Goal: Task Accomplishment & Management: Complete application form

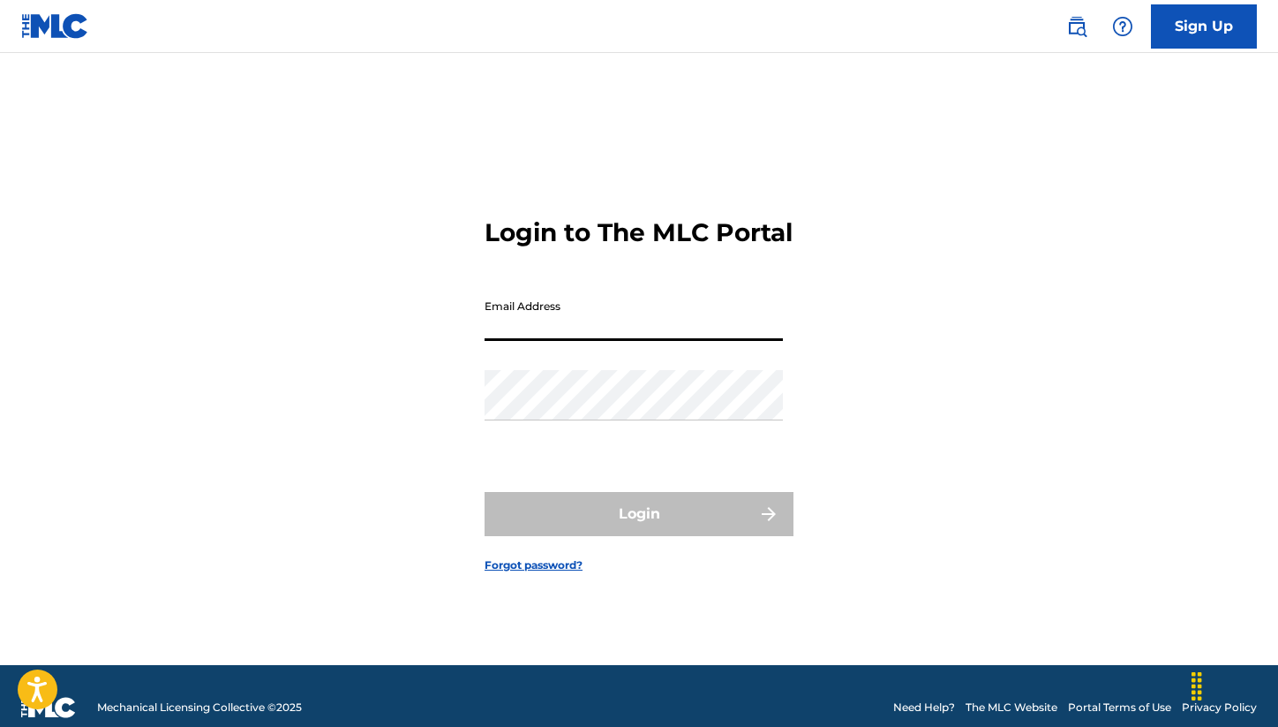
click at [589, 337] on input "Email Address" at bounding box center [634, 315] width 298 height 50
type input "[PERSON_NAME][EMAIL_ADDRESS][PERSON_NAME][DOMAIN_NAME]"
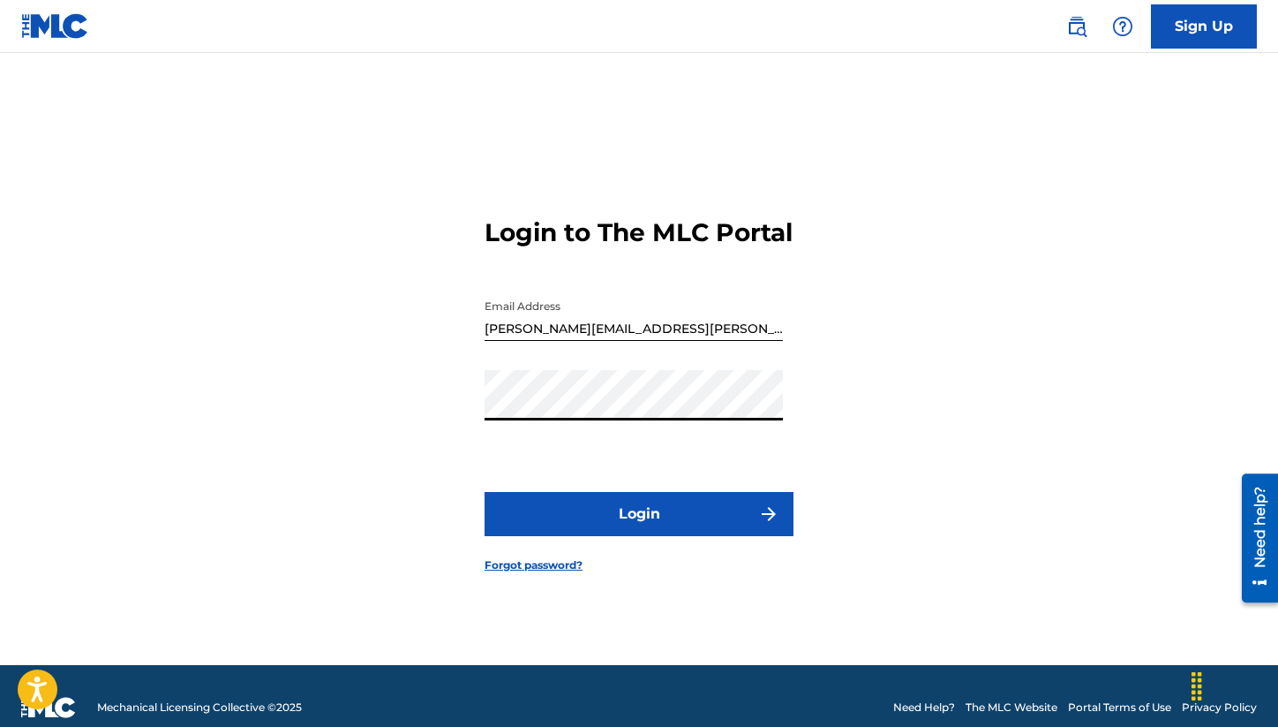
click at [670, 526] on button "Login" at bounding box center [639, 514] width 309 height 44
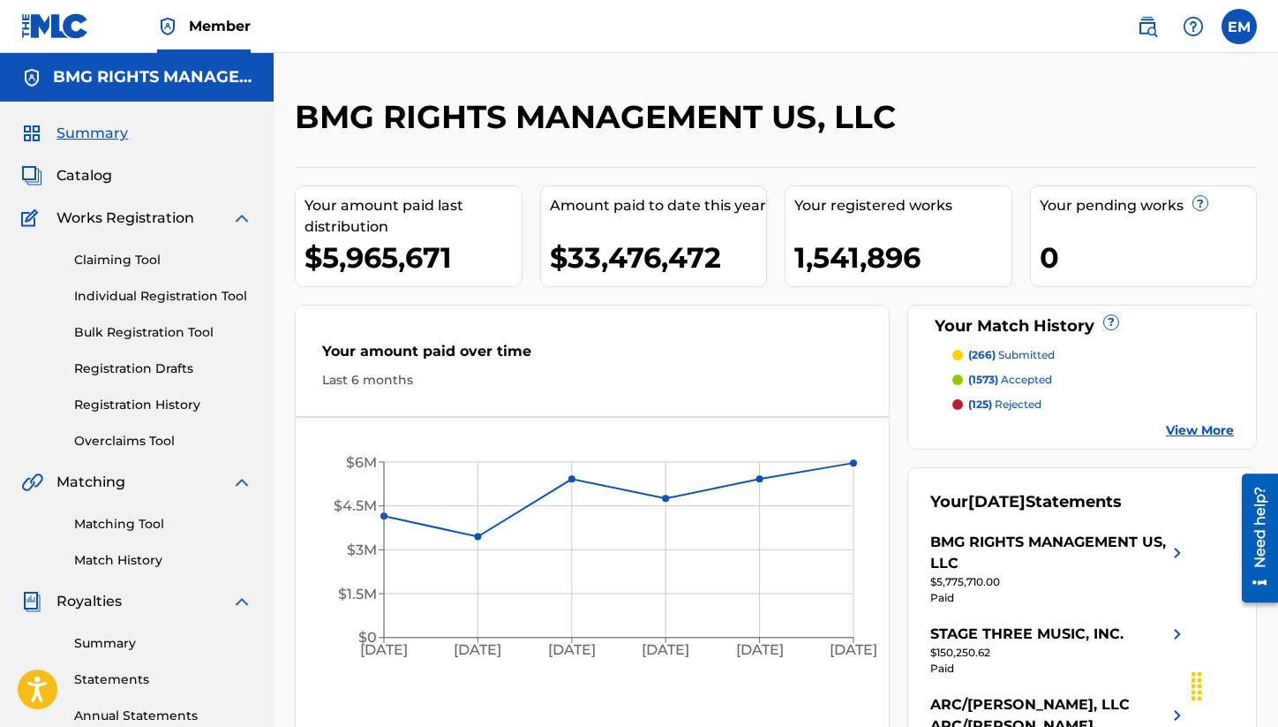
click at [120, 254] on link "Claiming Tool" at bounding box center [163, 260] width 178 height 19
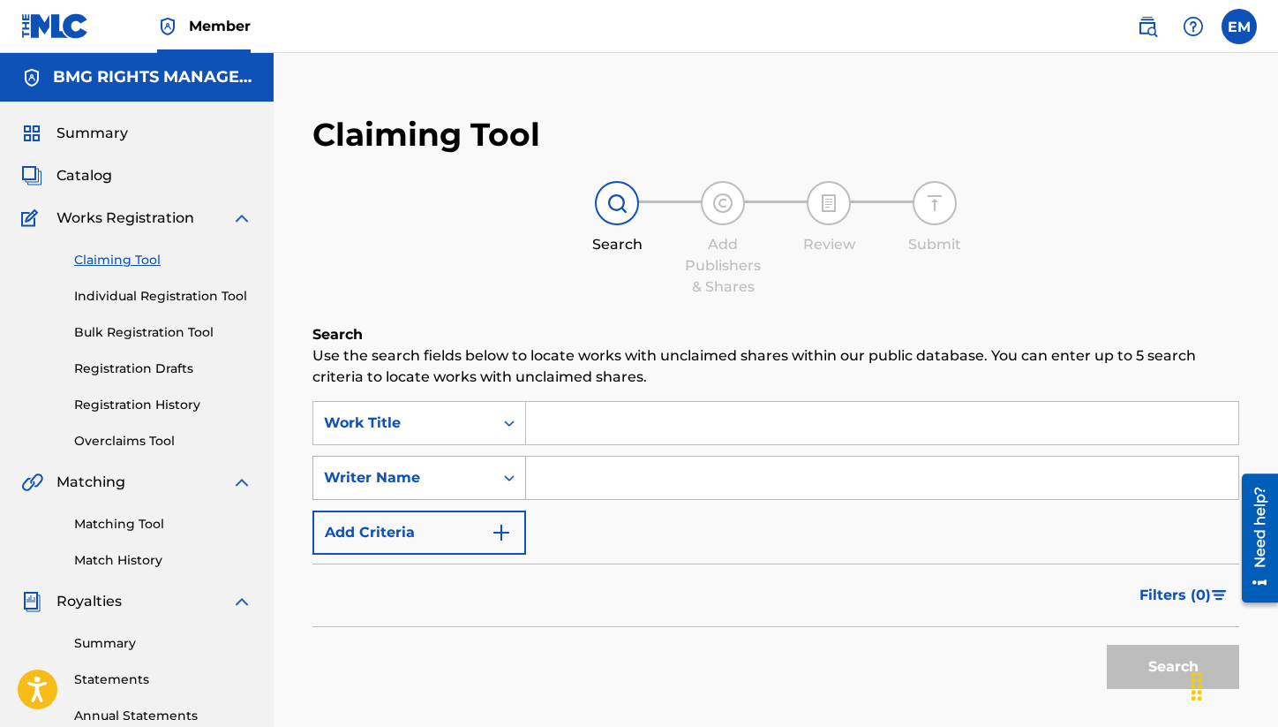
click at [381, 456] on div "Writer Name" at bounding box center [420, 478] width 214 height 44
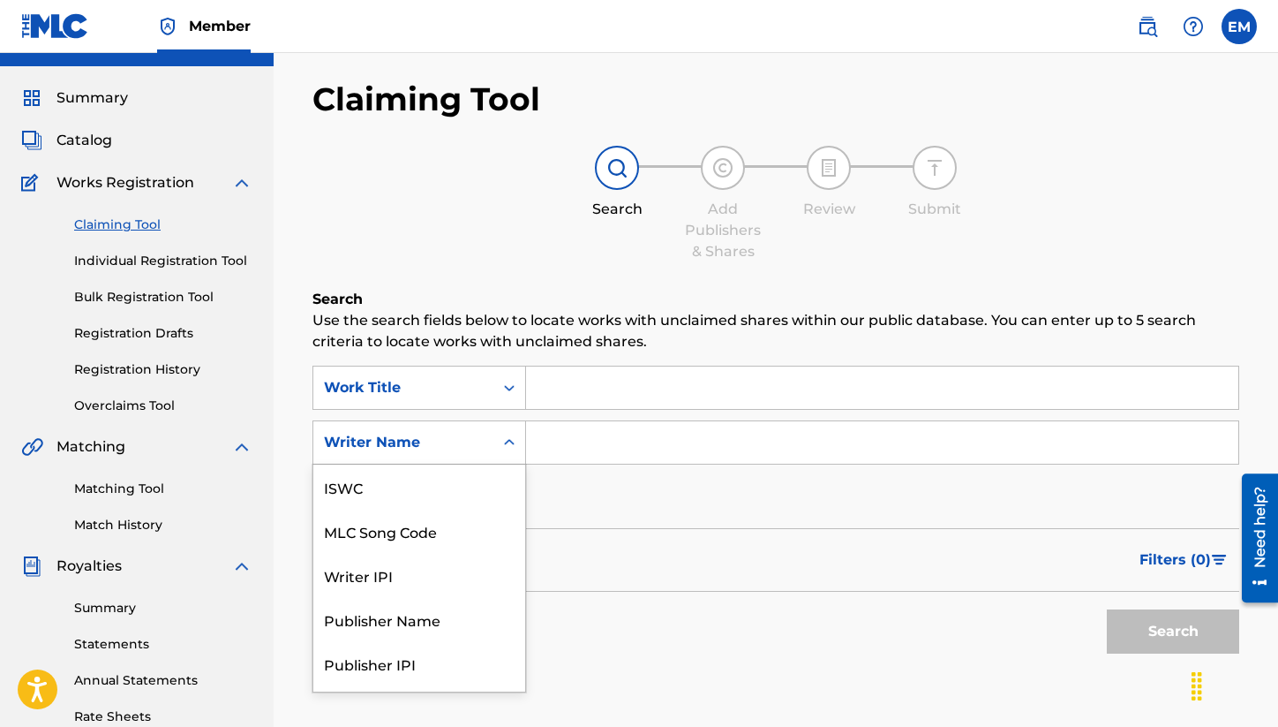
scroll to position [44, 0]
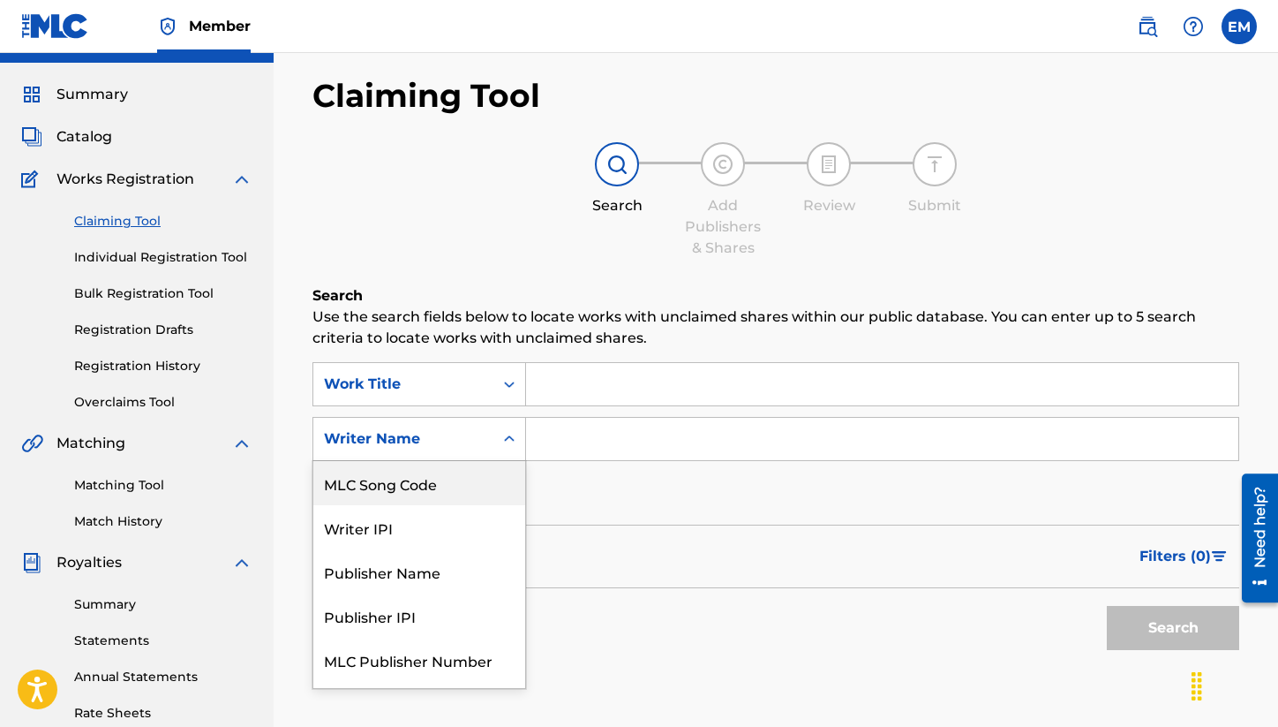
click at [456, 483] on div "MLC Song Code" at bounding box center [419, 483] width 212 height 44
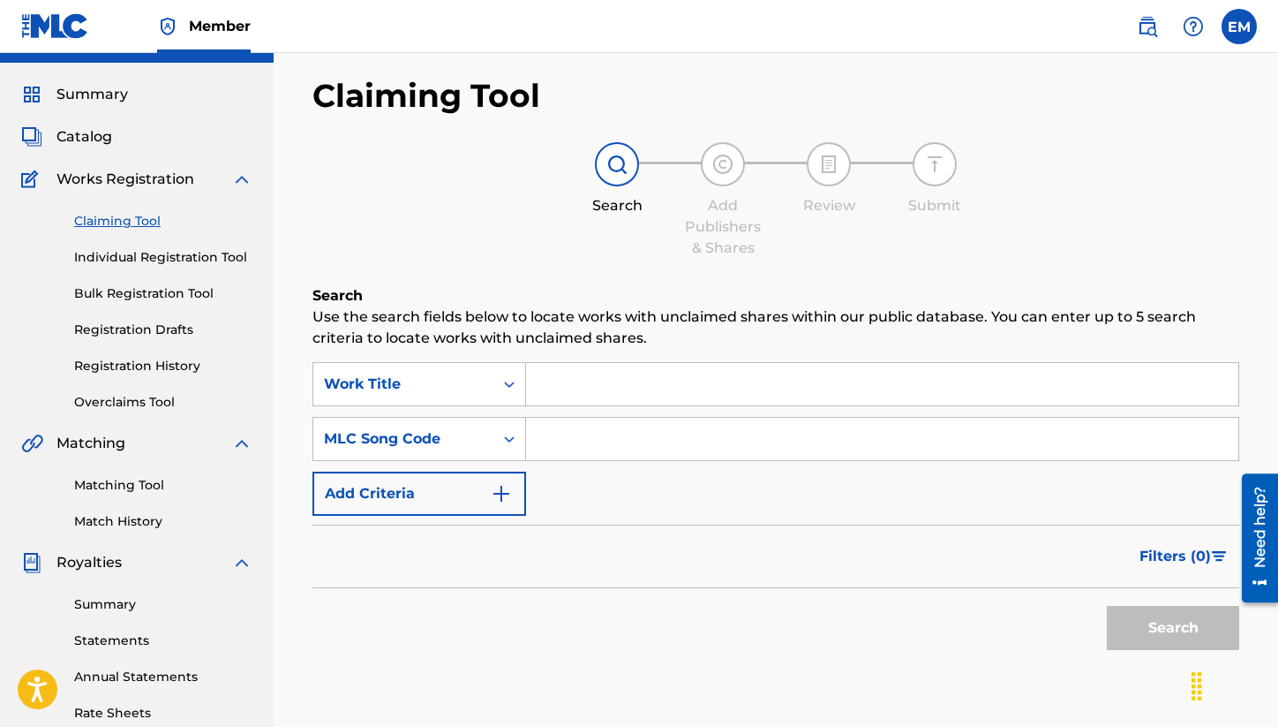
click at [648, 399] on input "Search Form" at bounding box center [882, 384] width 712 height 42
paste input "MW3WJG"
type input "MW3WJG"
click at [1170, 649] on button "Search" at bounding box center [1173, 628] width 132 height 44
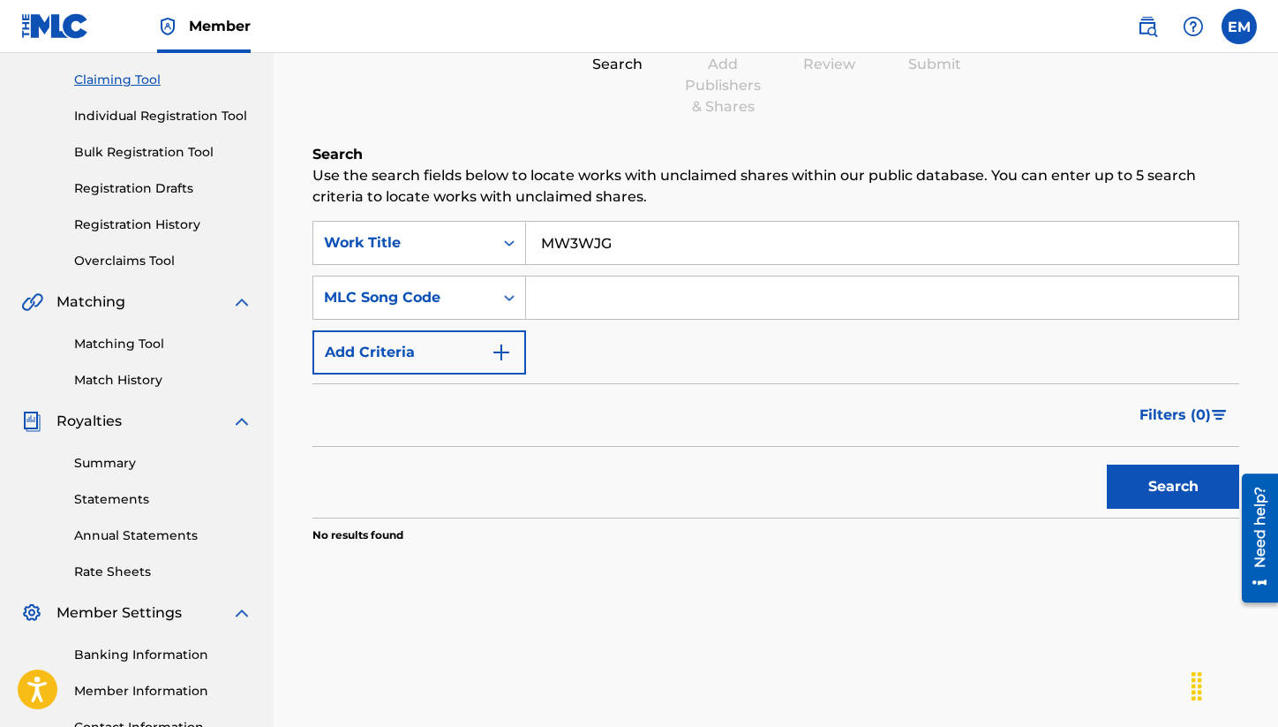
scroll to position [0, 0]
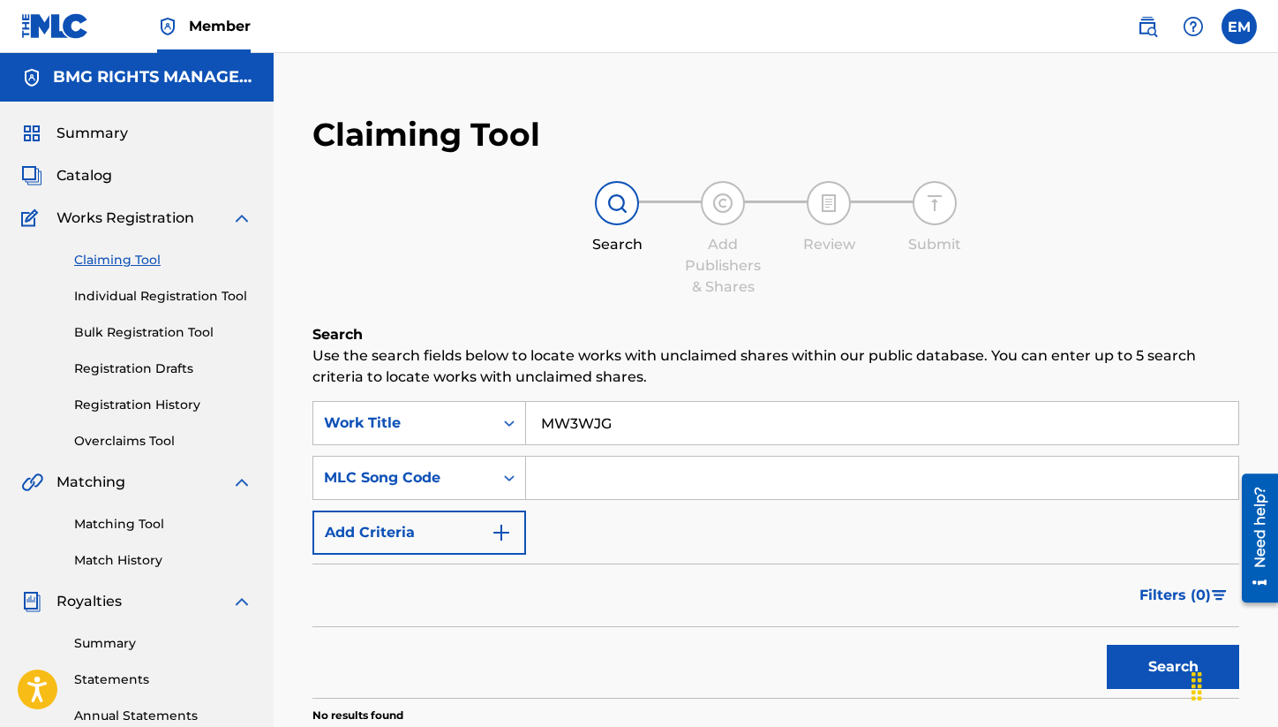
click at [283, 411] on div "Claiming Tool Search Add Publishers & Shares Review Submit Search Use the searc…" at bounding box center [776, 535] width 1005 height 877
click at [406, 431] on div "Work Title" at bounding box center [403, 422] width 159 height 21
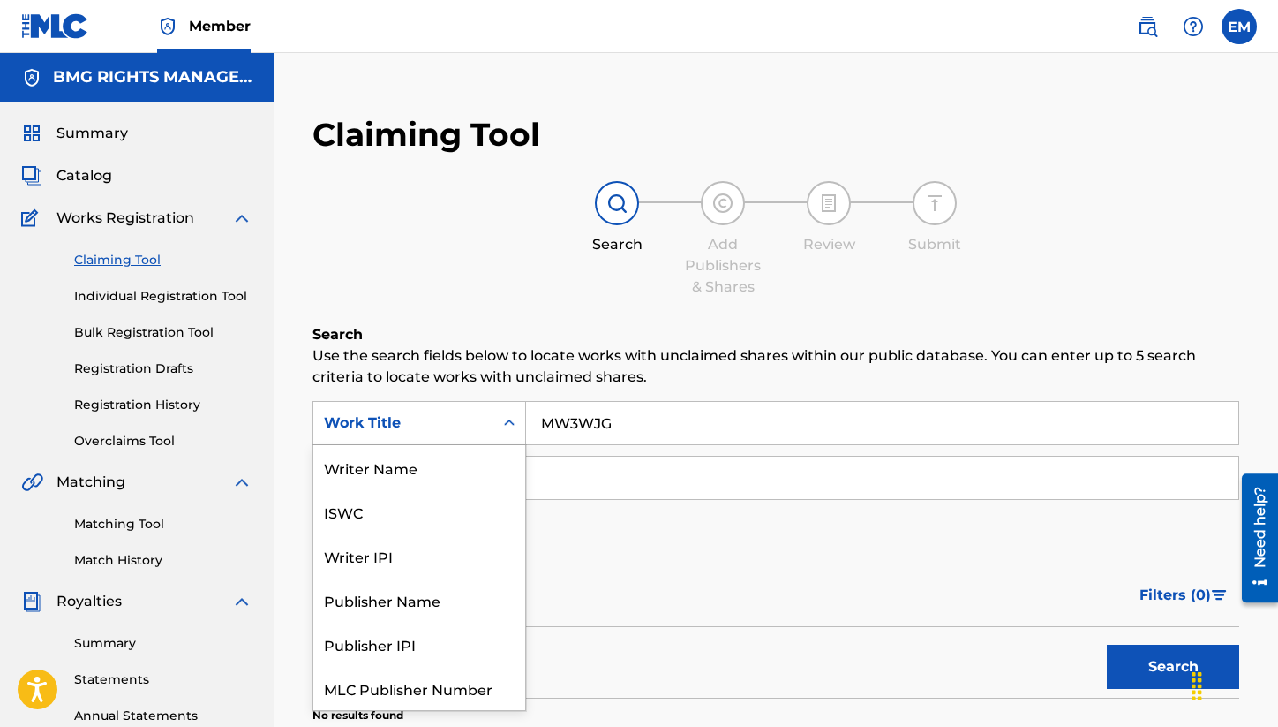
scroll to position [44, 0]
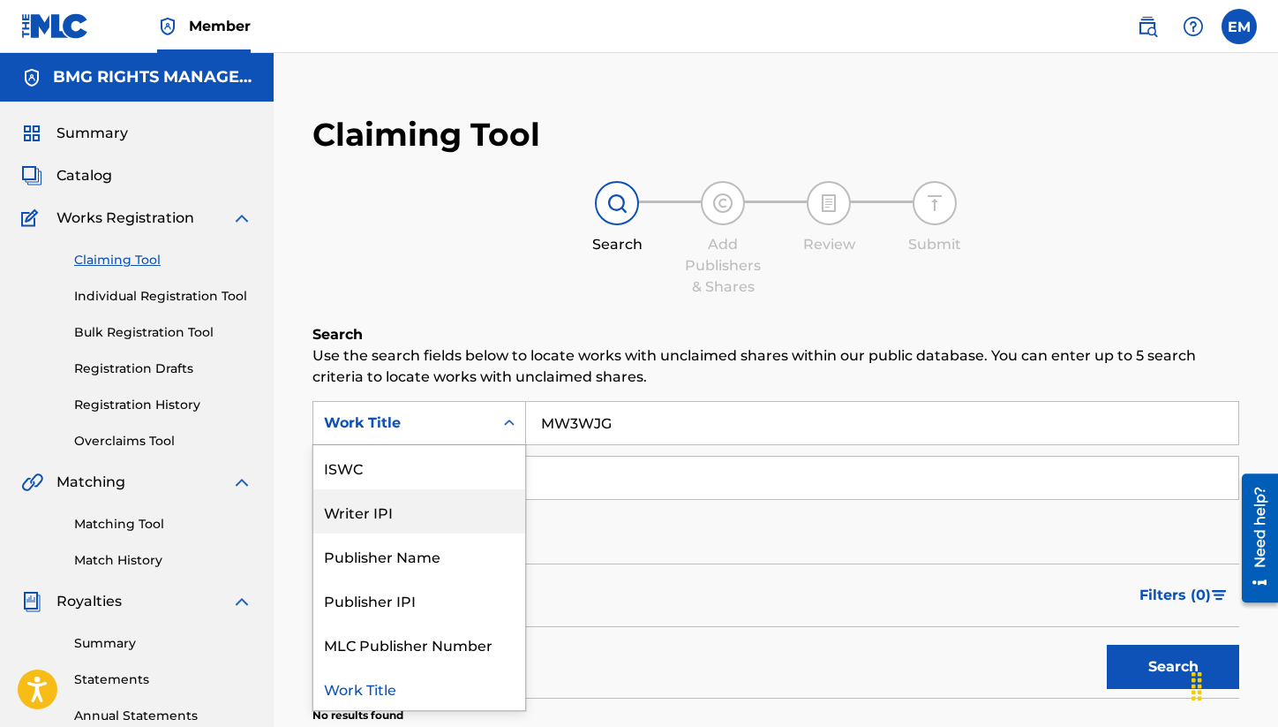
click at [620, 549] on div "SearchWithCriteria559d71e1-442b-4189-93ce-47f19133e623 7 results available. Use…" at bounding box center [776, 478] width 927 height 154
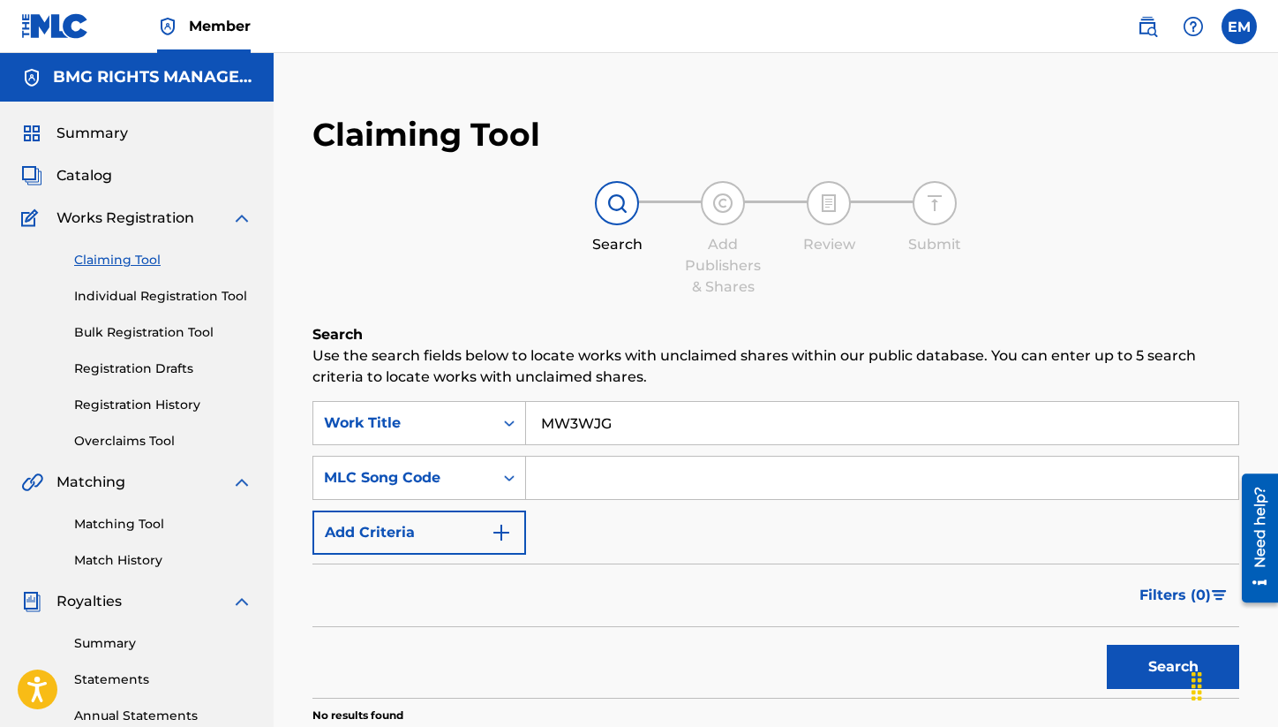
click at [615, 401] on div "MW3WJG" at bounding box center [882, 423] width 713 height 44
click at [601, 432] on input "MW3WJG" at bounding box center [882, 423] width 712 height 42
click at [593, 490] on input "Search Form" at bounding box center [882, 477] width 712 height 42
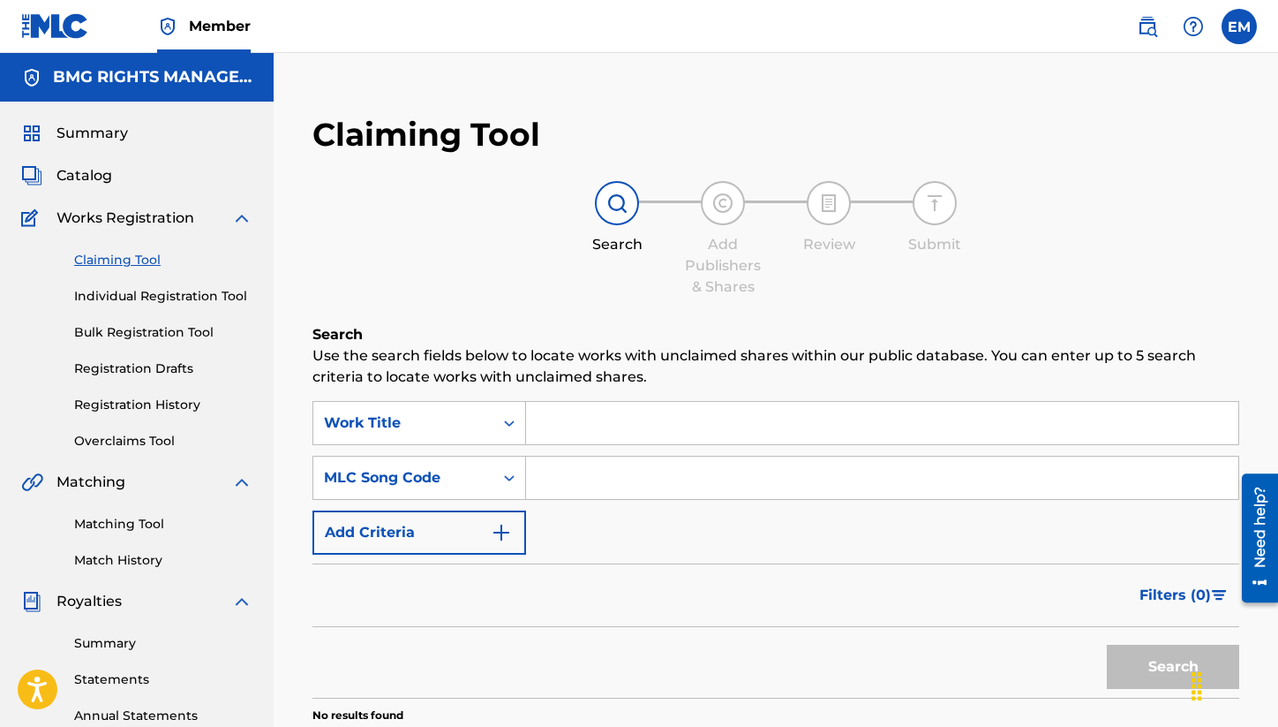
paste input "MW3WJG"
type input "MW3WJG"
click at [1112, 660] on button "Search" at bounding box center [1173, 666] width 132 height 44
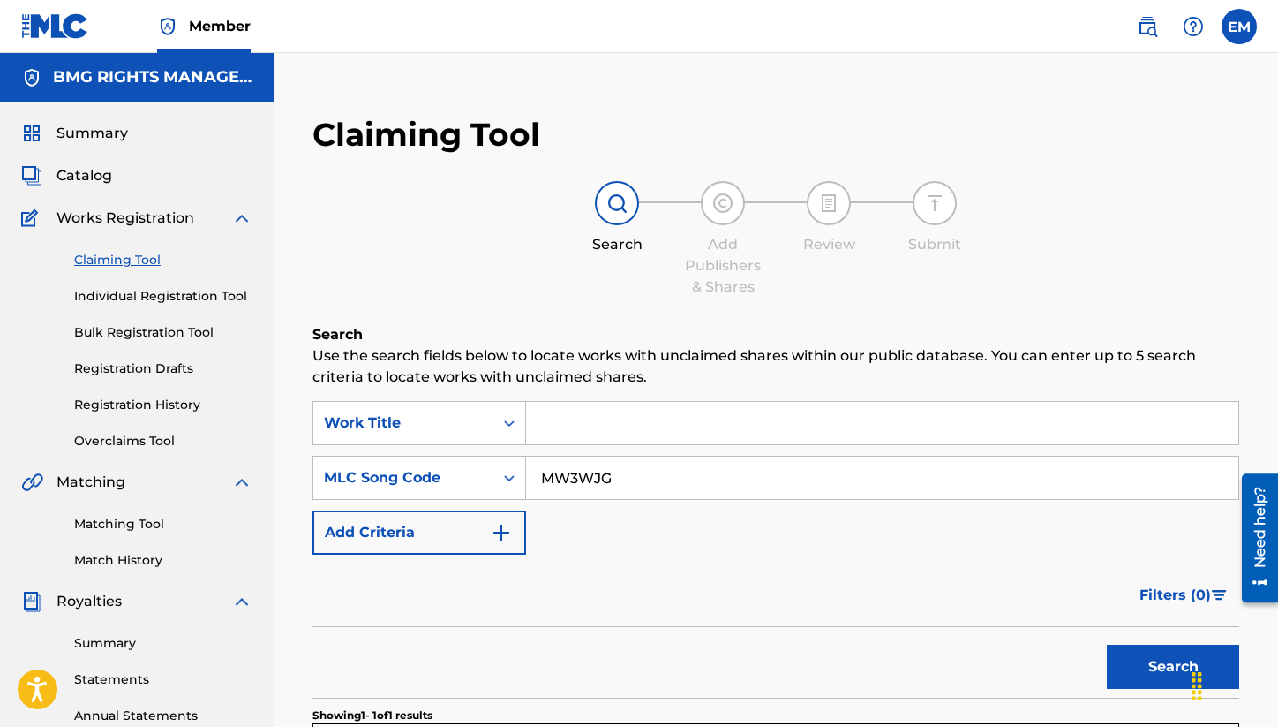
scroll to position [353, 0]
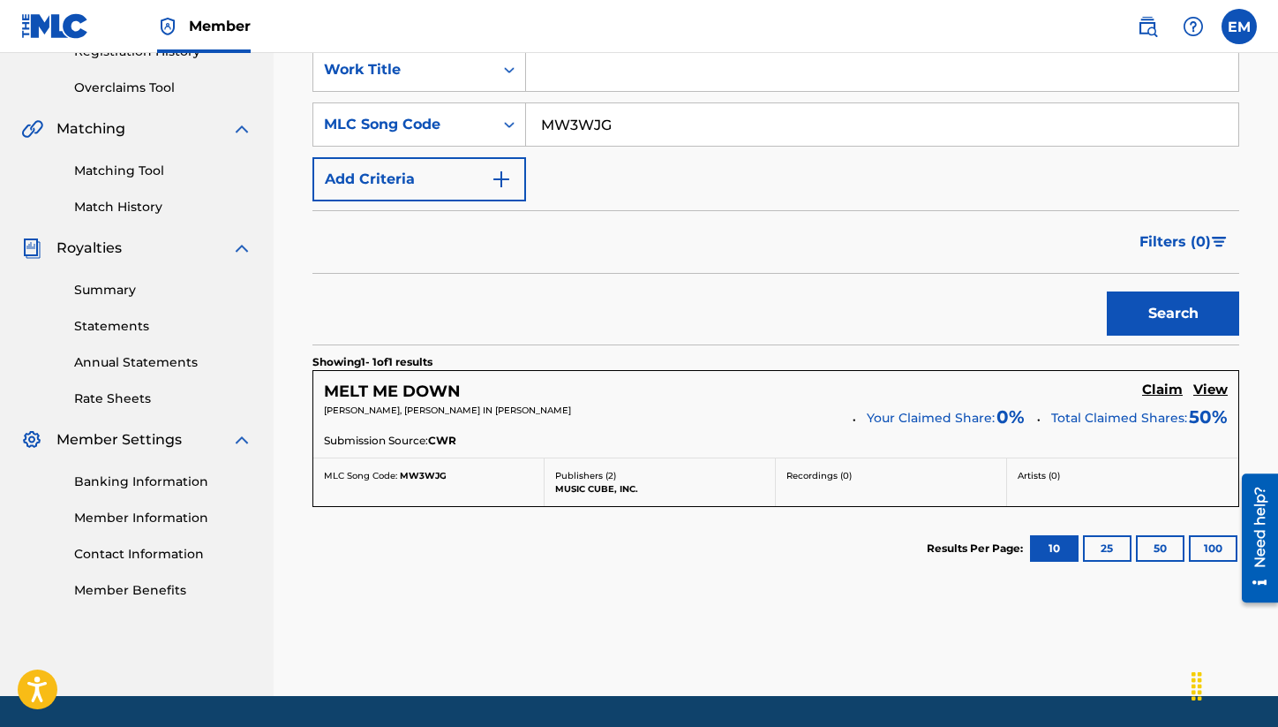
click at [1176, 382] on h5 "Claim" at bounding box center [1162, 389] width 41 height 17
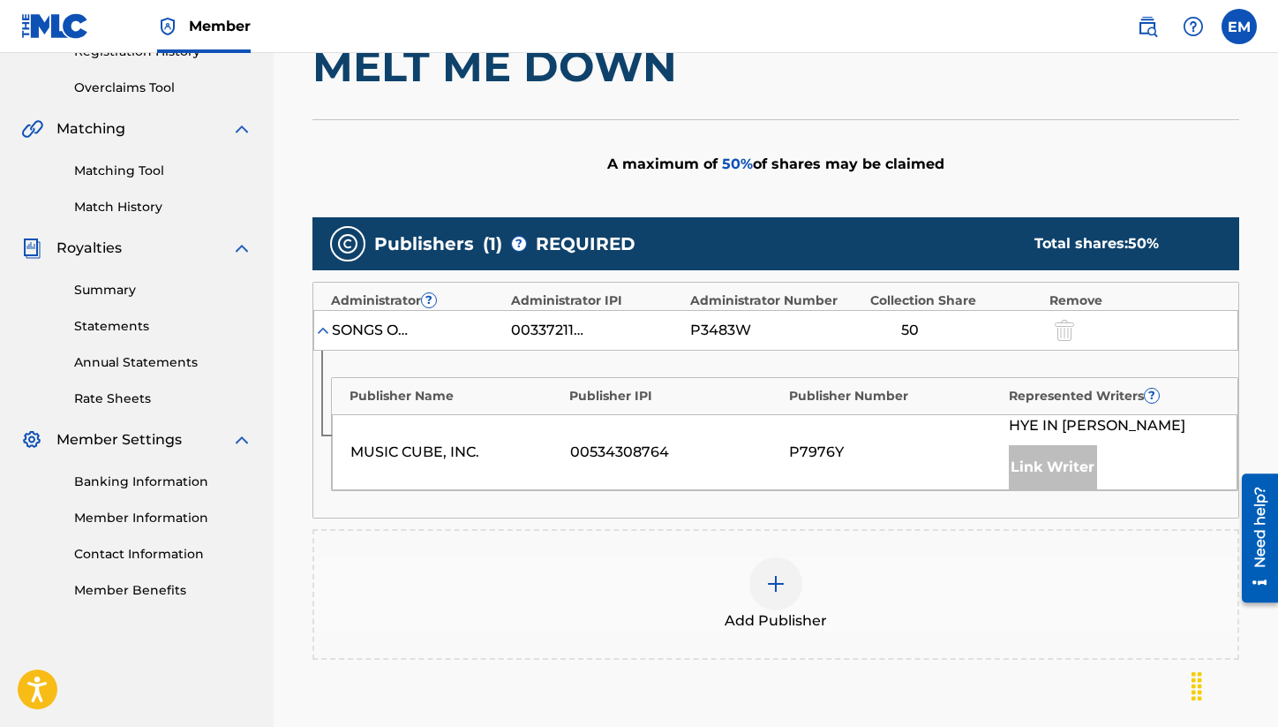
click at [757, 586] on div at bounding box center [776, 583] width 53 height 53
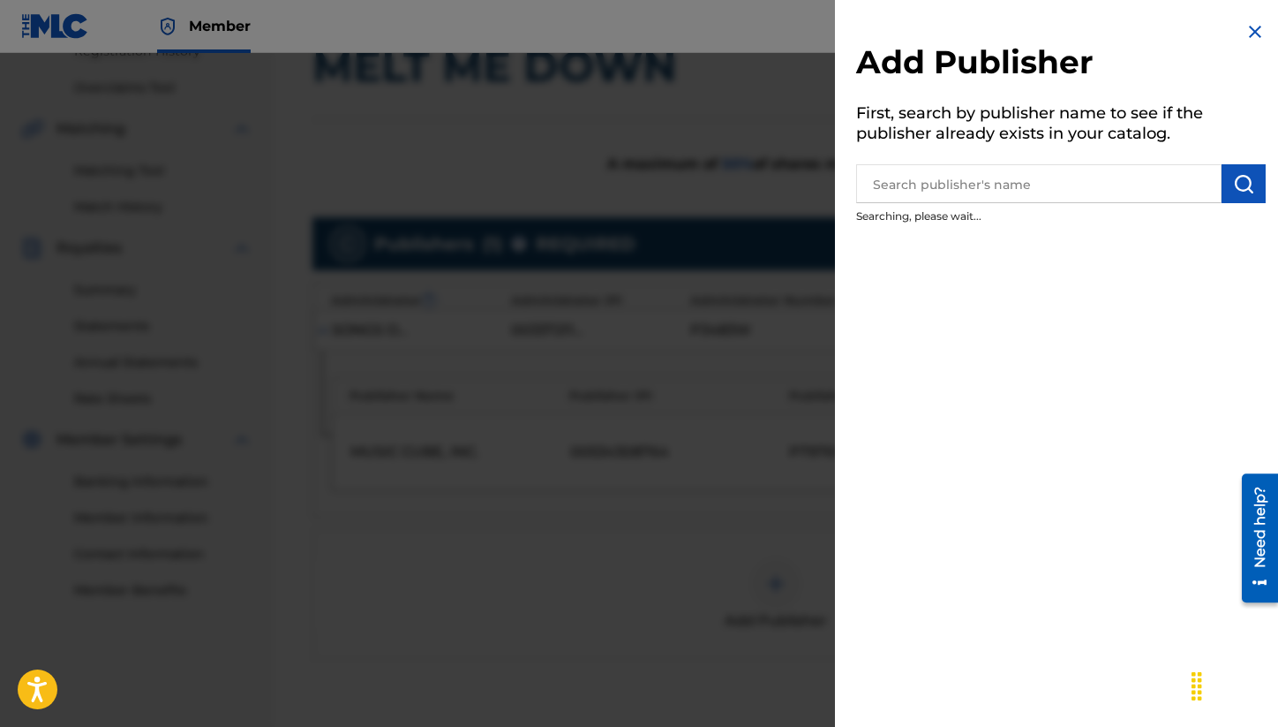
click at [904, 181] on input "text" at bounding box center [1038, 183] width 365 height 39
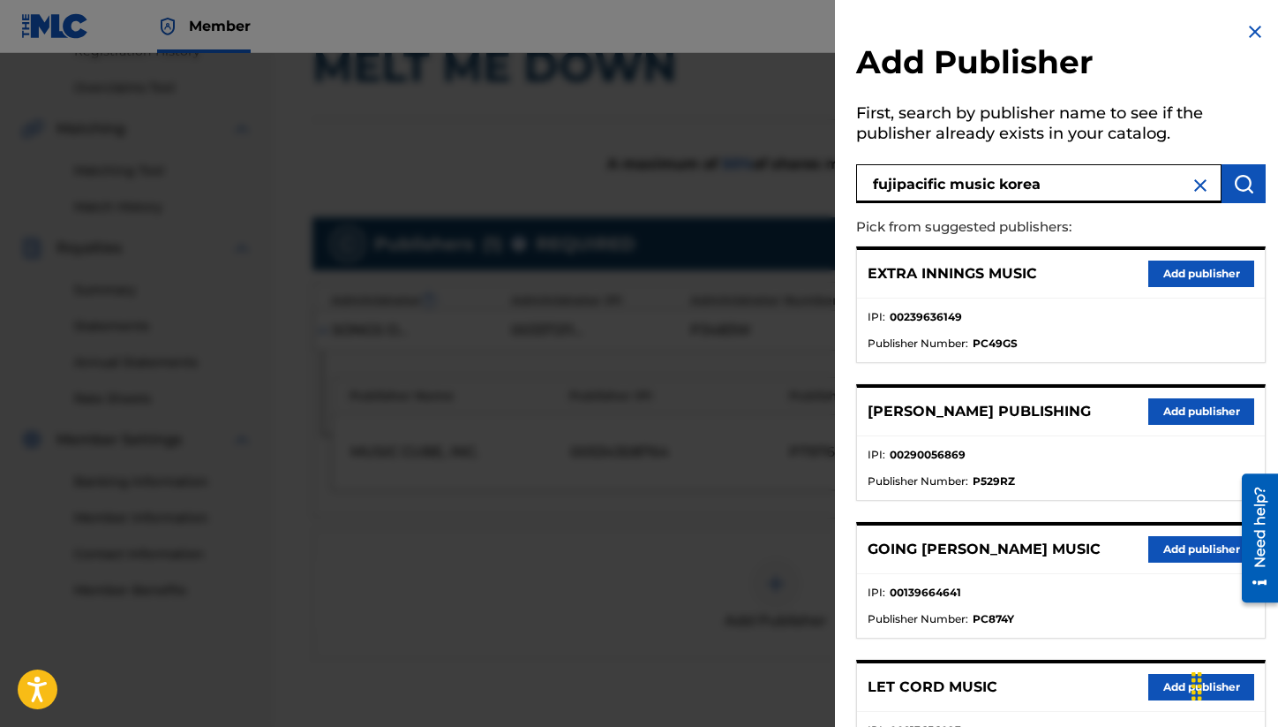
type input "fujipacific music korea"
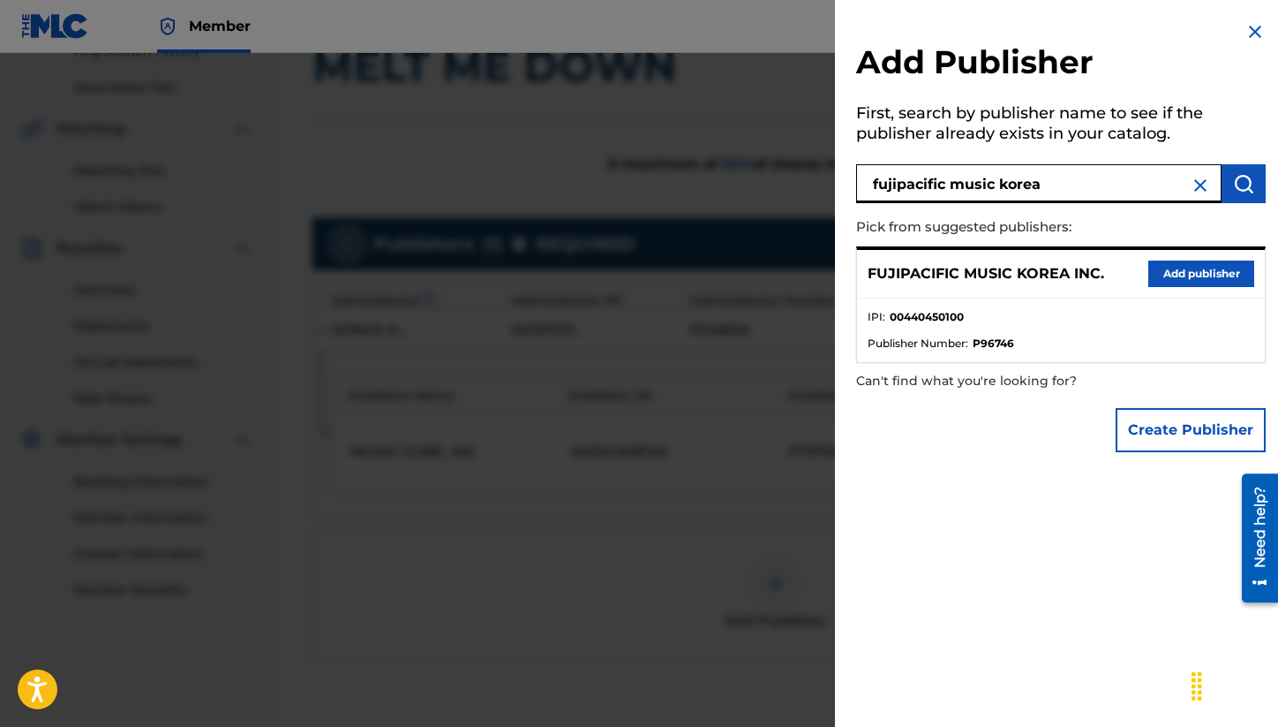
click at [895, 183] on input "fujipacific music korea" at bounding box center [1038, 183] width 365 height 39
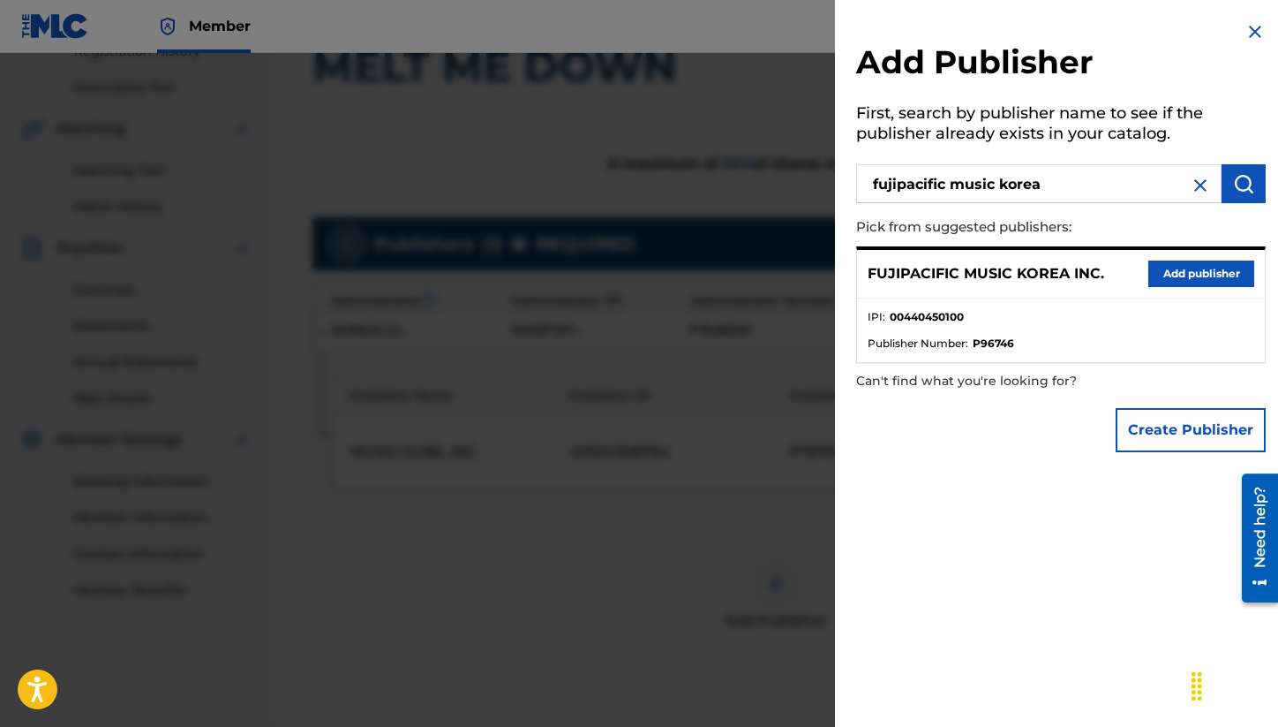
click at [1165, 275] on button "Add publisher" at bounding box center [1202, 273] width 106 height 26
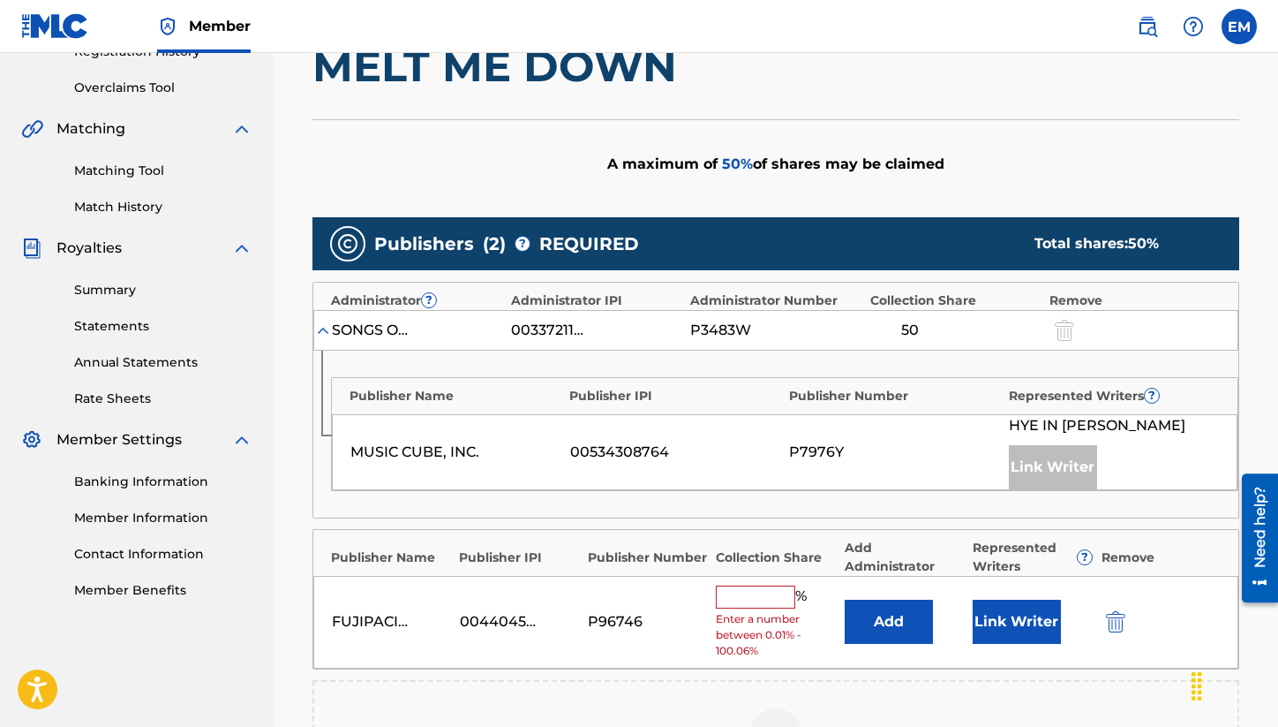
click at [870, 622] on button "Add" at bounding box center [889, 621] width 88 height 44
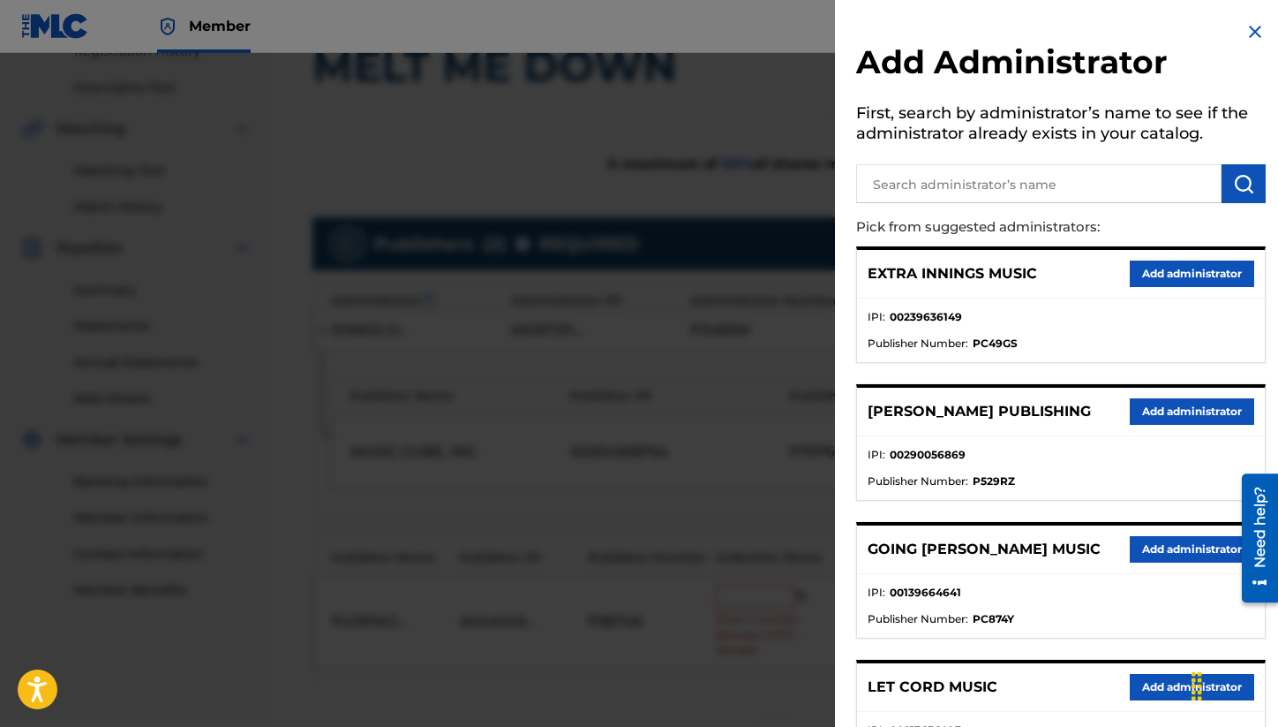
click at [896, 194] on input "text" at bounding box center [1038, 183] width 365 height 39
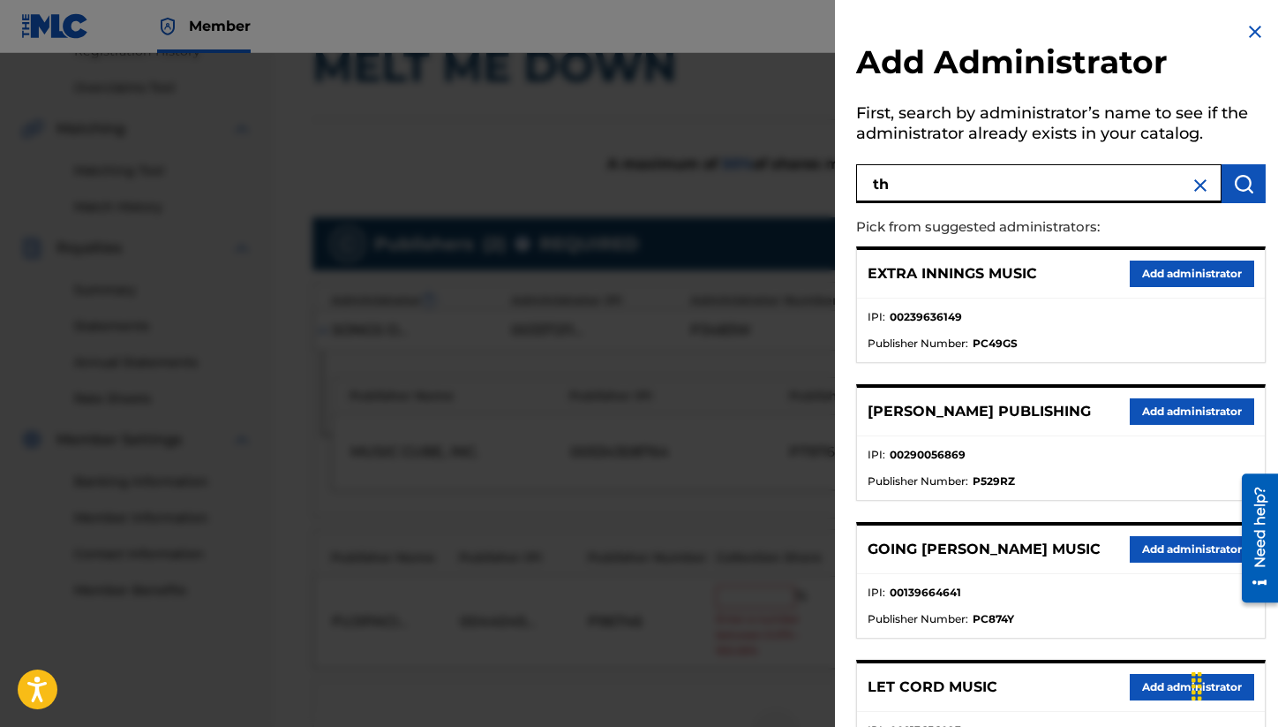
type input "t"
type input "songs of windswept"
click at [1239, 187] on img "submit" at bounding box center [1243, 183] width 21 height 21
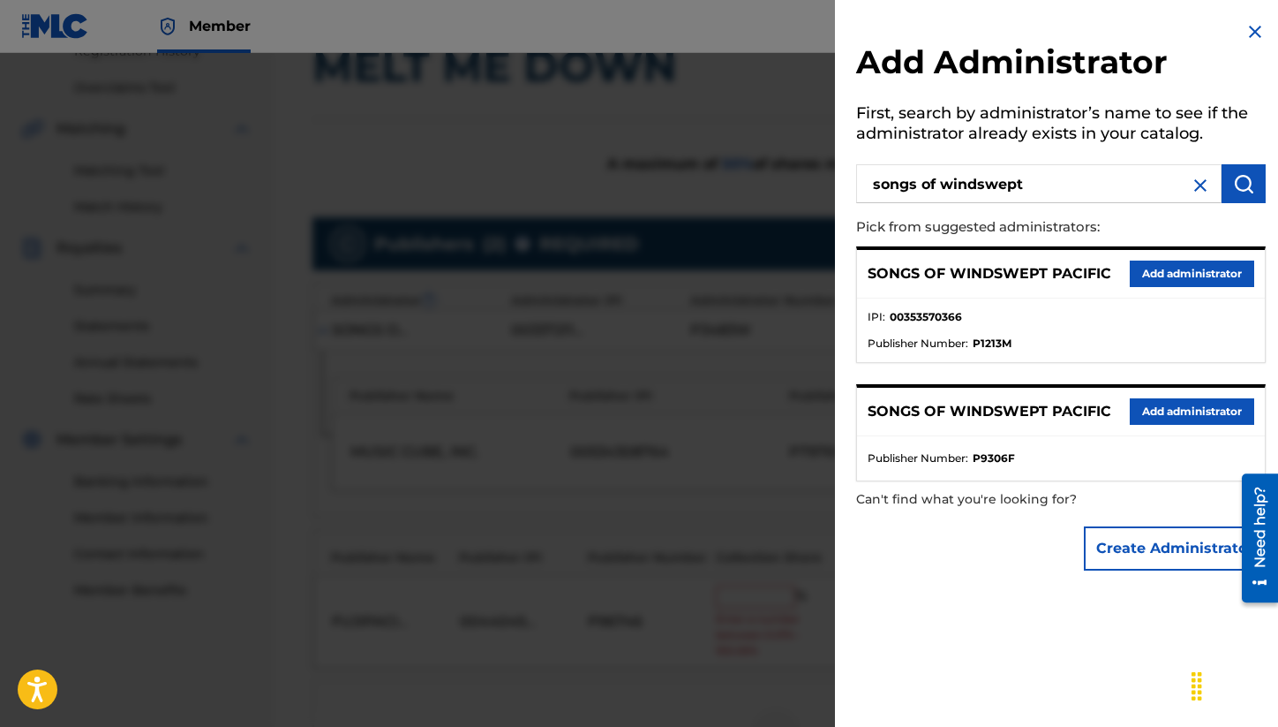
click at [1136, 275] on button "Add administrator" at bounding box center [1192, 273] width 124 height 26
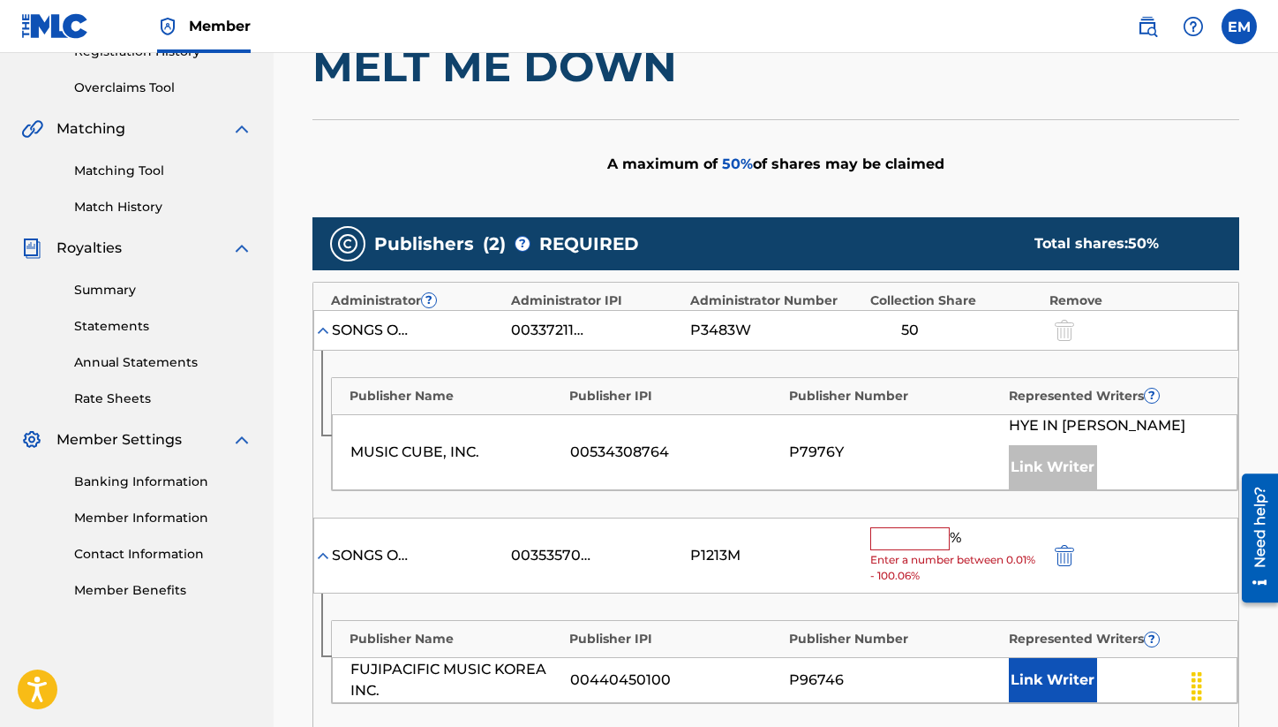
scroll to position [441, 0]
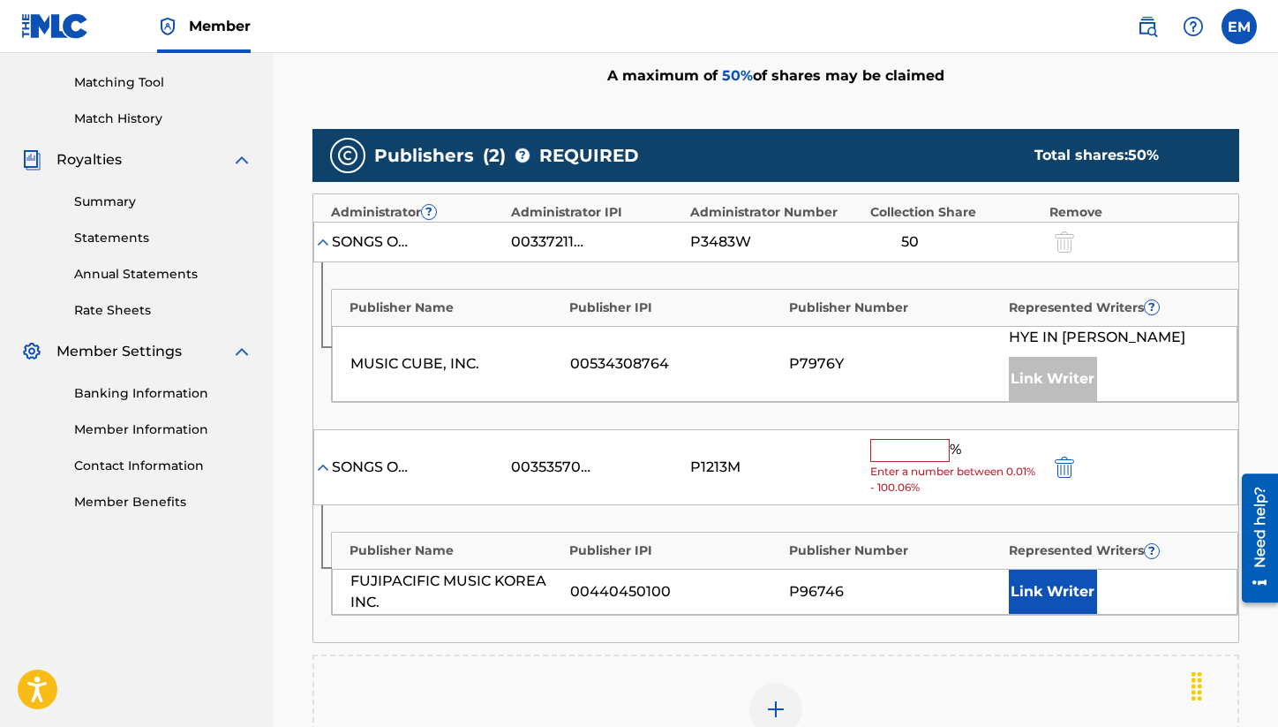
click at [903, 456] on input "text" at bounding box center [909, 450] width 79 height 23
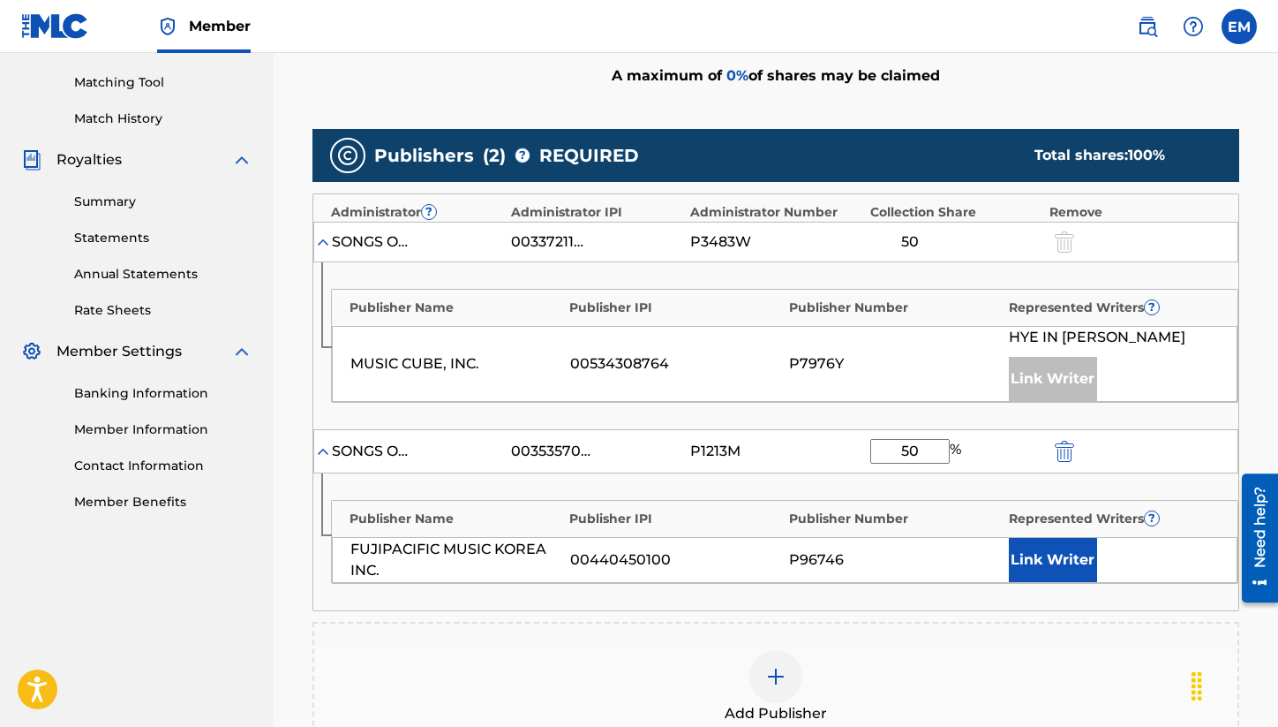
type input "50"
click at [787, 450] on div "P1213M" at bounding box center [775, 451] width 170 height 21
click at [1053, 558] on button "Link Writer" at bounding box center [1053, 560] width 88 height 44
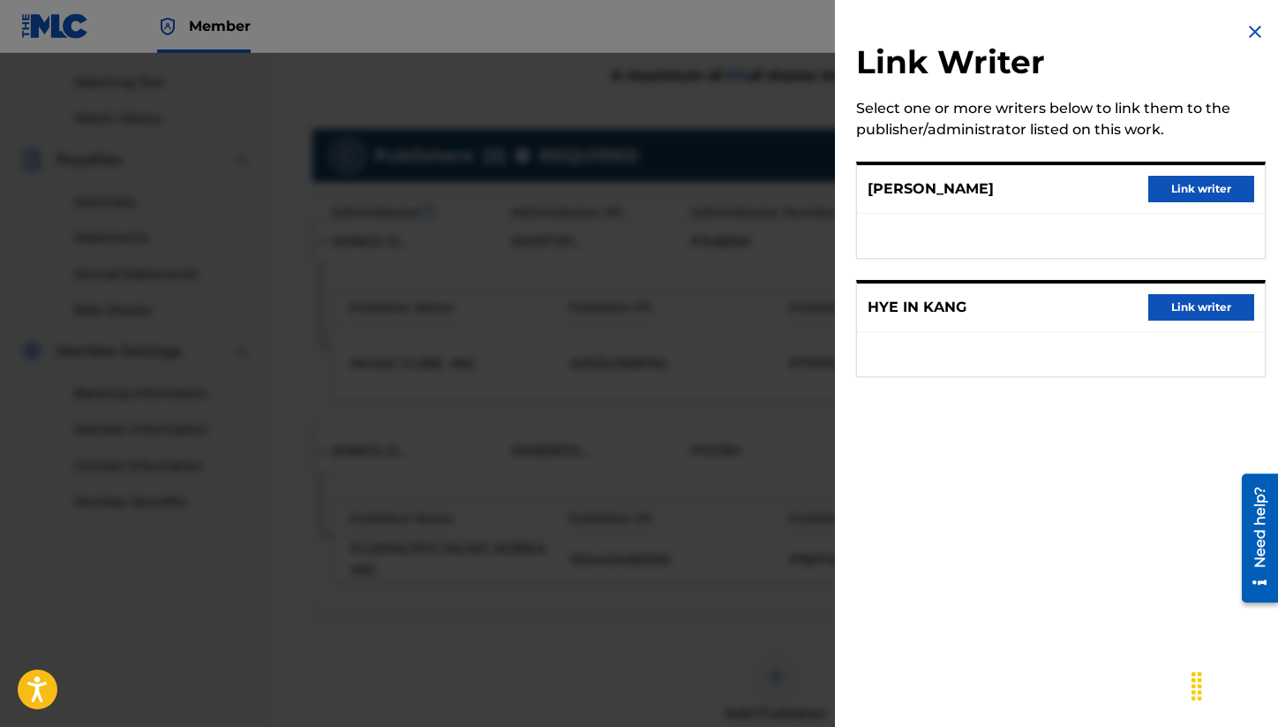
click at [1185, 195] on button "Link writer" at bounding box center [1202, 189] width 106 height 26
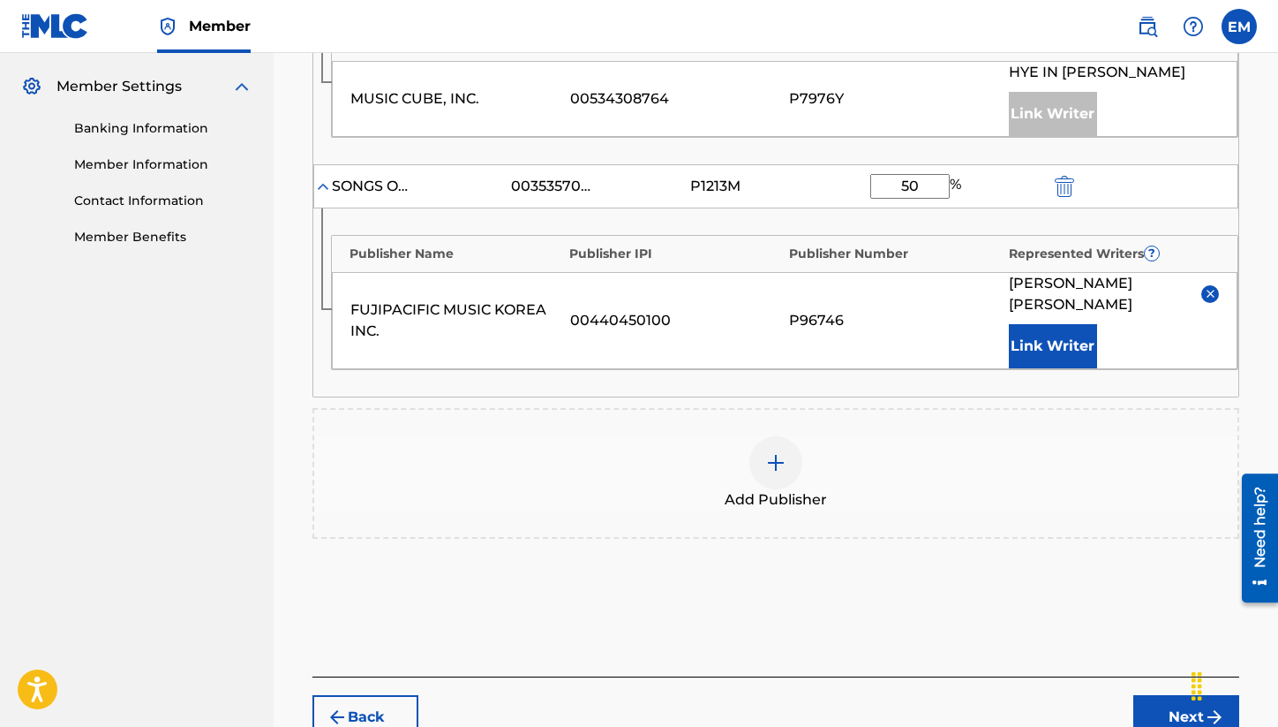
click at [1149, 695] on button "Next" at bounding box center [1187, 717] width 106 height 44
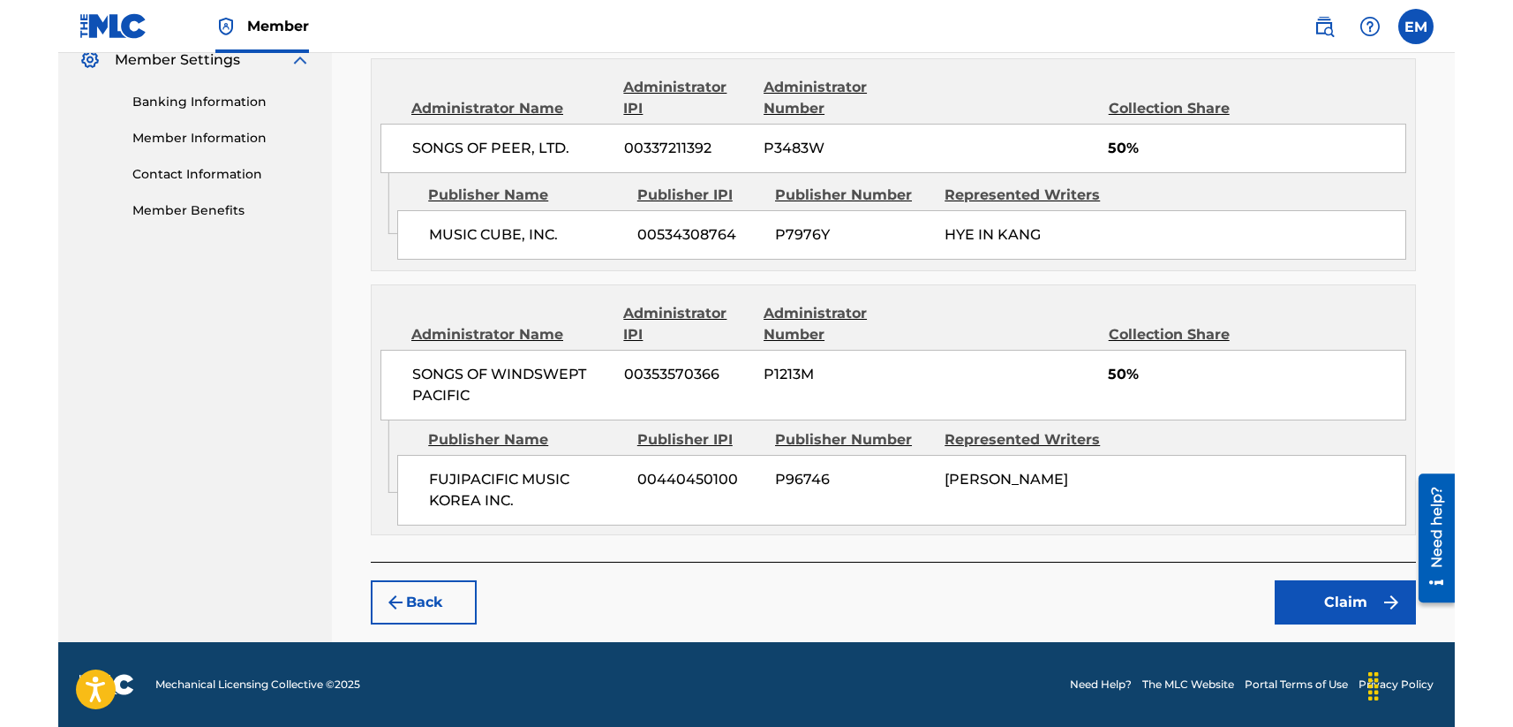
scroll to position [690, 0]
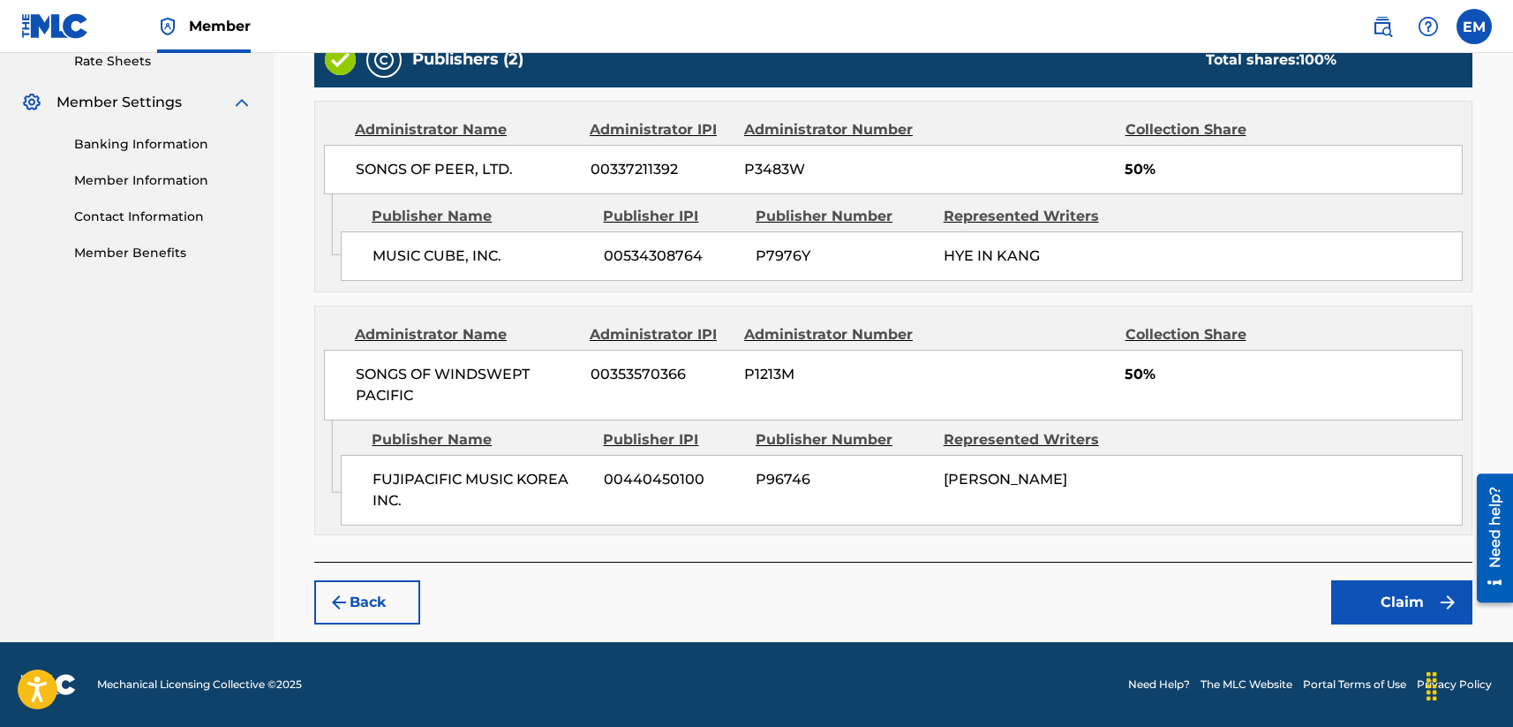
click at [770, 468] on div "FUJIPACIFIC MUSIC KOREA INC. 00440450100 P96746 [PERSON_NAME]" at bounding box center [902, 490] width 1122 height 71
click at [1277, 610] on button "Claim" at bounding box center [1401, 602] width 141 height 44
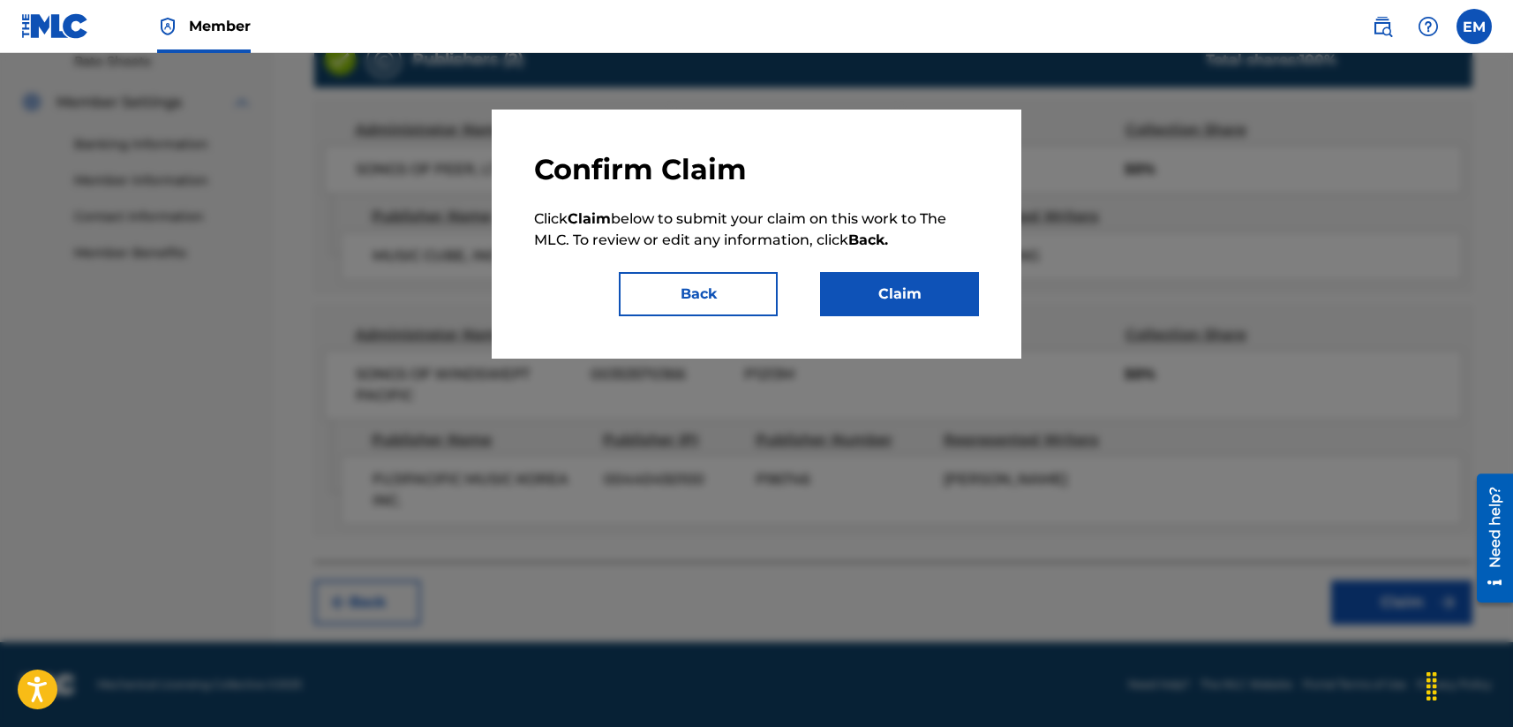
click at [897, 281] on button "Claim" at bounding box center [899, 294] width 159 height 44
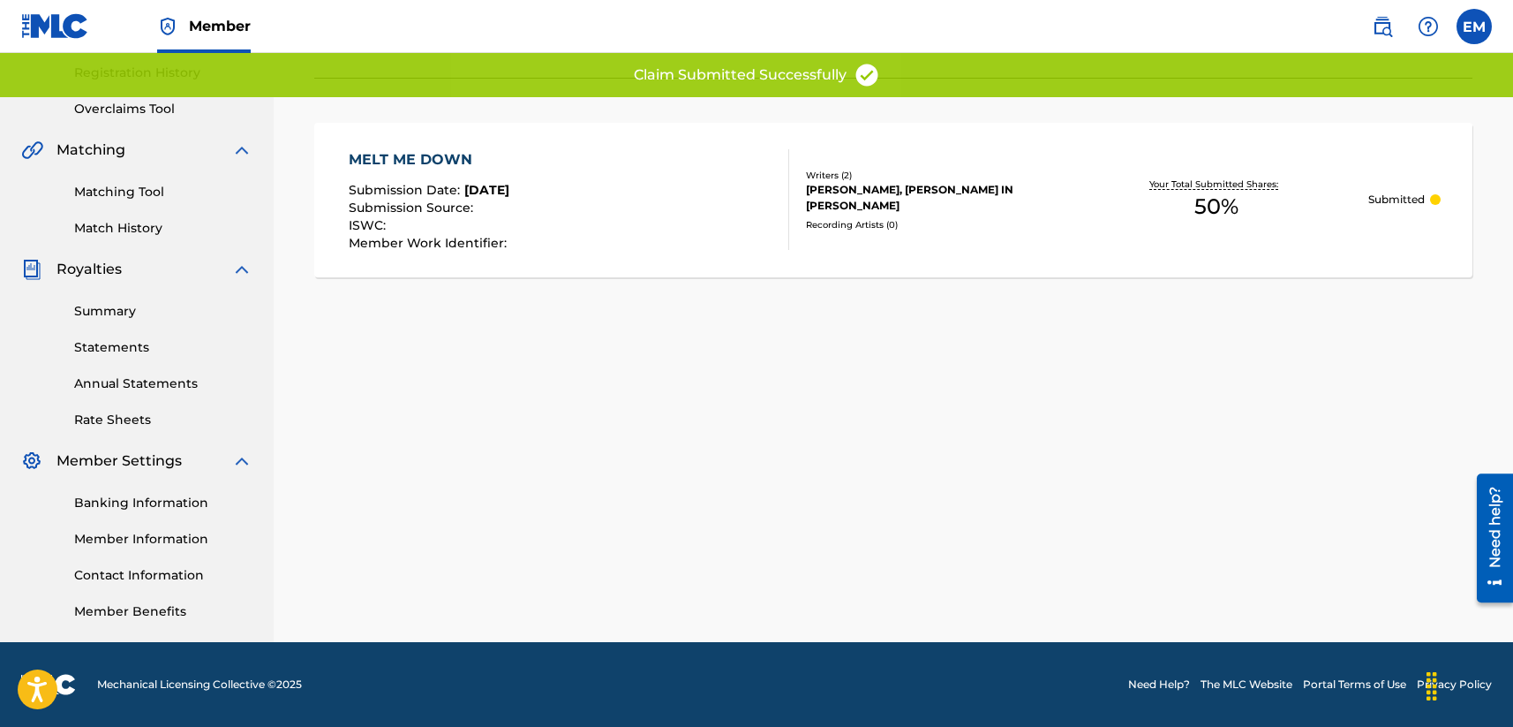
scroll to position [332, 0]
click at [584, 215] on div "MELT ME DOWN Submission Date : [DATE] Submission Source : ISWC : Member Work Id…" at bounding box center [569, 199] width 441 height 101
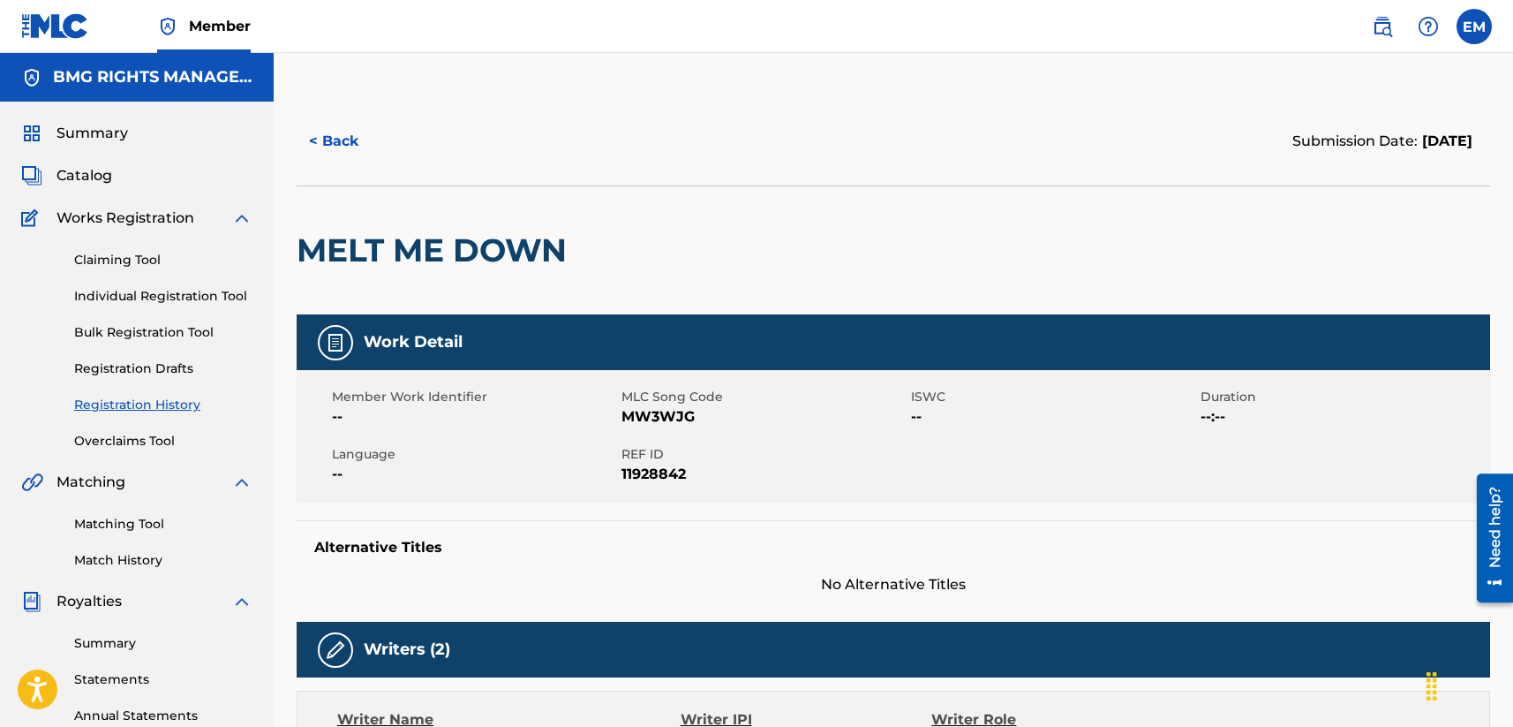
click at [351, 136] on button "< Back" at bounding box center [350, 141] width 106 height 44
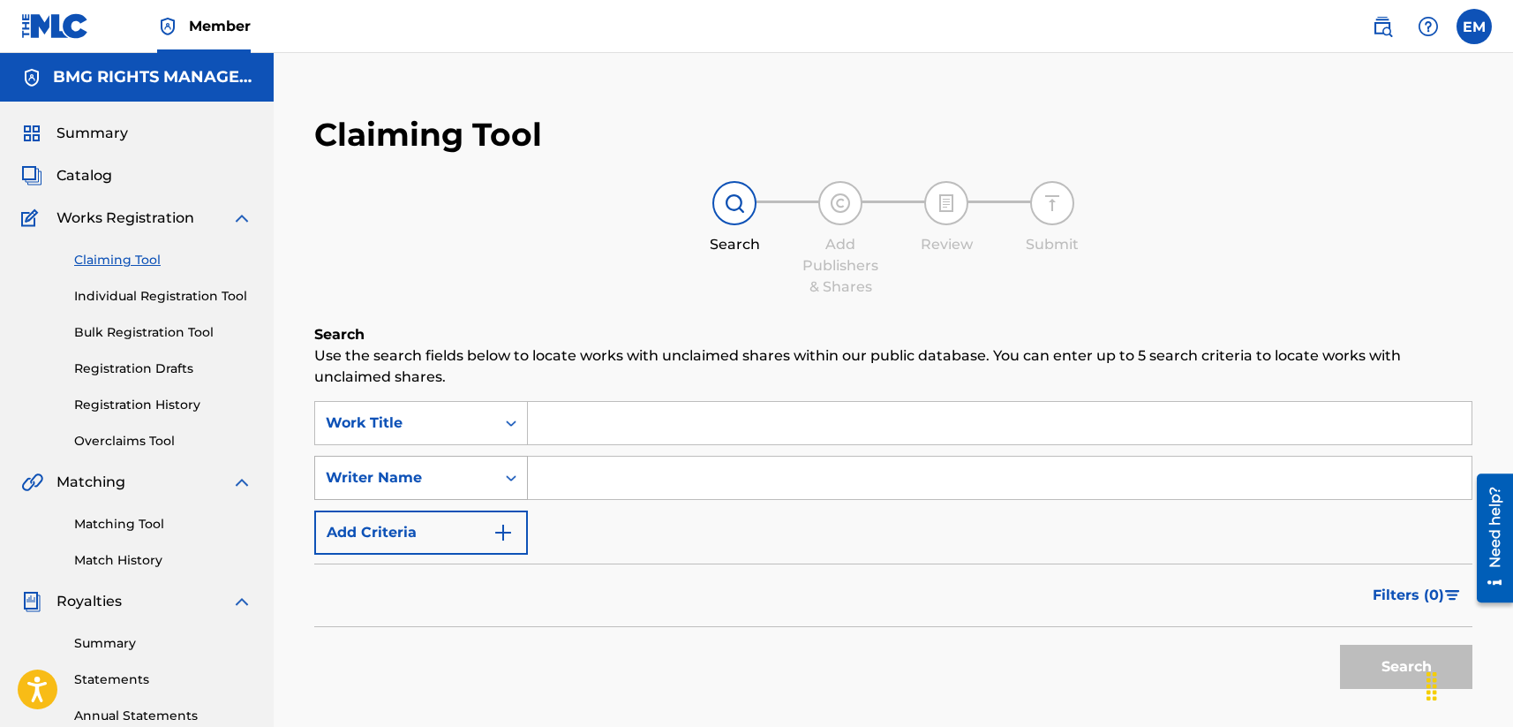
scroll to position [332, 0]
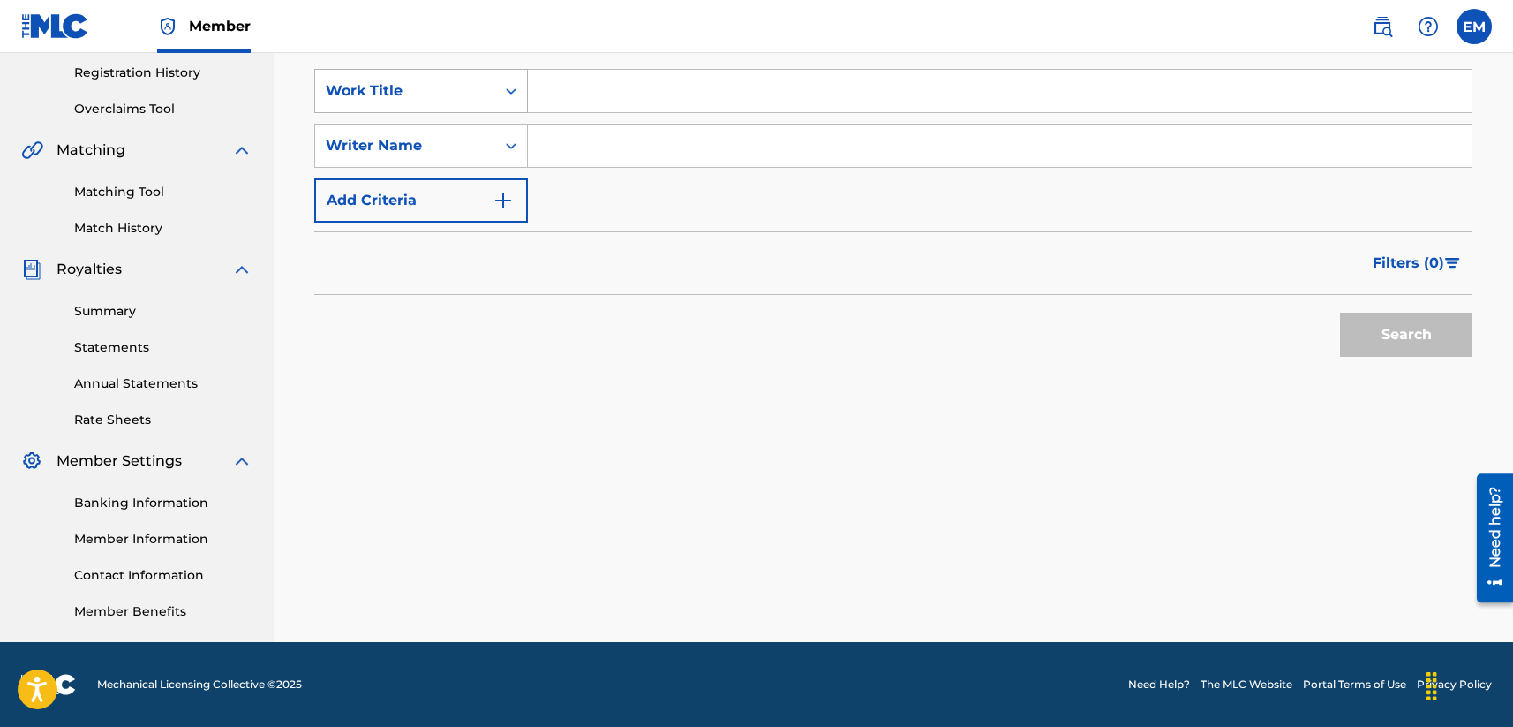
click at [431, 94] on div "Work Title" at bounding box center [405, 90] width 159 height 21
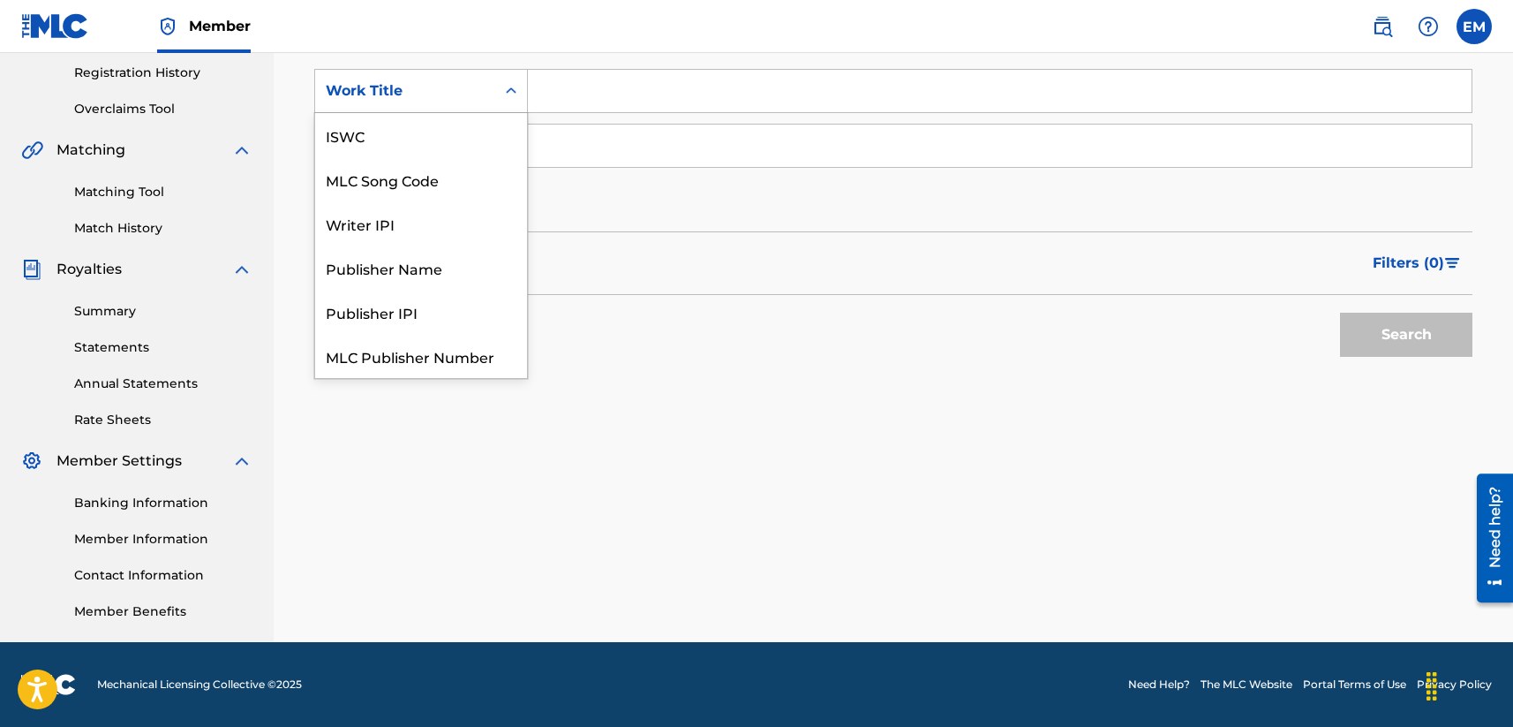
scroll to position [44, 0]
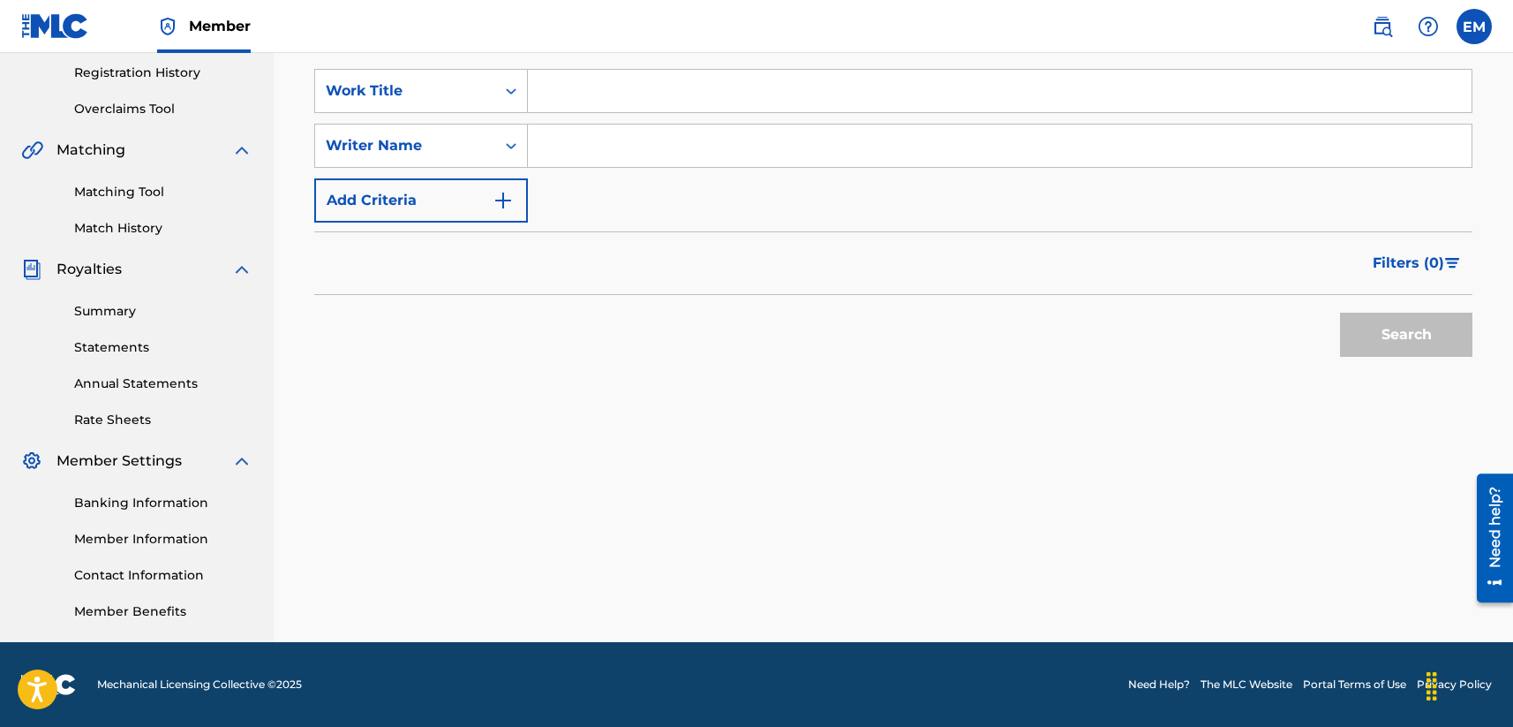
click at [113, 190] on link "Matching Tool" at bounding box center [163, 192] width 178 height 19
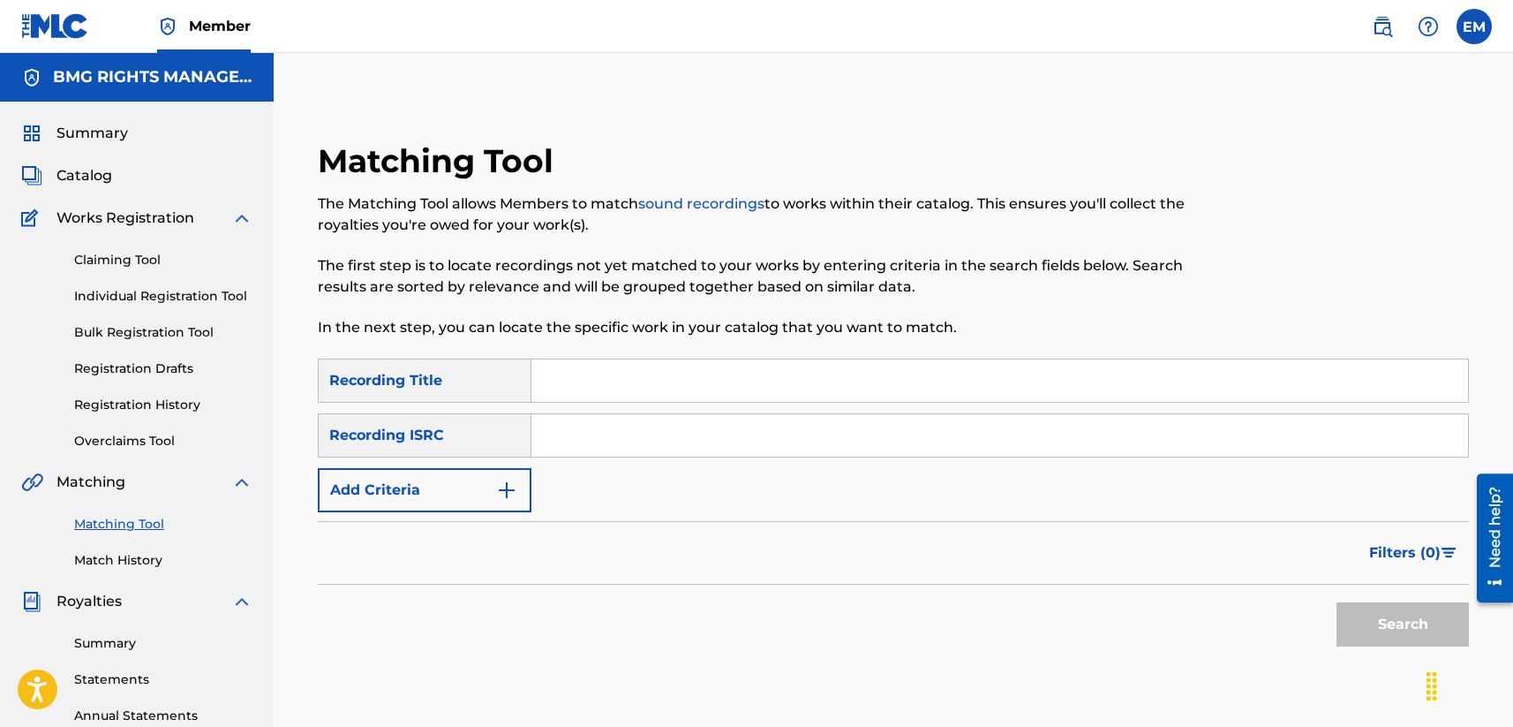
click at [592, 432] on input "Search Form" at bounding box center [999, 435] width 937 height 42
click at [138, 260] on link "Claiming Tool" at bounding box center [163, 260] width 178 height 19
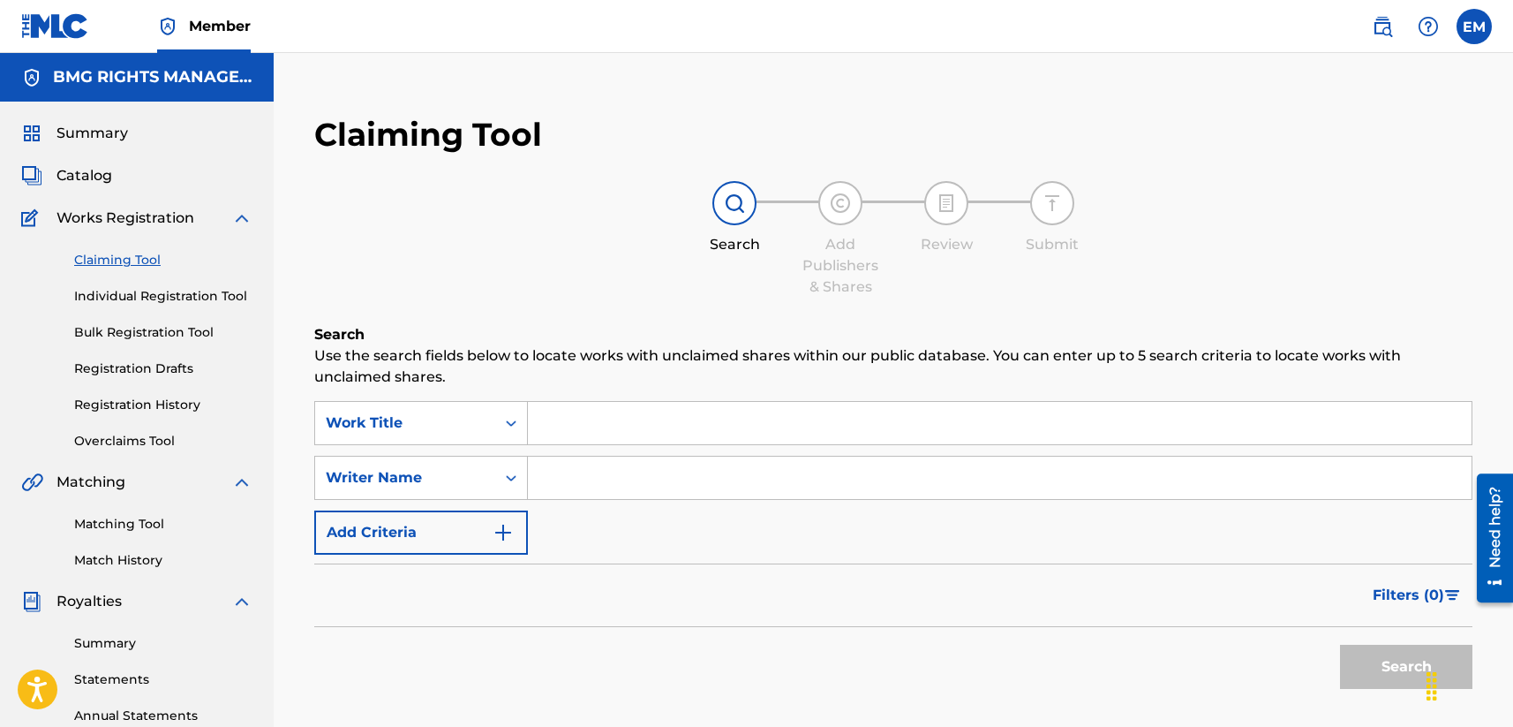
drag, startPoint x: 447, startPoint y: 400, endPoint x: 450, endPoint y: 423, distance: 23.2
click at [448, 403] on div "Search Use the search fields below to locate works with unclaimed shares within…" at bounding box center [893, 555] width 1158 height 462
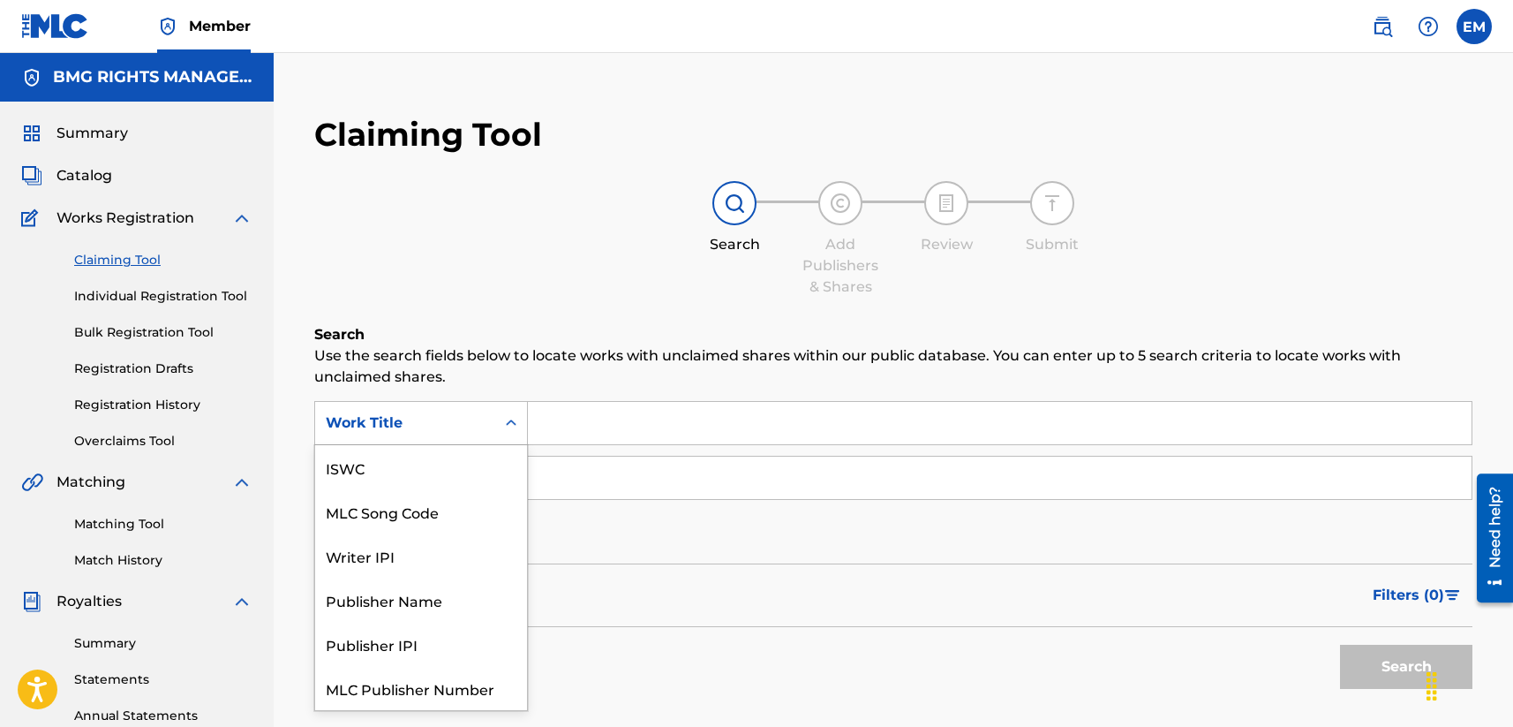
click at [450, 423] on div "Work Title" at bounding box center [405, 422] width 159 height 21
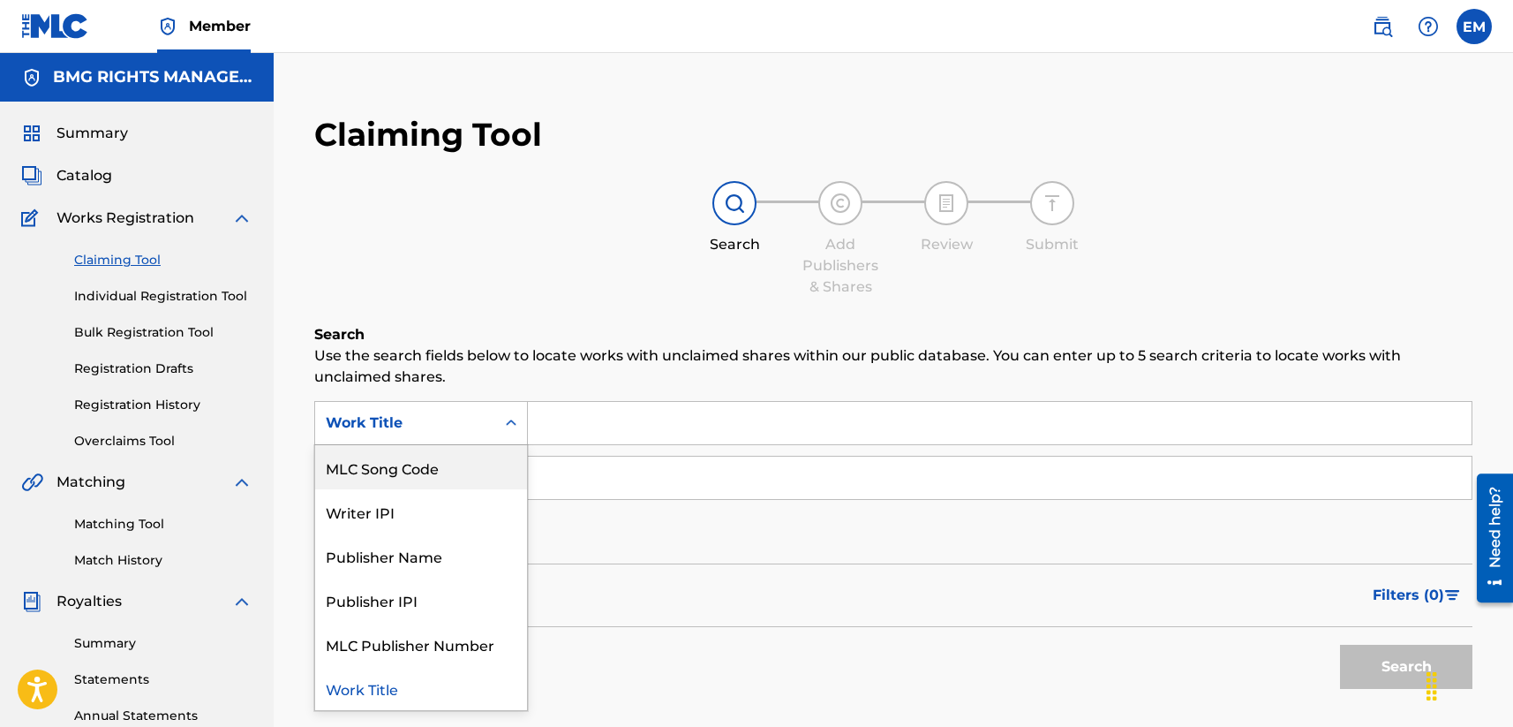
click at [433, 463] on div "MLC Song Code" at bounding box center [421, 467] width 212 height 44
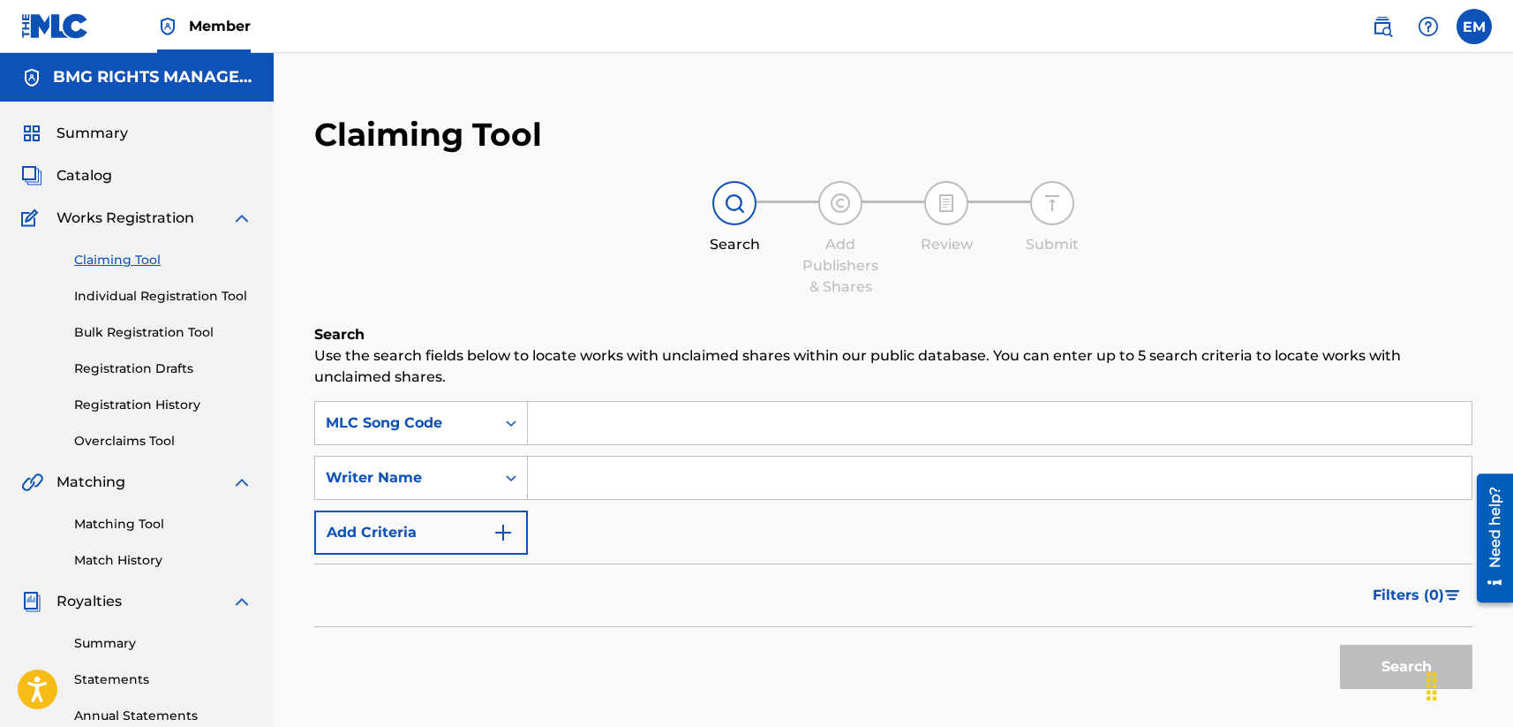
drag, startPoint x: 445, startPoint y: 451, endPoint x: 587, endPoint y: 418, distance: 145.8
click at [587, 418] on input "Search Form" at bounding box center [1000, 423] width 944 height 42
click at [630, 421] on input "Search Form" at bounding box center [1000, 423] width 944 height 42
paste input "NV9QOD"
type input "NV9QOD"
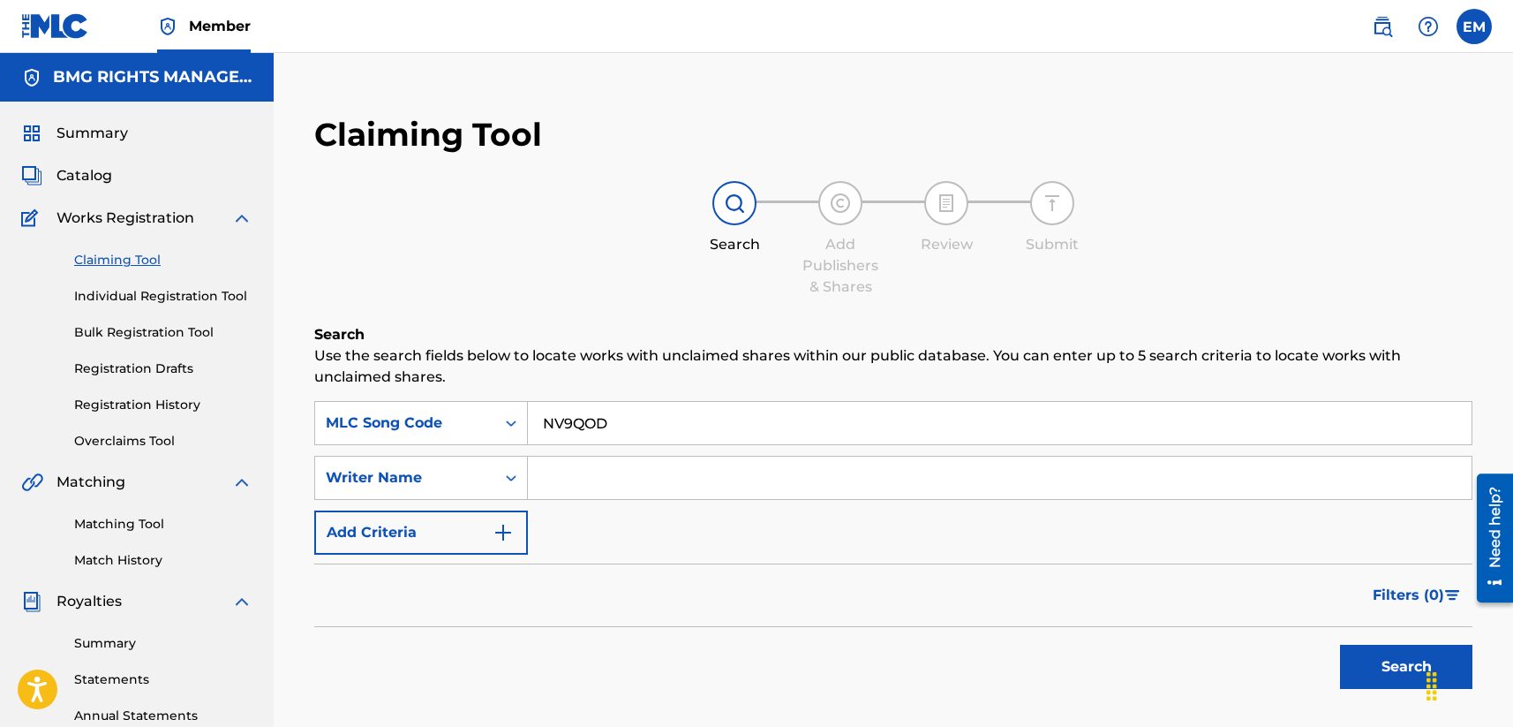
click at [687, 366] on p "Use the search fields below to locate works with unclaimed shares within our pu…" at bounding box center [893, 366] width 1158 height 42
click at [1277, 646] on button "Search" at bounding box center [1406, 666] width 132 height 44
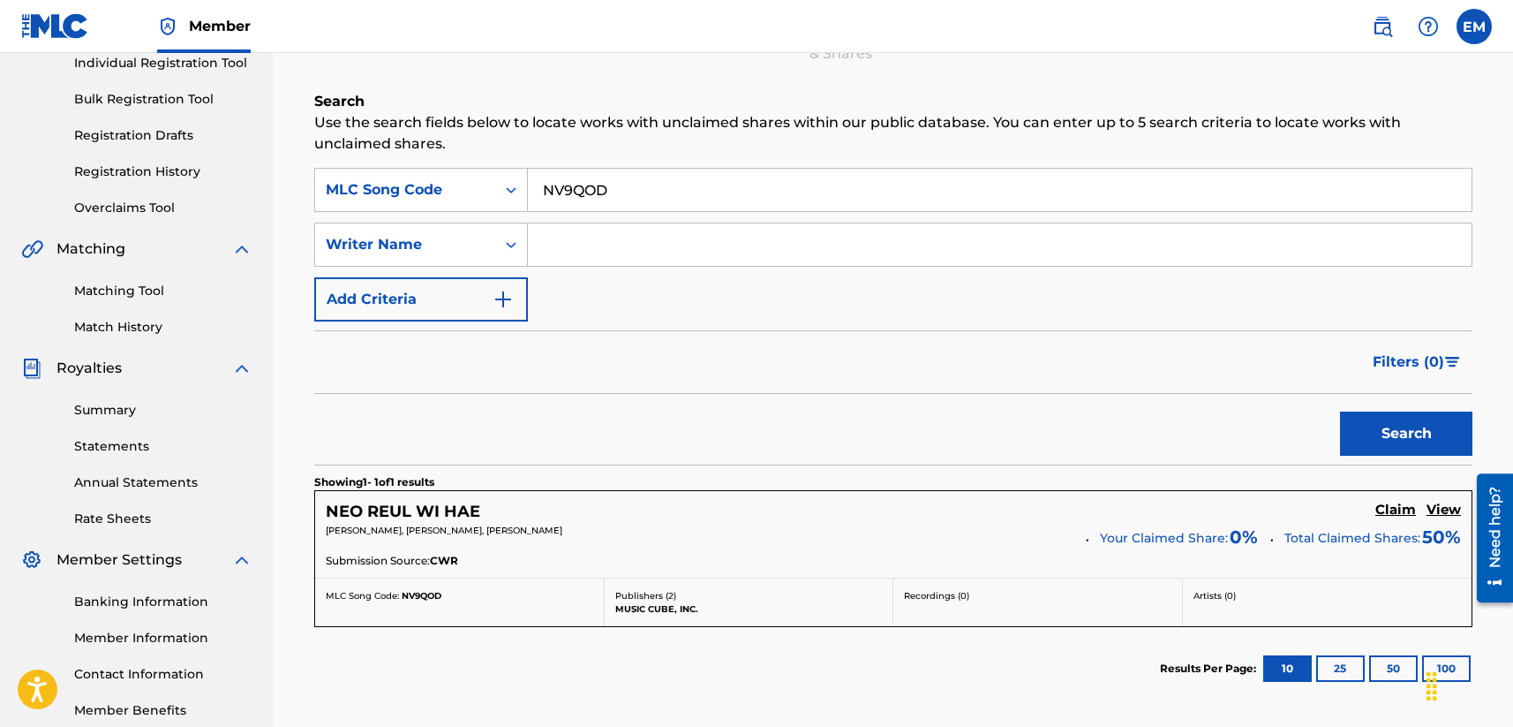
scroll to position [265, 0]
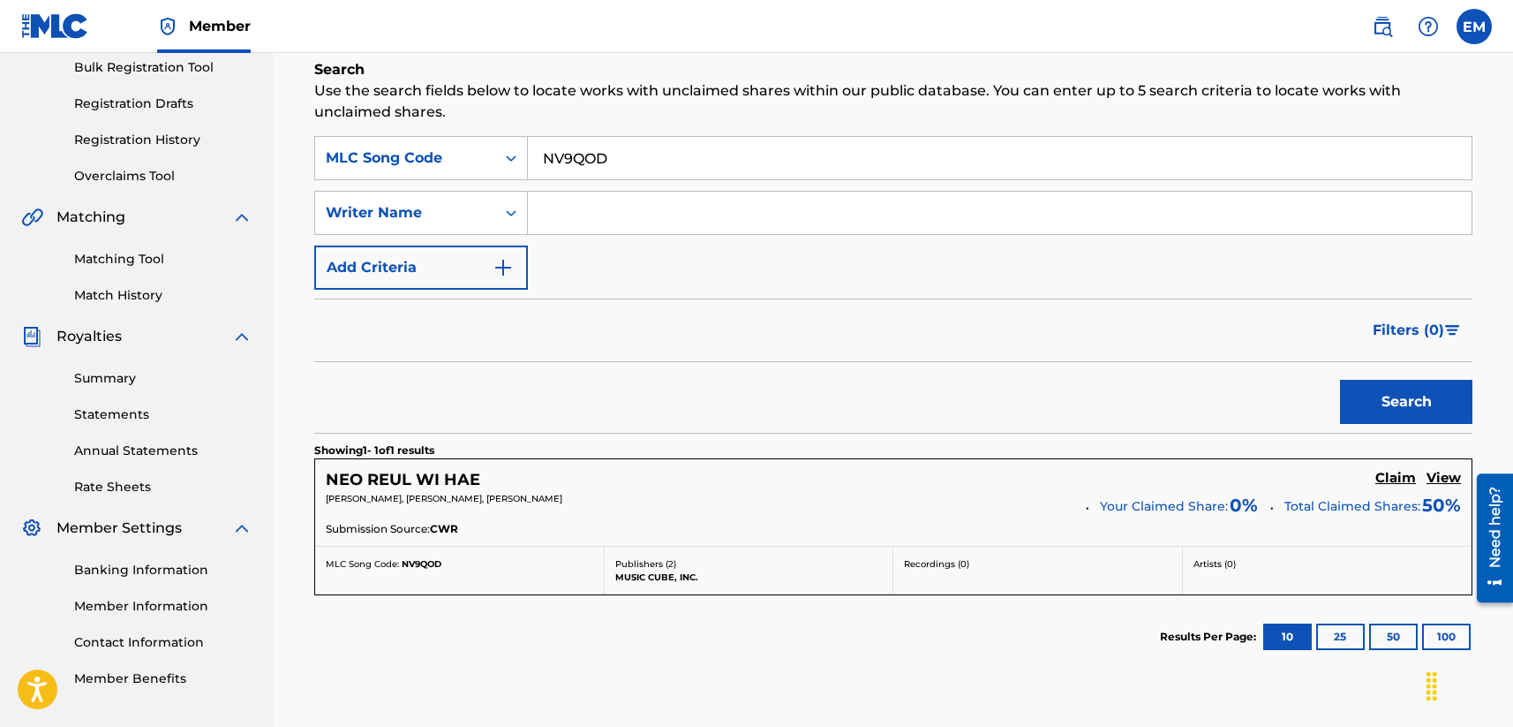
click at [1277, 484] on h5 "Claim" at bounding box center [1395, 478] width 41 height 17
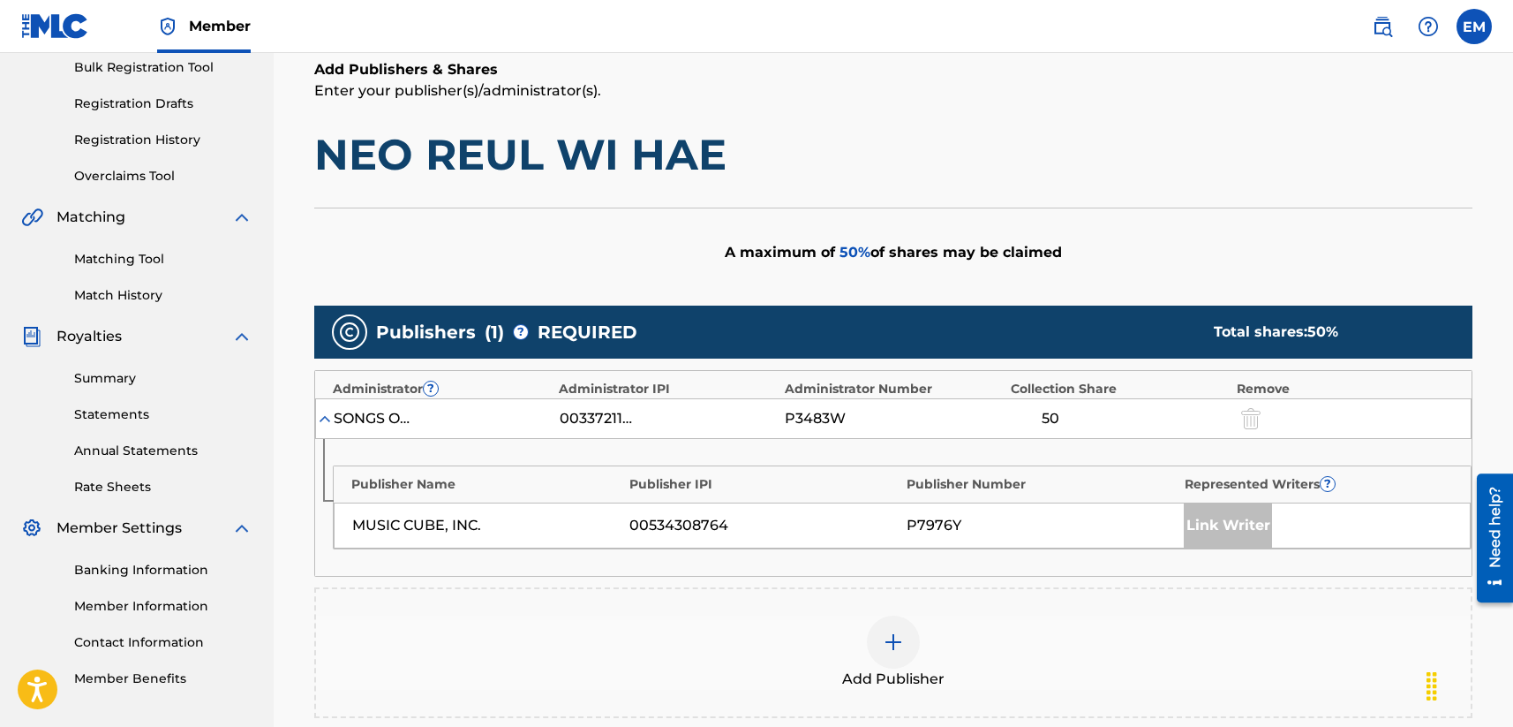
click at [880, 629] on div at bounding box center [893, 641] width 53 height 53
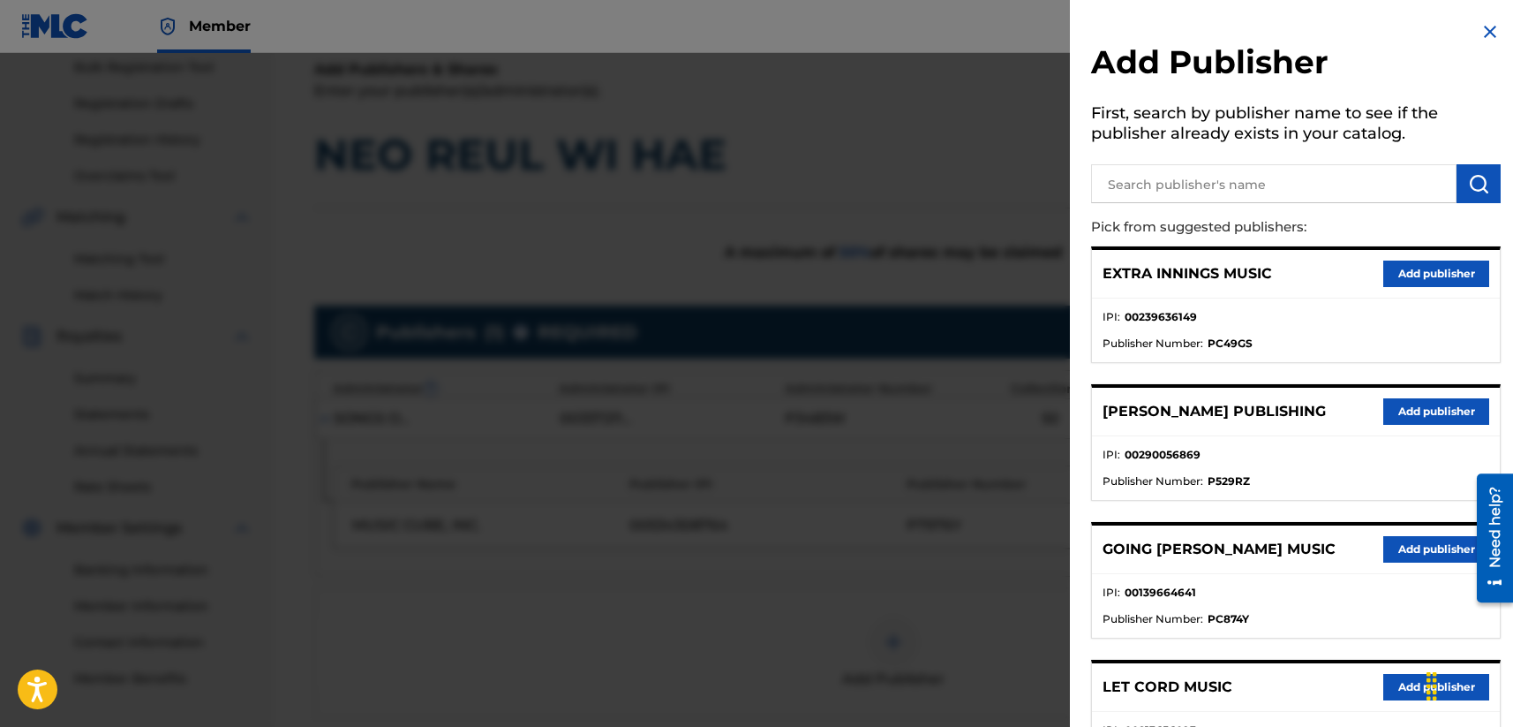
click at [1149, 181] on input "text" at bounding box center [1273, 183] width 365 height 39
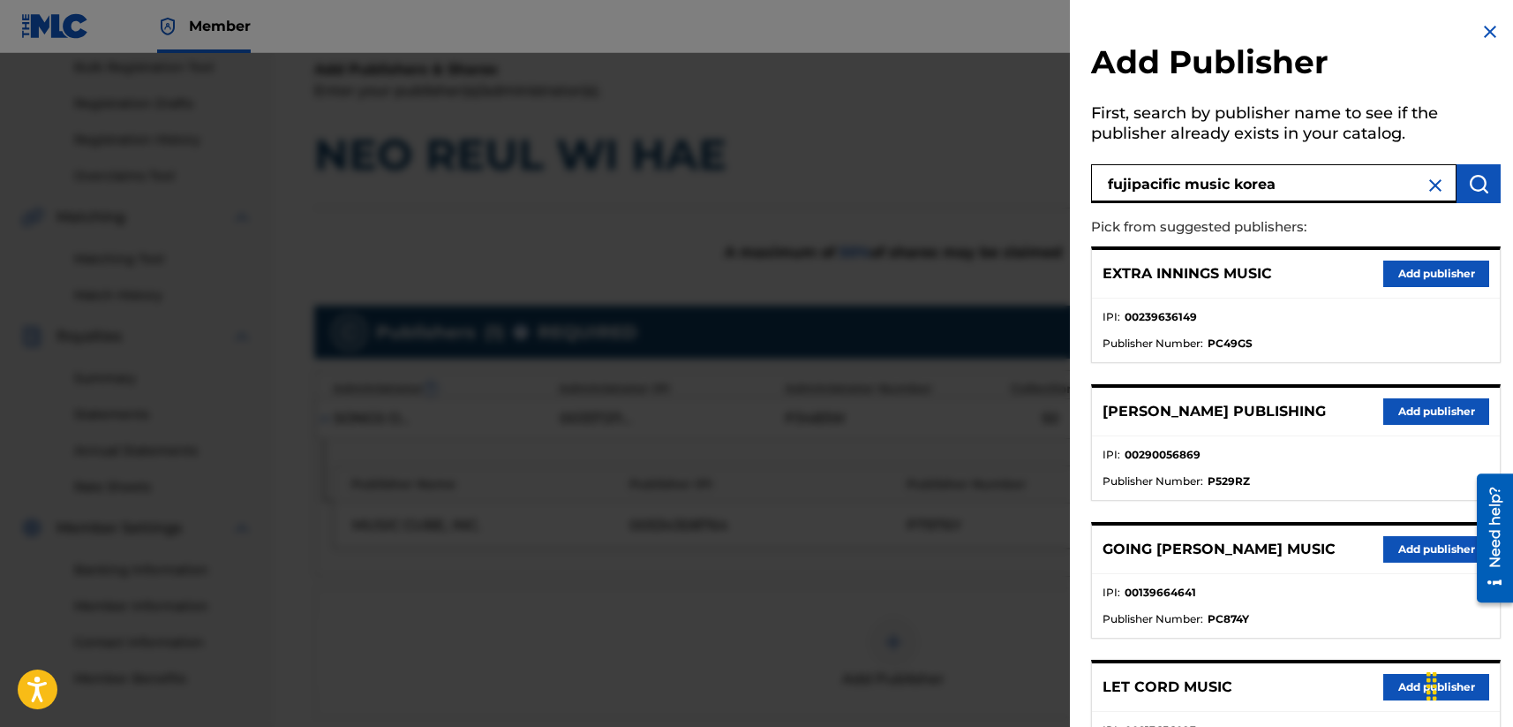
type input "fujipacific music korea"
click at [1277, 190] on img "submit" at bounding box center [1478, 183] width 21 height 21
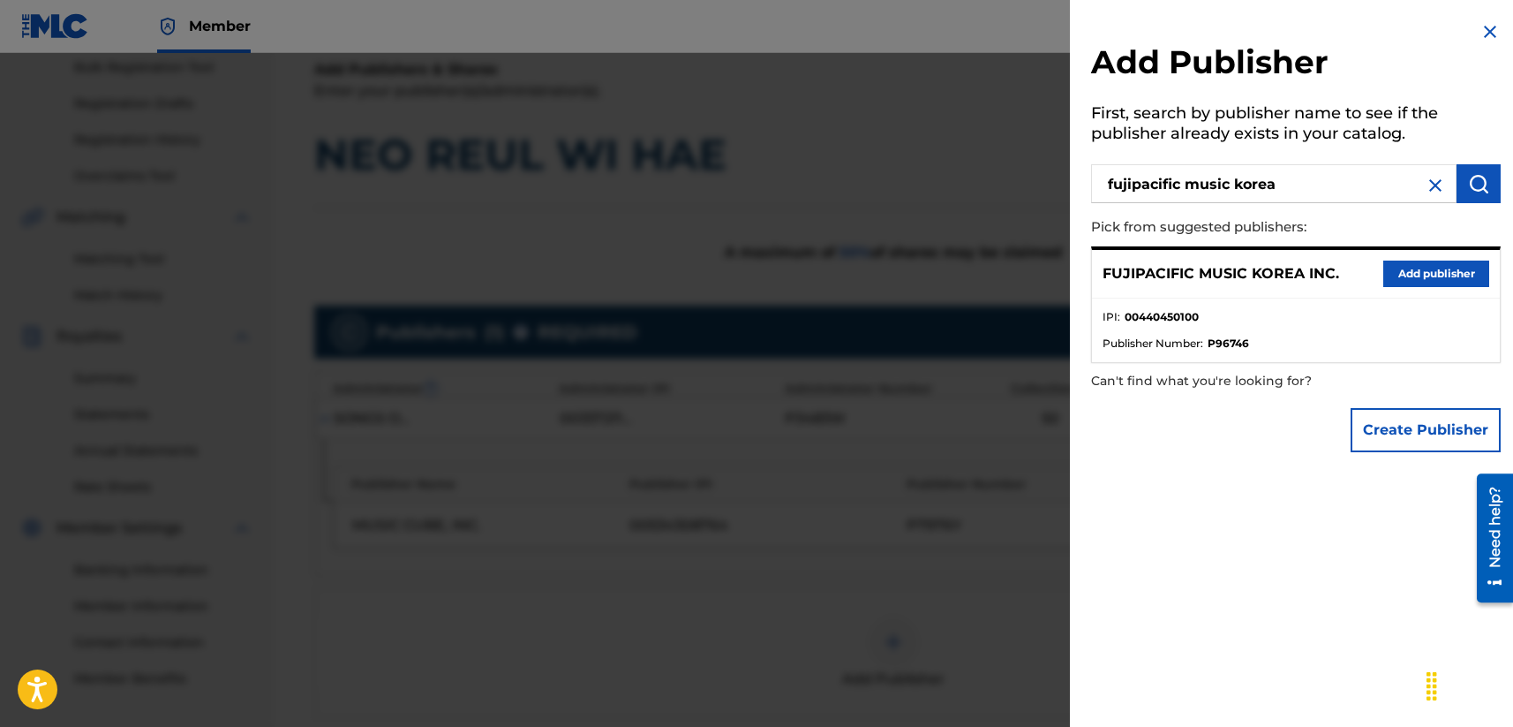
click at [1277, 268] on button "Add publisher" at bounding box center [1436, 273] width 106 height 26
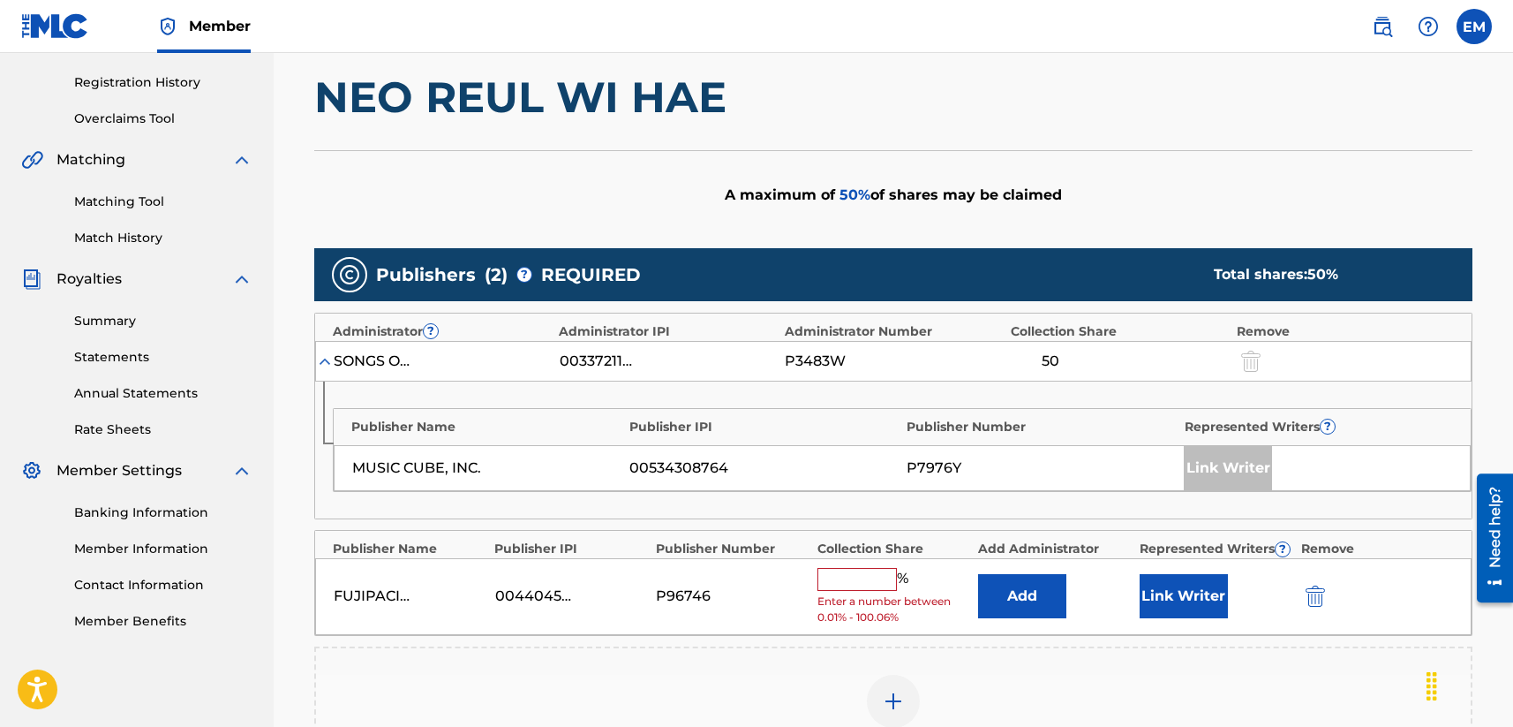
scroll to position [353, 0]
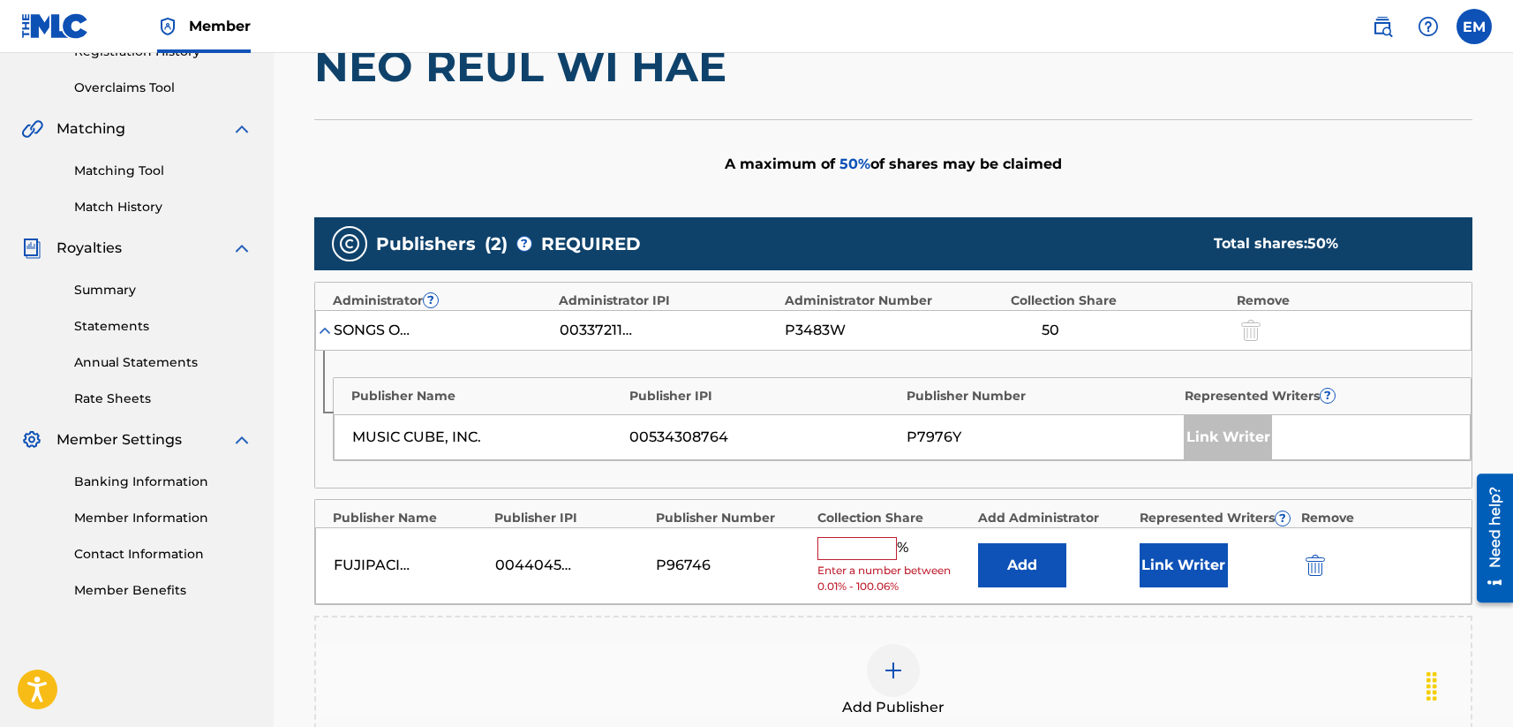
click at [1026, 562] on button "Add" at bounding box center [1022, 565] width 88 height 44
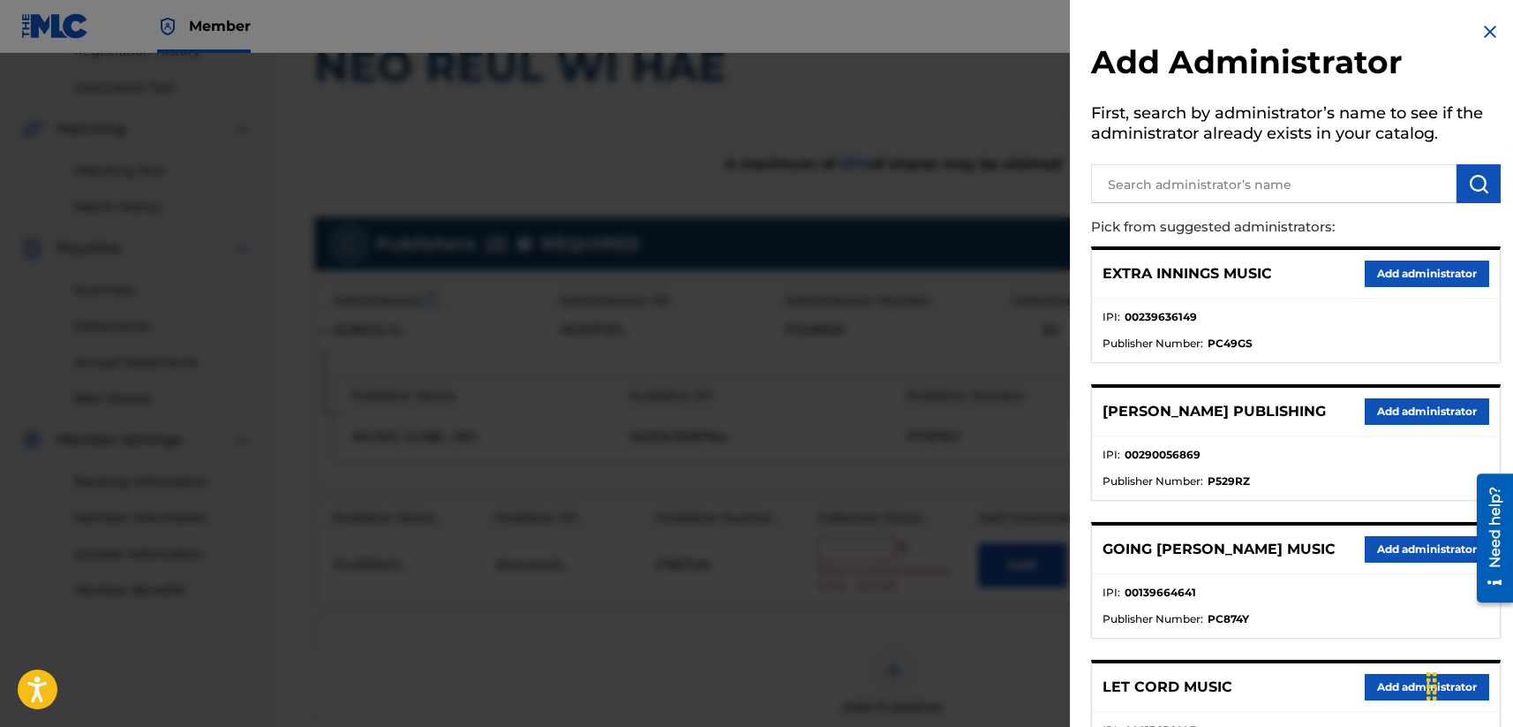
click at [1134, 191] on input "text" at bounding box center [1273, 183] width 365 height 39
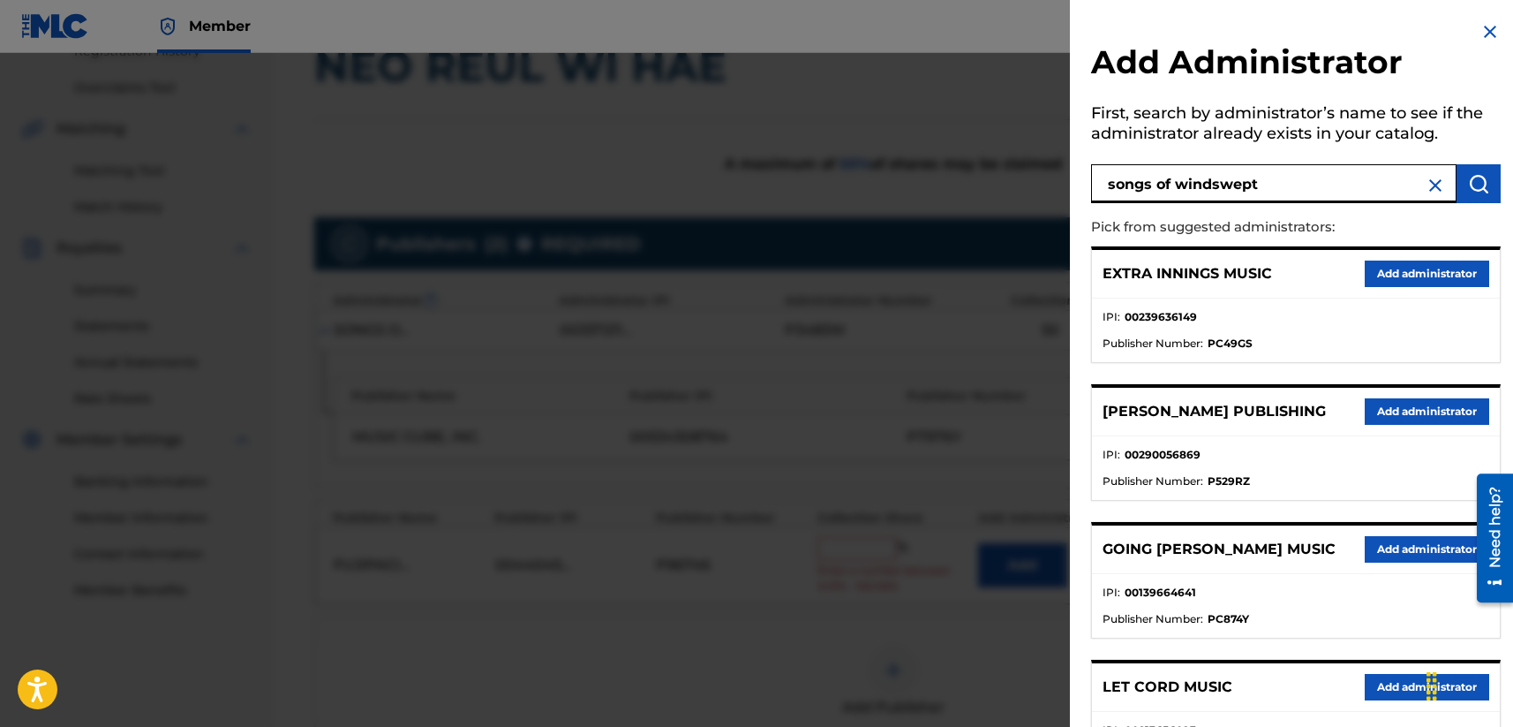
type input "songs of windswept"
click at [1277, 189] on button "submit" at bounding box center [1479, 183] width 44 height 39
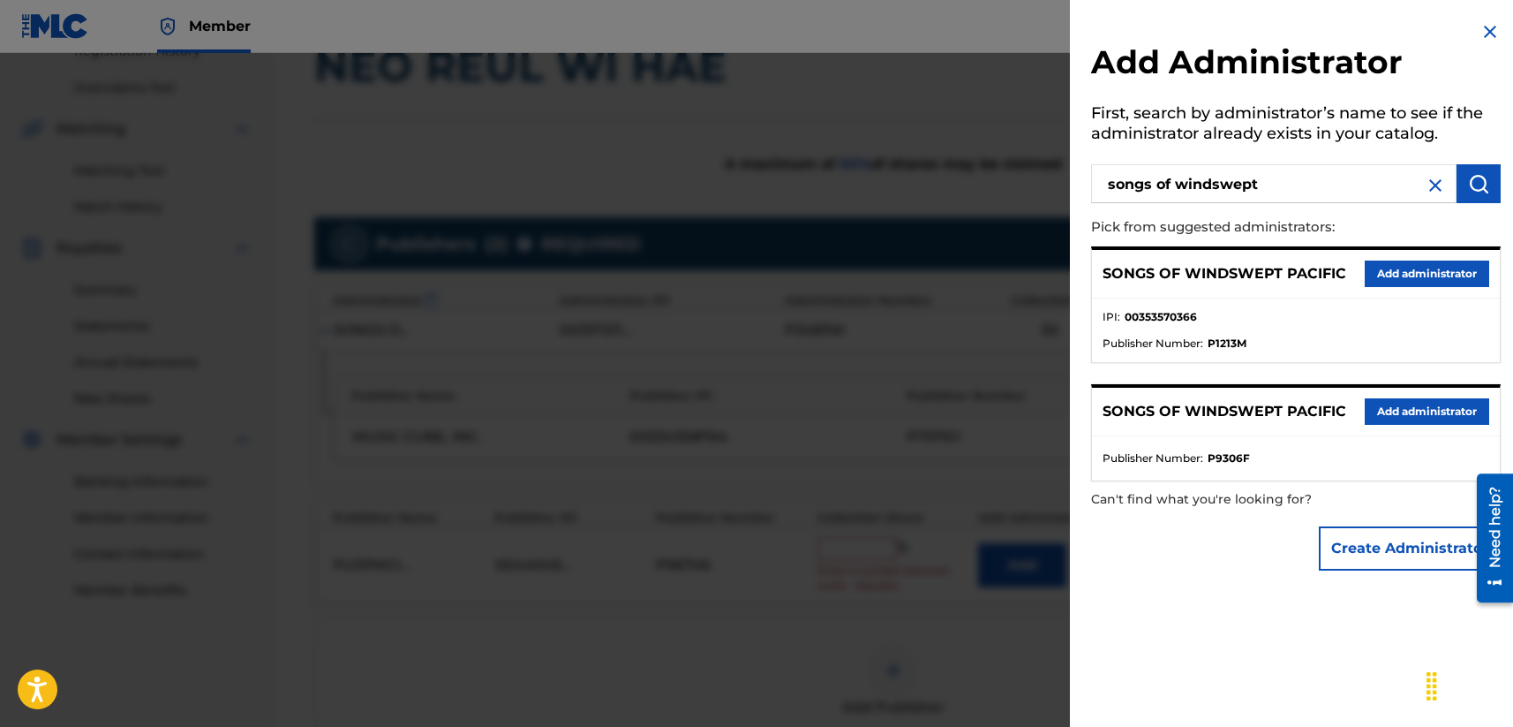
click at [1277, 268] on button "Add administrator" at bounding box center [1427, 273] width 124 height 26
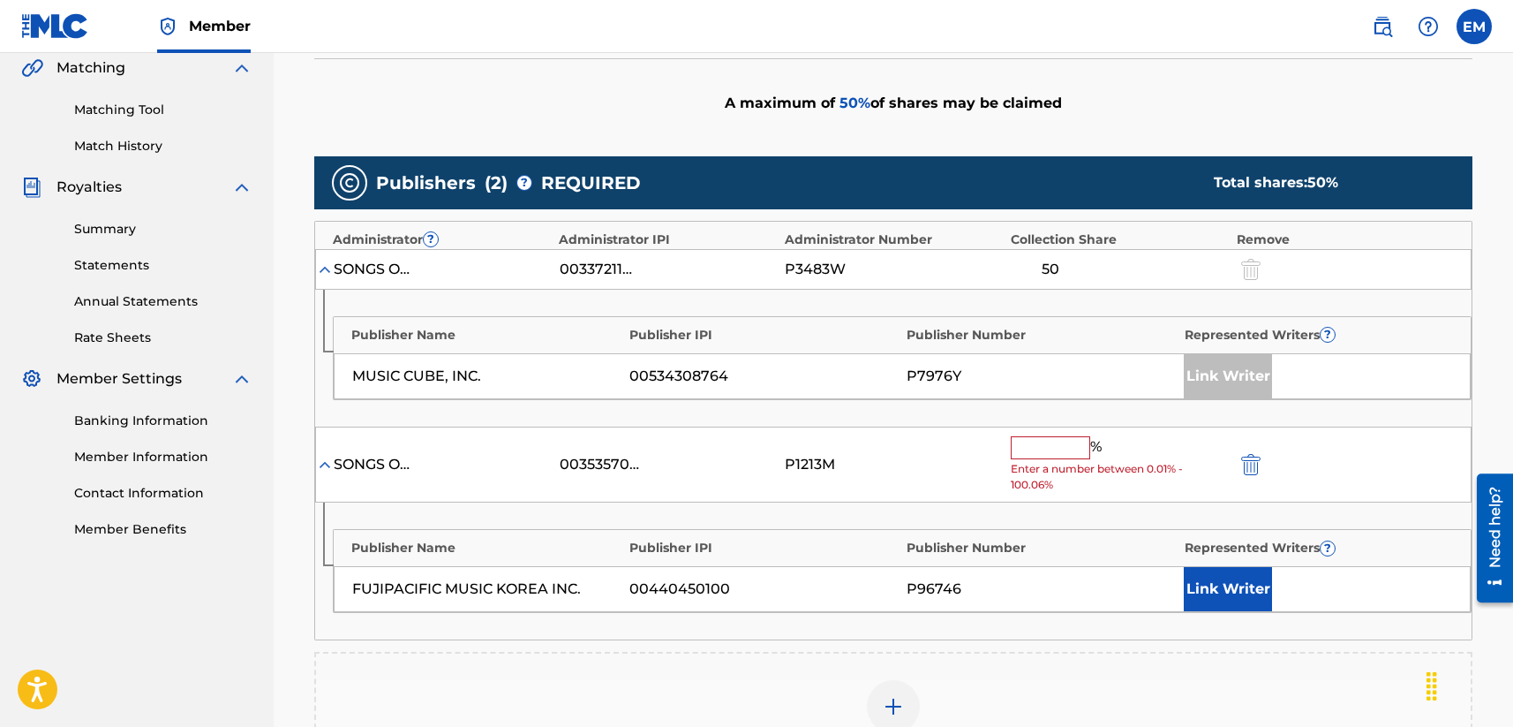
scroll to position [441, 0]
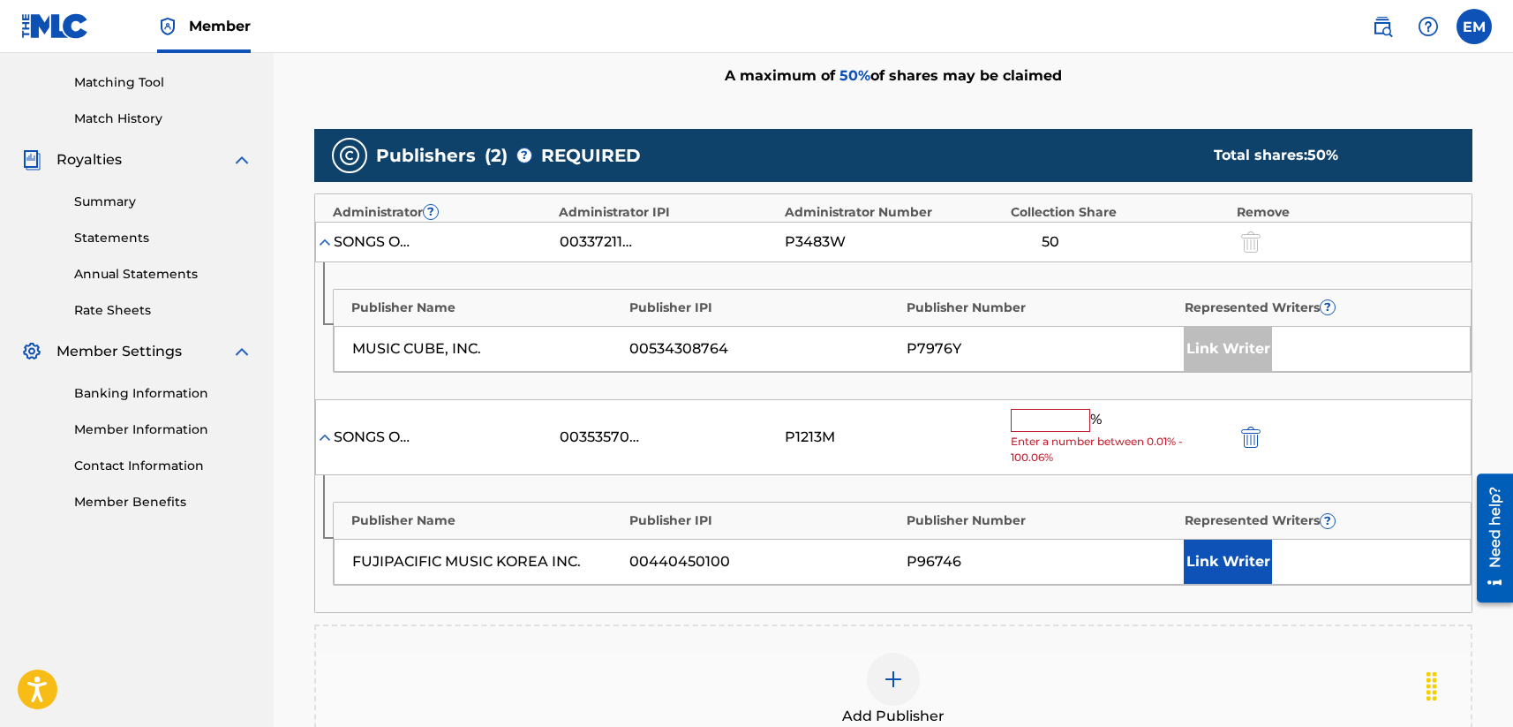
click at [1035, 425] on input "text" at bounding box center [1050, 420] width 79 height 23
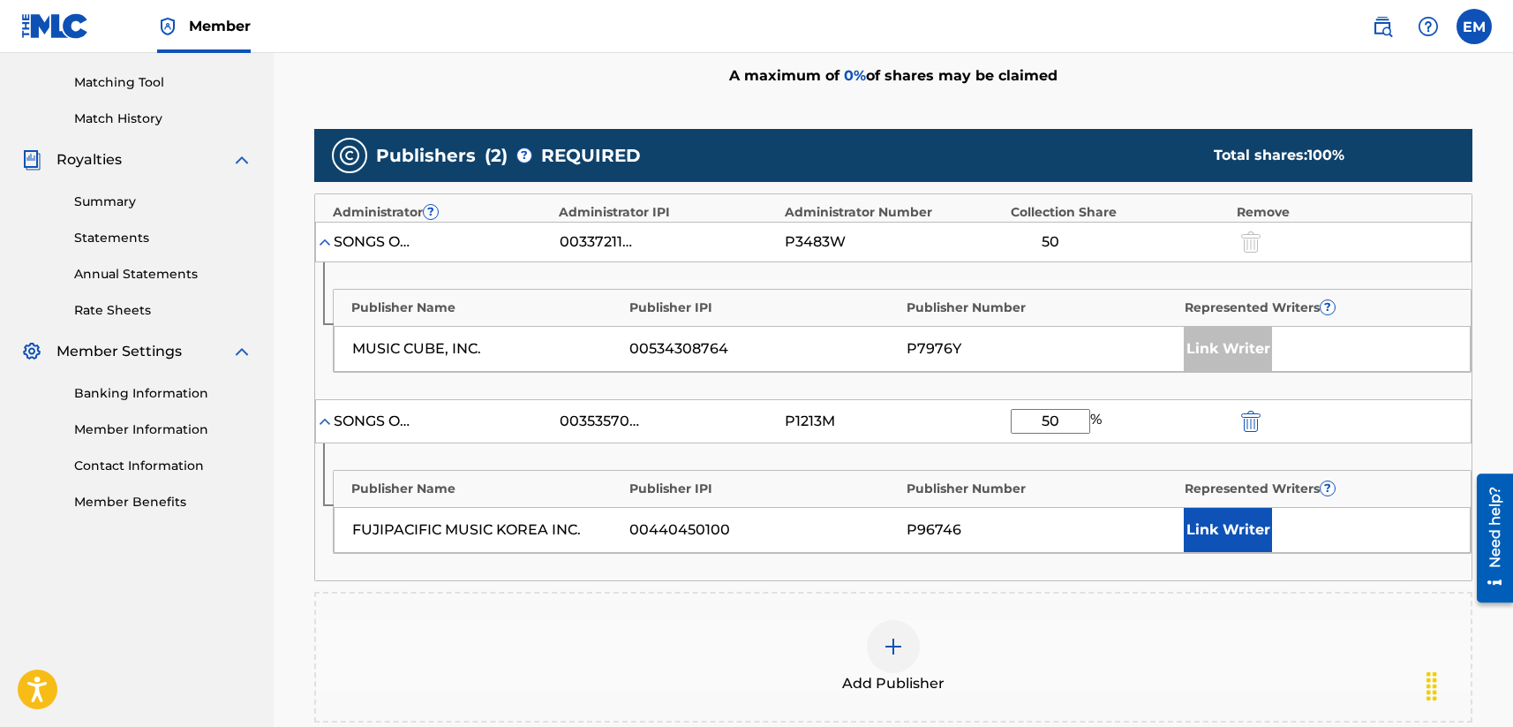
type input "50"
click at [895, 415] on div "P1213M" at bounding box center [893, 421] width 217 height 21
click at [1262, 529] on button "Link Writer" at bounding box center [1228, 530] width 88 height 44
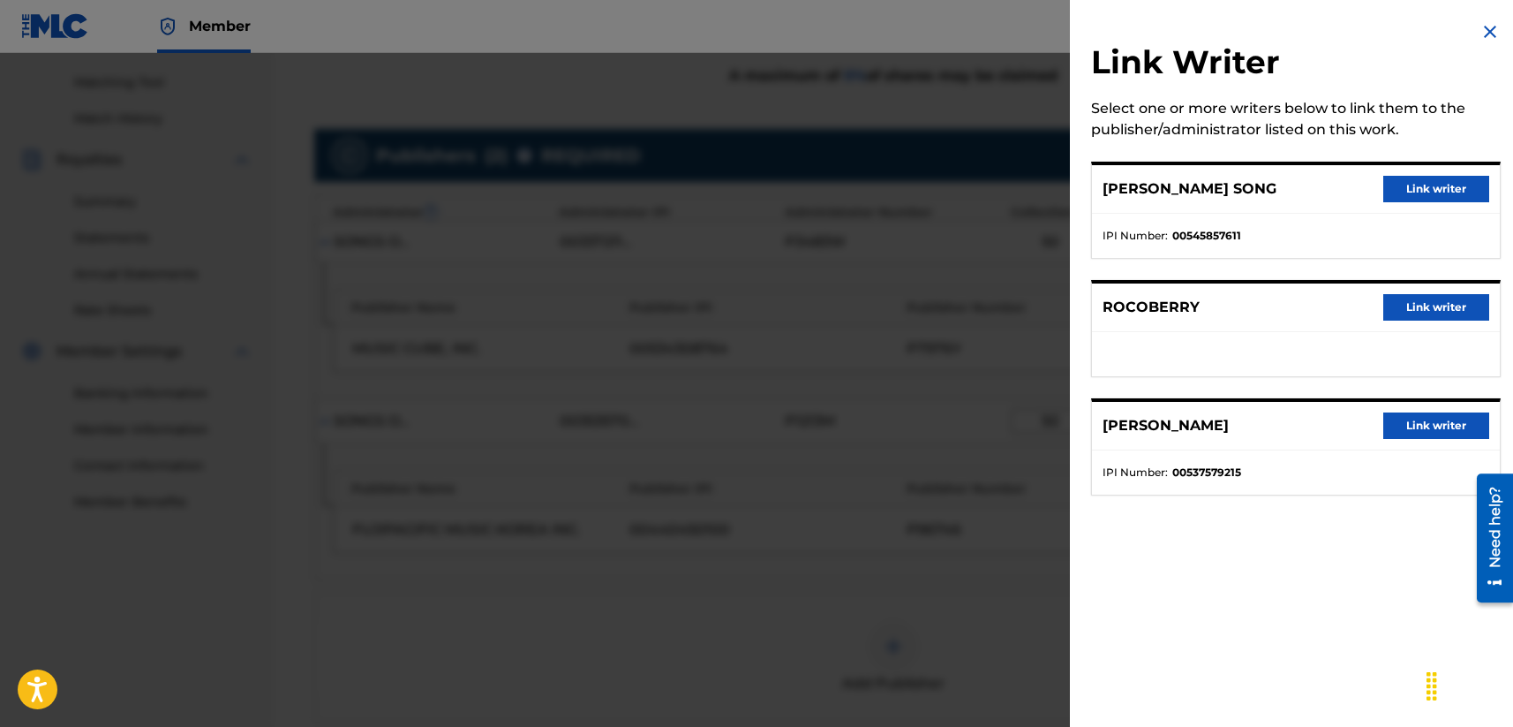
click at [1277, 301] on button "Link writer" at bounding box center [1436, 307] width 106 height 26
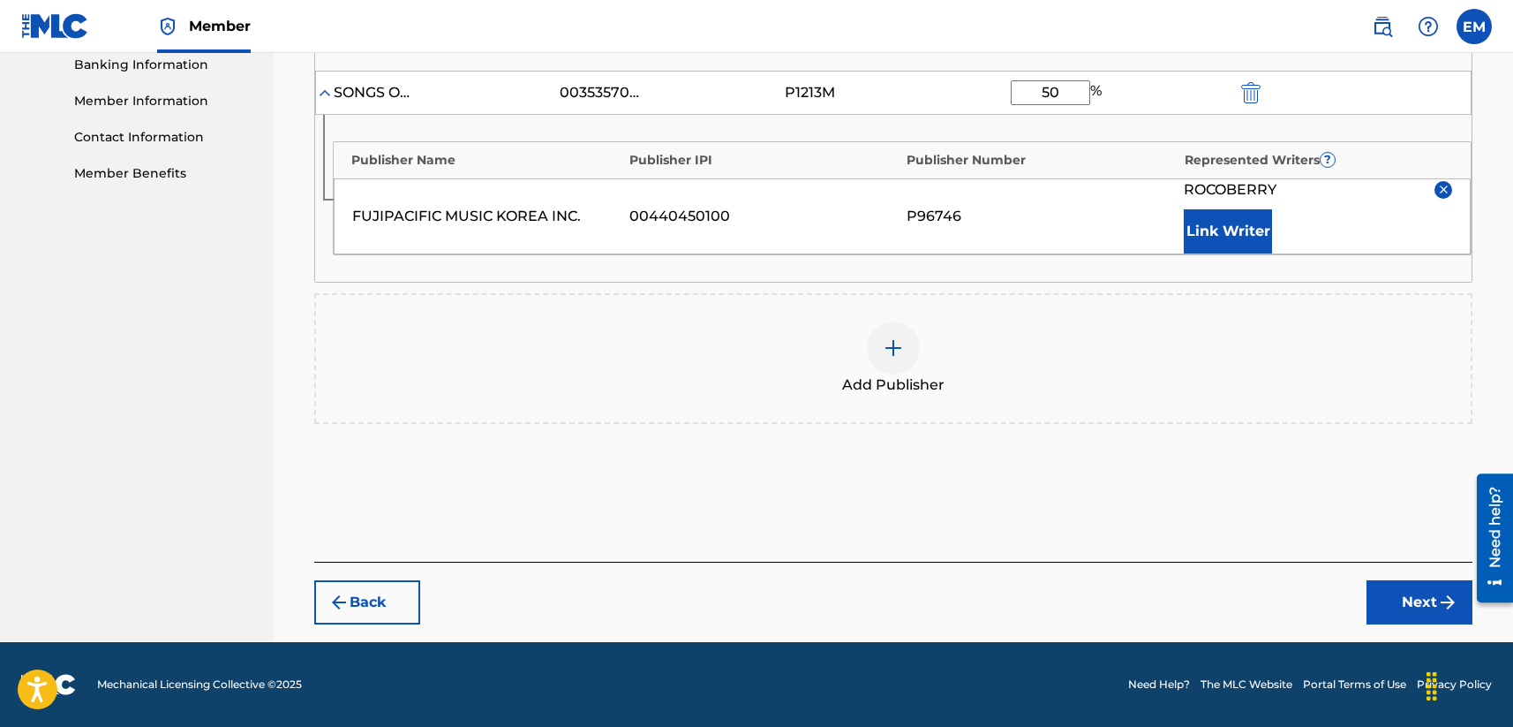
click at [1277, 592] on button "Next" at bounding box center [1420, 602] width 106 height 44
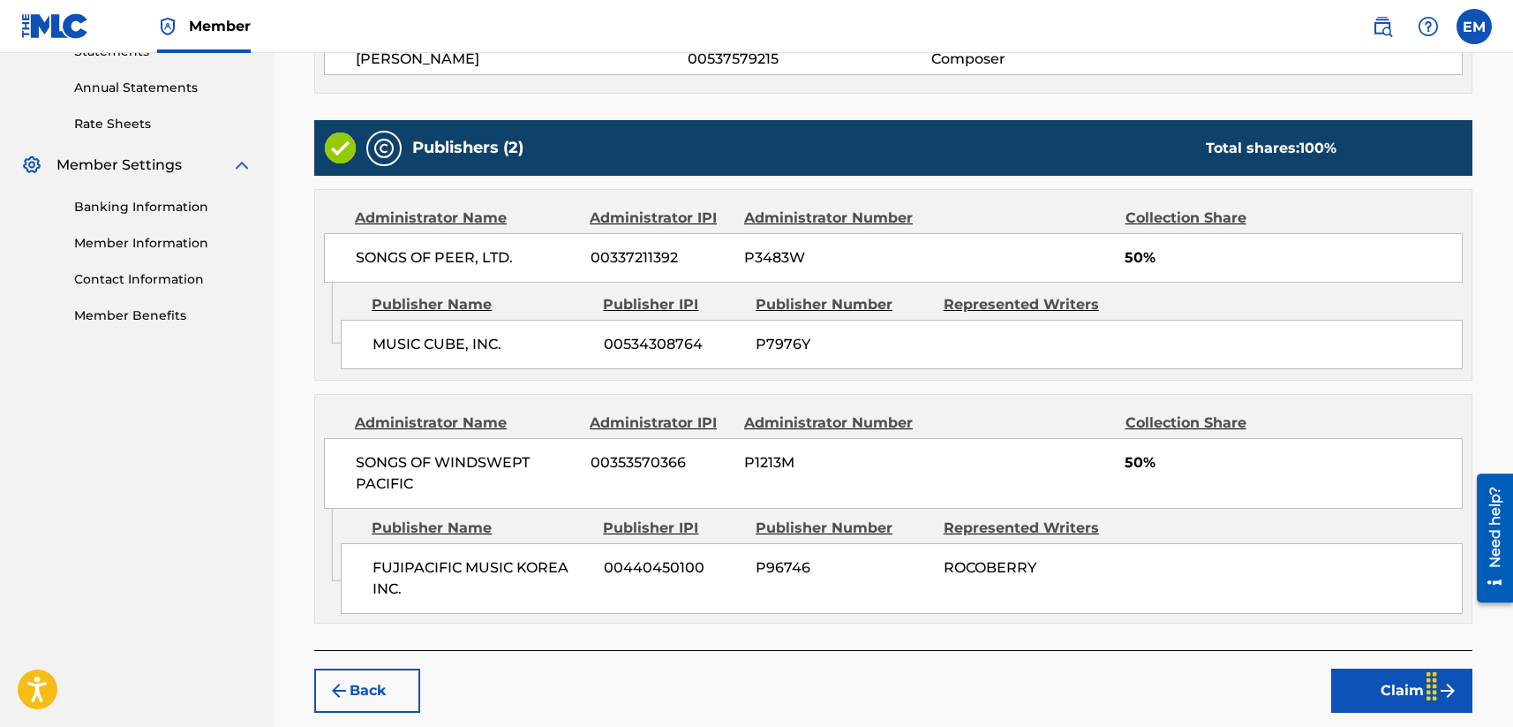
scroll to position [716, 0]
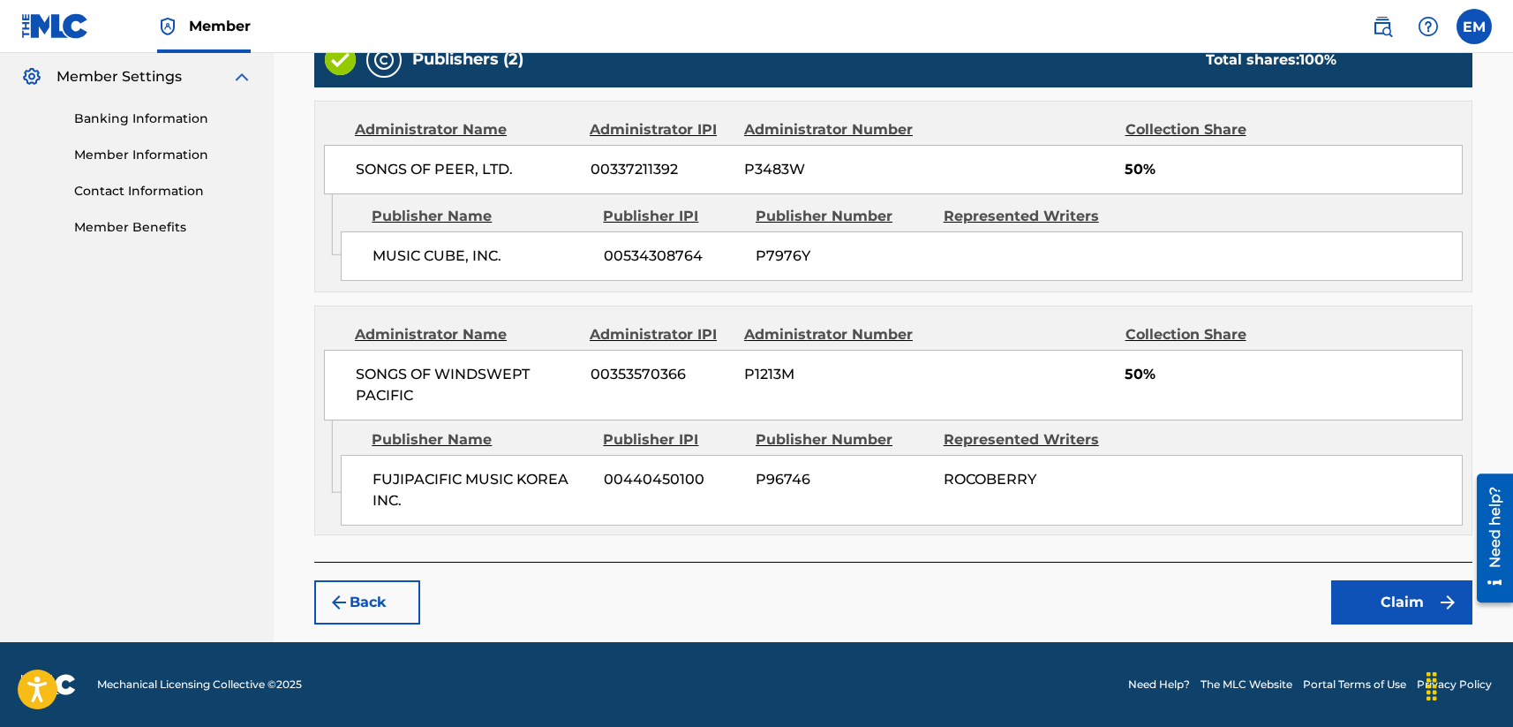
click at [1277, 611] on button "Claim" at bounding box center [1401, 602] width 141 height 44
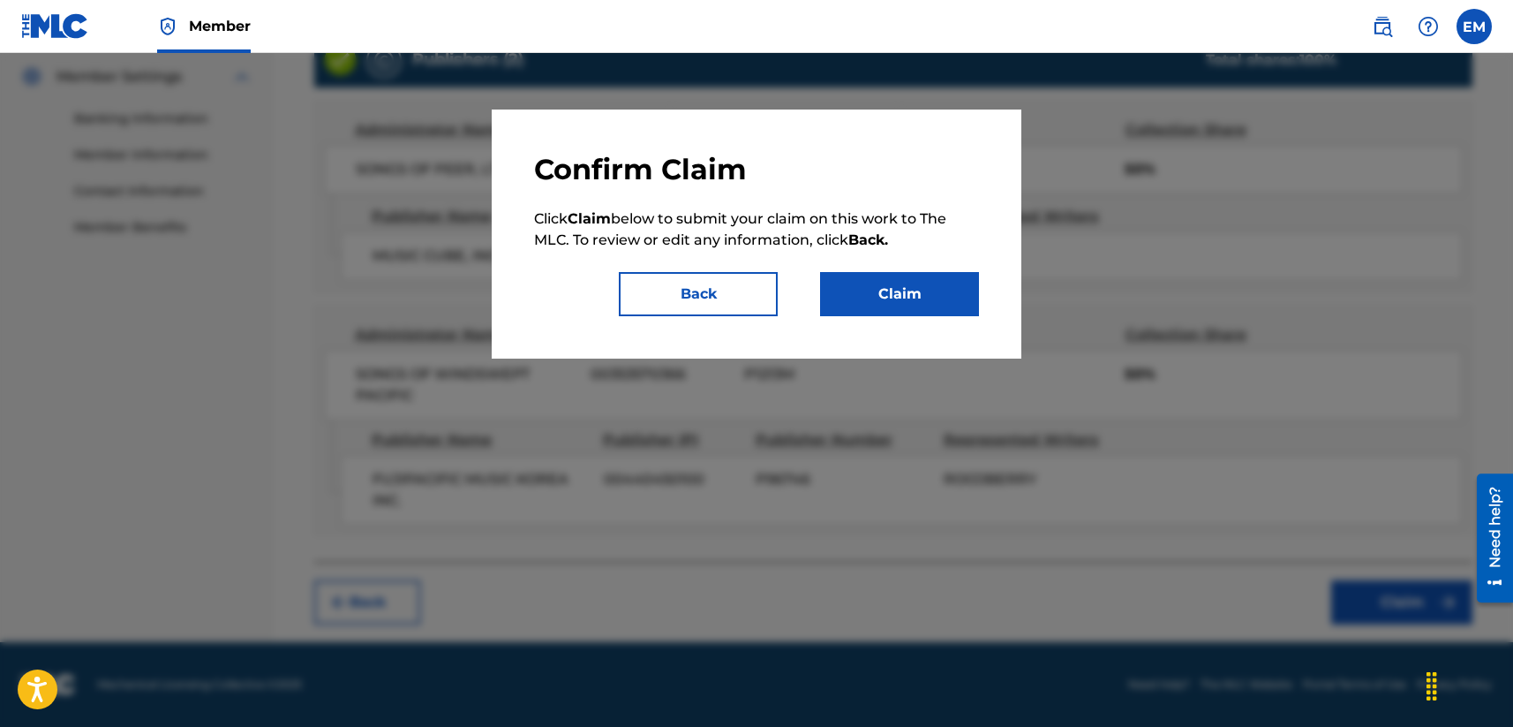
click at [885, 301] on button "Claim" at bounding box center [899, 294] width 159 height 44
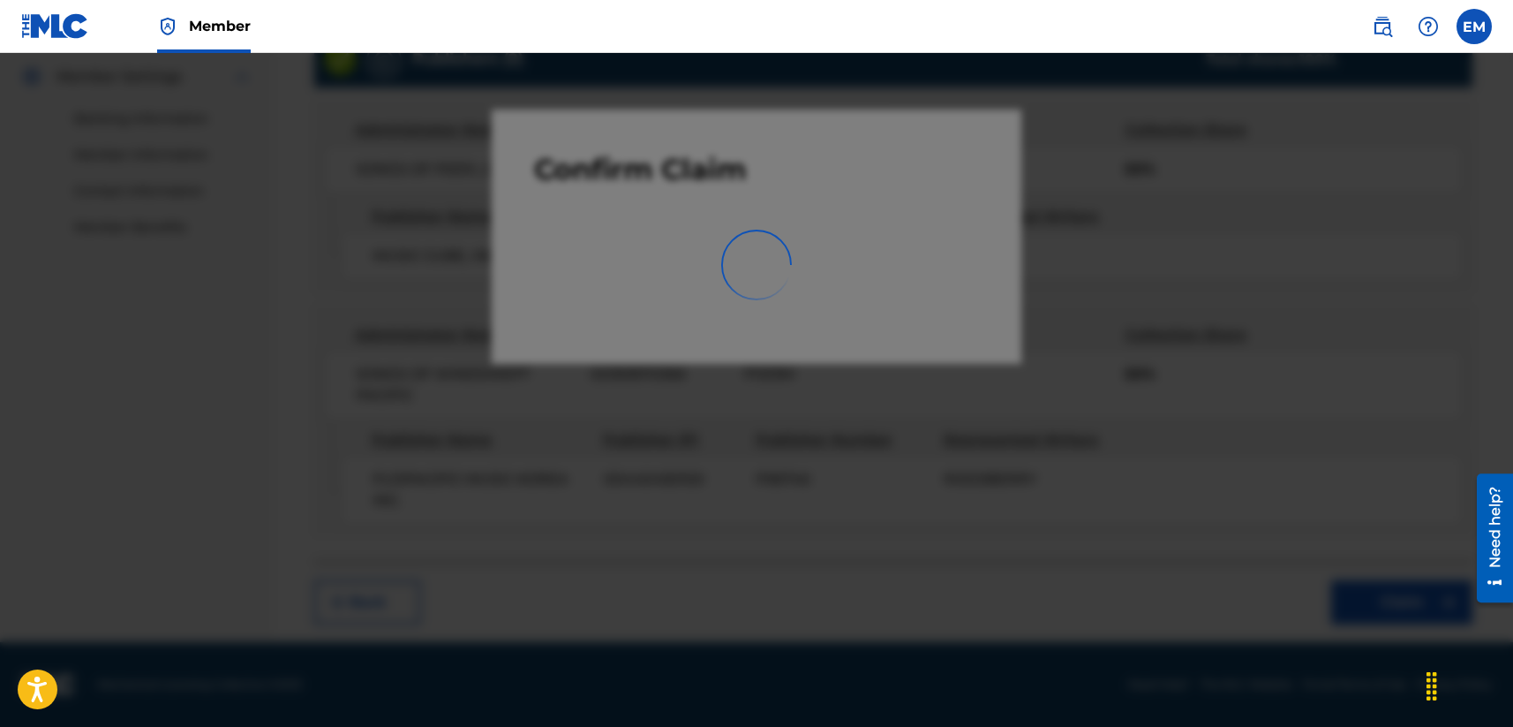
scroll to position [332, 0]
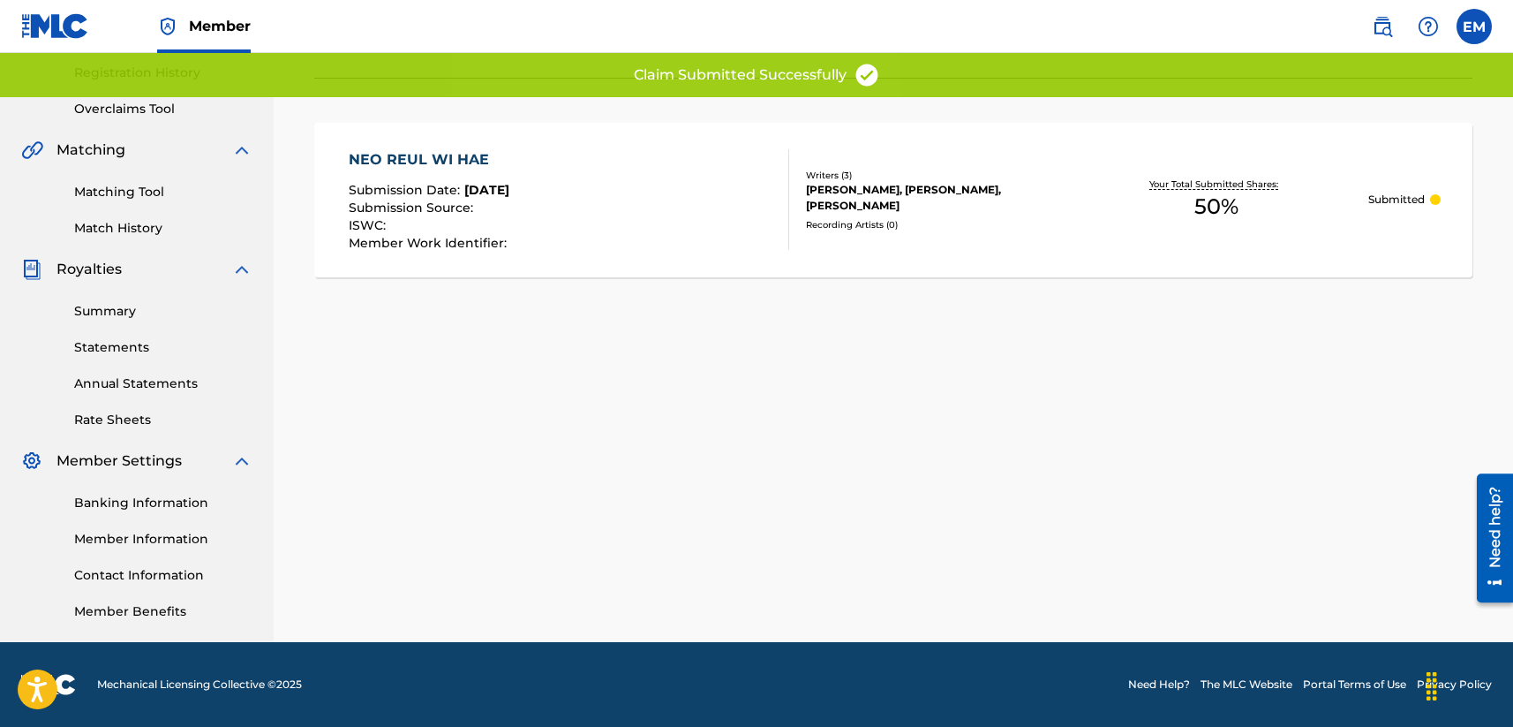
click at [138, 177] on div "Matching Tool Match History" at bounding box center [136, 199] width 231 height 77
click at [132, 194] on link "Matching Tool" at bounding box center [163, 192] width 178 height 19
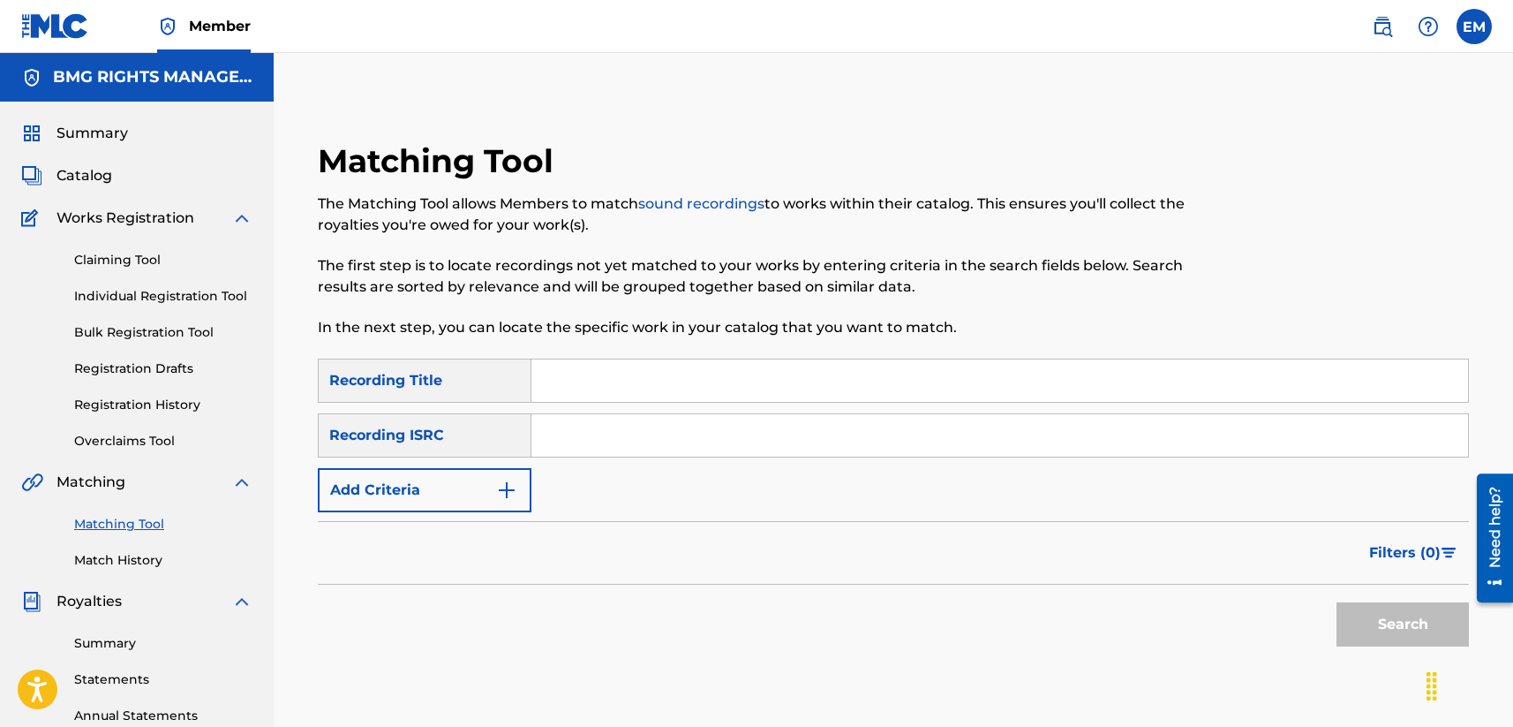
click at [136, 260] on link "Claiming Tool" at bounding box center [163, 260] width 178 height 19
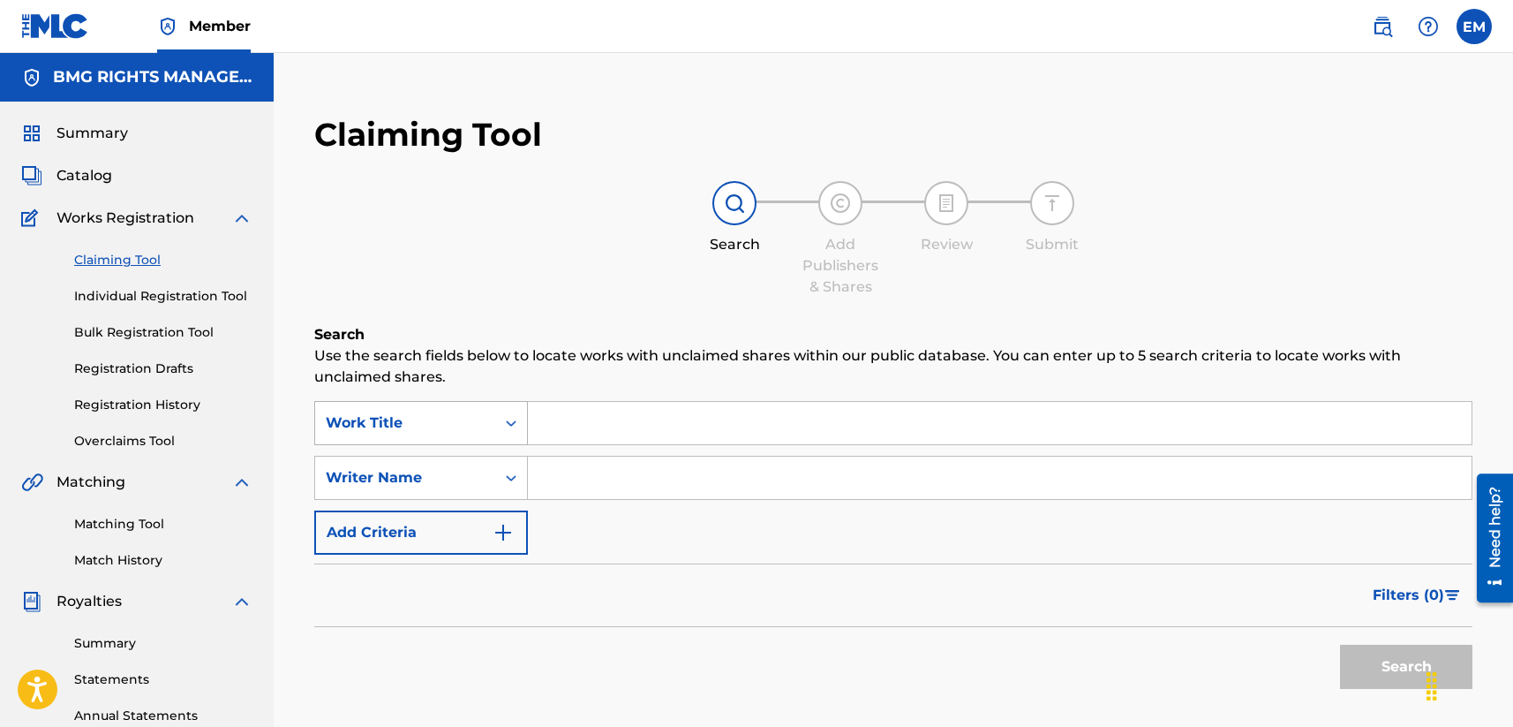
click at [433, 430] on div "Work Title" at bounding box center [405, 422] width 159 height 21
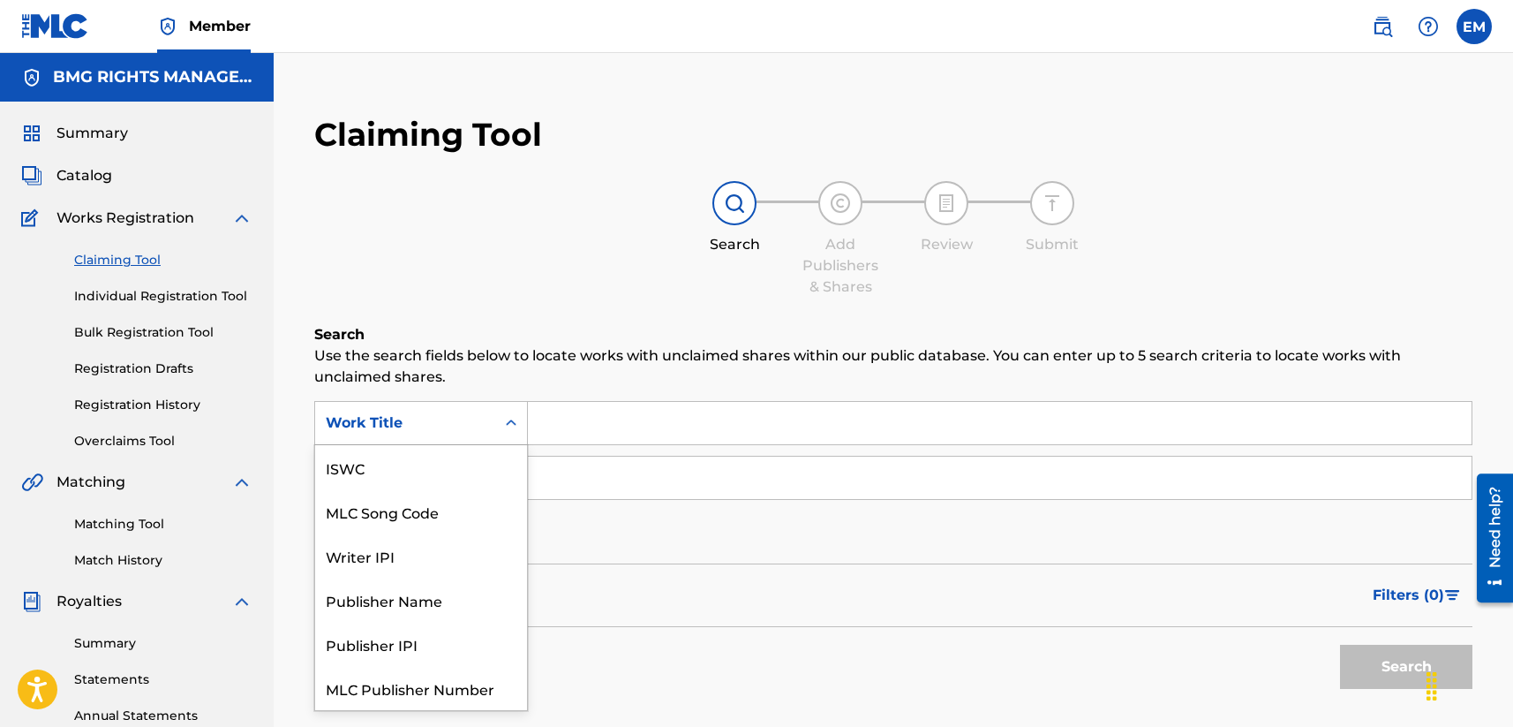
scroll to position [44, 0]
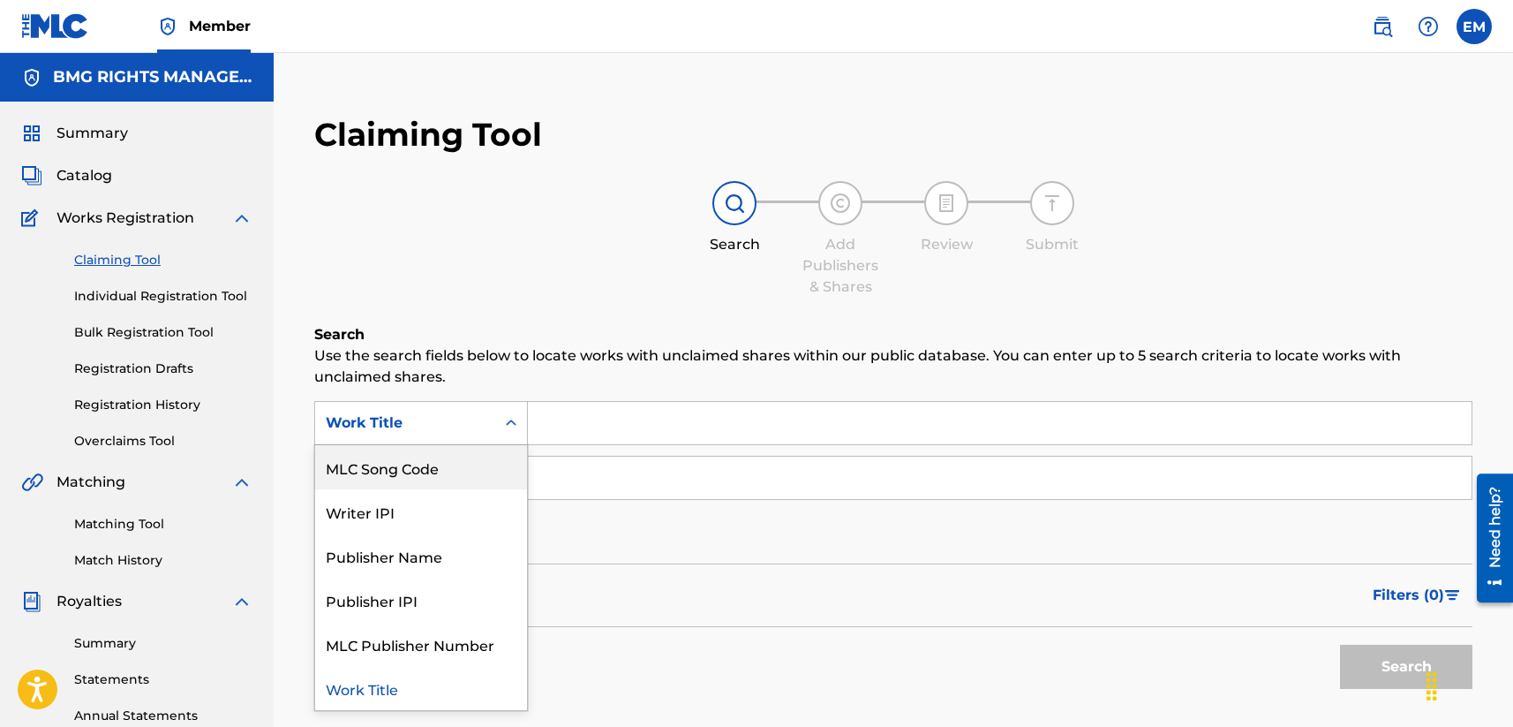
click at [403, 460] on div "MLC Song Code" at bounding box center [421, 467] width 212 height 44
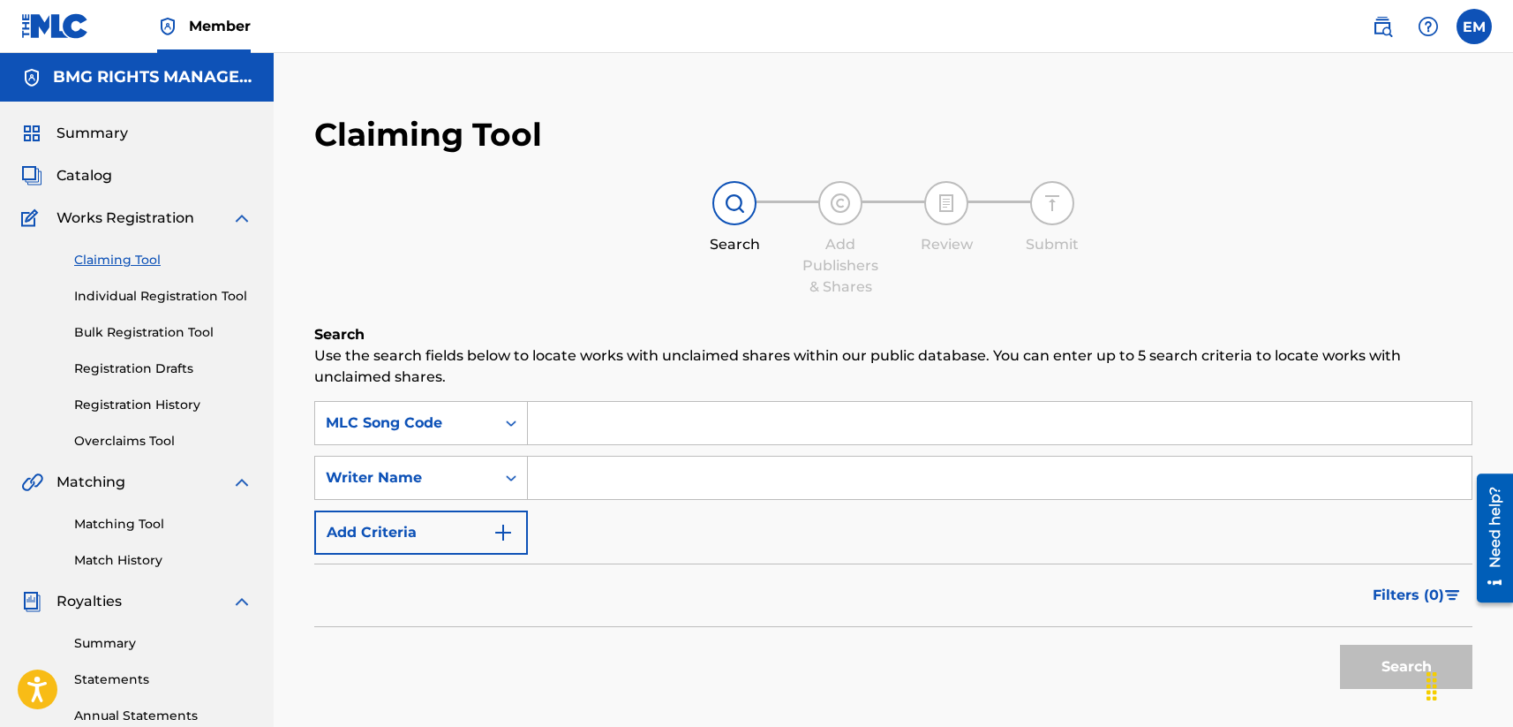
click at [577, 429] on input "Search Form" at bounding box center [1000, 423] width 944 height 42
paste input "KC4G1V"
type input "KC4G1V"
click at [659, 354] on p "Use the search fields below to locate works with unclaimed shares within our pu…" at bounding box center [893, 366] width 1158 height 42
click at [1277, 674] on button "Search" at bounding box center [1406, 666] width 132 height 44
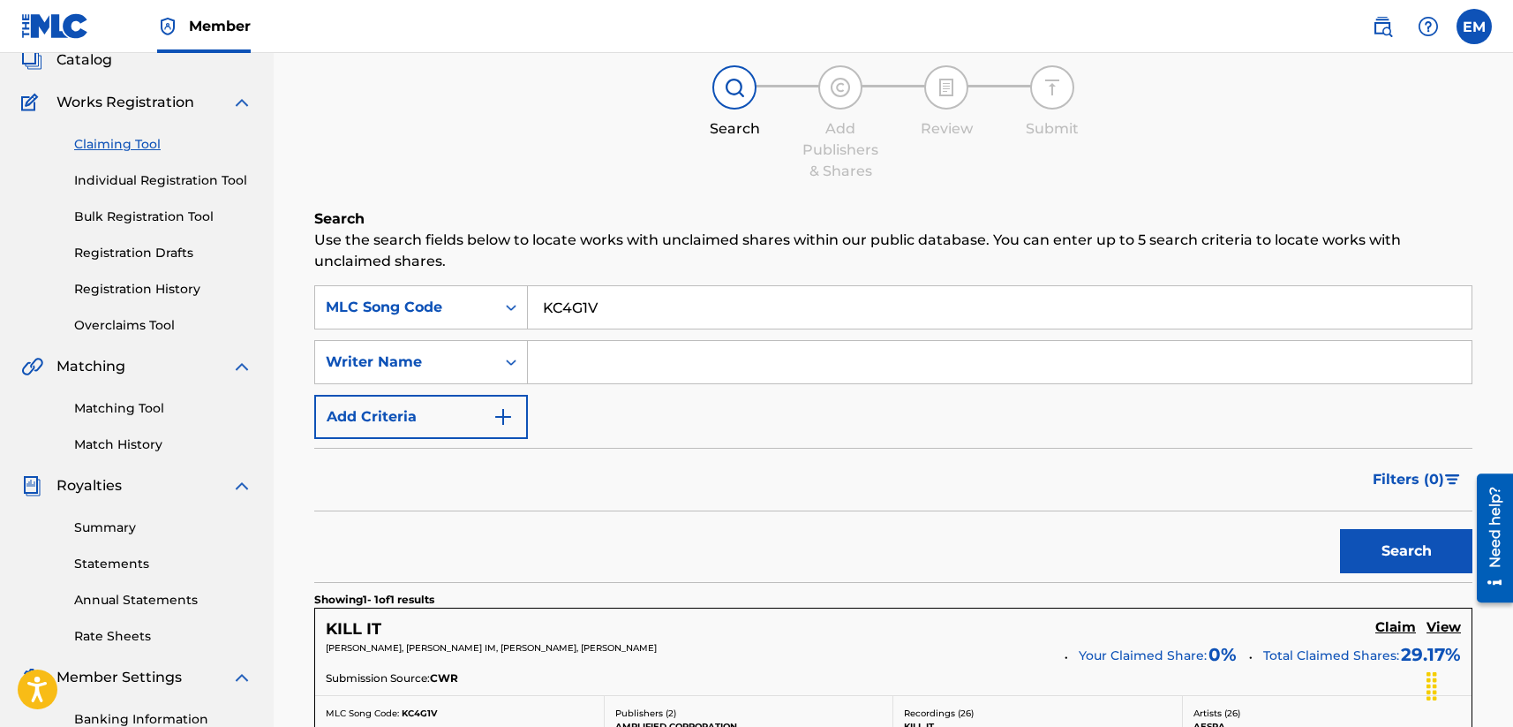
scroll to position [265, 0]
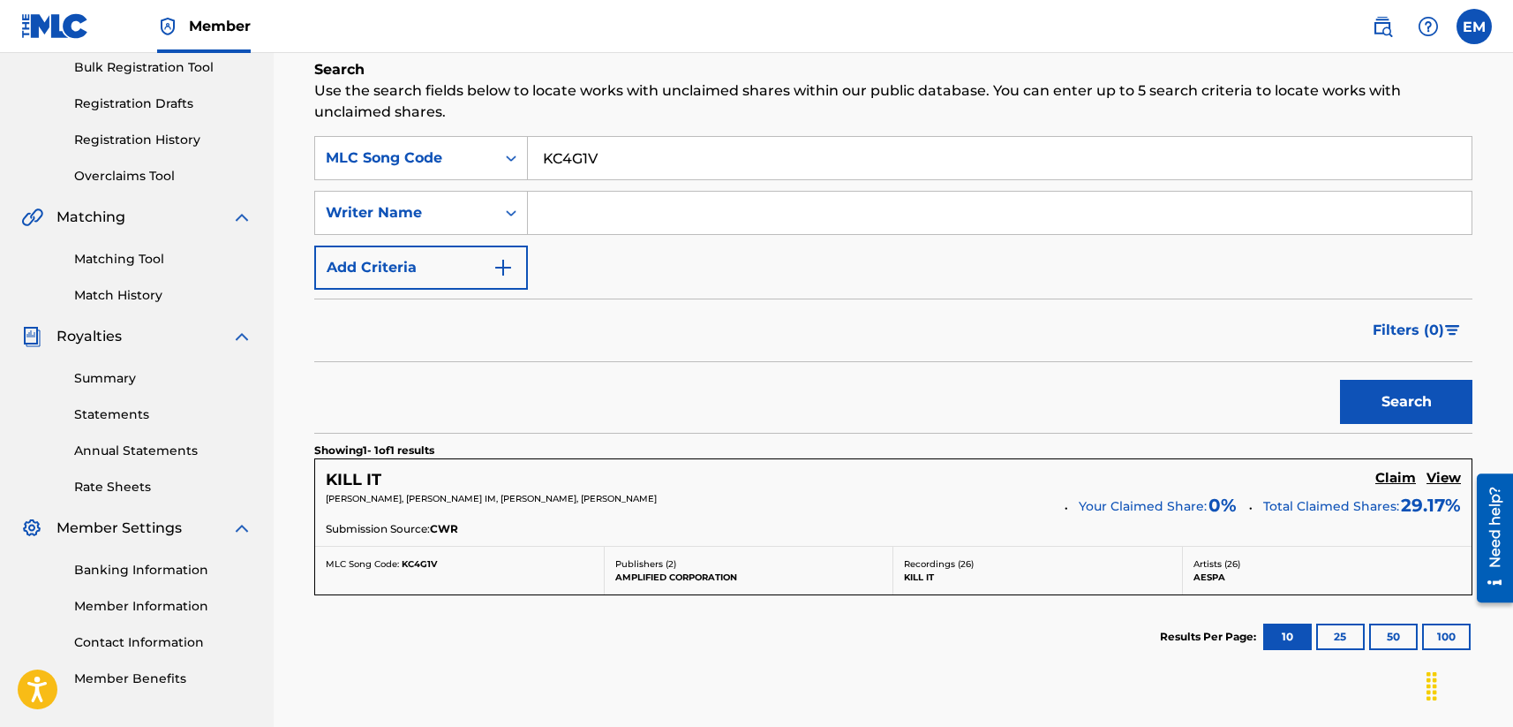
click at [1277, 479] on h5 "Claim" at bounding box center [1395, 478] width 41 height 17
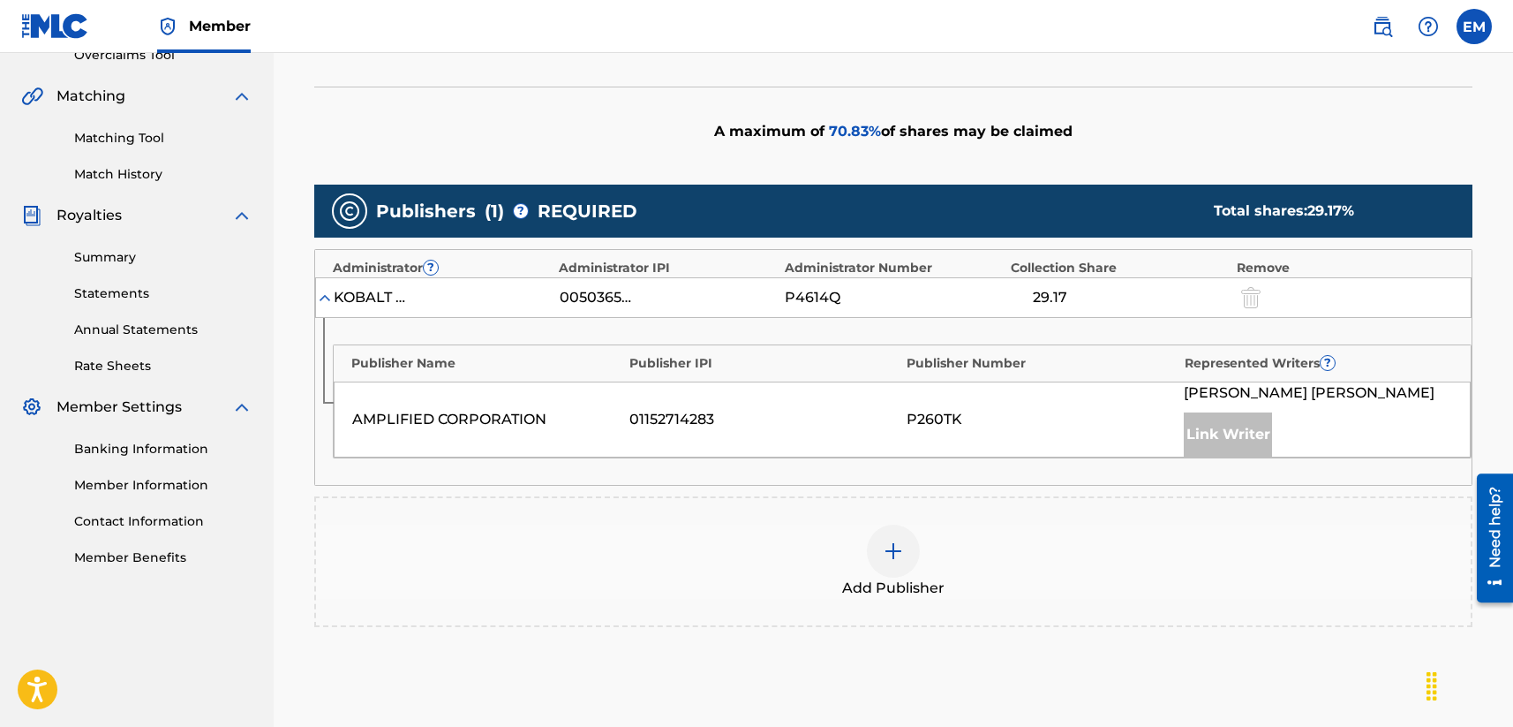
scroll to position [441, 0]
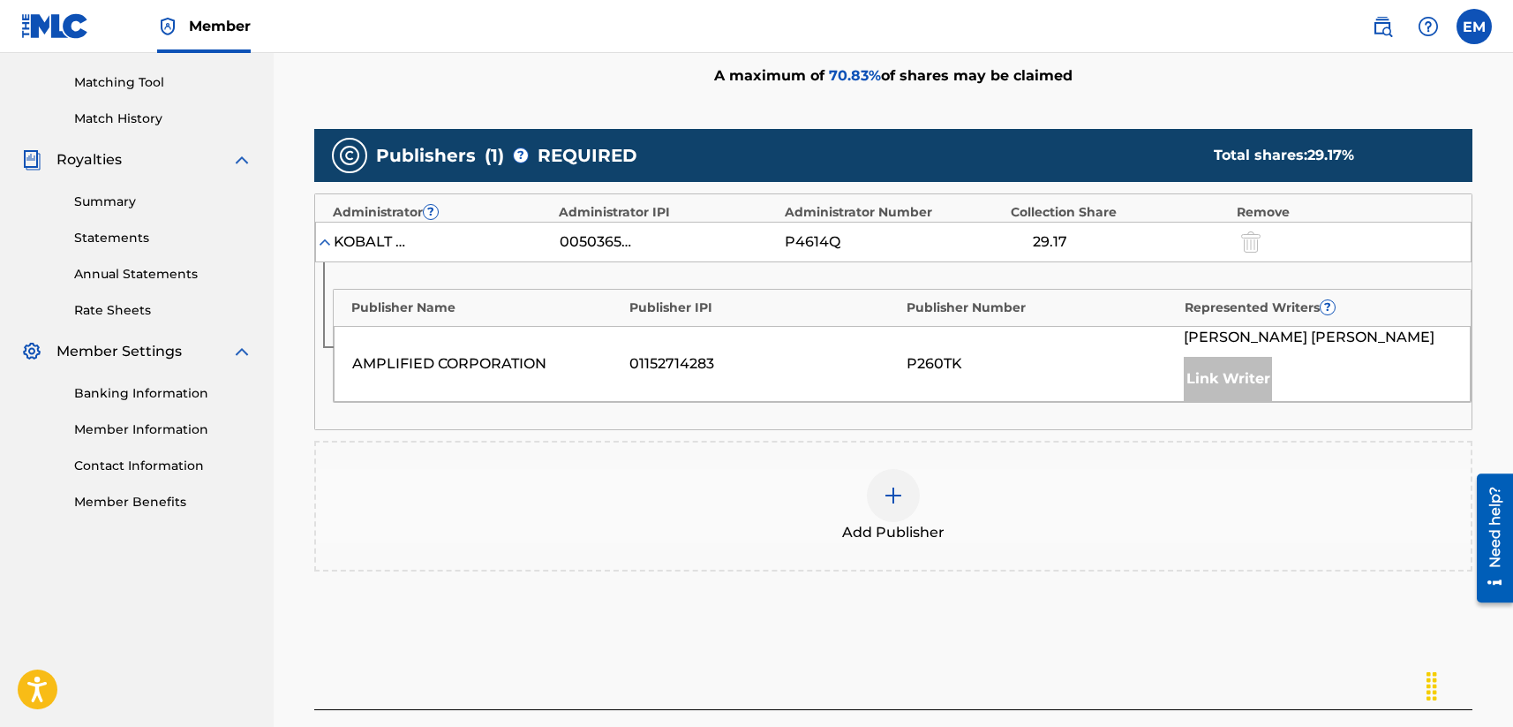
click at [891, 474] on div "Add Publisher" at bounding box center [893, 506] width 1158 height 131
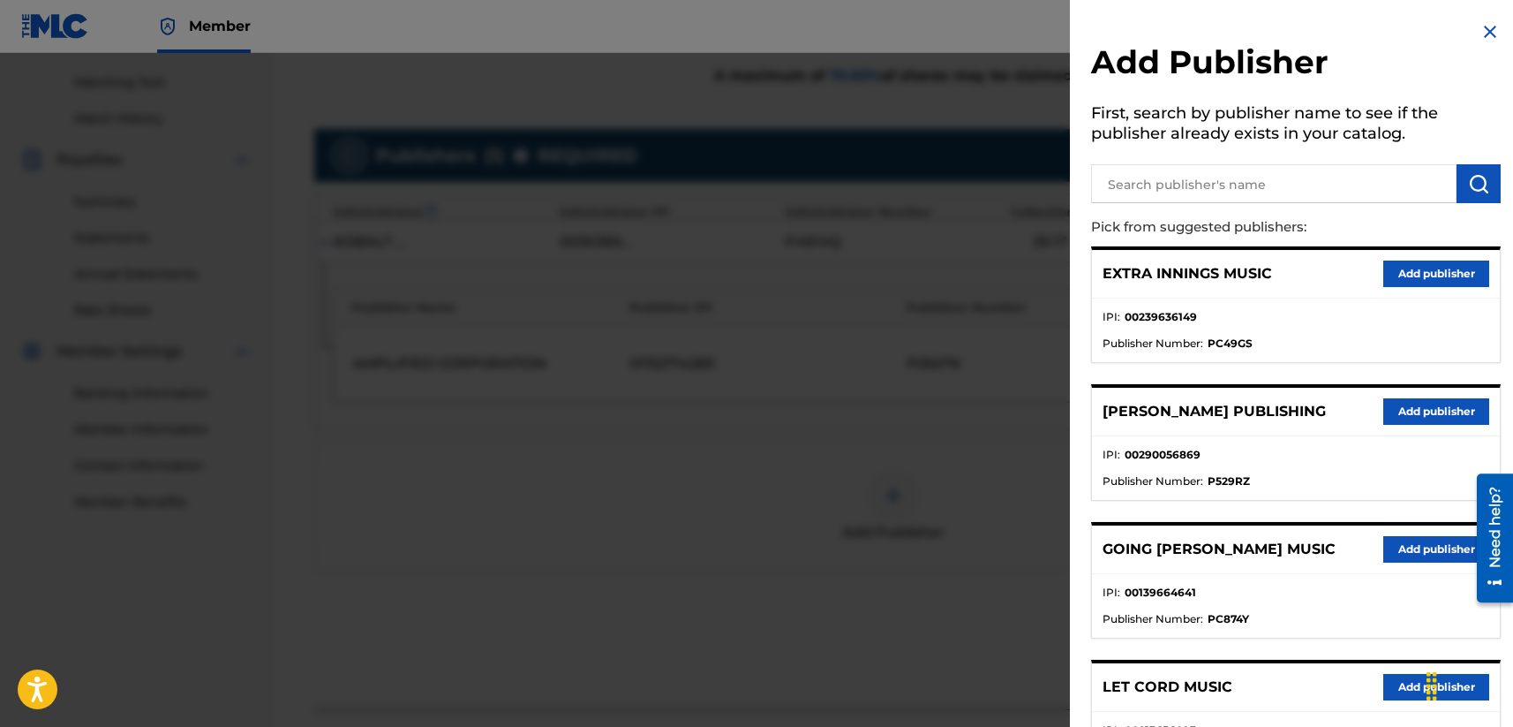
click at [1132, 192] on input "text" at bounding box center [1273, 183] width 365 height 39
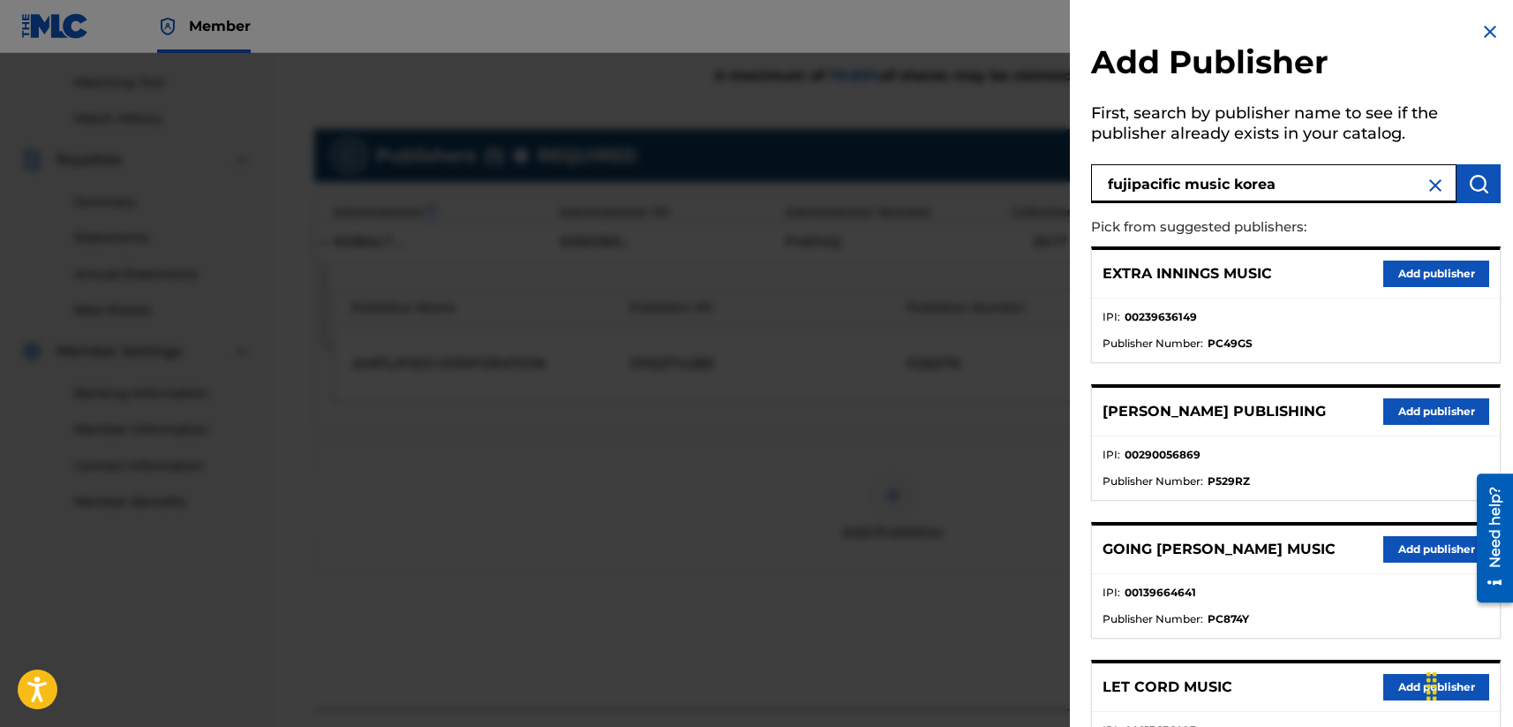
type input "fujipacific music korea"
click at [1277, 189] on img "submit" at bounding box center [1478, 183] width 21 height 21
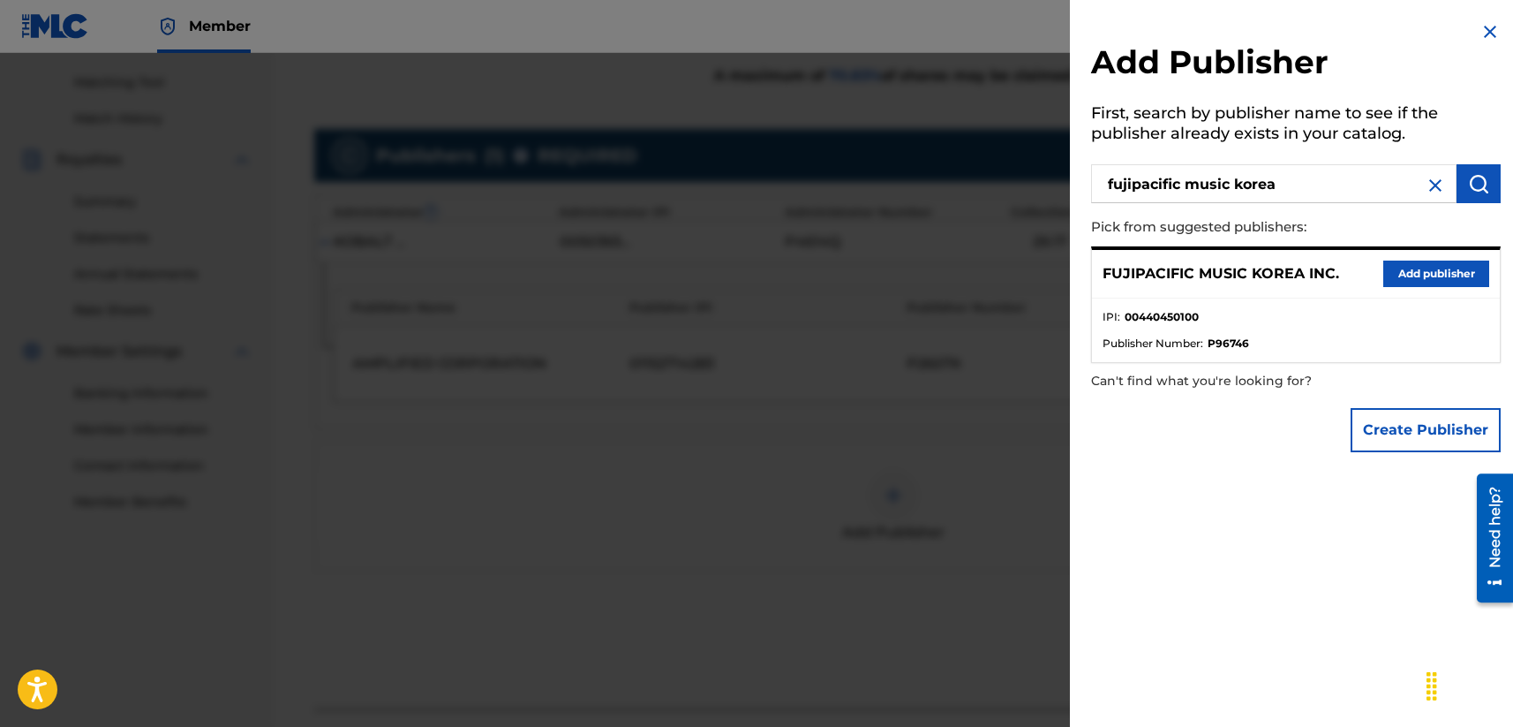
click at [1277, 275] on button "Add publisher" at bounding box center [1436, 273] width 106 height 26
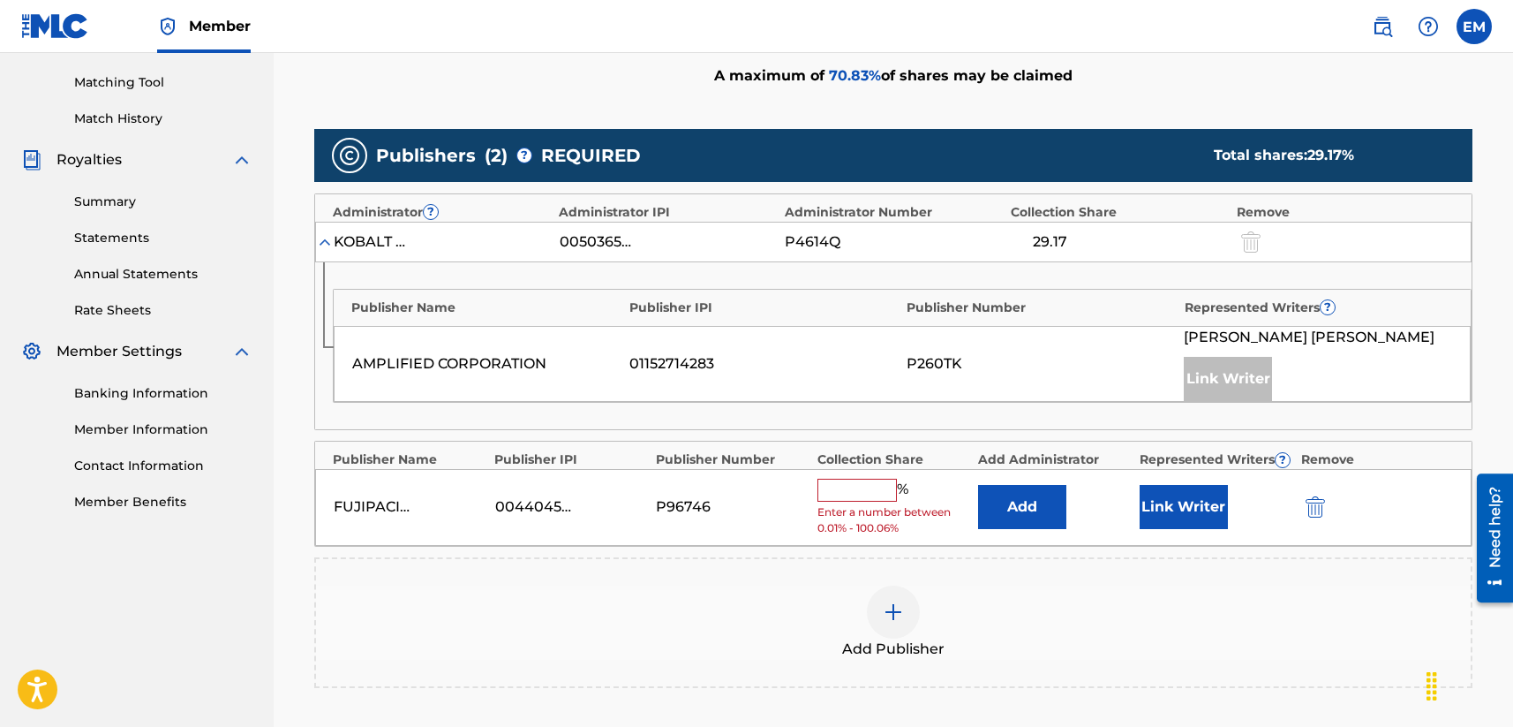
click at [1015, 502] on button "Add" at bounding box center [1022, 507] width 88 height 44
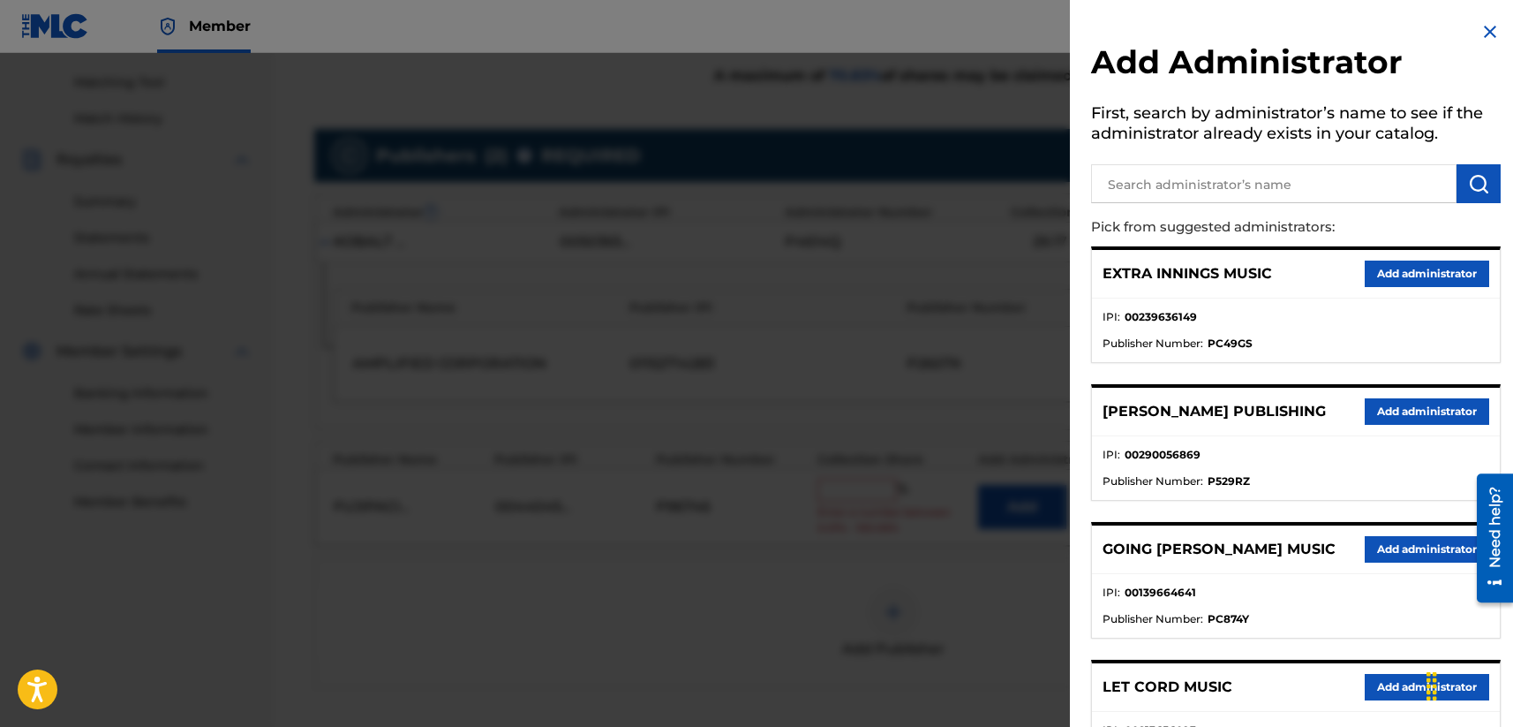
click at [1169, 187] on input "text" at bounding box center [1273, 183] width 365 height 39
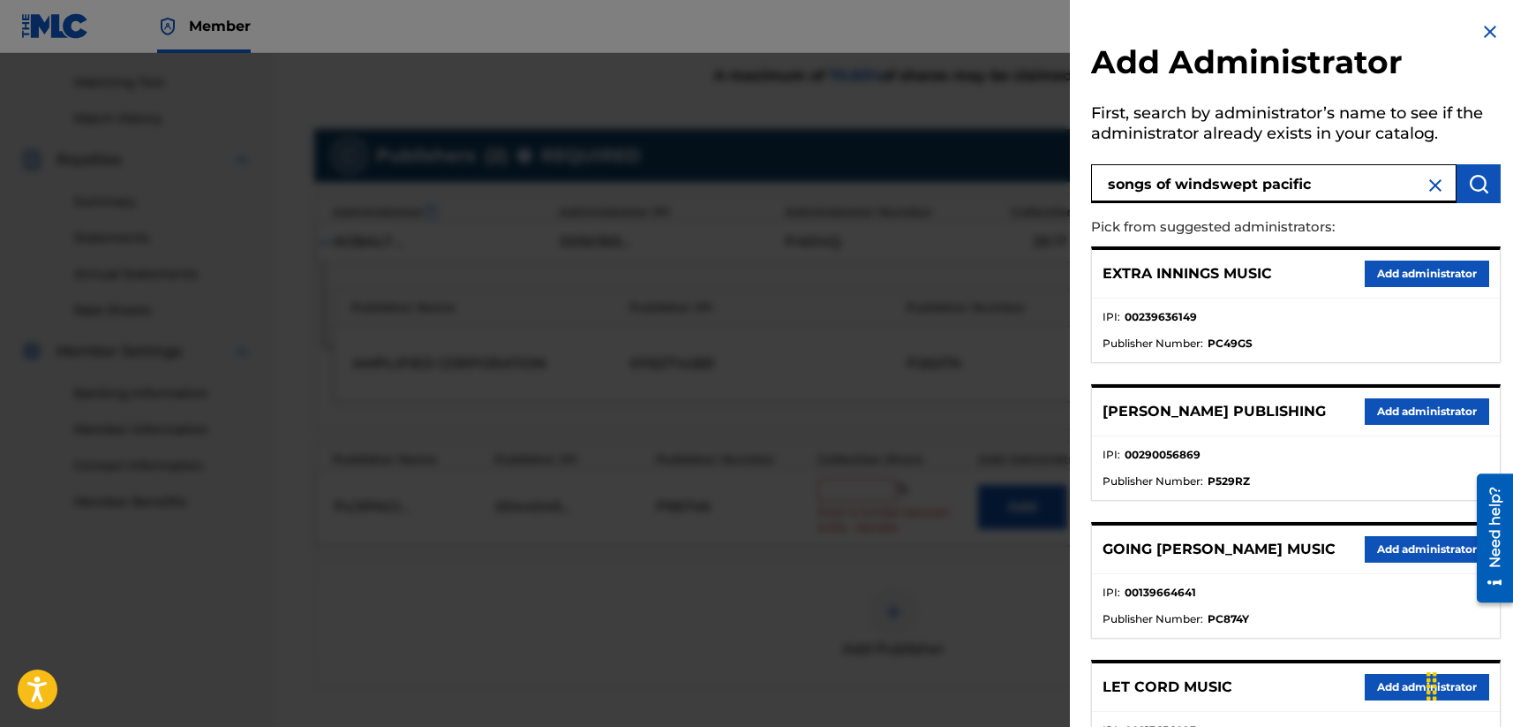
type input "songs of windswept pacific"
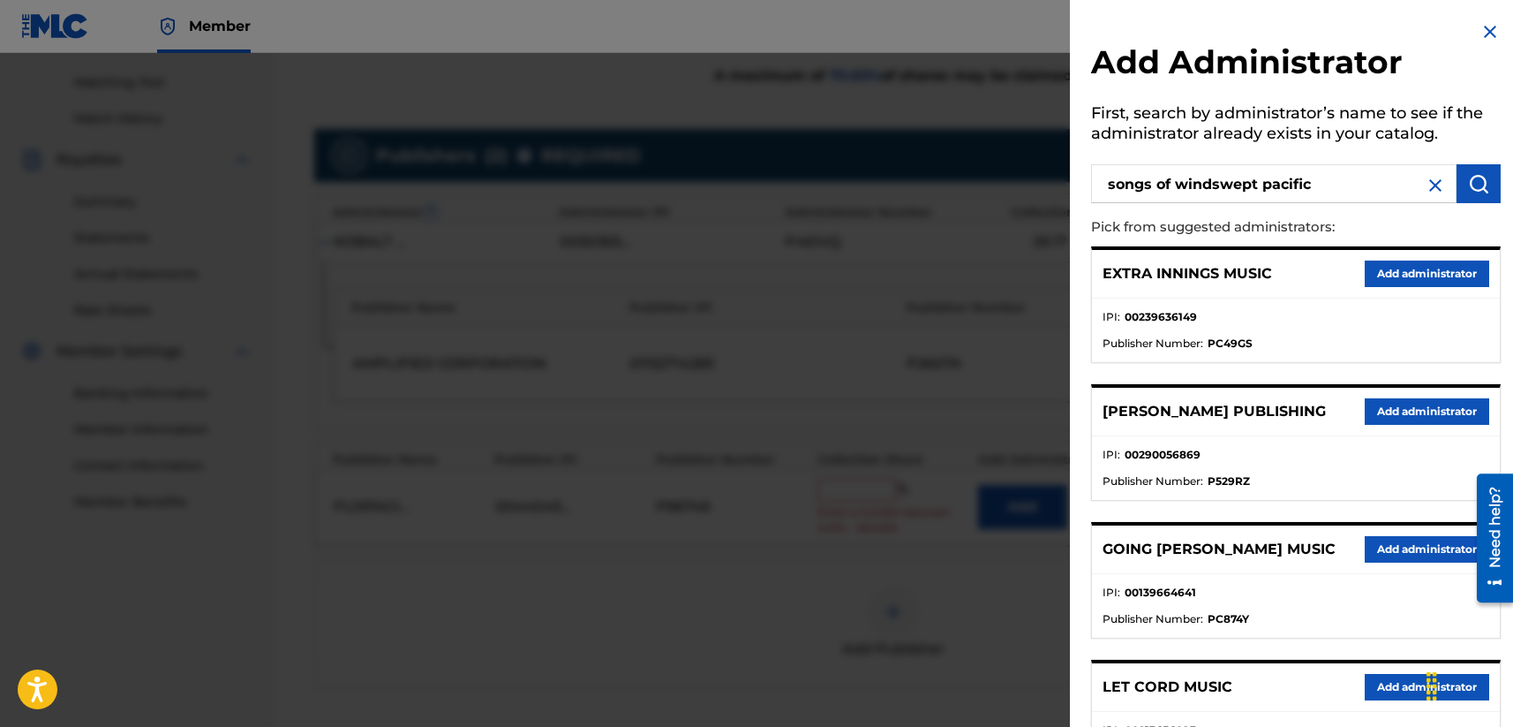
click at [1277, 187] on button "submit" at bounding box center [1479, 183] width 44 height 39
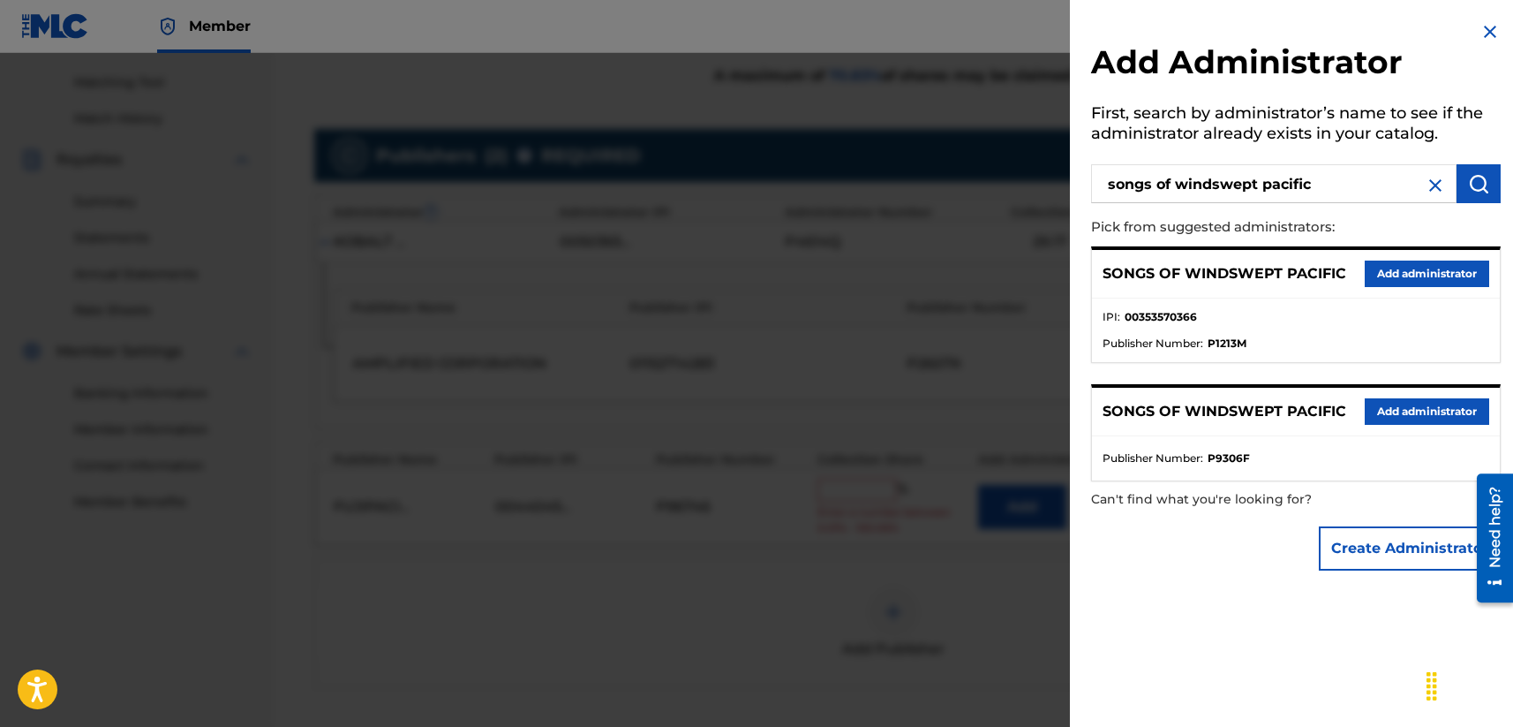
click at [1277, 271] on button "Add administrator" at bounding box center [1427, 273] width 124 height 26
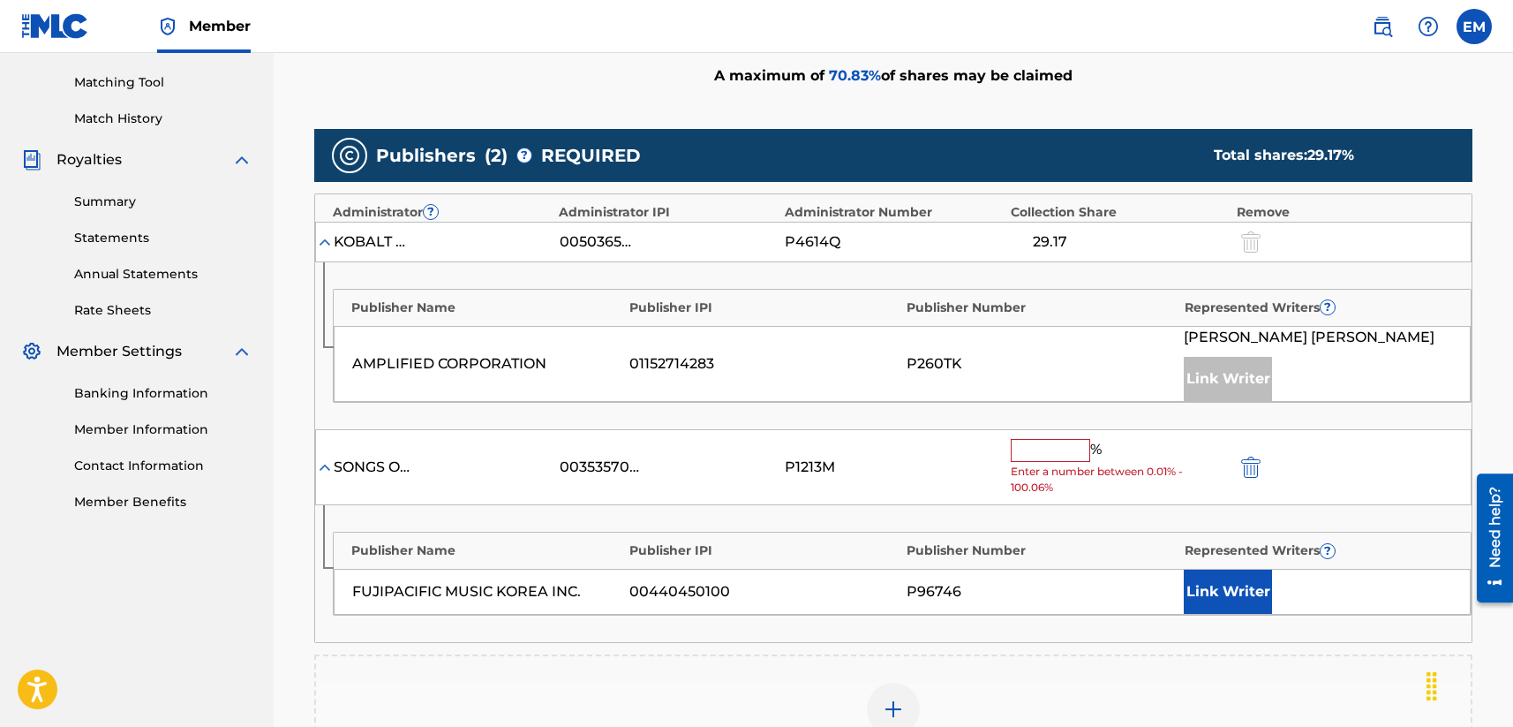
click at [1042, 454] on input "text" at bounding box center [1050, 450] width 79 height 23
click at [1069, 441] on input "text" at bounding box center [1050, 450] width 79 height 23
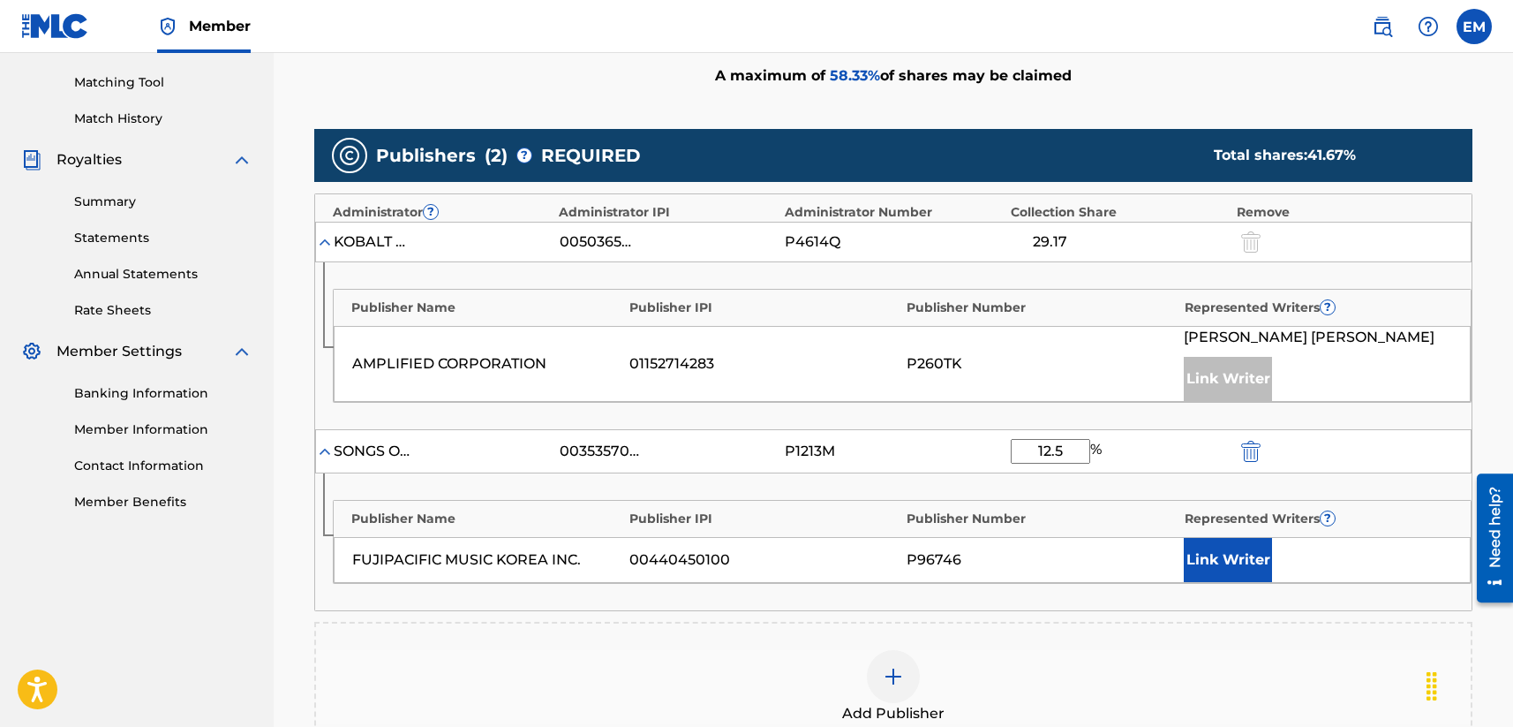
type input "12.5"
click at [1202, 540] on button "Link Writer" at bounding box center [1228, 560] width 88 height 44
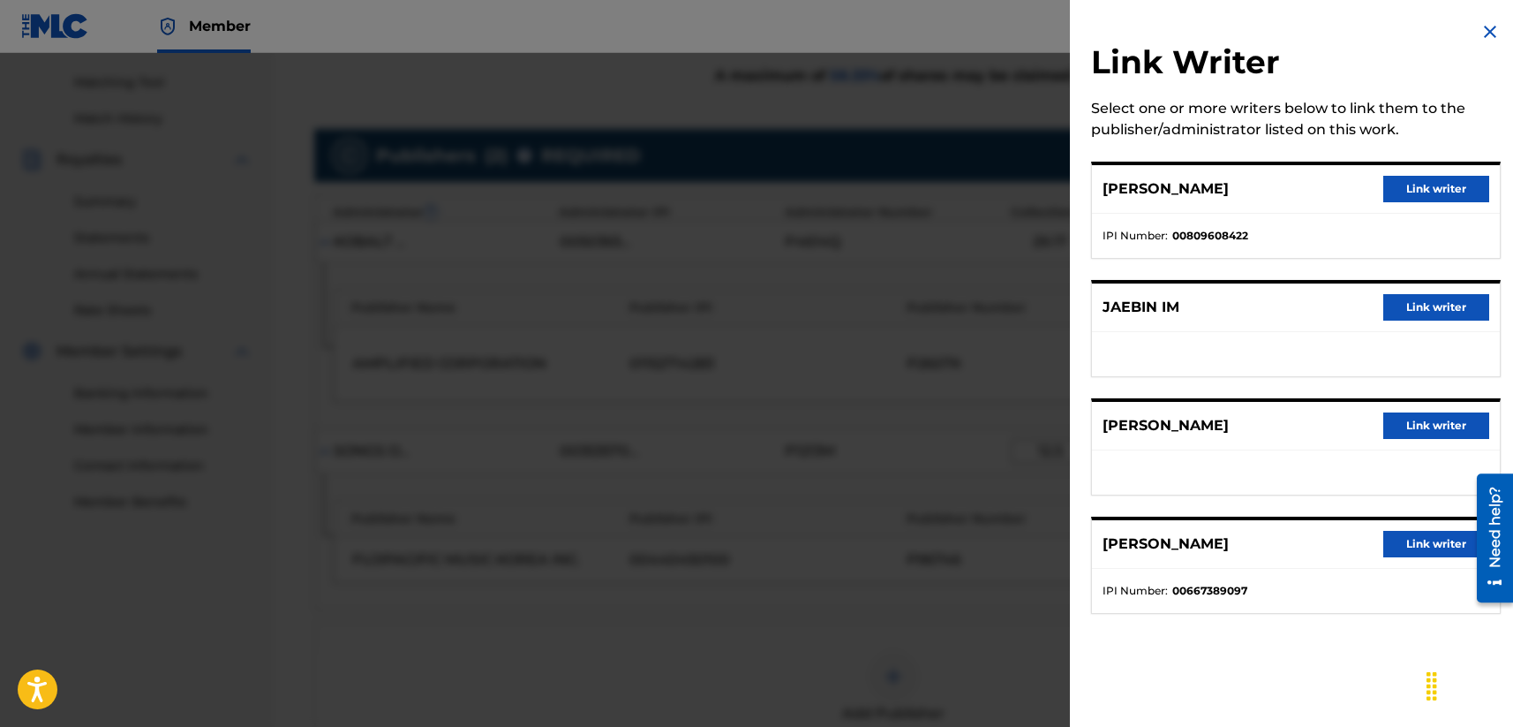
click at [1277, 428] on button "Link writer" at bounding box center [1436, 425] width 106 height 26
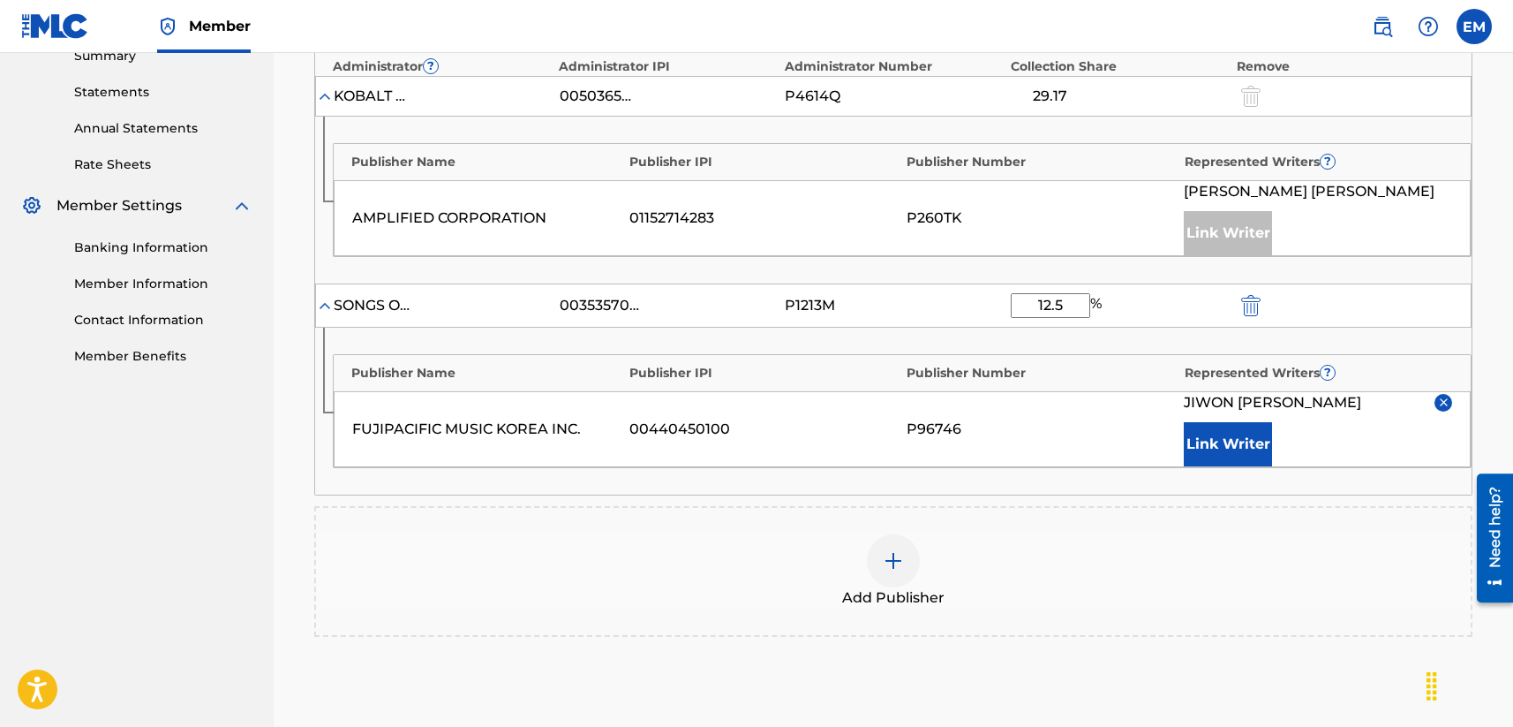
scroll to position [618, 0]
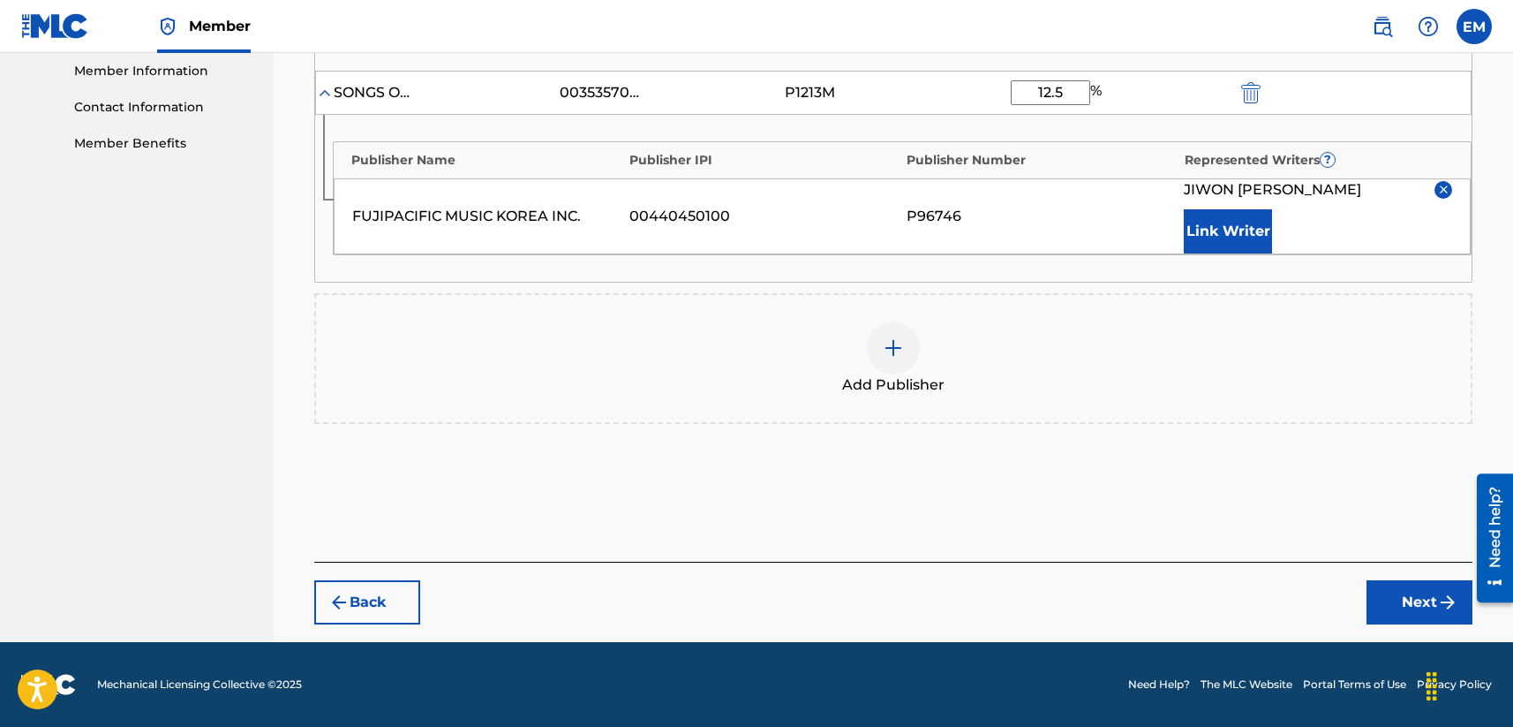
click at [1277, 603] on button "Next" at bounding box center [1420, 602] width 106 height 44
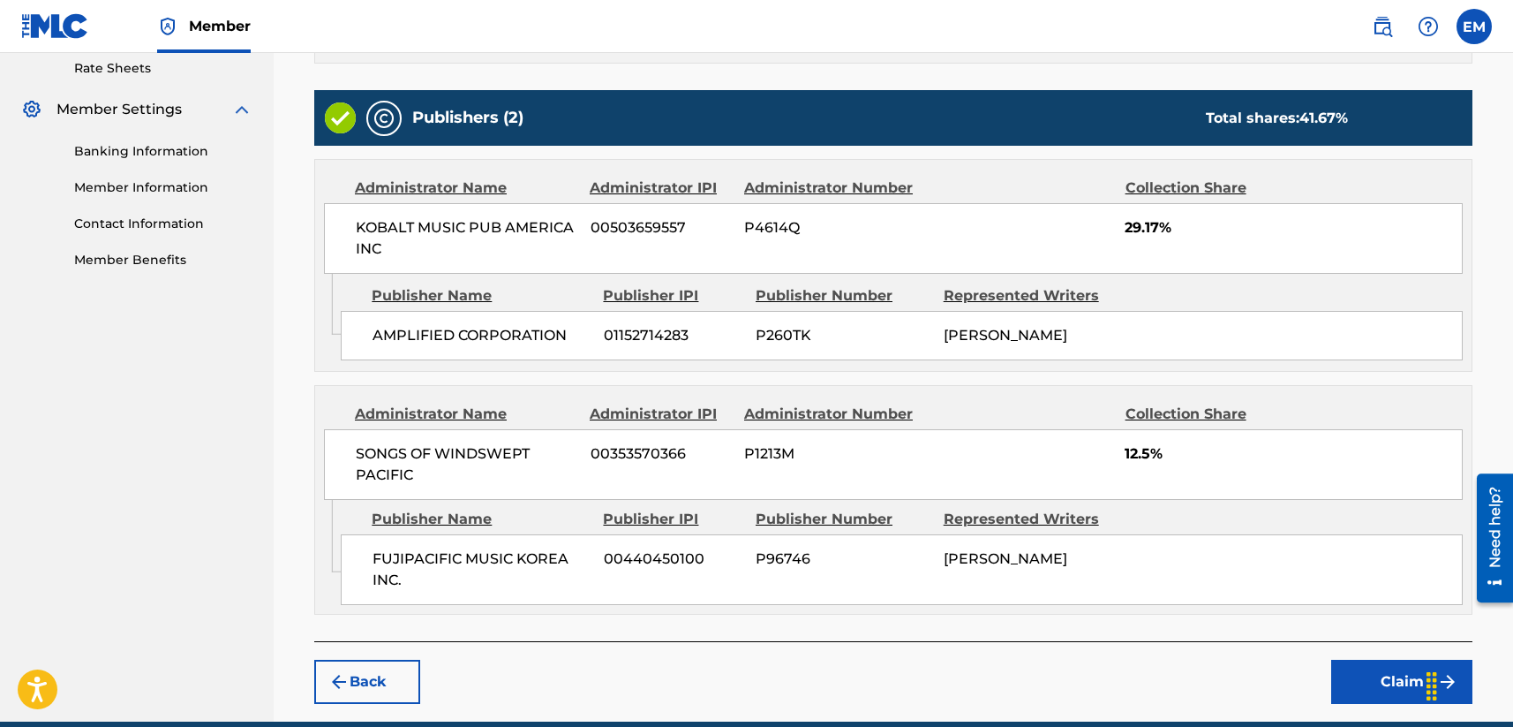
scroll to position [697, 0]
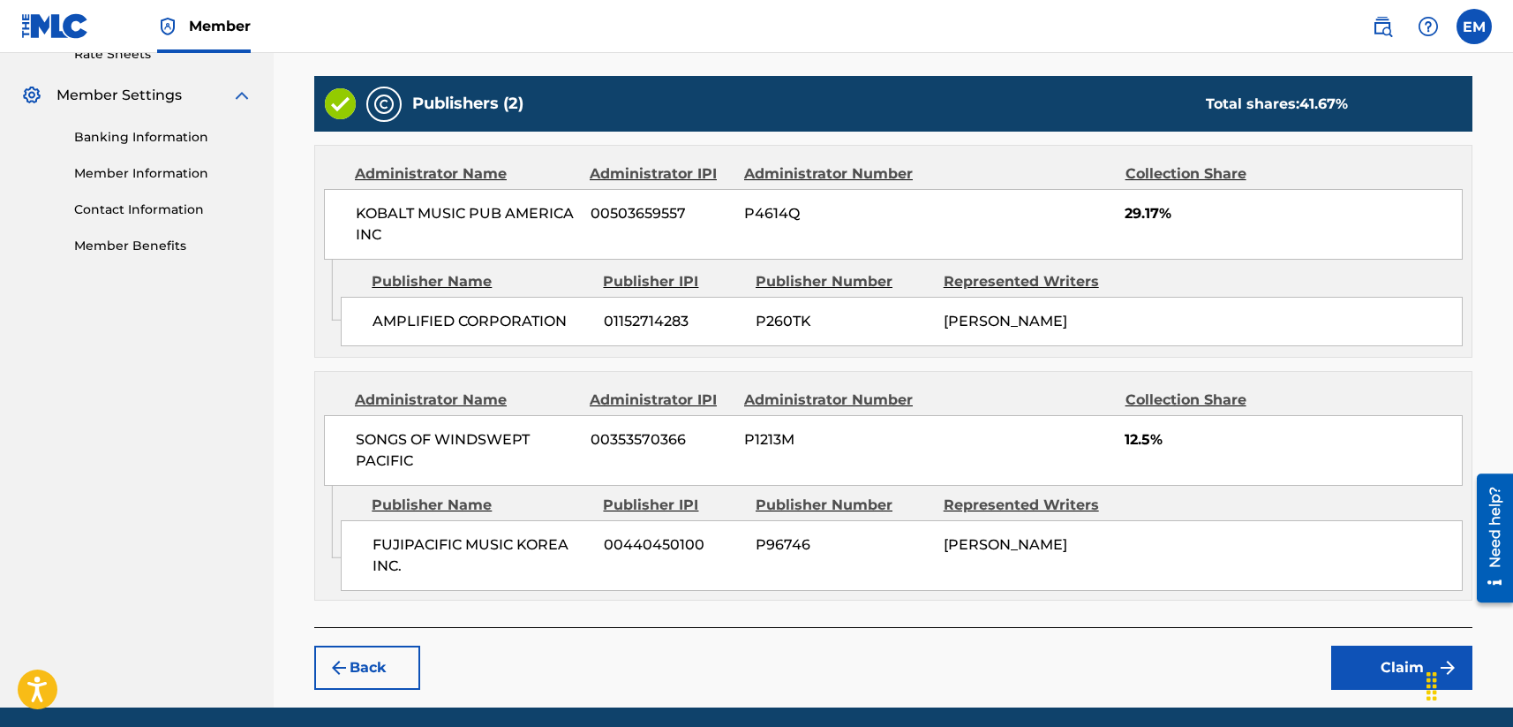
click at [1277, 652] on button "Claim" at bounding box center [1401, 667] width 141 height 44
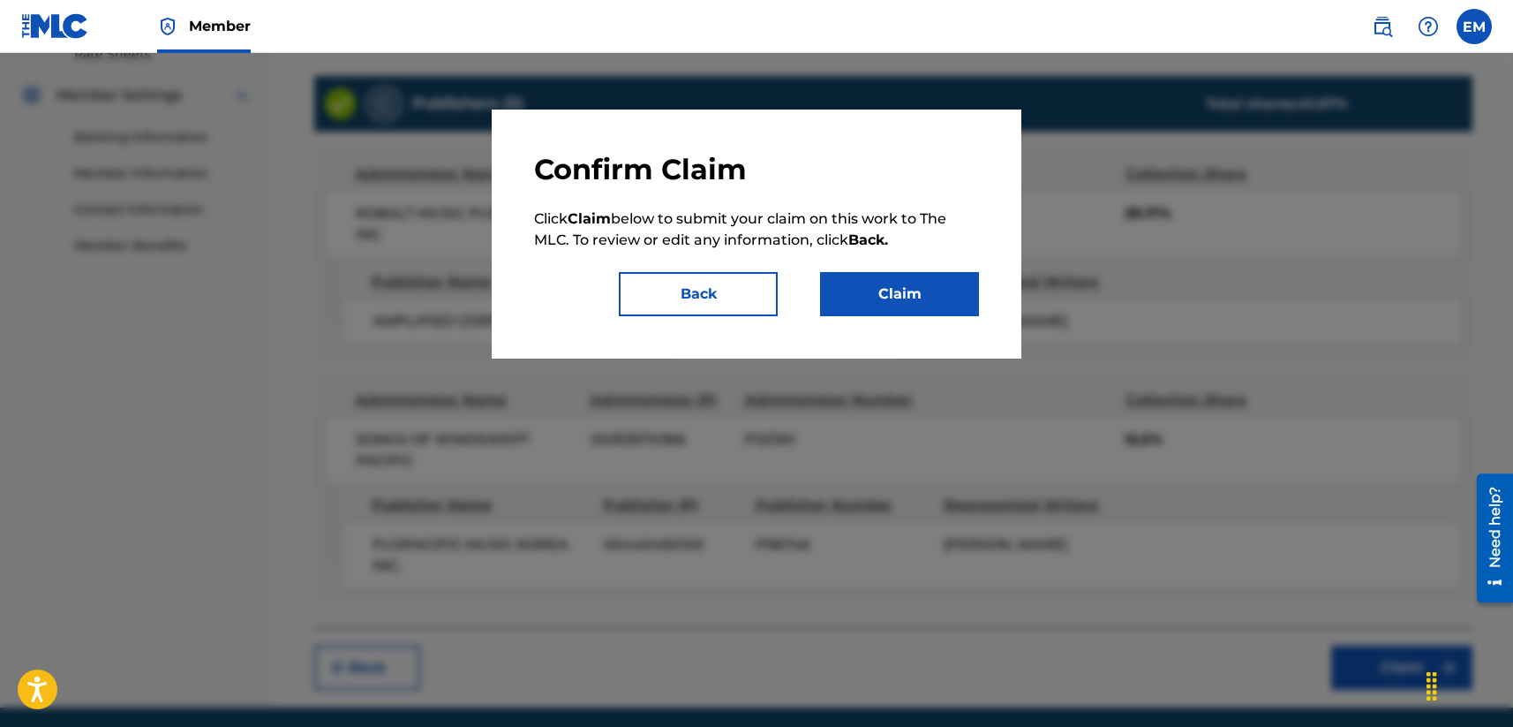
click at [877, 298] on button "Claim" at bounding box center [899, 294] width 159 height 44
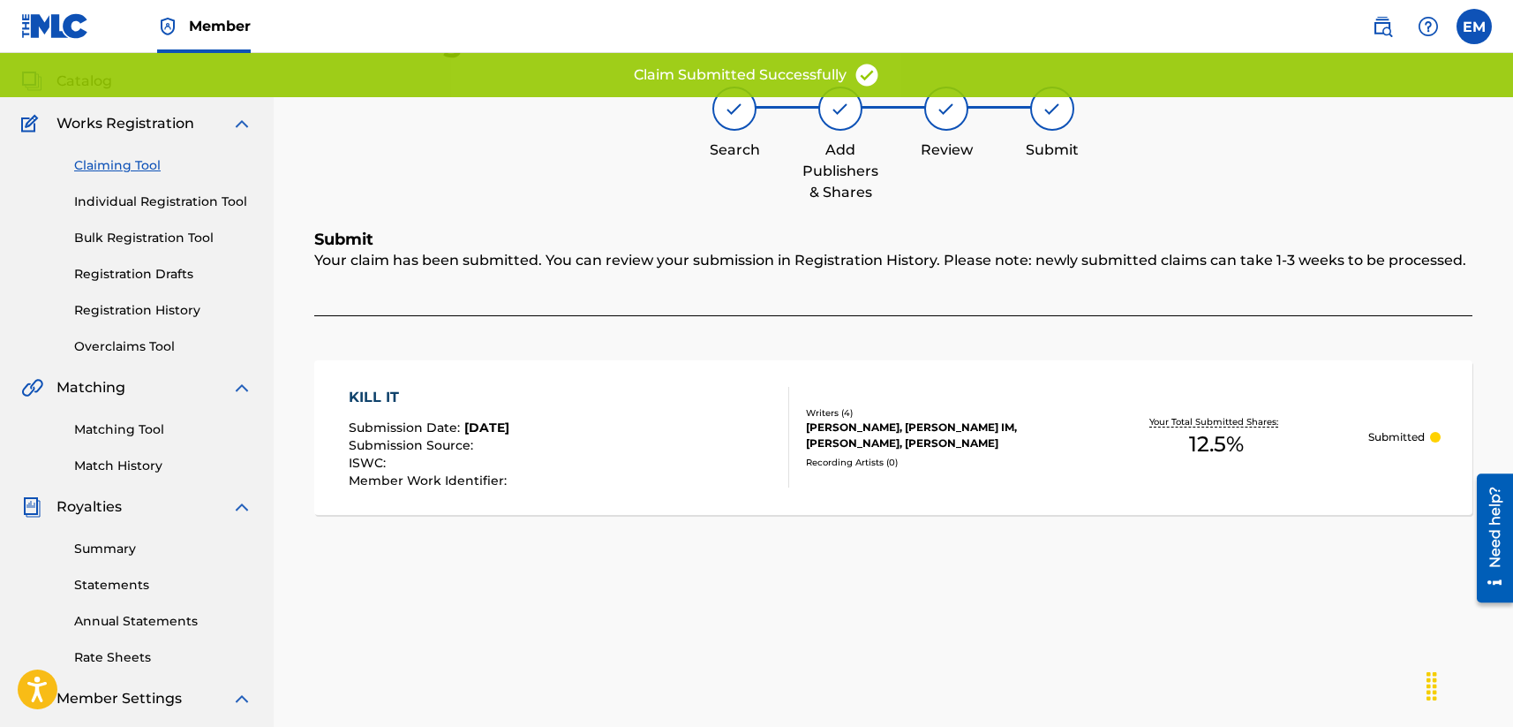
scroll to position [67, 0]
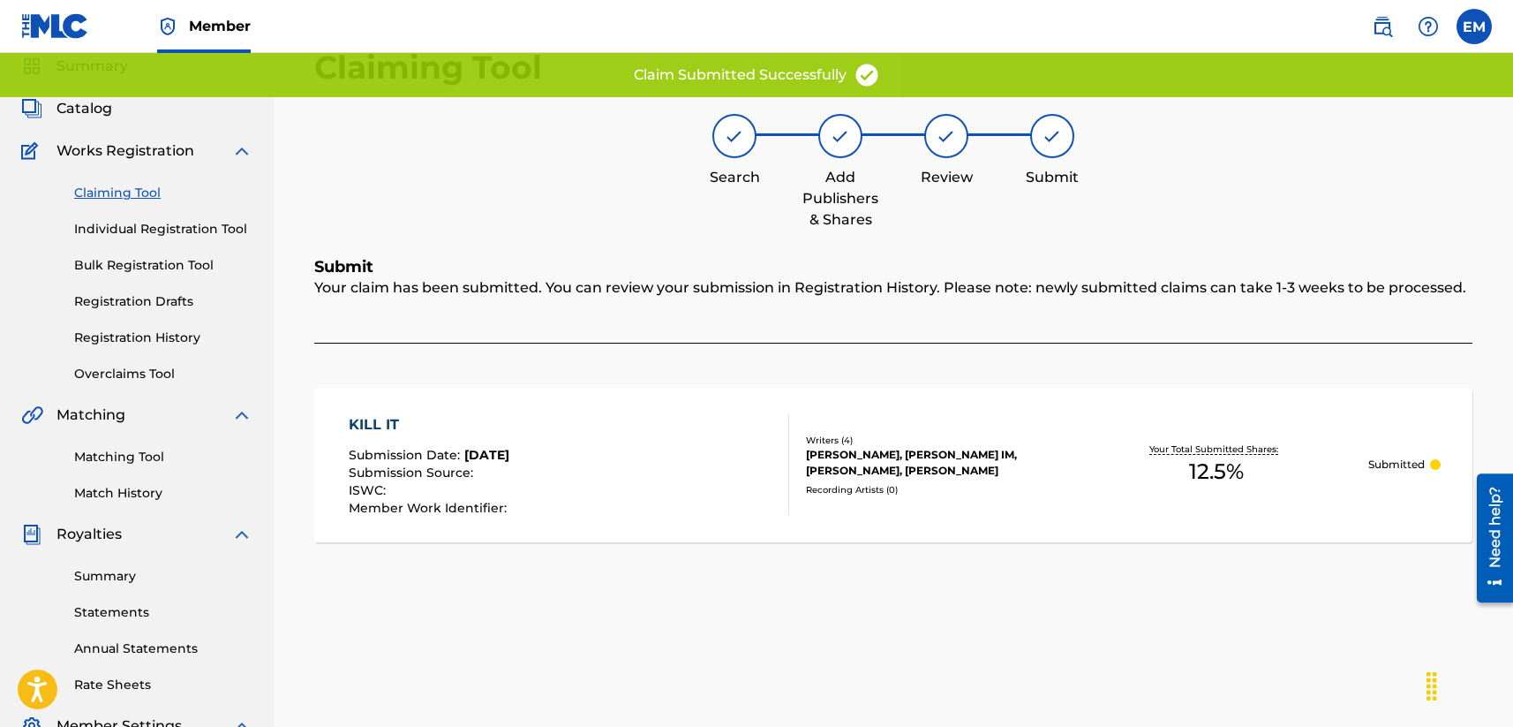
click at [113, 189] on link "Claiming Tool" at bounding box center [163, 193] width 178 height 19
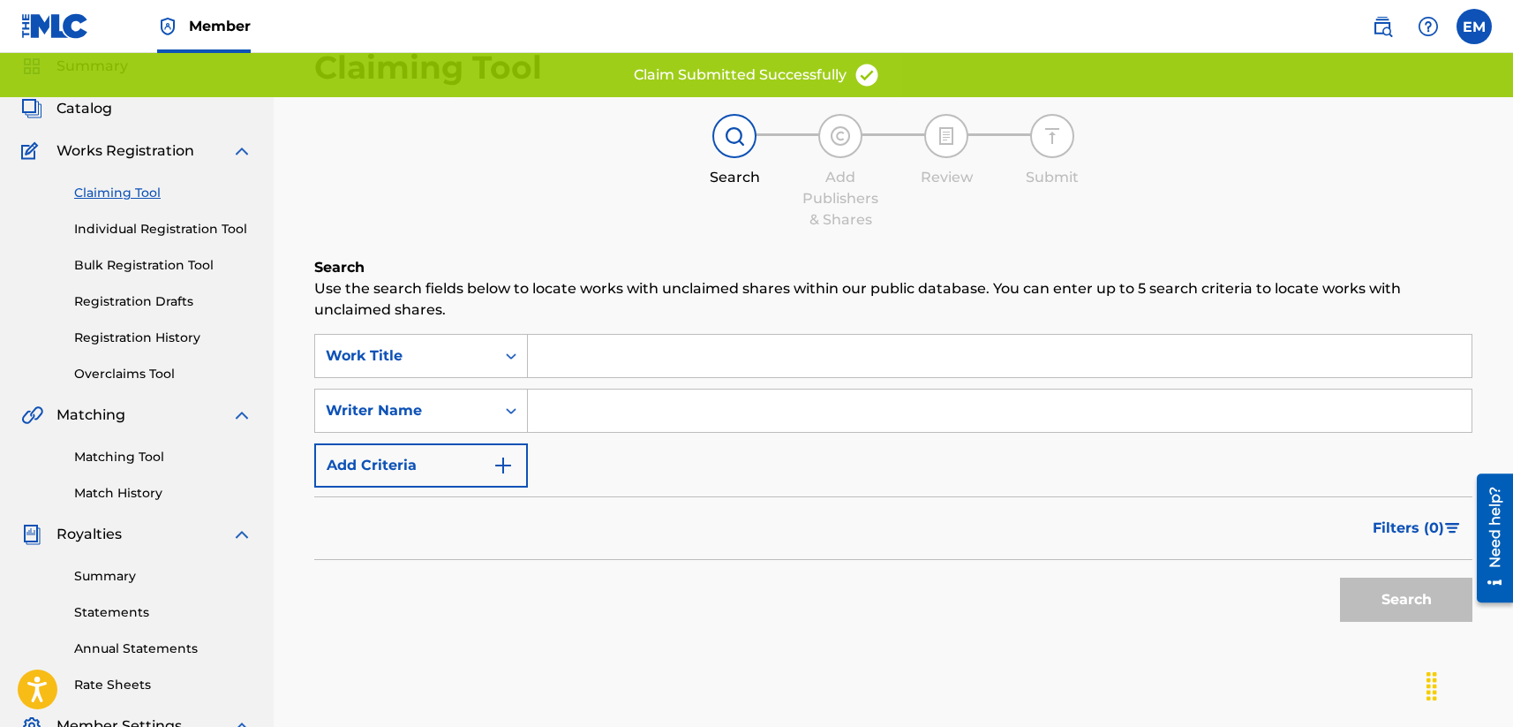
scroll to position [0, 0]
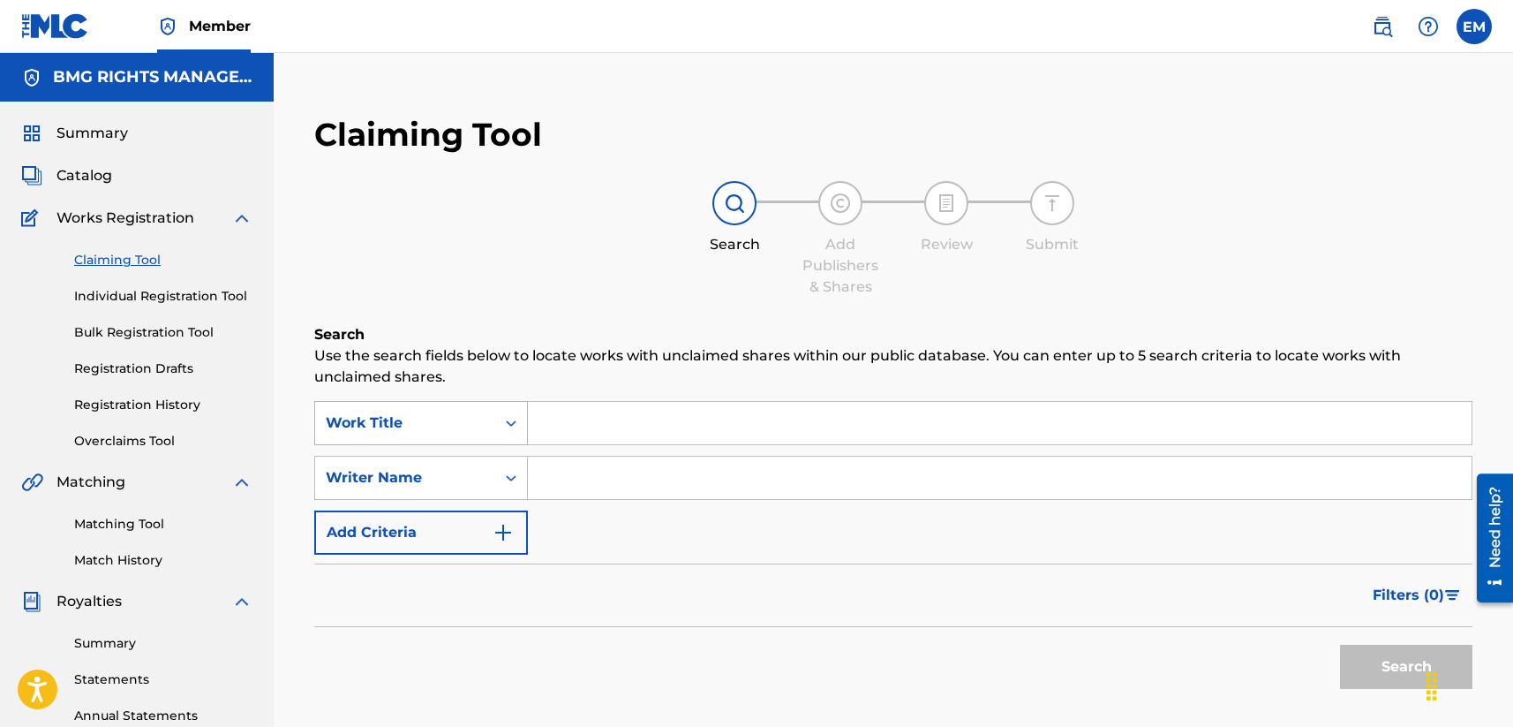
click at [474, 404] on div "Work Title" at bounding box center [421, 423] width 214 height 44
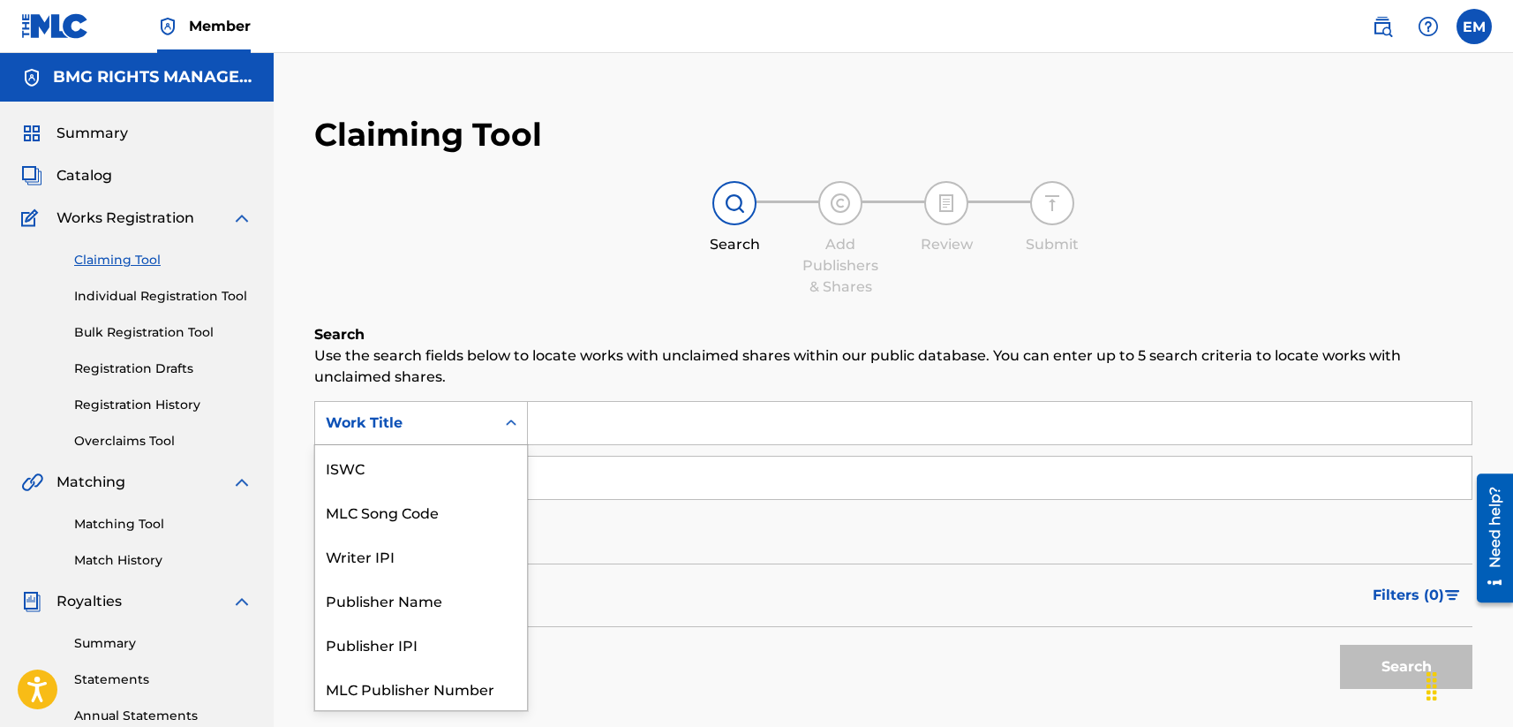
scroll to position [44, 0]
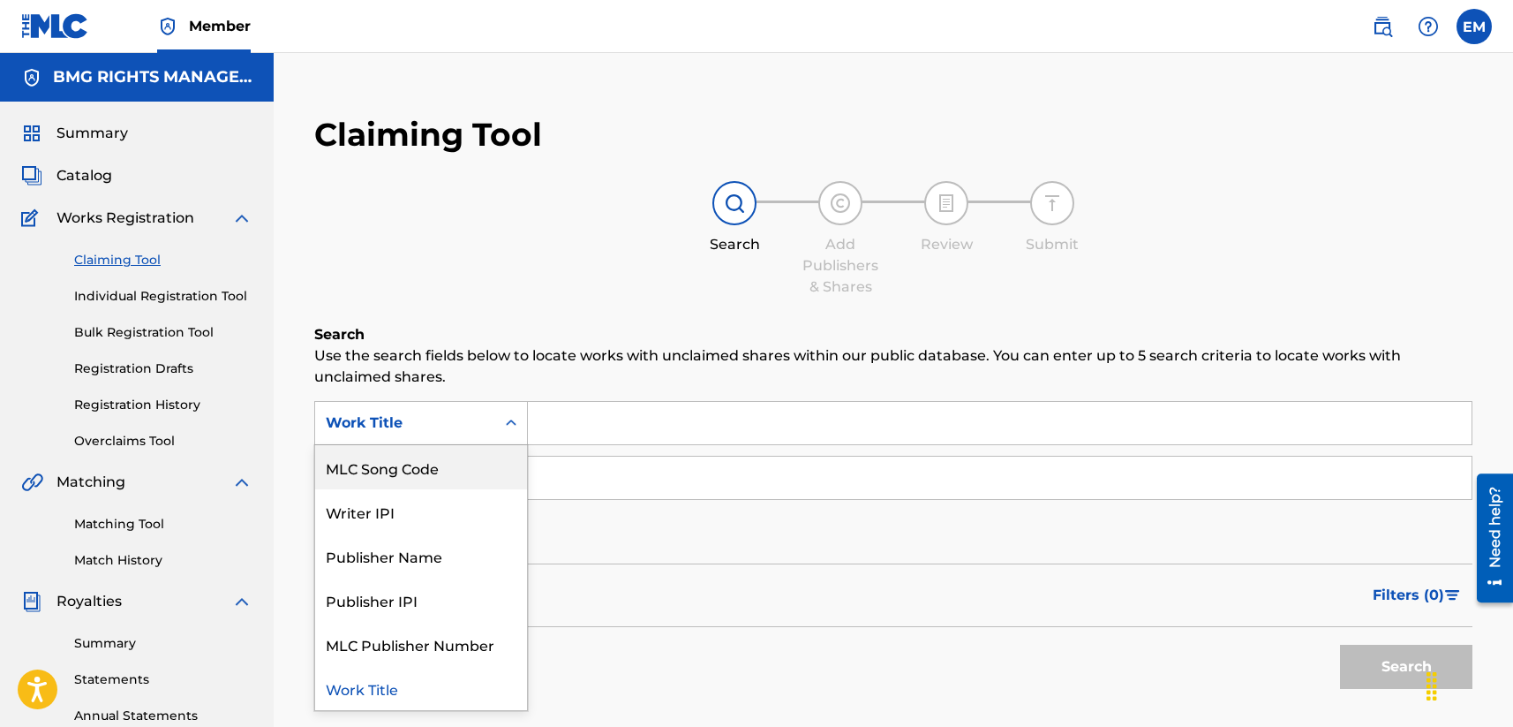
click at [434, 453] on div "MLC Song Code" at bounding box center [421, 467] width 212 height 44
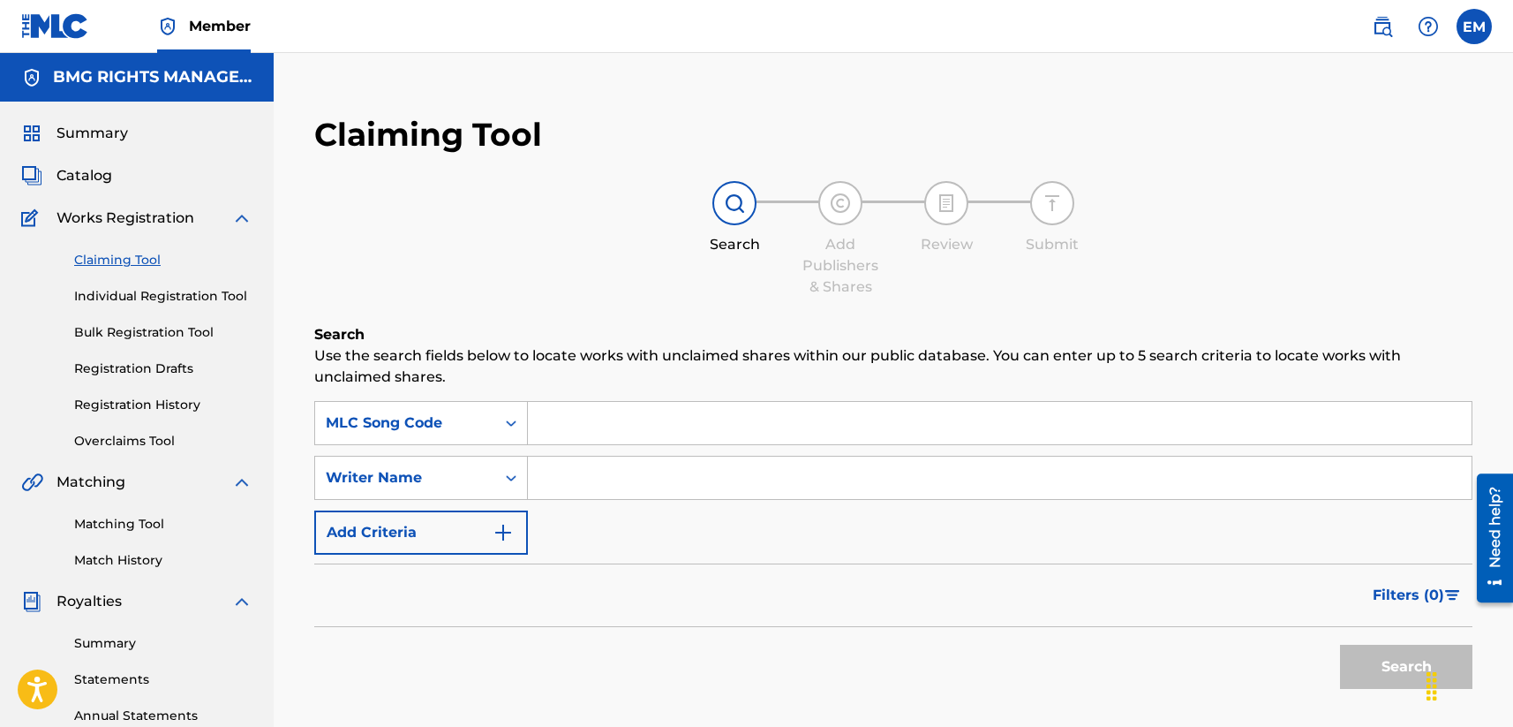
click at [572, 414] on input "Search Form" at bounding box center [1000, 423] width 944 height 42
paste input "GF6KCL"
type input "GF6KCL"
click at [621, 386] on p "Use the search fields below to locate works with unclaimed shares within our pu…" at bounding box center [893, 366] width 1158 height 42
click at [1277, 662] on button "Search" at bounding box center [1406, 666] width 132 height 44
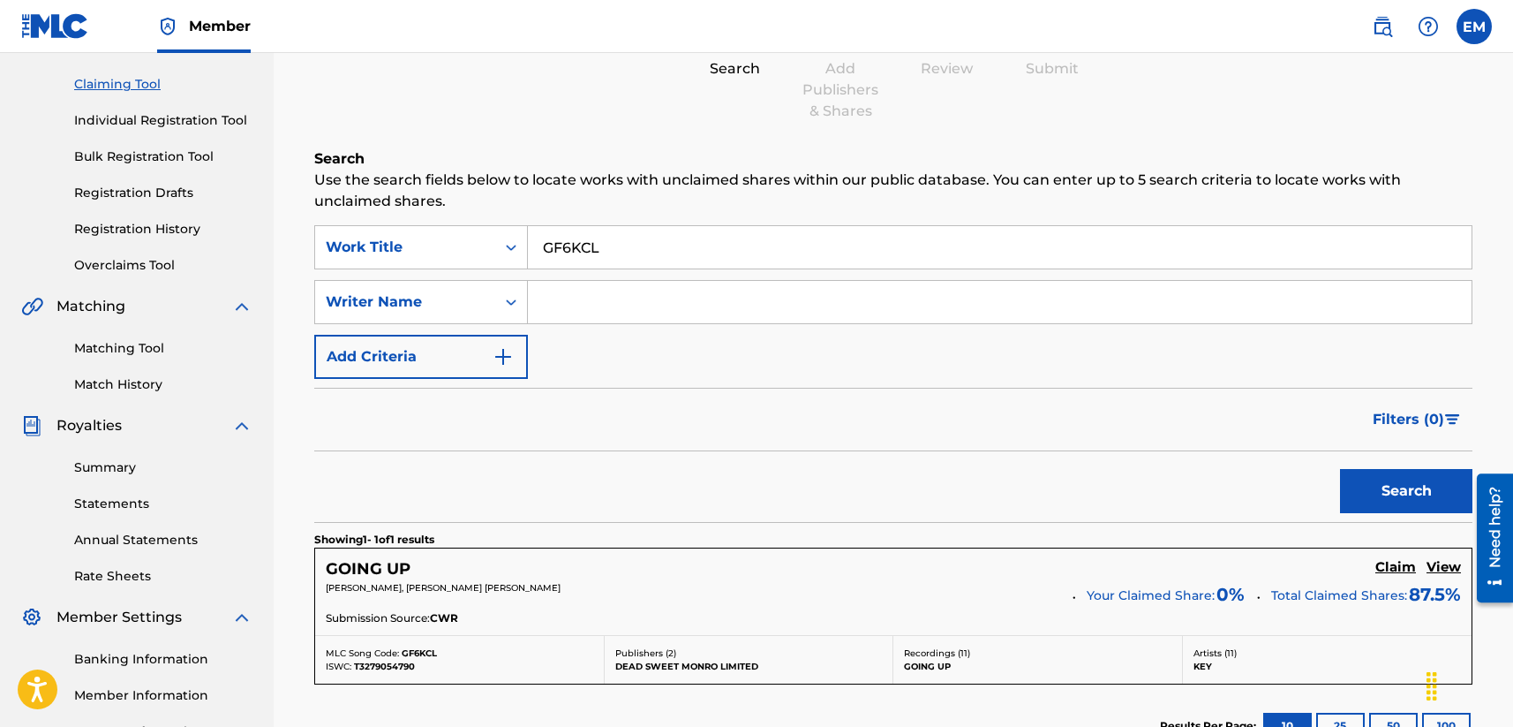
scroll to position [177, 0]
click at [1277, 560] on h5 "Claim" at bounding box center [1395, 566] width 41 height 17
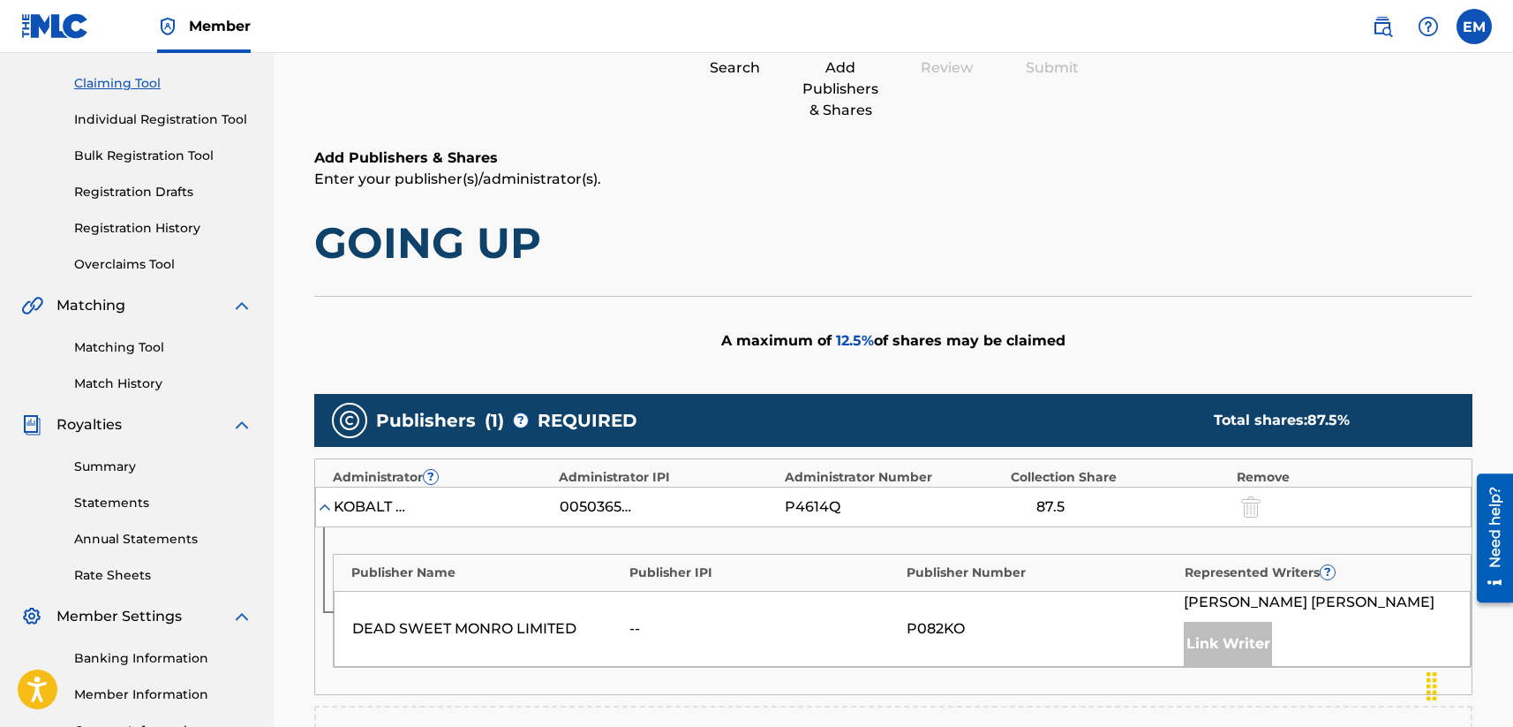
scroll to position [530, 0]
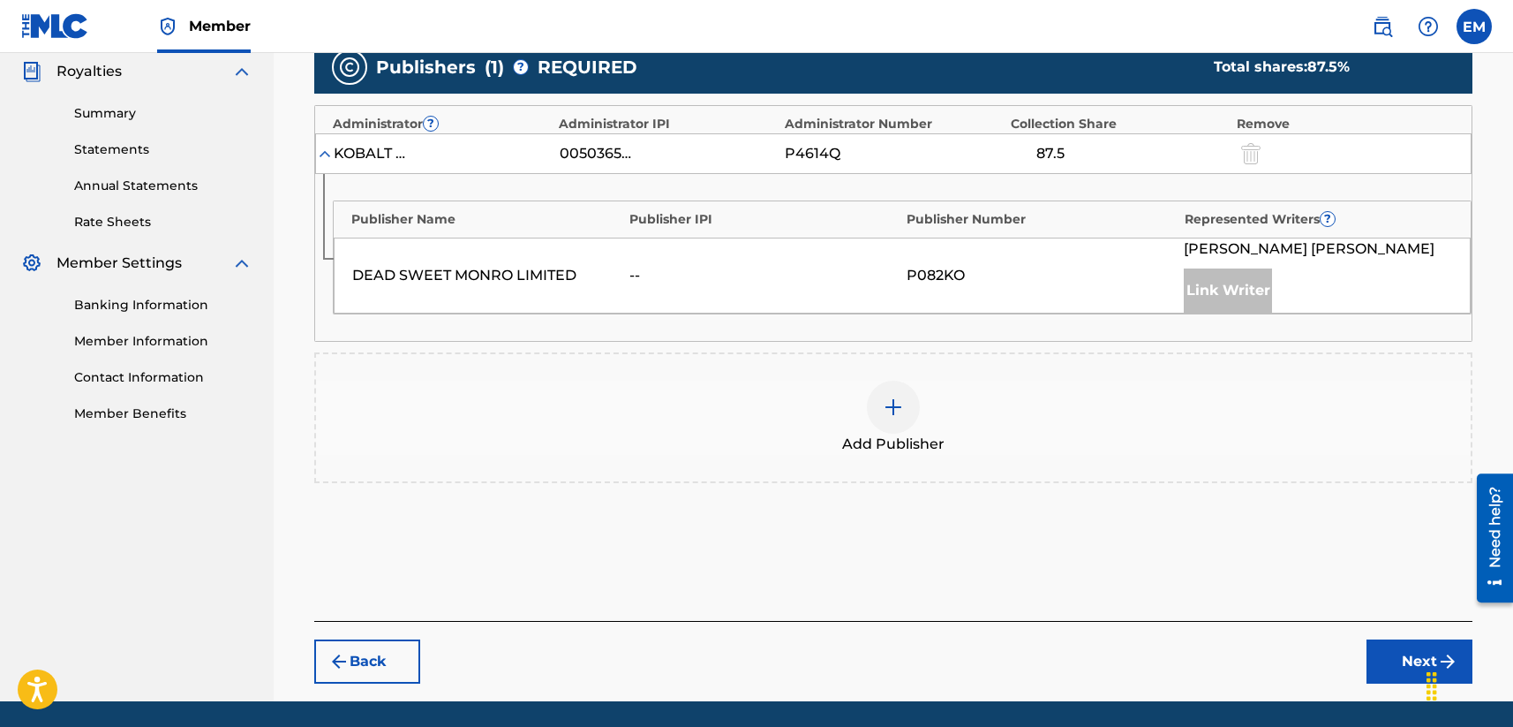
click at [833, 448] on div "Add Publisher" at bounding box center [893, 418] width 1155 height 74
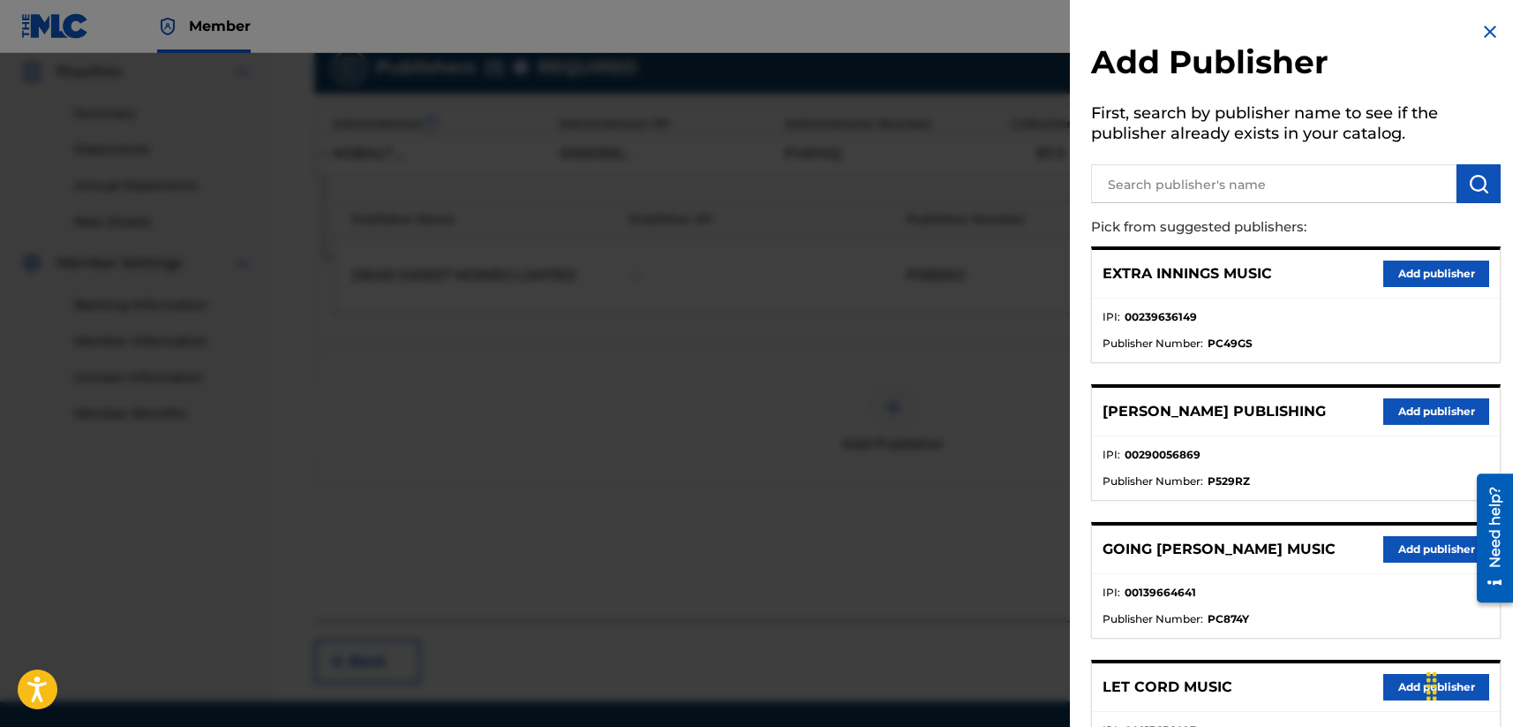
click at [1265, 177] on input "text" at bounding box center [1273, 183] width 365 height 39
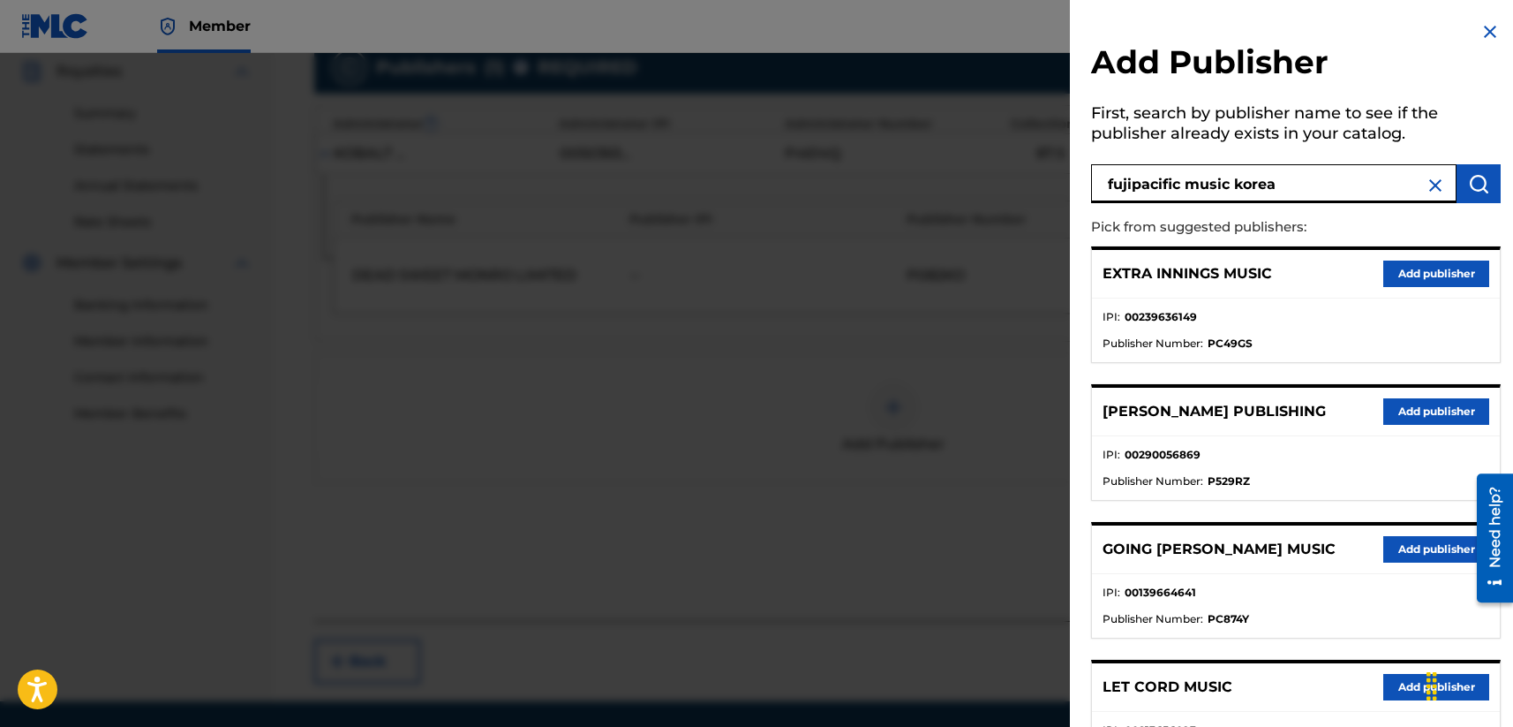
type input "fujipacific music korea"
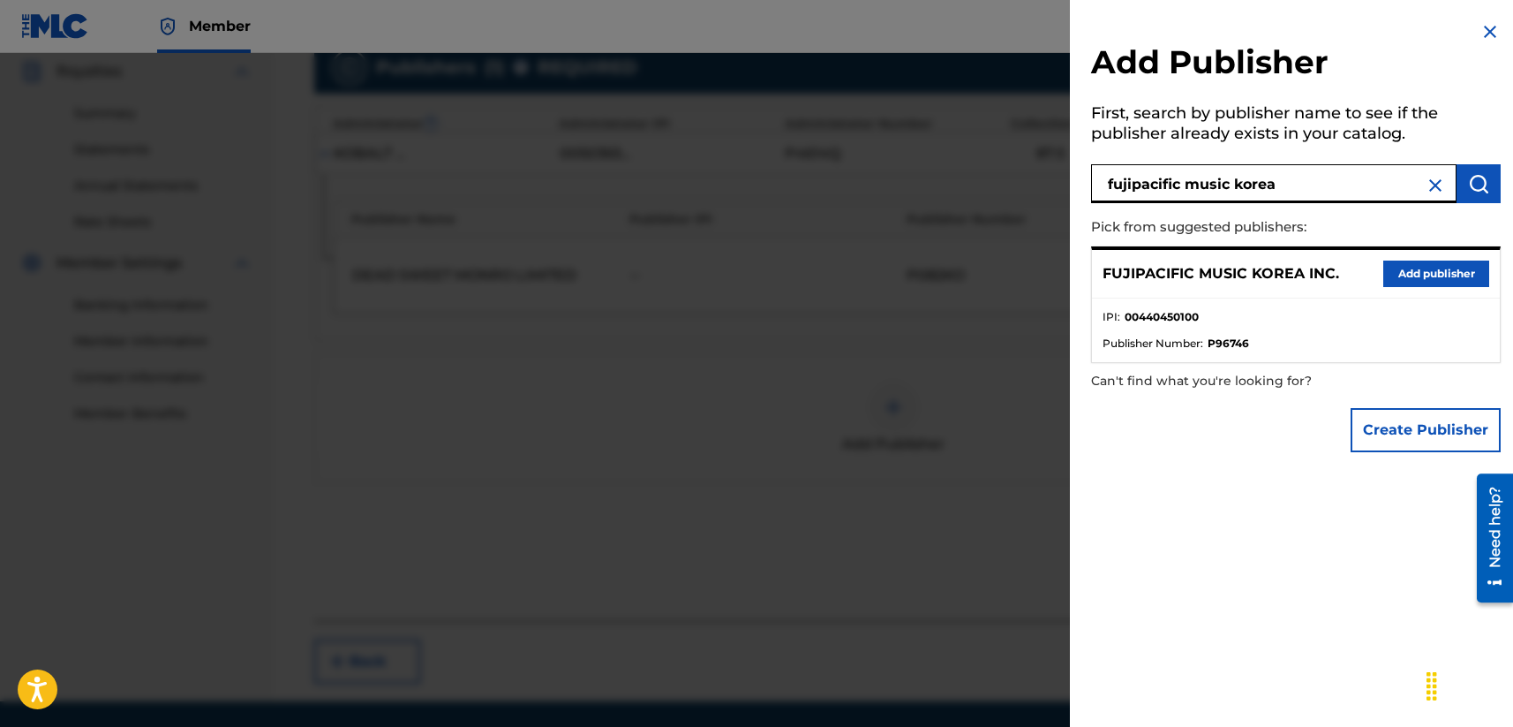
click at [1277, 275] on button "Add publisher" at bounding box center [1436, 273] width 106 height 26
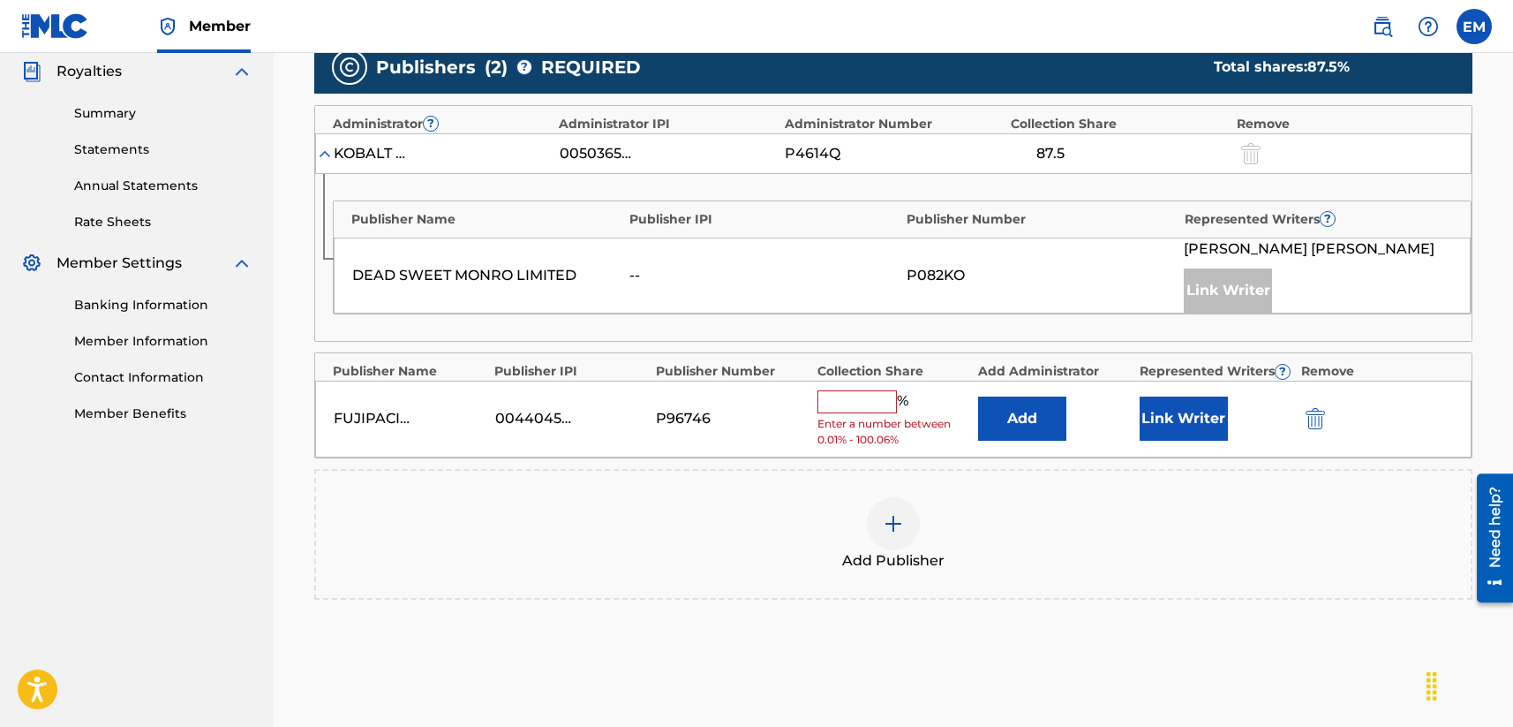
click at [1018, 426] on button "Add" at bounding box center [1022, 418] width 88 height 44
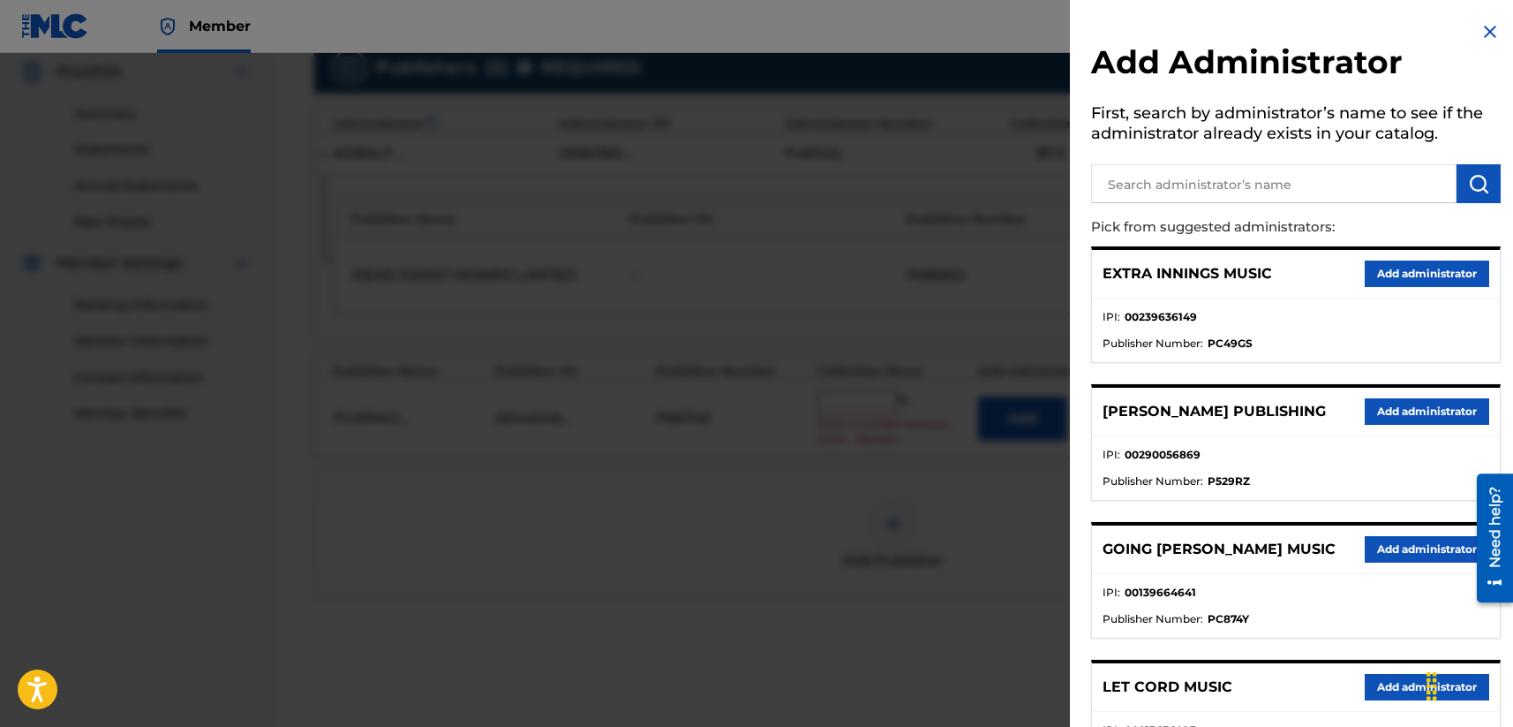
click at [1138, 192] on input "text" at bounding box center [1273, 183] width 365 height 39
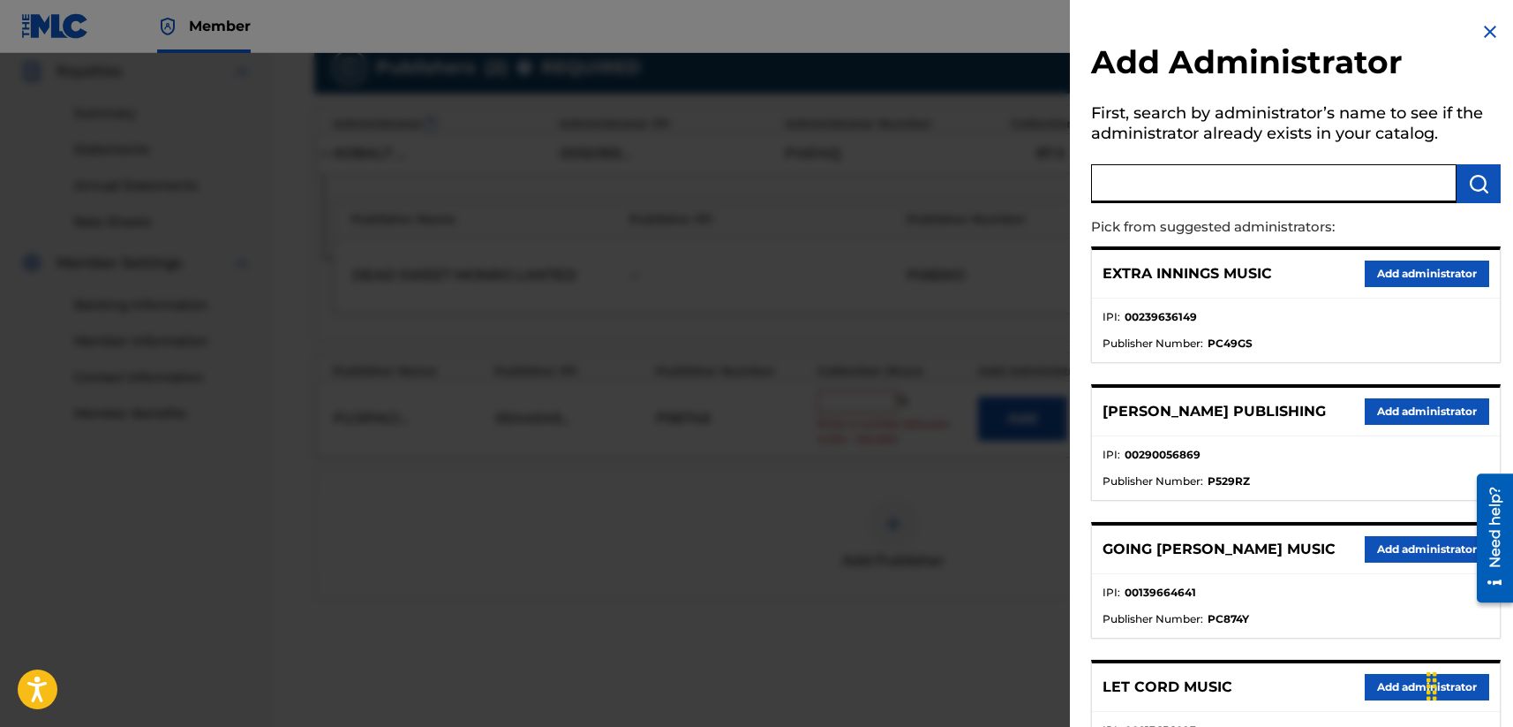
type input "a"
type input "songs of windswept"
click at [1277, 183] on img "submit" at bounding box center [1478, 183] width 21 height 21
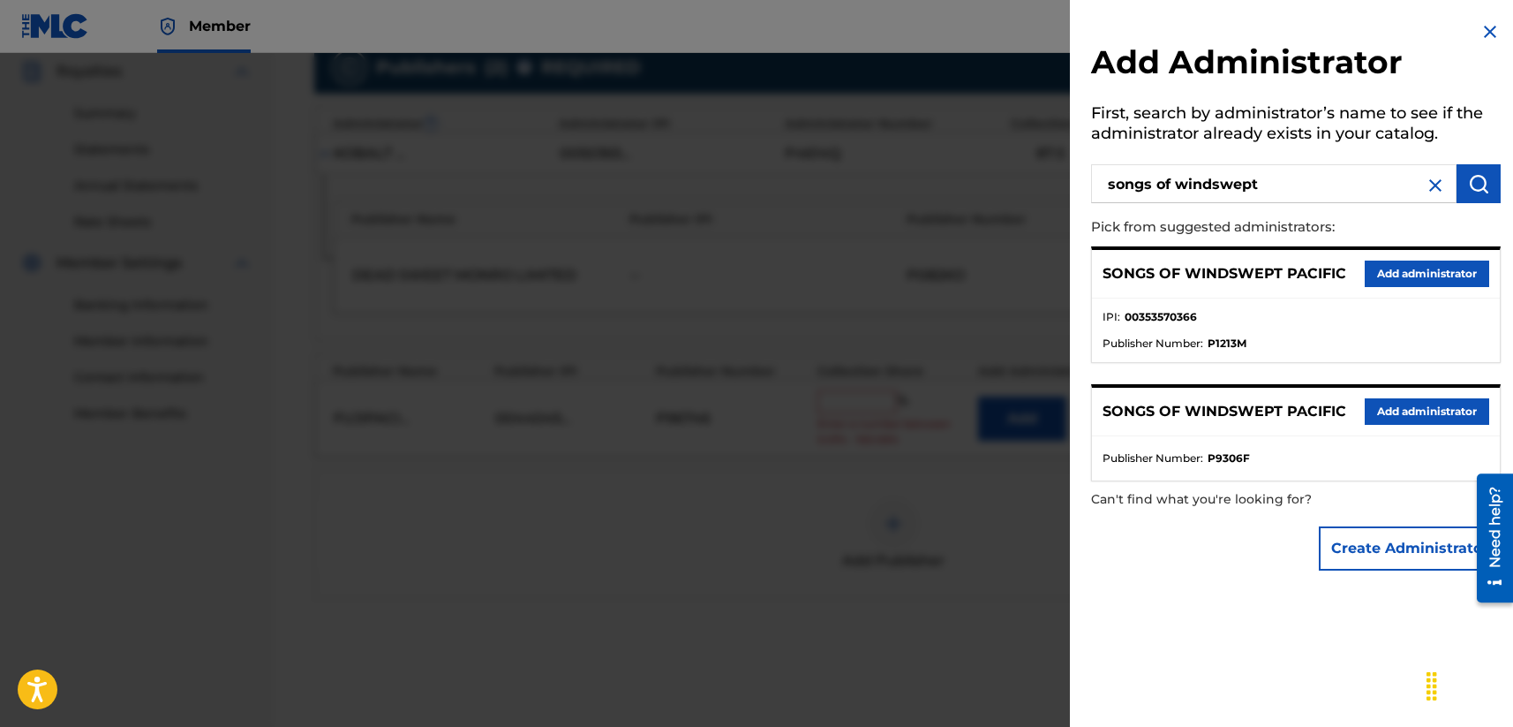
click at [1277, 276] on button "Add administrator" at bounding box center [1427, 273] width 124 height 26
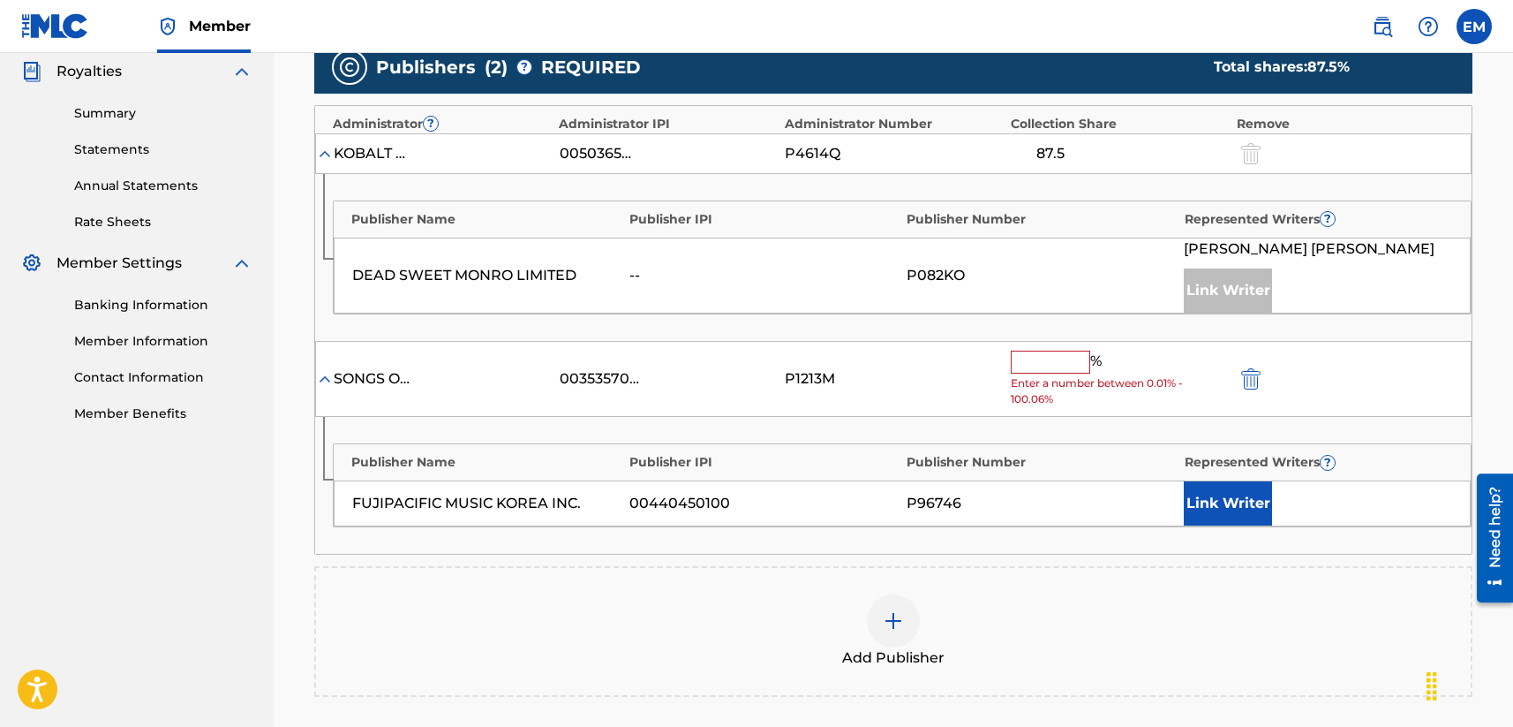
click at [1043, 358] on input "text" at bounding box center [1050, 361] width 79 height 23
click at [1044, 360] on input "text" at bounding box center [1050, 361] width 79 height 23
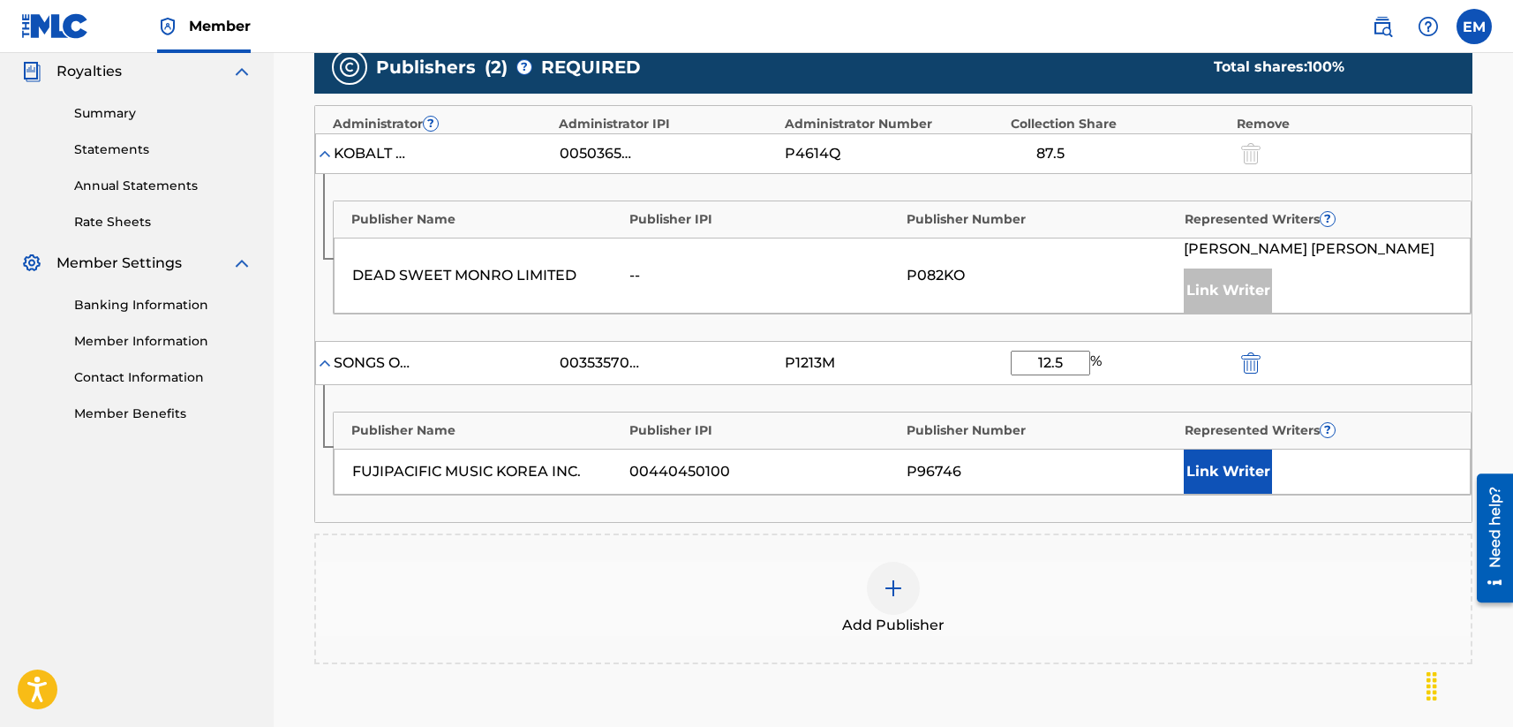
type input "12.5"
click at [1209, 462] on button "Link Writer" at bounding box center [1228, 471] width 88 height 44
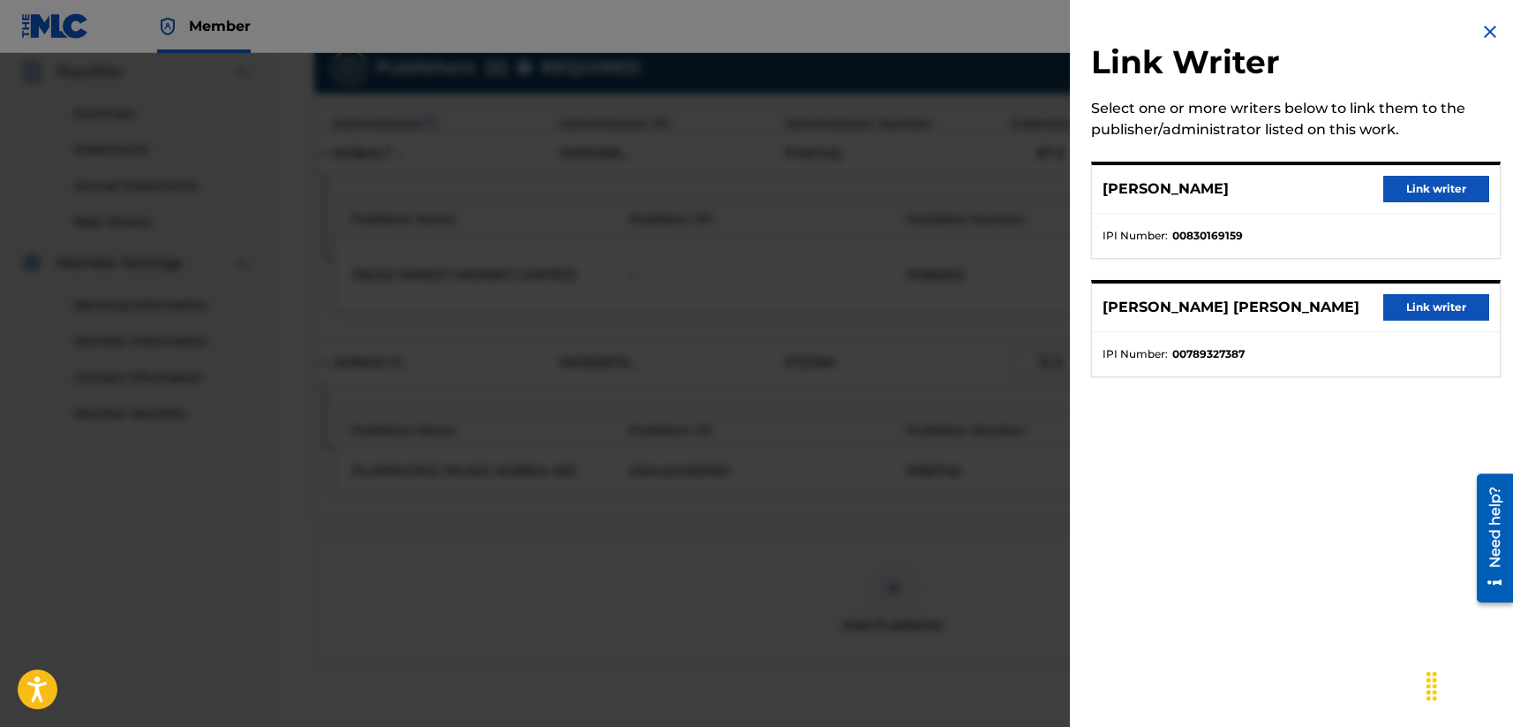
click at [1277, 185] on button "Link writer" at bounding box center [1436, 189] width 106 height 26
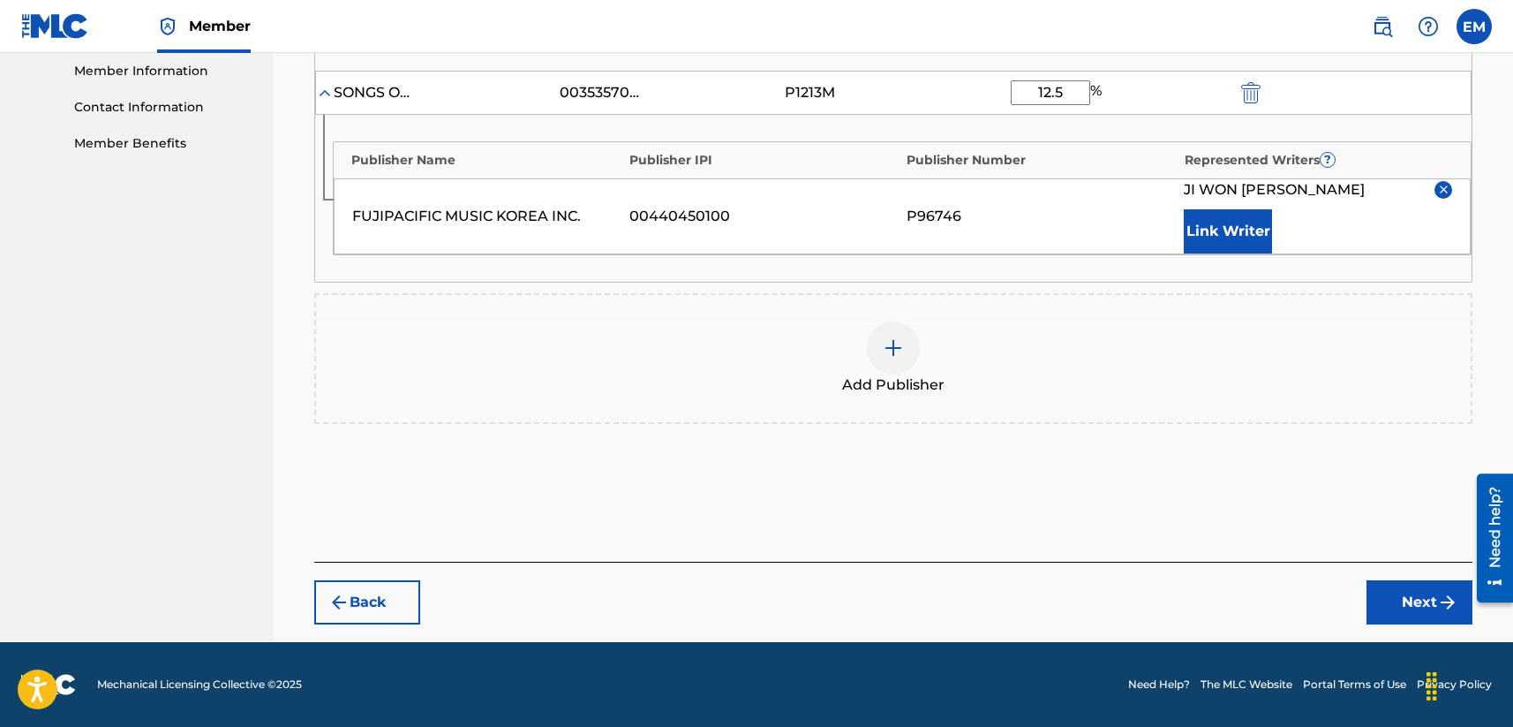
click at [1277, 590] on button "Next" at bounding box center [1420, 602] width 106 height 44
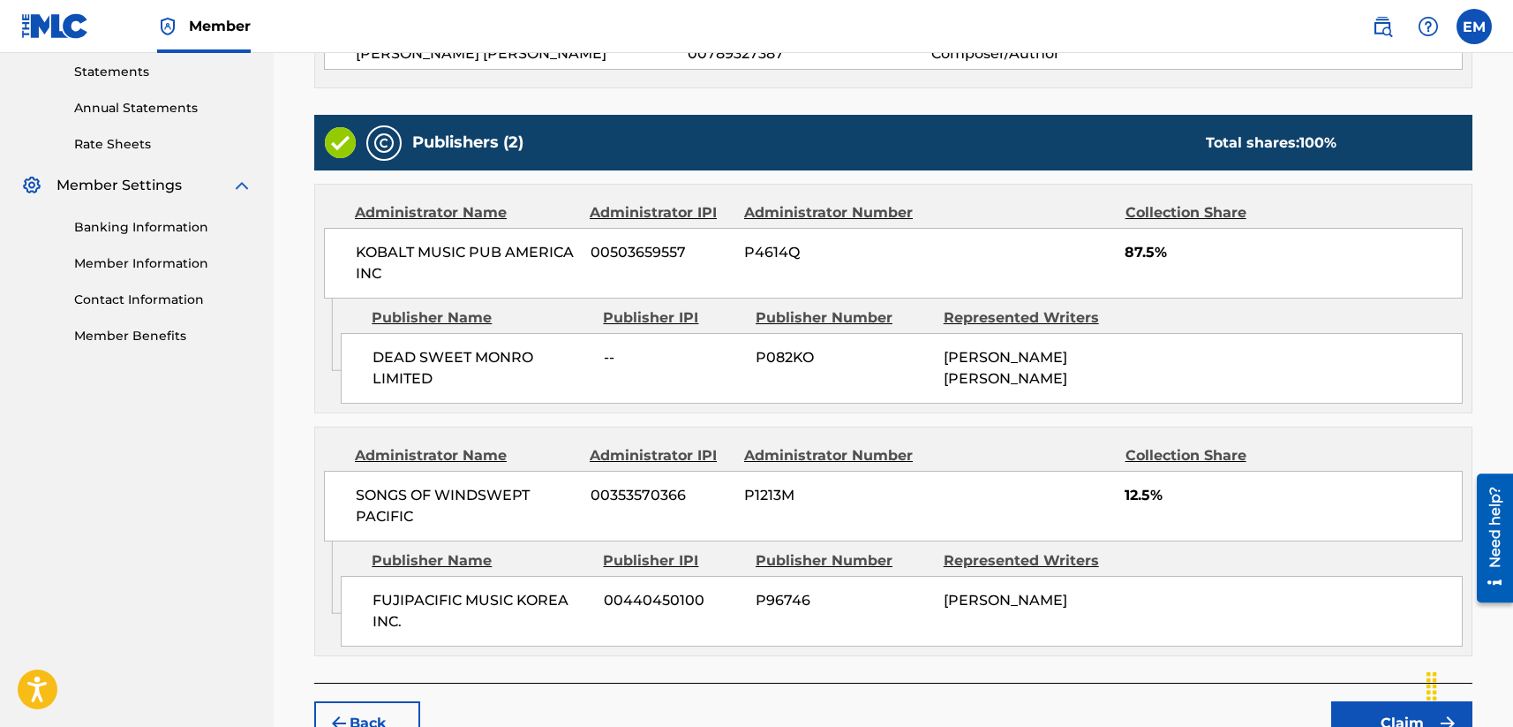
scroll to position [728, 0]
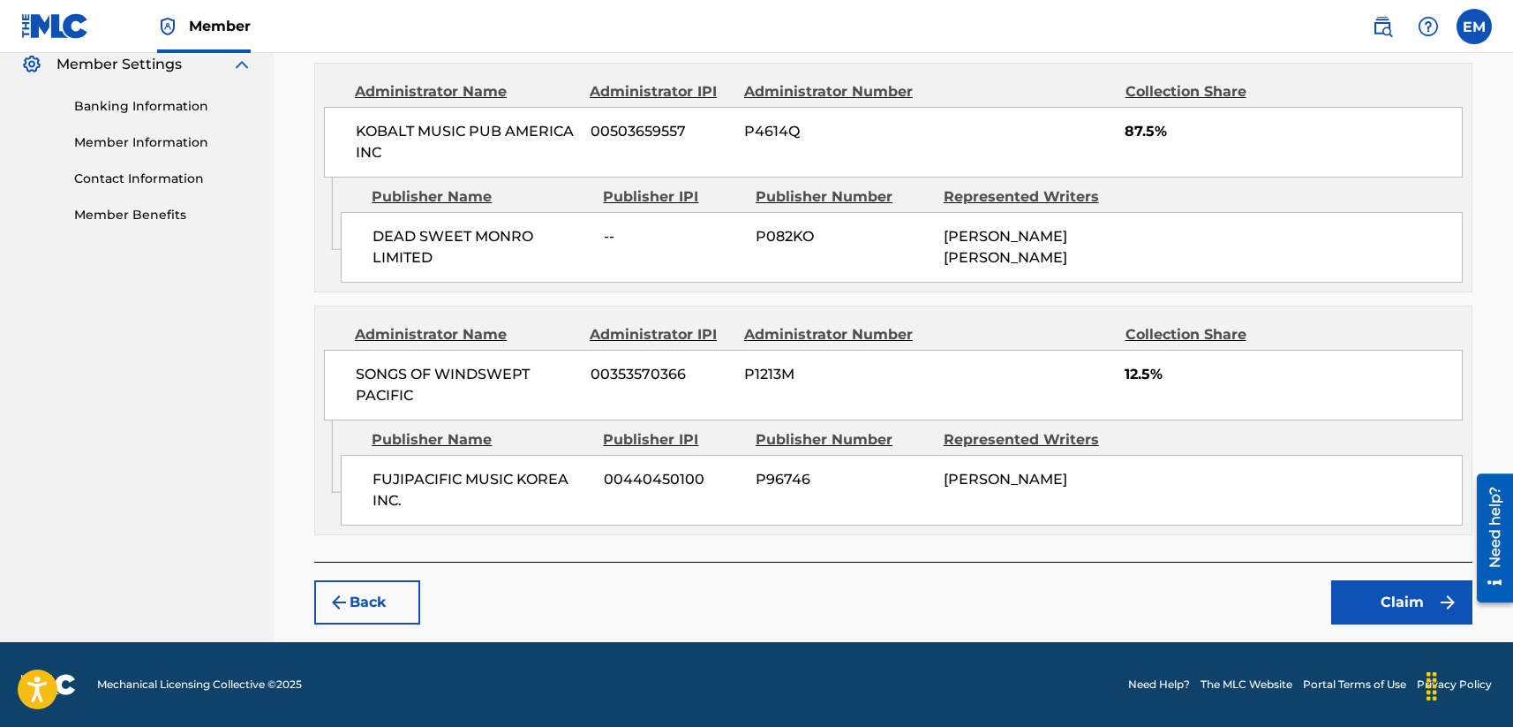
click at [1277, 604] on button "Claim" at bounding box center [1401, 602] width 141 height 44
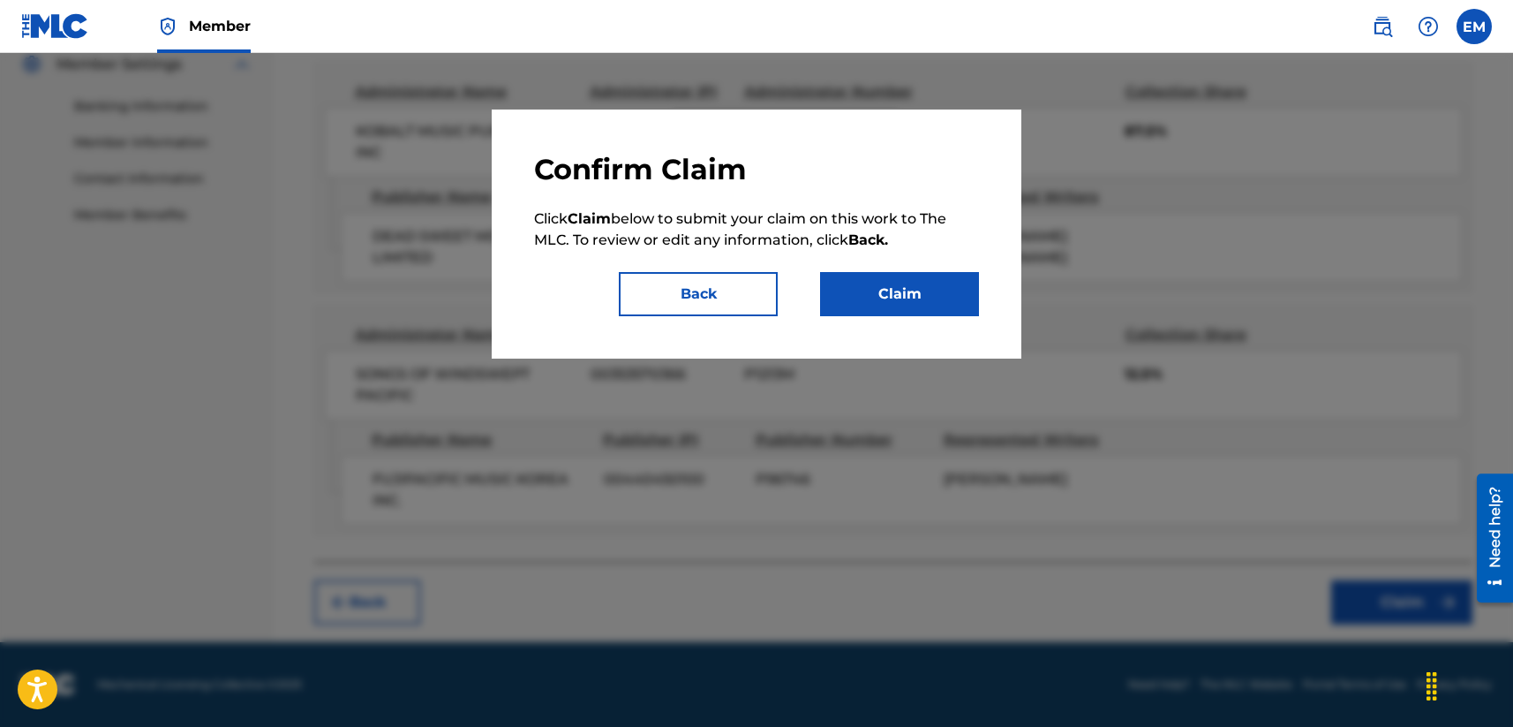
click at [939, 301] on button "Claim" at bounding box center [899, 294] width 159 height 44
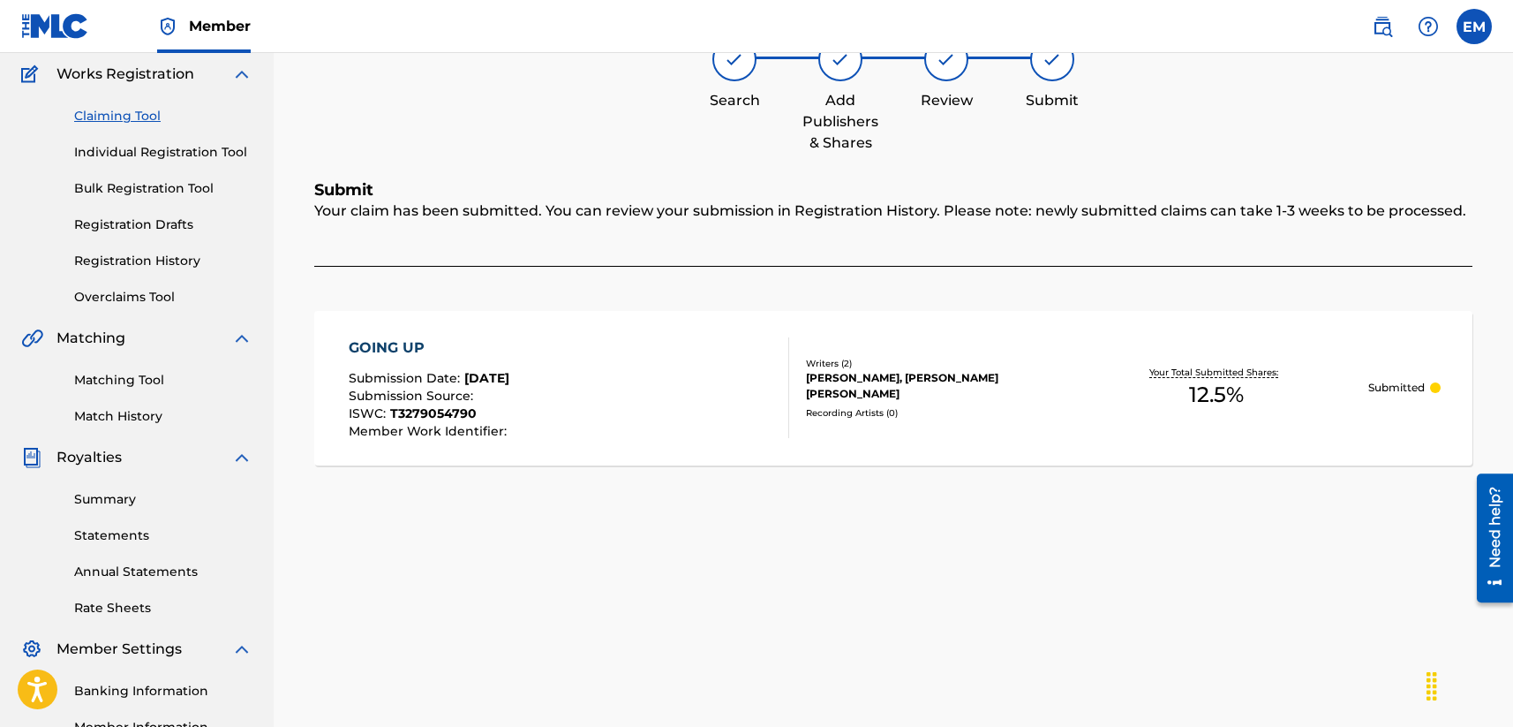
scroll to position [0, 0]
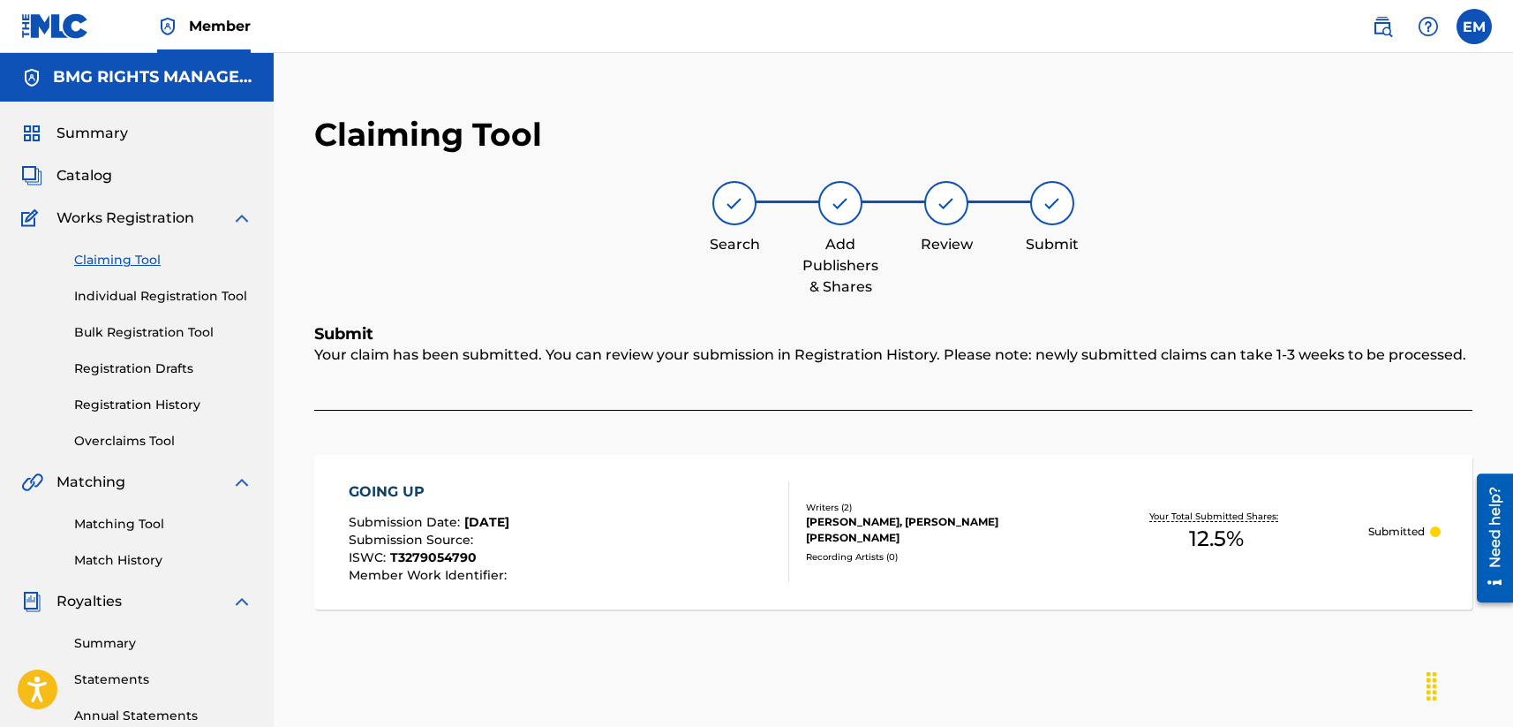
click at [109, 265] on link "Claiming Tool" at bounding box center [163, 260] width 178 height 19
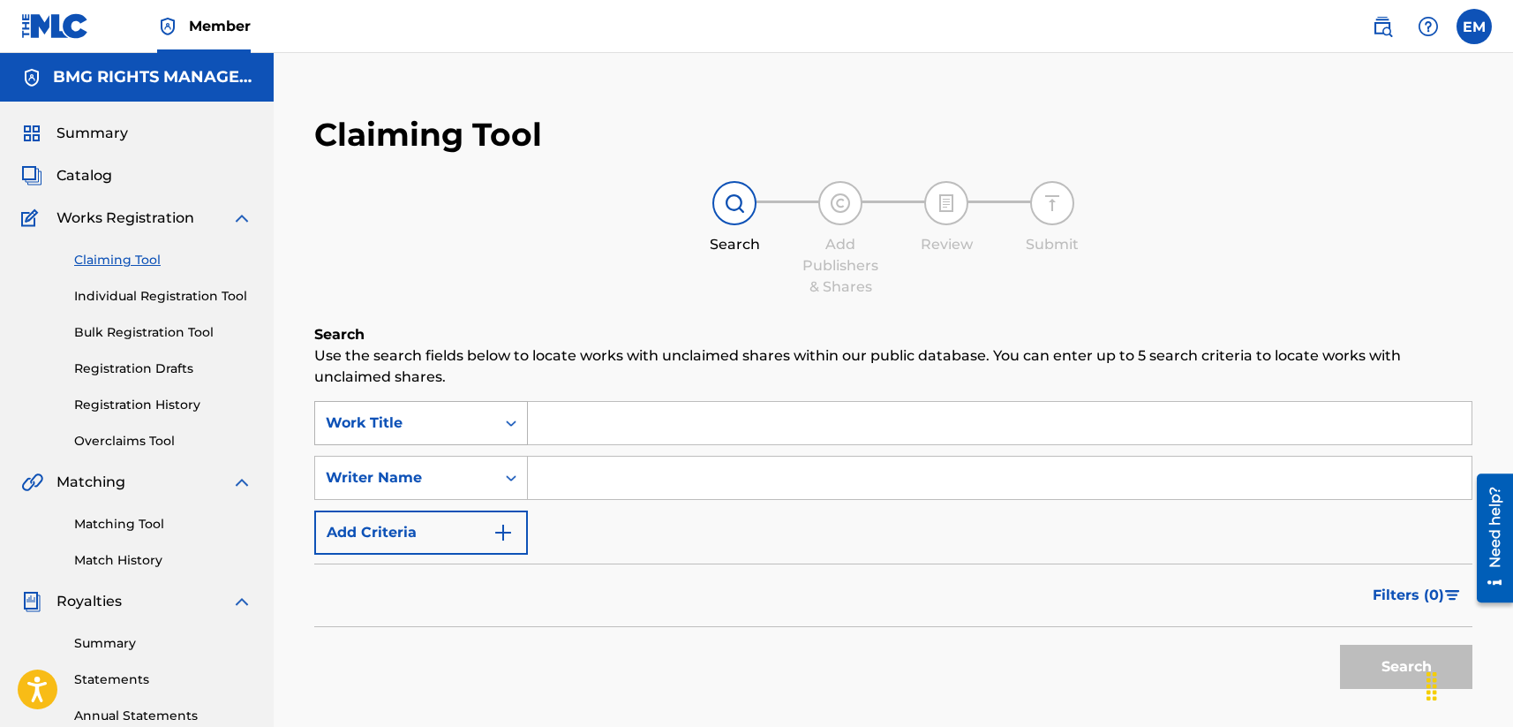
click at [460, 412] on div "Work Title" at bounding box center [405, 422] width 159 height 21
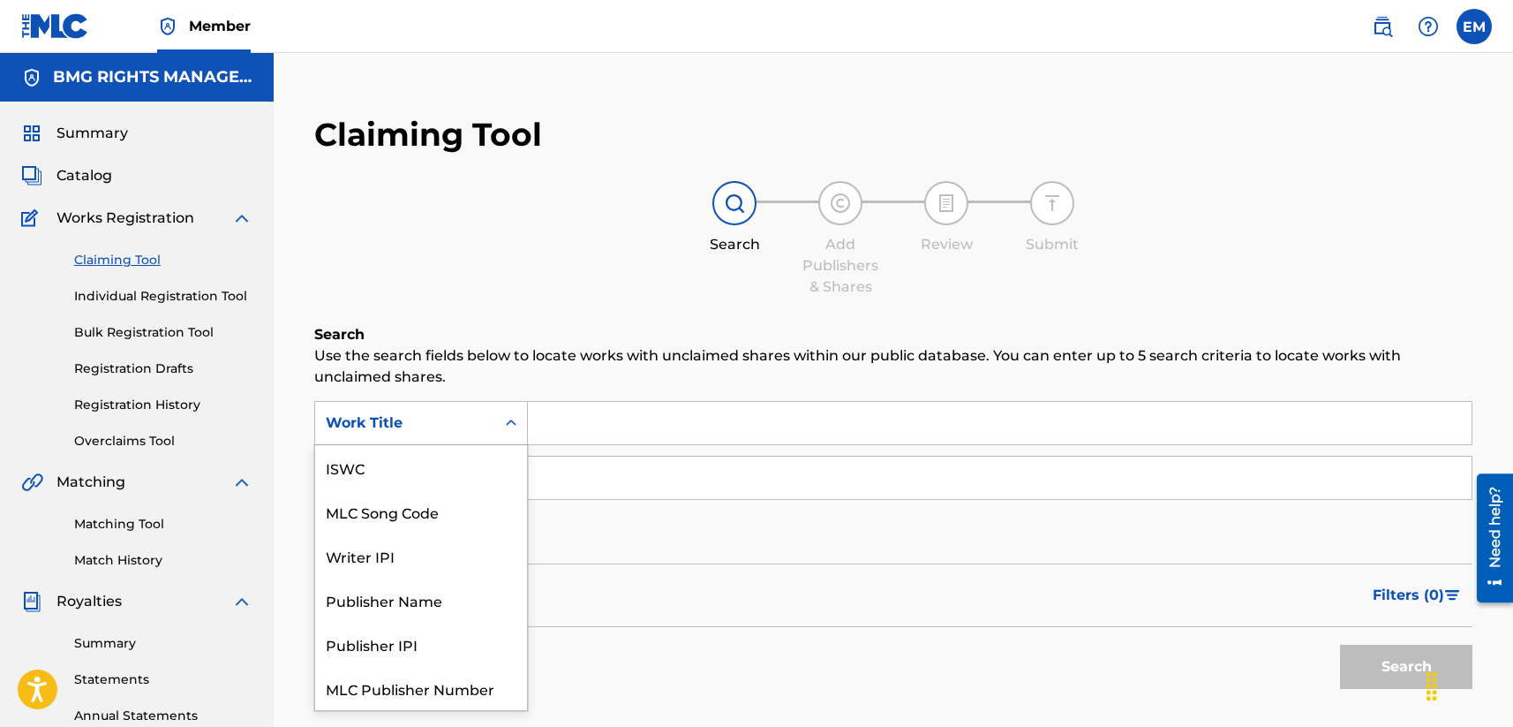
scroll to position [44, 0]
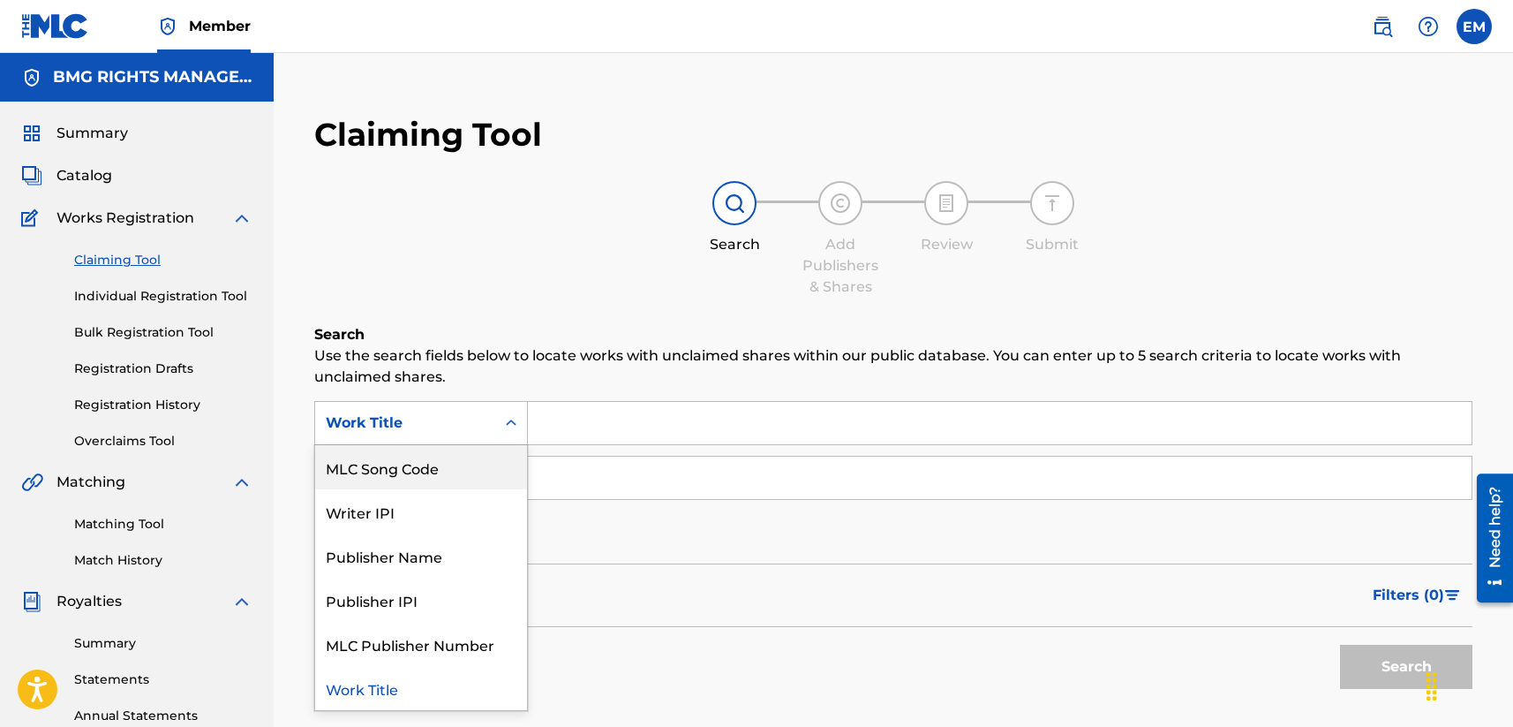
click at [413, 473] on div "MLC Song Code" at bounding box center [421, 467] width 212 height 44
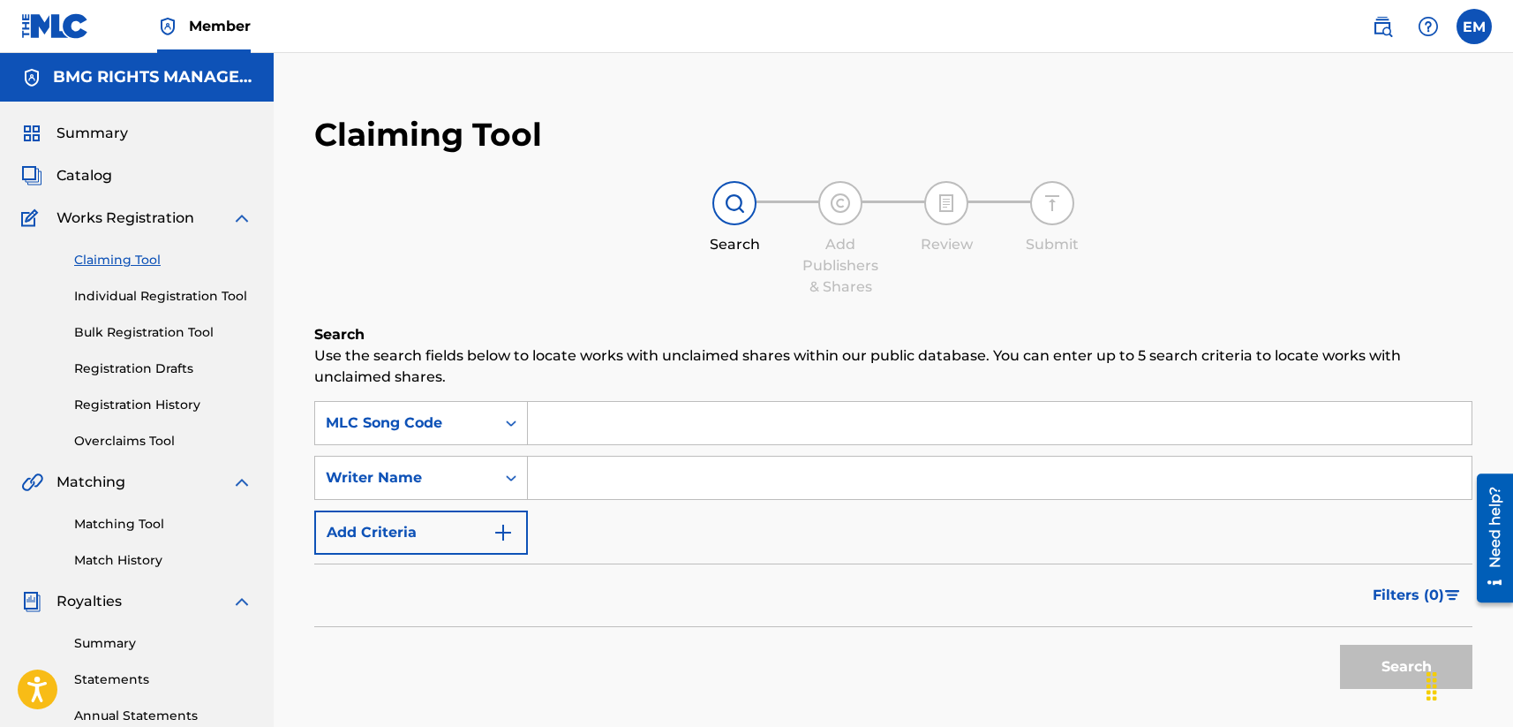
click at [599, 440] on input "Search Form" at bounding box center [1000, 423] width 944 height 42
paste input "I31FRE"
type input "I31FRE"
click at [710, 362] on p "Use the search fields below to locate works with unclaimed shares within our pu…" at bounding box center [893, 366] width 1158 height 42
click at [1277, 673] on button "Search" at bounding box center [1406, 666] width 132 height 44
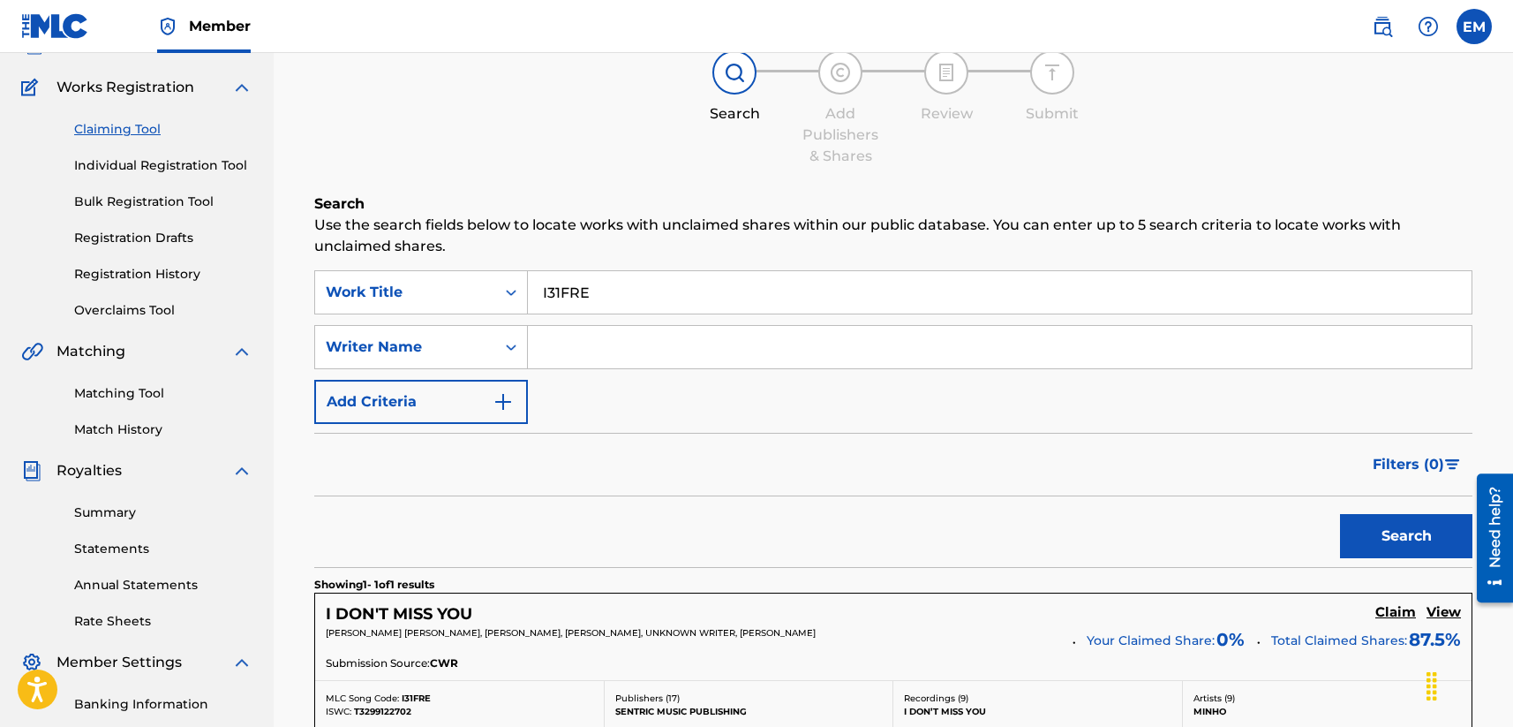
scroll to position [177, 0]
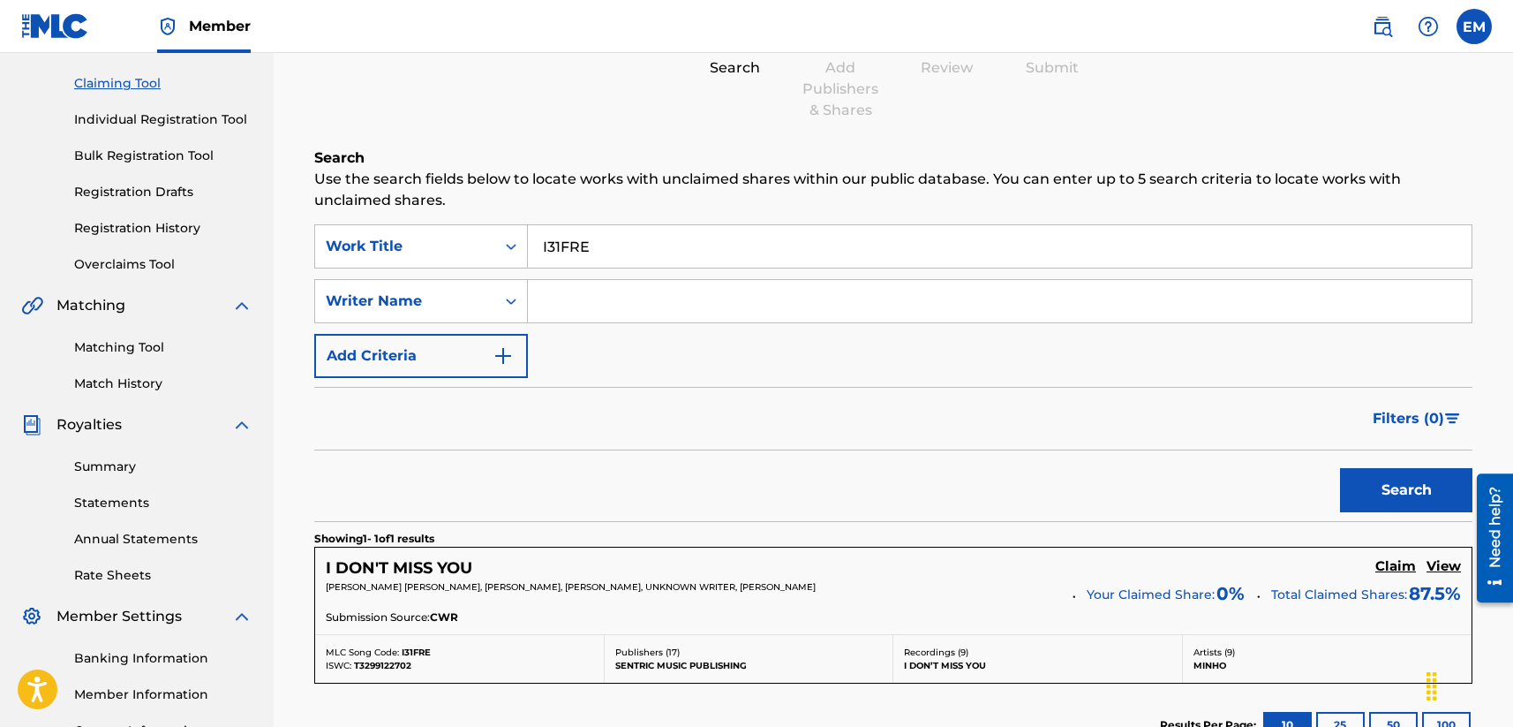
click at [1277, 561] on h5 "Claim" at bounding box center [1395, 566] width 41 height 17
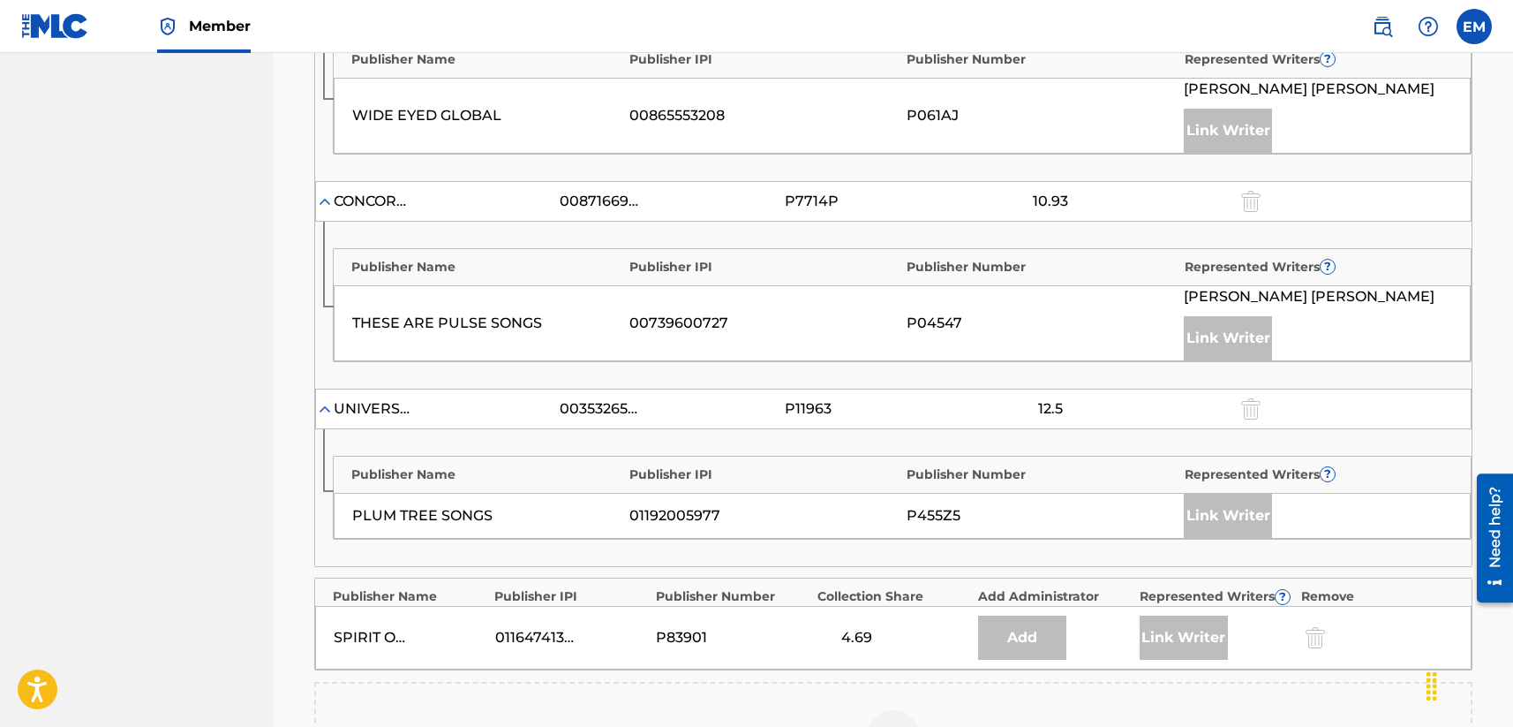
scroll to position [1854, 0]
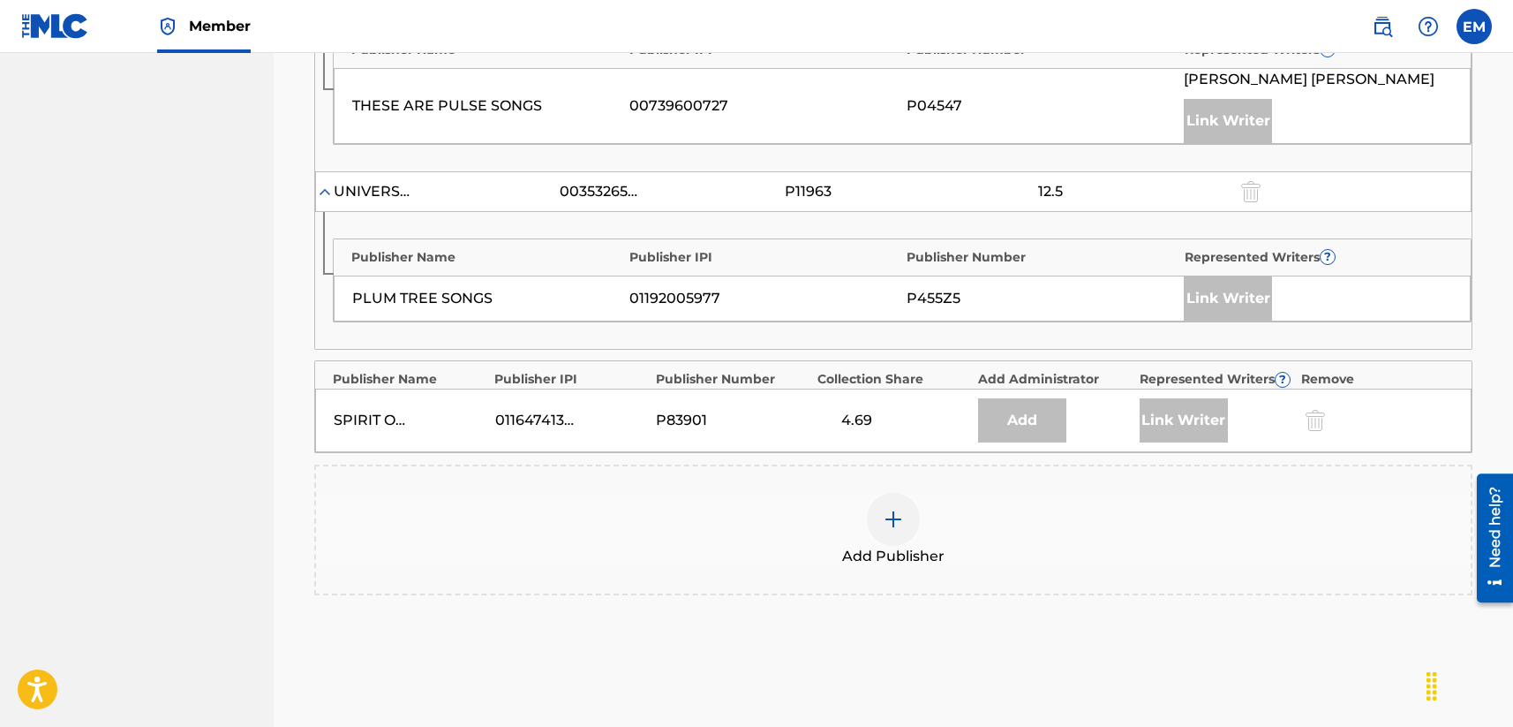
click at [900, 505] on div at bounding box center [893, 519] width 53 height 53
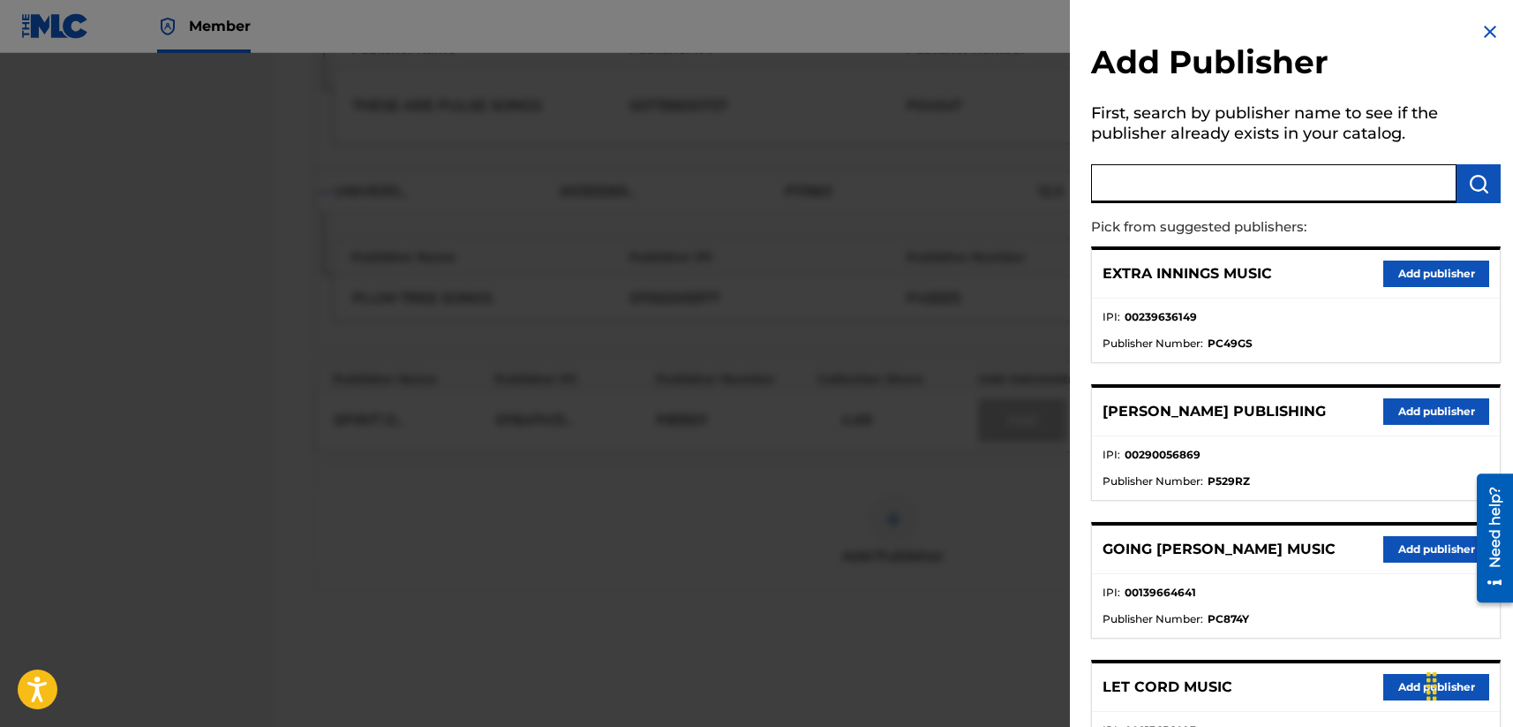
click at [1270, 175] on input "text" at bounding box center [1273, 183] width 365 height 39
type input "s"
type input "fujipacific music korea"
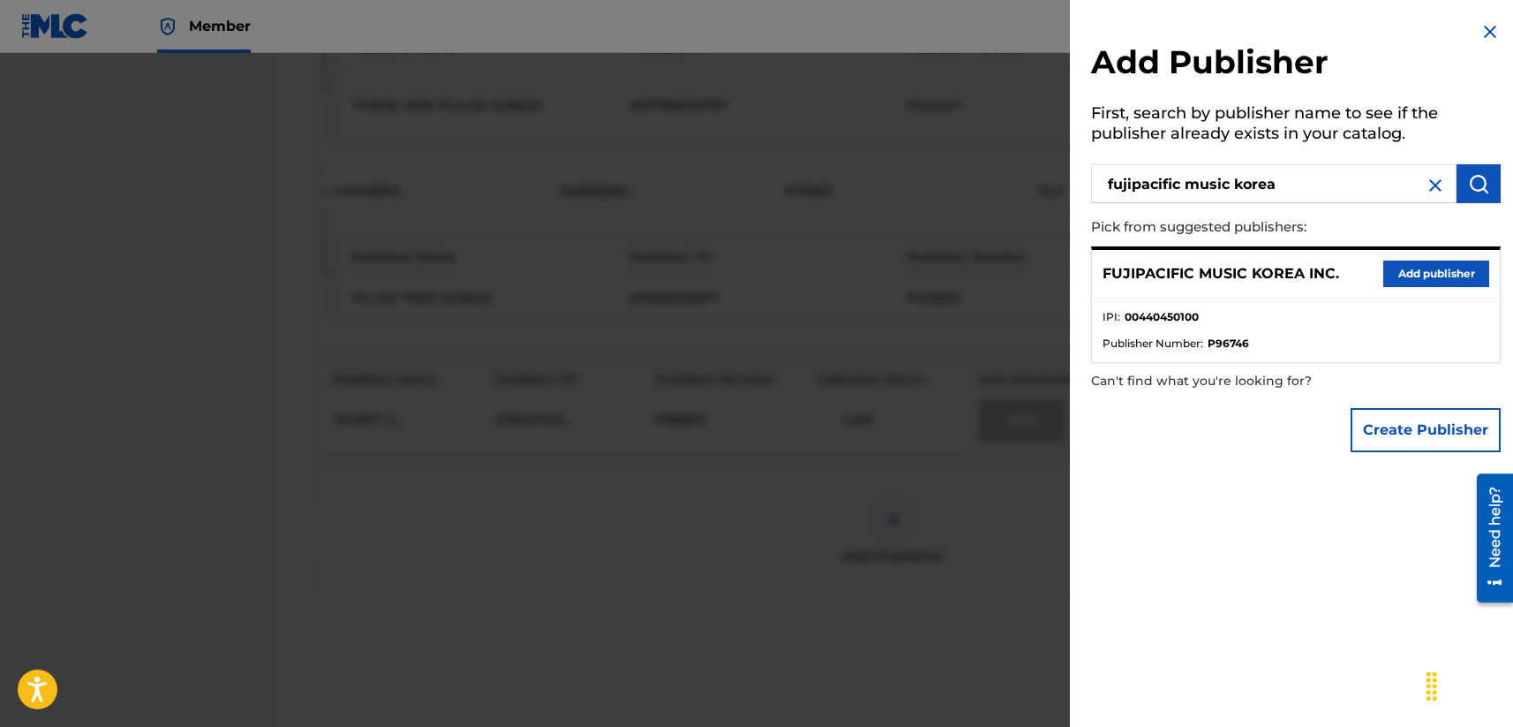
click at [1277, 264] on button "Add publisher" at bounding box center [1436, 273] width 106 height 26
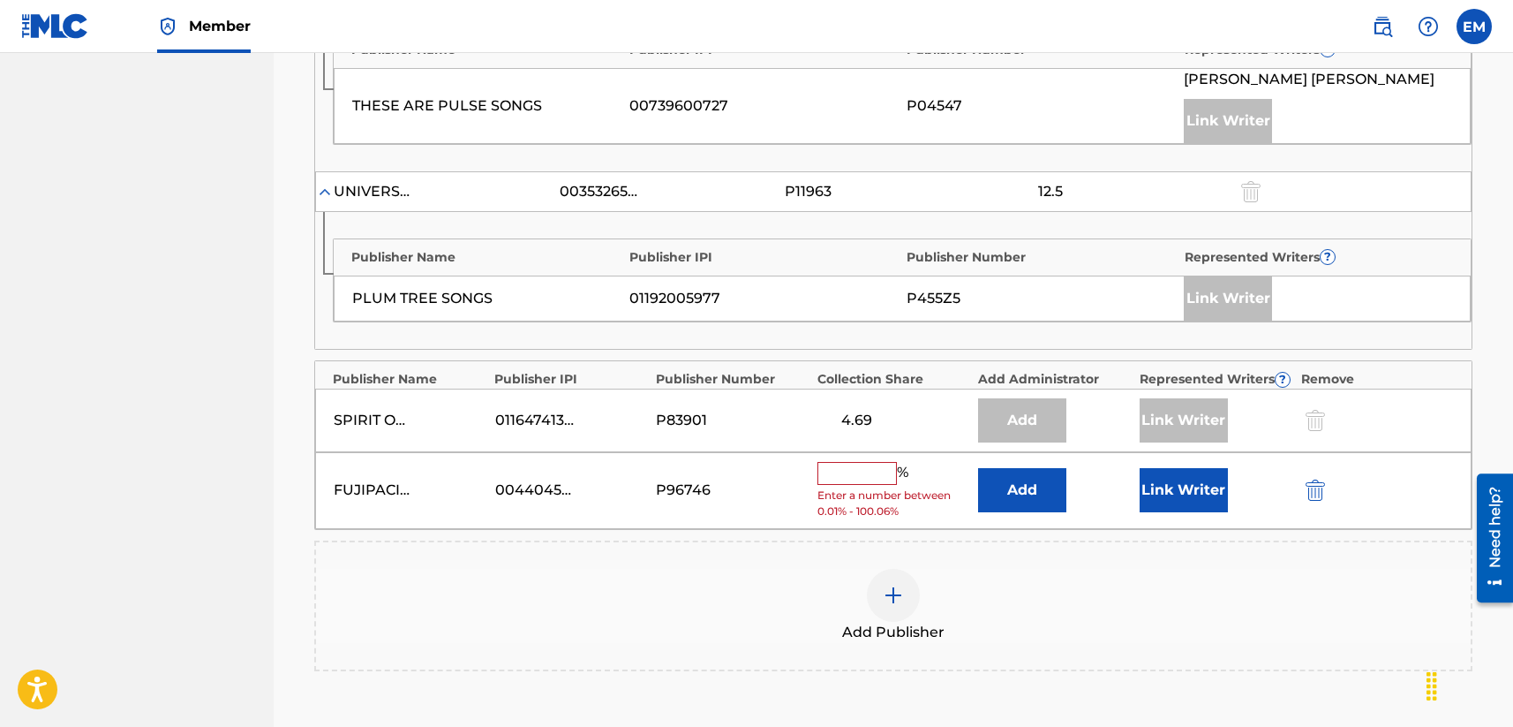
click at [1277, 482] on img "submit" at bounding box center [1315, 489] width 19 height 21
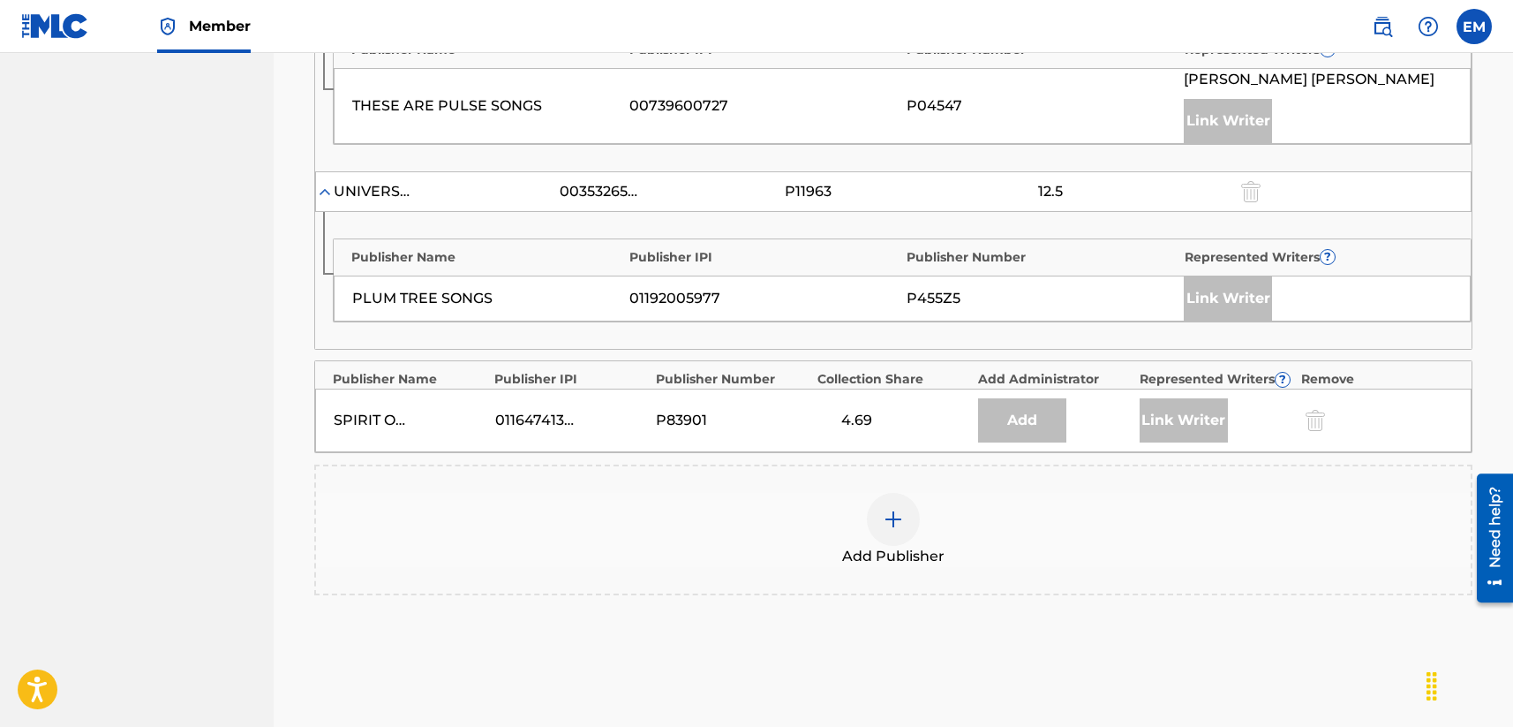
click at [895, 511] on img at bounding box center [893, 519] width 21 height 21
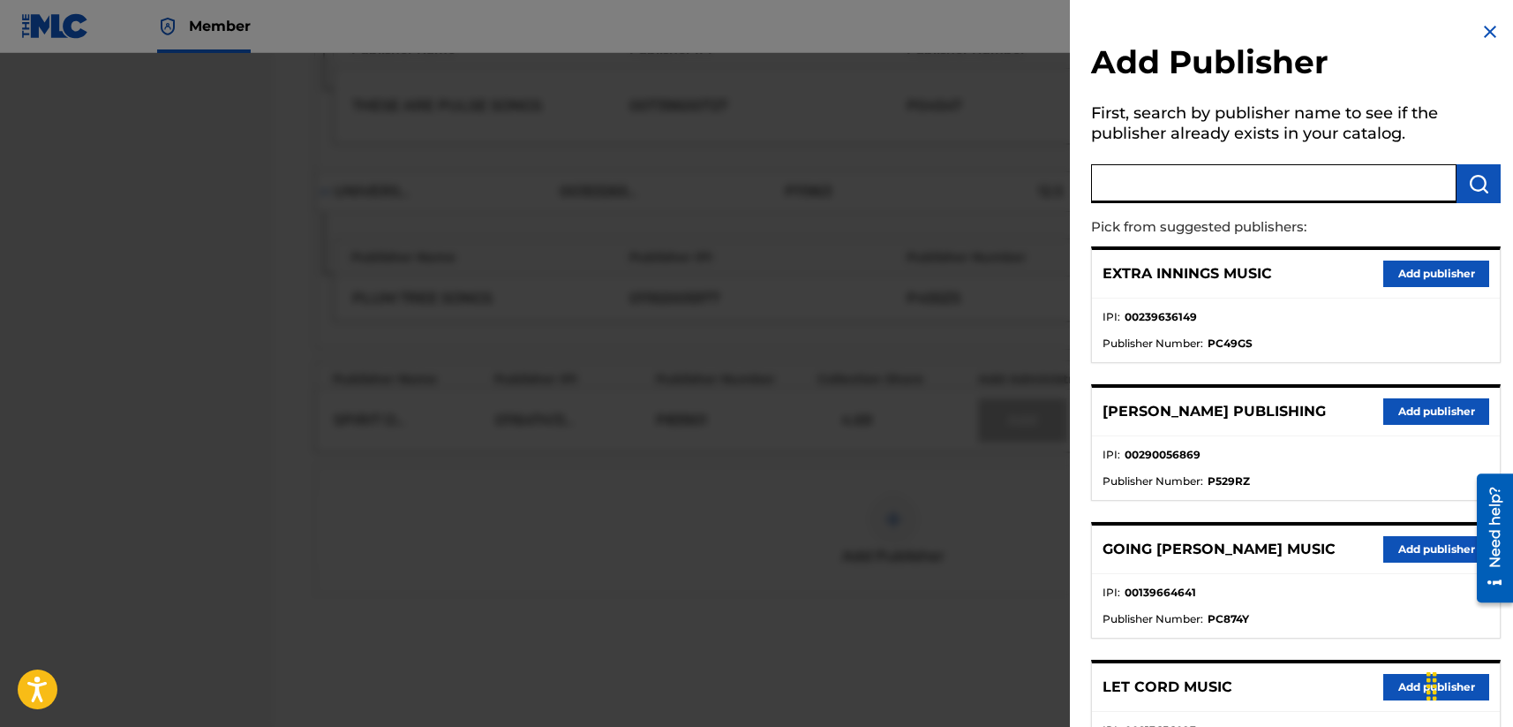
click at [1212, 196] on input "text" at bounding box center [1273, 183] width 365 height 39
type input "s"
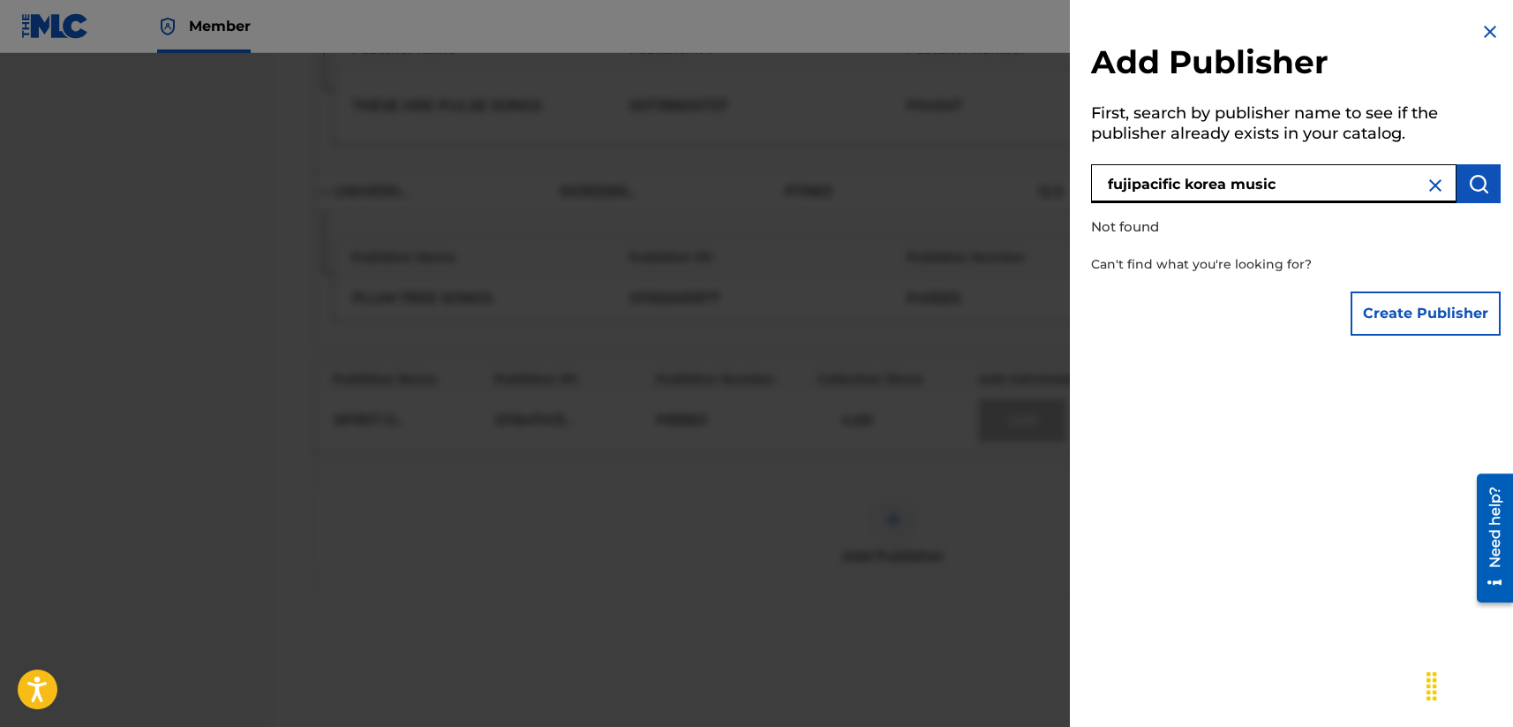
click at [1277, 183] on input "fujipacific korea music" at bounding box center [1273, 183] width 365 height 39
click at [1265, 180] on input "fujipacific korea music" at bounding box center [1273, 183] width 365 height 39
click at [1277, 180] on input "fujipacific korea music" at bounding box center [1273, 183] width 365 height 39
type input "fujipacific music korea"
click at [1277, 192] on button "submit" at bounding box center [1479, 183] width 44 height 39
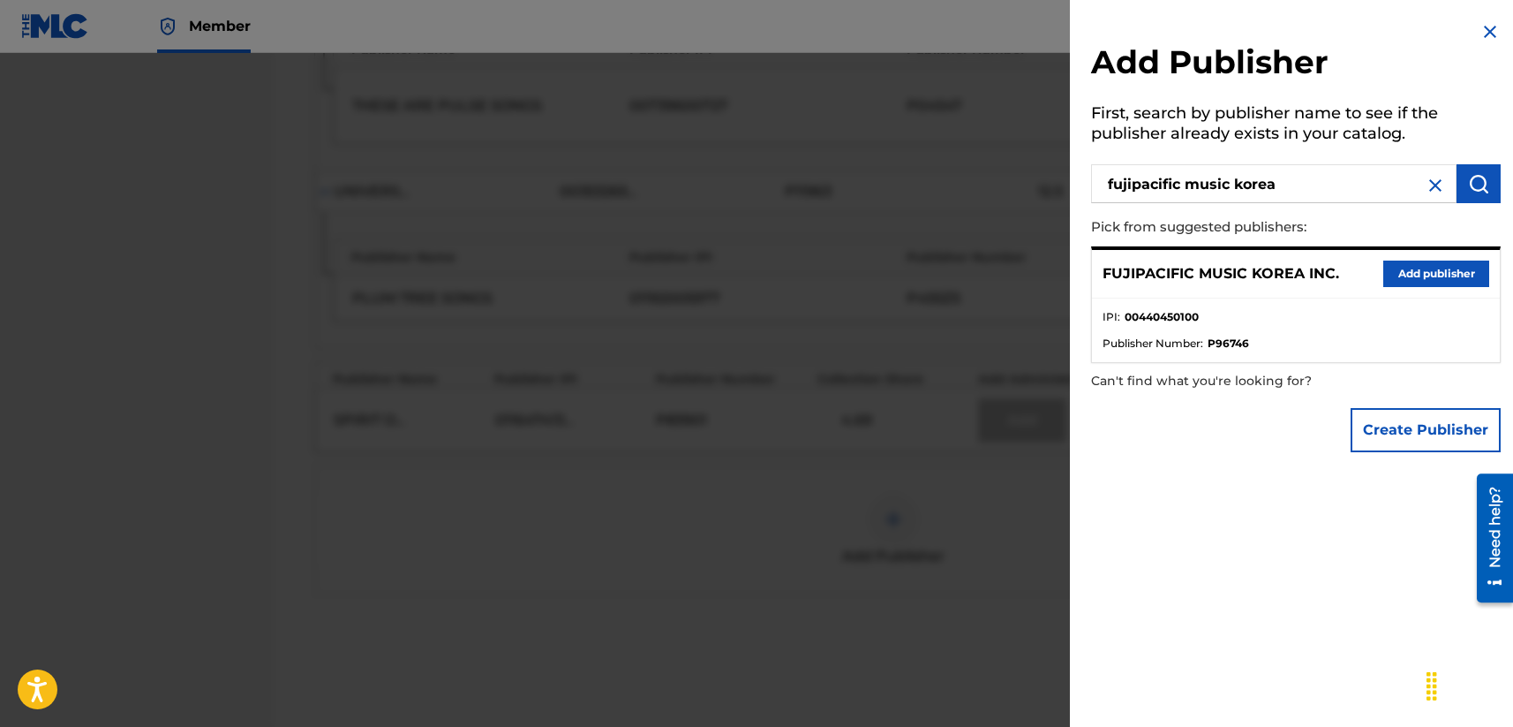
click at [1277, 268] on button "Add publisher" at bounding box center [1436, 273] width 106 height 26
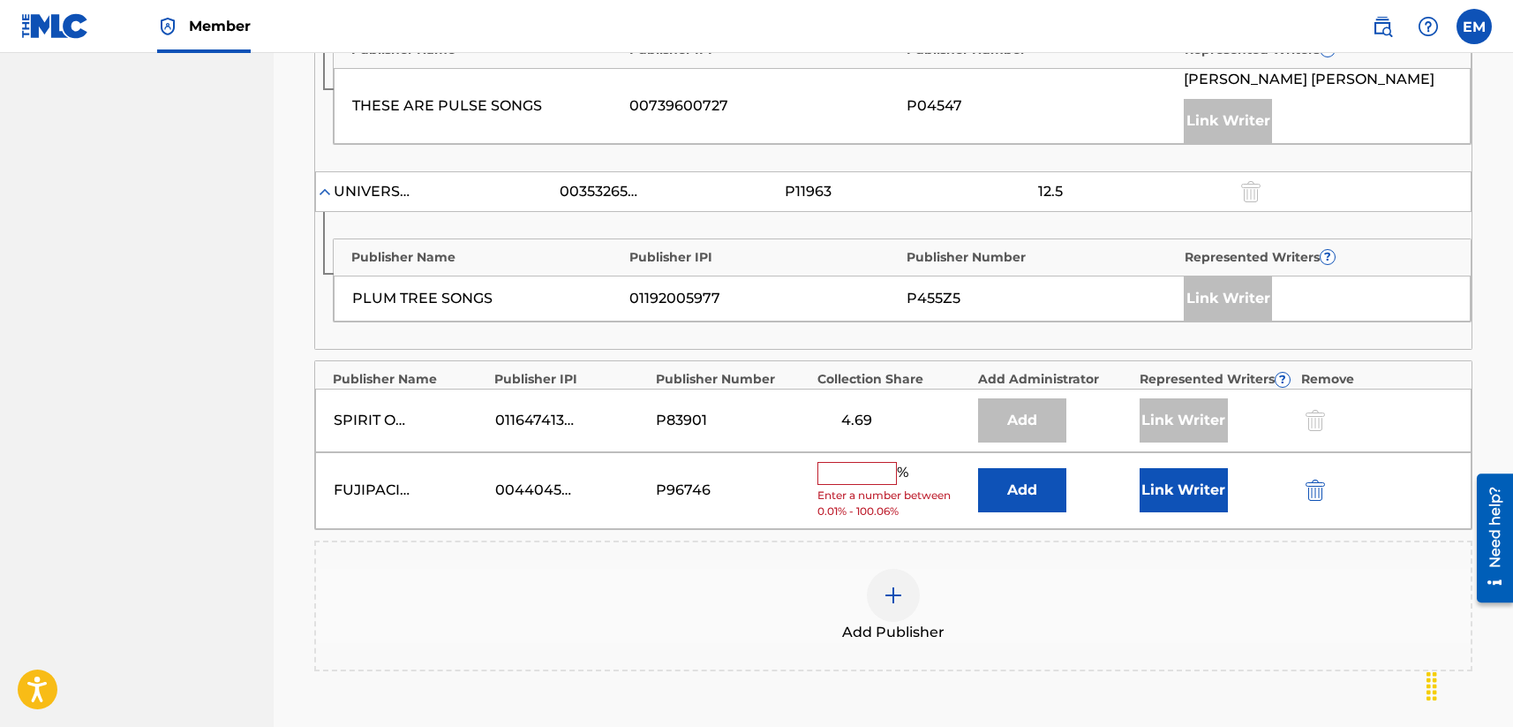
click at [1002, 482] on button "Add" at bounding box center [1022, 490] width 88 height 44
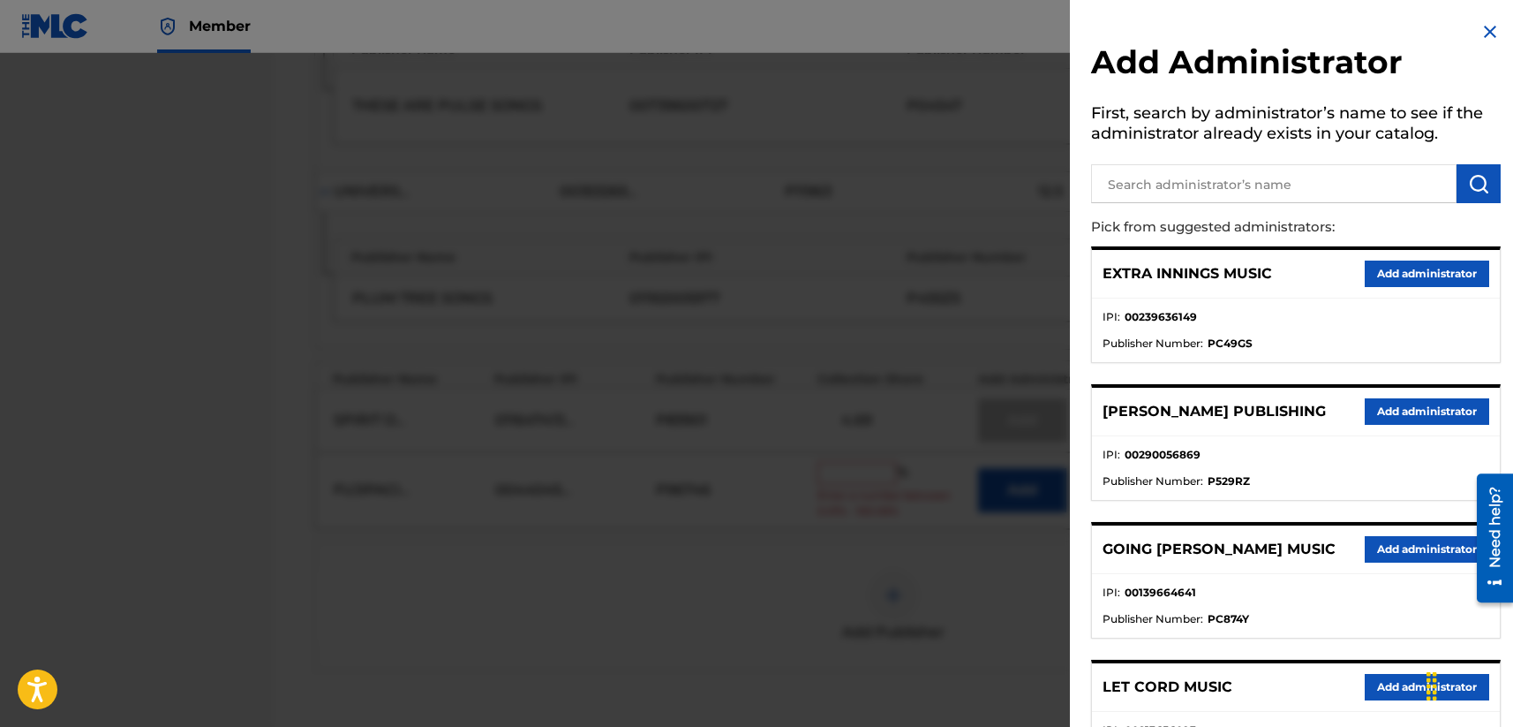
click at [1239, 185] on input "text" at bounding box center [1273, 183] width 365 height 39
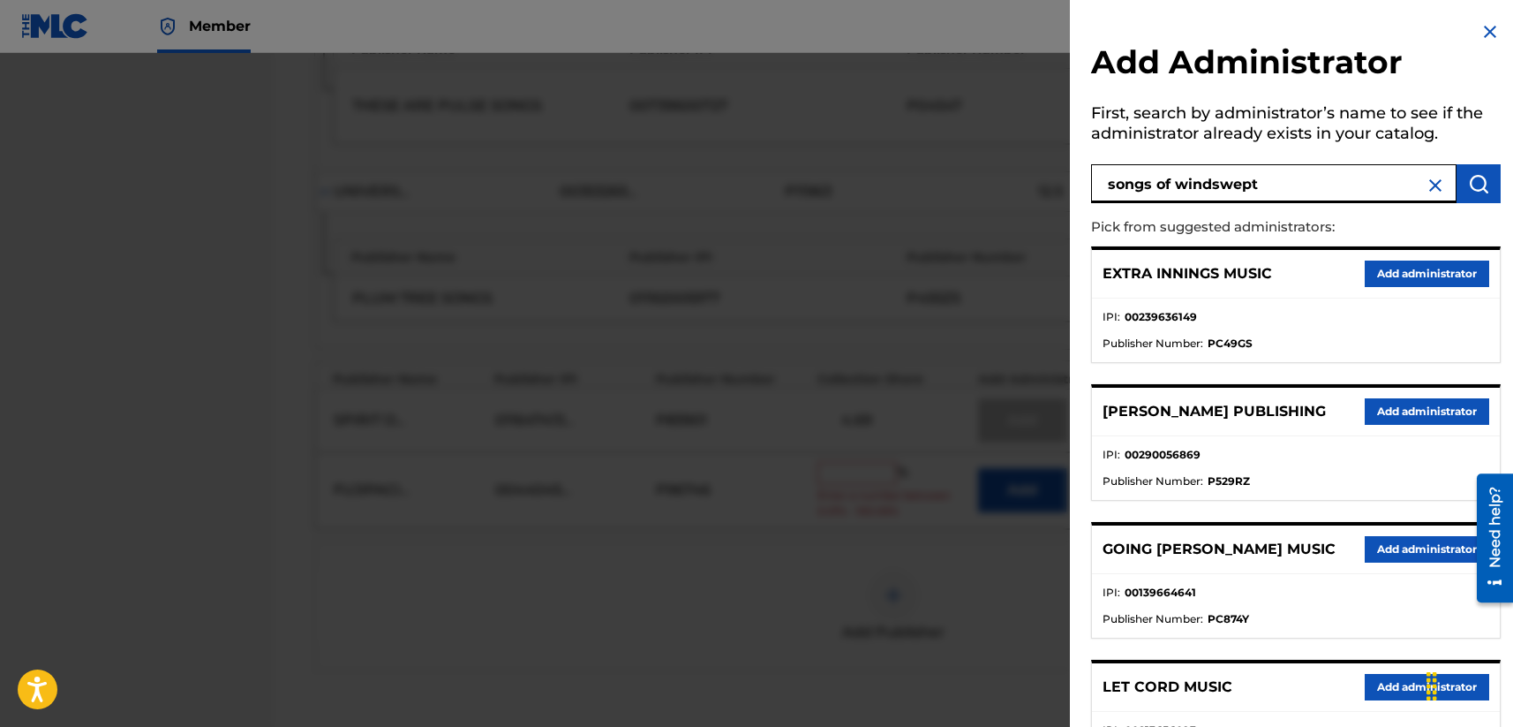
type input "songs of windswept"
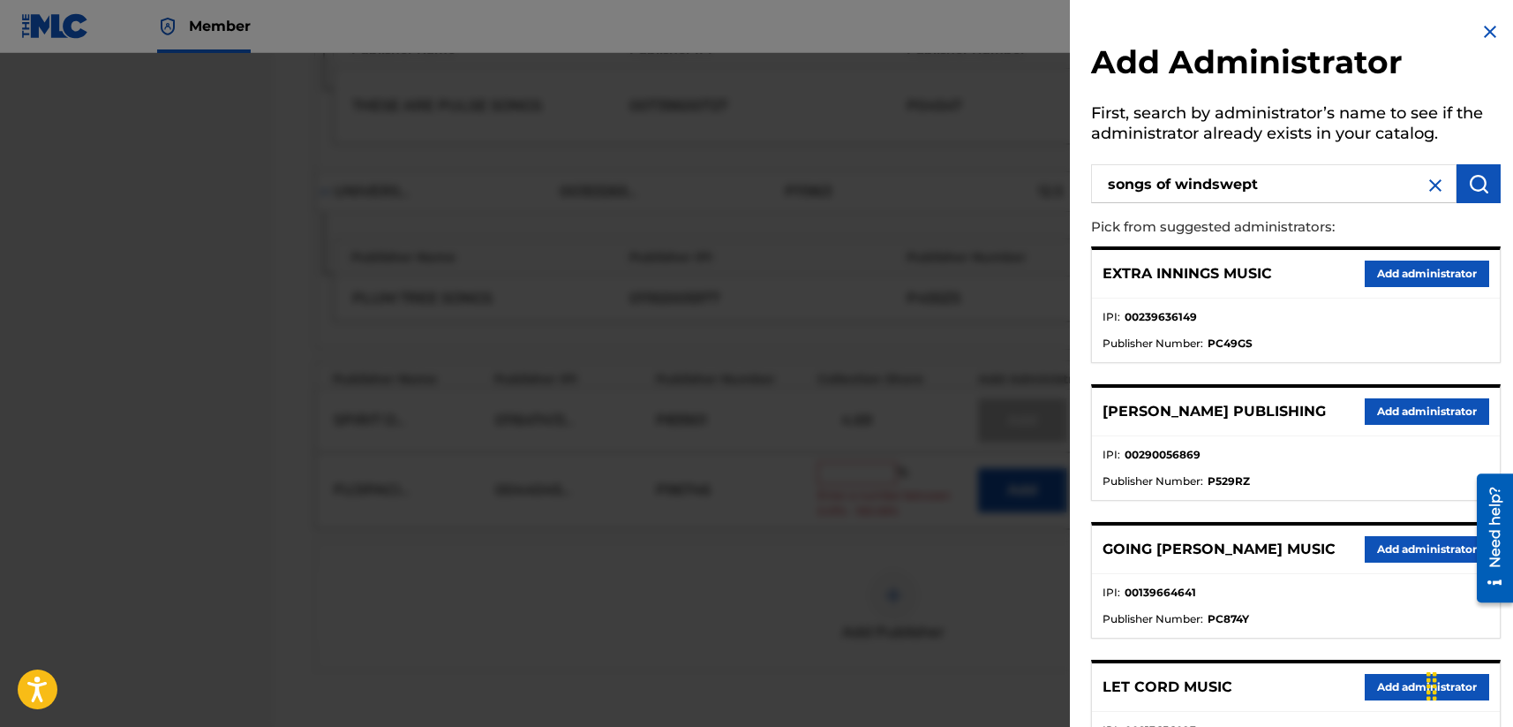
click at [1277, 176] on img "submit" at bounding box center [1478, 183] width 21 height 21
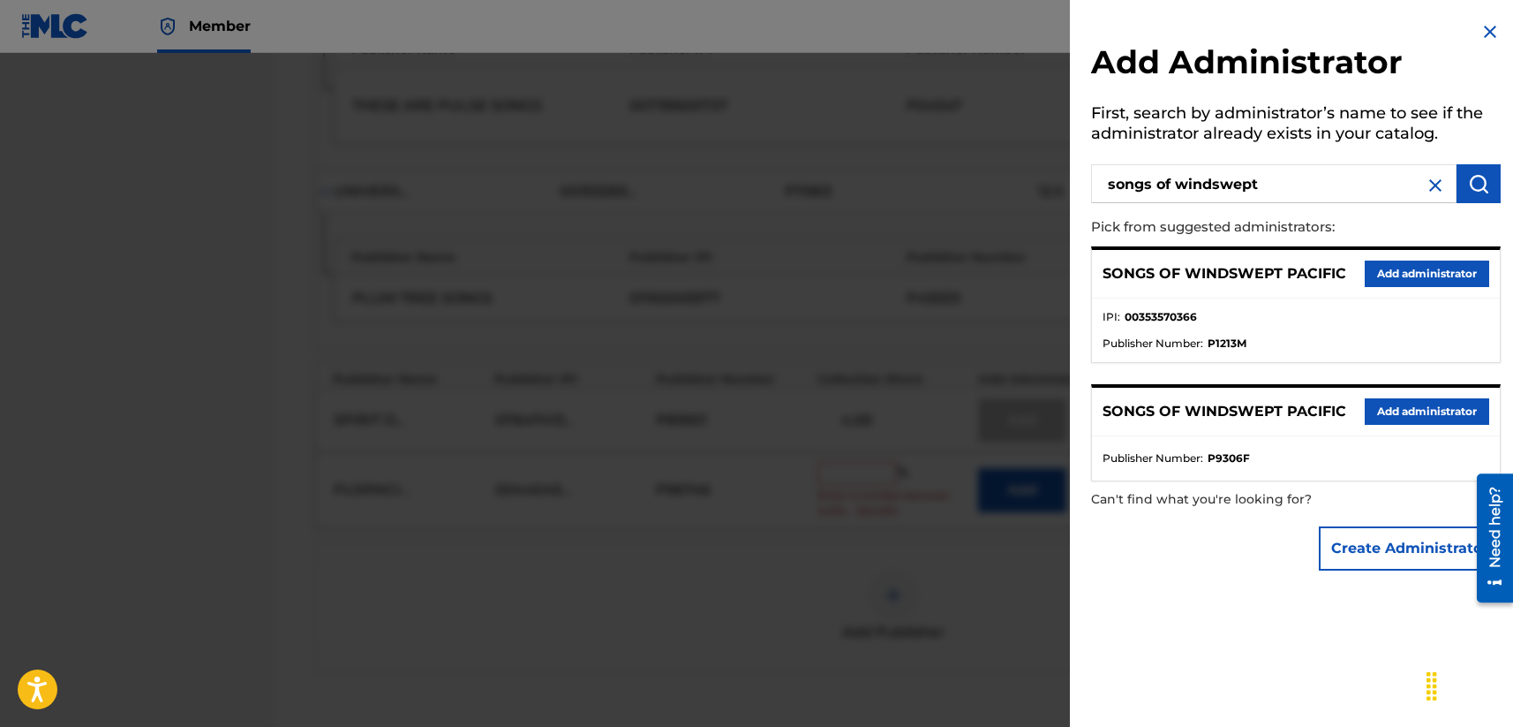
click at [1277, 278] on button "Add administrator" at bounding box center [1427, 273] width 124 height 26
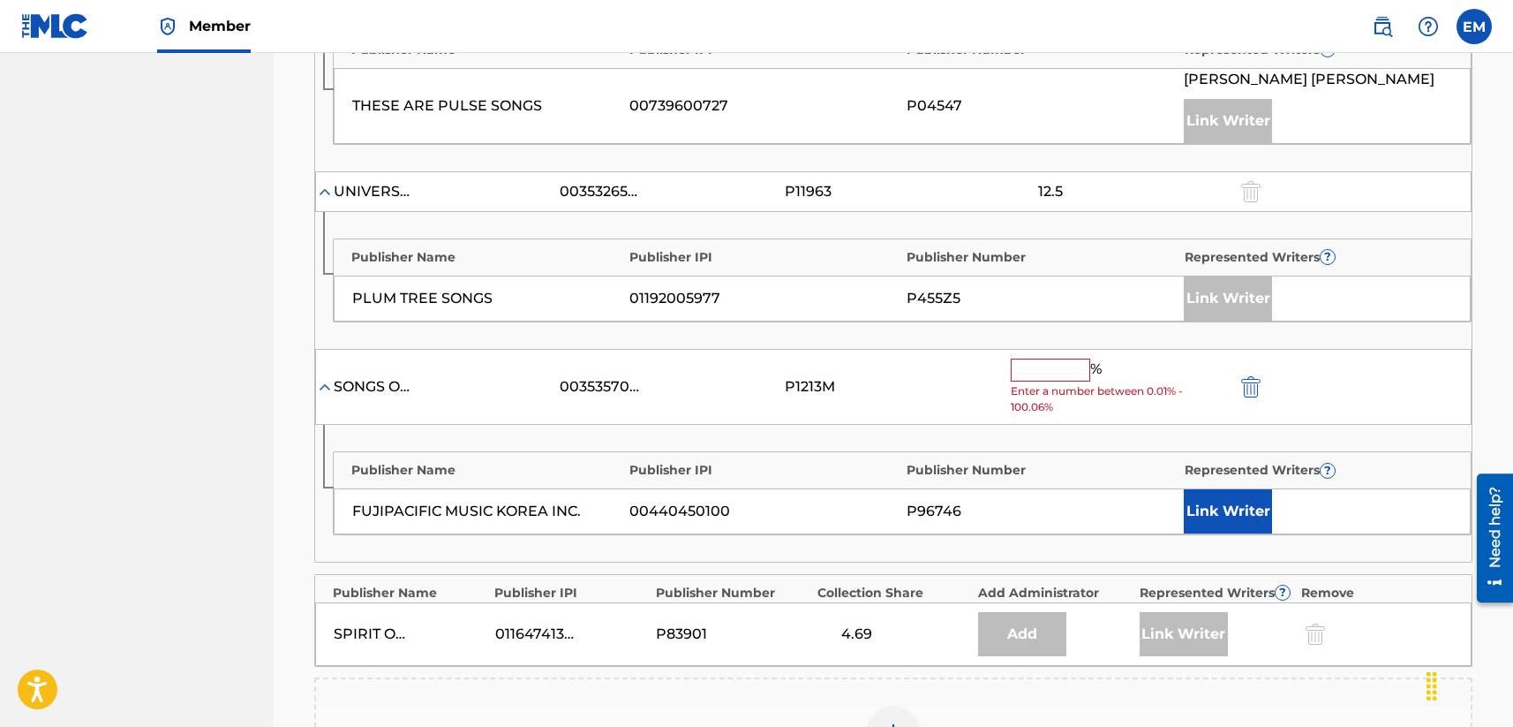
click at [1049, 375] on input "text" at bounding box center [1050, 369] width 79 height 23
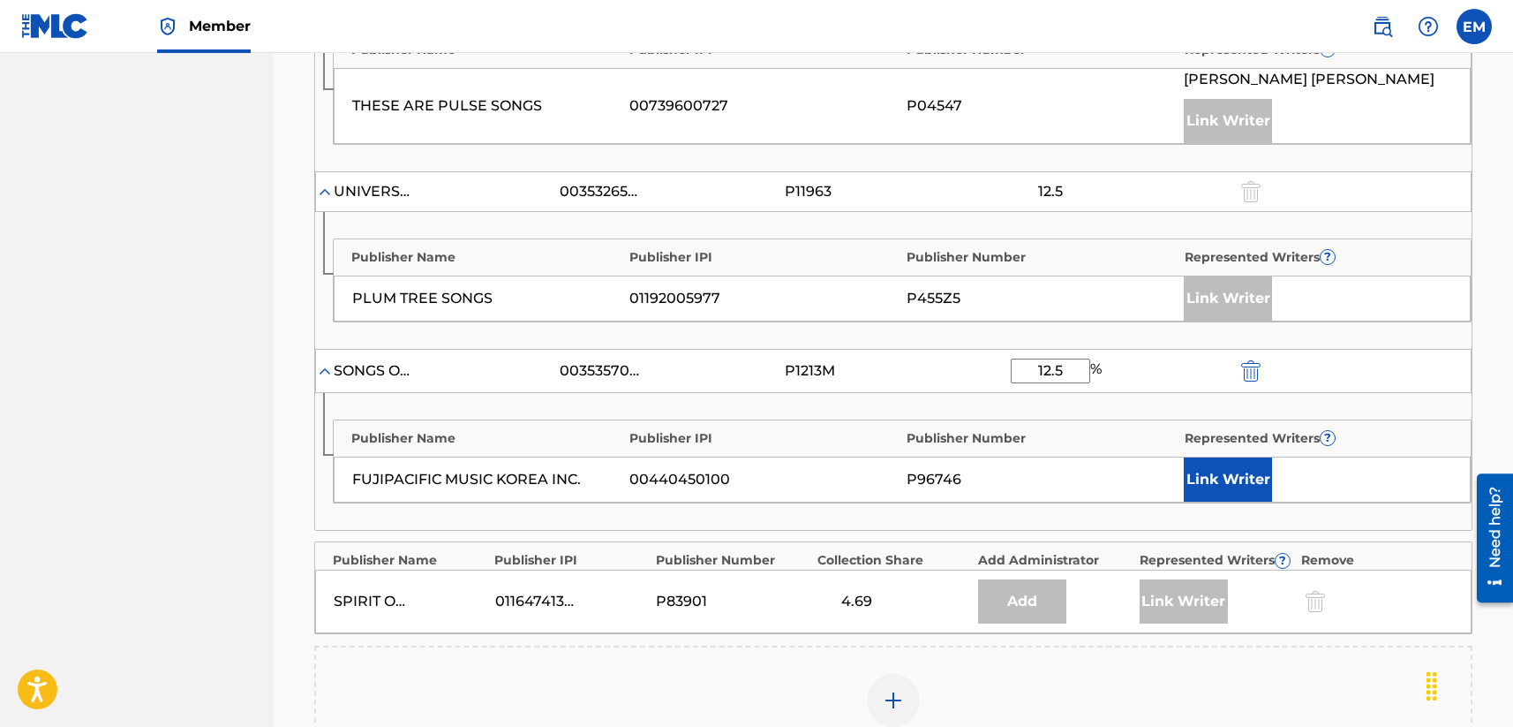
type input "12.5"
click at [1209, 475] on button "Link Writer" at bounding box center [1228, 479] width 88 height 44
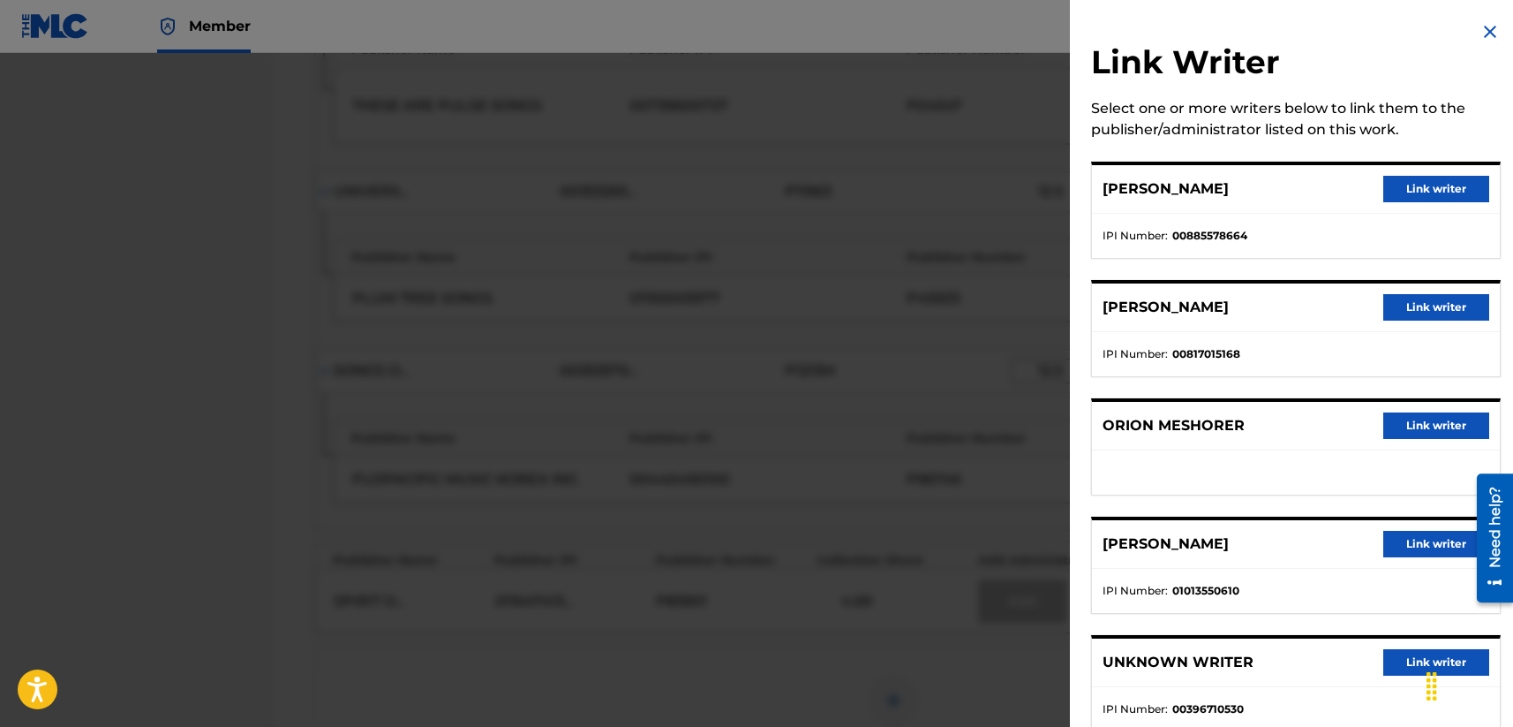
scroll to position [166, 0]
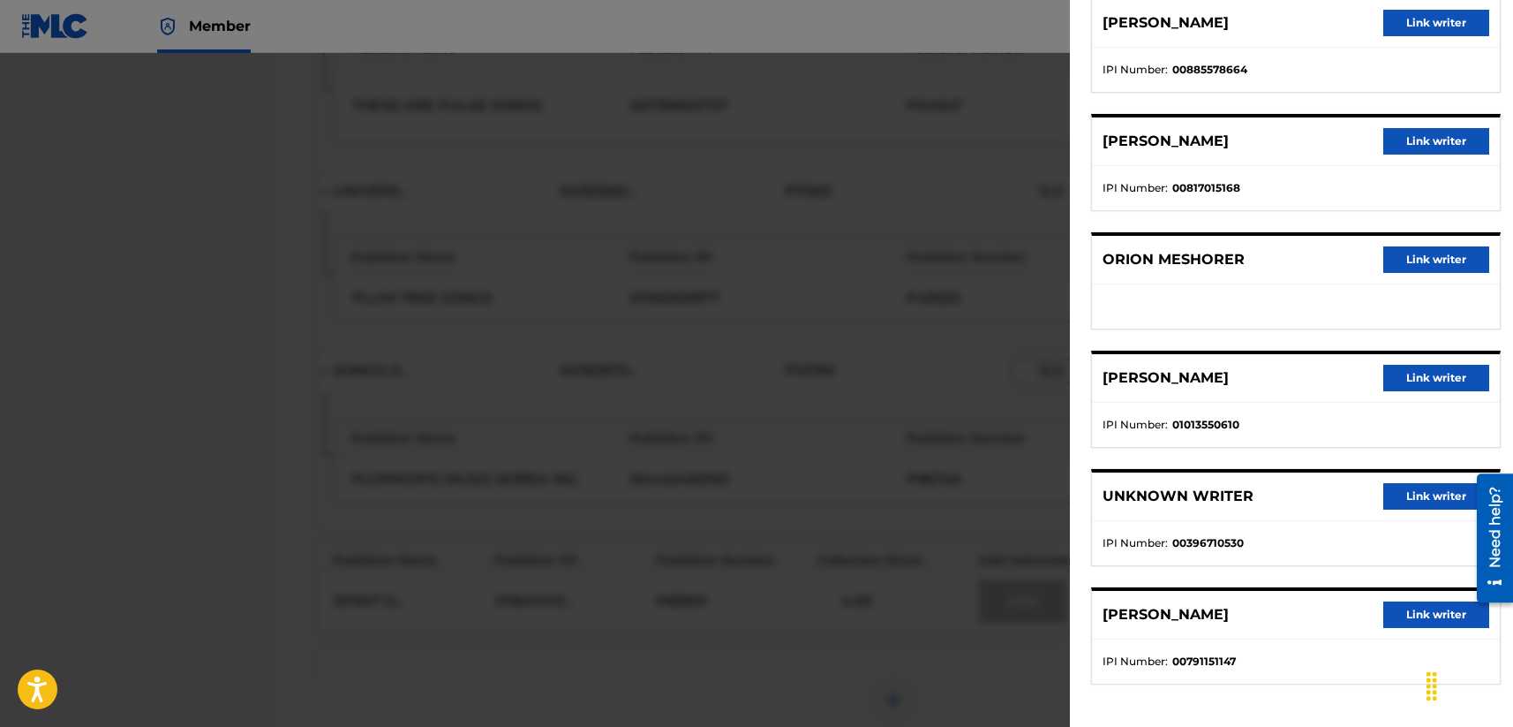
click at [1277, 613] on button "Link writer" at bounding box center [1436, 614] width 106 height 26
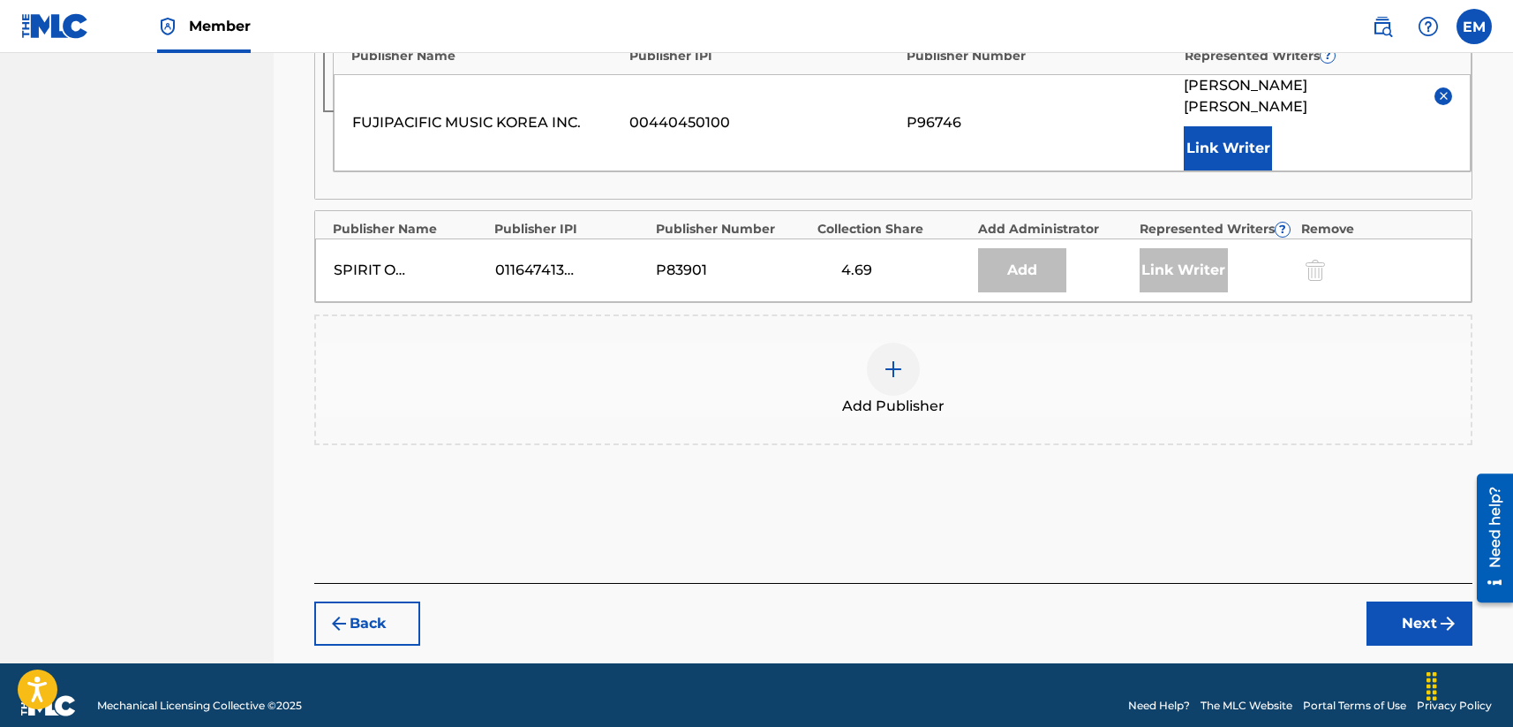
click at [1277, 601] on button "Next" at bounding box center [1420, 623] width 106 height 44
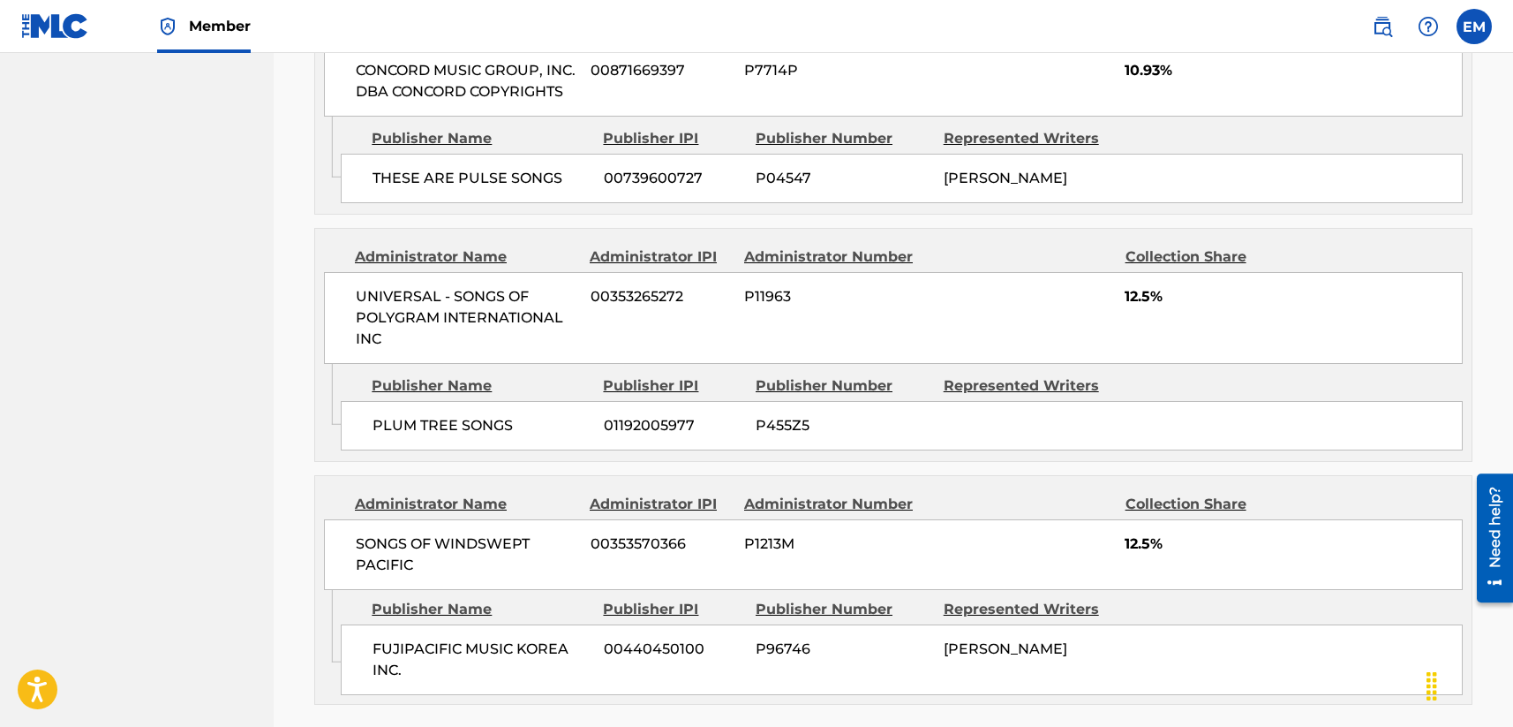
scroll to position [2644, 0]
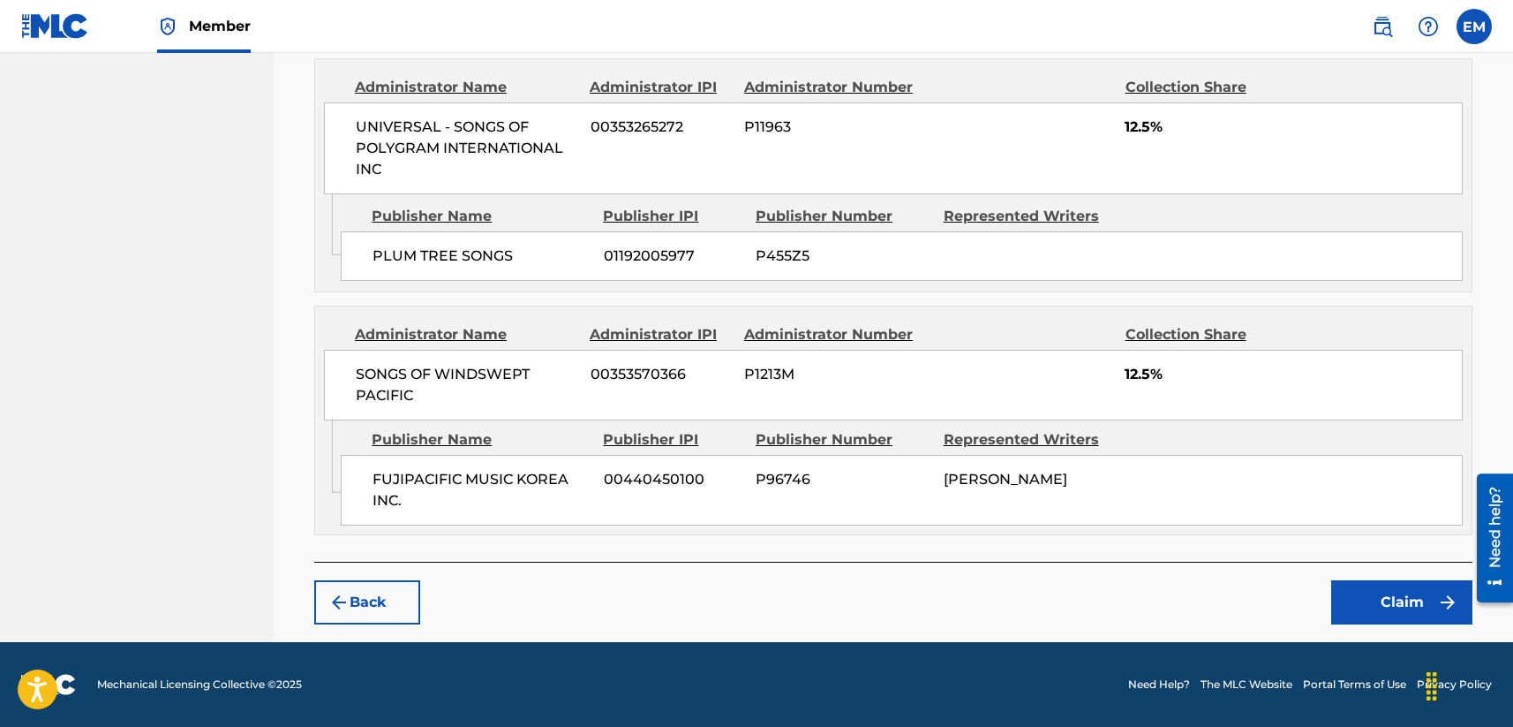
click at [1277, 605] on button "Claim" at bounding box center [1401, 602] width 141 height 44
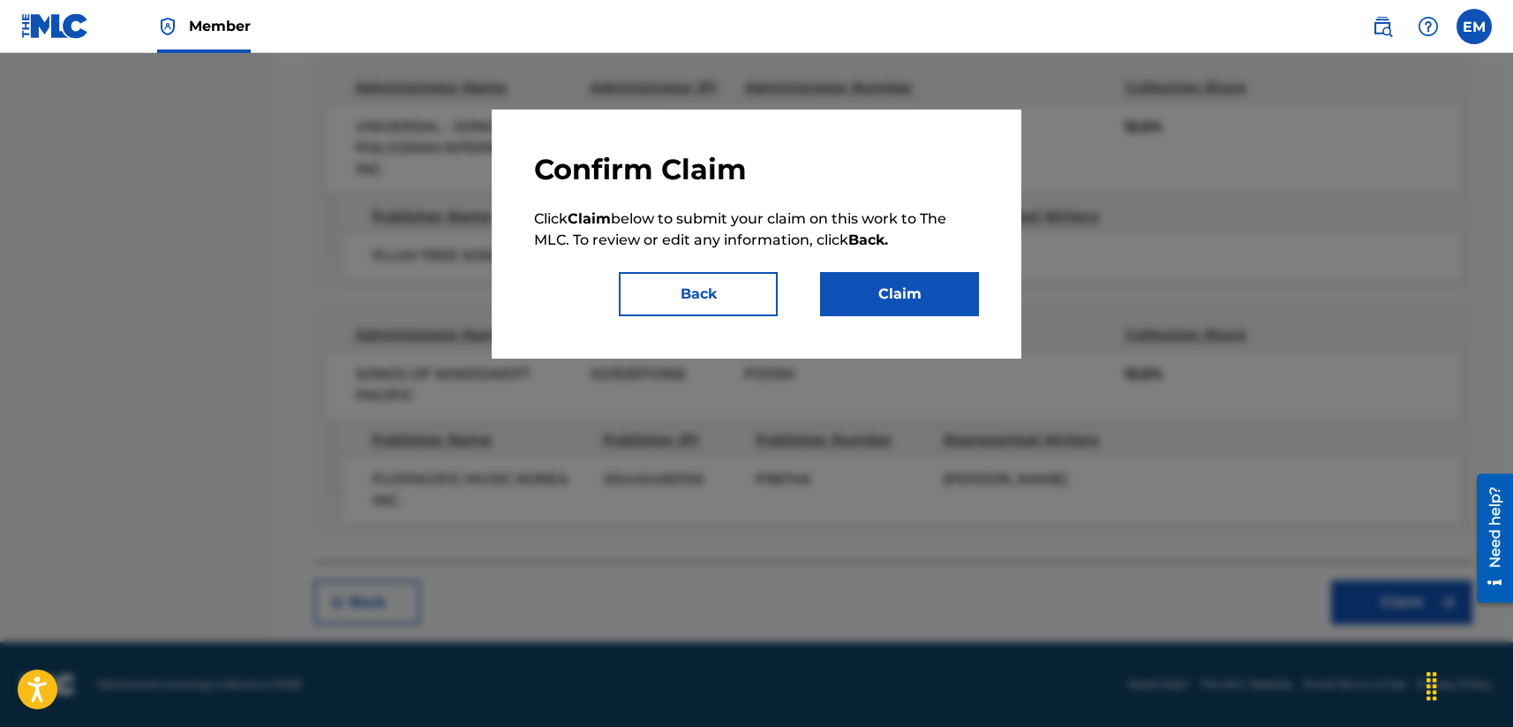
click at [848, 275] on button "Claim" at bounding box center [899, 294] width 159 height 44
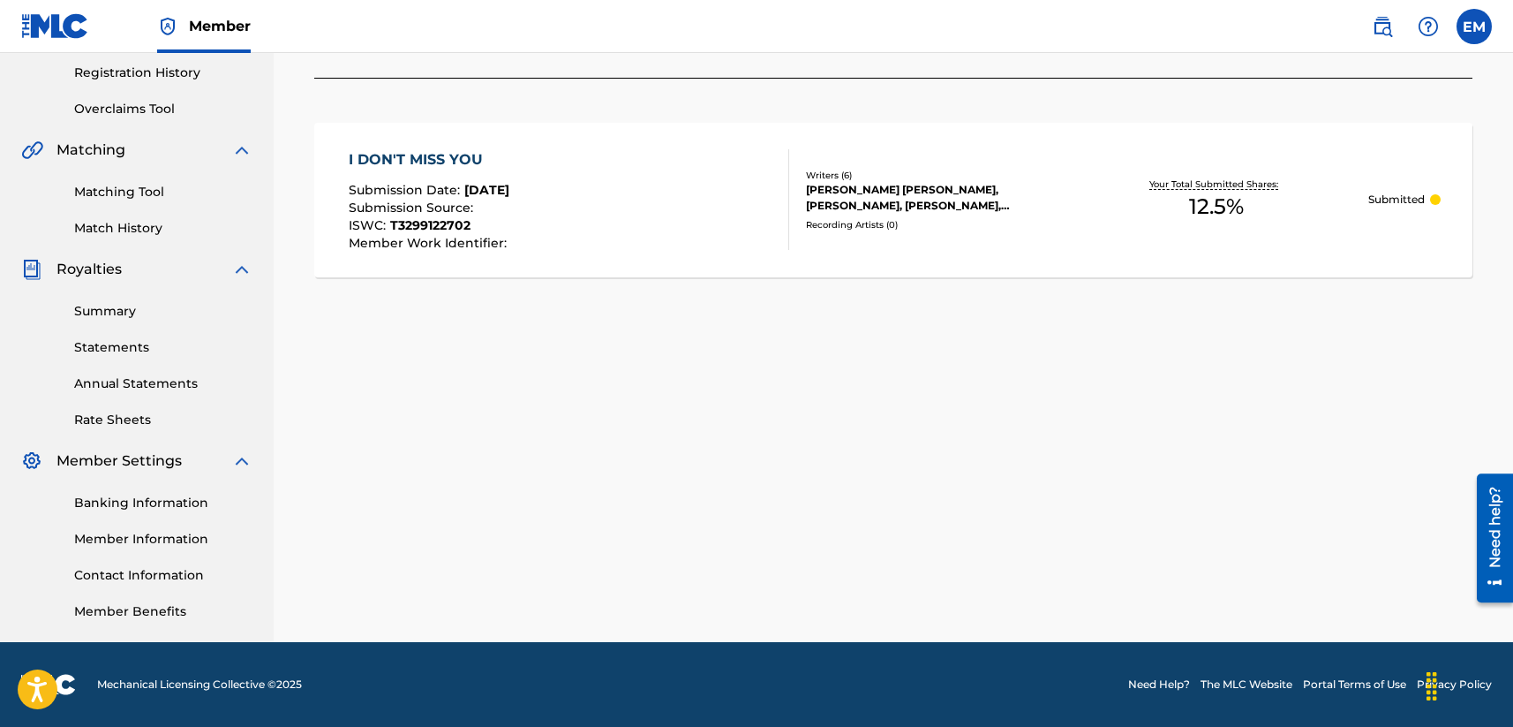
scroll to position [67, 0]
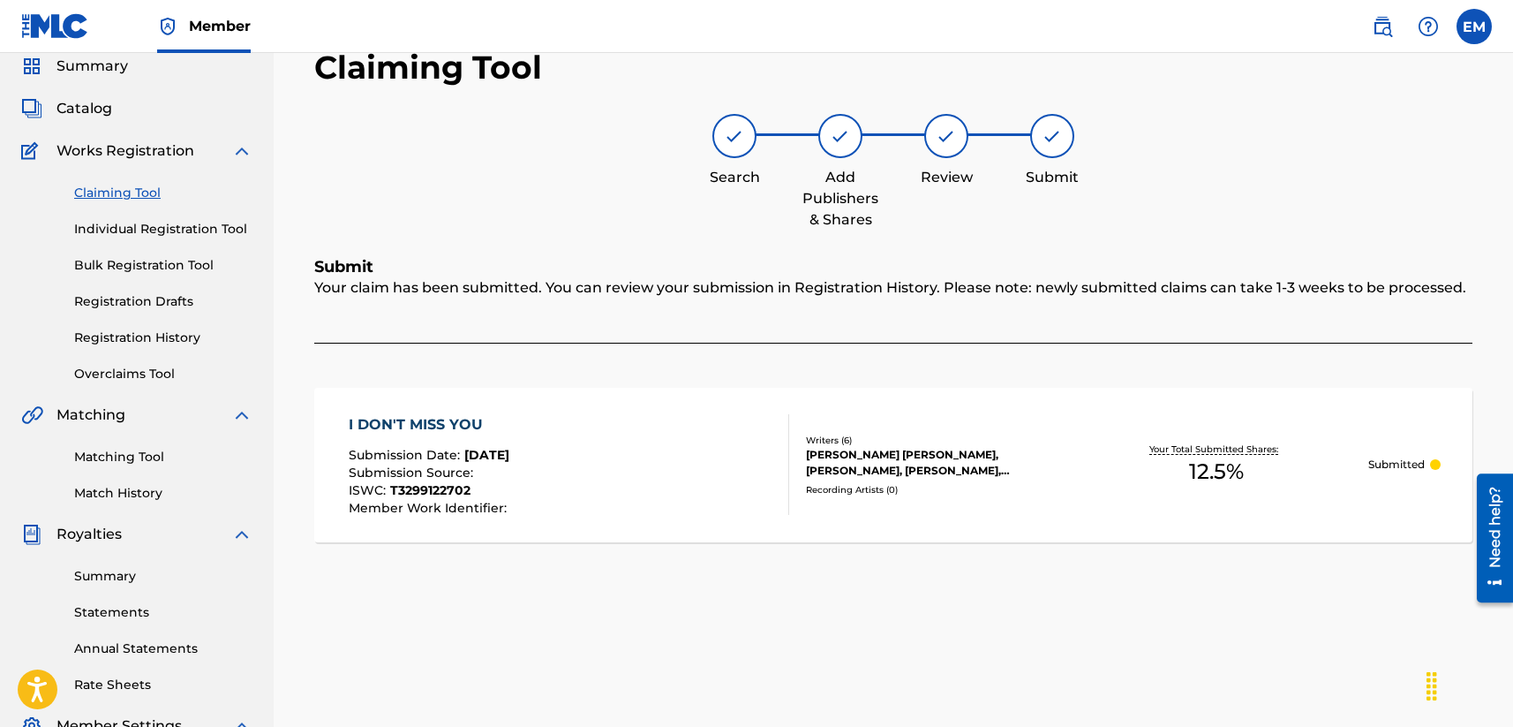
click at [131, 195] on link "Claiming Tool" at bounding box center [163, 193] width 178 height 19
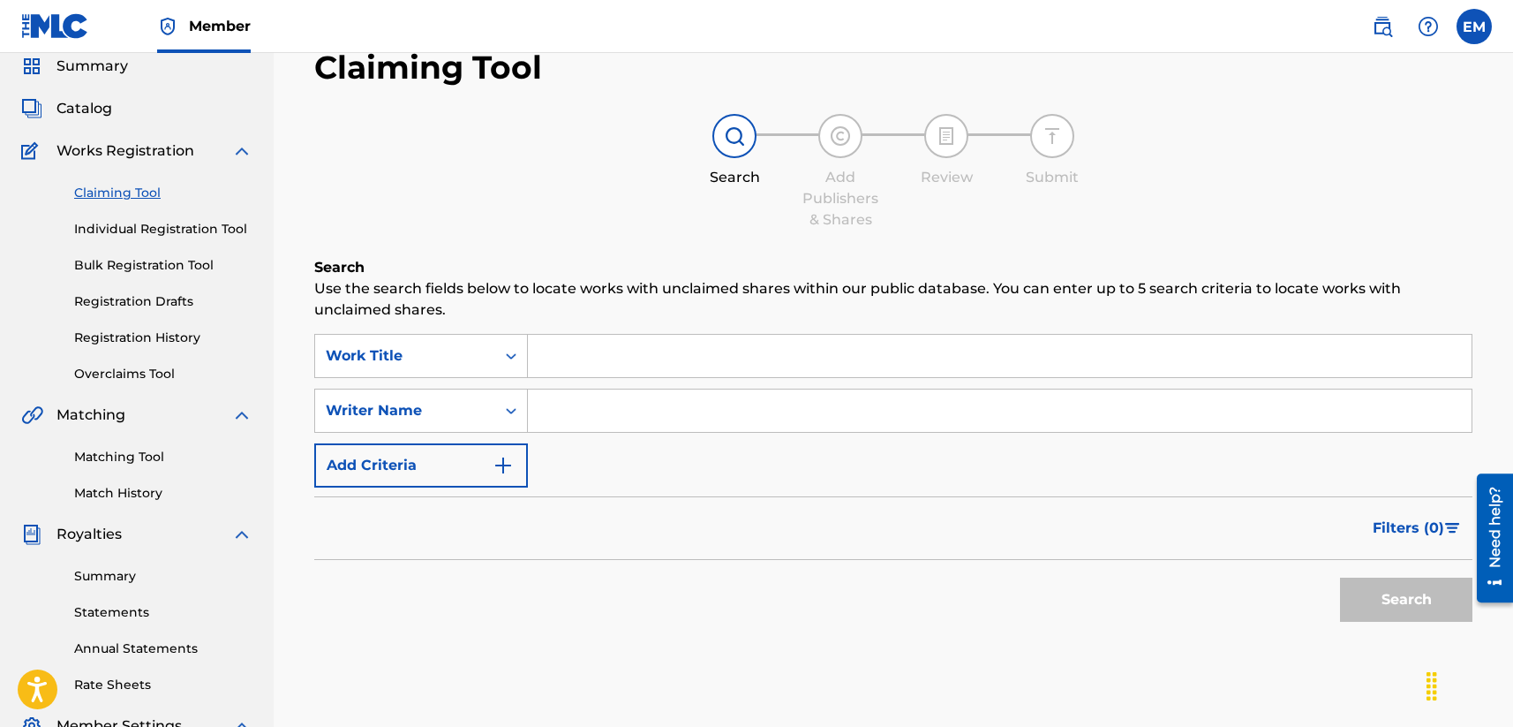
scroll to position [0, 0]
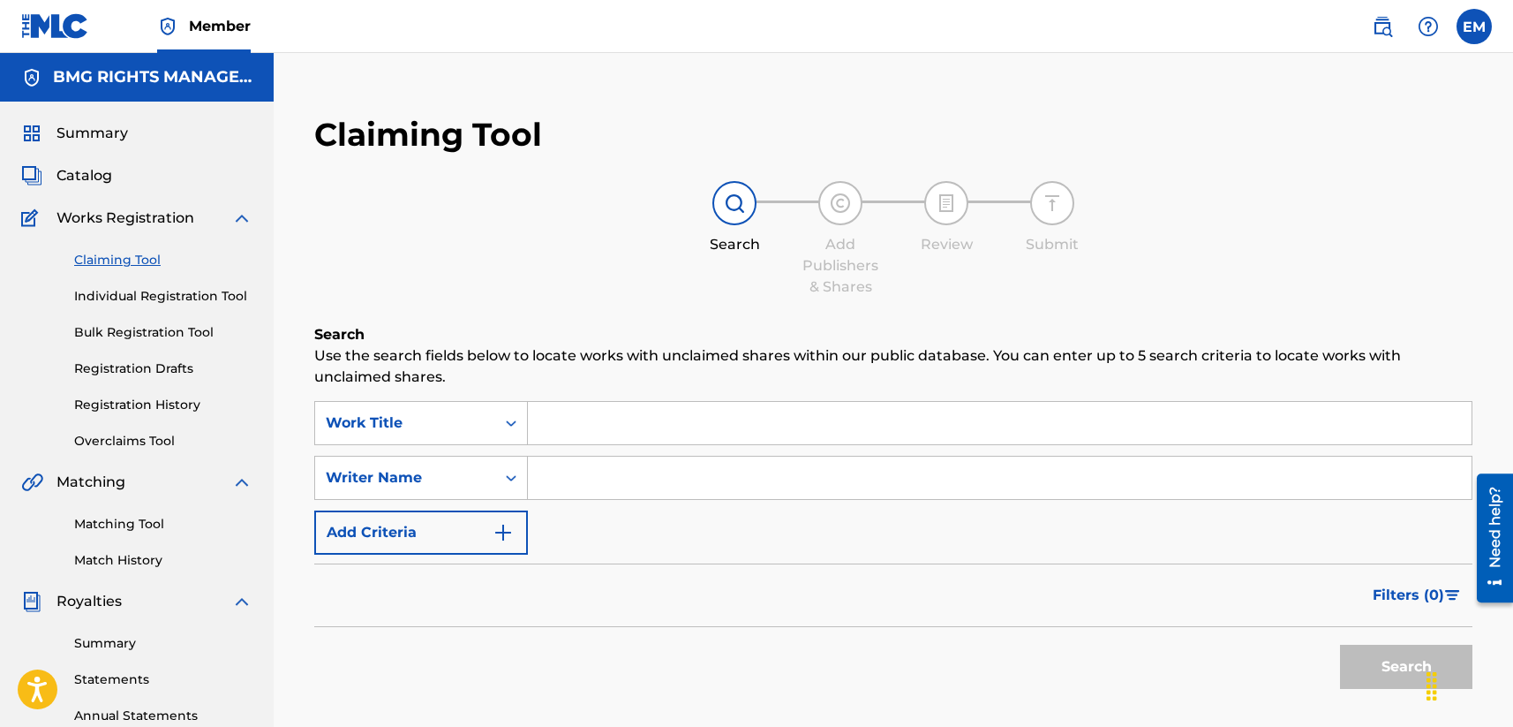
click at [570, 424] on input "Search Form" at bounding box center [1000, 423] width 944 height 42
click at [461, 434] on div "Work Title" at bounding box center [405, 423] width 180 height 34
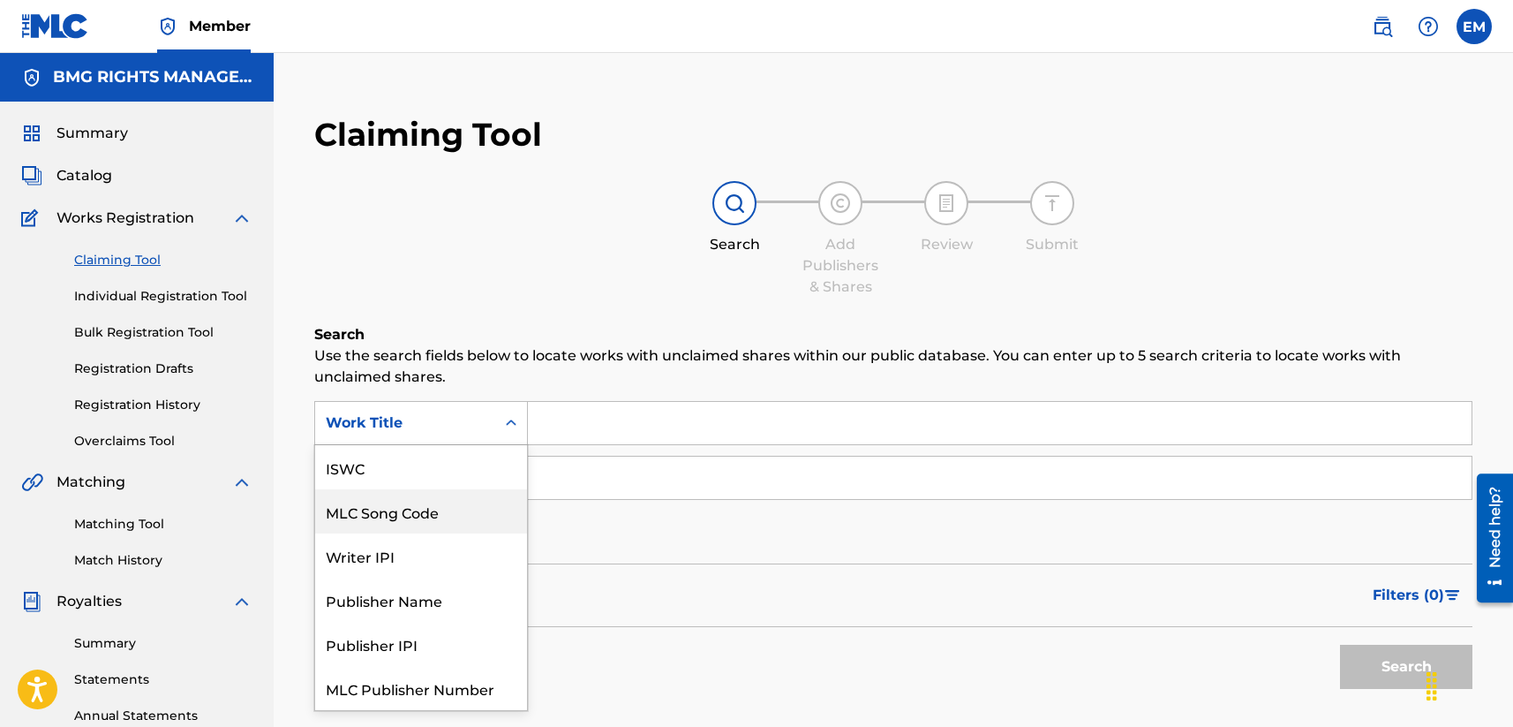
scroll to position [44, 0]
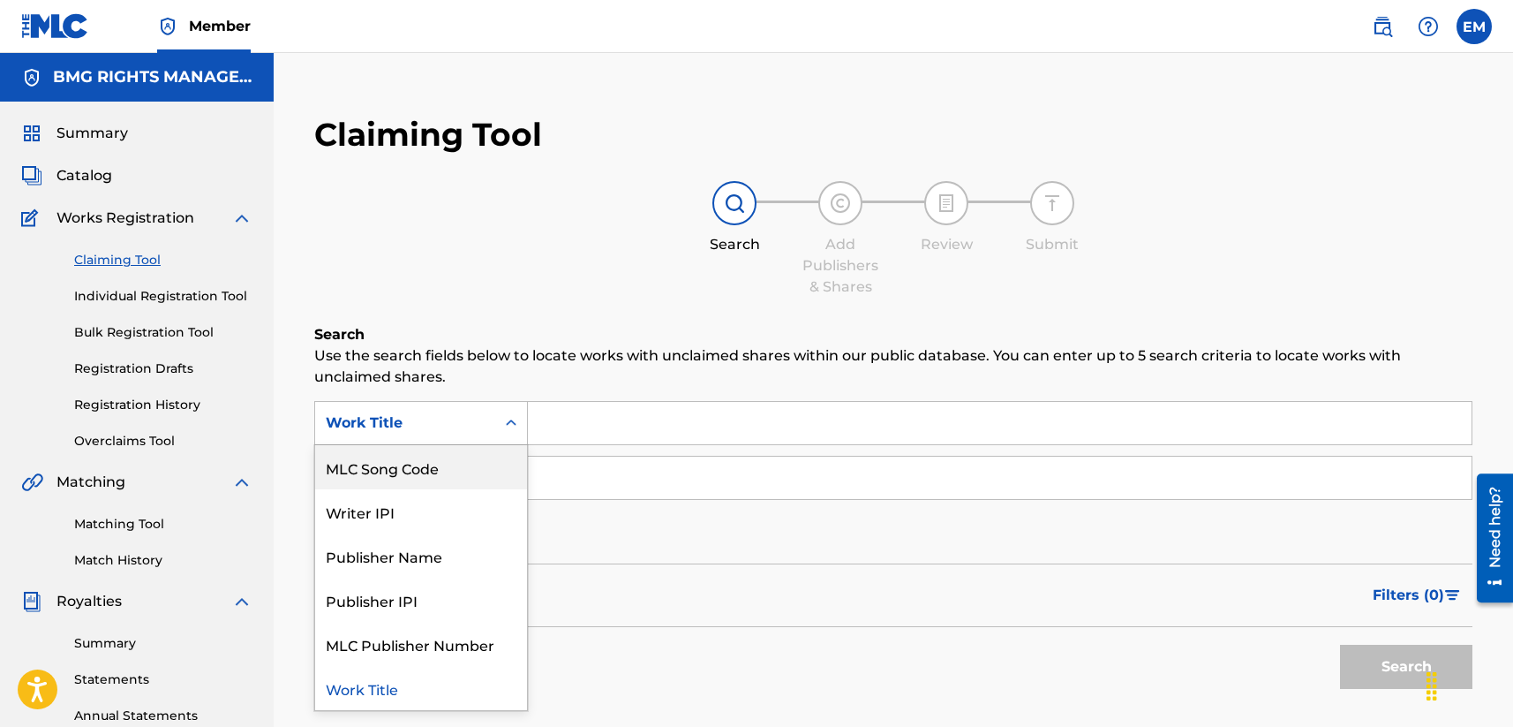
click at [431, 456] on div "MLC Song Code" at bounding box center [421, 467] width 212 height 44
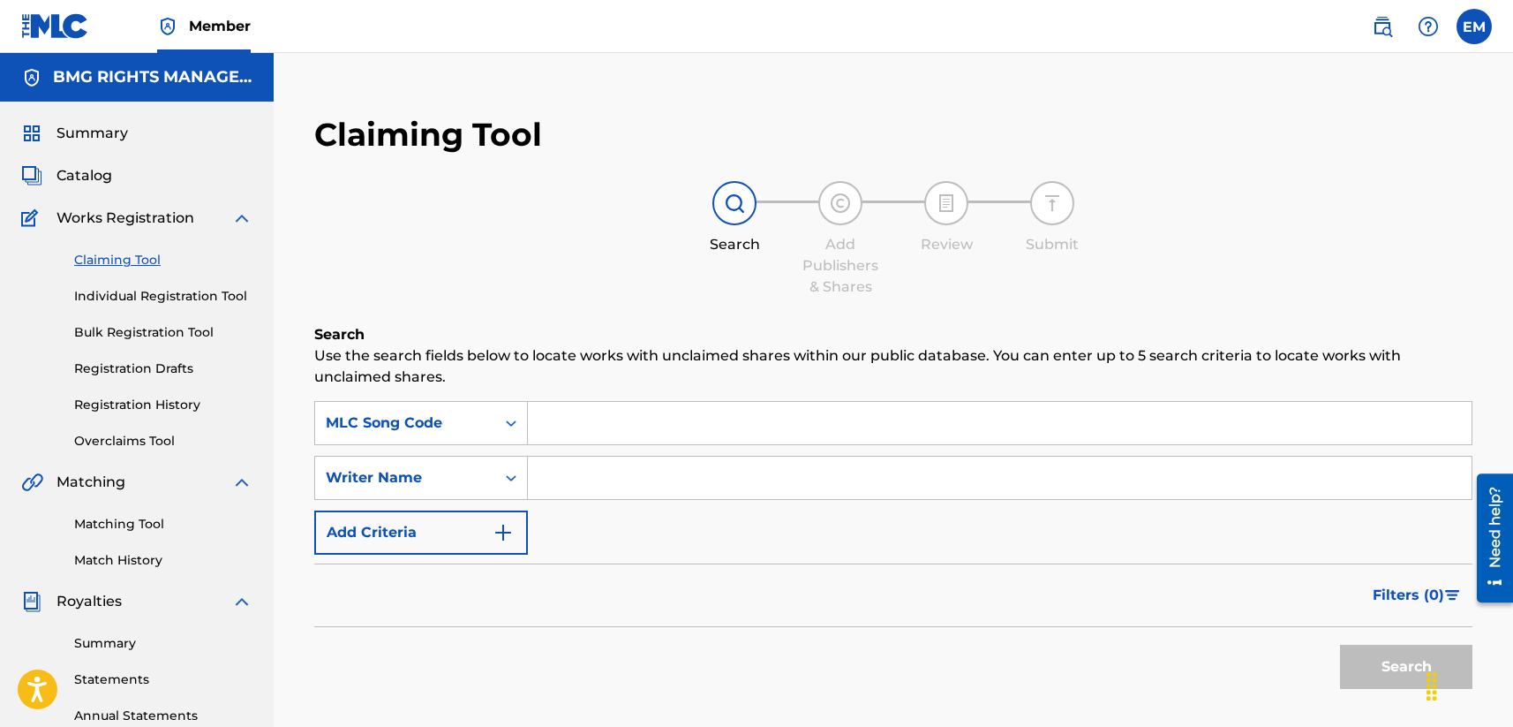
click at [614, 430] on input "Search Form" at bounding box center [1000, 423] width 944 height 42
type input "v"
paste input "AW8OY9"
type input "AW8OY9"
click at [1277, 674] on button "Search" at bounding box center [1406, 666] width 132 height 44
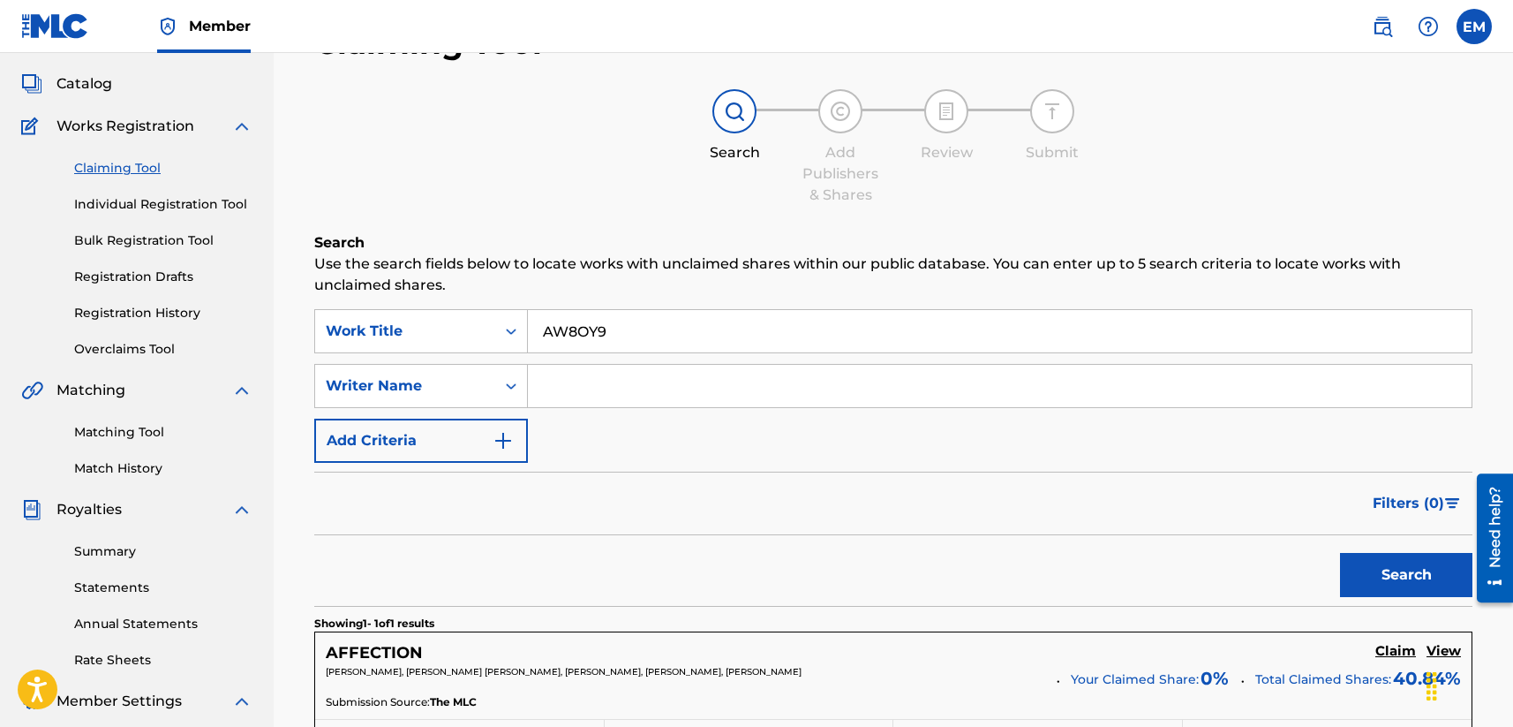
scroll to position [177, 0]
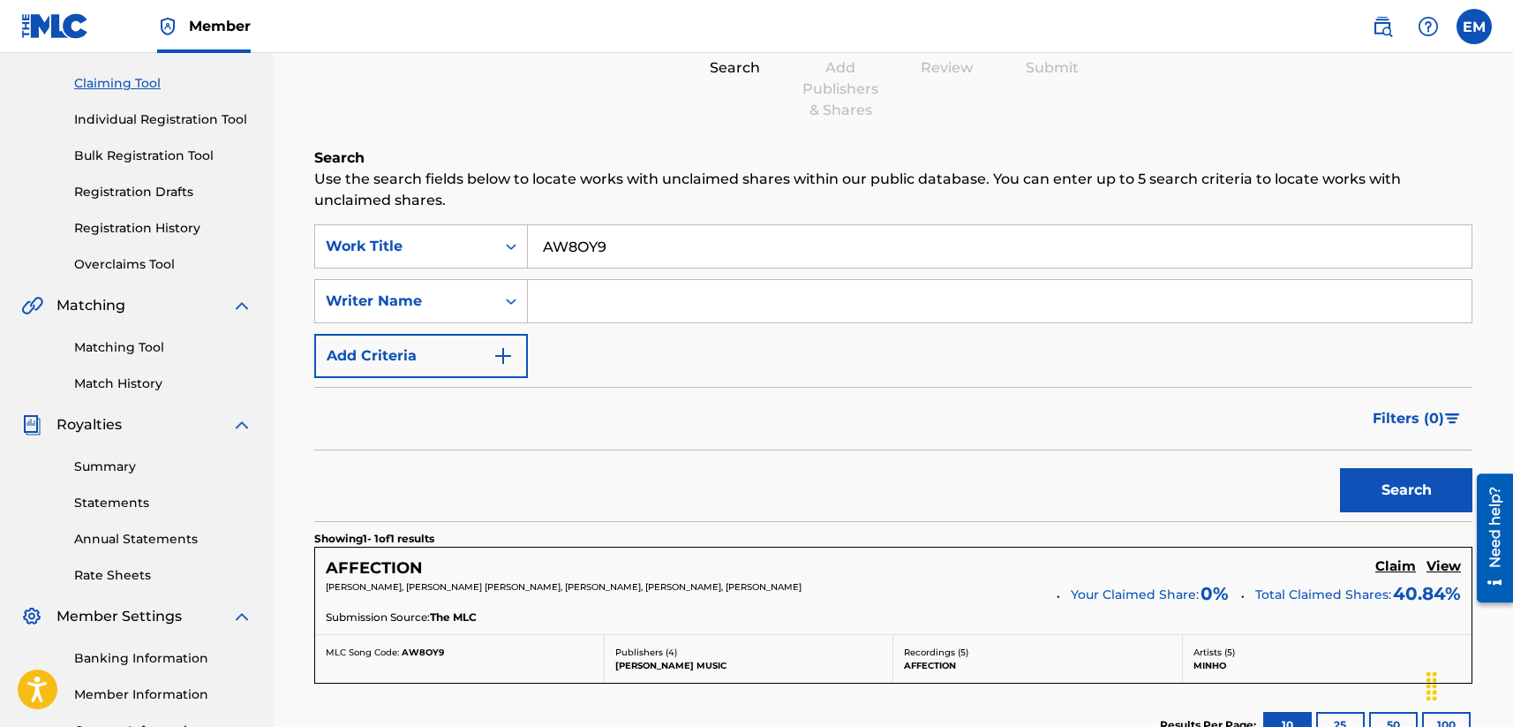
click at [1277, 565] on h5 "Claim" at bounding box center [1395, 566] width 41 height 17
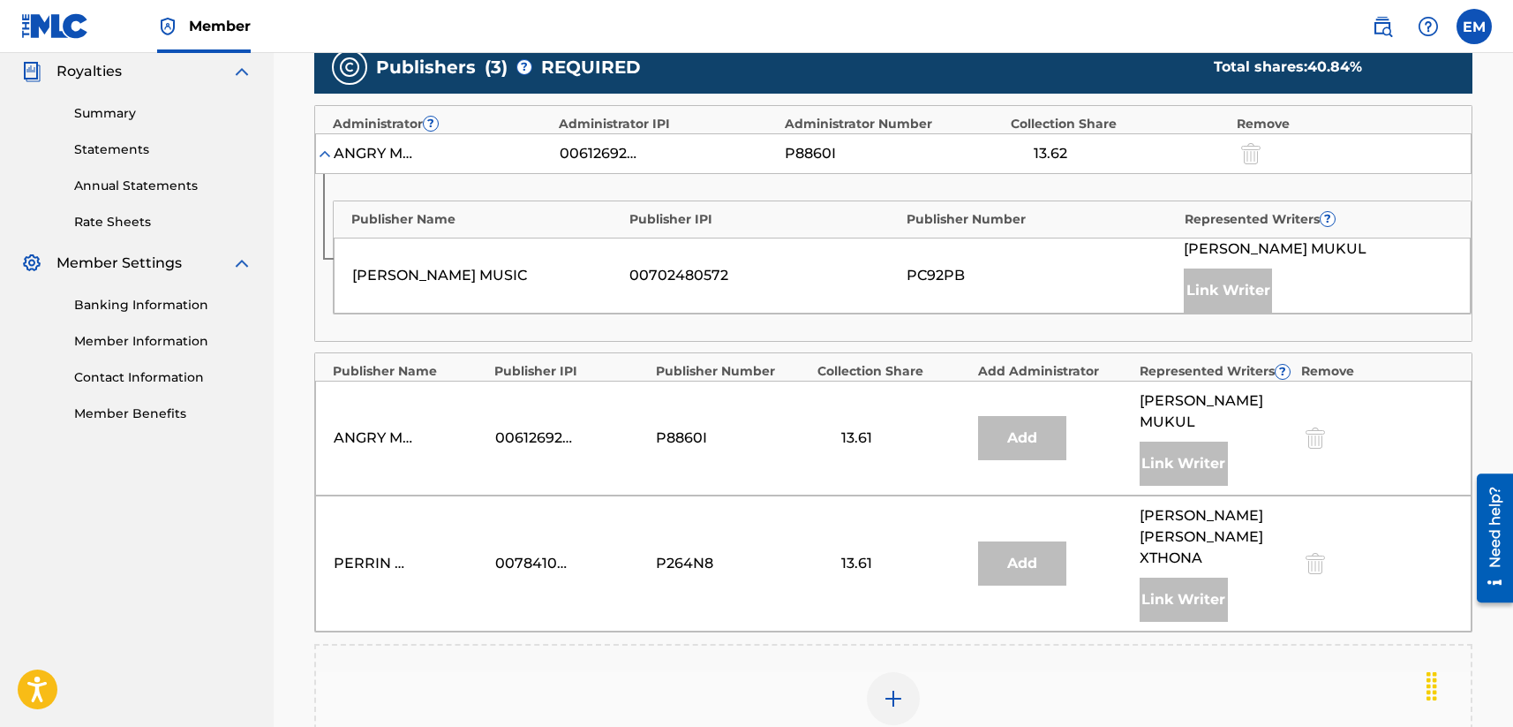
scroll to position [838, 0]
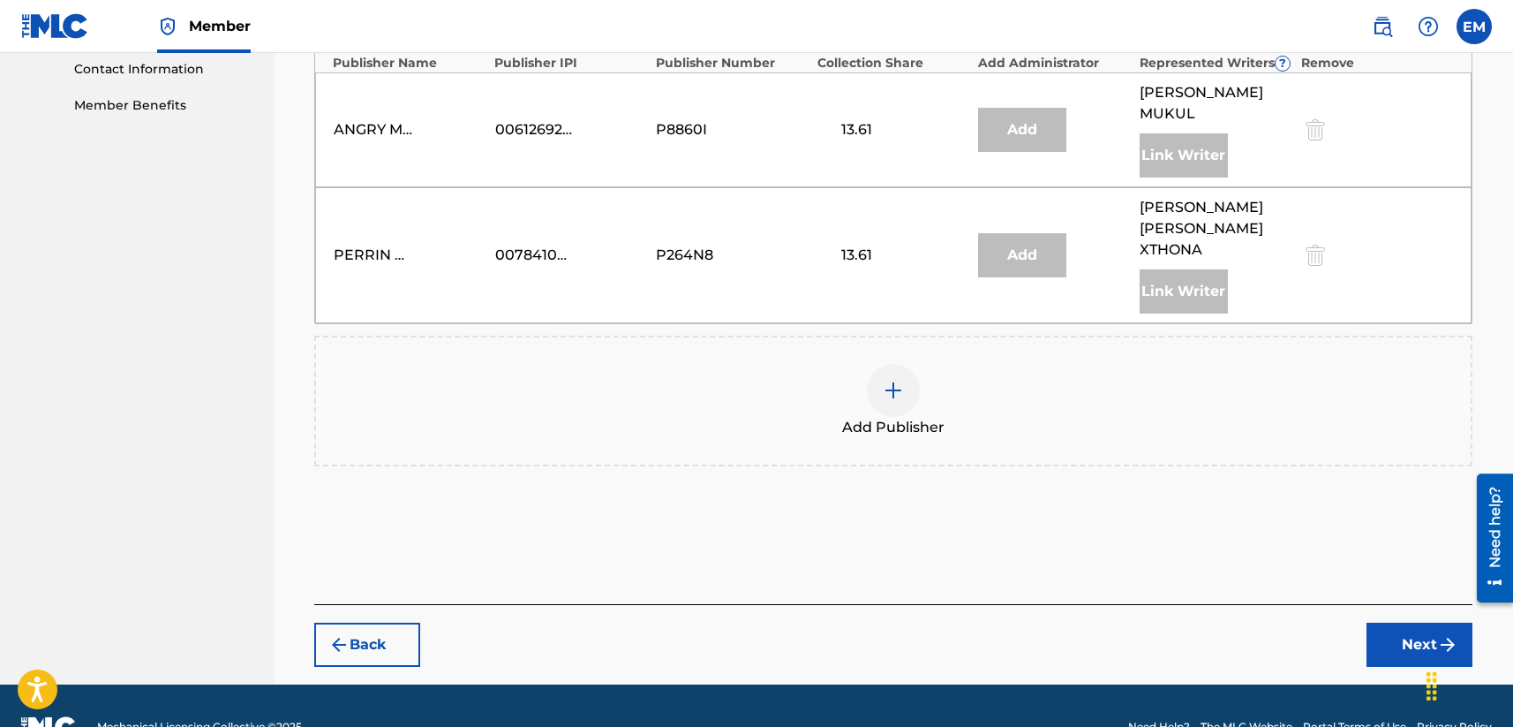
click at [888, 380] on img at bounding box center [893, 390] width 21 height 21
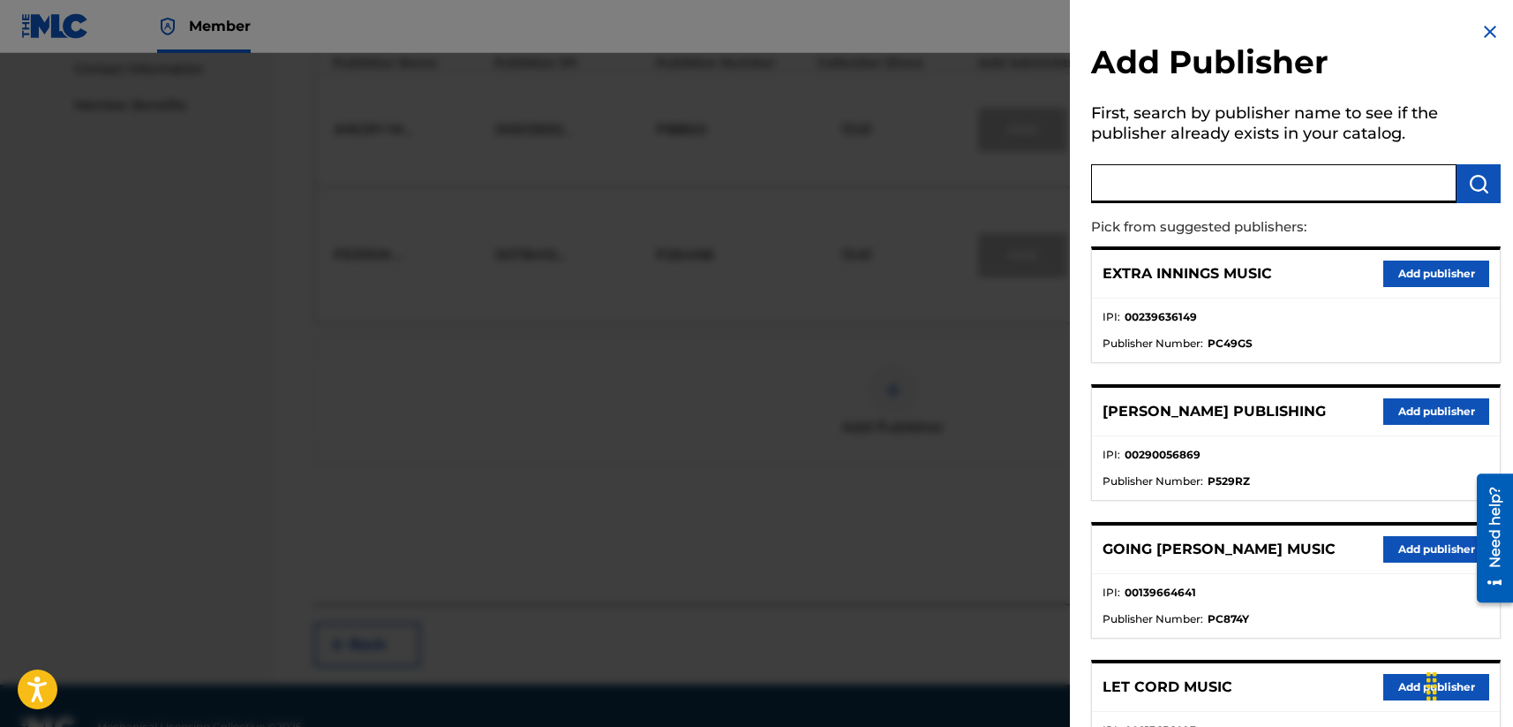
click at [1164, 185] on input "text" at bounding box center [1273, 183] width 365 height 39
type input "fujipacific music korea"
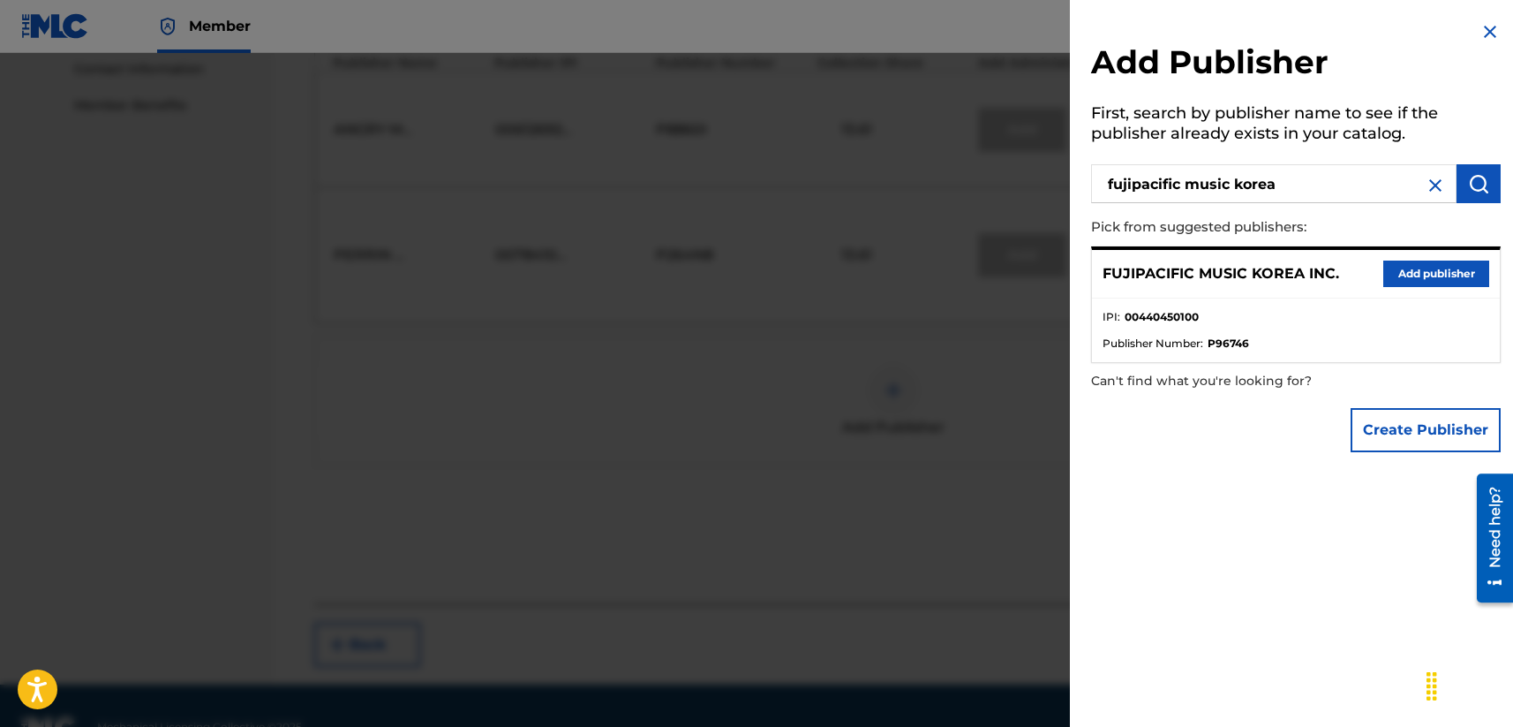
click at [1277, 264] on button "Add publisher" at bounding box center [1436, 273] width 106 height 26
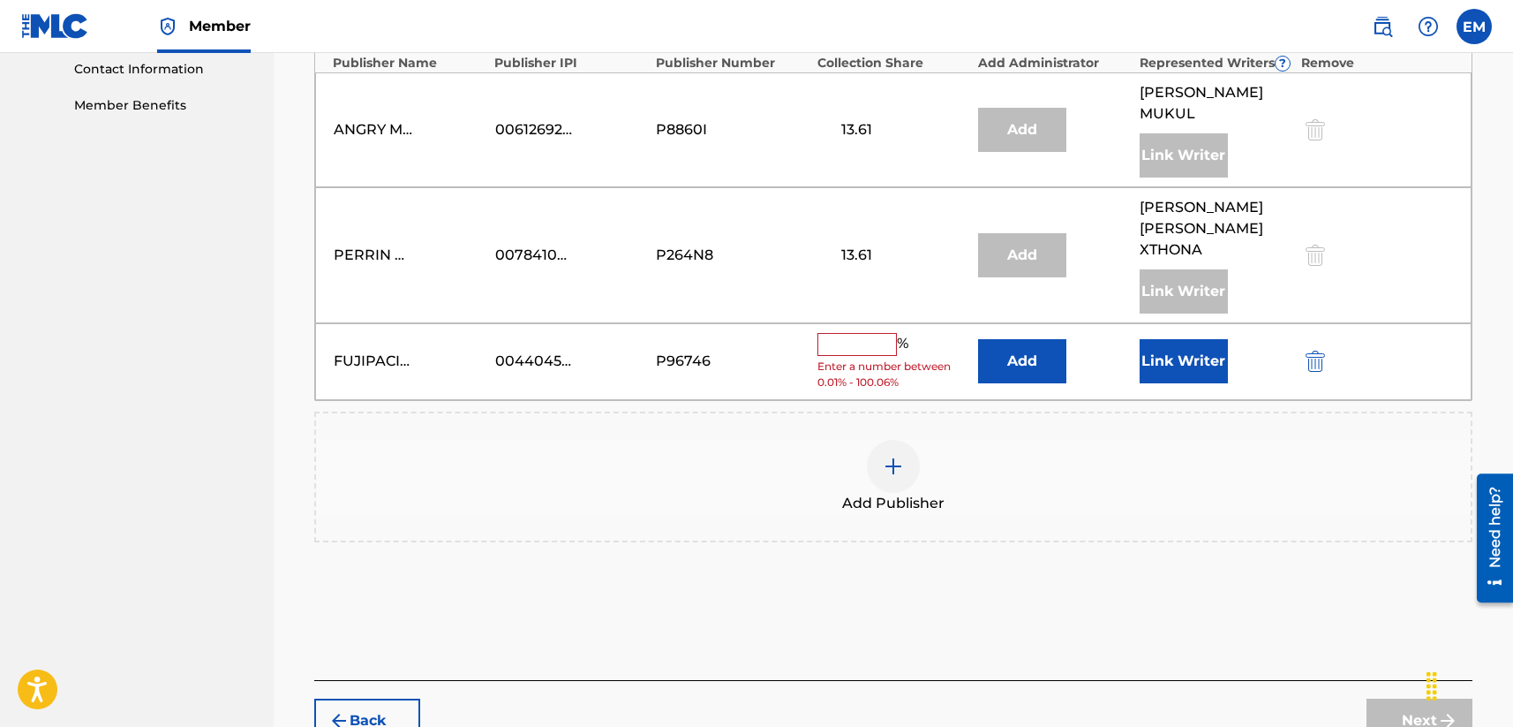
click at [1044, 339] on button "Add" at bounding box center [1022, 361] width 88 height 44
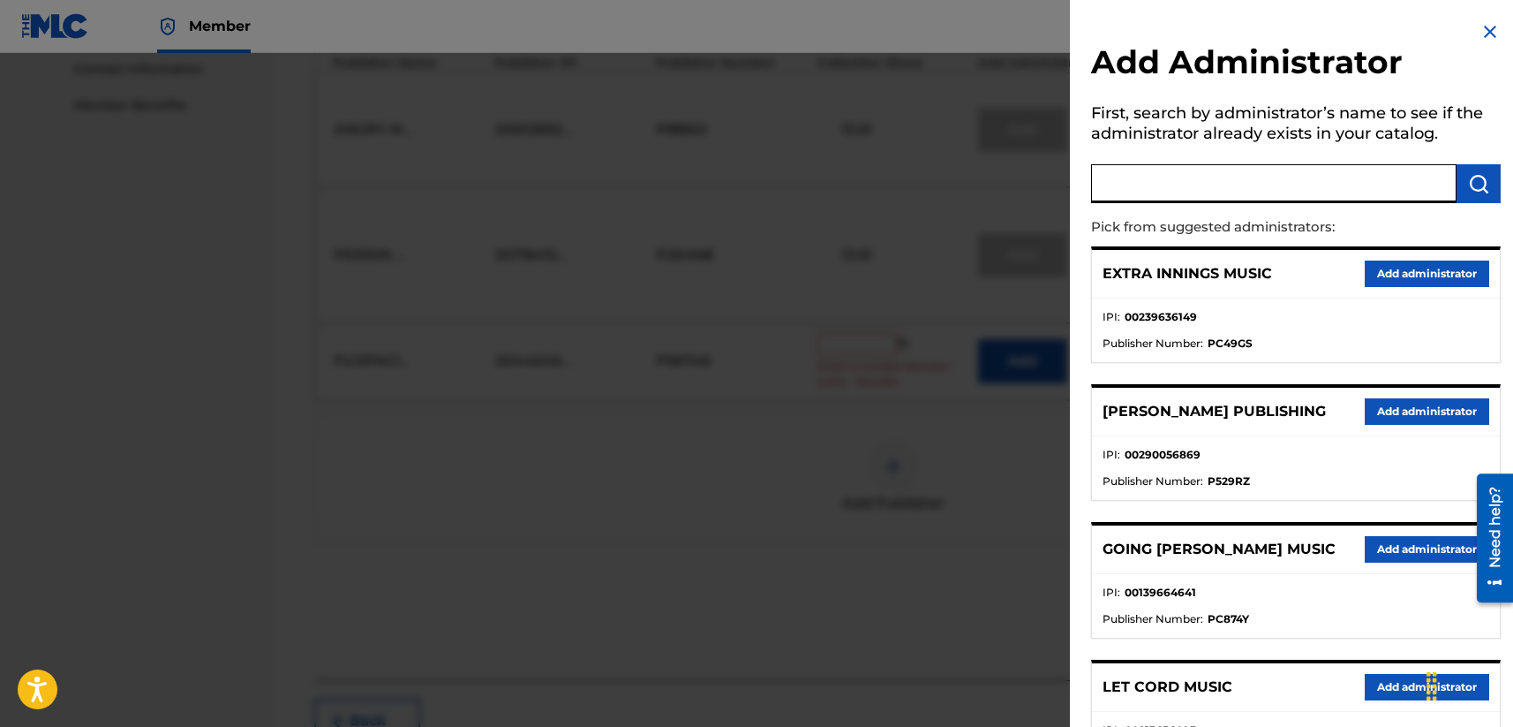
click at [1136, 180] on input "text" at bounding box center [1273, 183] width 365 height 39
type input "songs of windswept"
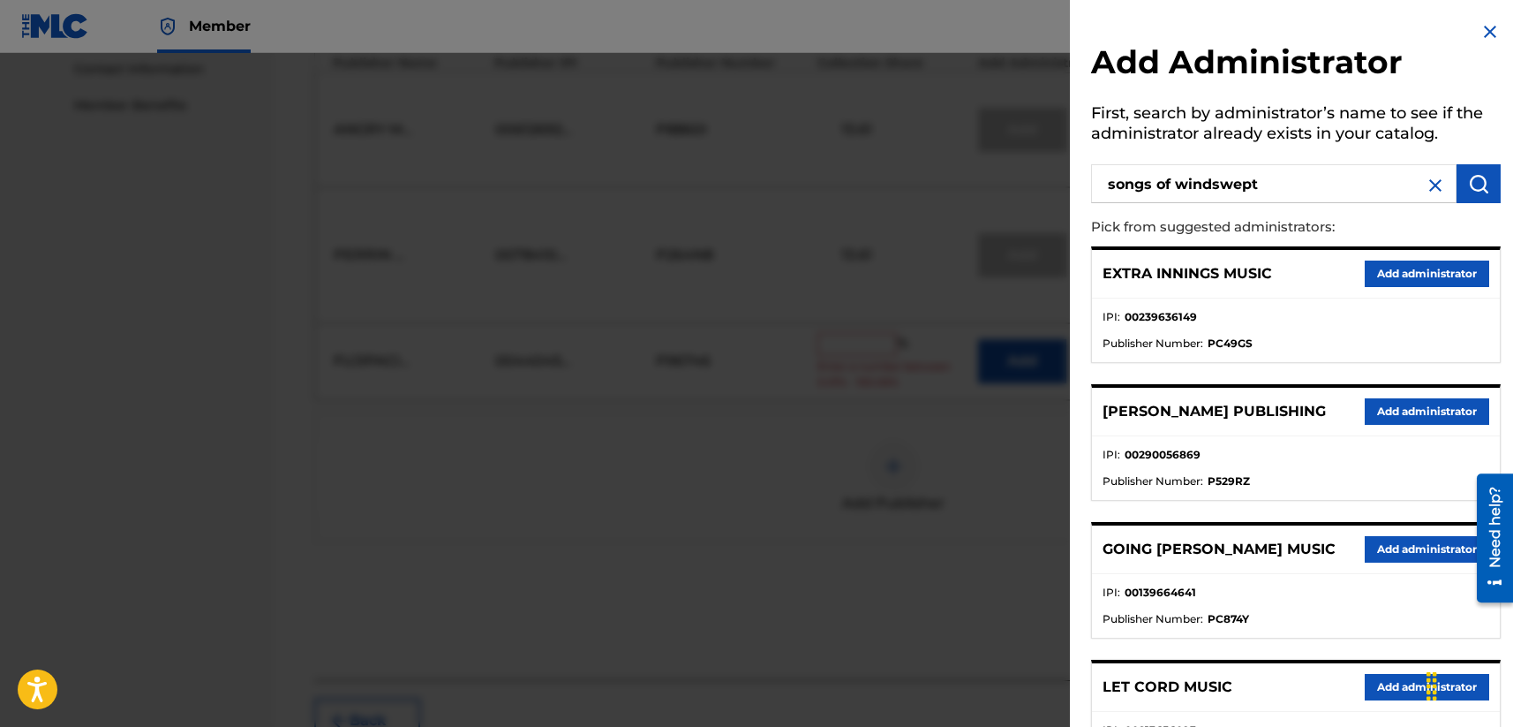
click at [1277, 180] on button "submit" at bounding box center [1479, 183] width 44 height 39
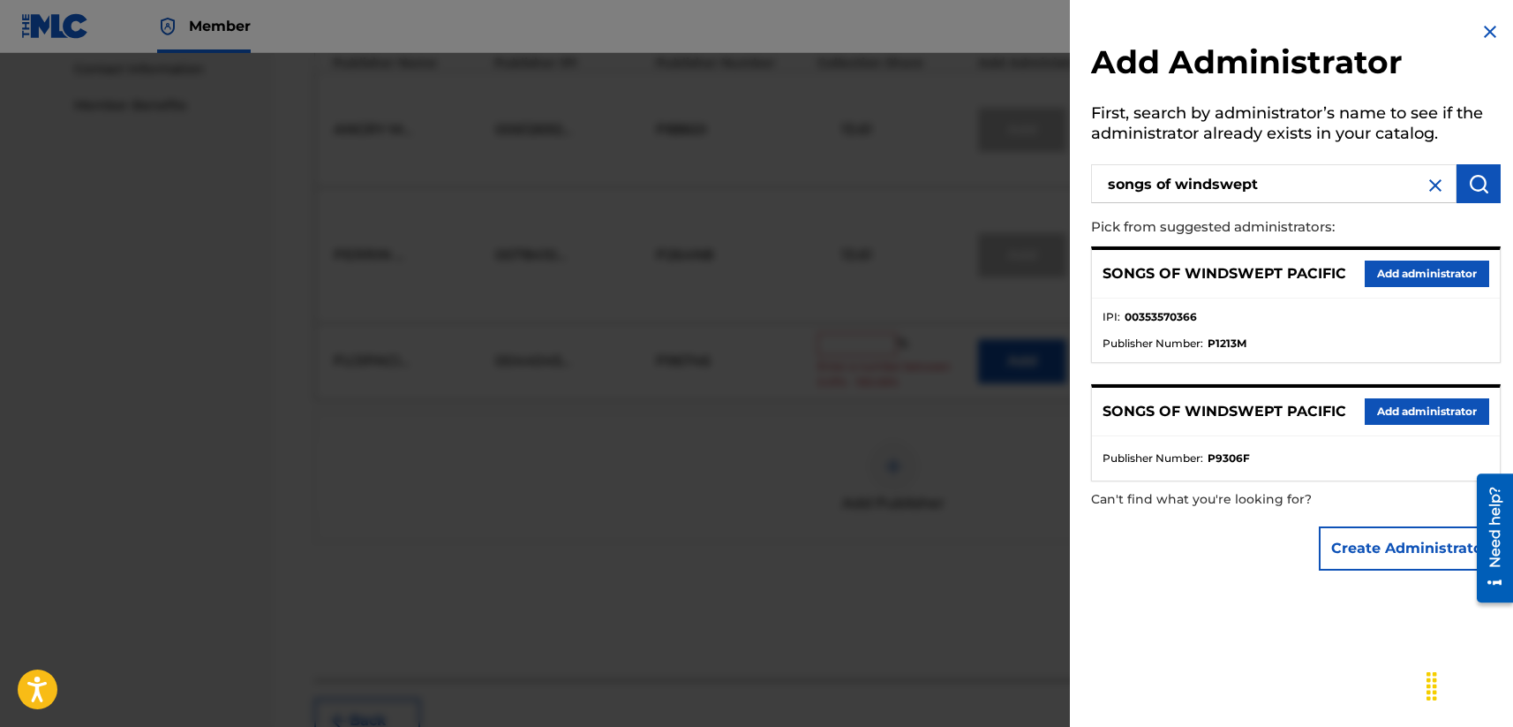
click at [1277, 268] on button "Add administrator" at bounding box center [1427, 273] width 124 height 26
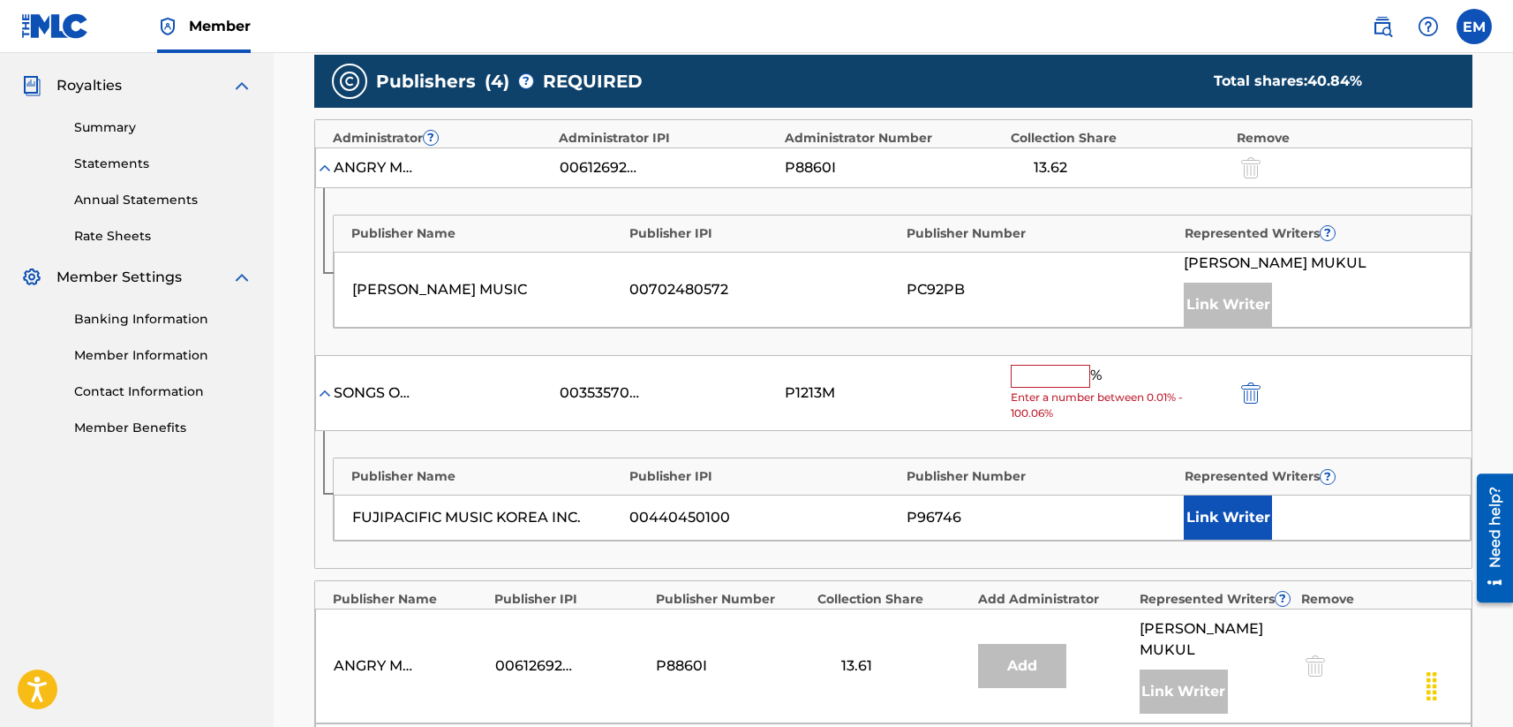
scroll to position [485, 0]
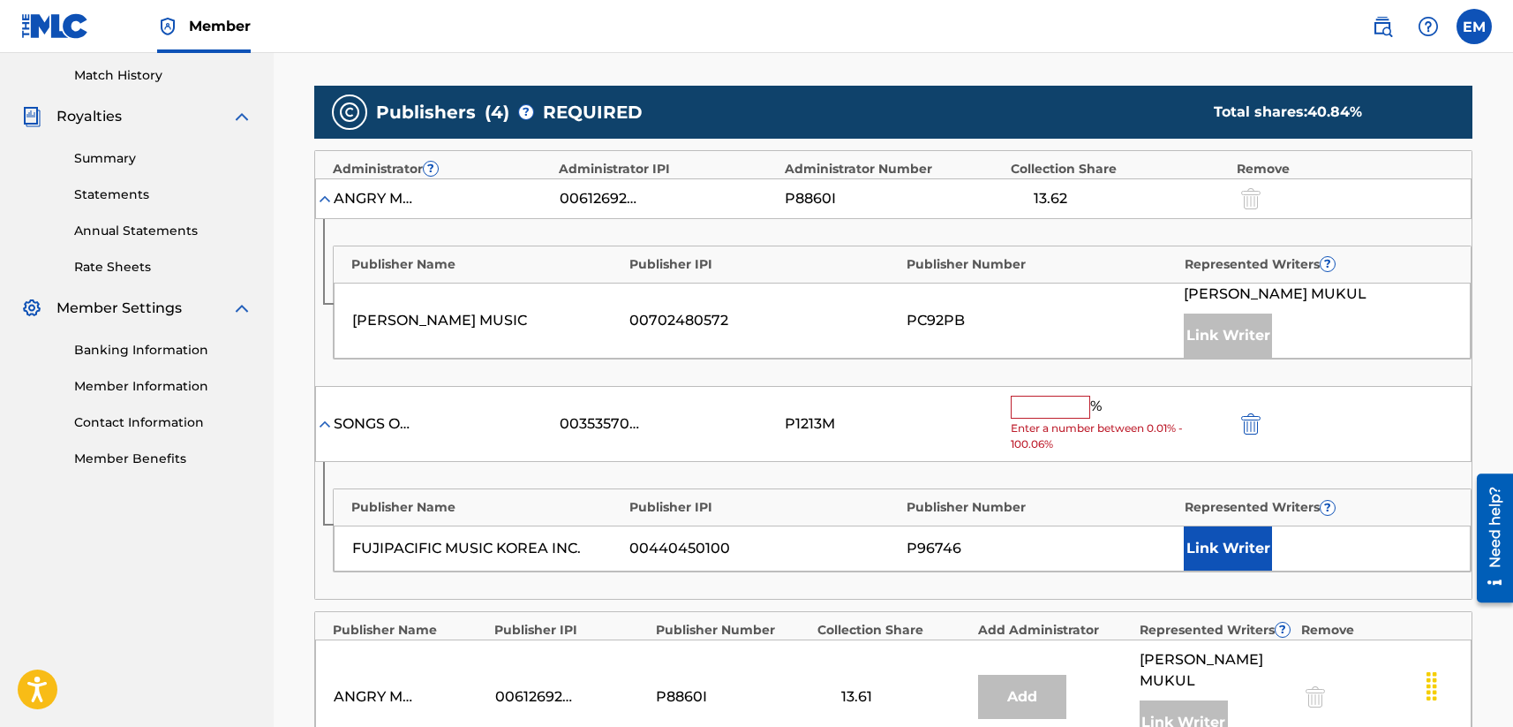
click at [1040, 403] on input "text" at bounding box center [1050, 407] width 79 height 23
click at [1089, 407] on input "text" at bounding box center [1050, 407] width 79 height 23
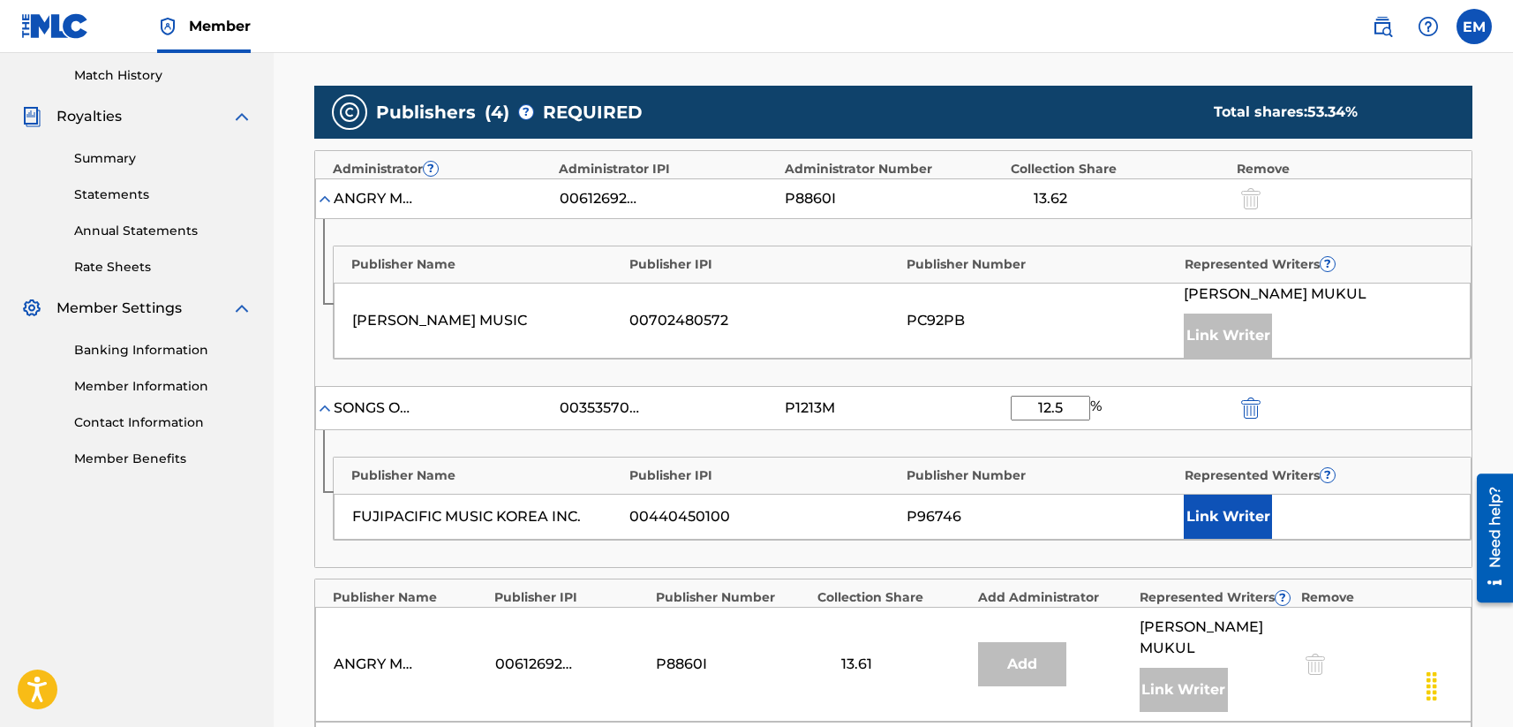
type input "12.5"
click at [1167, 411] on div "12.5 %" at bounding box center [1119, 408] width 217 height 25
click at [1208, 508] on button "Link Writer" at bounding box center [1228, 516] width 88 height 44
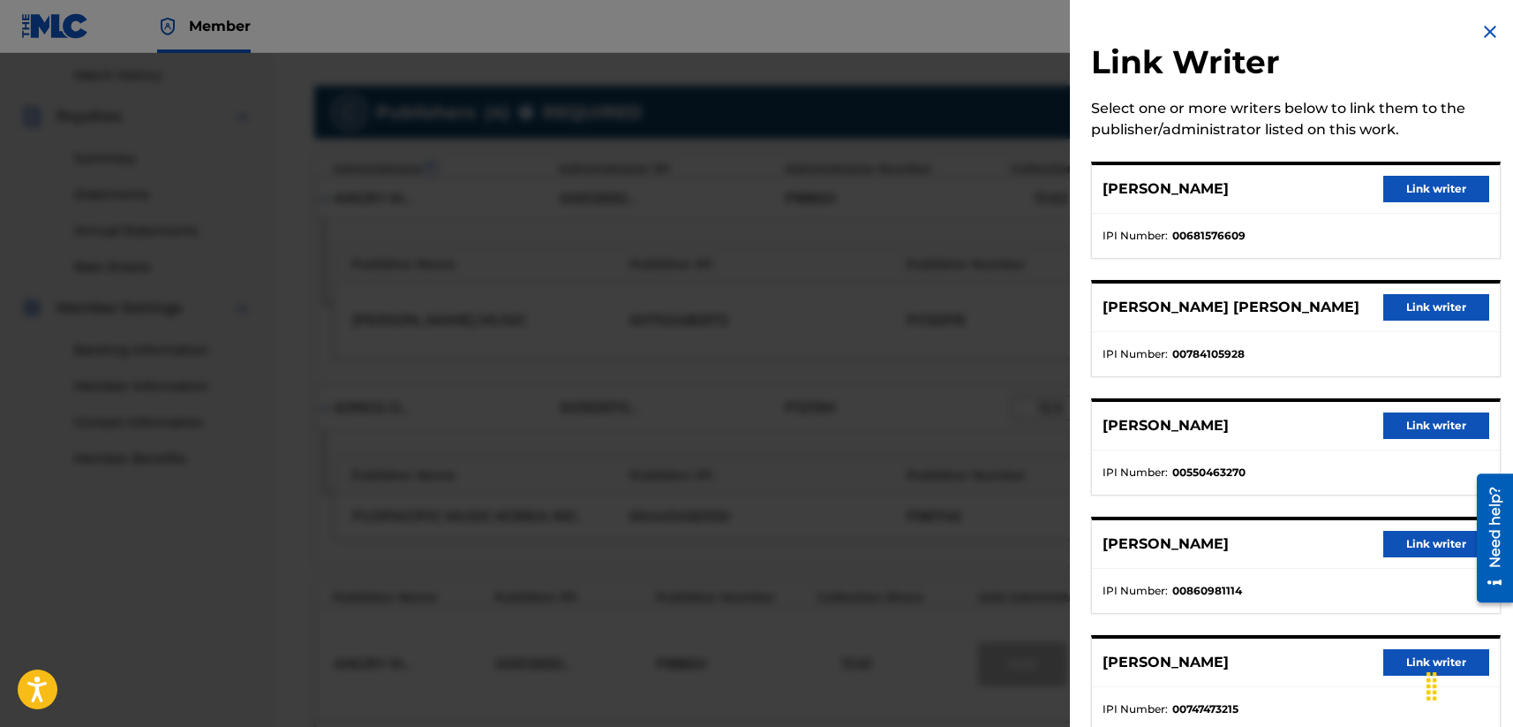
scroll to position [48, 0]
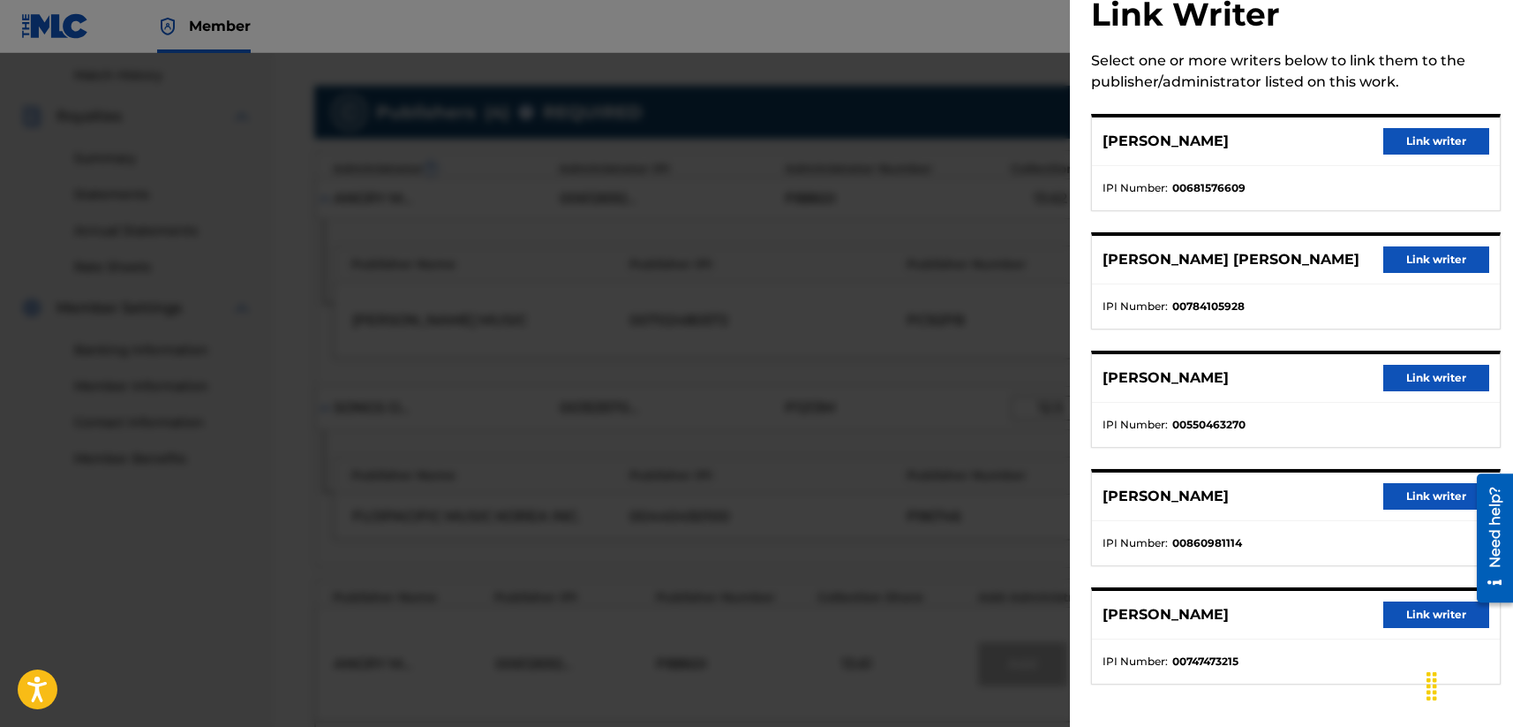
click at [1277, 491] on button "Link writer" at bounding box center [1436, 496] width 106 height 26
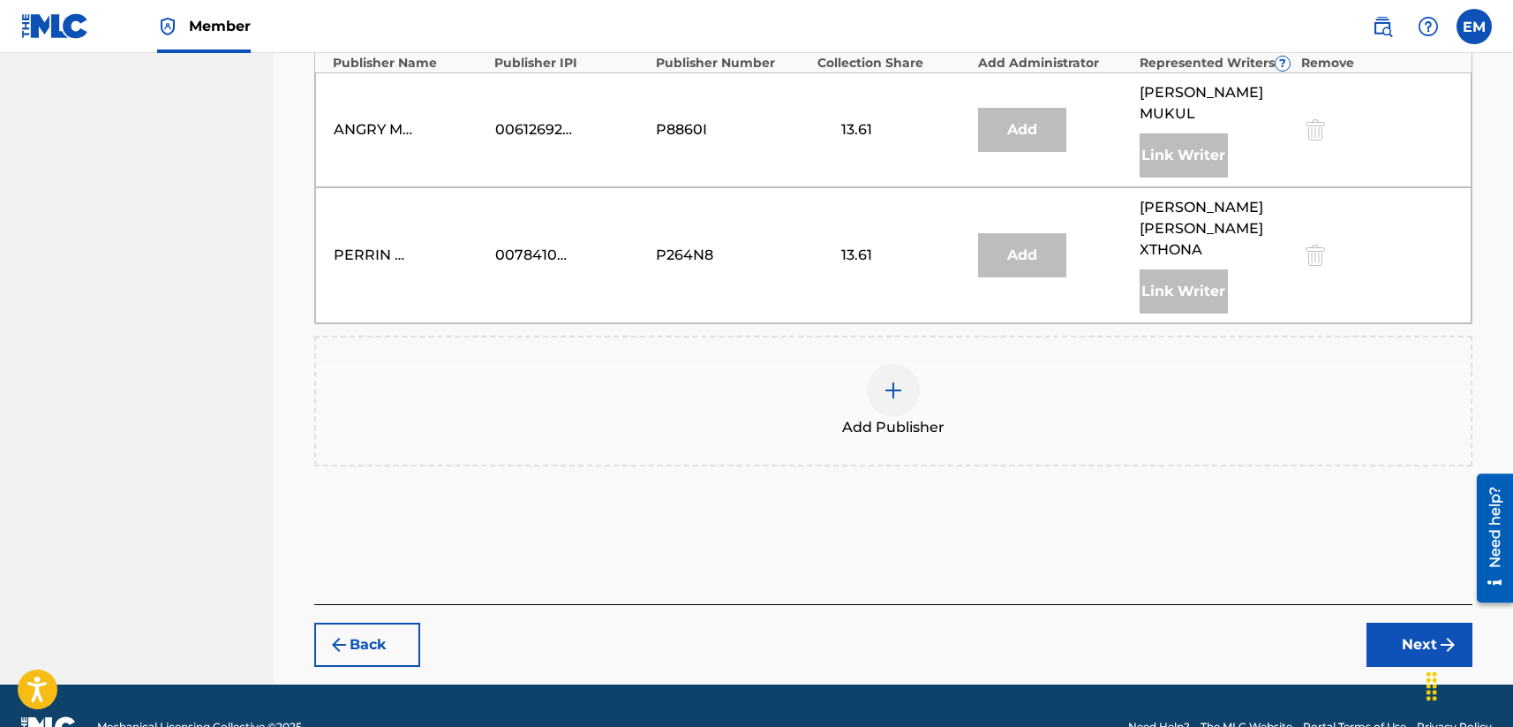
click at [1277, 622] on button "Next" at bounding box center [1420, 644] width 106 height 44
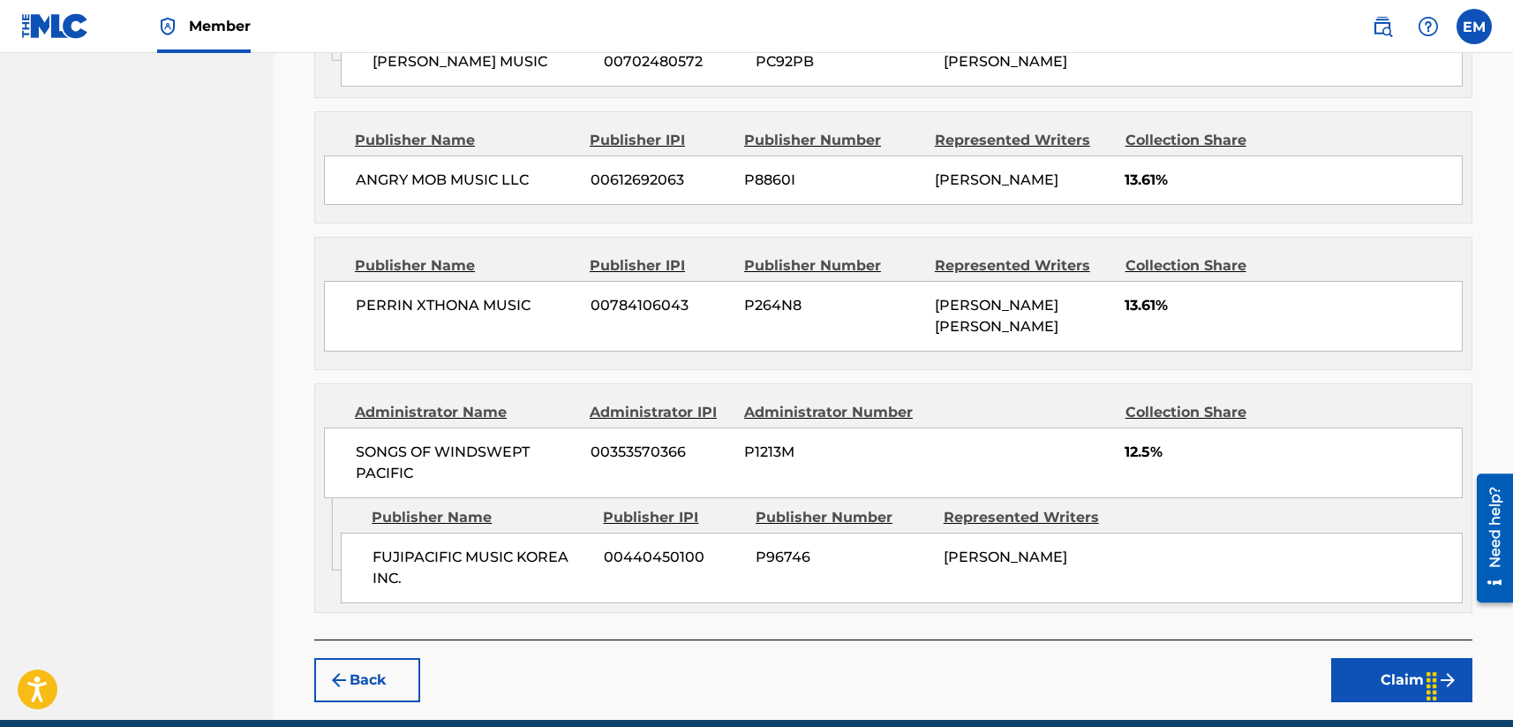
scroll to position [962, 0]
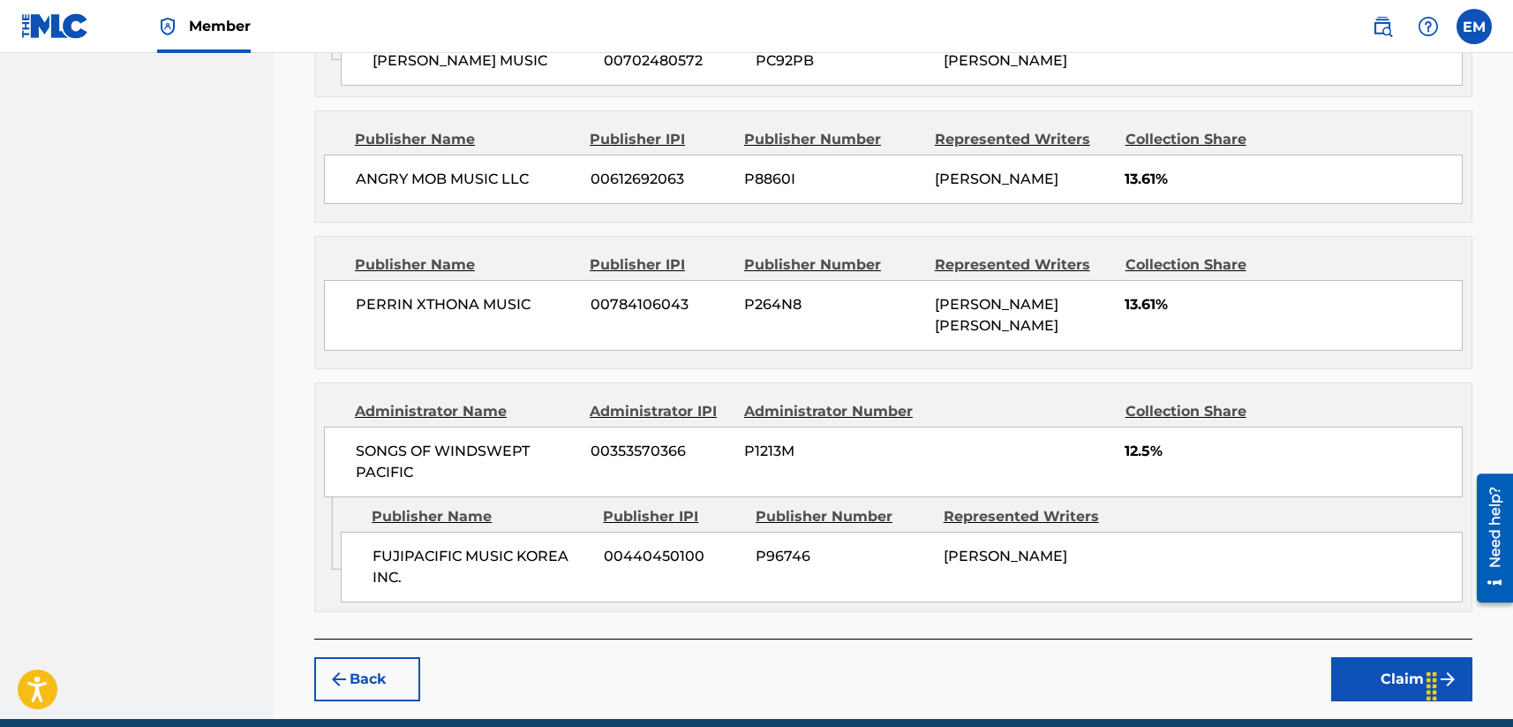
click at [1277, 679] on button "Claim" at bounding box center [1401, 679] width 141 height 44
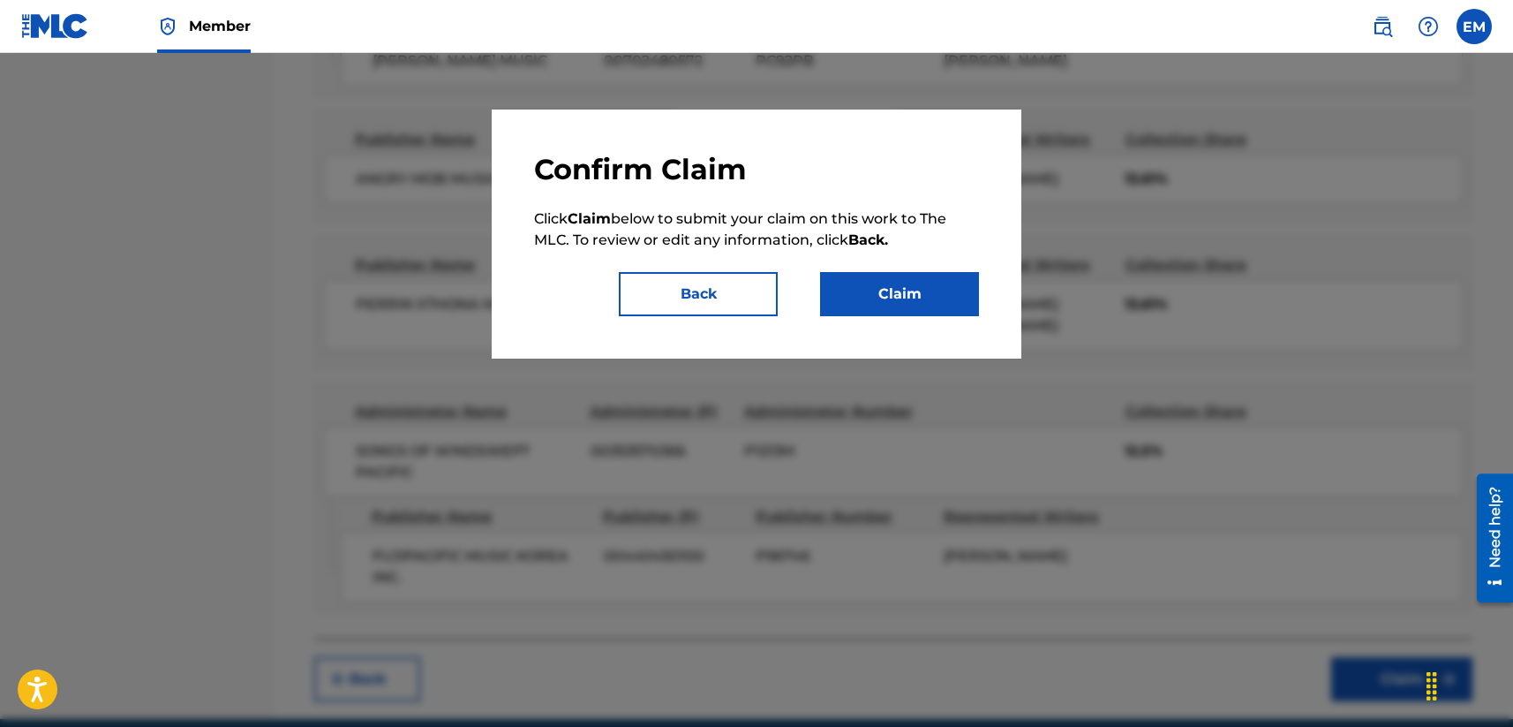
click at [942, 301] on button "Claim" at bounding box center [899, 294] width 159 height 44
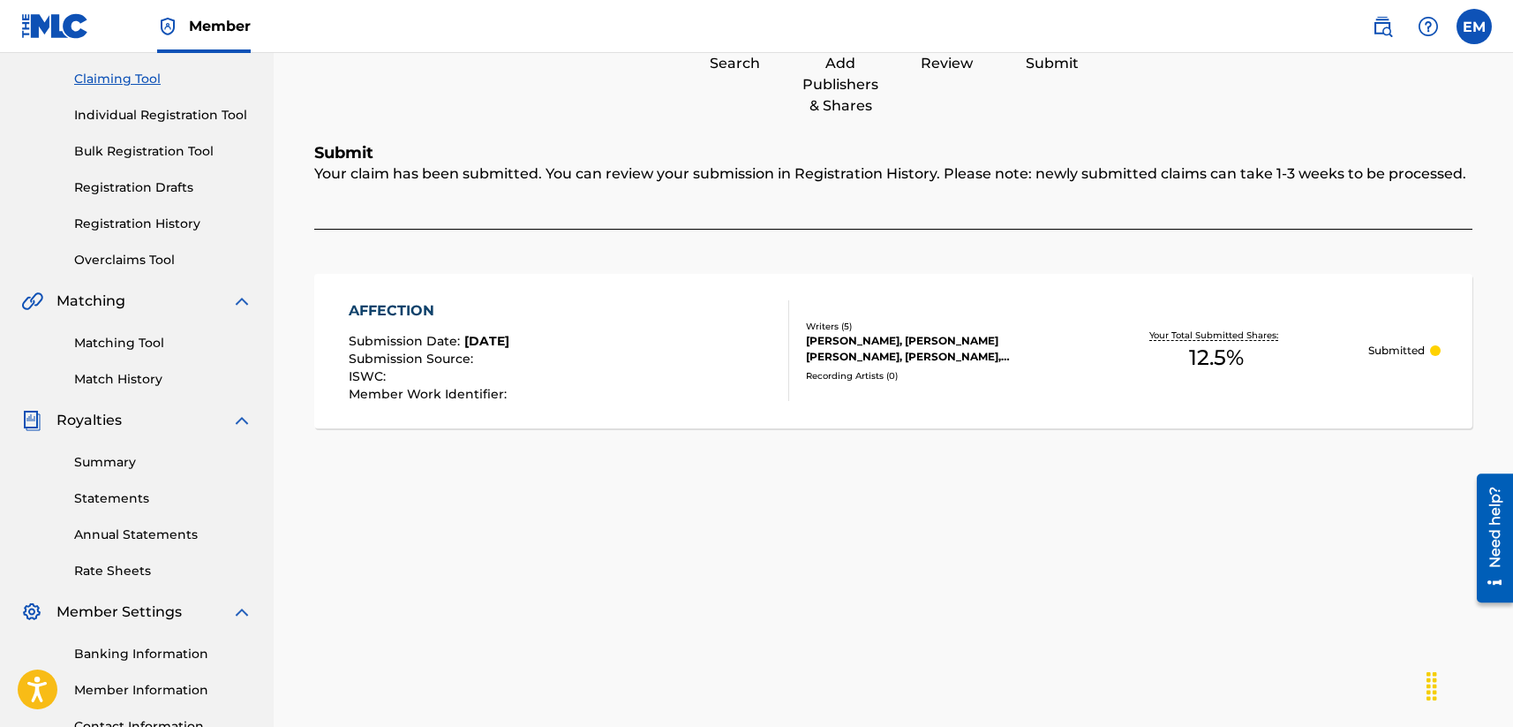
scroll to position [0, 0]
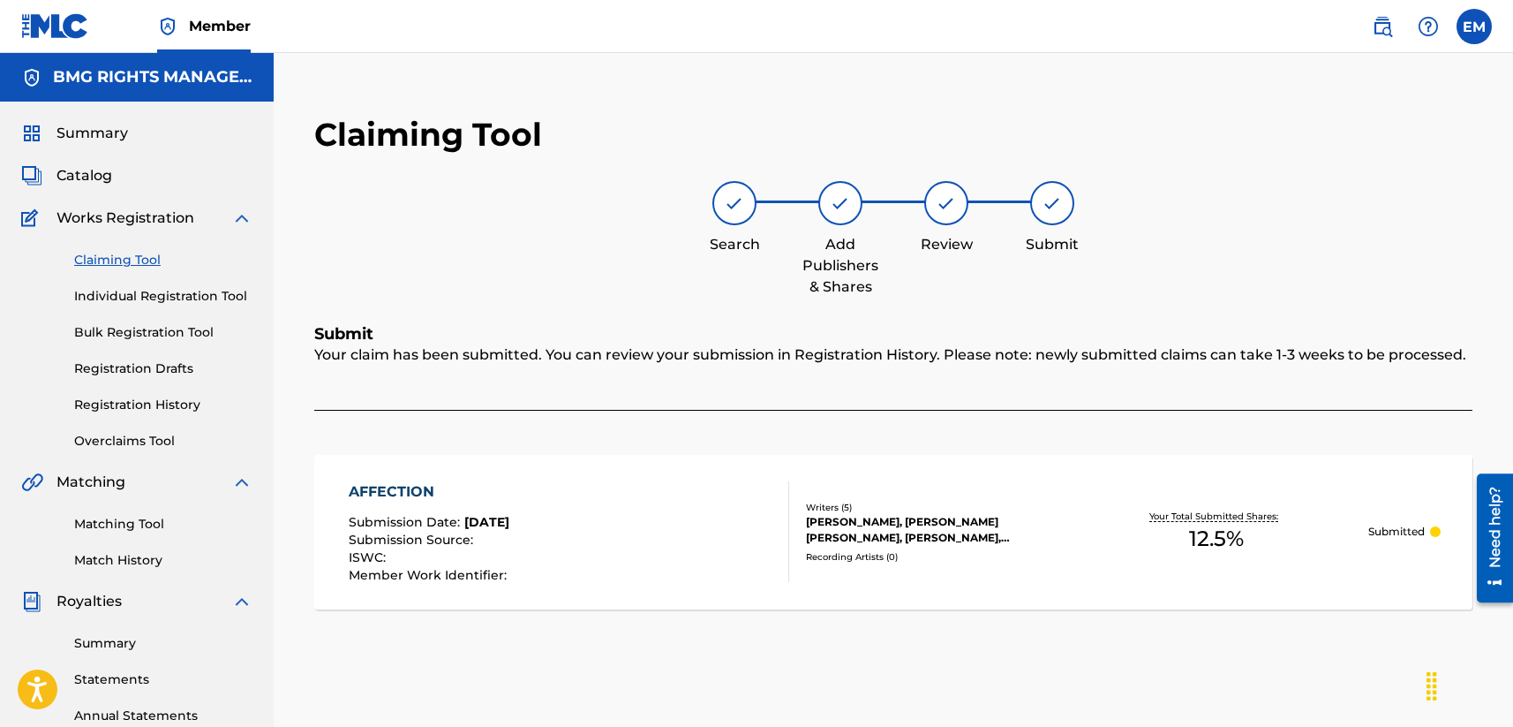
click at [117, 263] on link "Claiming Tool" at bounding box center [163, 260] width 178 height 19
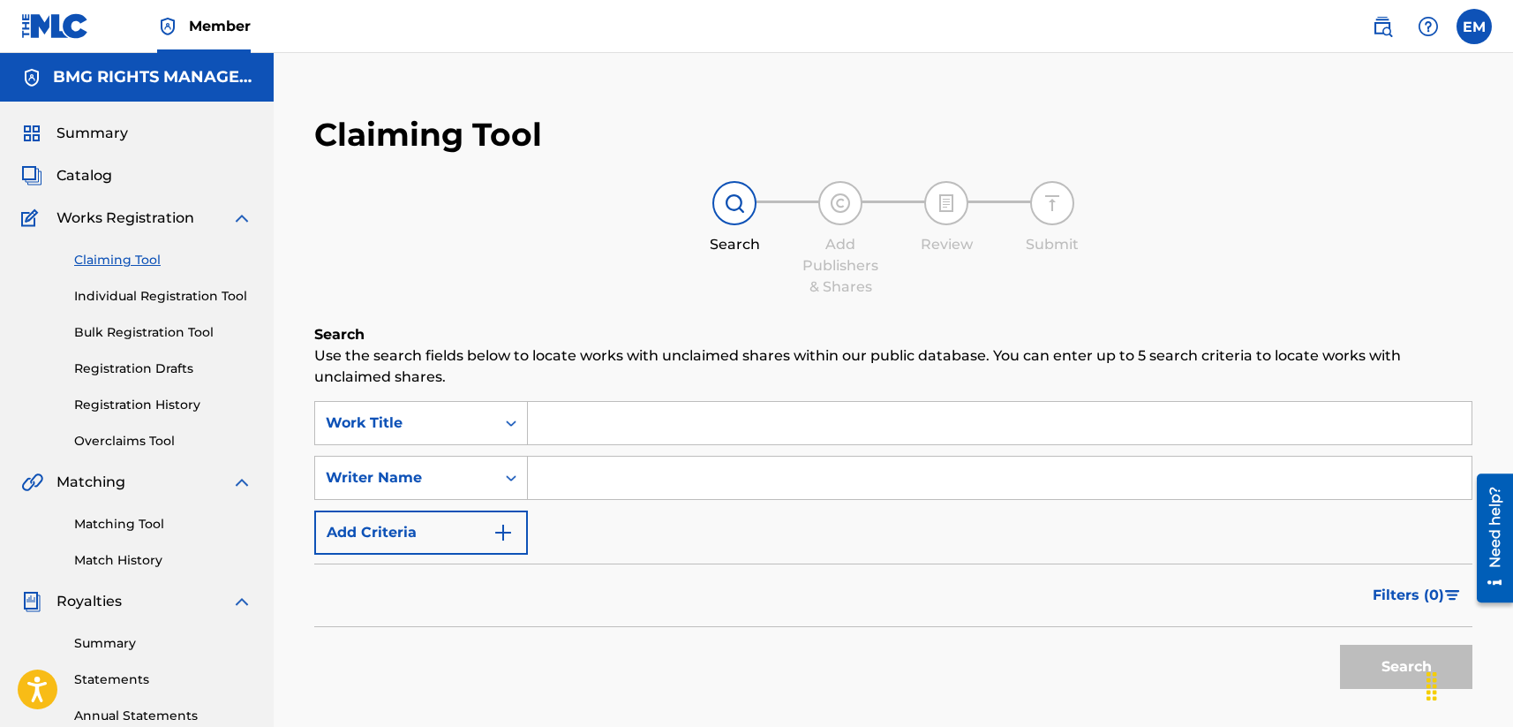
click at [569, 433] on input "Search Form" at bounding box center [1000, 423] width 944 height 42
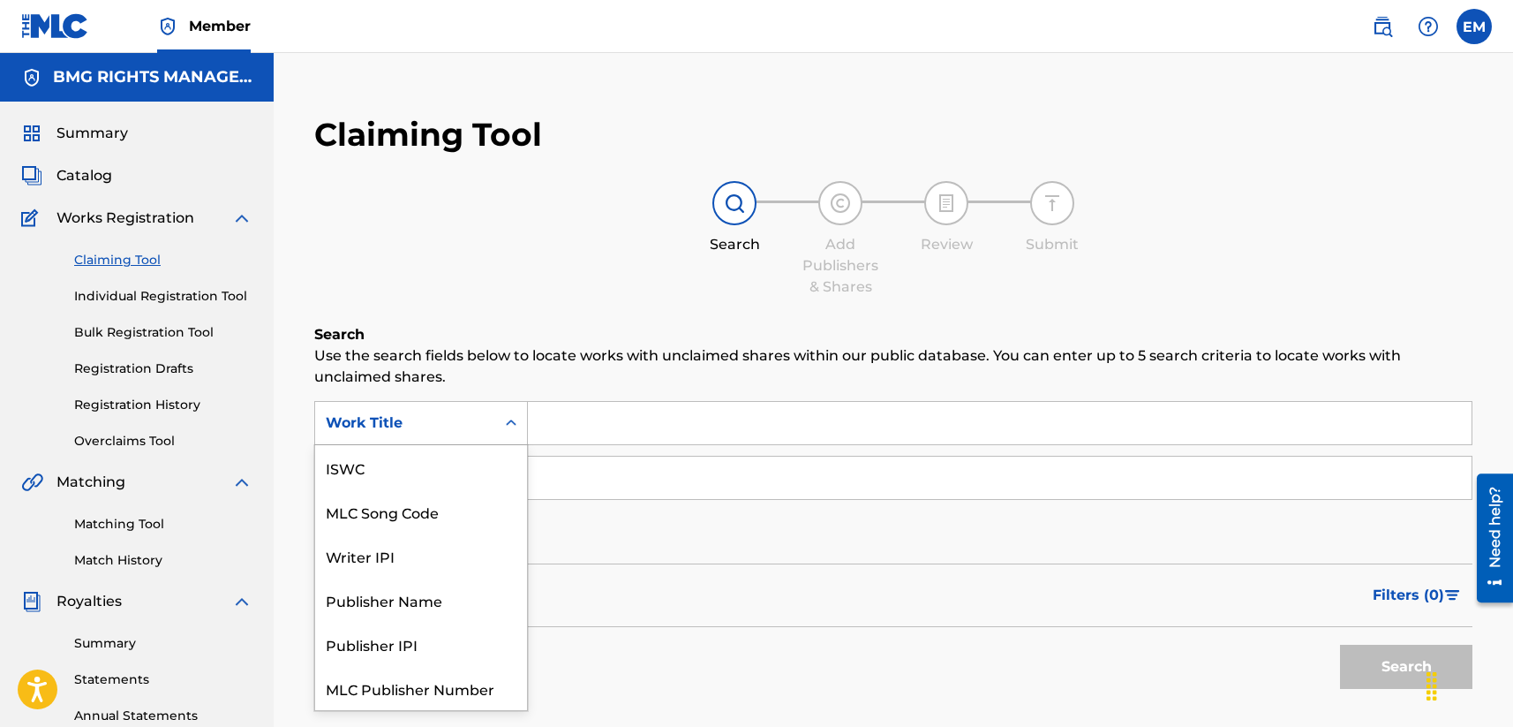
click at [463, 418] on div "Work Title" at bounding box center [405, 422] width 159 height 21
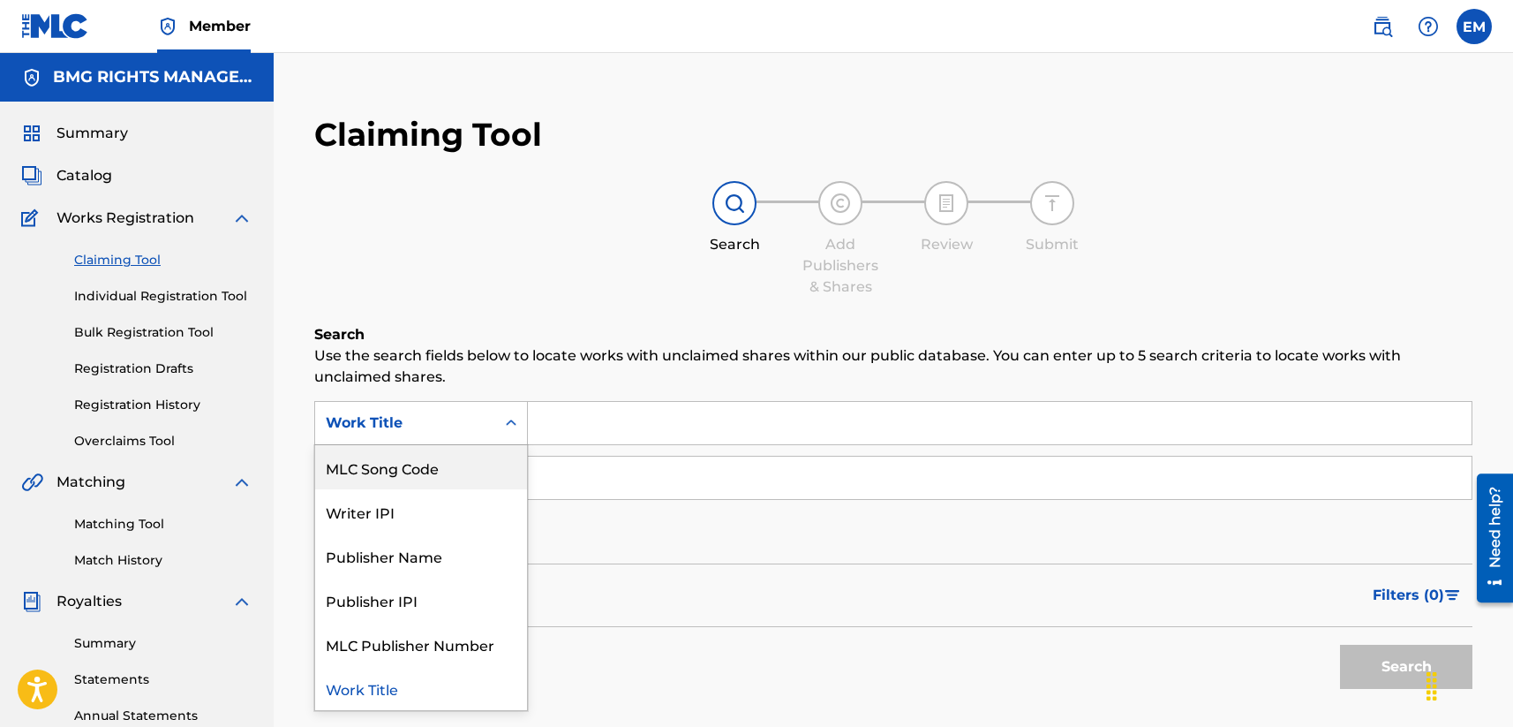
click at [437, 457] on div "MLC Song Code" at bounding box center [421, 467] width 212 height 44
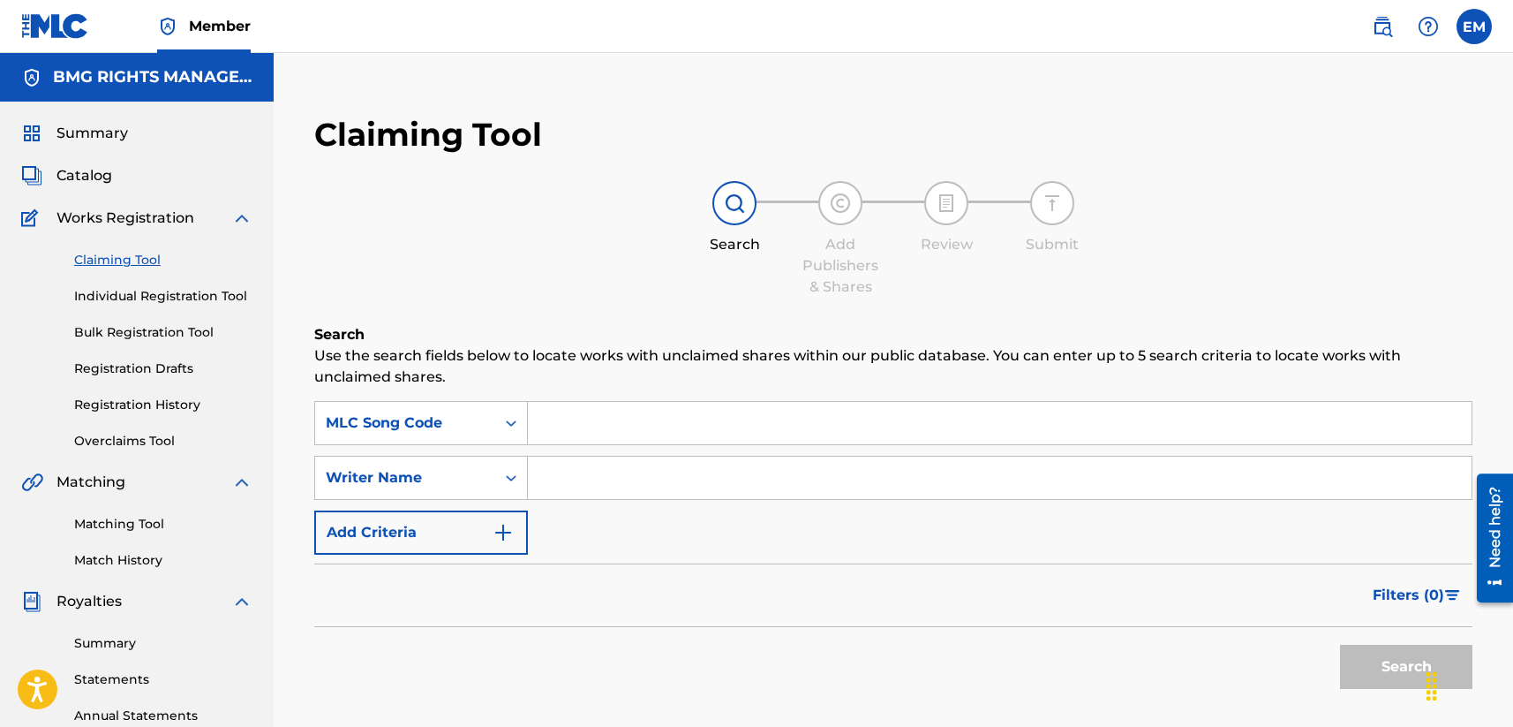
click at [590, 442] on input "Search Form" at bounding box center [1000, 423] width 944 height 42
paste input "S70Y8L"
type input "S70Y8L"
click at [645, 371] on p "Use the search fields below to locate works with unclaimed shares within our pu…" at bounding box center [893, 366] width 1158 height 42
click at [1277, 651] on button "Search" at bounding box center [1406, 666] width 132 height 44
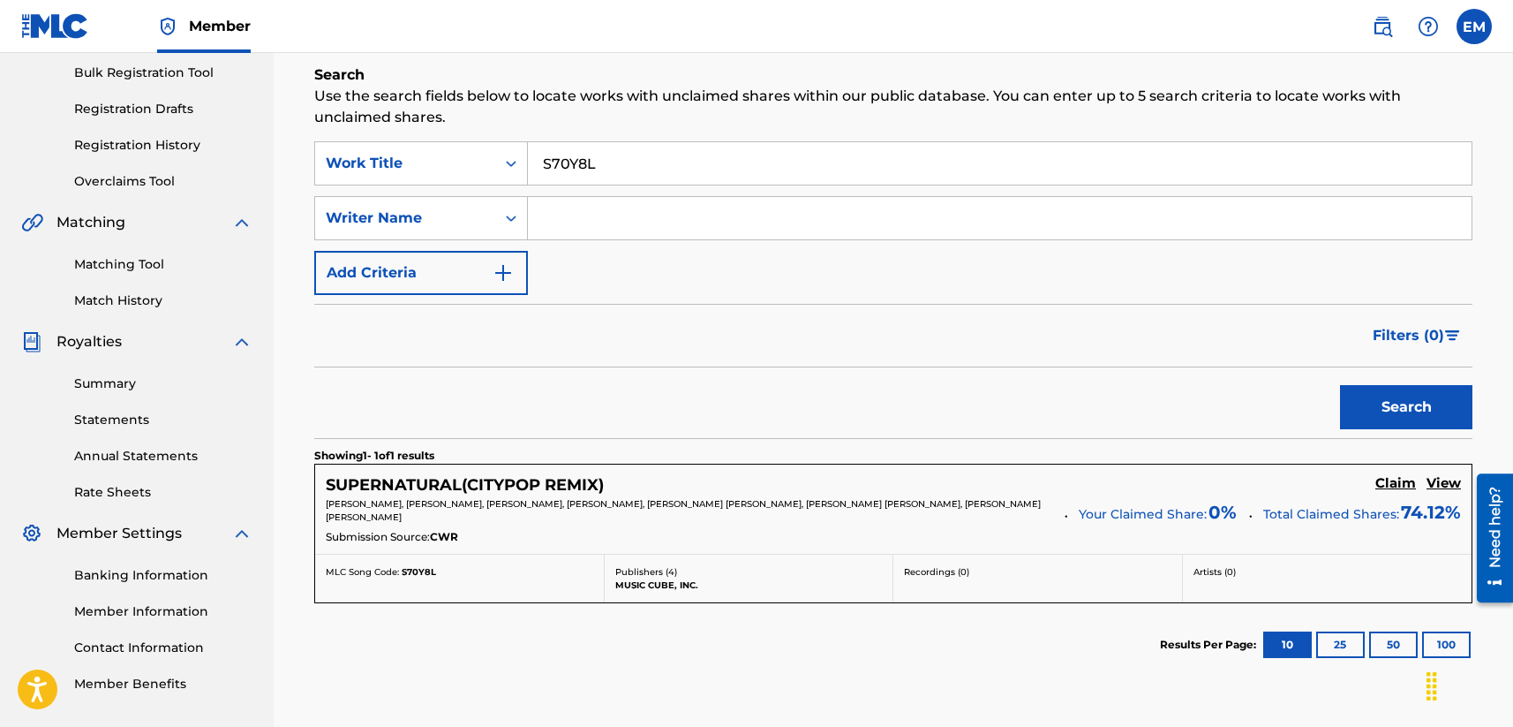
scroll to position [265, 0]
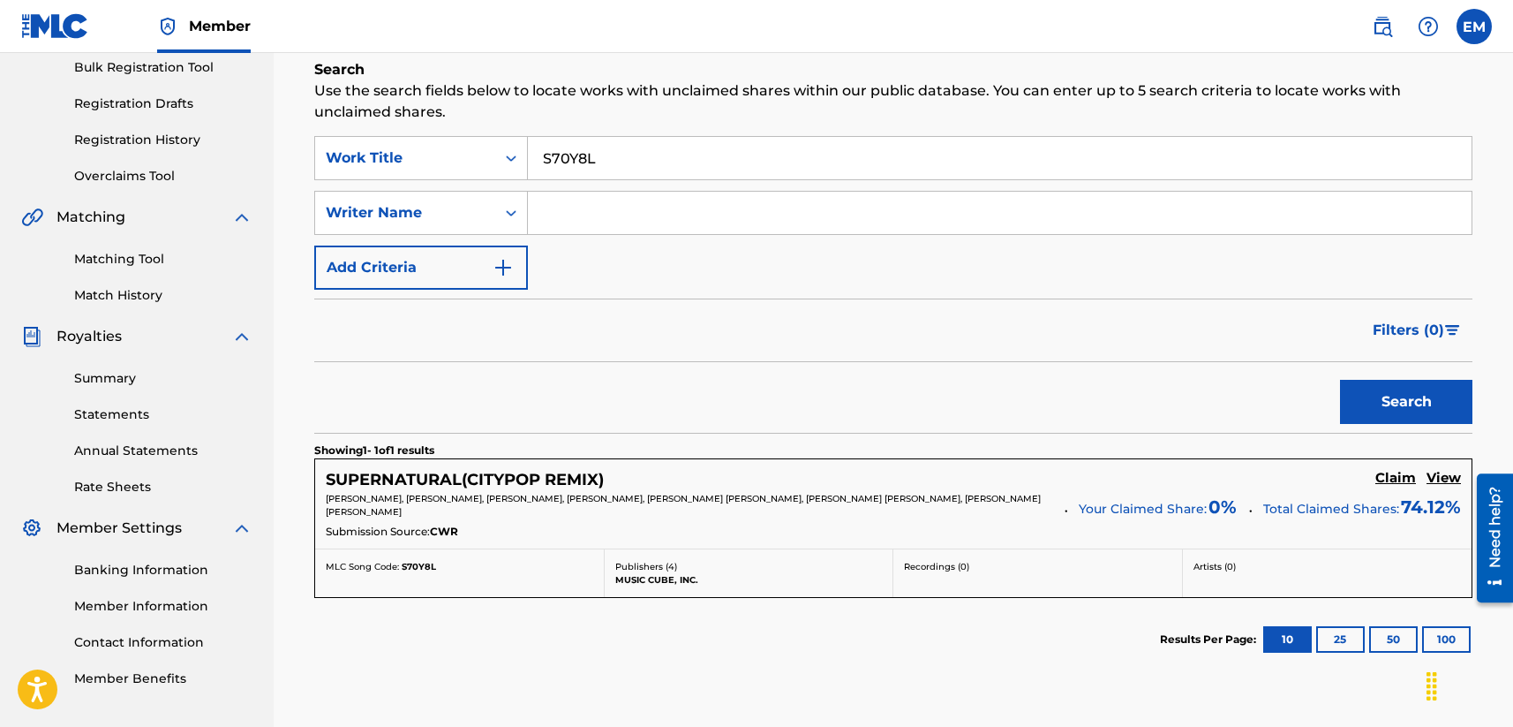
click at [1277, 478] on h5 "Claim" at bounding box center [1395, 478] width 41 height 17
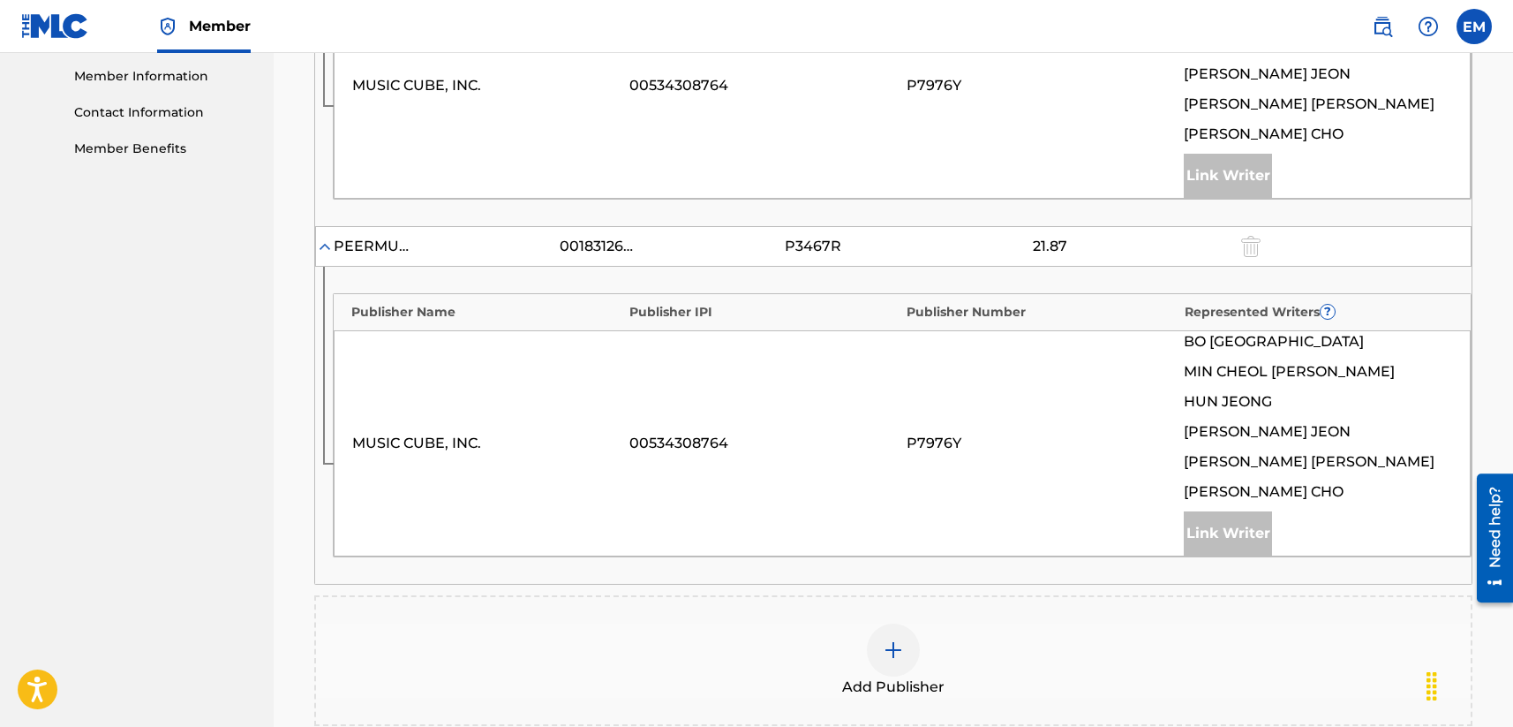
scroll to position [1096, 0]
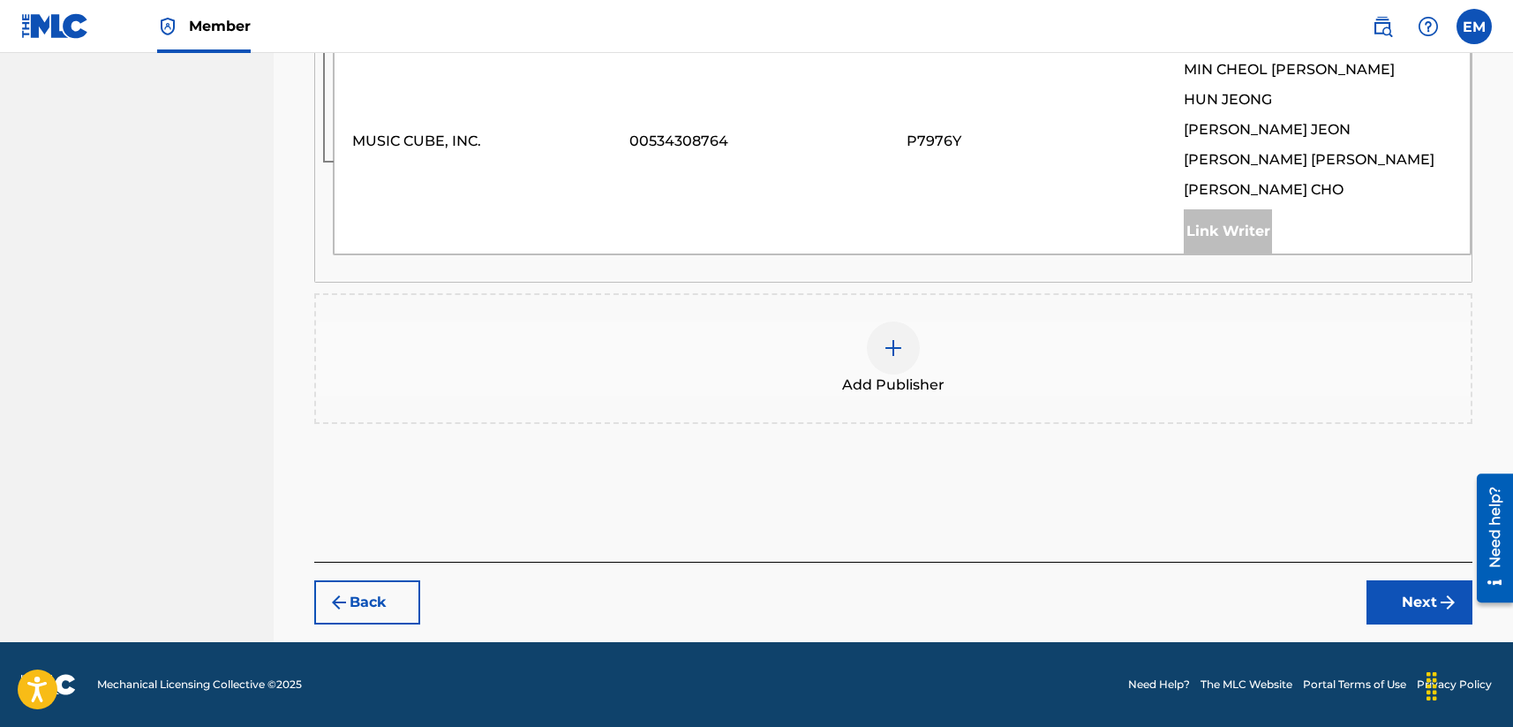
click at [891, 348] on img at bounding box center [893, 347] width 21 height 21
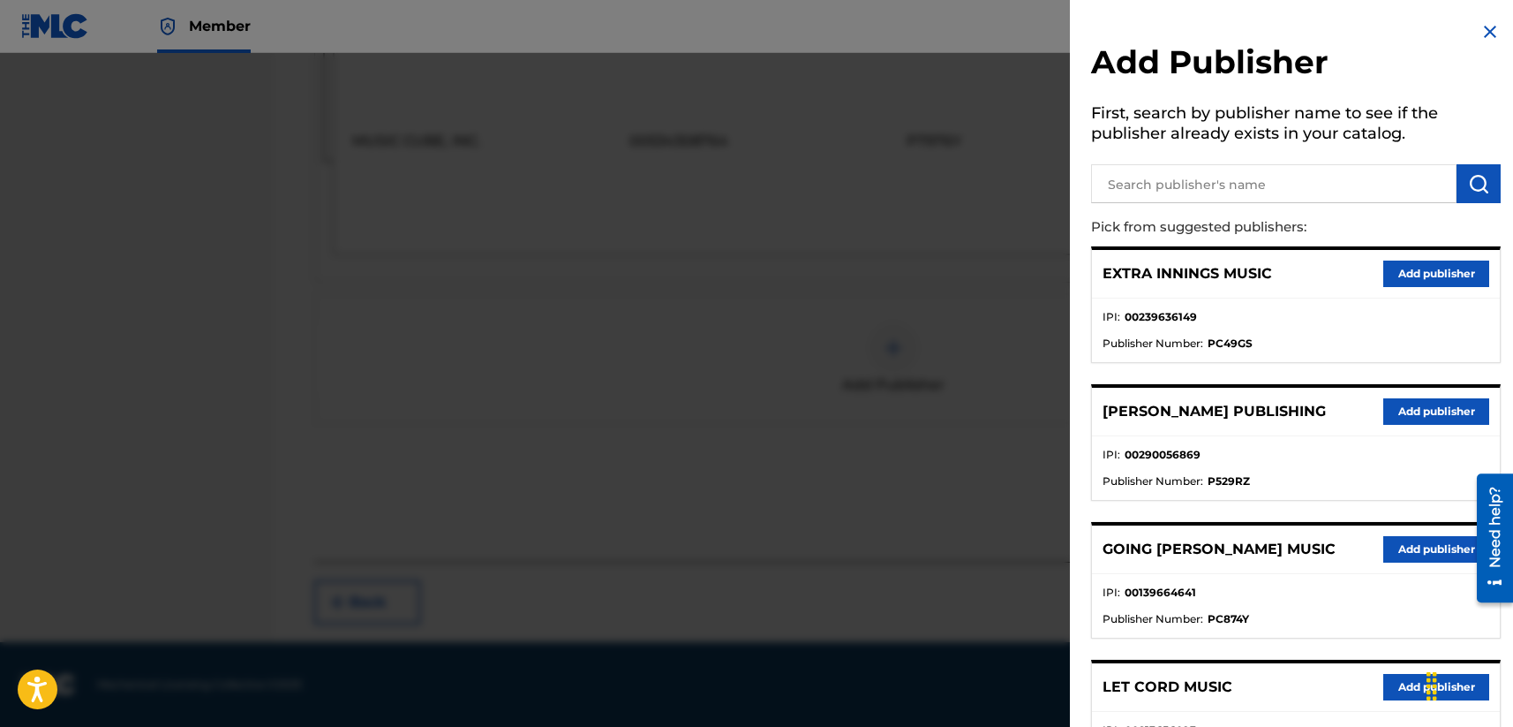
click at [1163, 185] on input "text" at bounding box center [1273, 183] width 365 height 39
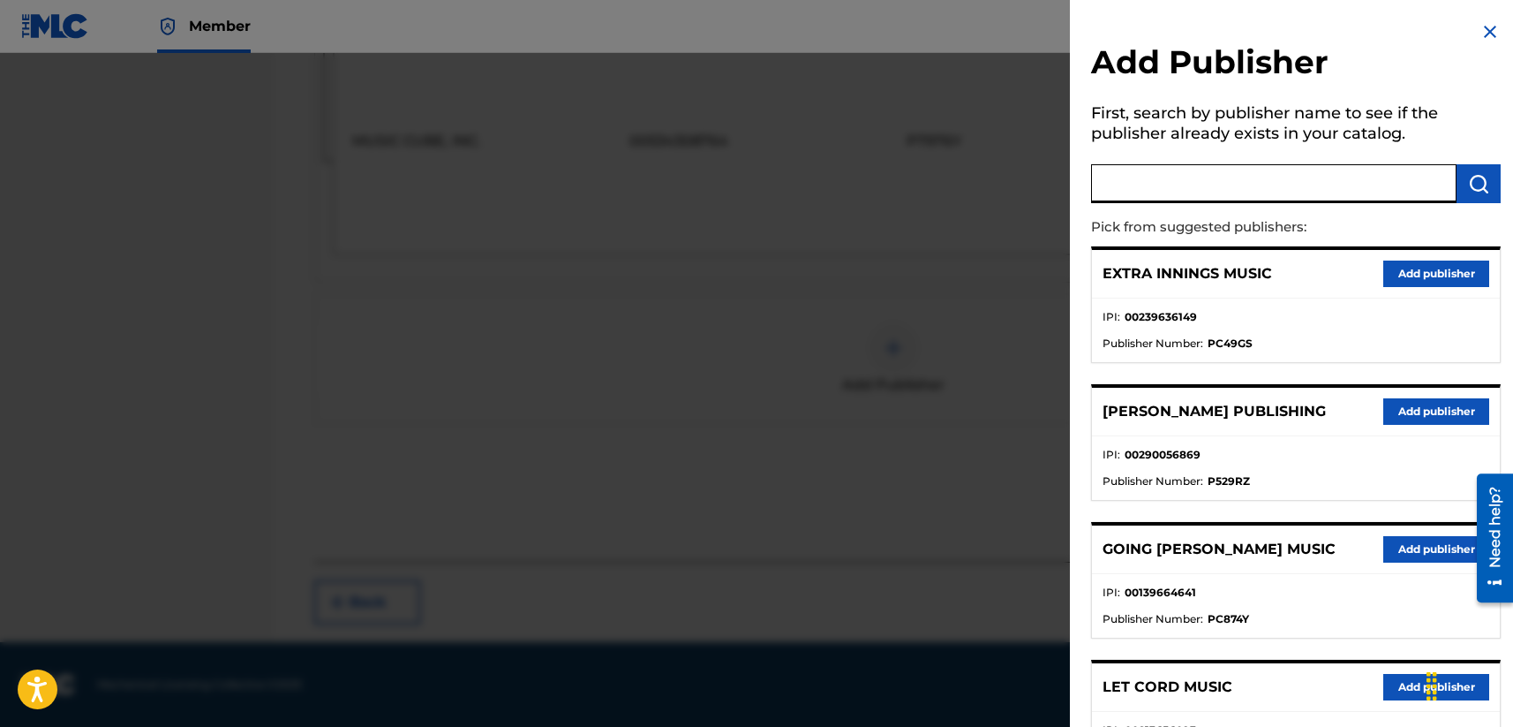
click at [1239, 177] on input "text" at bounding box center [1273, 183] width 365 height 39
type input "fujipacific music korea"
click at [1277, 181] on img "submit" at bounding box center [1478, 183] width 21 height 21
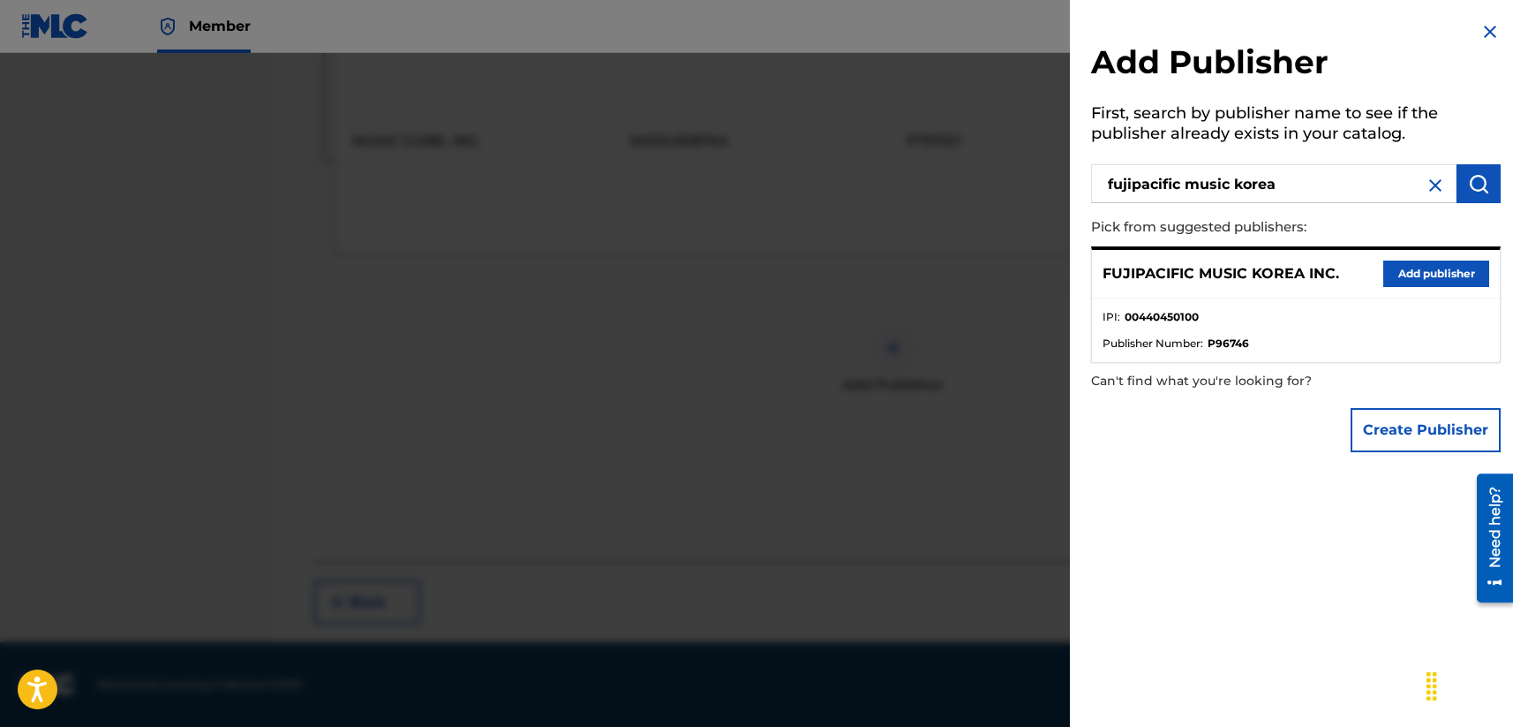
click at [1277, 269] on button "Add publisher" at bounding box center [1436, 273] width 106 height 26
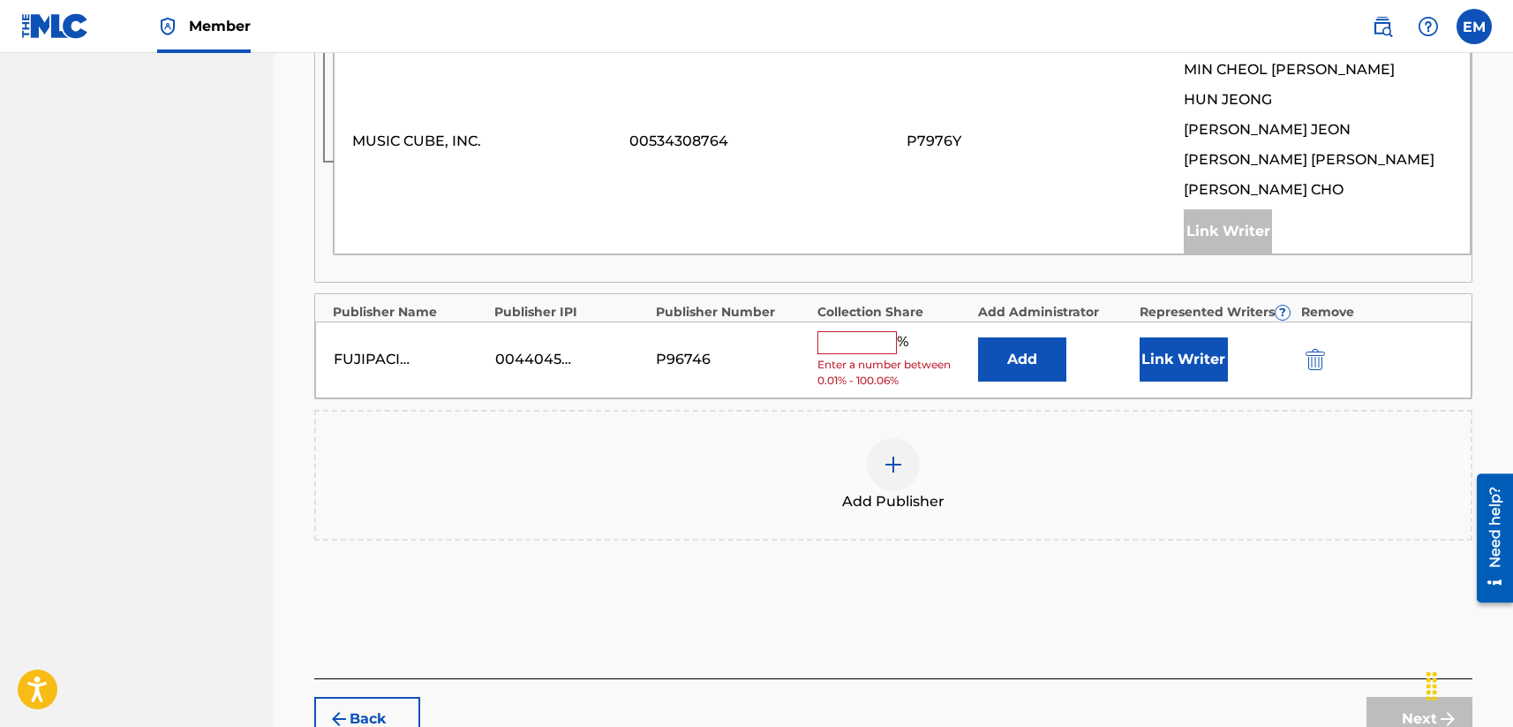
click at [1006, 360] on button "Add" at bounding box center [1022, 359] width 88 height 44
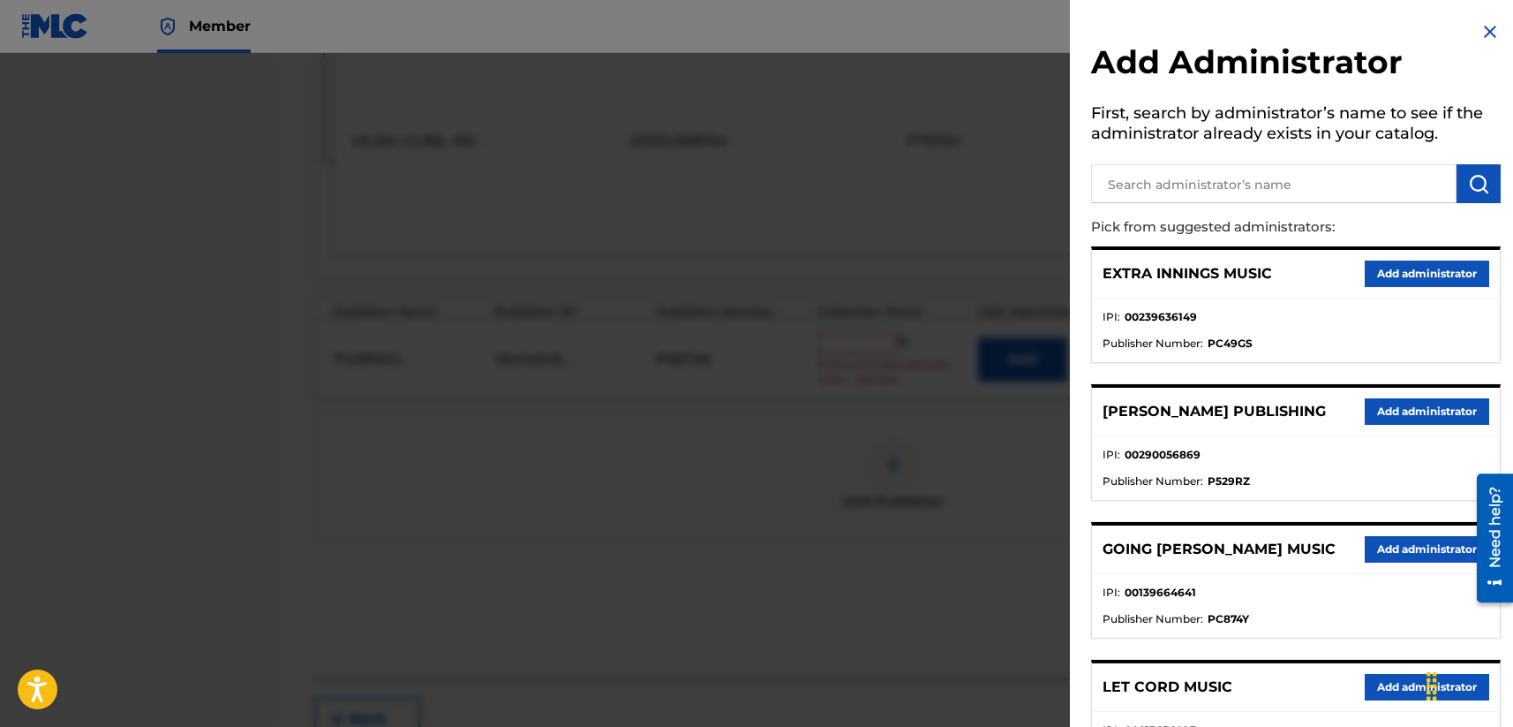
click at [1136, 176] on input "text" at bounding box center [1273, 183] width 365 height 39
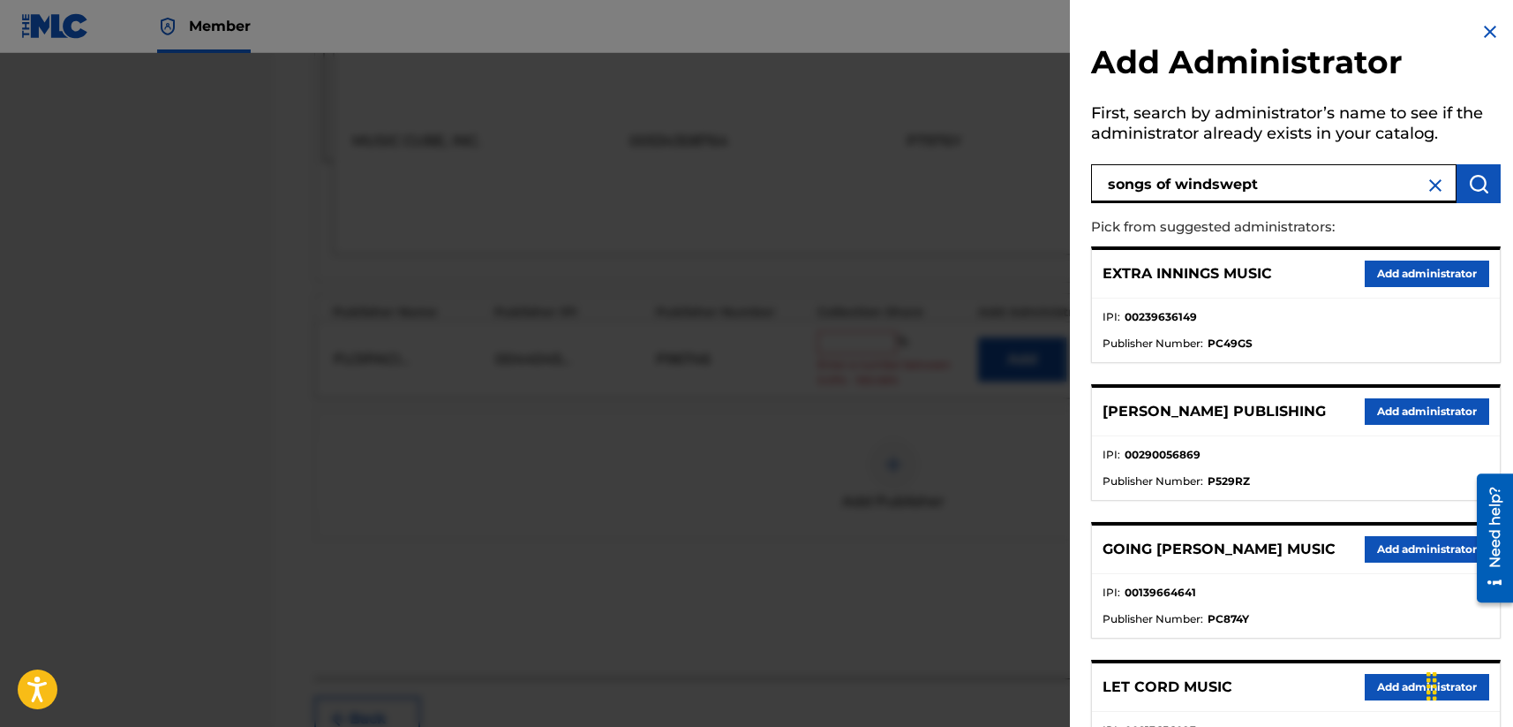
type input "songs of windswept"
click at [1277, 185] on img "submit" at bounding box center [1478, 183] width 21 height 21
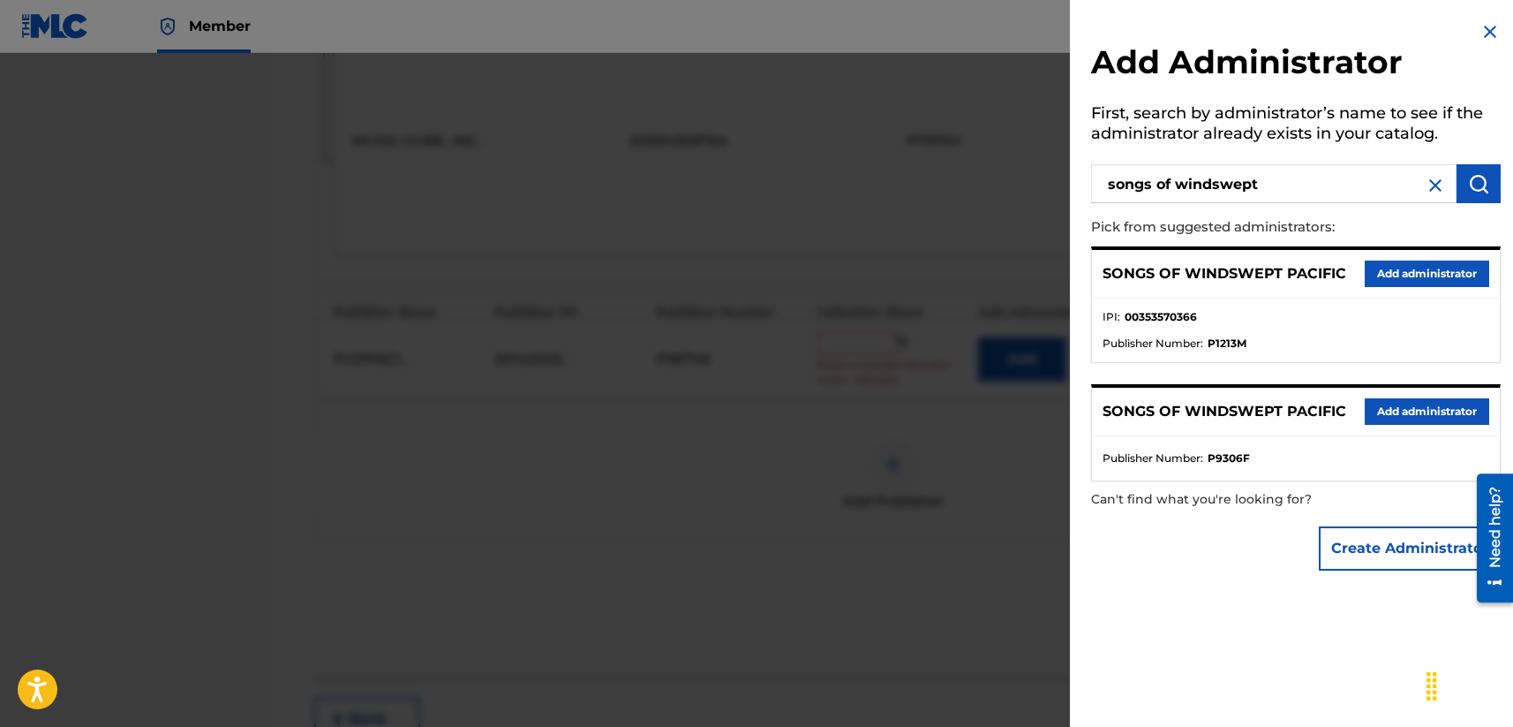
click at [1277, 289] on div "SONGS OF WINDSWEPT PACIFIC Add administrator" at bounding box center [1296, 274] width 408 height 49
click at [1277, 279] on button "Add administrator" at bounding box center [1427, 273] width 124 height 26
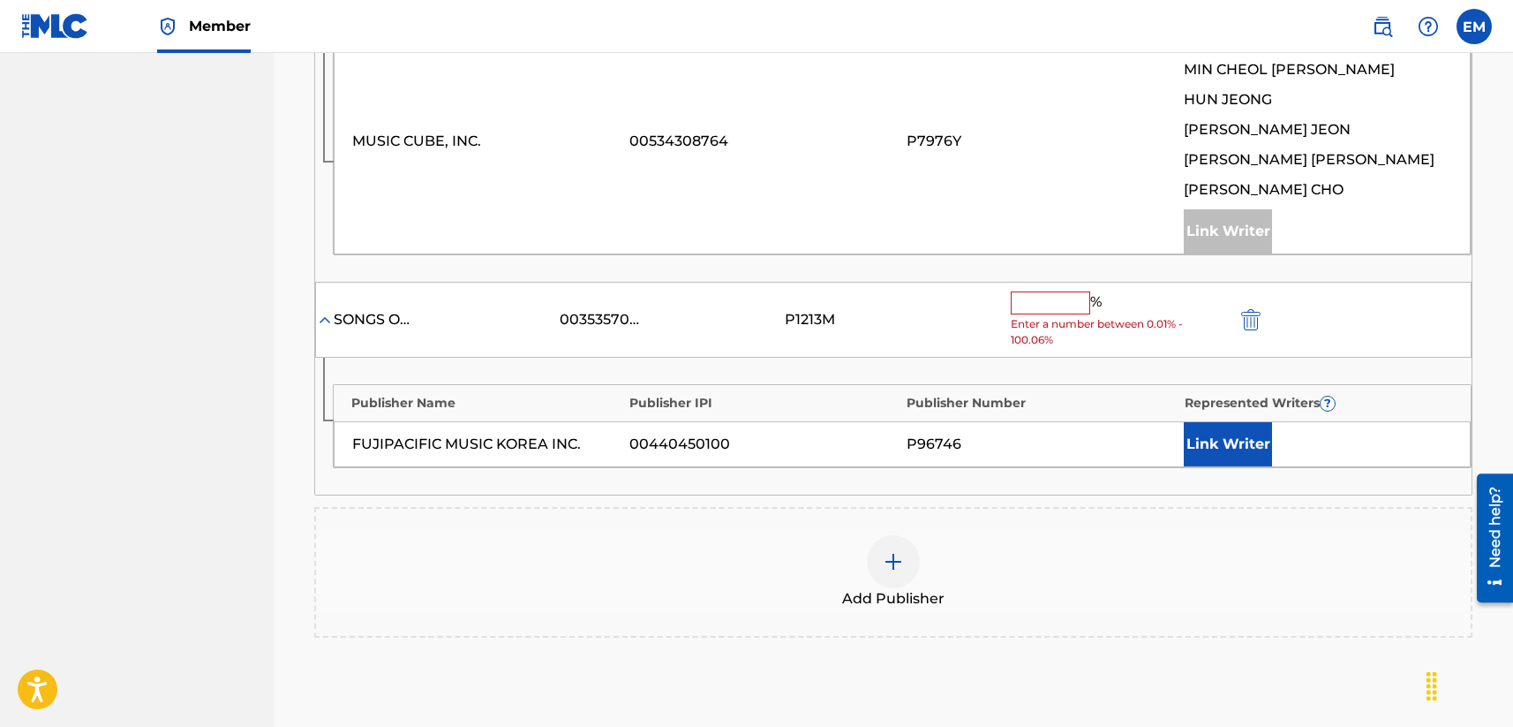
click at [1023, 287] on div "SONGS OF WINDSWEPT PACIFIC 00353570366 P1213M % Enter a number between 0.01% - …" at bounding box center [893, 320] width 1157 height 77
click at [1029, 304] on input "text" at bounding box center [1050, 302] width 79 height 23
click at [1034, 298] on input "text" at bounding box center [1050, 302] width 79 height 23
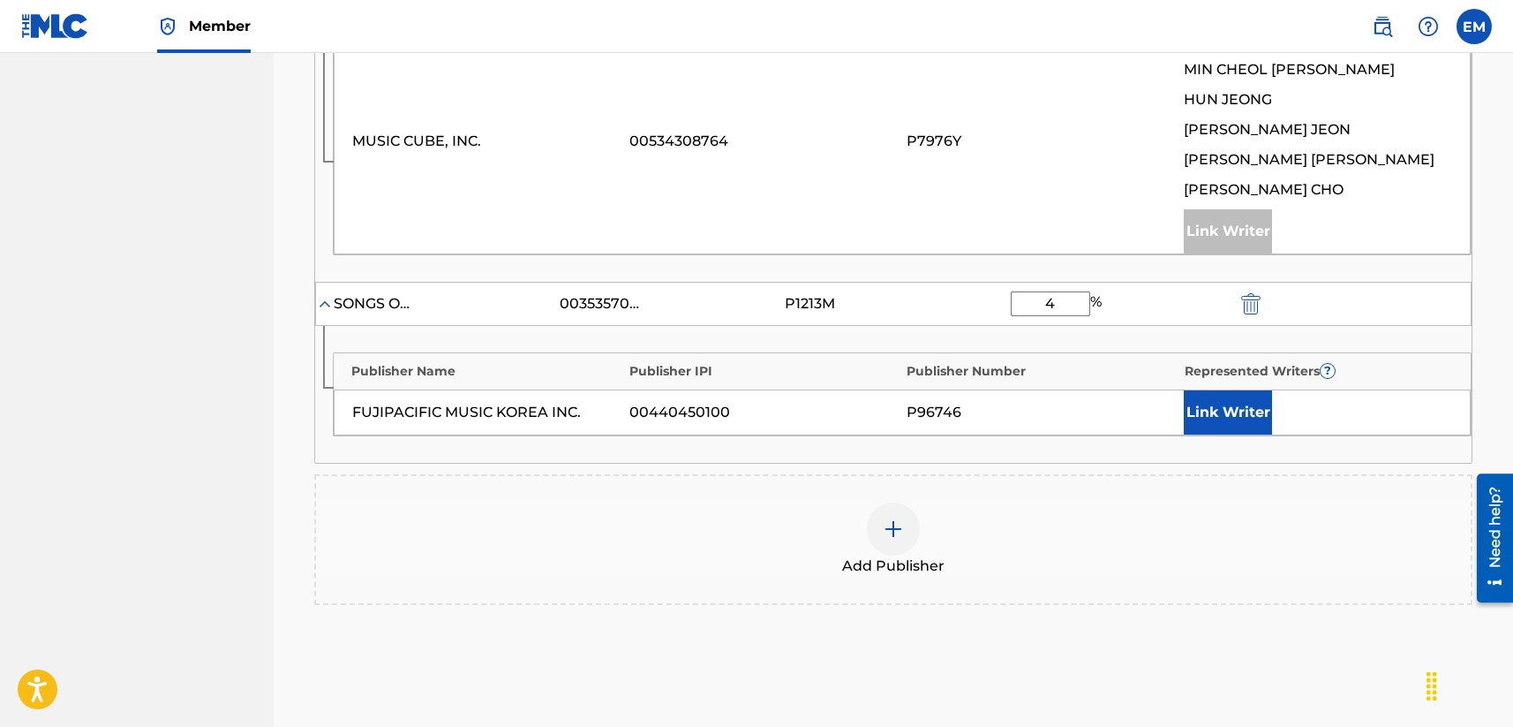
type input "4"
click at [1189, 305] on div "4 %" at bounding box center [1119, 303] width 217 height 25
click at [1224, 401] on button "Link Writer" at bounding box center [1228, 412] width 88 height 44
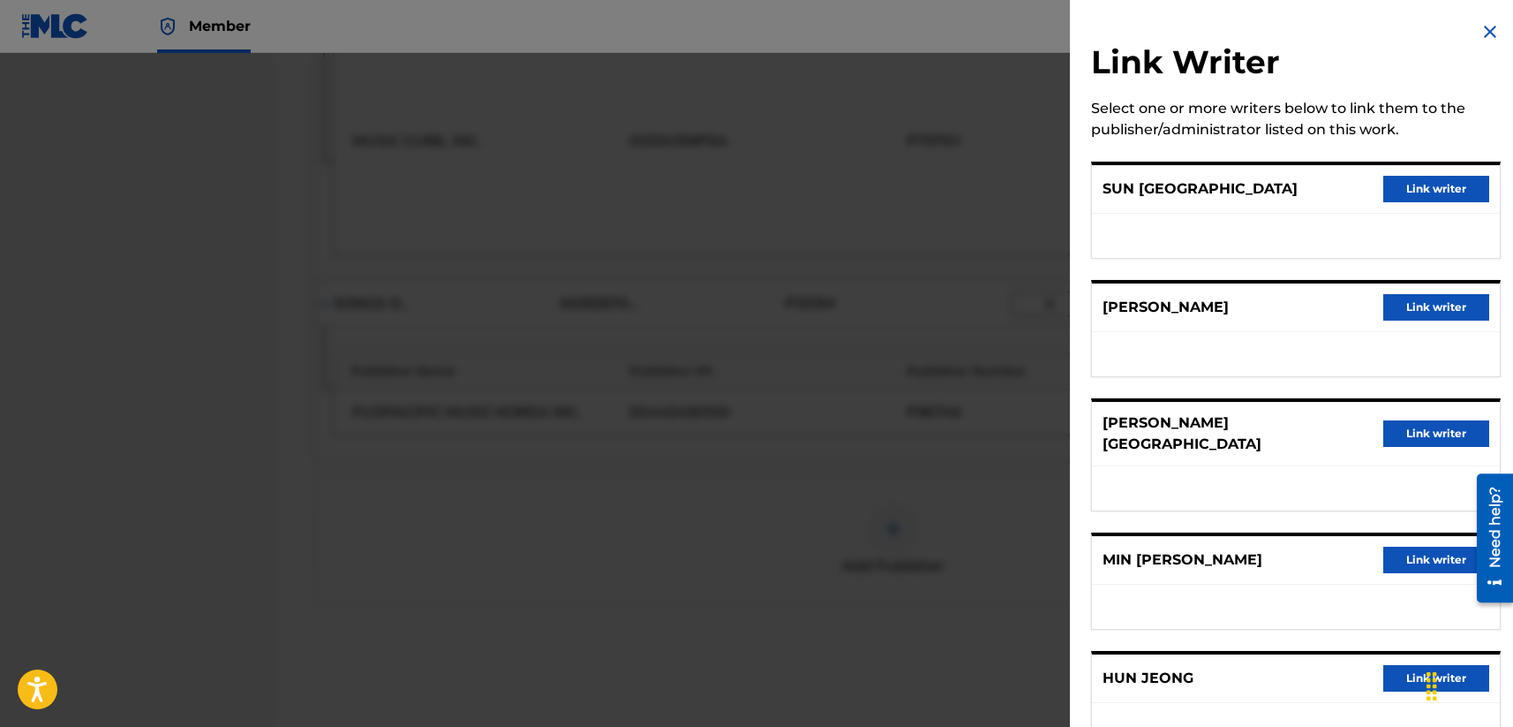
click at [1277, 184] on button "Link writer" at bounding box center [1436, 189] width 106 height 26
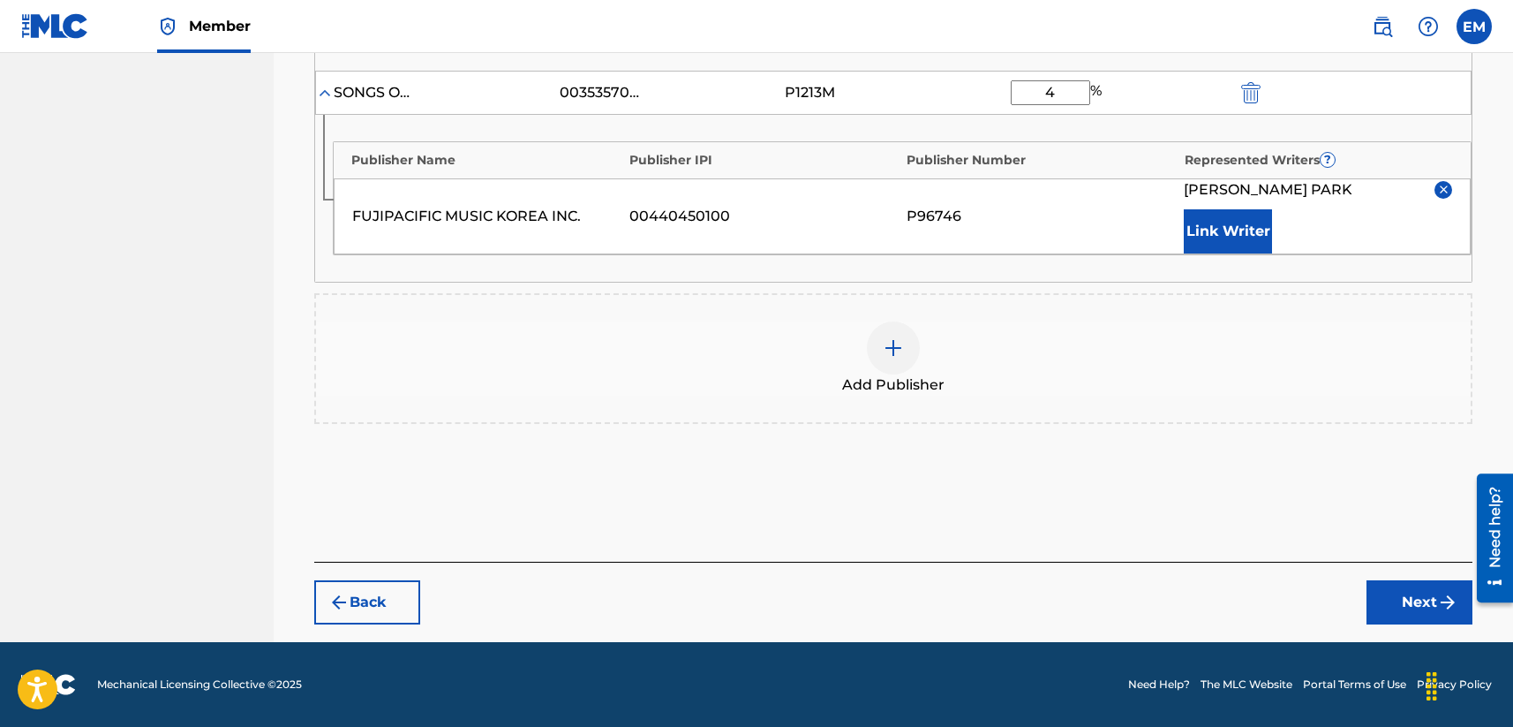
click at [1277, 605] on button "Next" at bounding box center [1420, 602] width 106 height 44
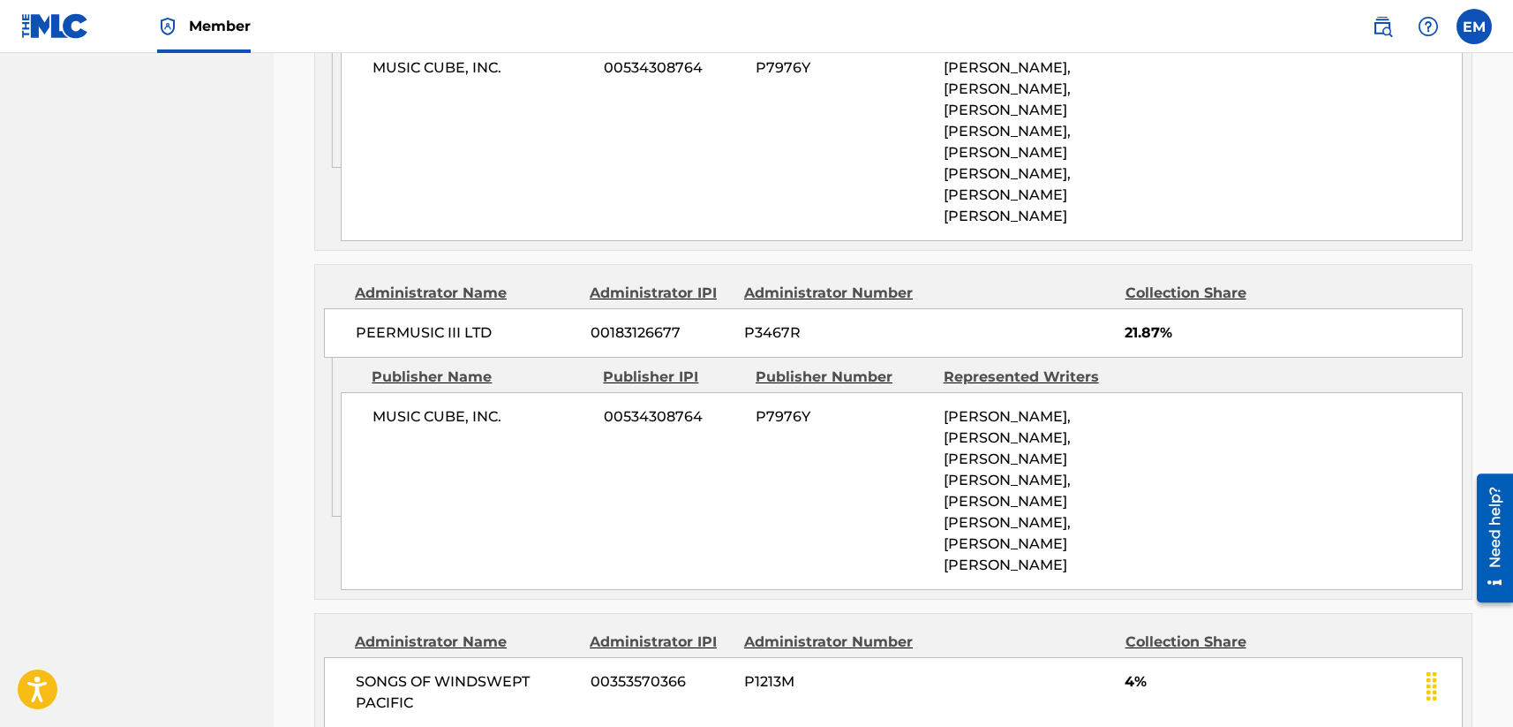
scroll to position [1252, 0]
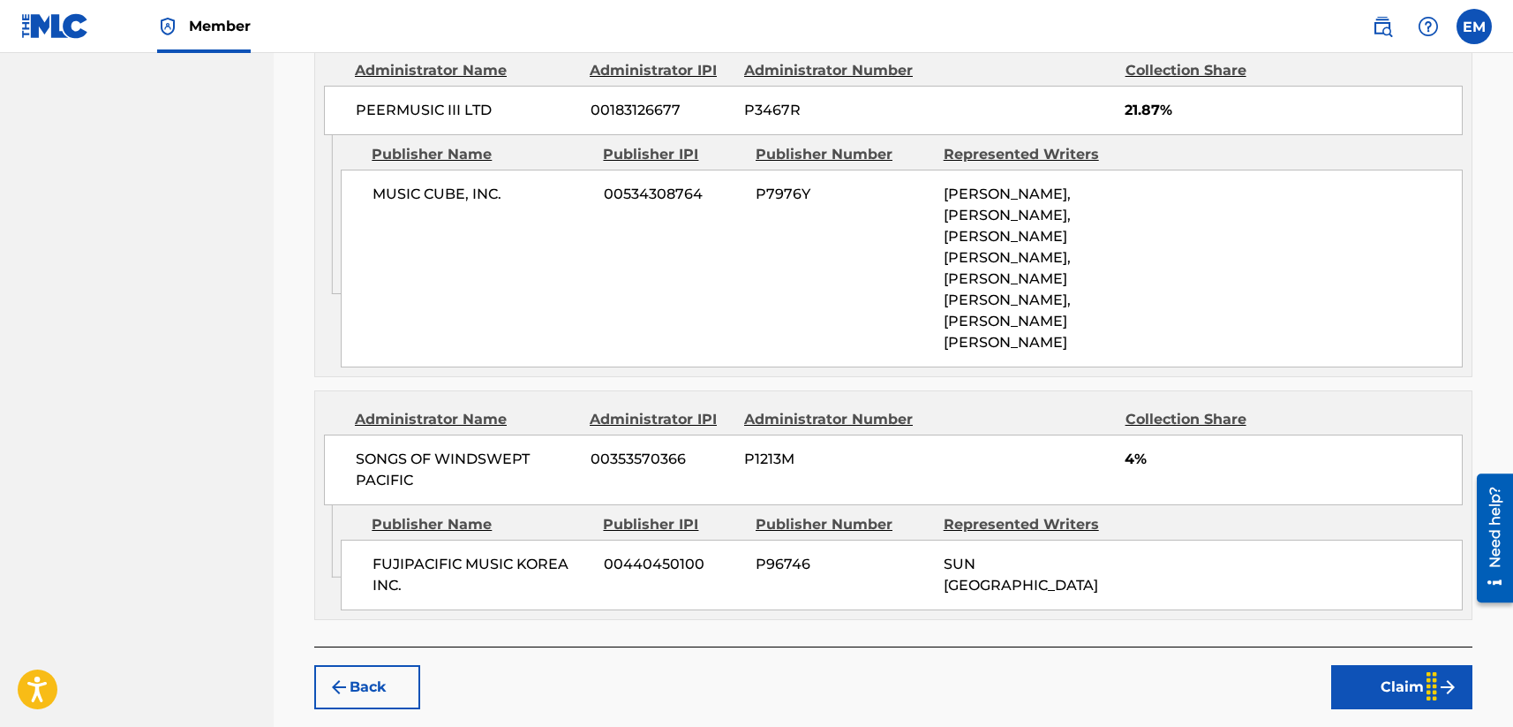
click at [1277, 665] on button "Claim" at bounding box center [1401, 687] width 141 height 44
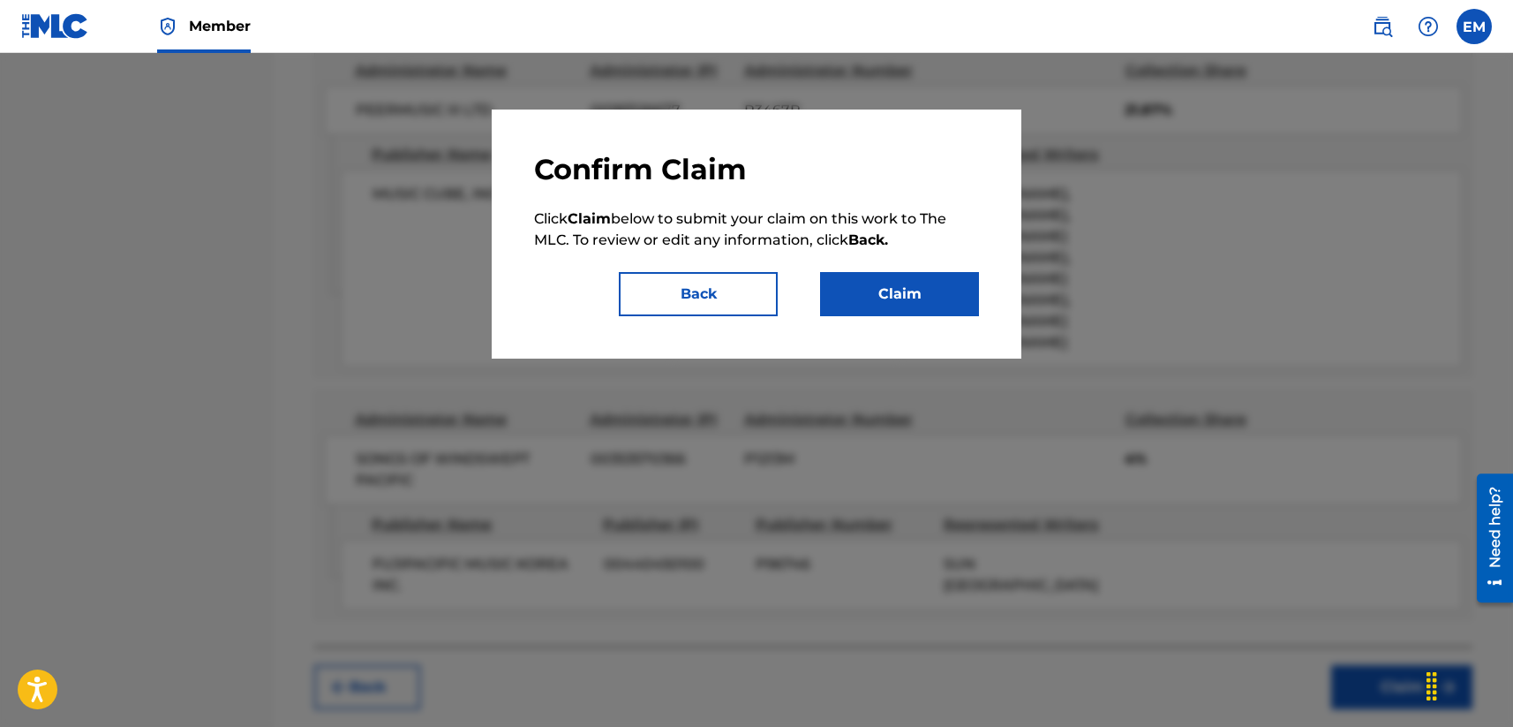
click at [927, 291] on button "Claim" at bounding box center [899, 294] width 159 height 44
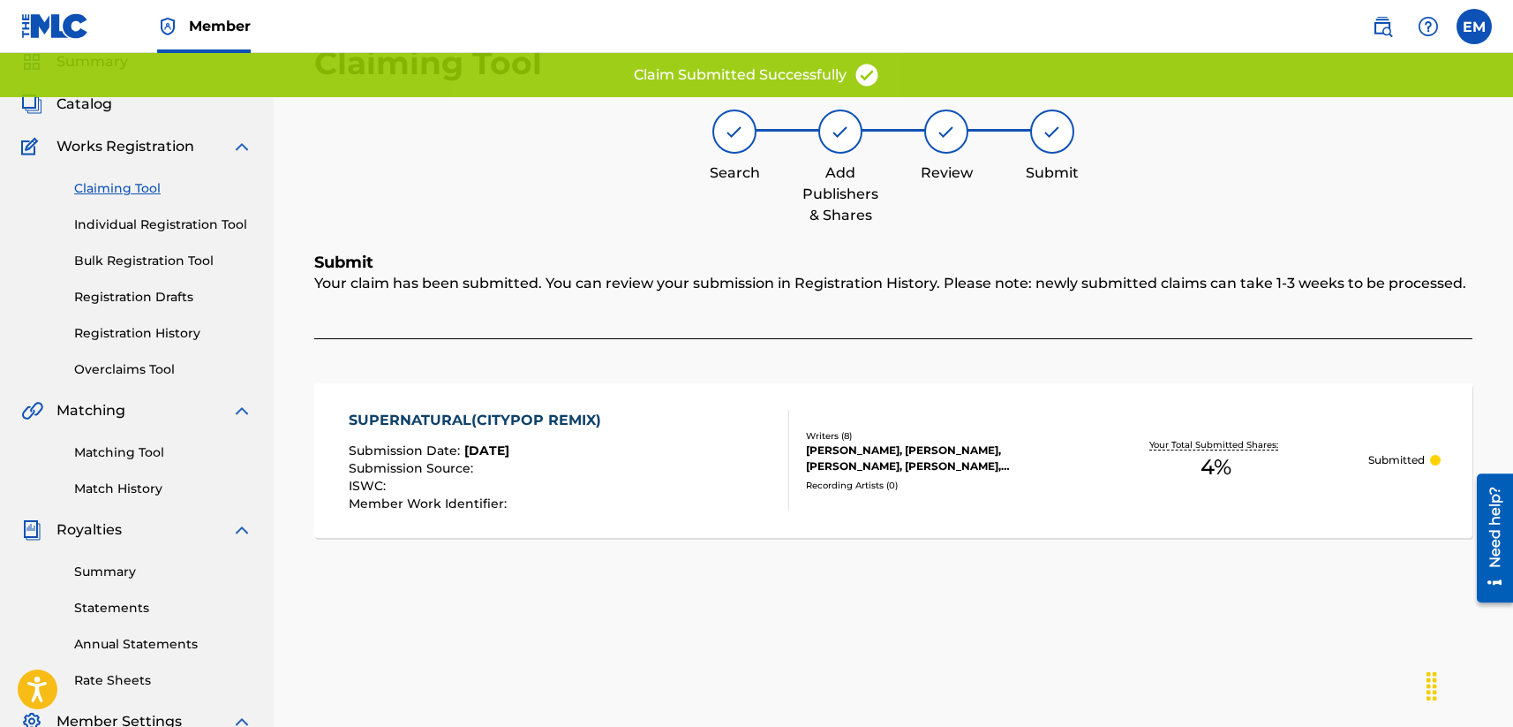
scroll to position [67, 0]
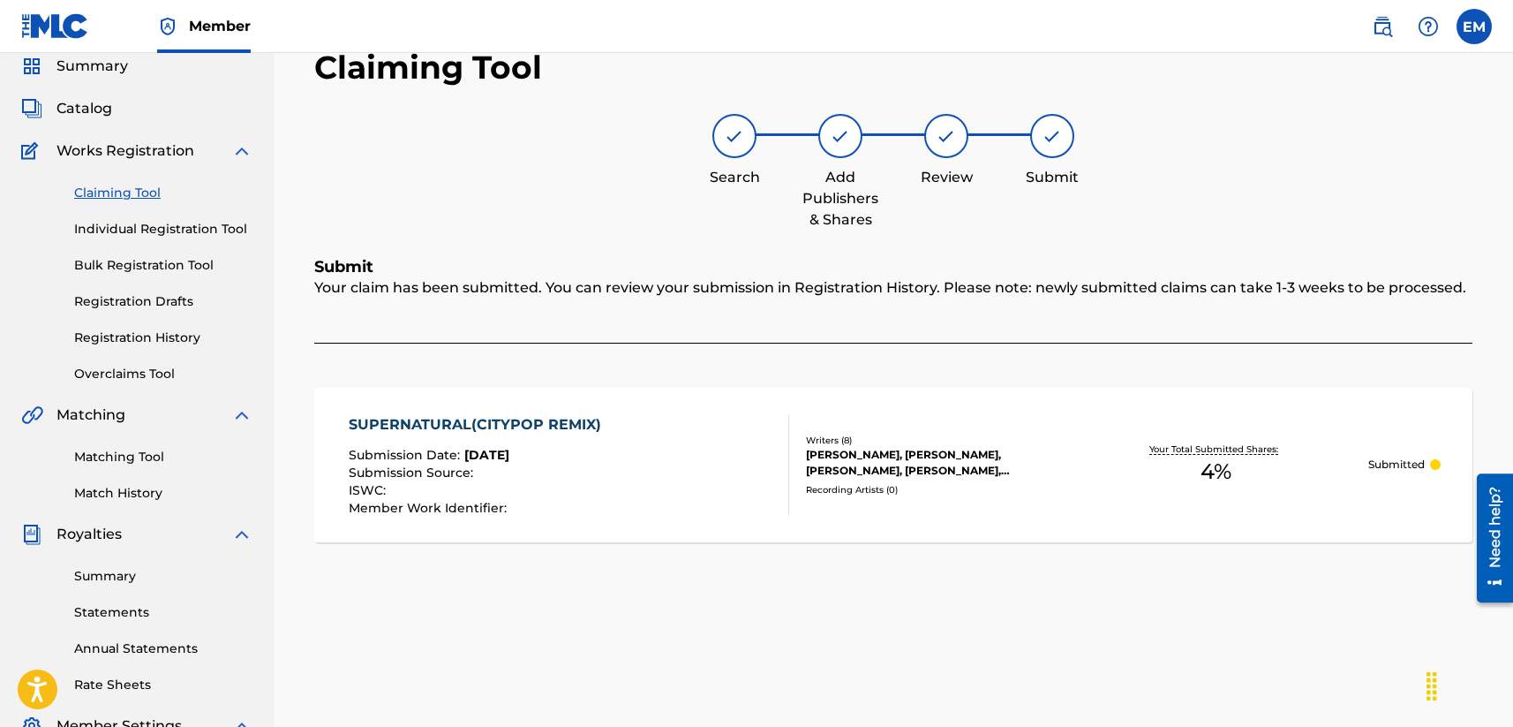
click at [97, 180] on div "Claiming Tool Individual Registration Tool Bulk Registration Tool Registration …" at bounding box center [136, 273] width 231 height 222
click at [94, 189] on link "Claiming Tool" at bounding box center [163, 193] width 178 height 19
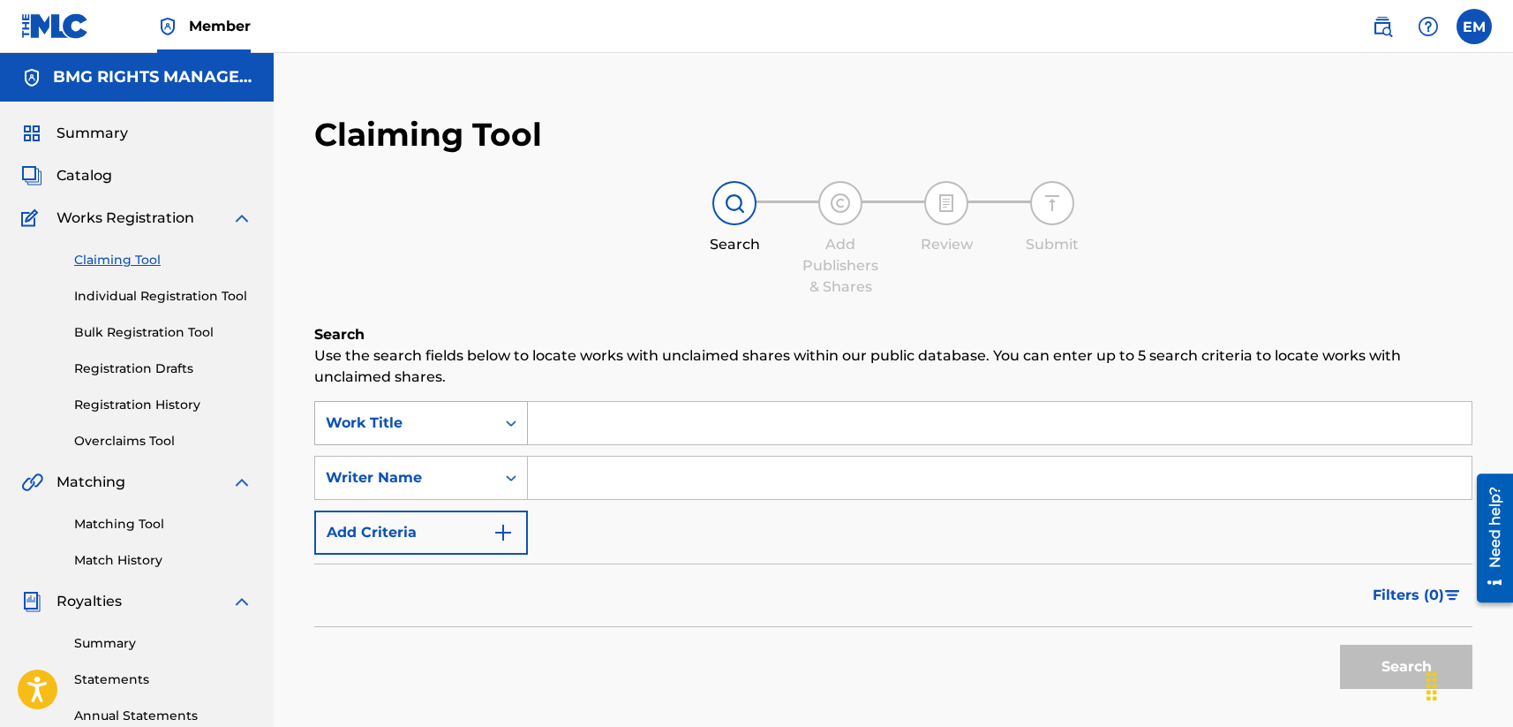
click at [354, 417] on div "Work Title" at bounding box center [405, 422] width 159 height 21
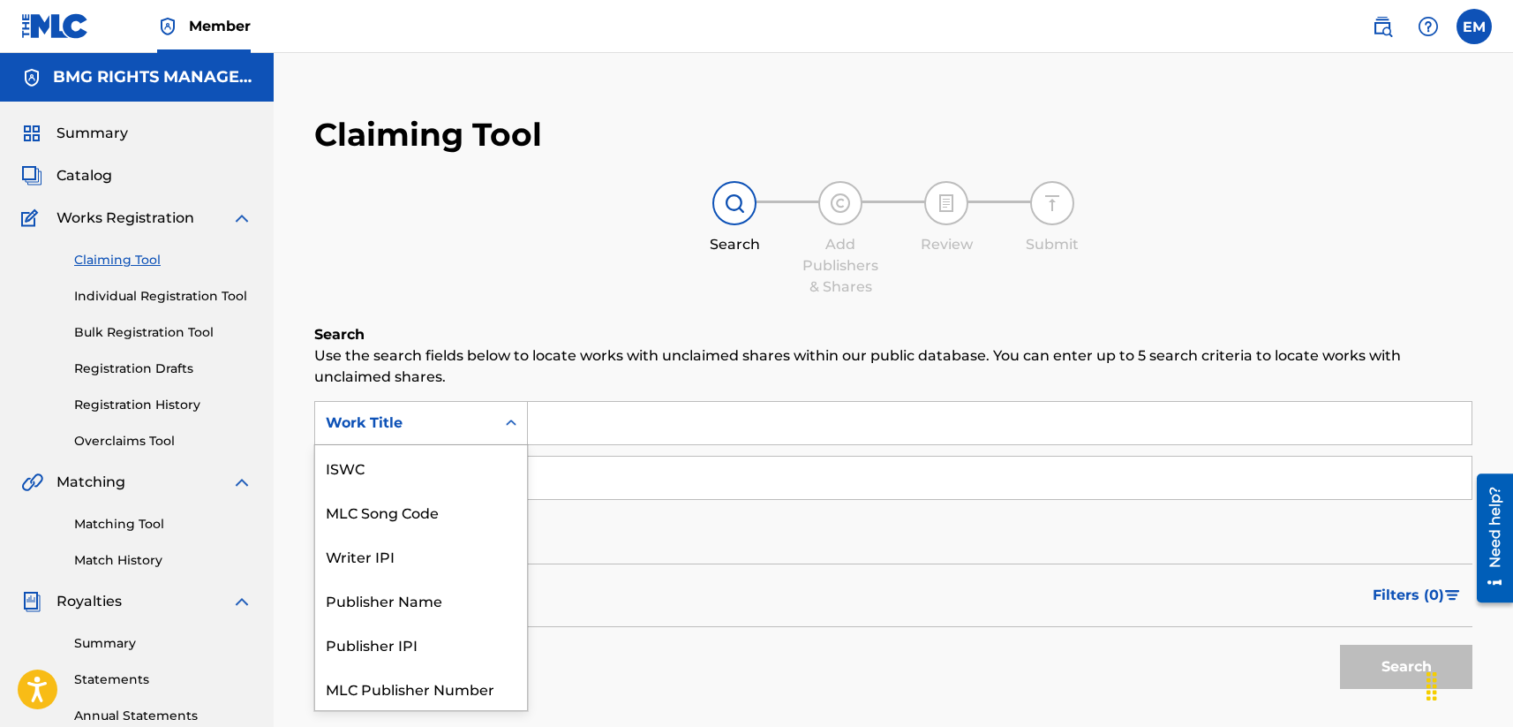
scroll to position [44, 0]
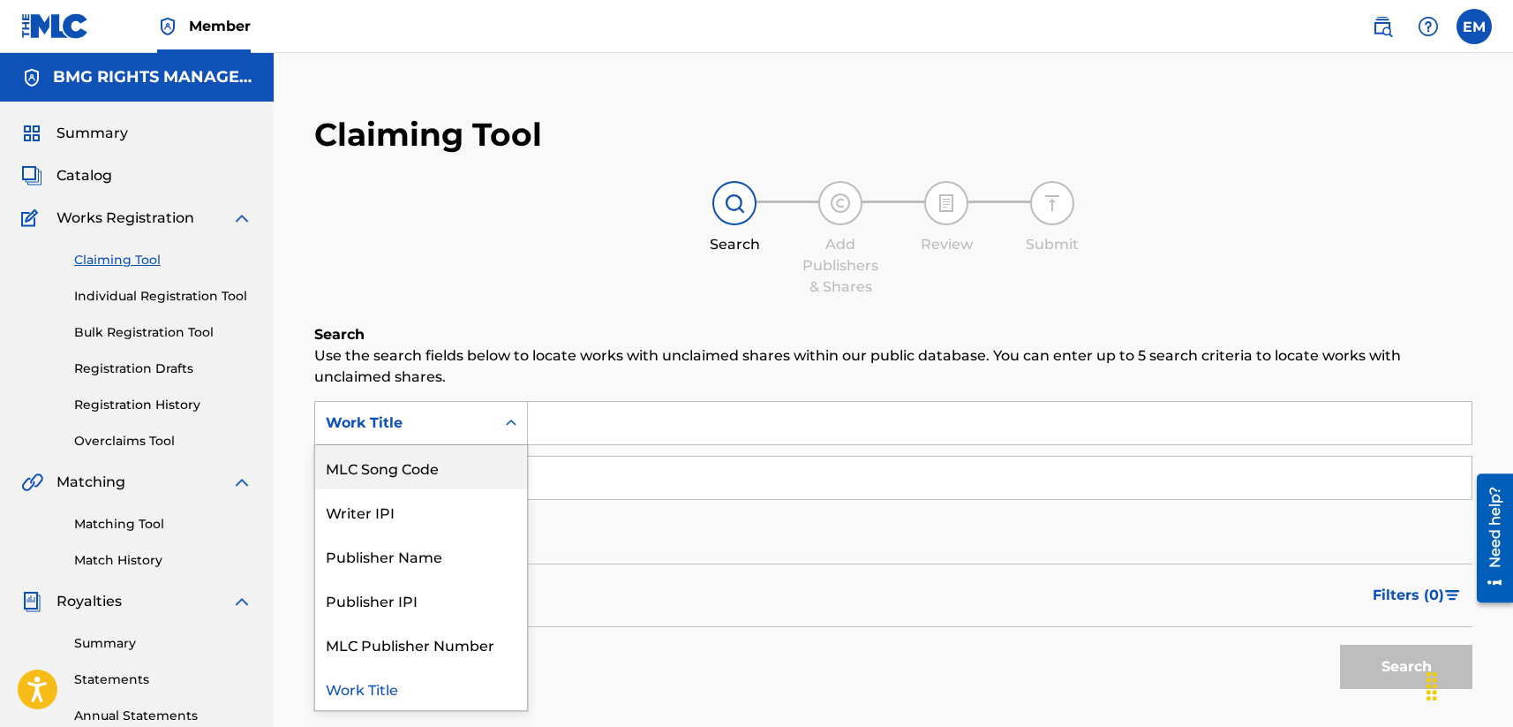
click at [389, 457] on div "MLC Song Code" at bounding box center [421, 467] width 212 height 44
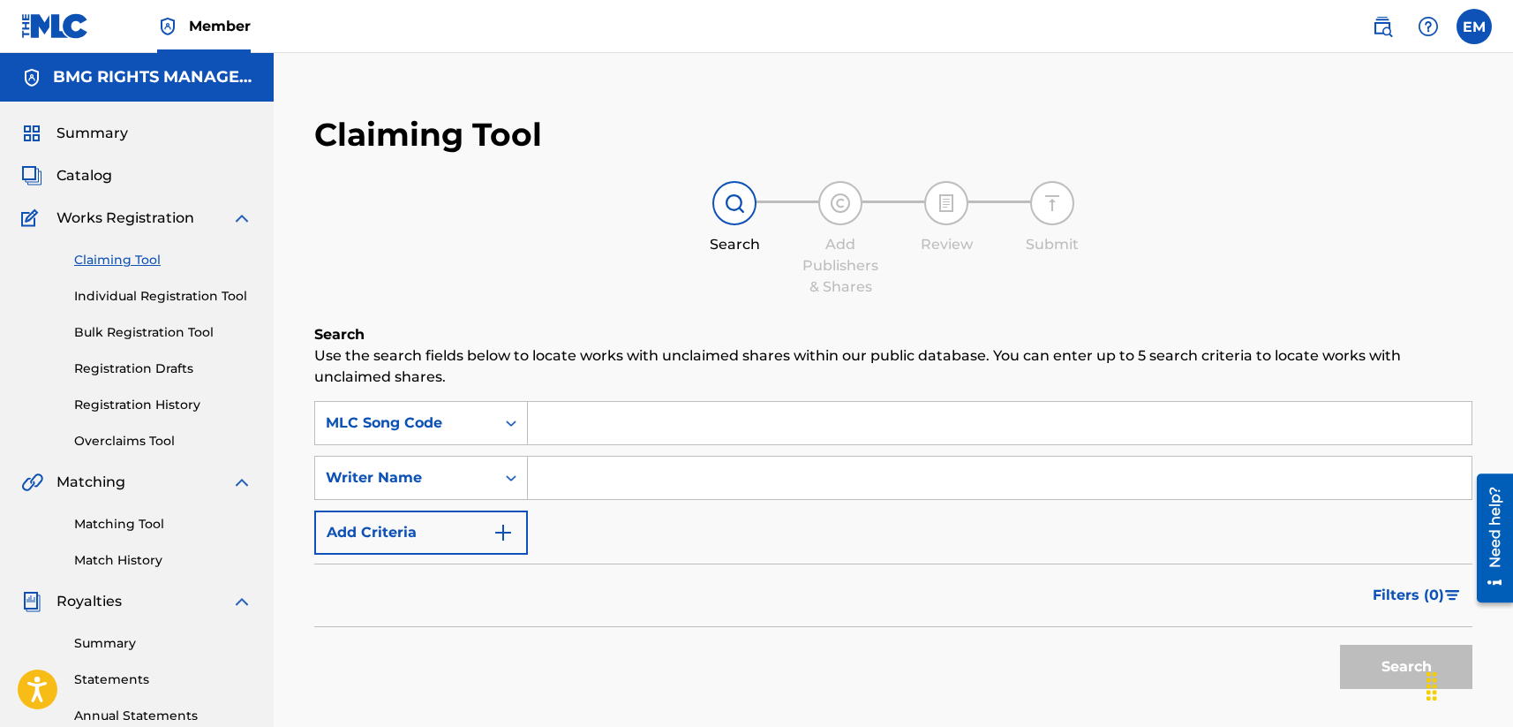
click at [634, 441] on input "Search Form" at bounding box center [1000, 423] width 944 height 42
paste input "N81SDI"
type input "N81SDI"
click at [1277, 667] on button "Search" at bounding box center [1406, 666] width 132 height 44
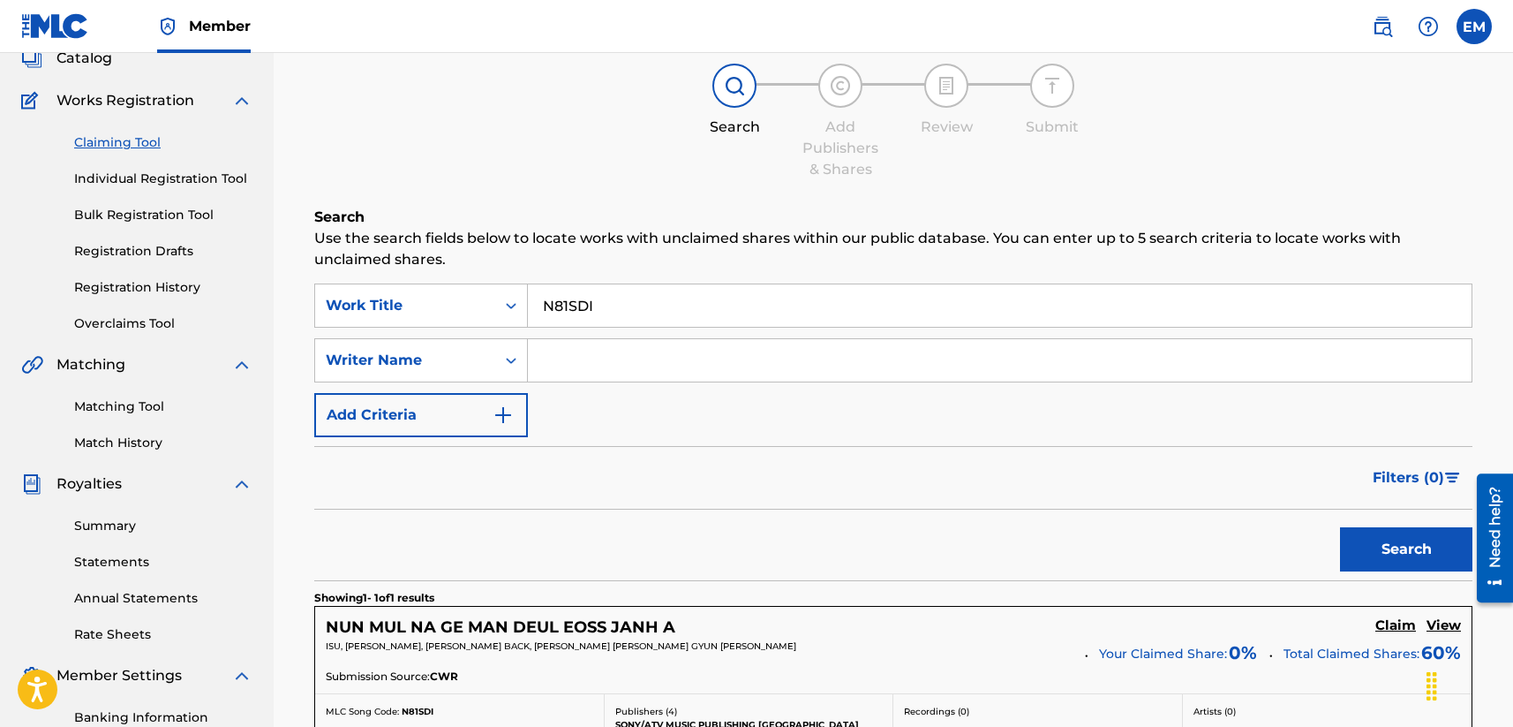
scroll to position [265, 0]
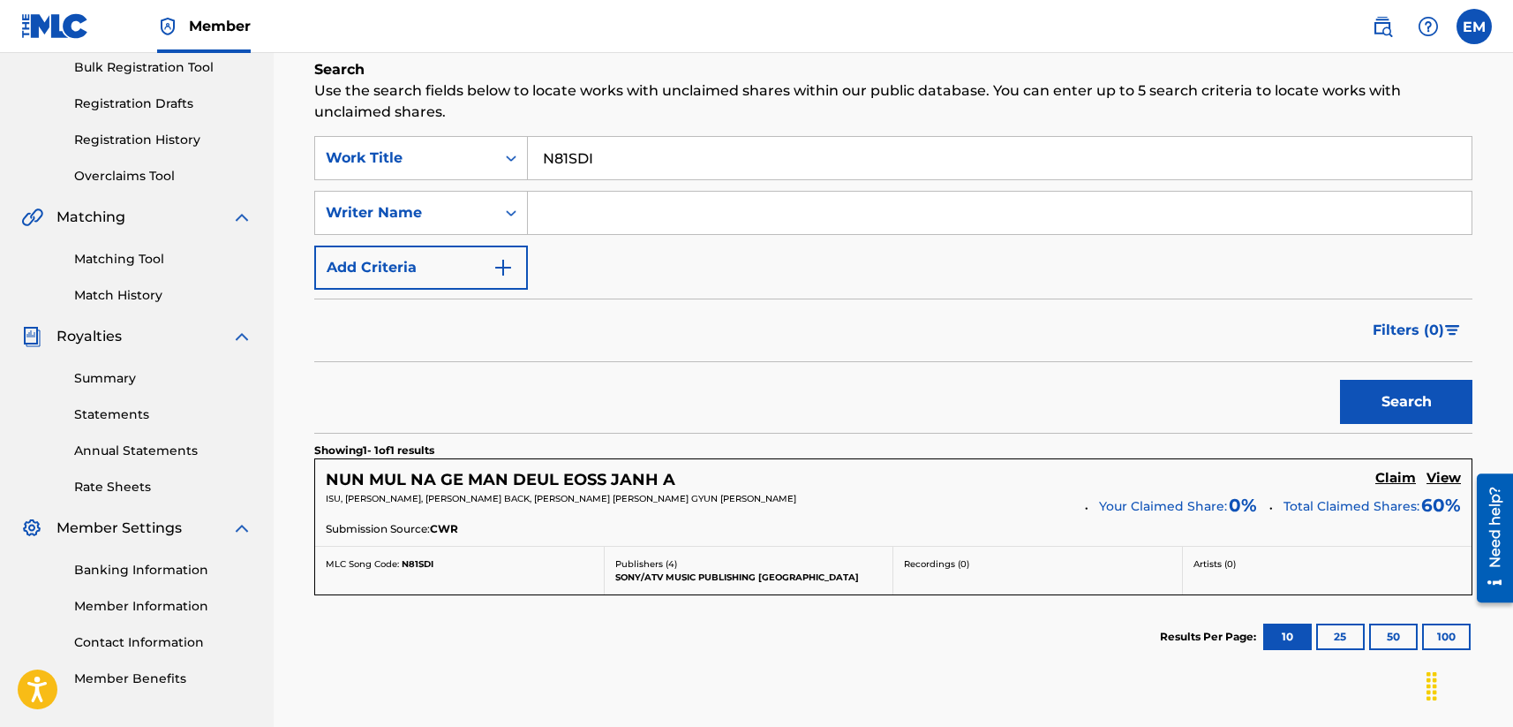
click at [1277, 478] on h5 "Claim" at bounding box center [1395, 478] width 41 height 17
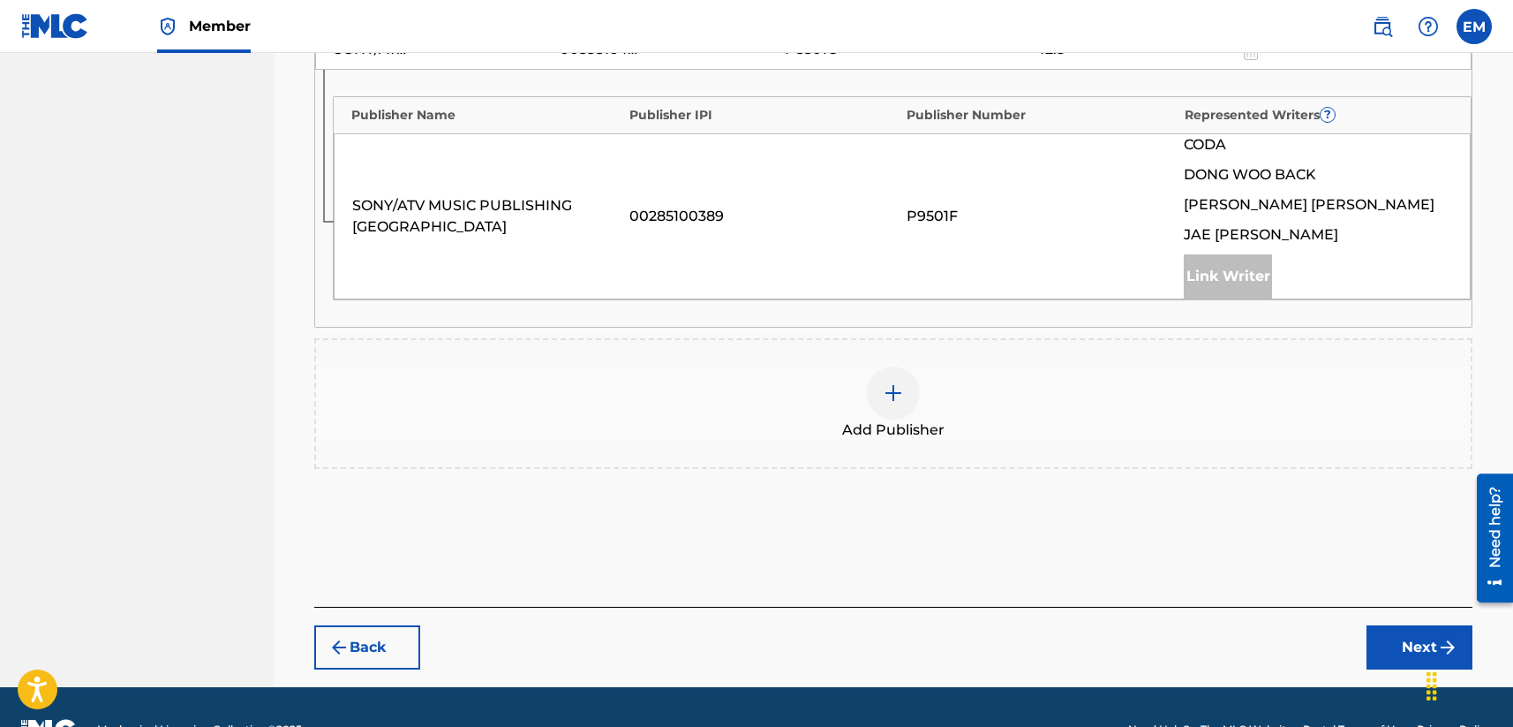
scroll to position [976, 0]
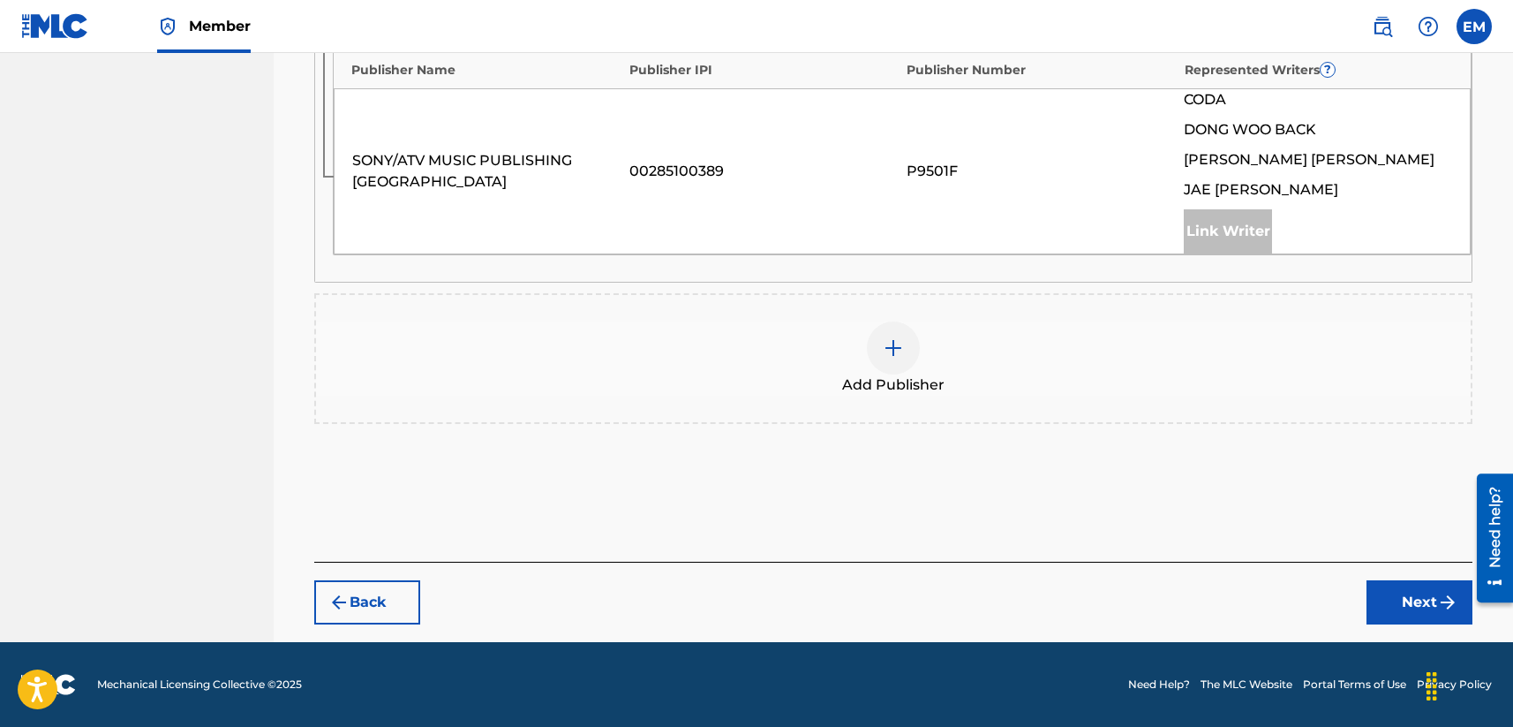
click at [897, 378] on span "Add Publisher" at bounding box center [893, 384] width 102 height 21
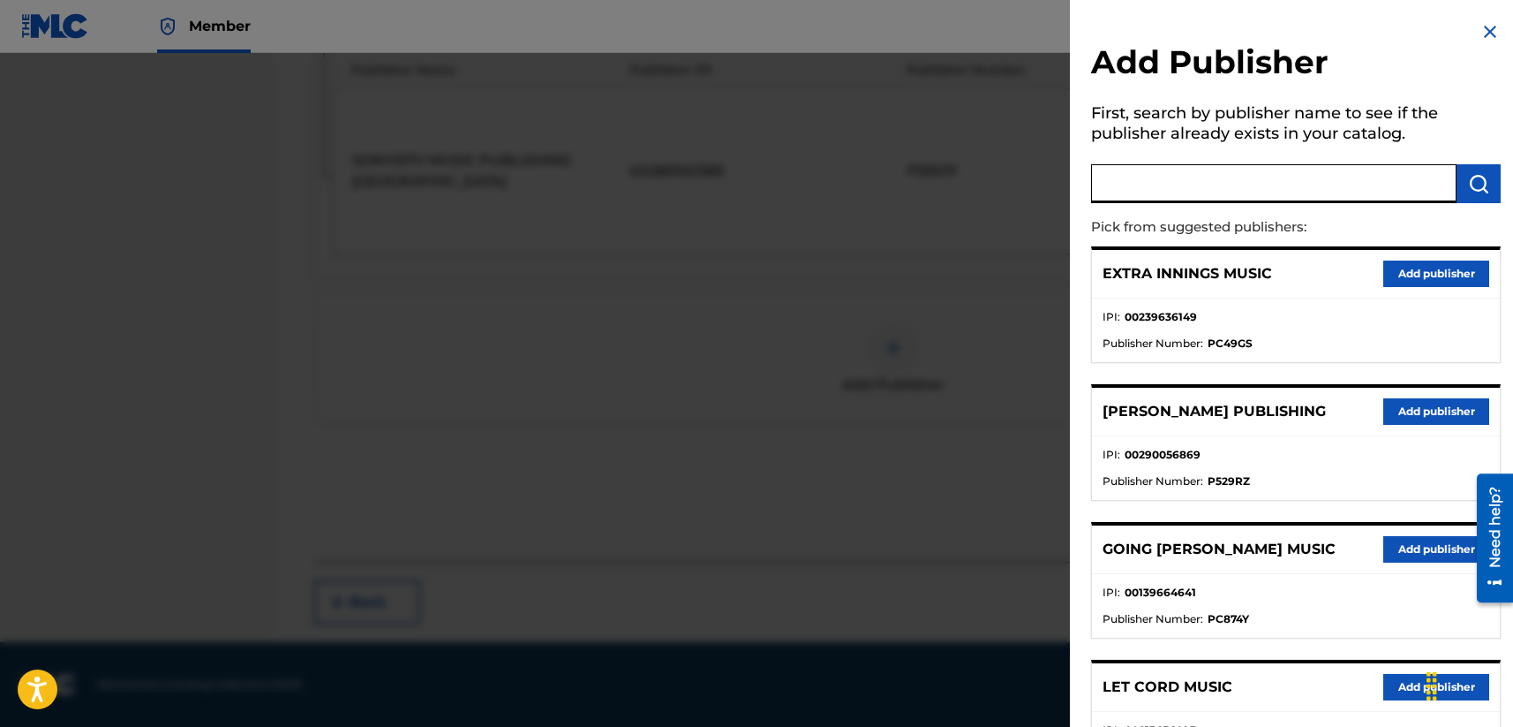
click at [1135, 190] on input "text" at bounding box center [1273, 183] width 365 height 39
type input "a"
type input "fujipacific music korea"
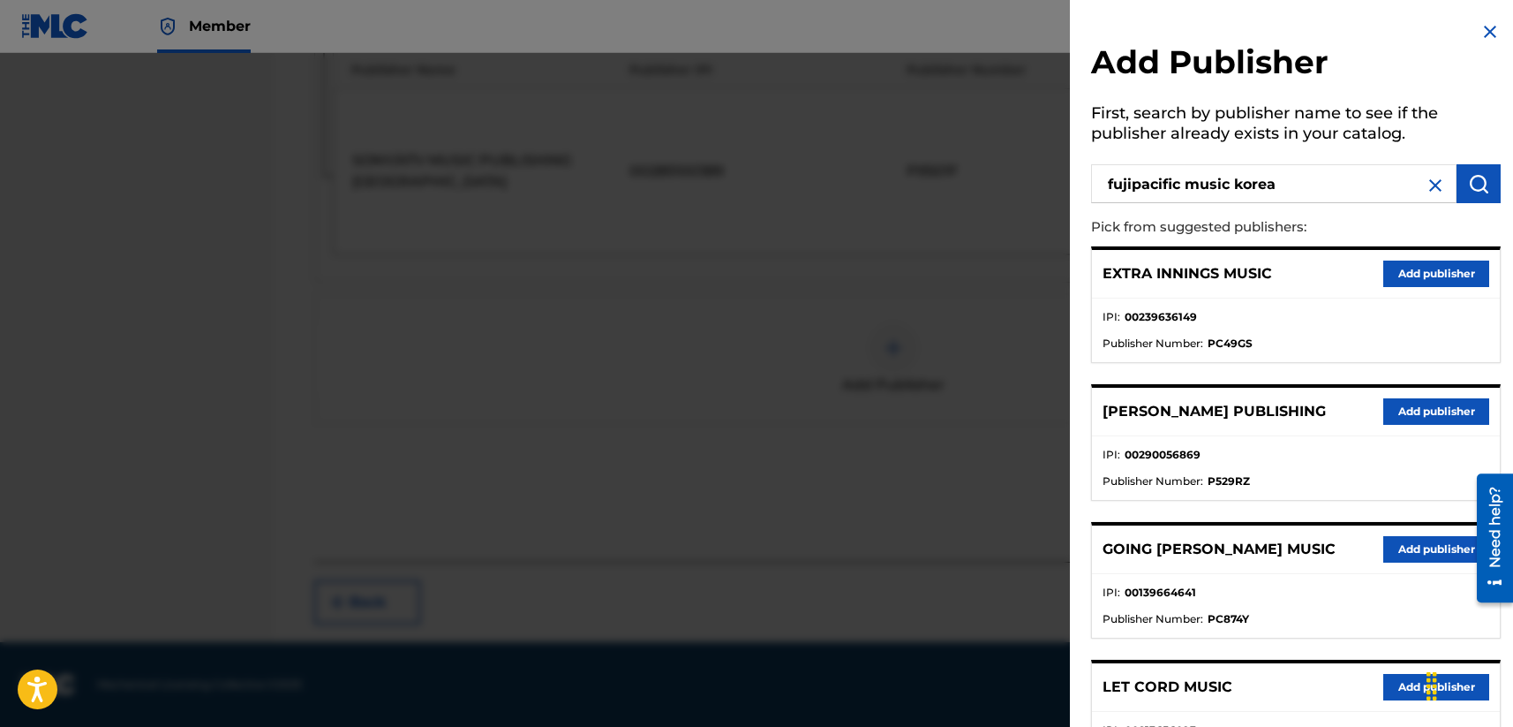
click at [1277, 184] on button "submit" at bounding box center [1479, 183] width 44 height 39
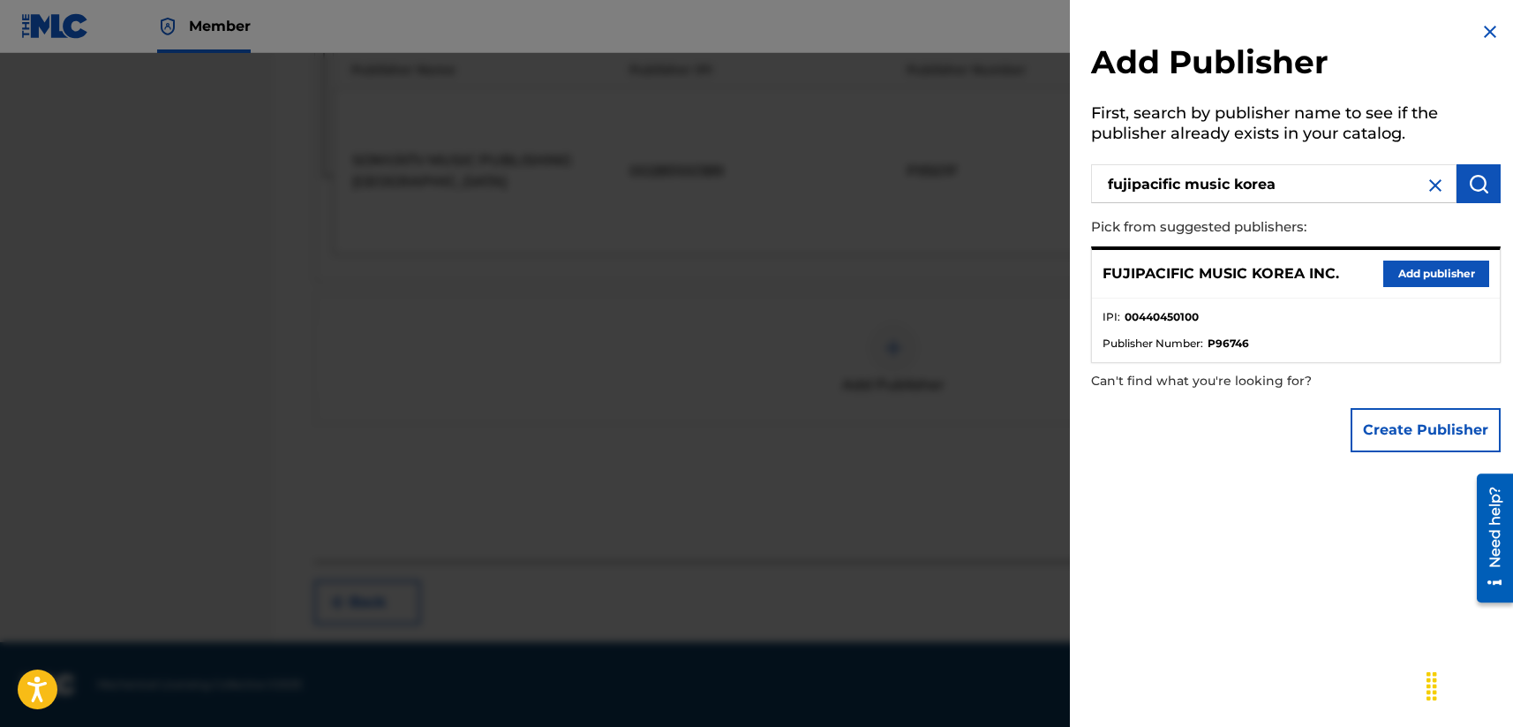
click at [1277, 272] on button "Add publisher" at bounding box center [1436, 273] width 106 height 26
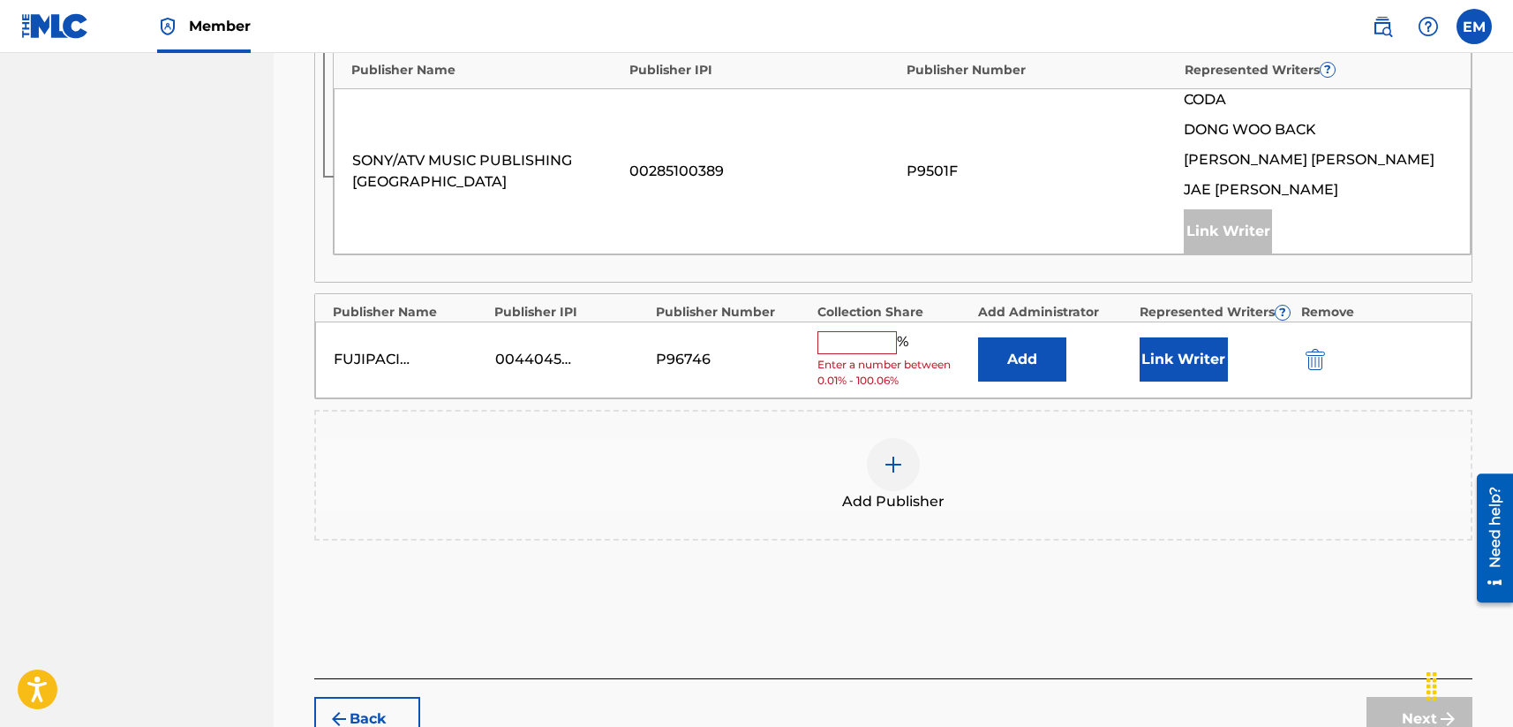
click at [1043, 363] on button "Add" at bounding box center [1022, 359] width 88 height 44
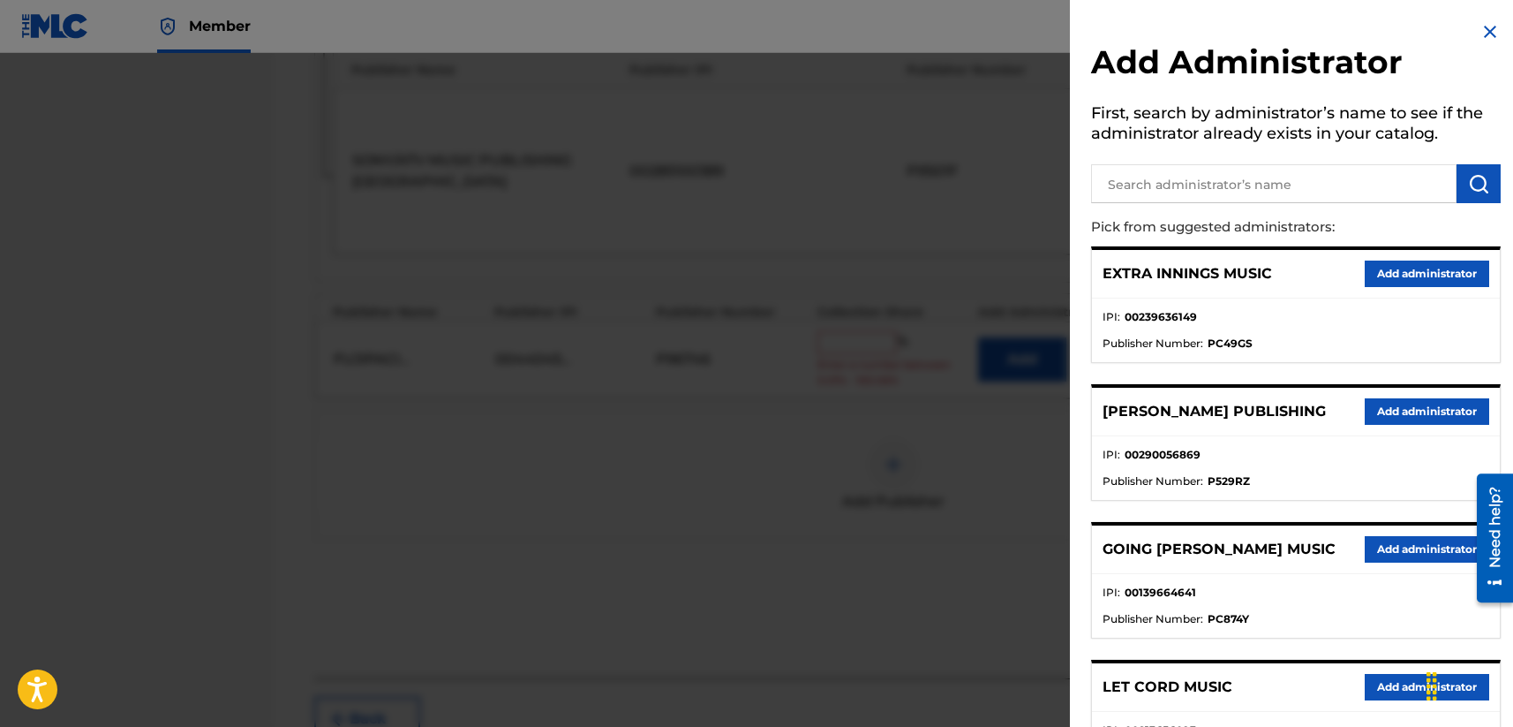
click at [1151, 196] on input "text" at bounding box center [1273, 183] width 365 height 39
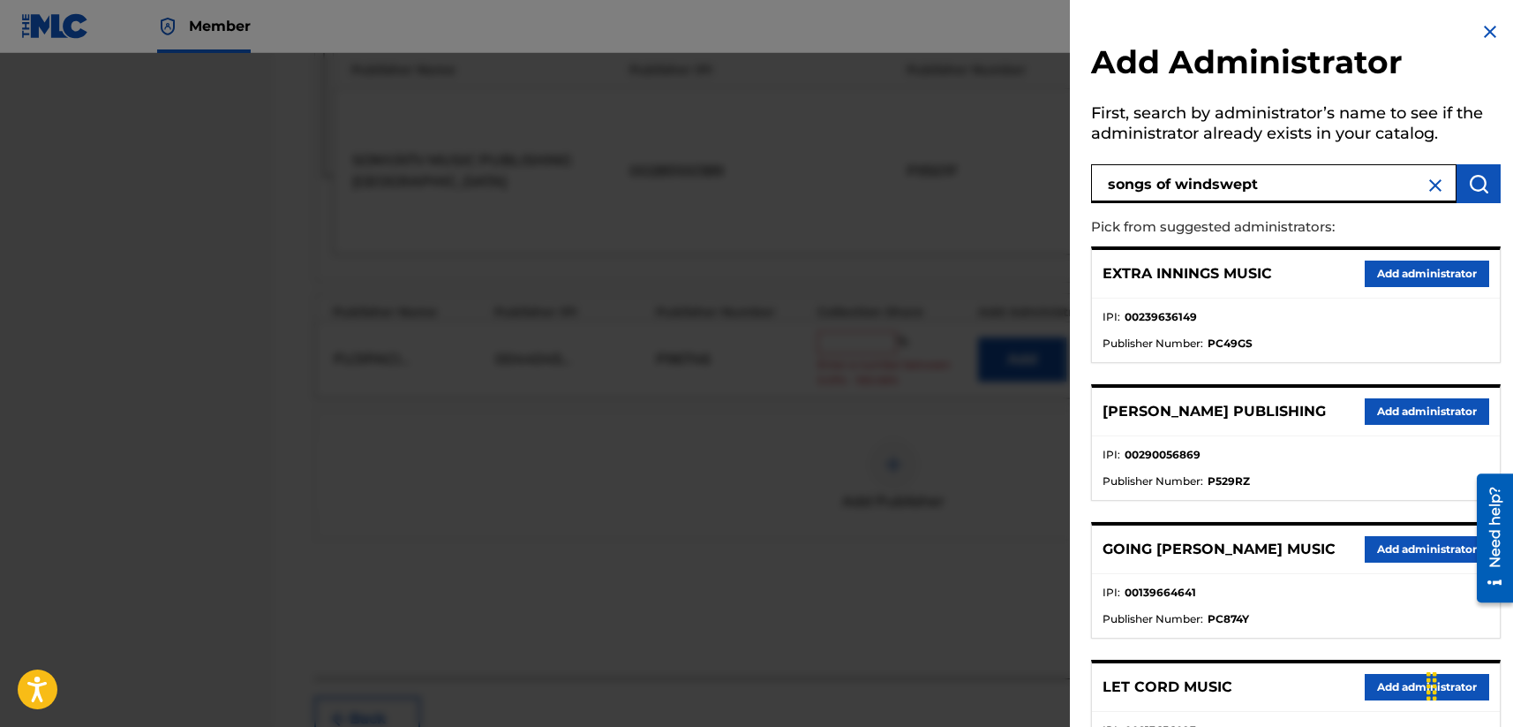
type input "songs of windswept"
click at [1277, 185] on img "submit" at bounding box center [1478, 183] width 21 height 21
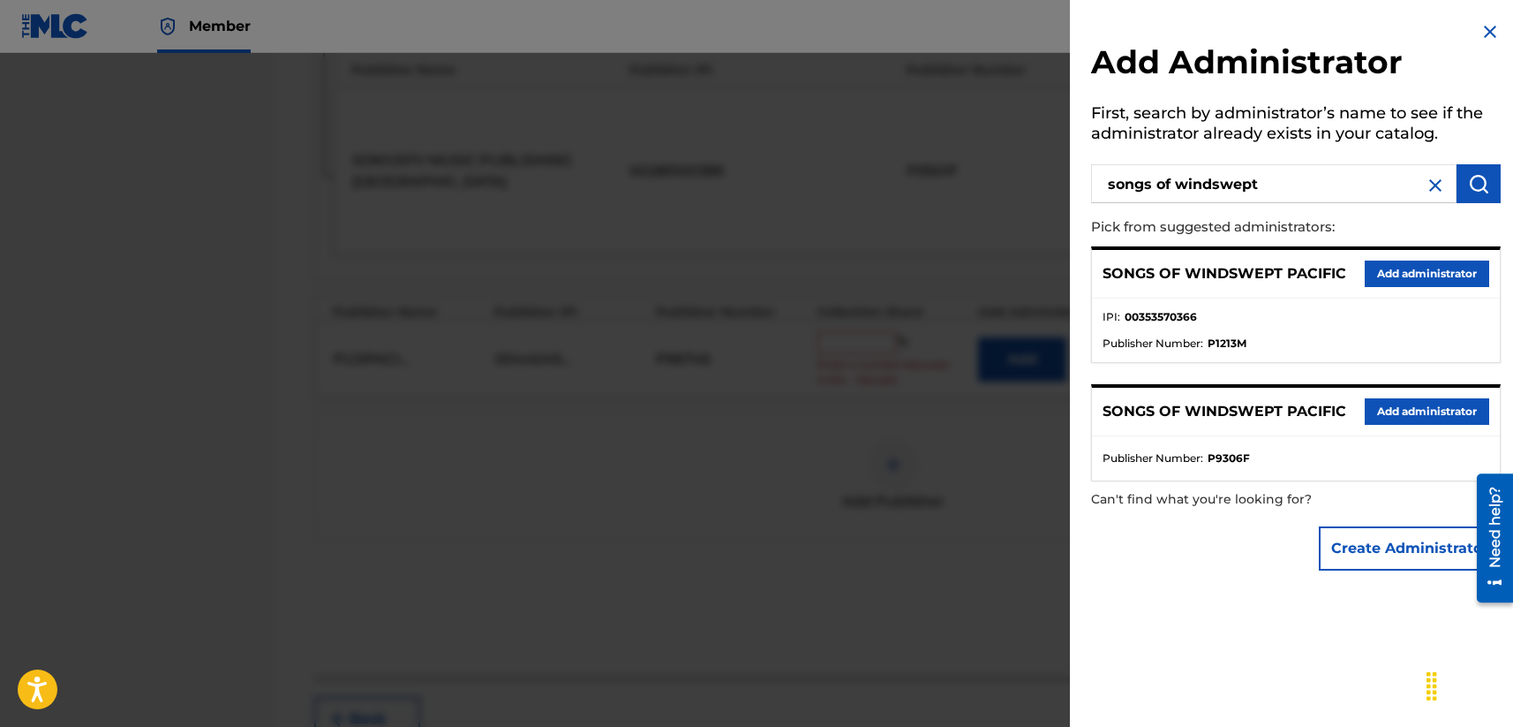
click at [1277, 276] on button "Add administrator" at bounding box center [1427, 273] width 124 height 26
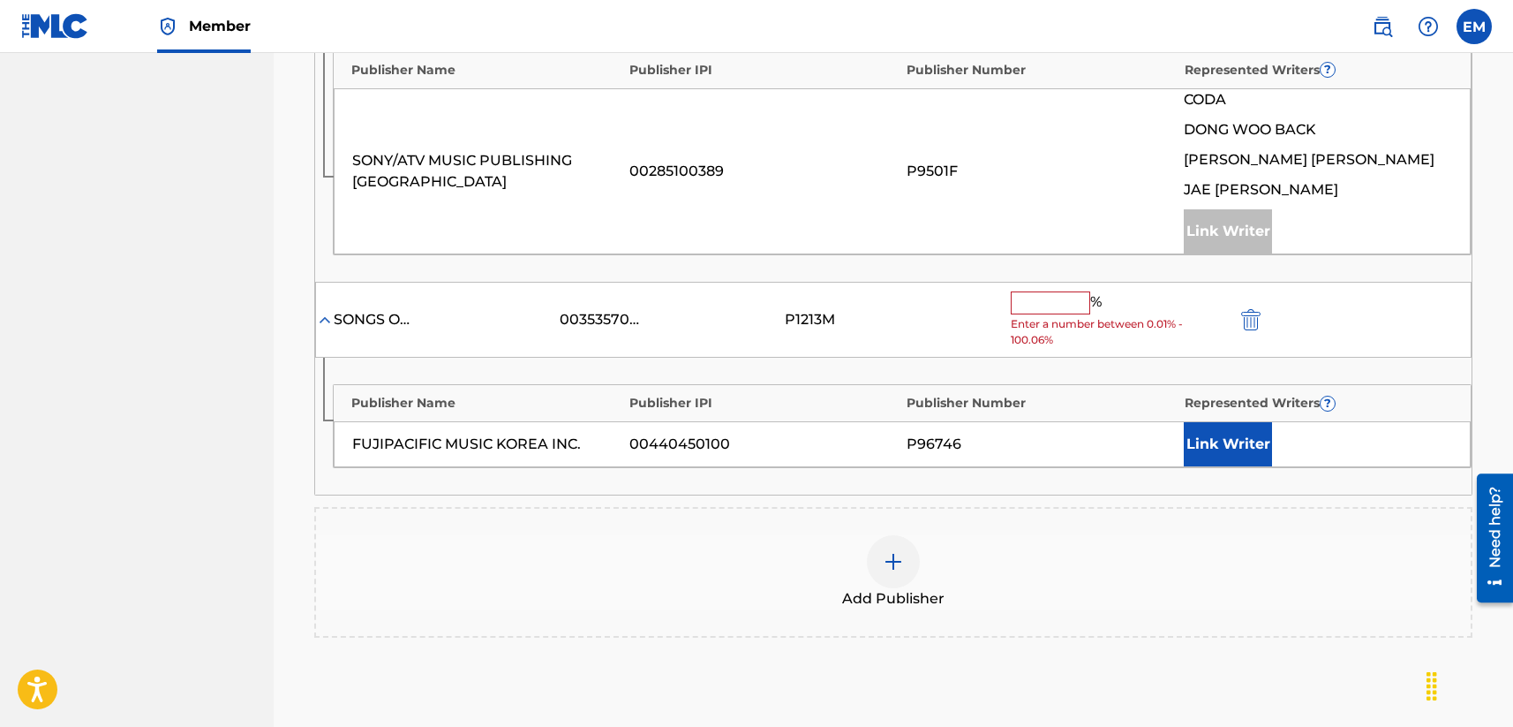
click at [1226, 443] on button "Link Writer" at bounding box center [1228, 444] width 88 height 44
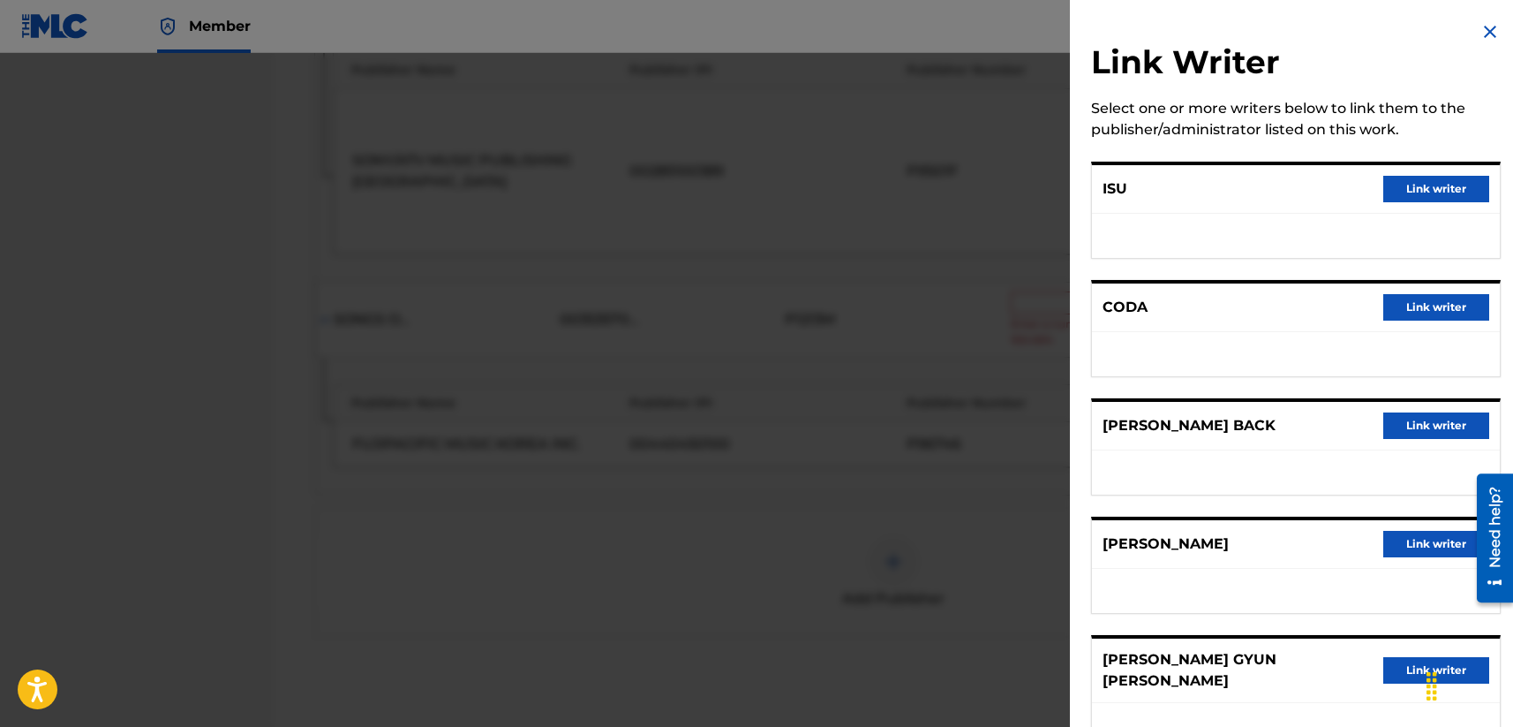
click at [1277, 32] on img at bounding box center [1490, 31] width 21 height 21
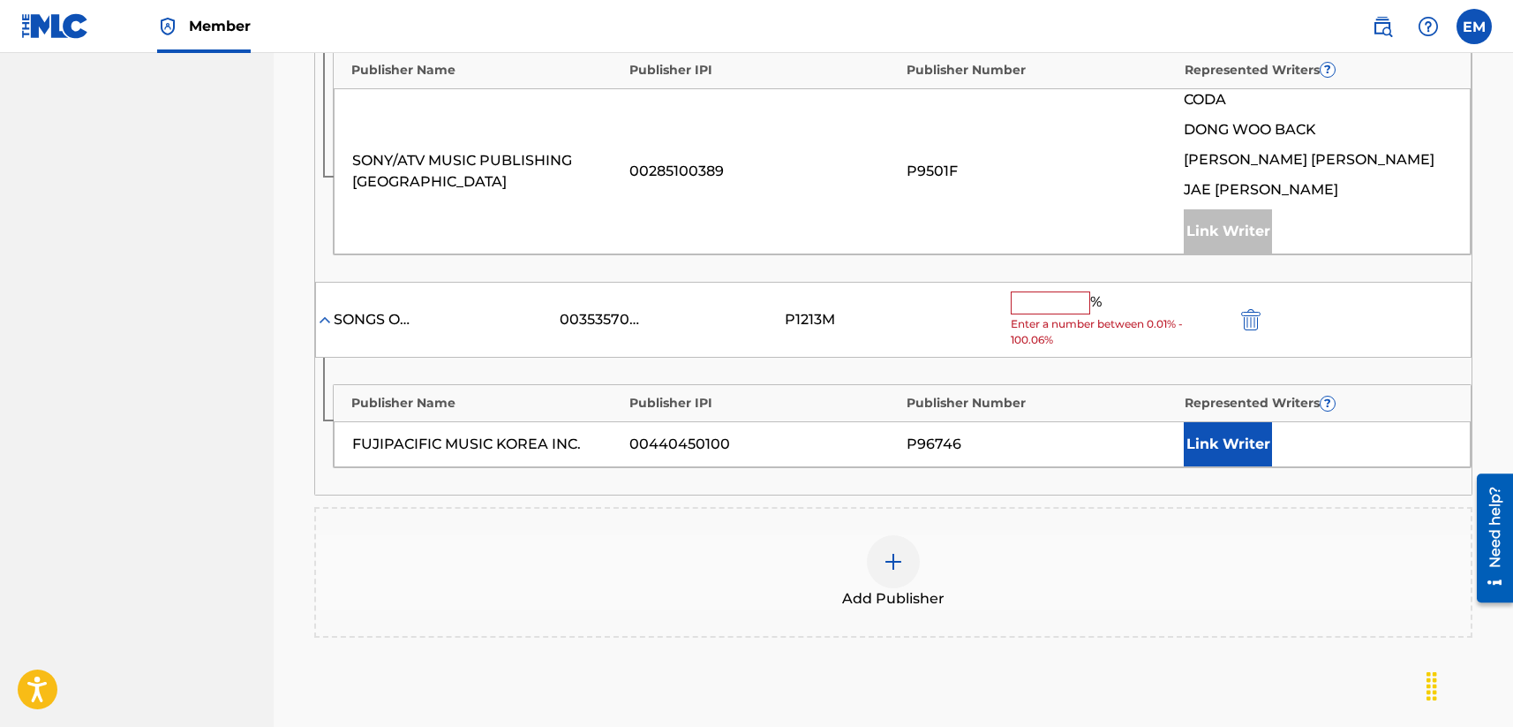
click at [1013, 298] on input "text" at bounding box center [1050, 302] width 79 height 23
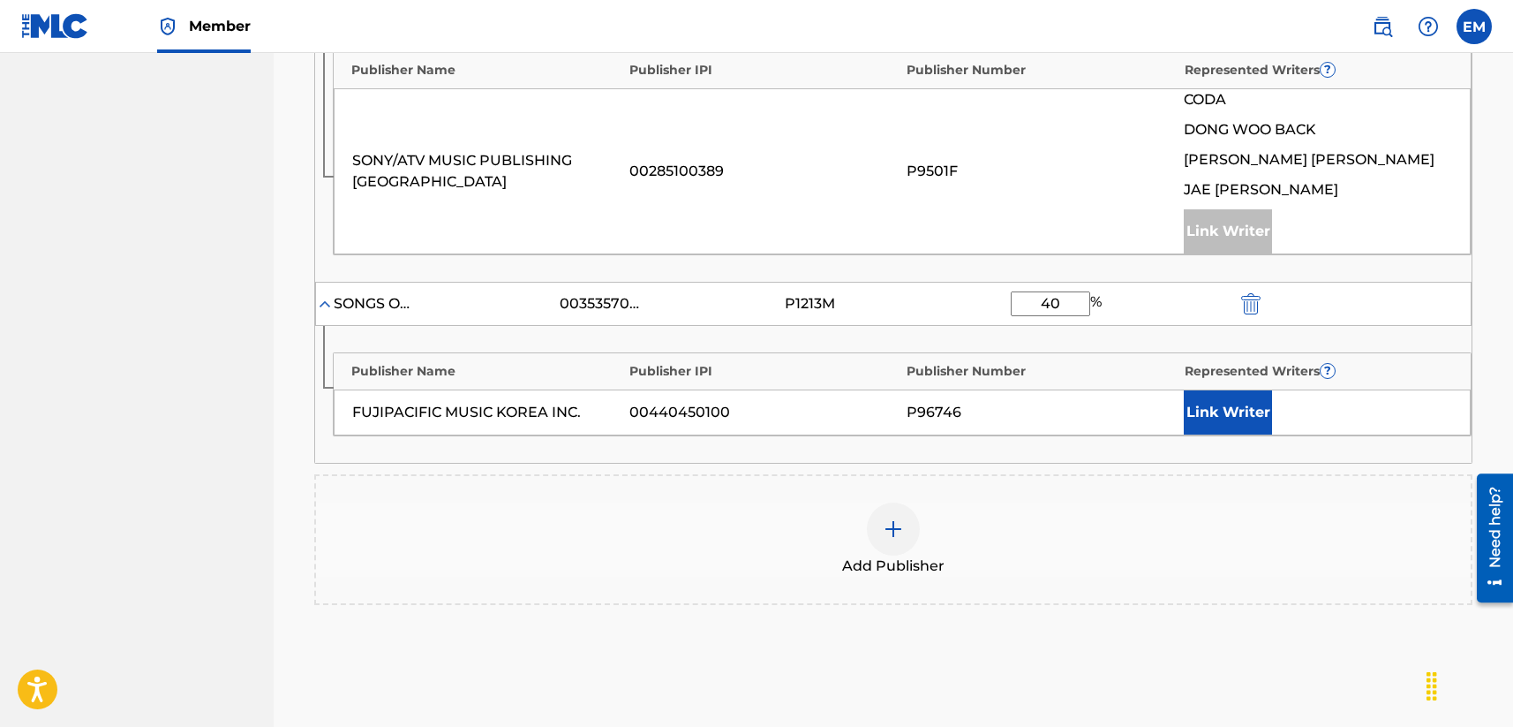
type input "40"
click at [1232, 423] on button "Link Writer" at bounding box center [1228, 412] width 88 height 44
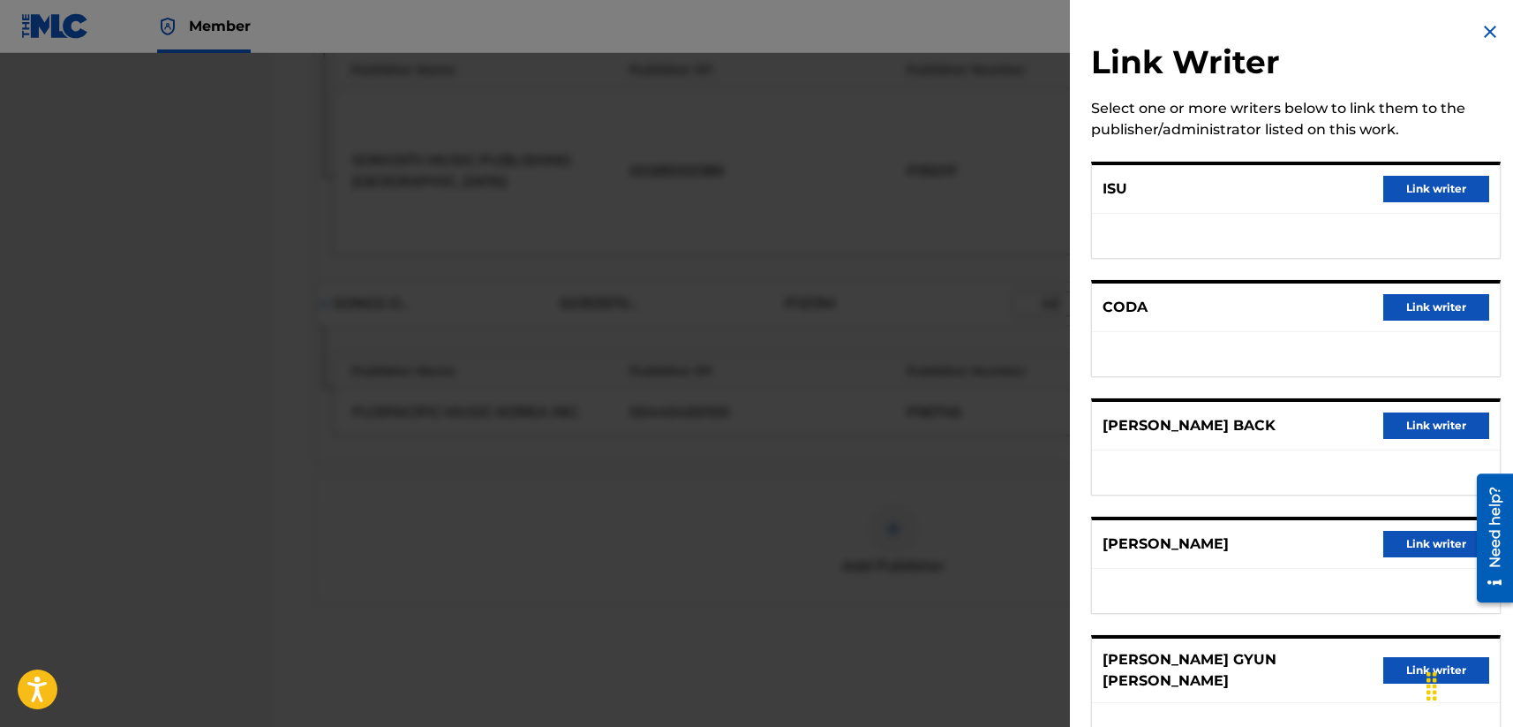
scroll to position [166, 0]
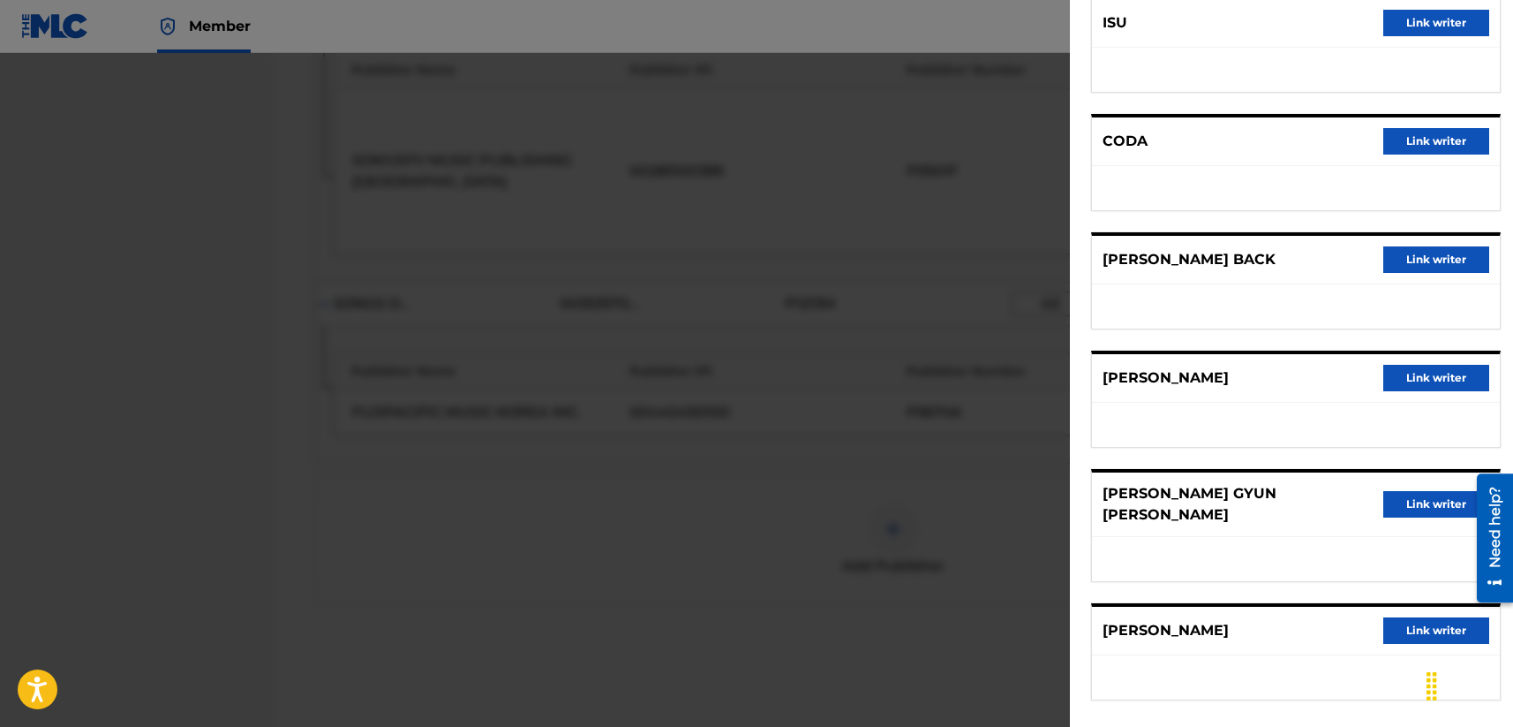
click at [1277, 617] on button "Link writer" at bounding box center [1436, 630] width 106 height 26
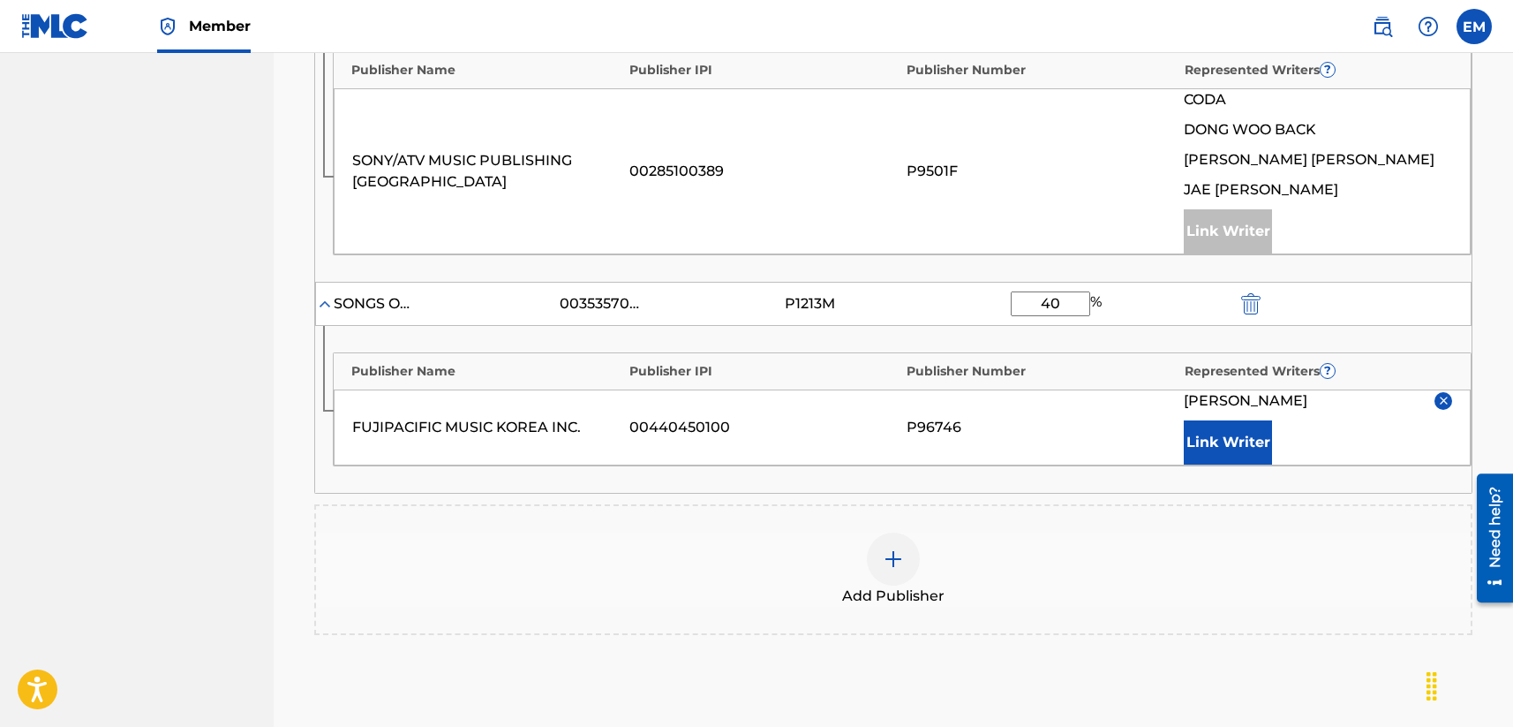
click at [1223, 445] on button "Link Writer" at bounding box center [1228, 442] width 88 height 44
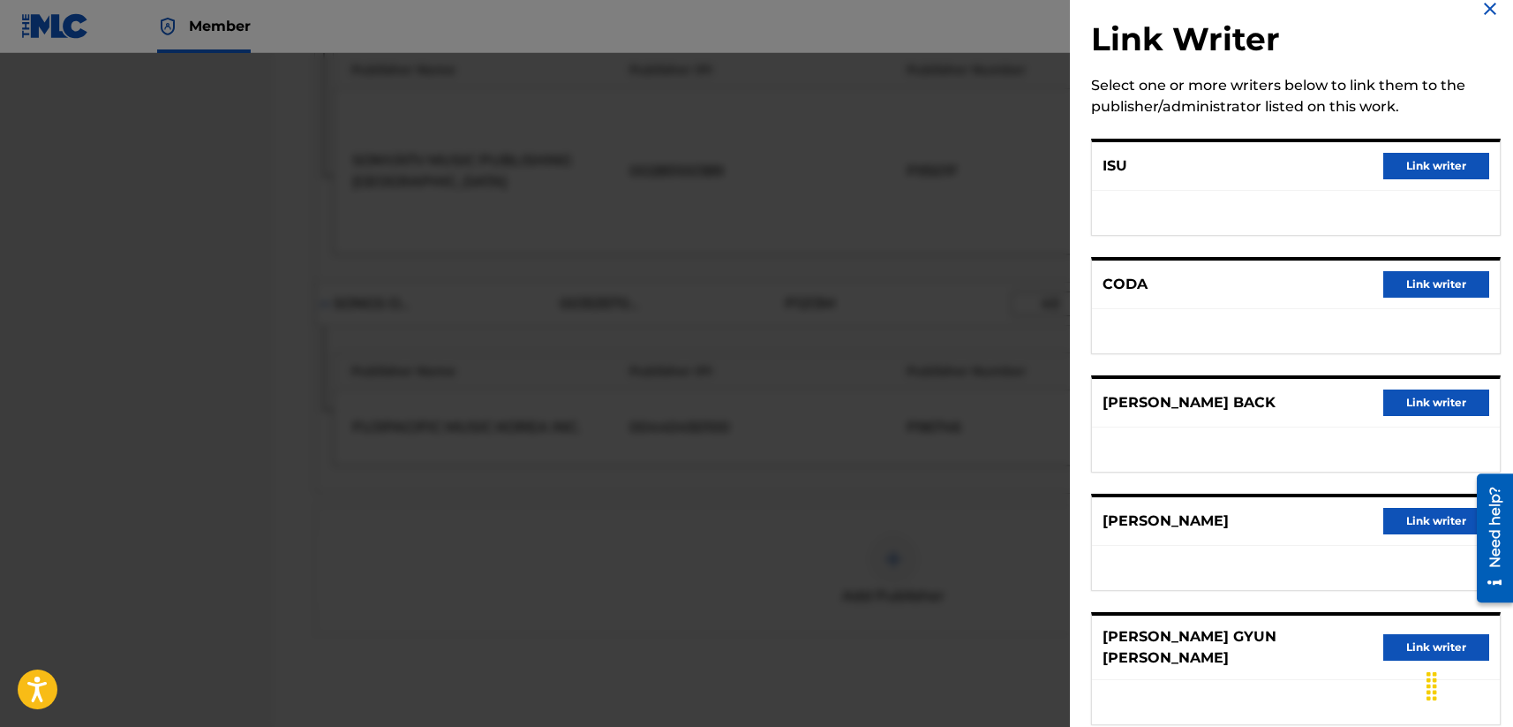
scroll to position [0, 0]
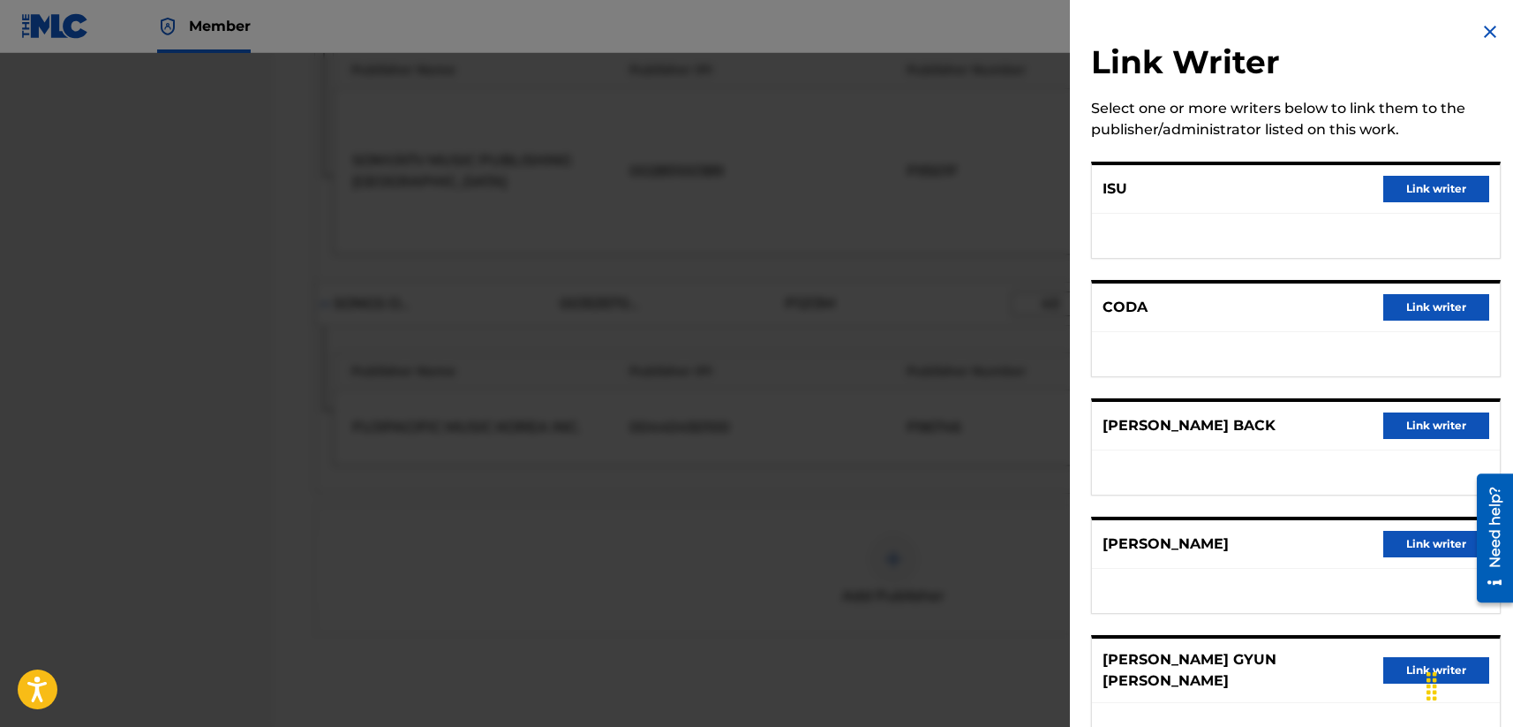
click at [1277, 34] on img at bounding box center [1490, 31] width 21 height 21
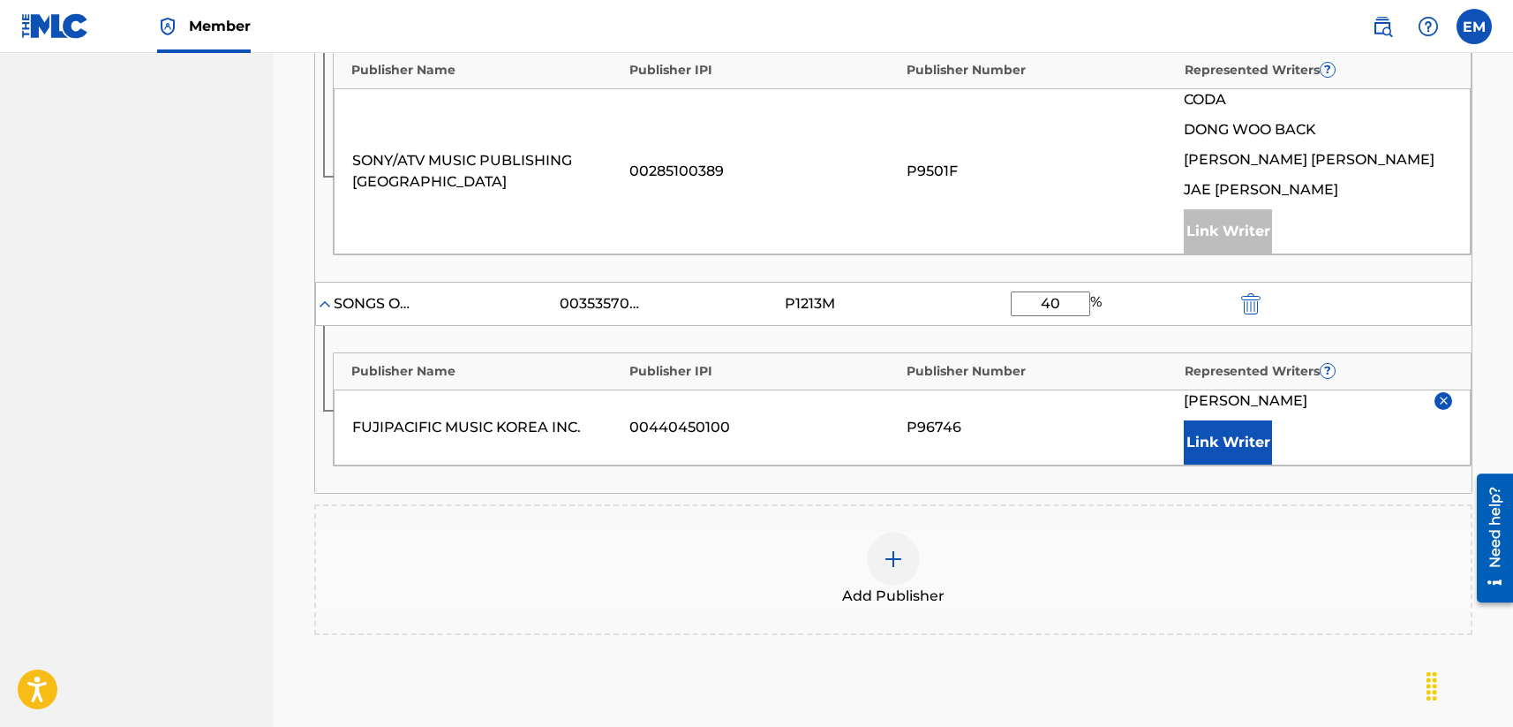
click at [1233, 435] on button "Link Writer" at bounding box center [1228, 442] width 88 height 44
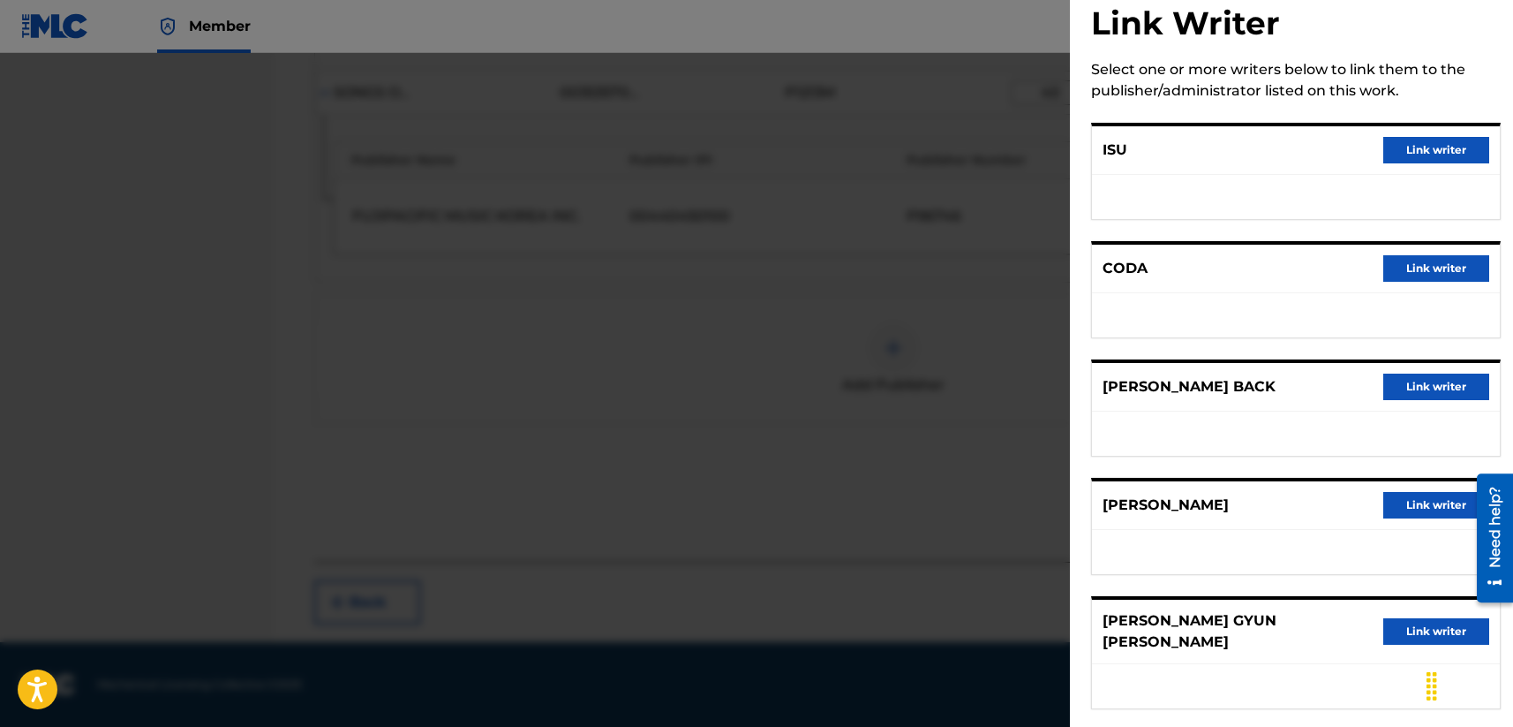
scroll to position [48, 0]
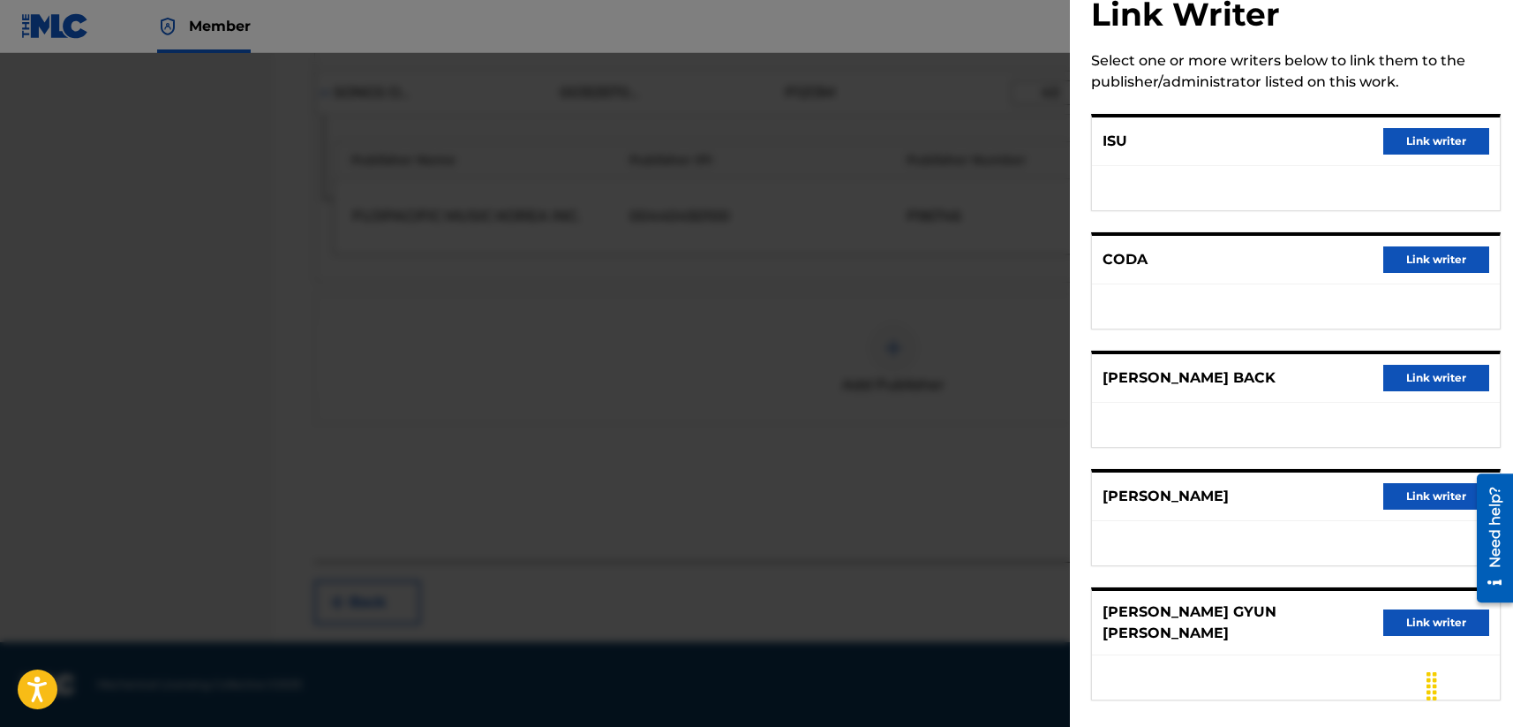
click at [936, 479] on div at bounding box center [756, 416] width 1513 height 727
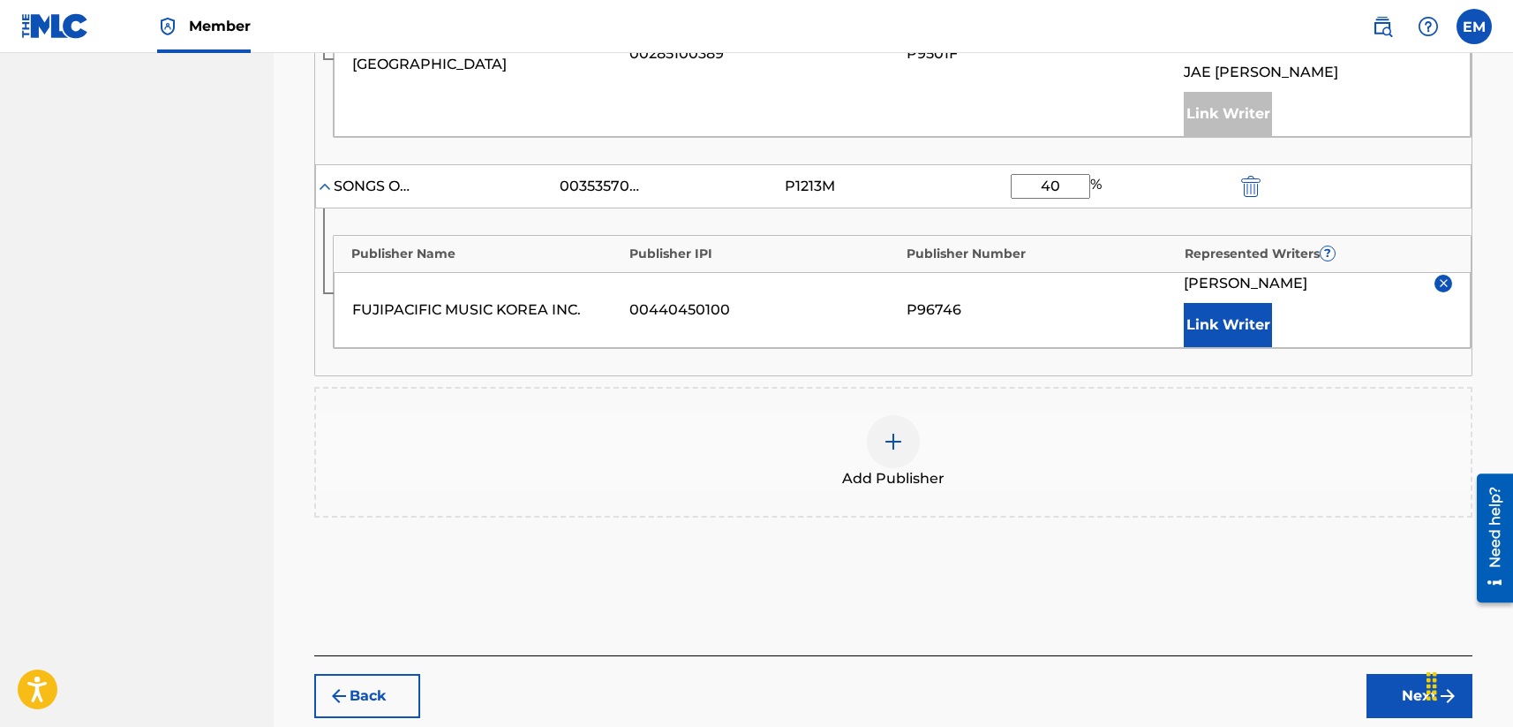
scroll to position [1099, 0]
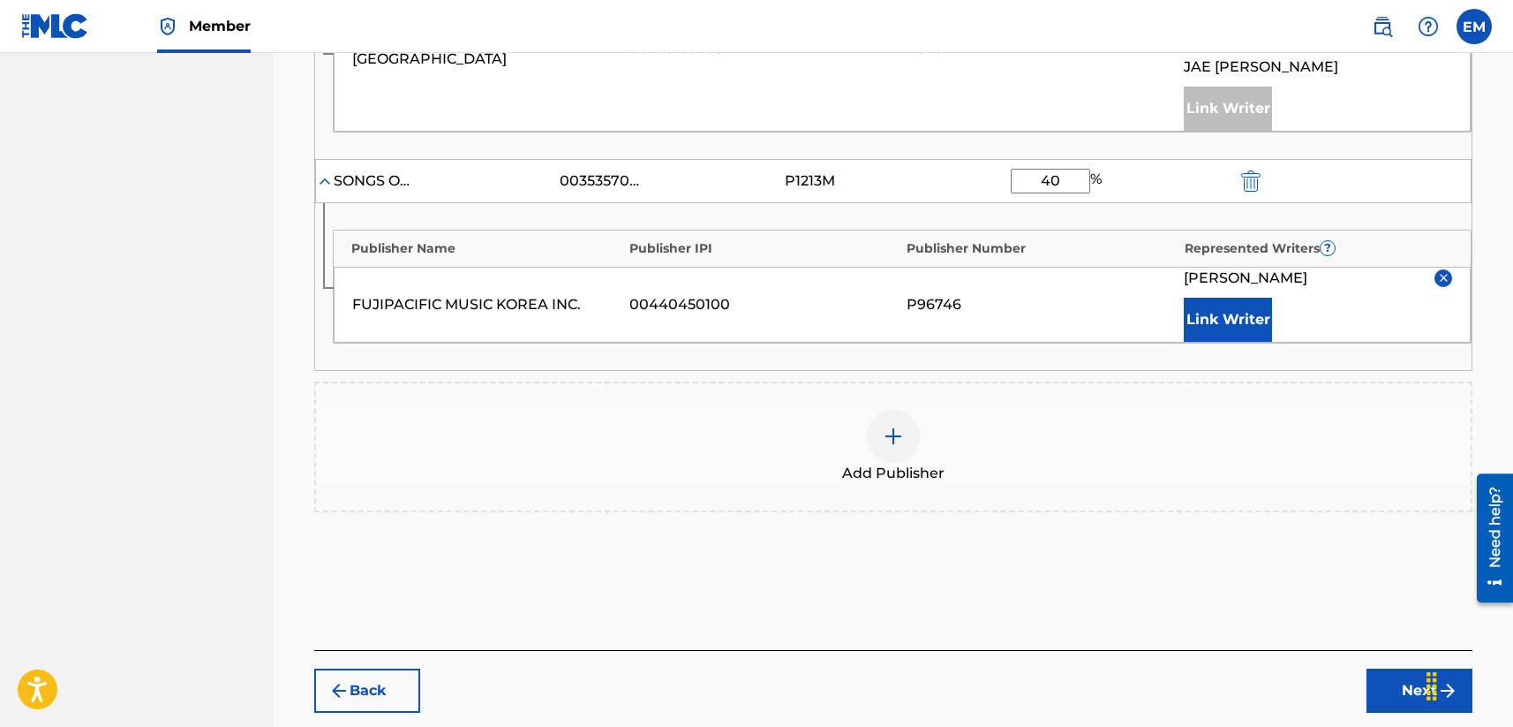
click at [1178, 365] on div "Publisher Name Publisher IPI Publisher Number Represented Writers ? FUJIPACIFIC…" at bounding box center [893, 286] width 1157 height 167
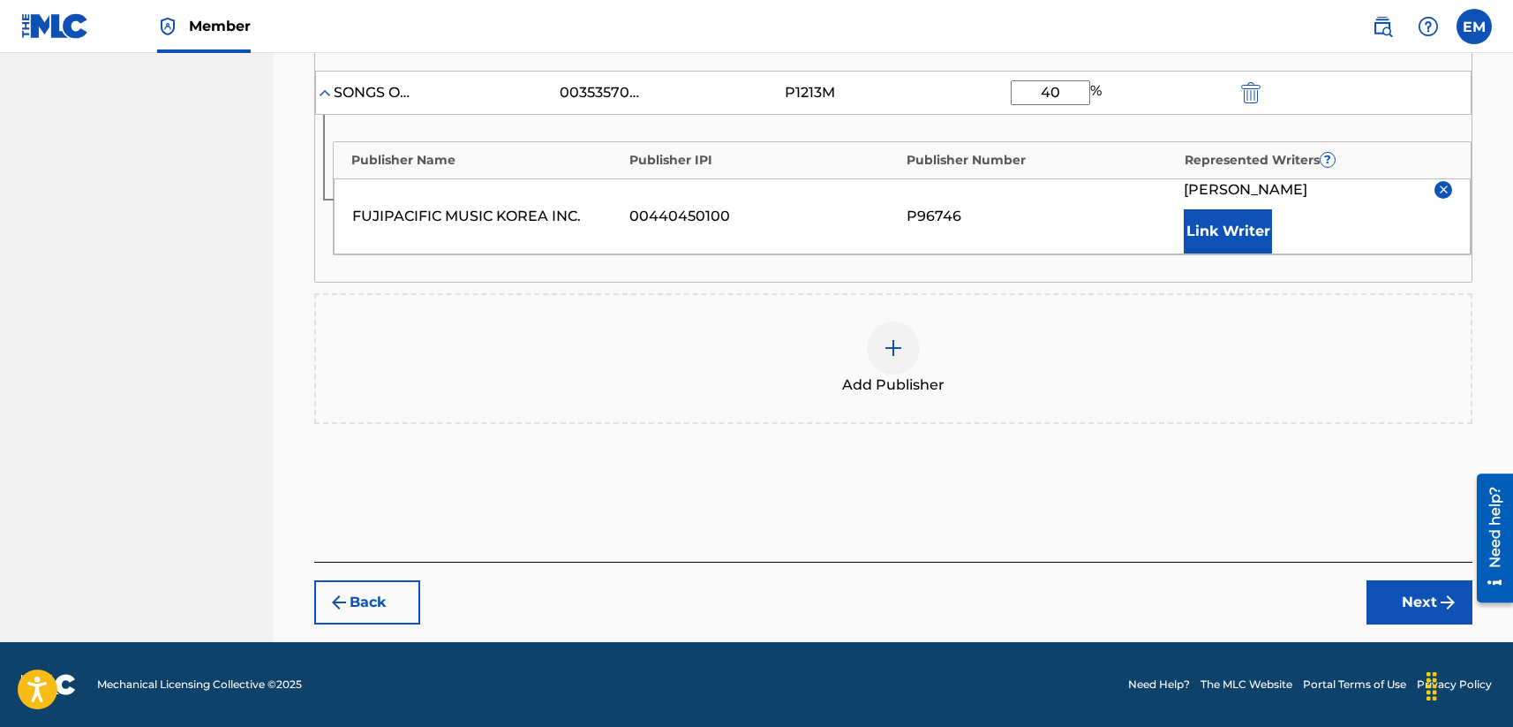
click at [1277, 595] on button "Next" at bounding box center [1420, 602] width 106 height 44
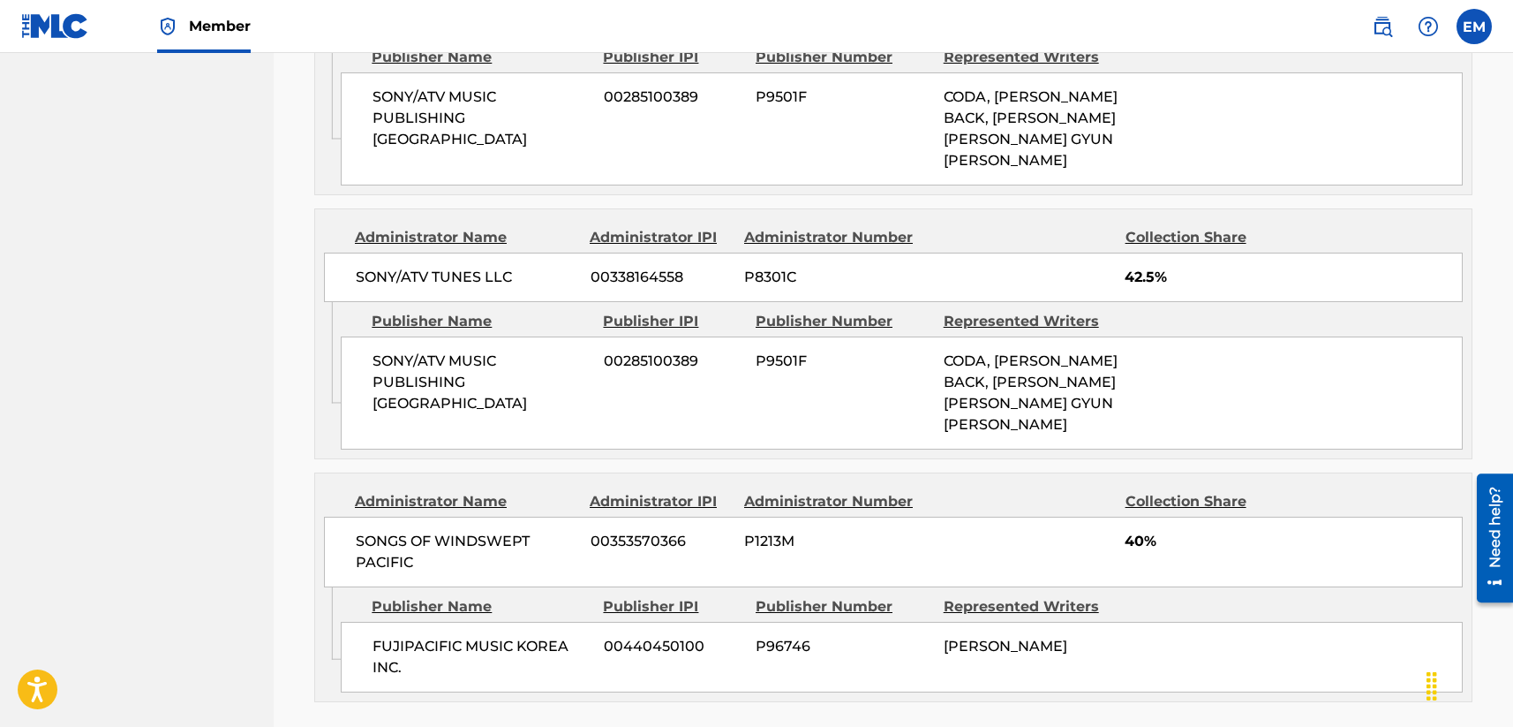
scroll to position [1074, 0]
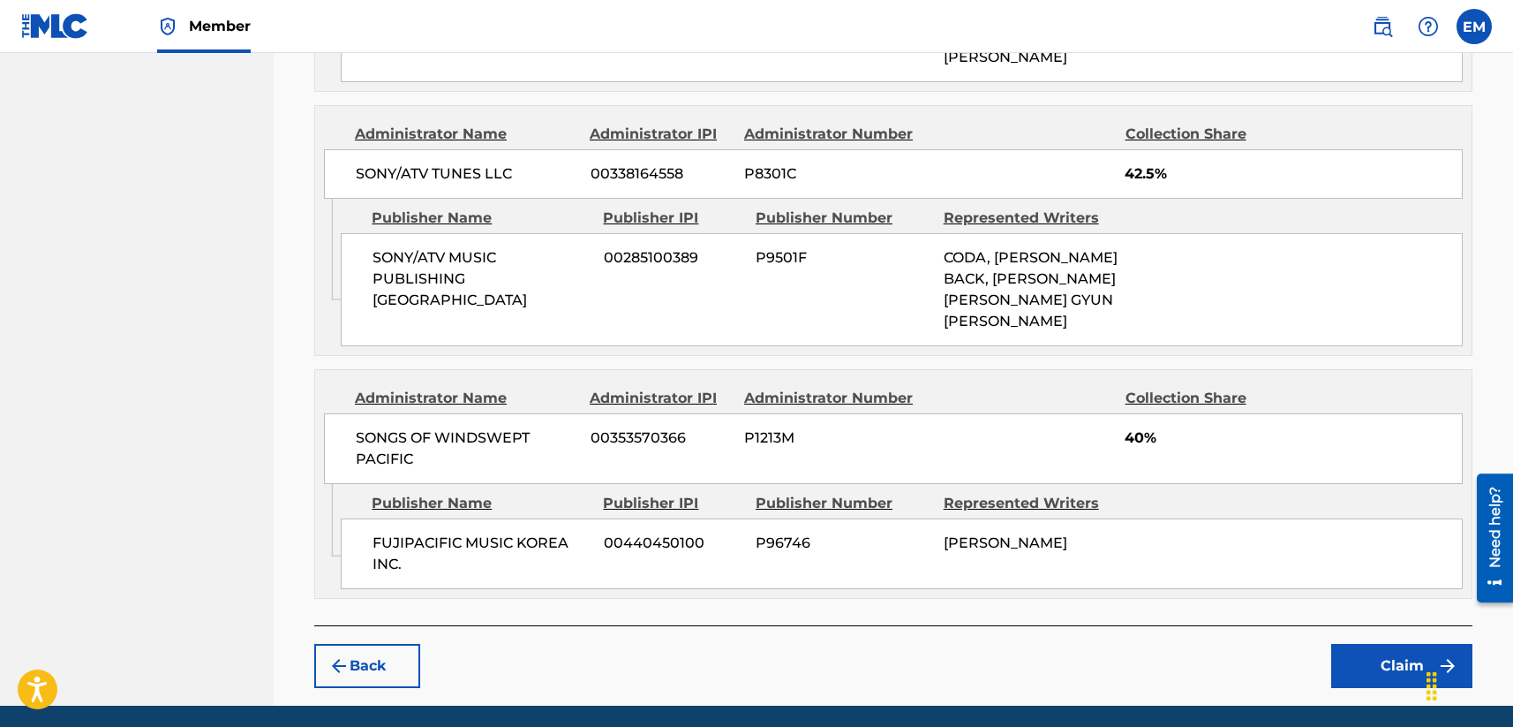
click at [1277, 625] on div "Back Claim" at bounding box center [893, 656] width 1158 height 63
click at [1277, 644] on button "Claim" at bounding box center [1401, 666] width 141 height 44
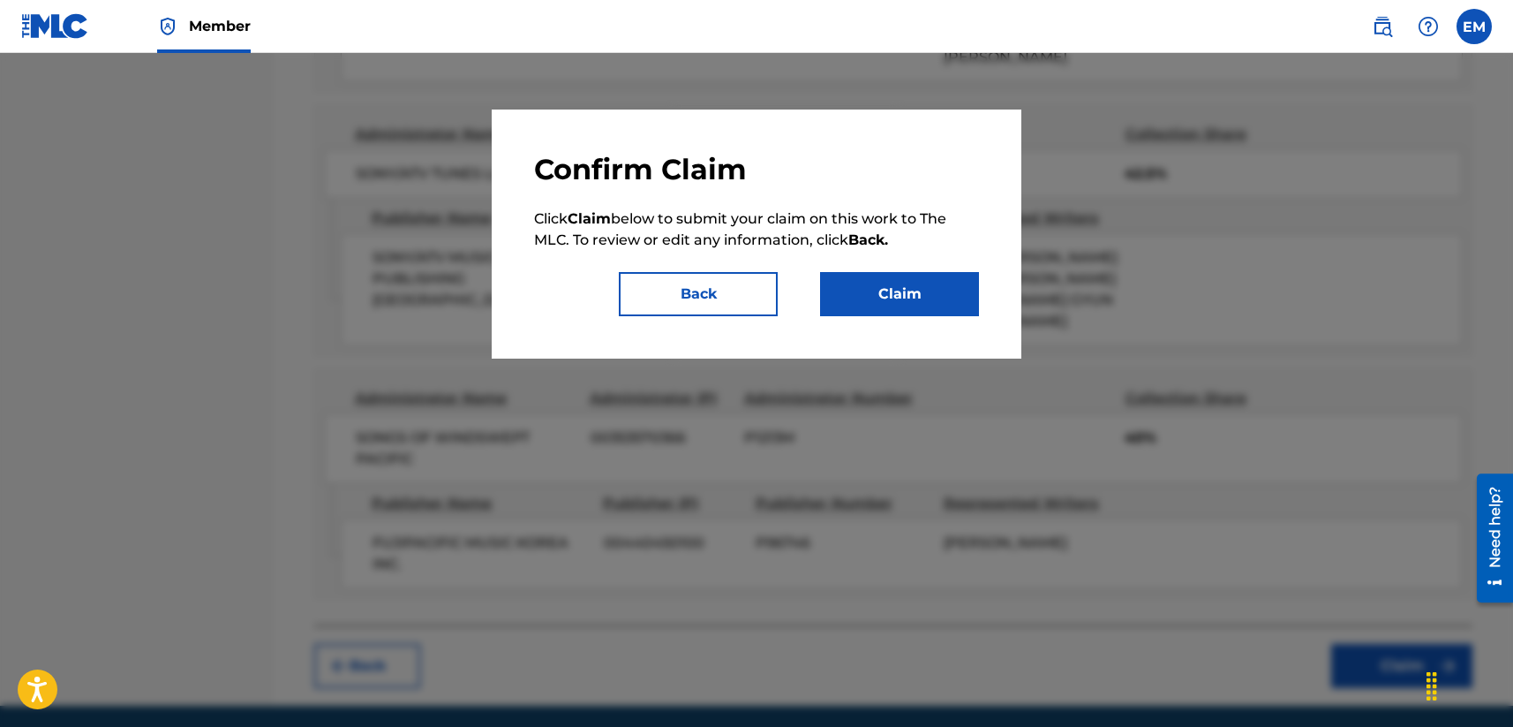
click at [930, 282] on button "Claim" at bounding box center [899, 294] width 159 height 44
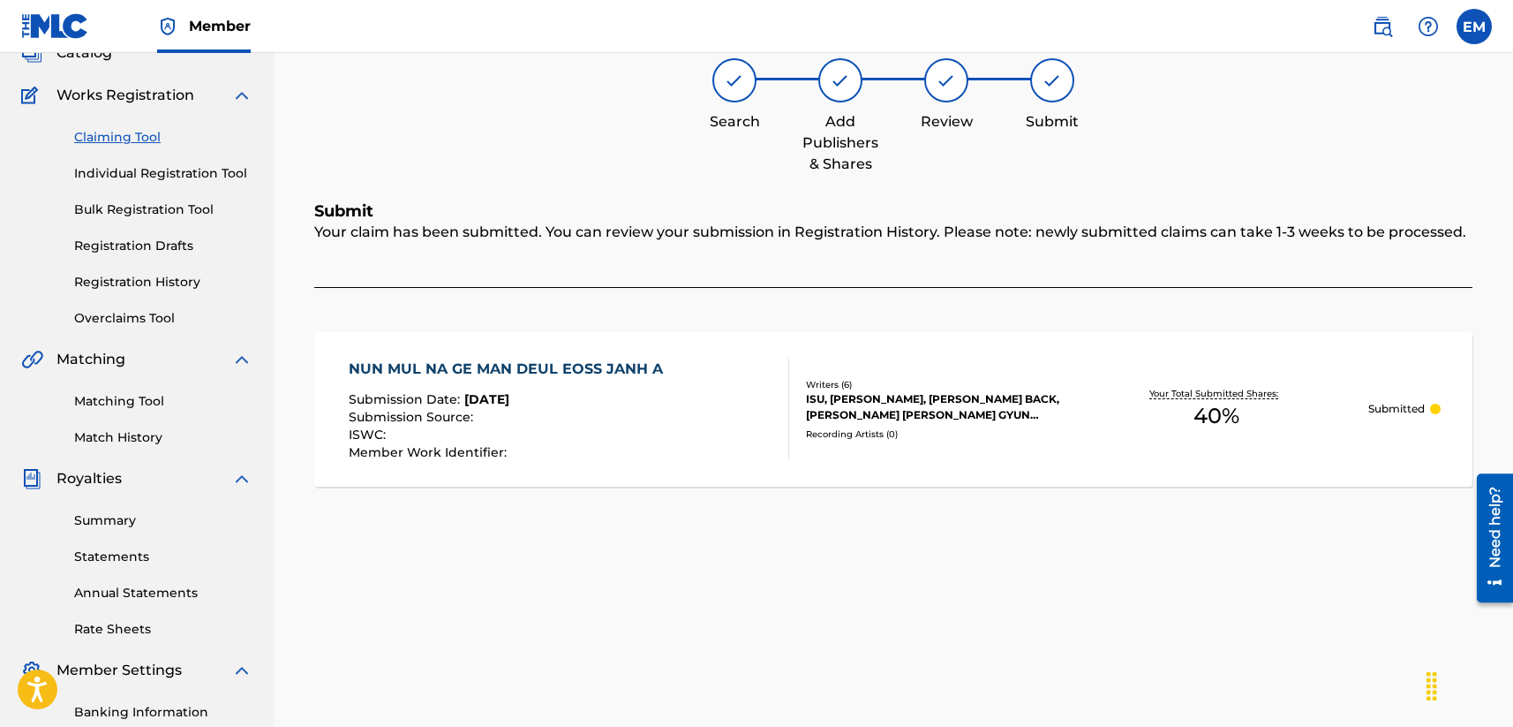
scroll to position [0, 0]
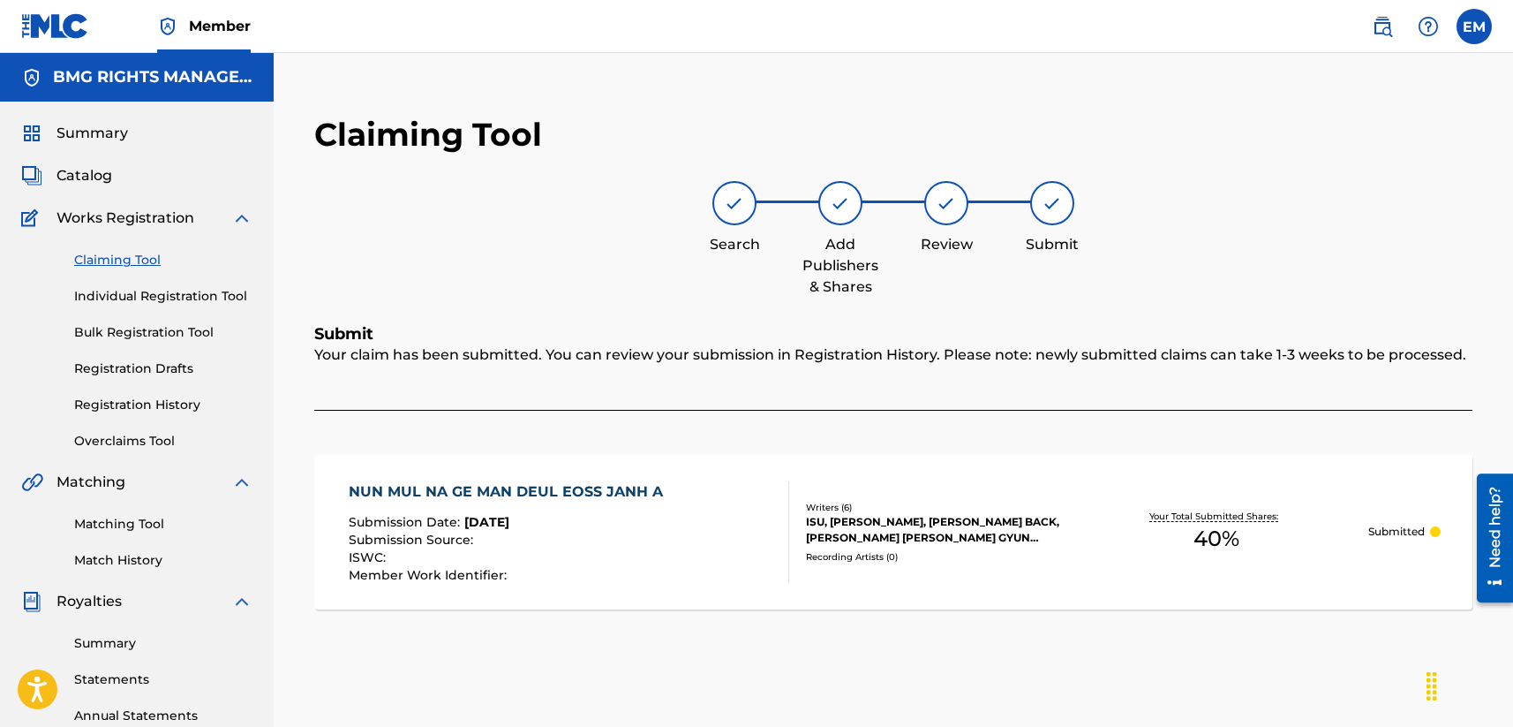
click at [127, 256] on link "Claiming Tool" at bounding box center [163, 260] width 178 height 19
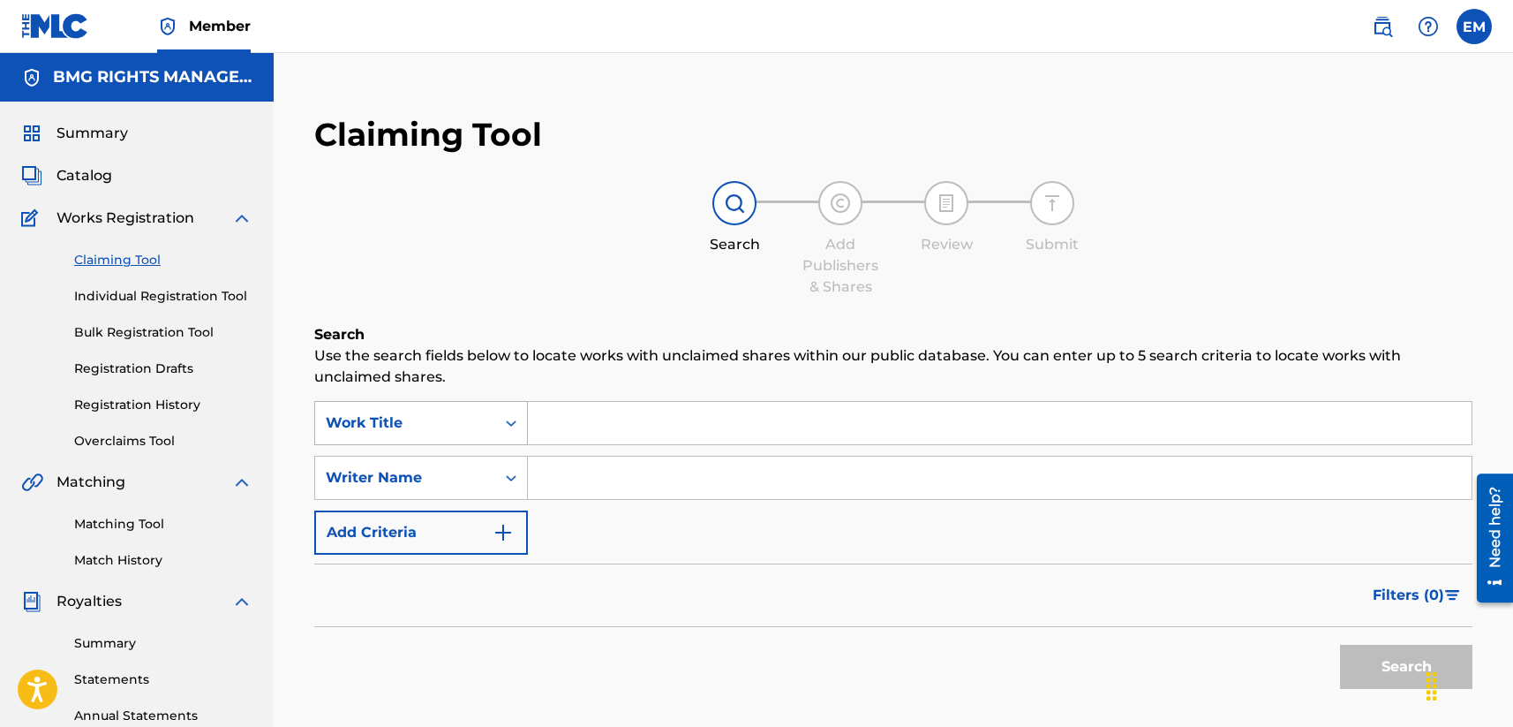
click at [389, 423] on div "Work Title" at bounding box center [405, 422] width 159 height 21
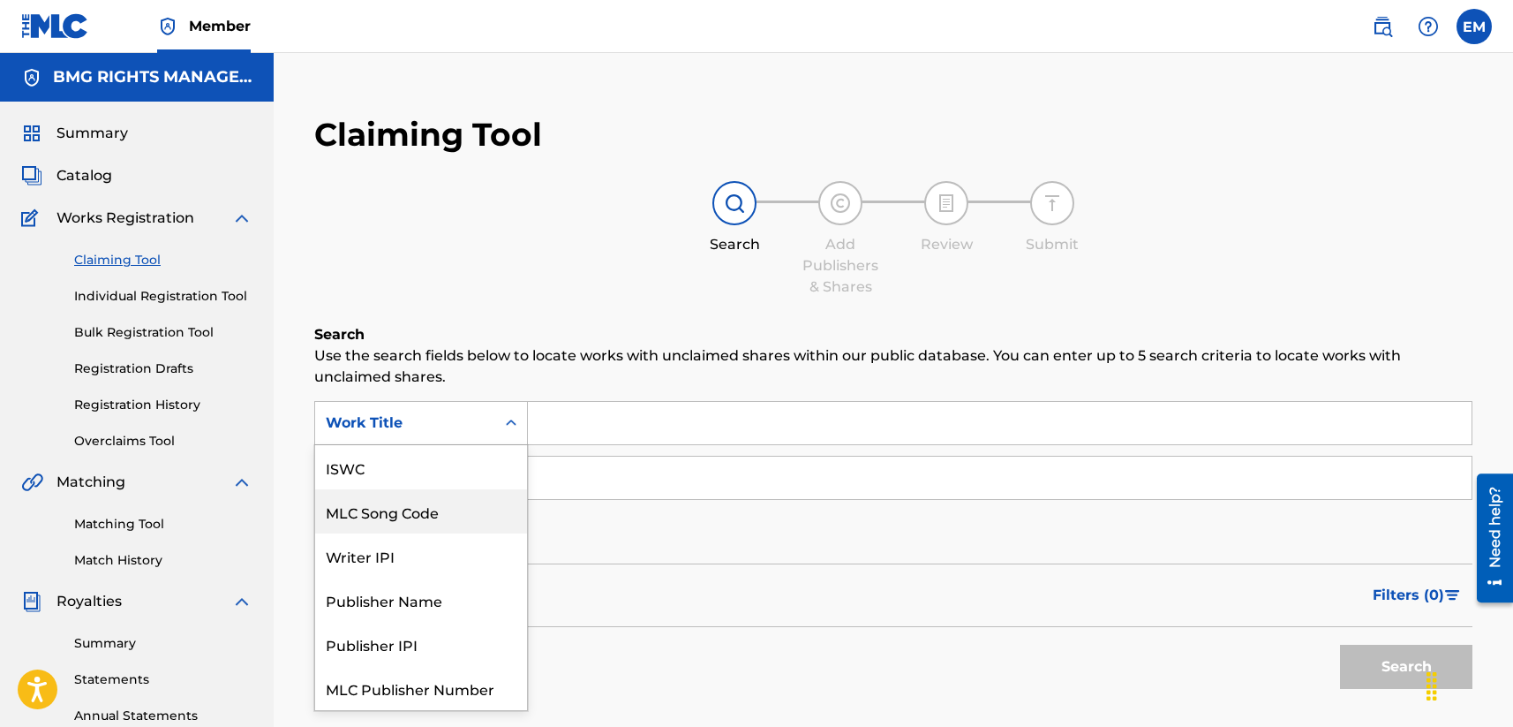
scroll to position [44, 0]
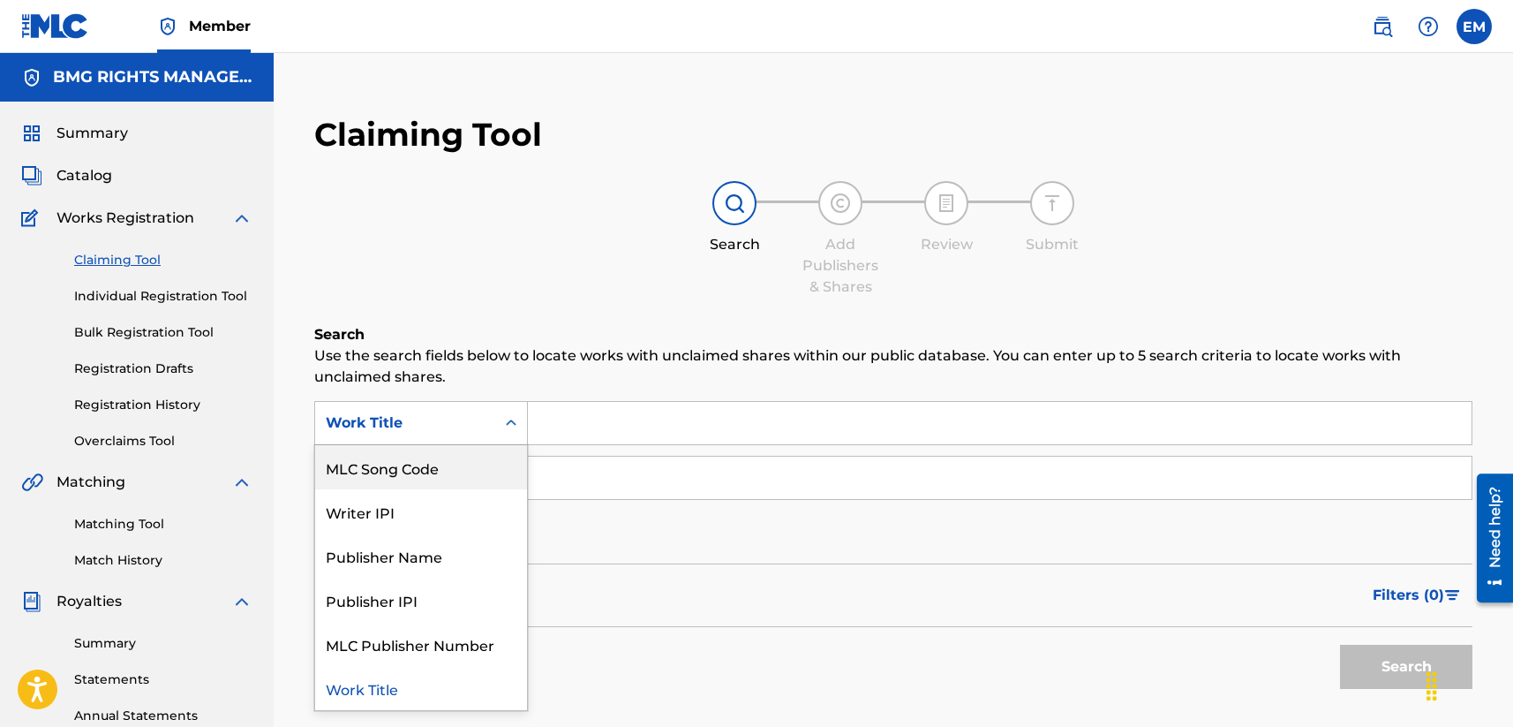
click at [408, 481] on div "MLC Song Code" at bounding box center [421, 467] width 212 height 44
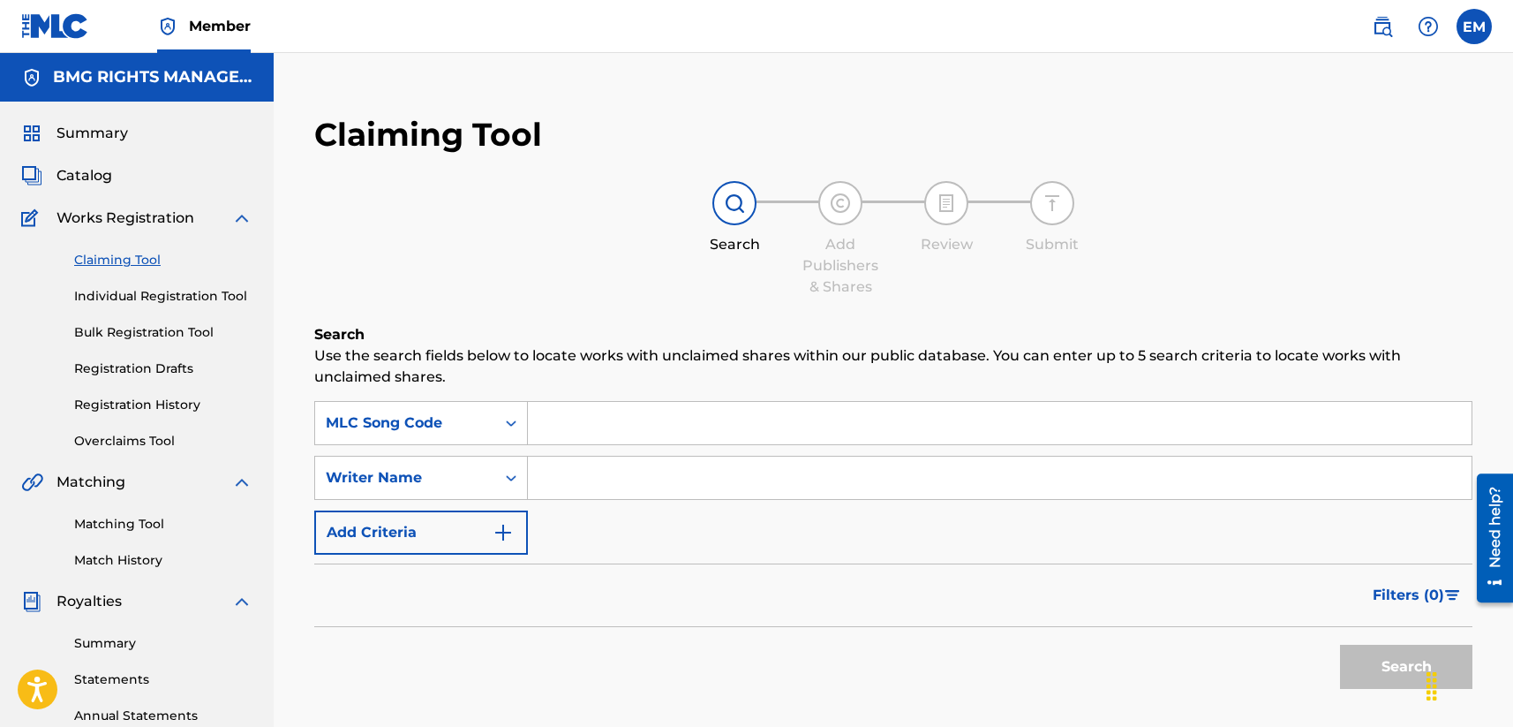
click at [572, 435] on input "Search Form" at bounding box center [1000, 423] width 944 height 42
paste input "MV15EB"
type input "MV15EB"
click at [1277, 668] on button "Search" at bounding box center [1406, 666] width 132 height 44
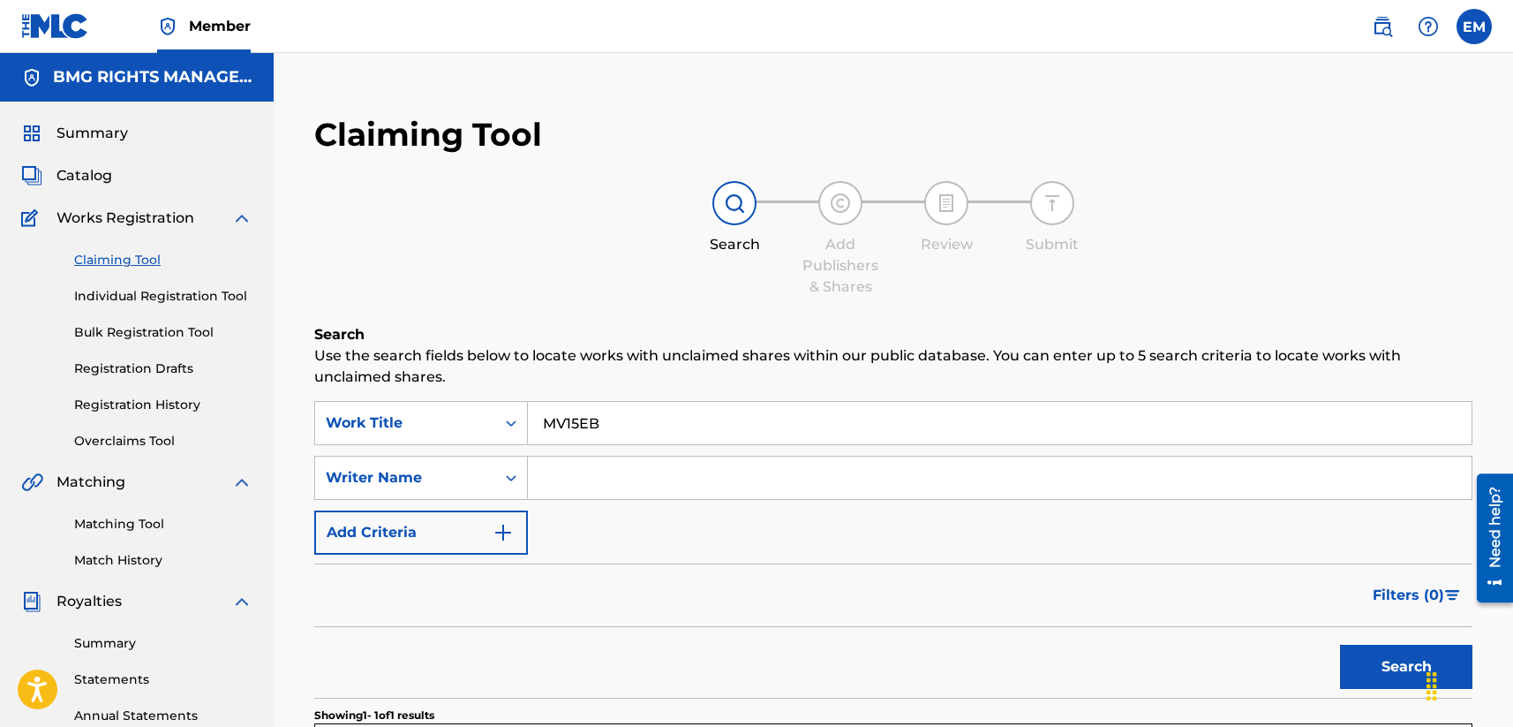
scroll to position [265, 0]
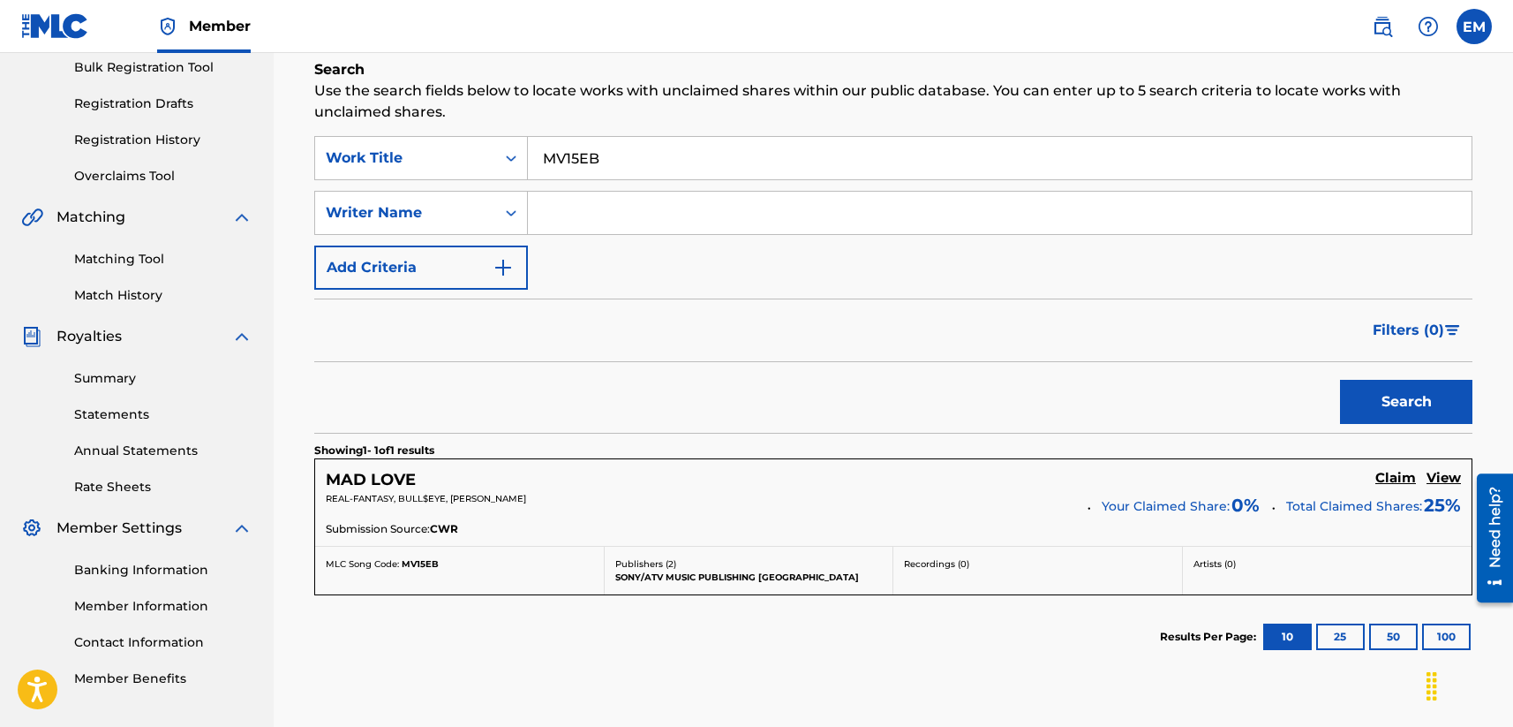
click at [1277, 473] on h5 "Claim" at bounding box center [1395, 478] width 41 height 17
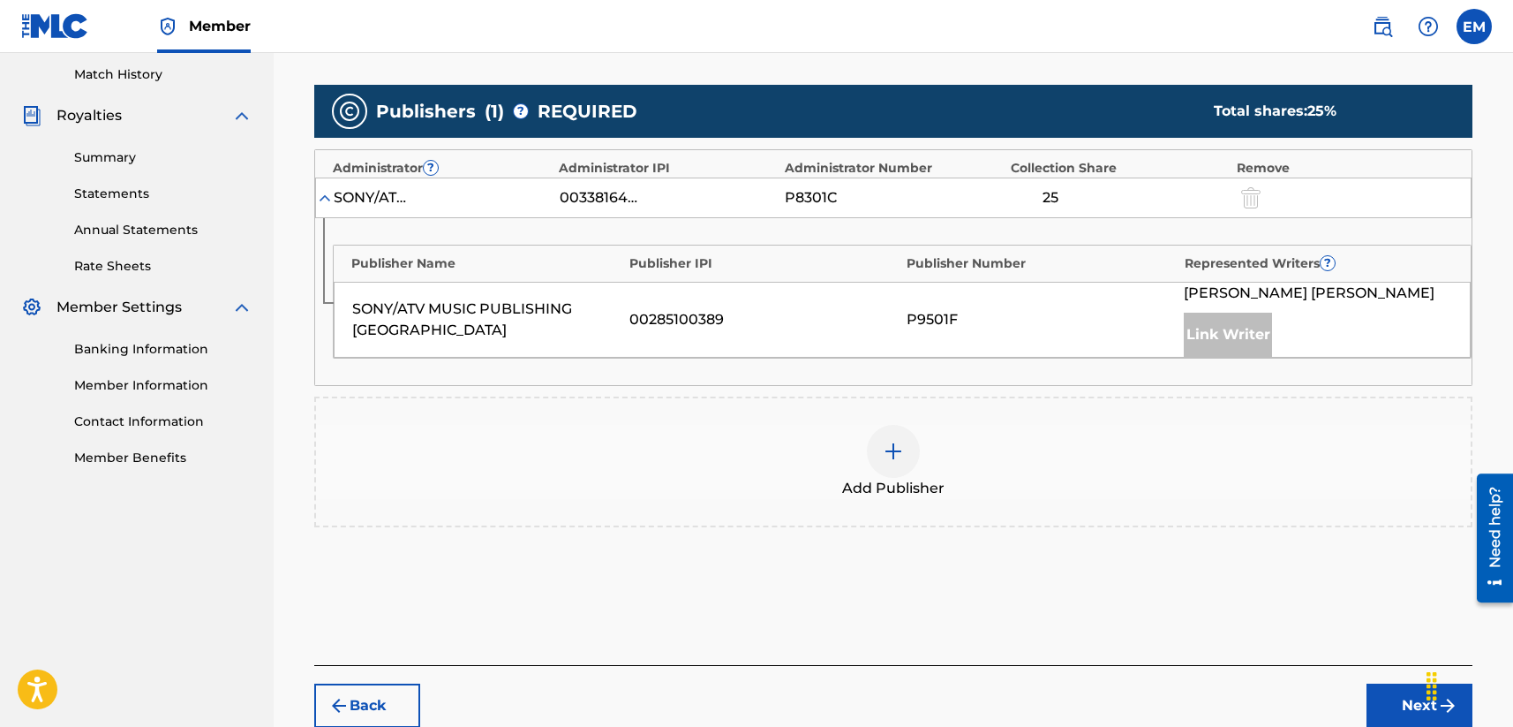
scroll to position [589, 0]
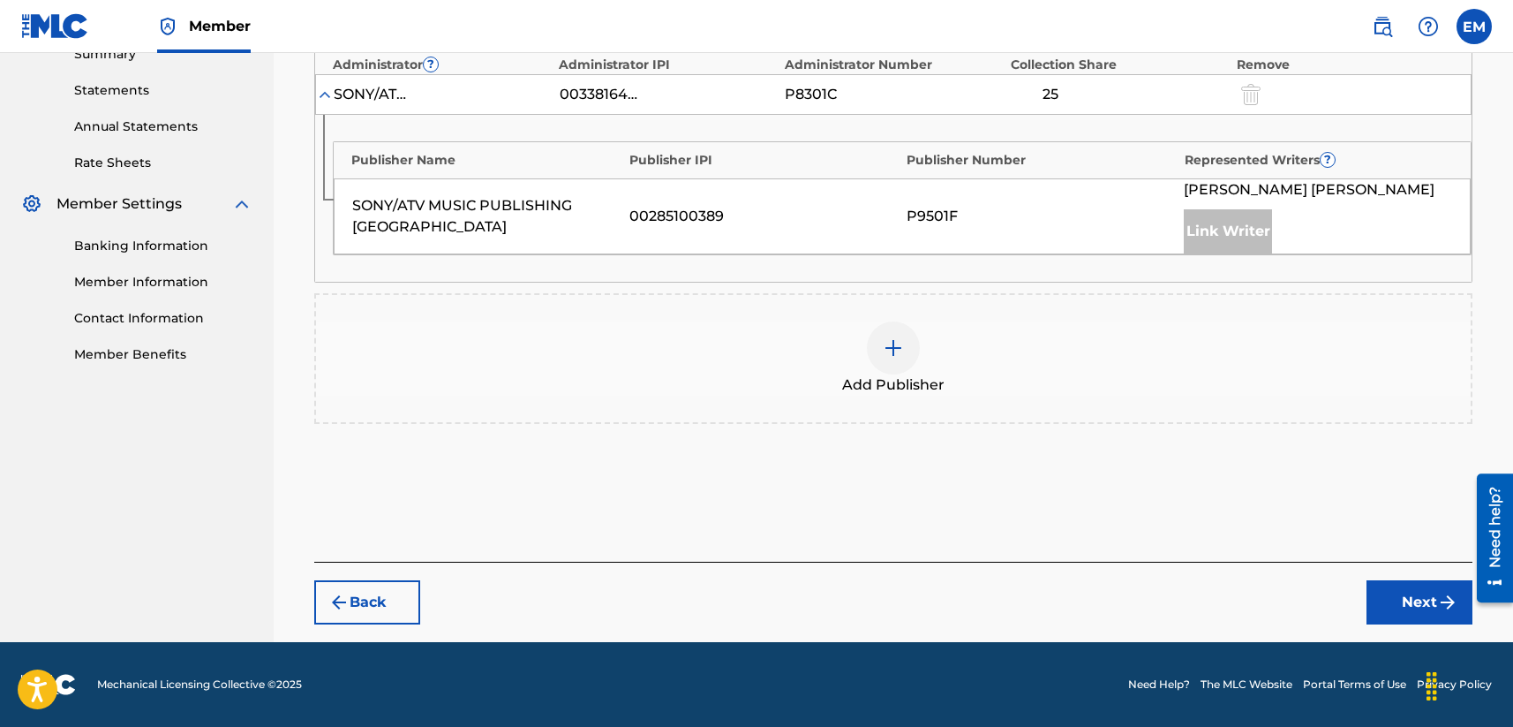
click at [890, 347] on img at bounding box center [893, 347] width 21 height 21
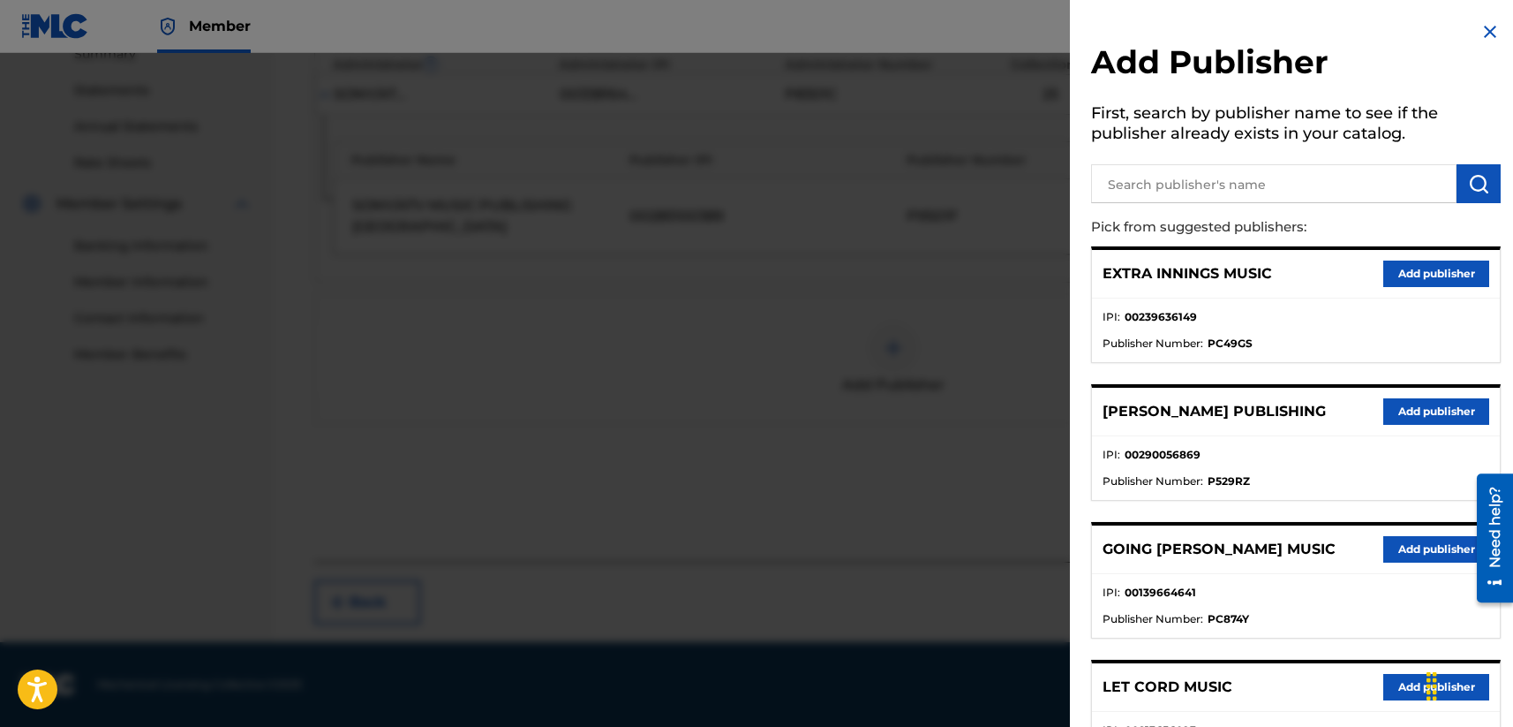
click at [1173, 177] on input "text" at bounding box center [1273, 183] width 365 height 39
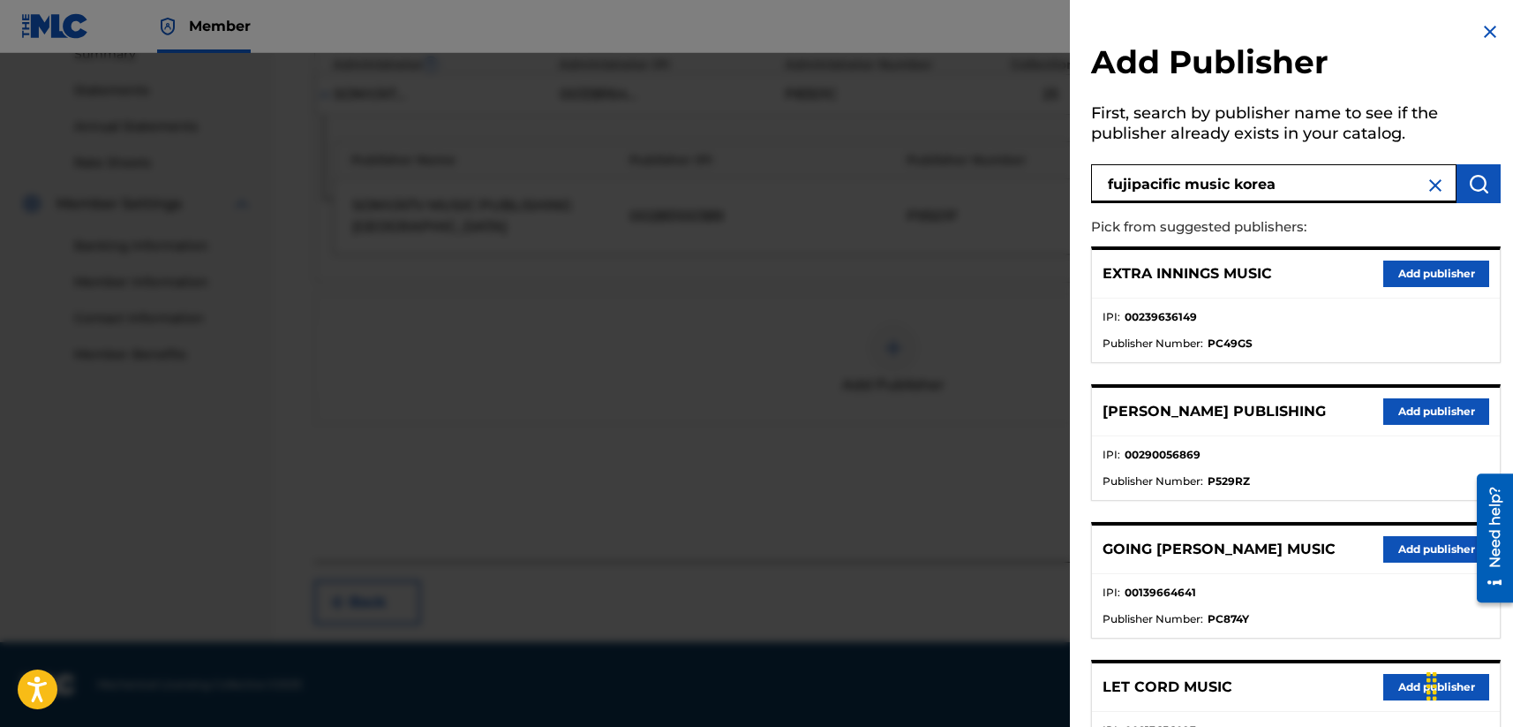
type input "fujipacific music korea"
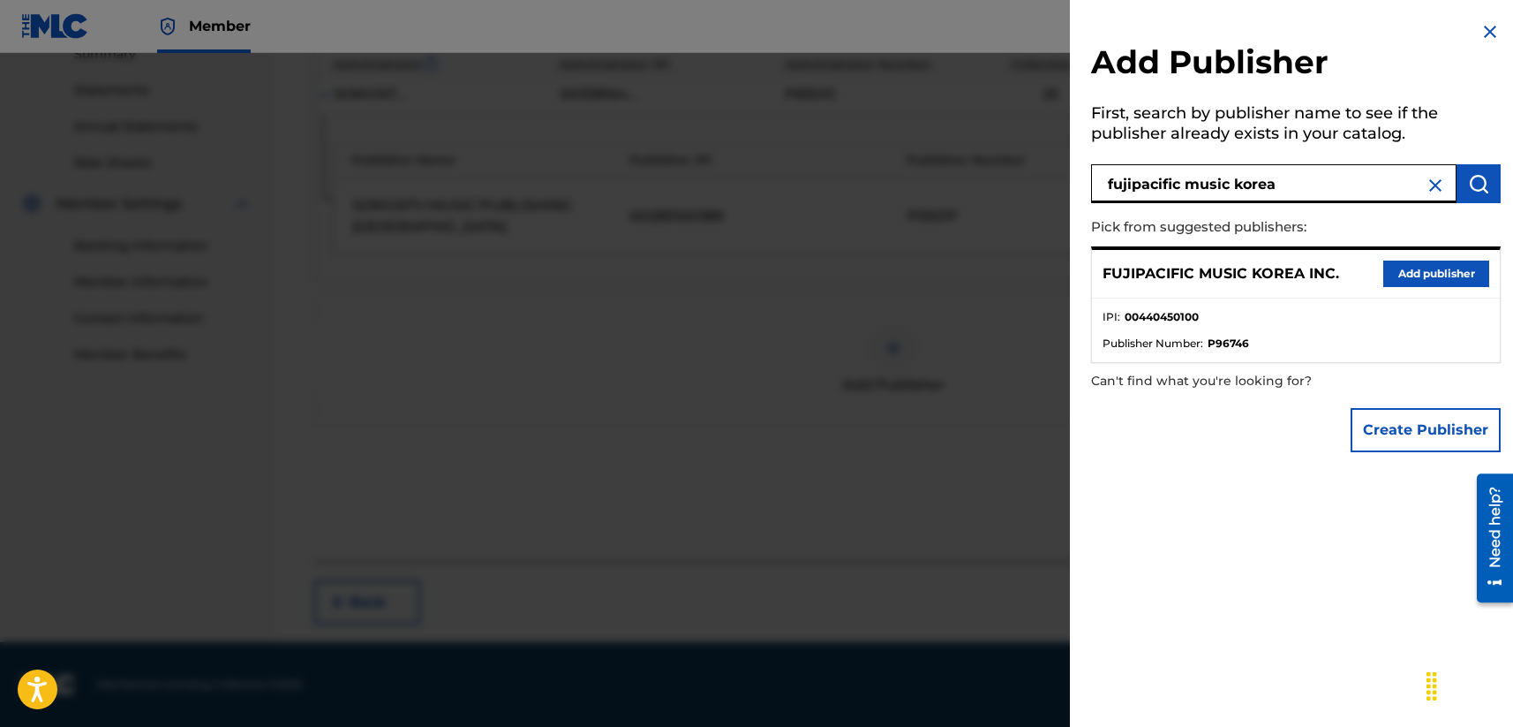
click at [1277, 268] on button "Add publisher" at bounding box center [1436, 273] width 106 height 26
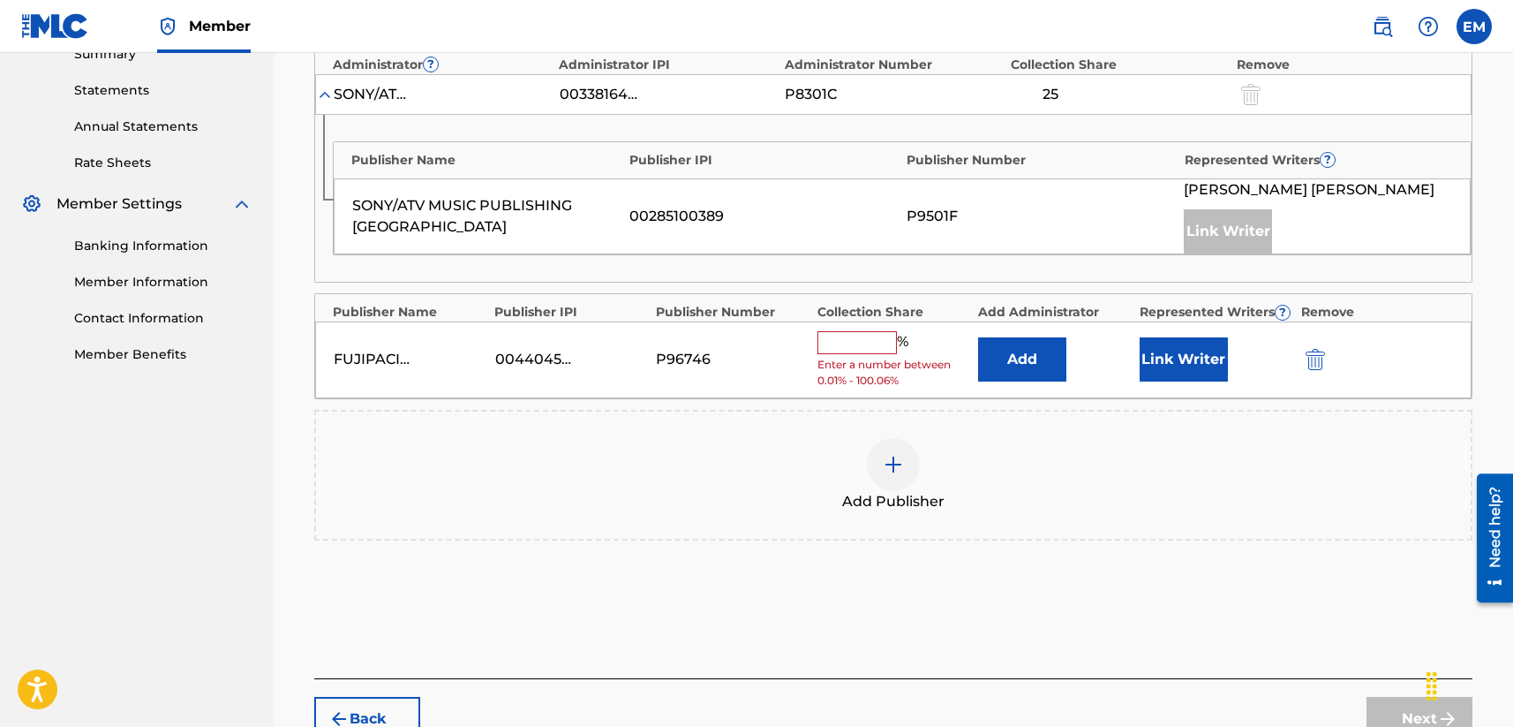
click at [1042, 368] on button "Add" at bounding box center [1022, 359] width 88 height 44
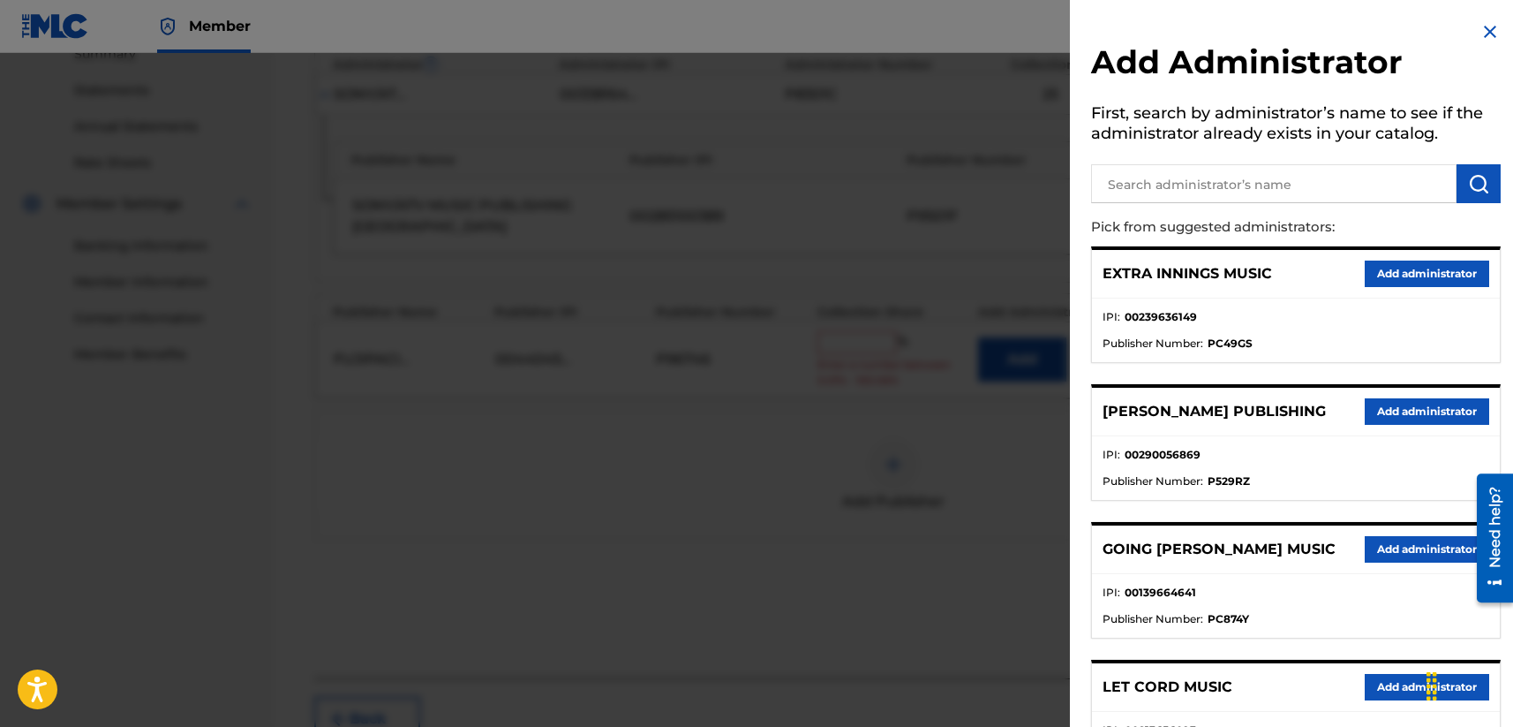
click at [1140, 186] on input "text" at bounding box center [1273, 183] width 365 height 39
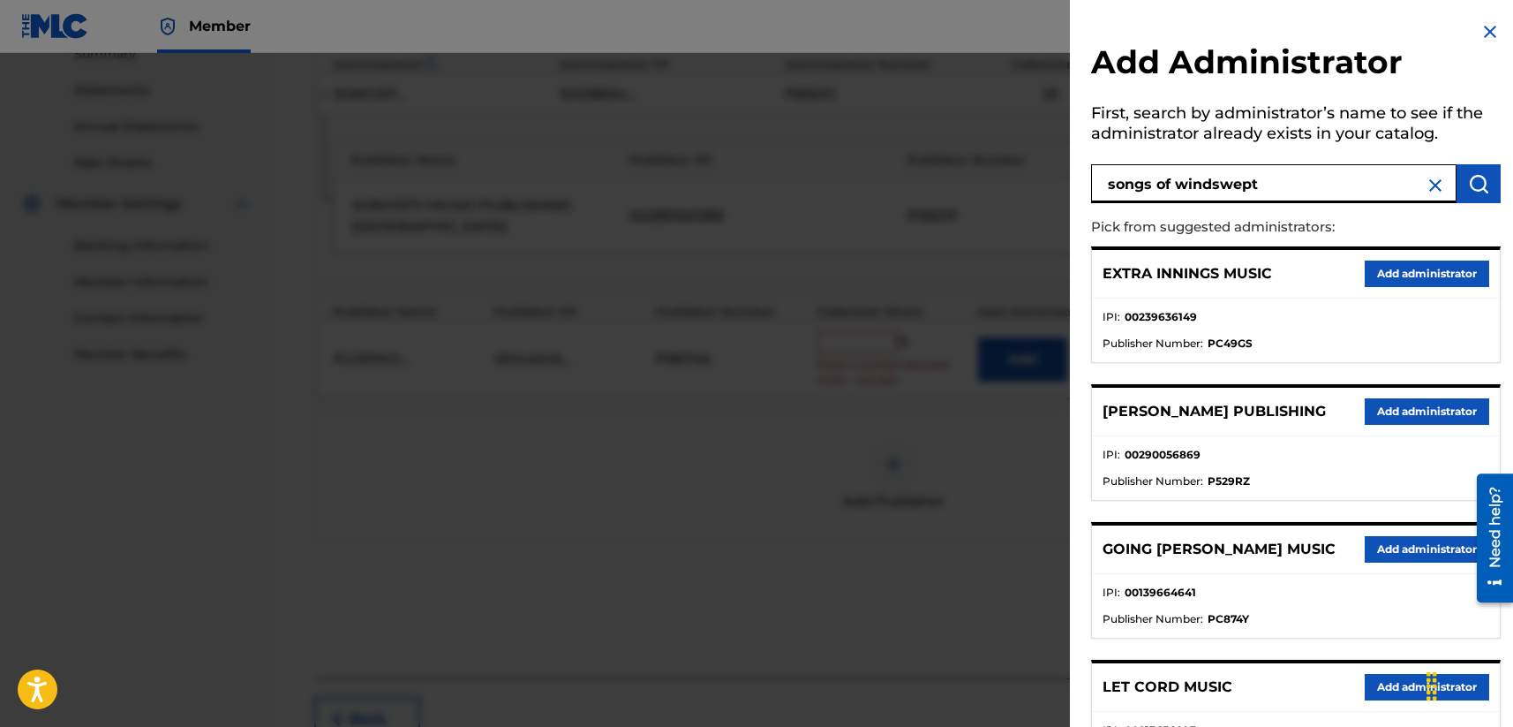
type input "songs of windswept"
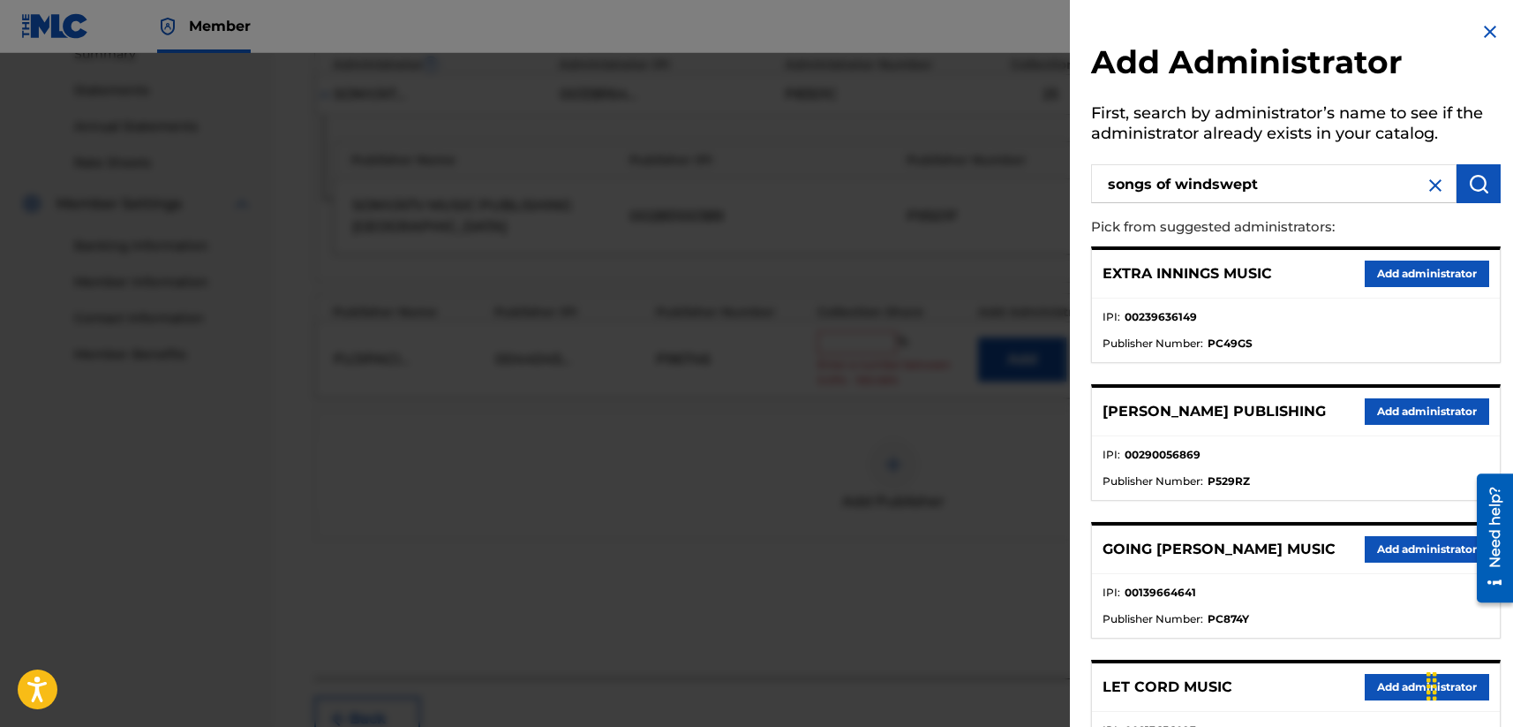
click at [1277, 175] on img "submit" at bounding box center [1478, 183] width 21 height 21
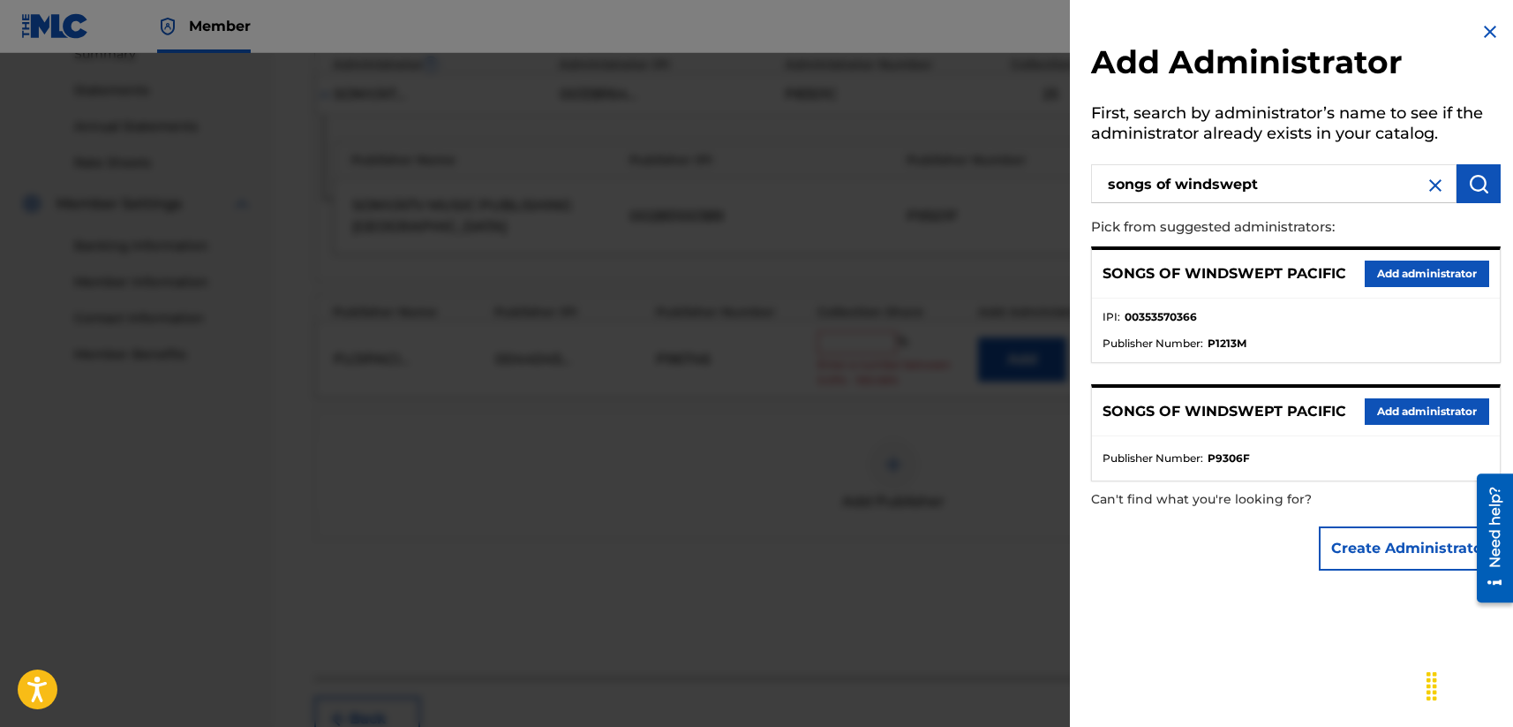
click at [1277, 269] on button "Add administrator" at bounding box center [1427, 273] width 124 height 26
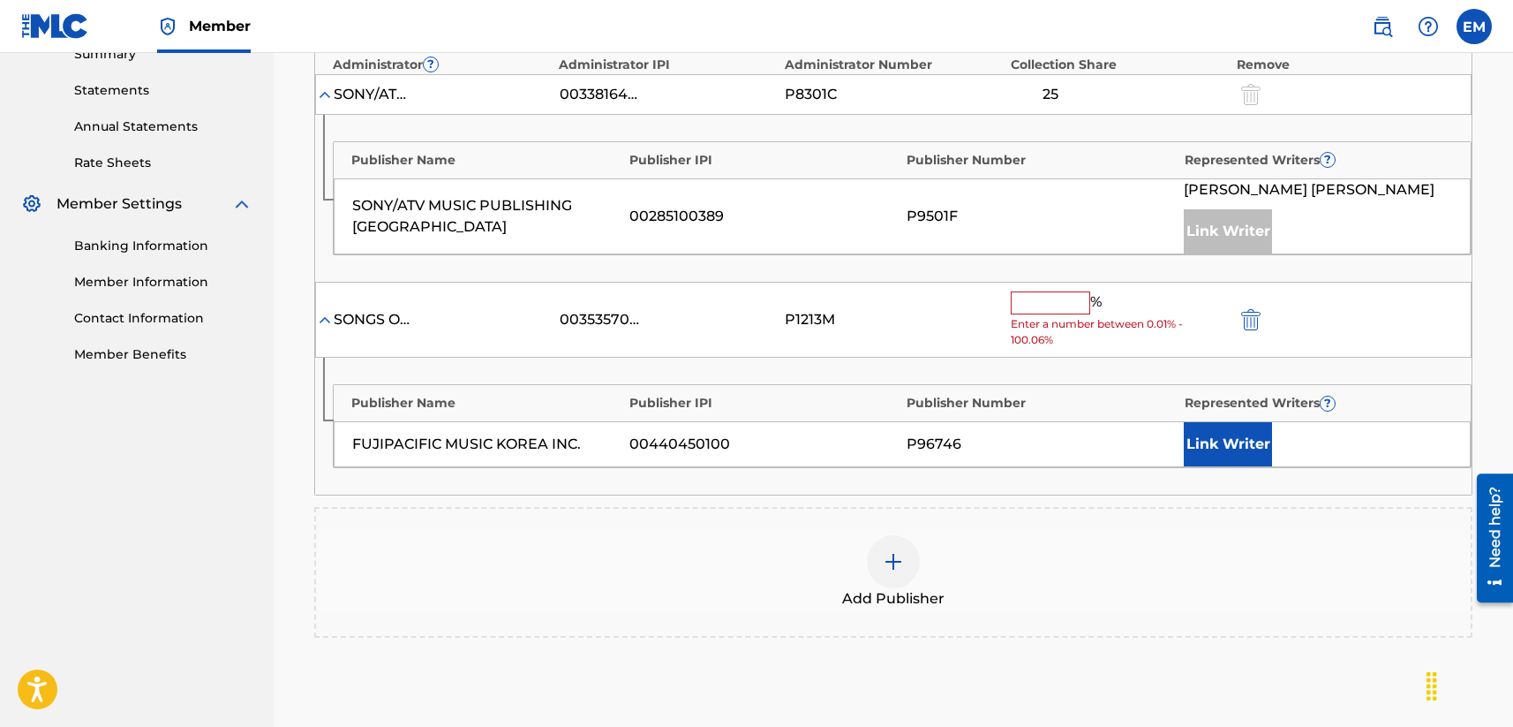
click at [1197, 436] on button "Link Writer" at bounding box center [1228, 444] width 88 height 44
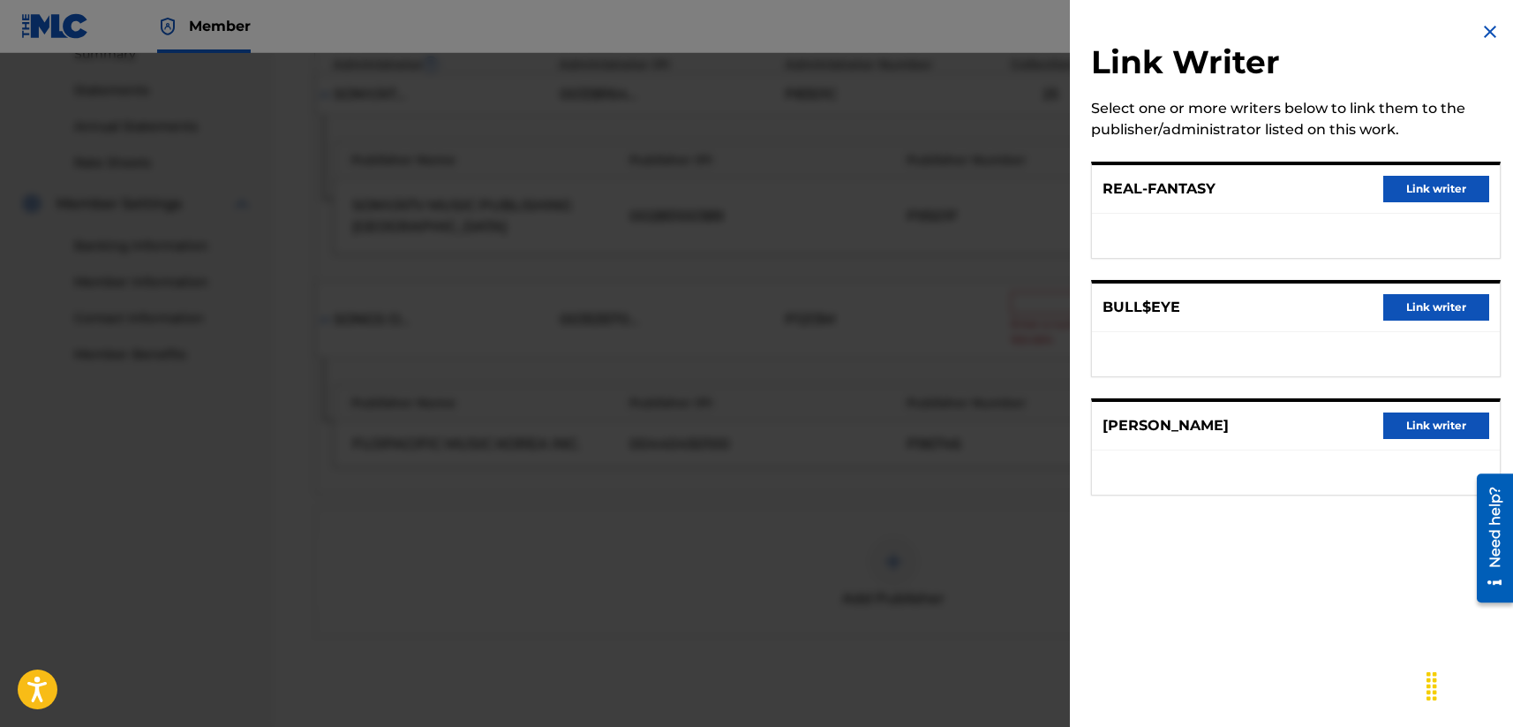
click at [1277, 30] on img at bounding box center [1490, 31] width 21 height 21
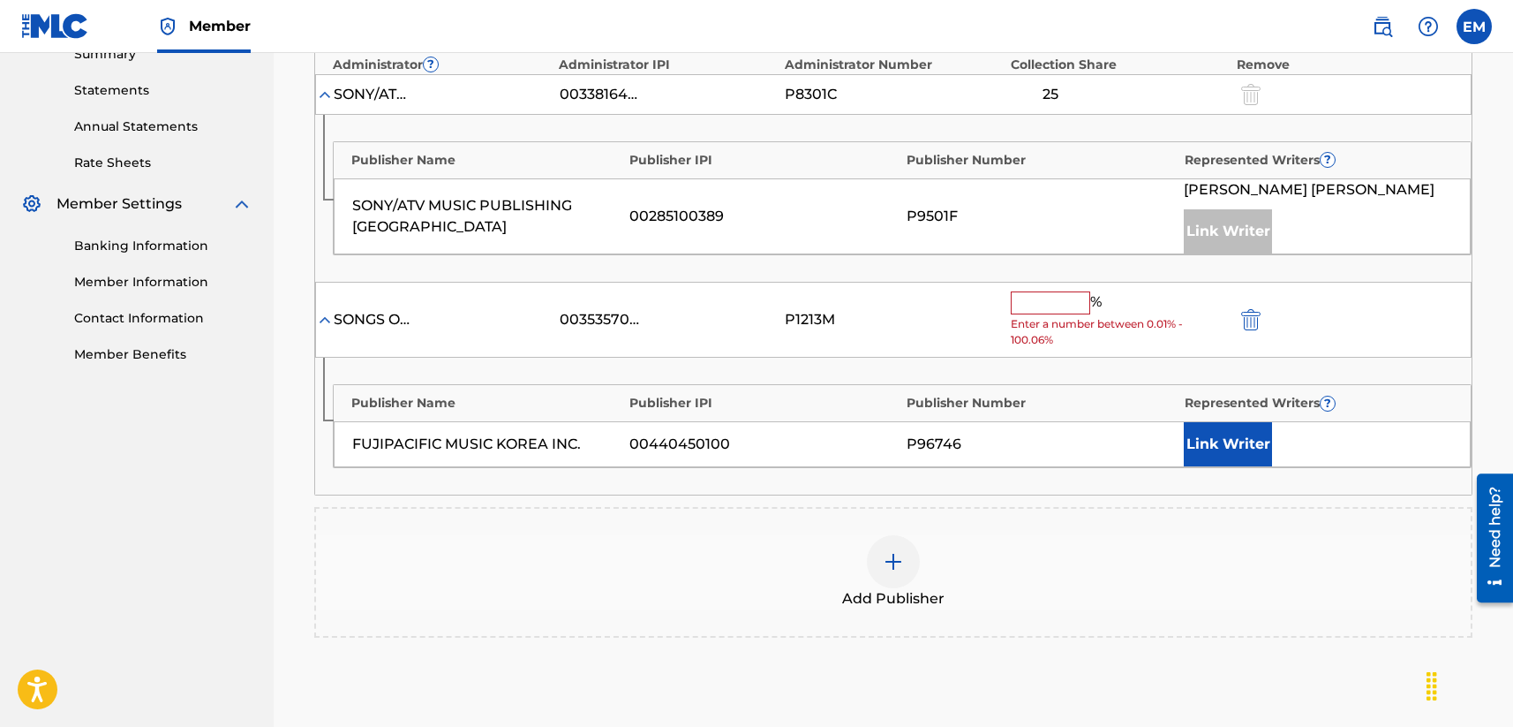
click at [1069, 299] on input "text" at bounding box center [1050, 302] width 79 height 23
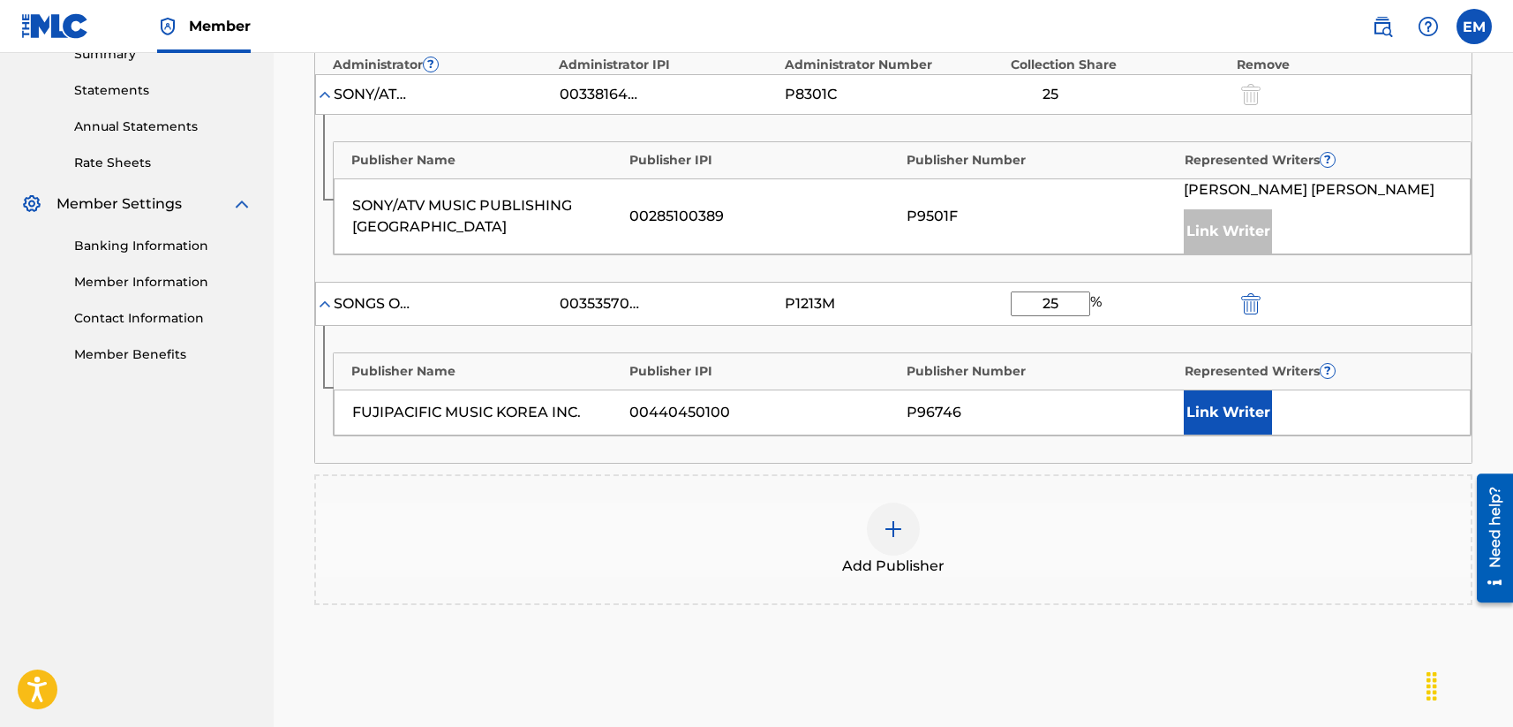
type input "25"
click at [1240, 491] on div "Add Publisher" at bounding box center [893, 539] width 1158 height 131
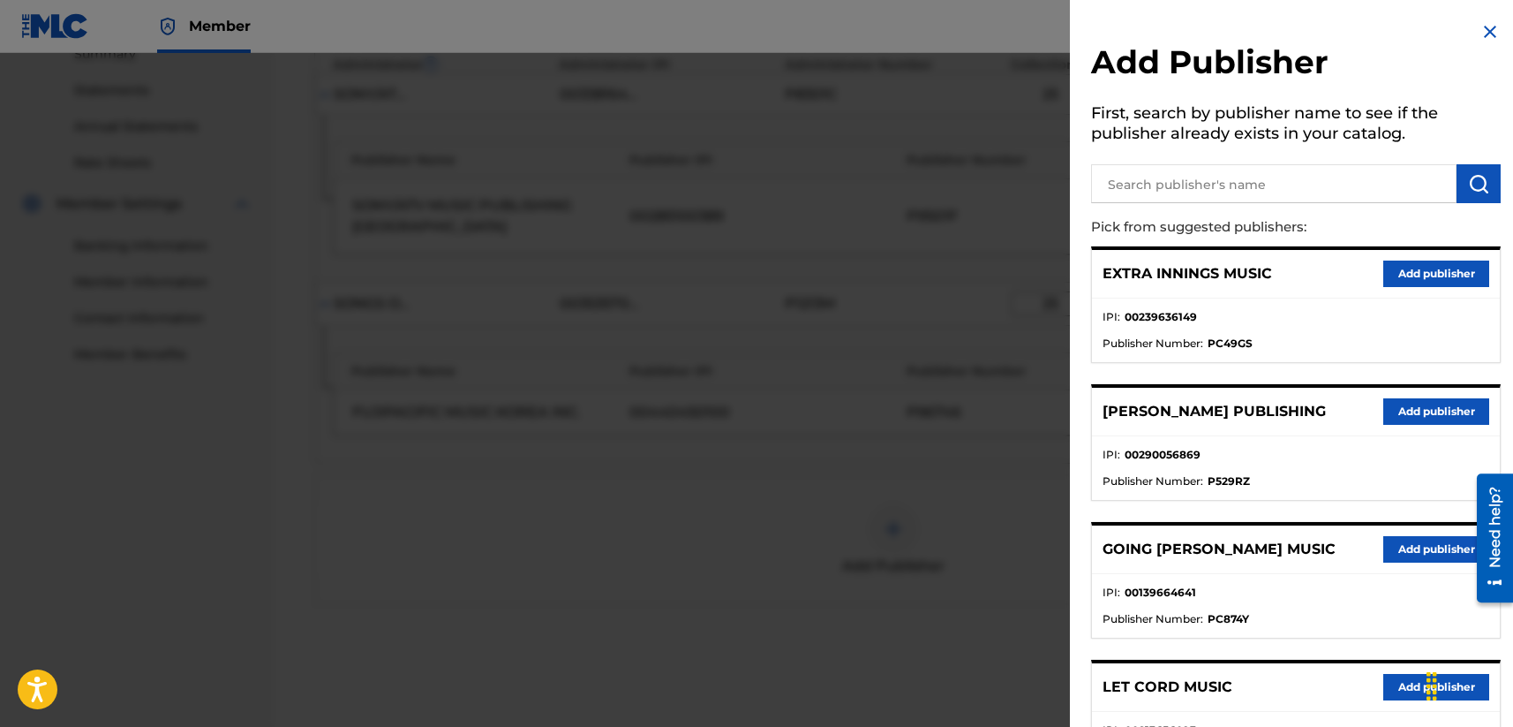
click at [1277, 31] on img at bounding box center [1490, 31] width 21 height 21
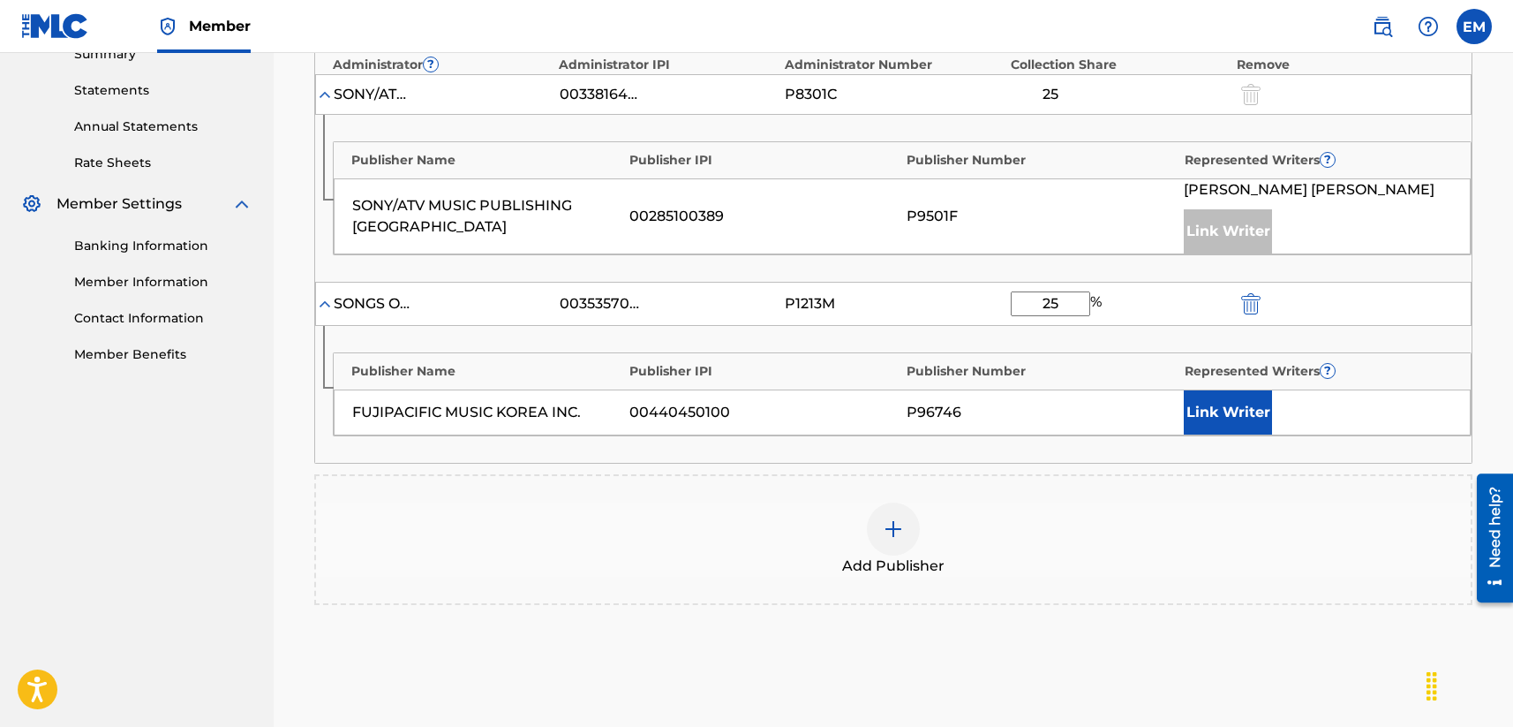
click at [1218, 412] on button "Link Writer" at bounding box center [1228, 412] width 88 height 44
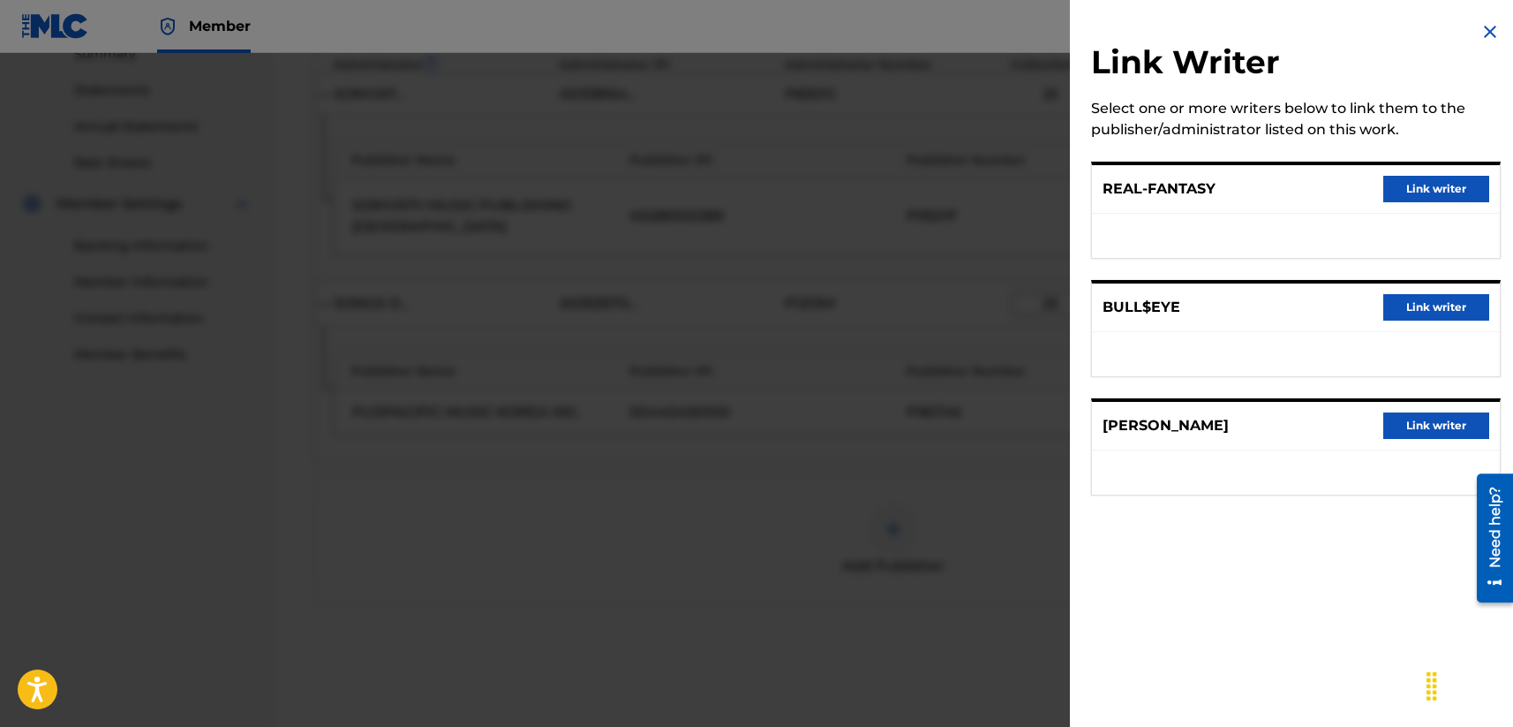
click at [1277, 195] on button "Link writer" at bounding box center [1436, 189] width 106 height 26
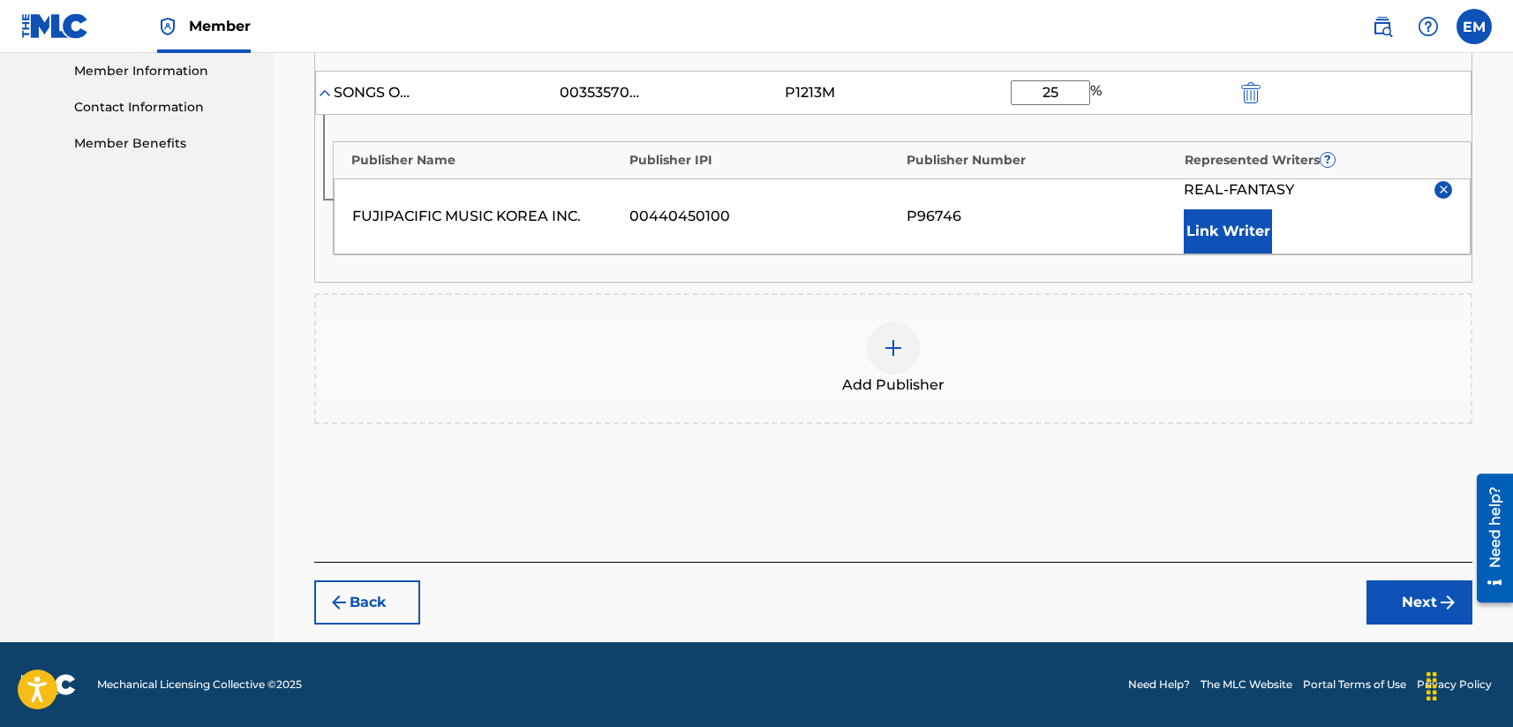
click at [1277, 587] on button "Next" at bounding box center [1420, 602] width 106 height 44
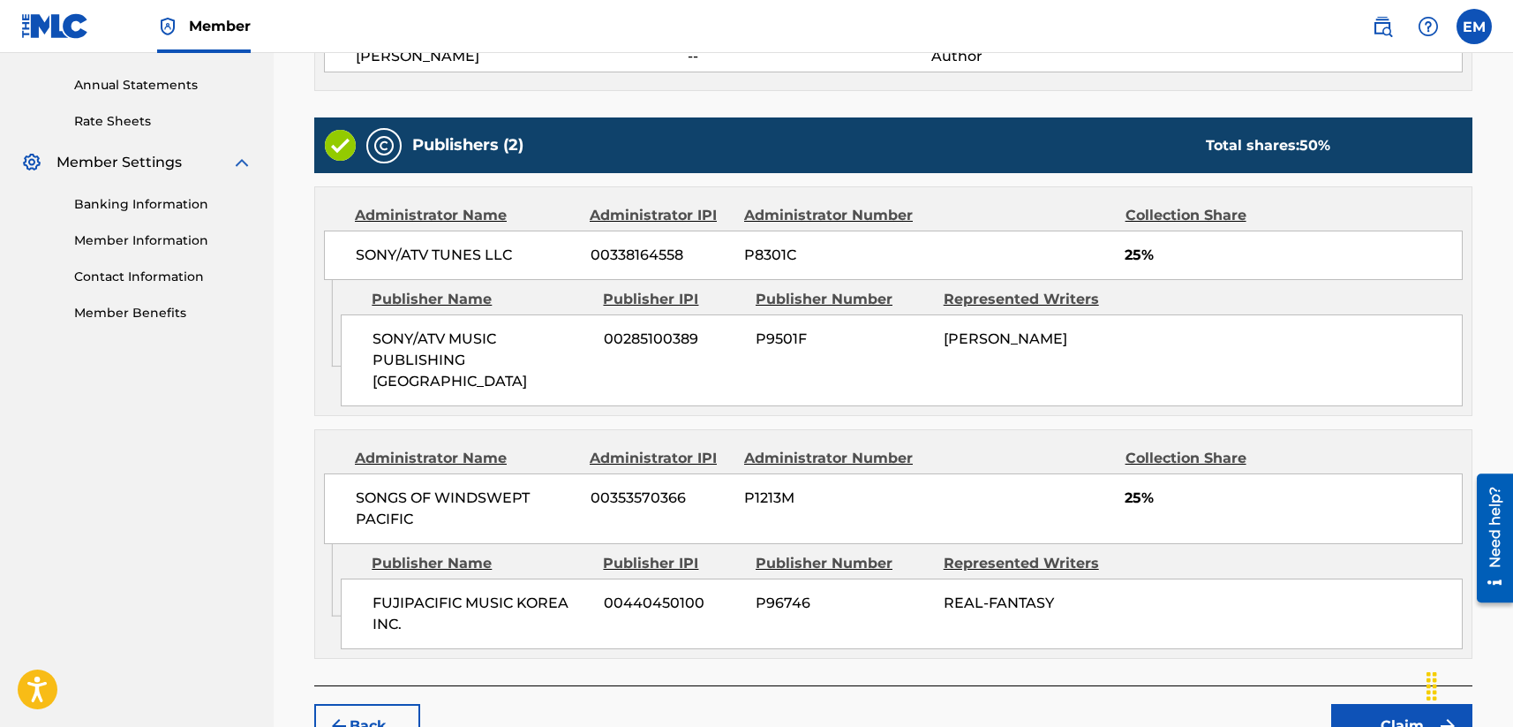
scroll to position [733, 0]
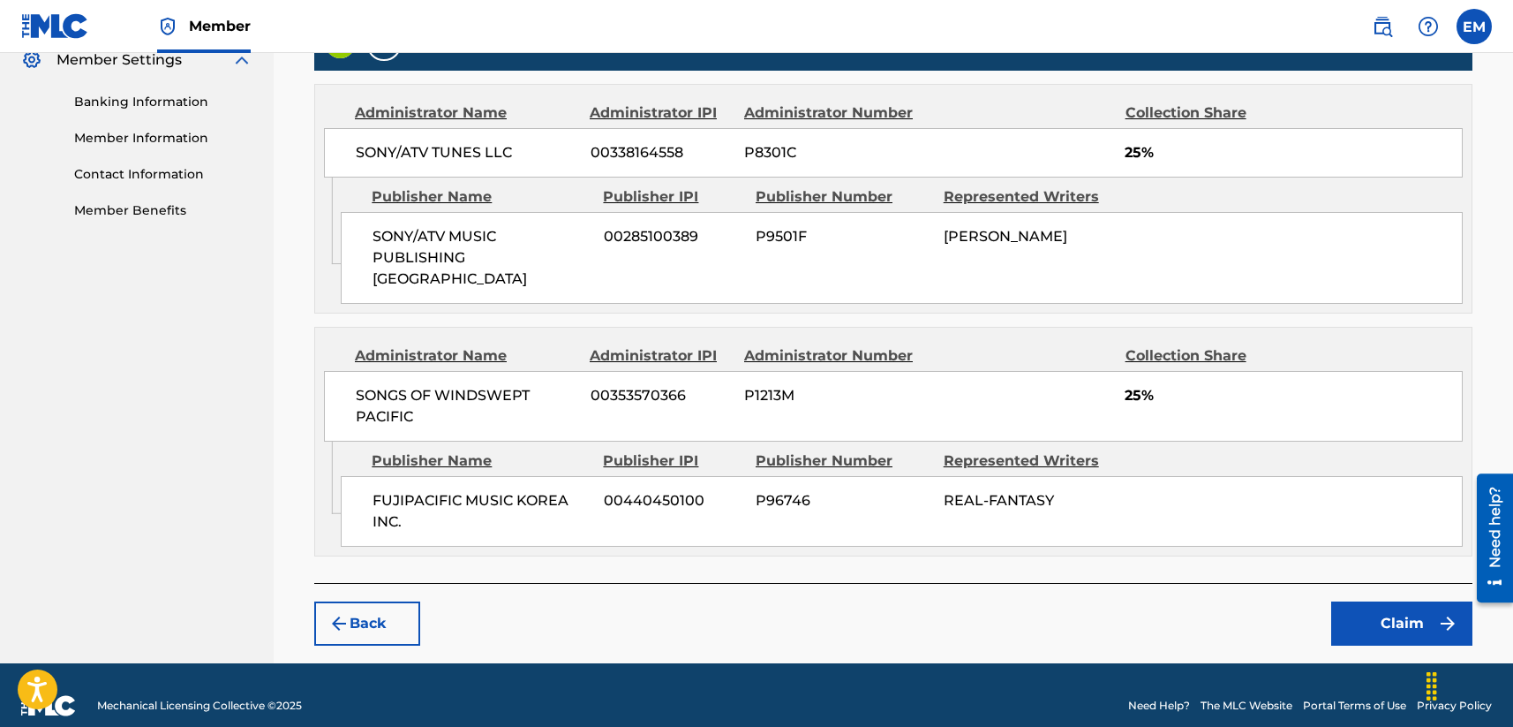
click at [1277, 604] on button "Claim" at bounding box center [1401, 623] width 141 height 44
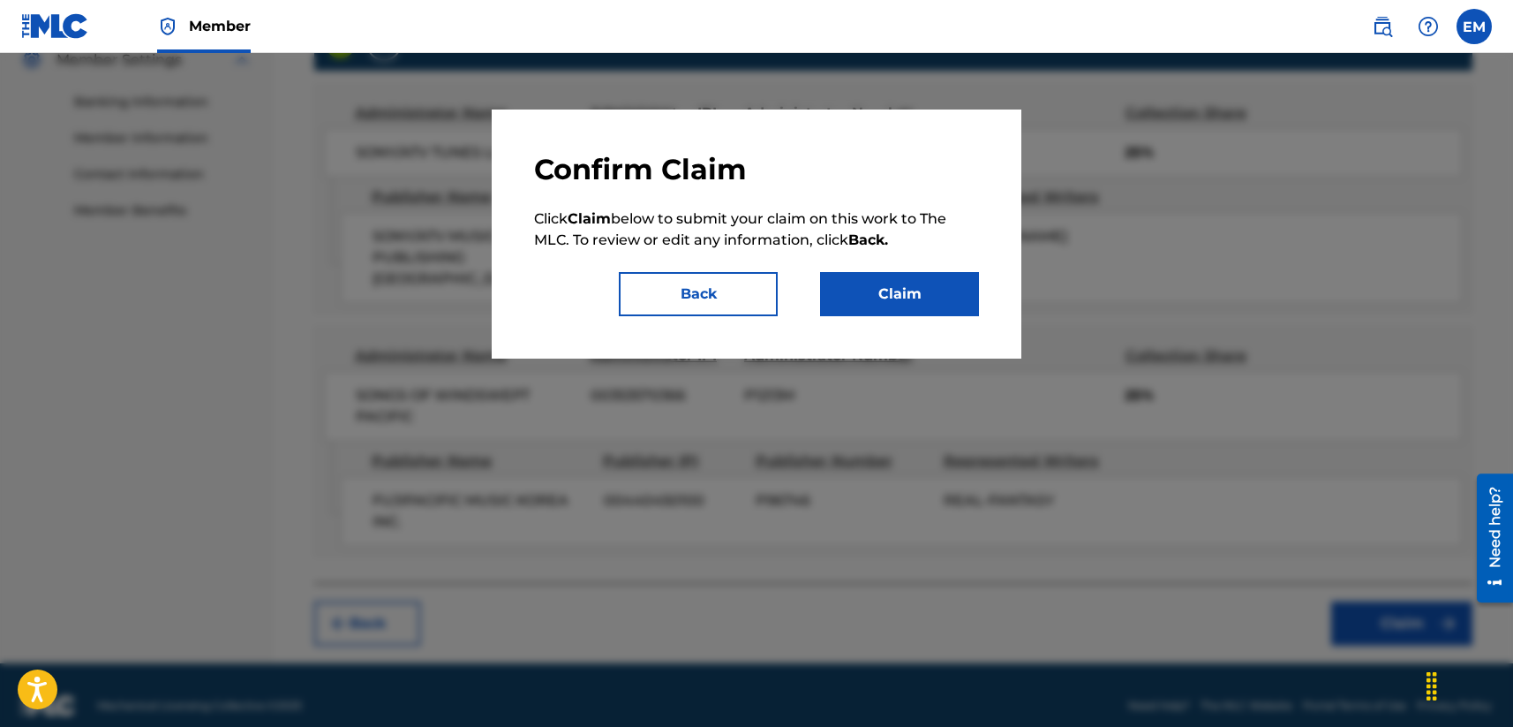
click at [865, 298] on button "Claim" at bounding box center [899, 294] width 159 height 44
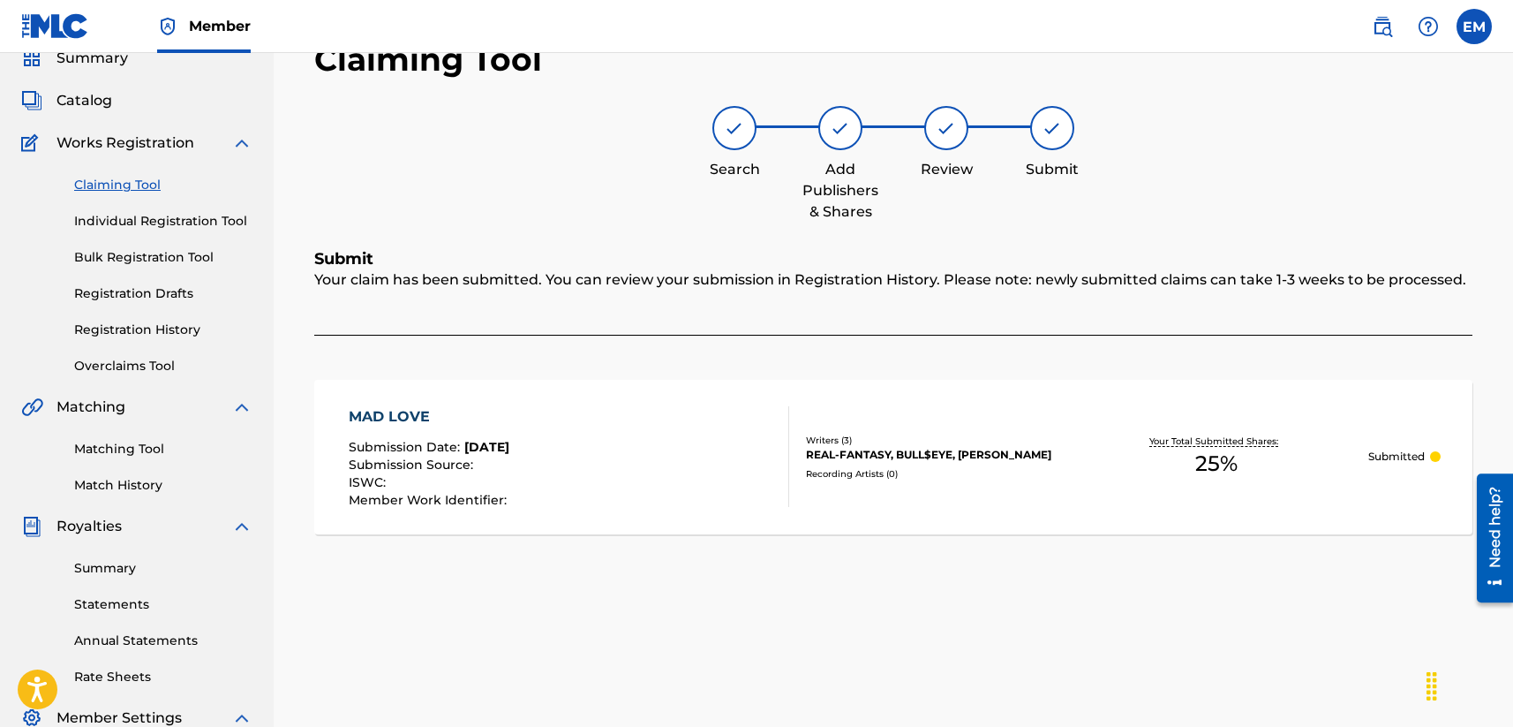
scroll to position [67, 0]
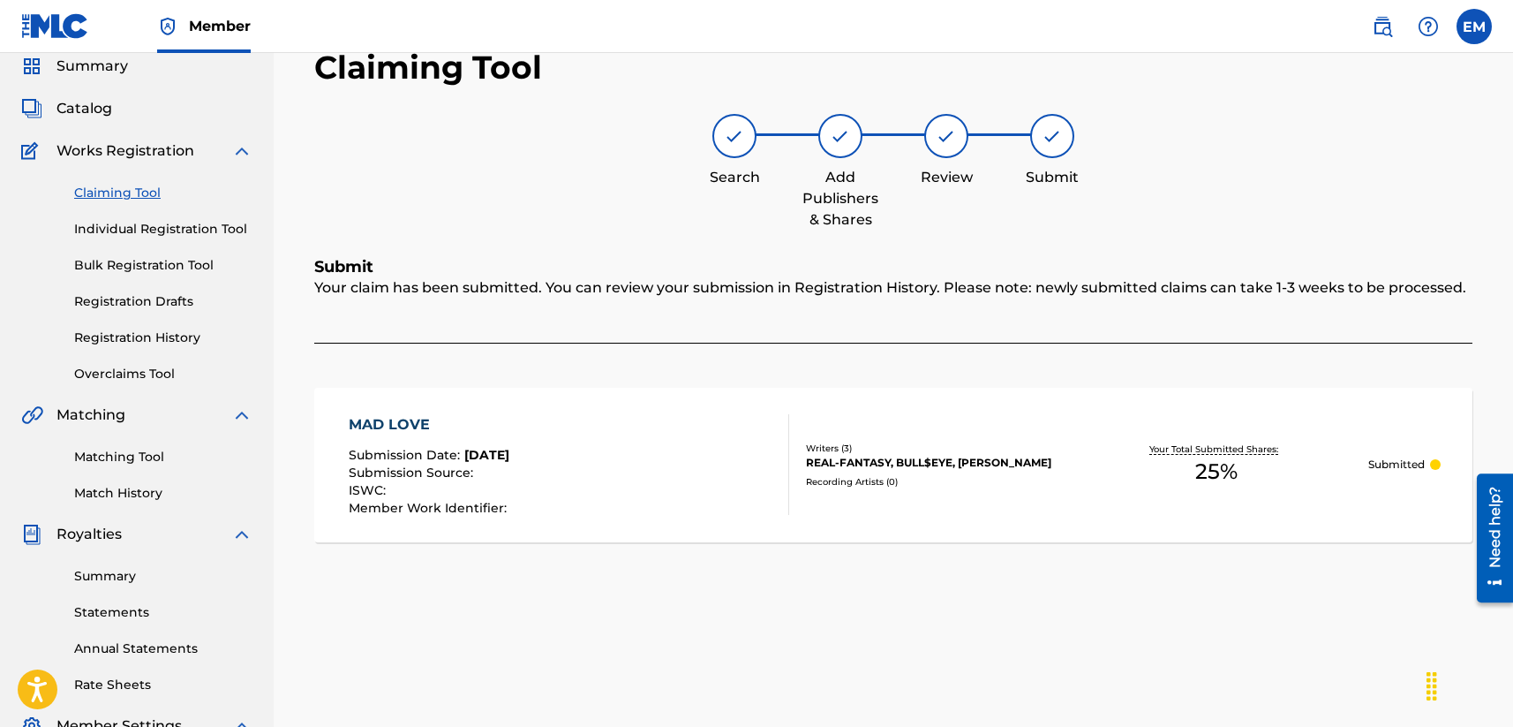
click at [122, 198] on link "Claiming Tool" at bounding box center [163, 193] width 178 height 19
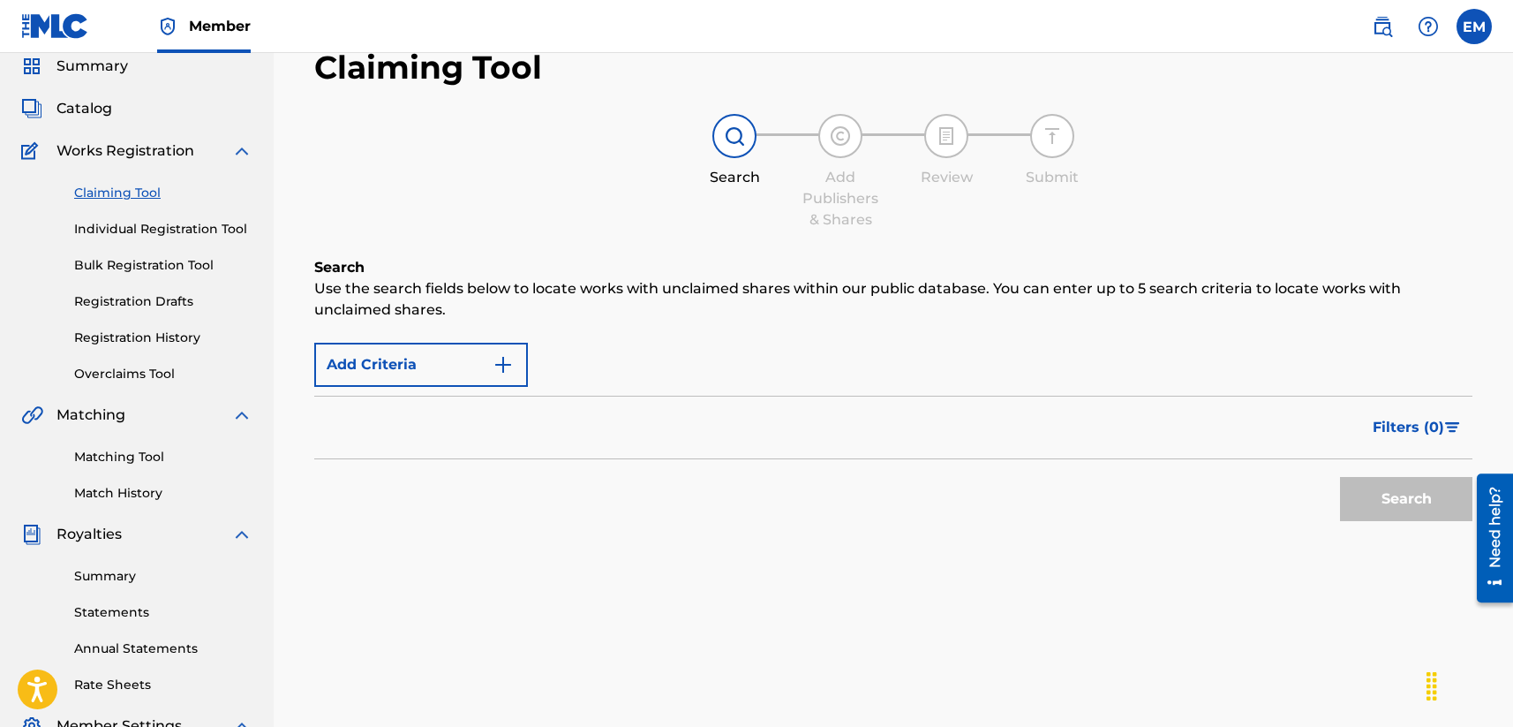
scroll to position [0, 0]
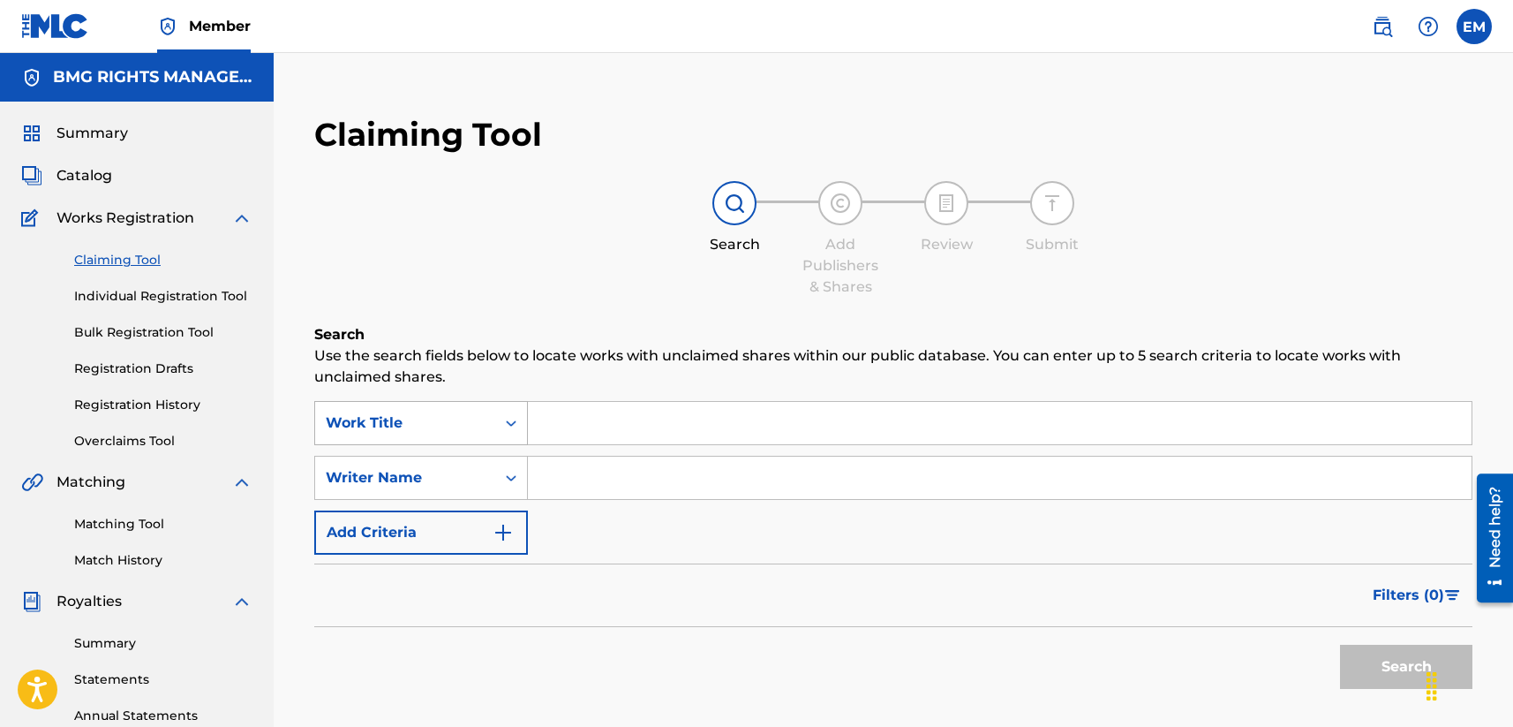
click at [525, 429] on div "Search Form" at bounding box center [511, 423] width 32 height 32
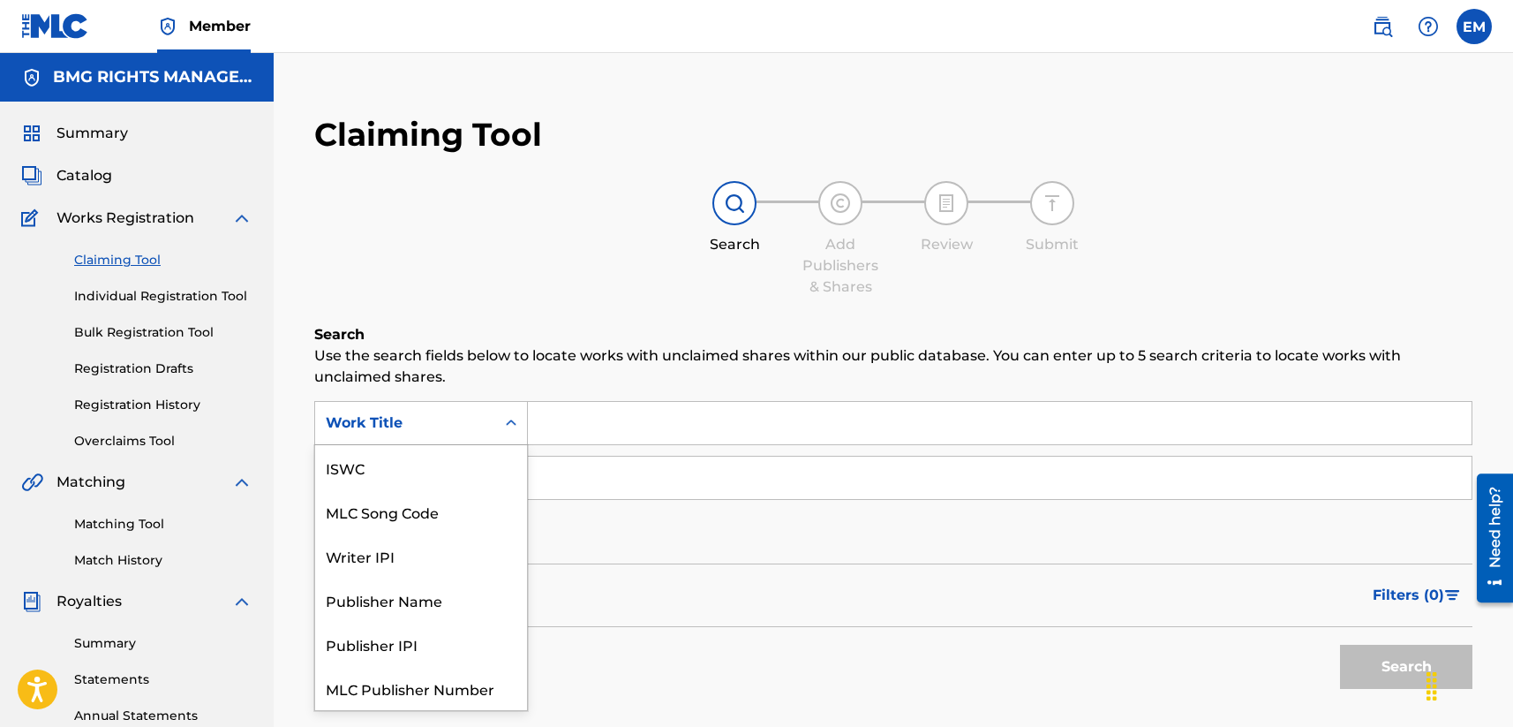
scroll to position [44, 0]
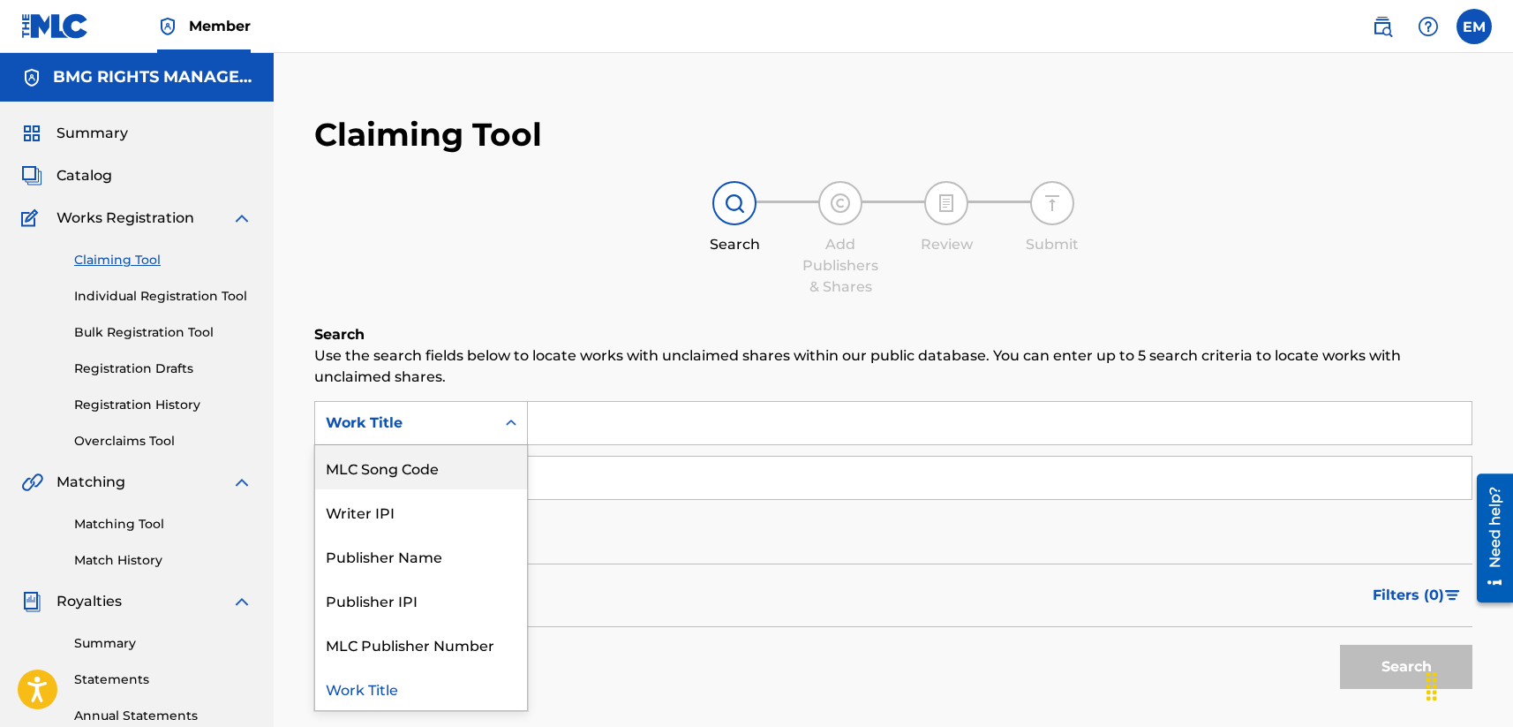
click at [422, 460] on div "MLC Song Code" at bounding box center [421, 467] width 212 height 44
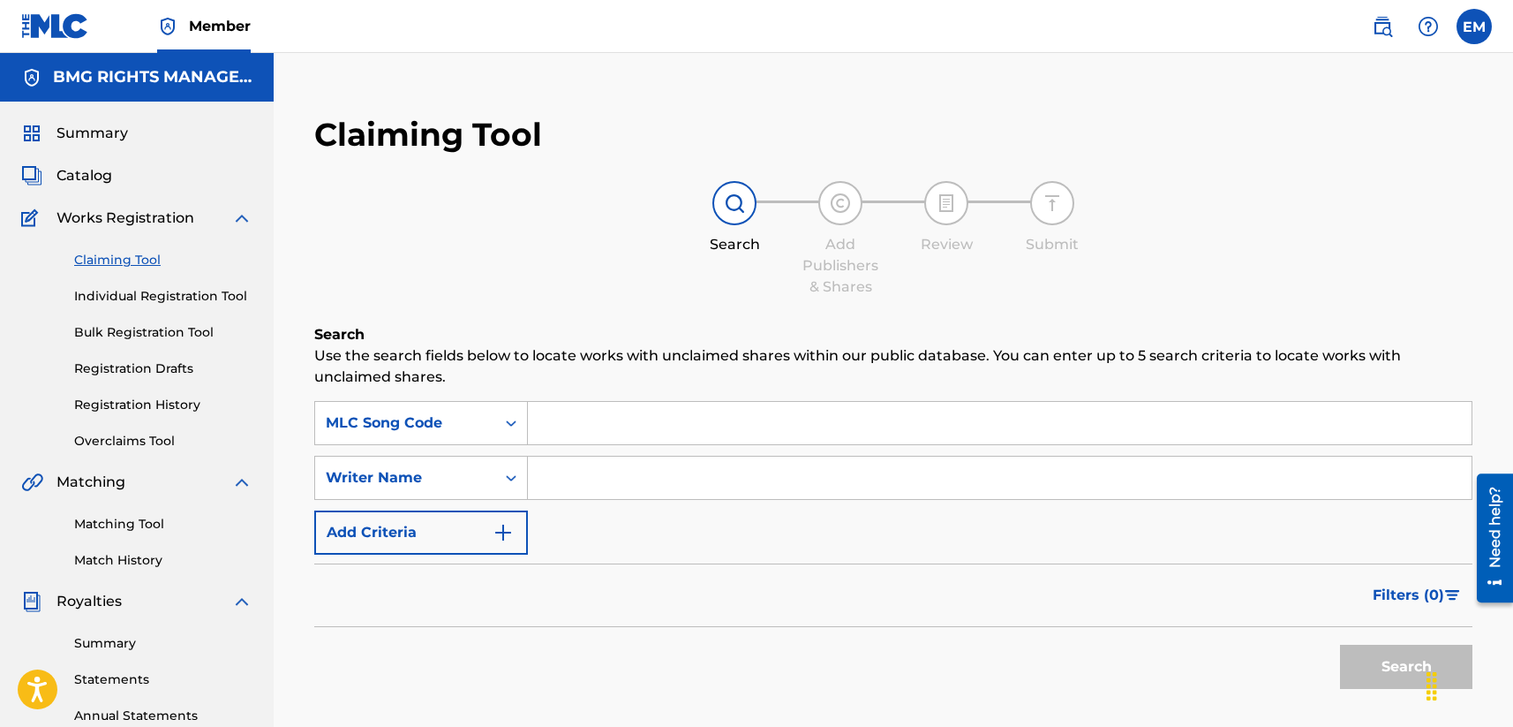
click at [618, 433] on input "Search Form" at bounding box center [1000, 423] width 944 height 42
paste input "LT46PW"
type input "LT46PW"
click at [644, 374] on p "Use the search fields below to locate works with unclaimed shares within our pu…" at bounding box center [893, 366] width 1158 height 42
click at [1277, 682] on button "Search" at bounding box center [1406, 666] width 132 height 44
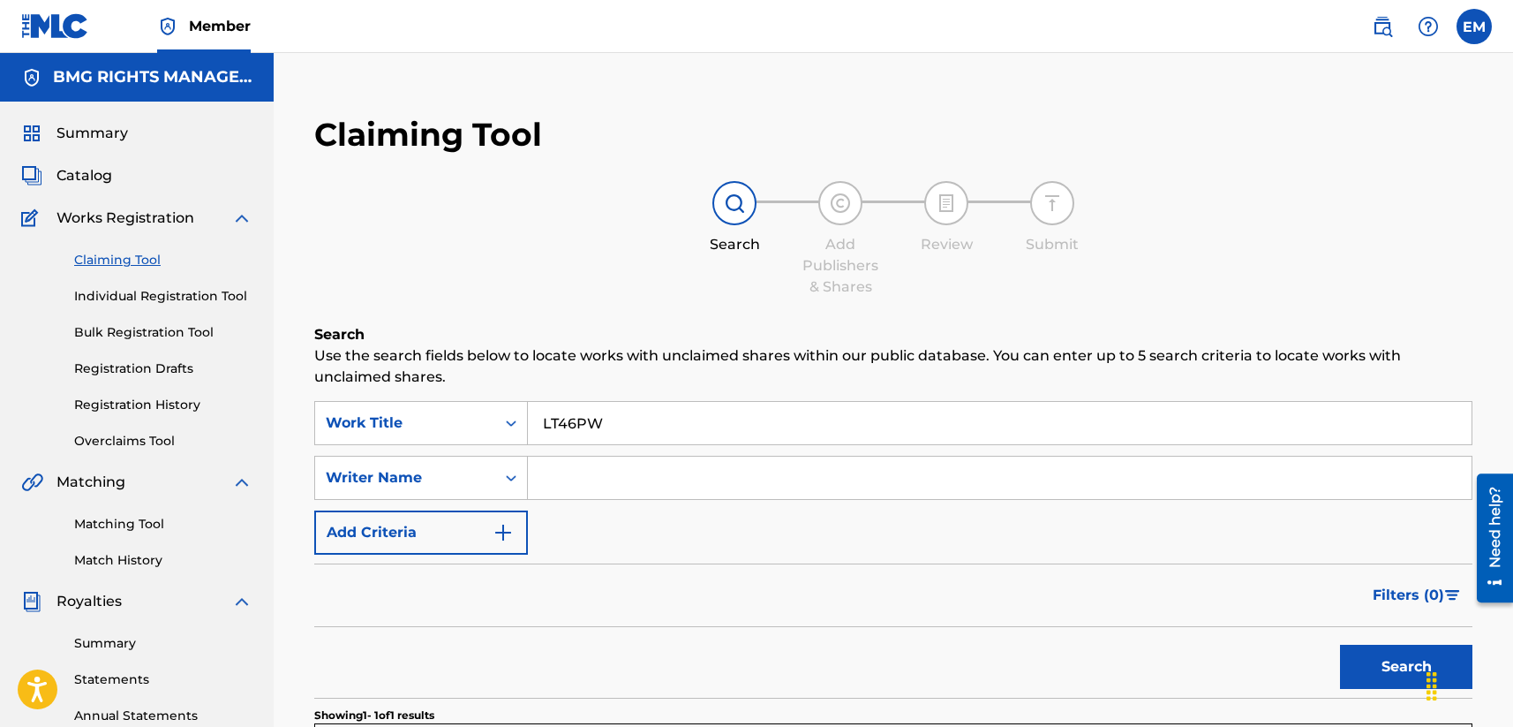
click at [604, 417] on input "LT46PW" at bounding box center [1000, 423] width 944 height 42
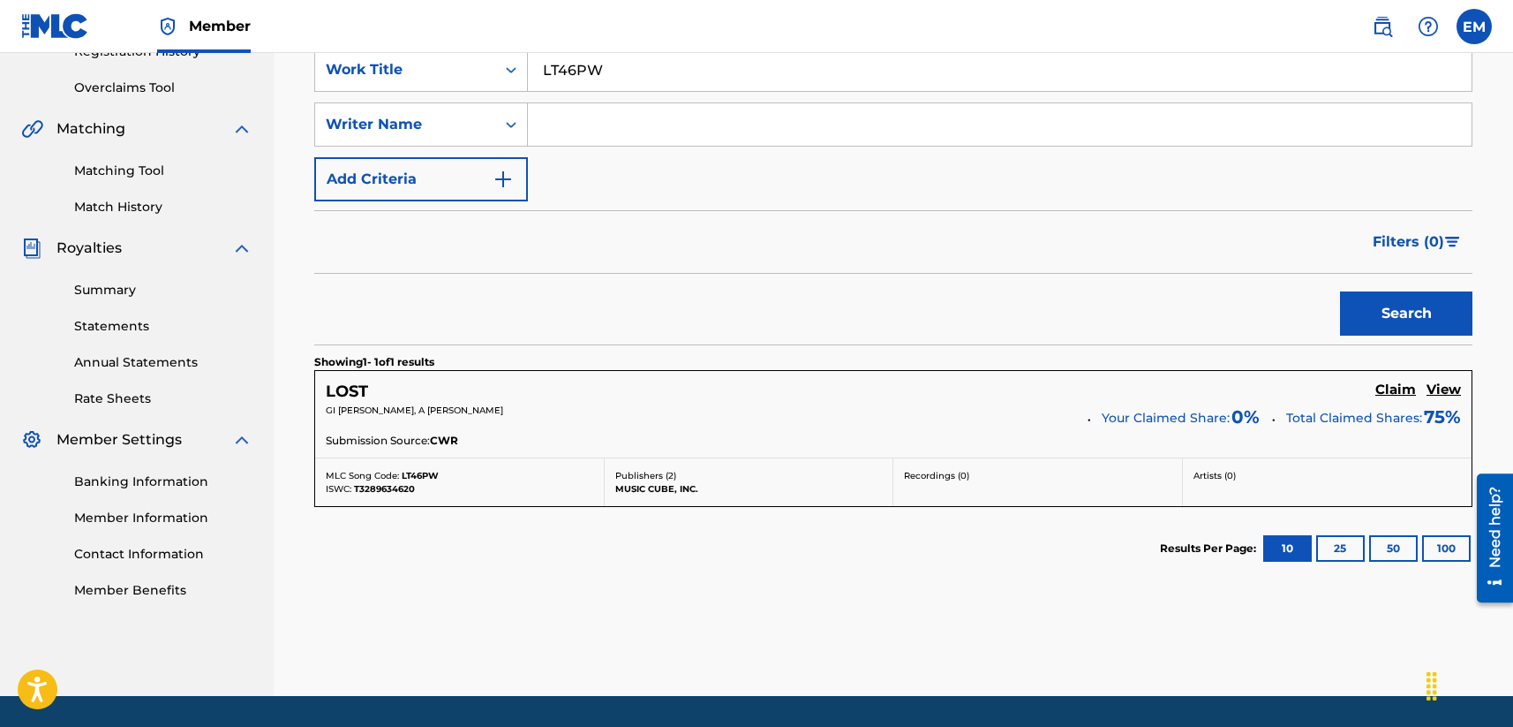
click at [1277, 383] on h5 "Claim" at bounding box center [1395, 389] width 41 height 17
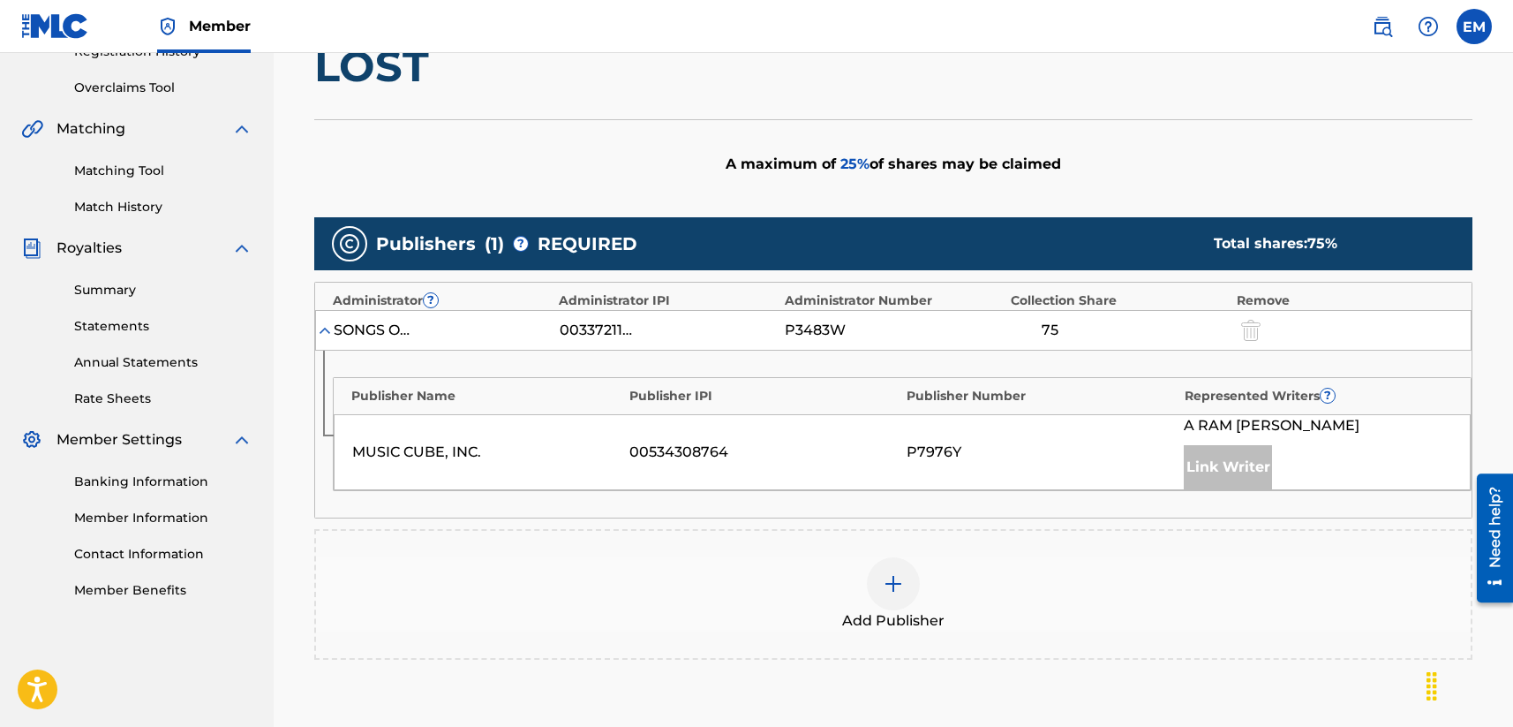
click at [879, 576] on div at bounding box center [893, 583] width 53 height 53
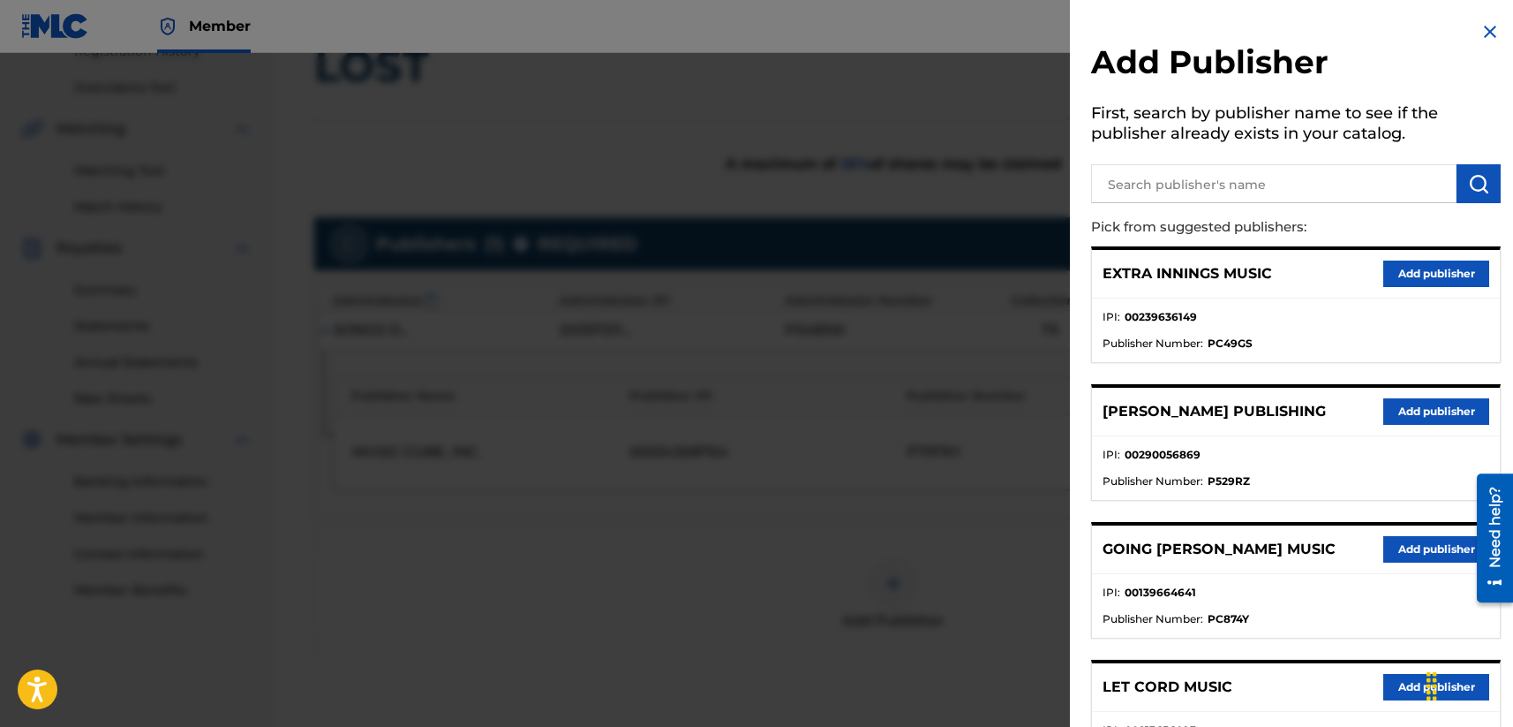
click at [1212, 180] on input "text" at bounding box center [1273, 183] width 365 height 39
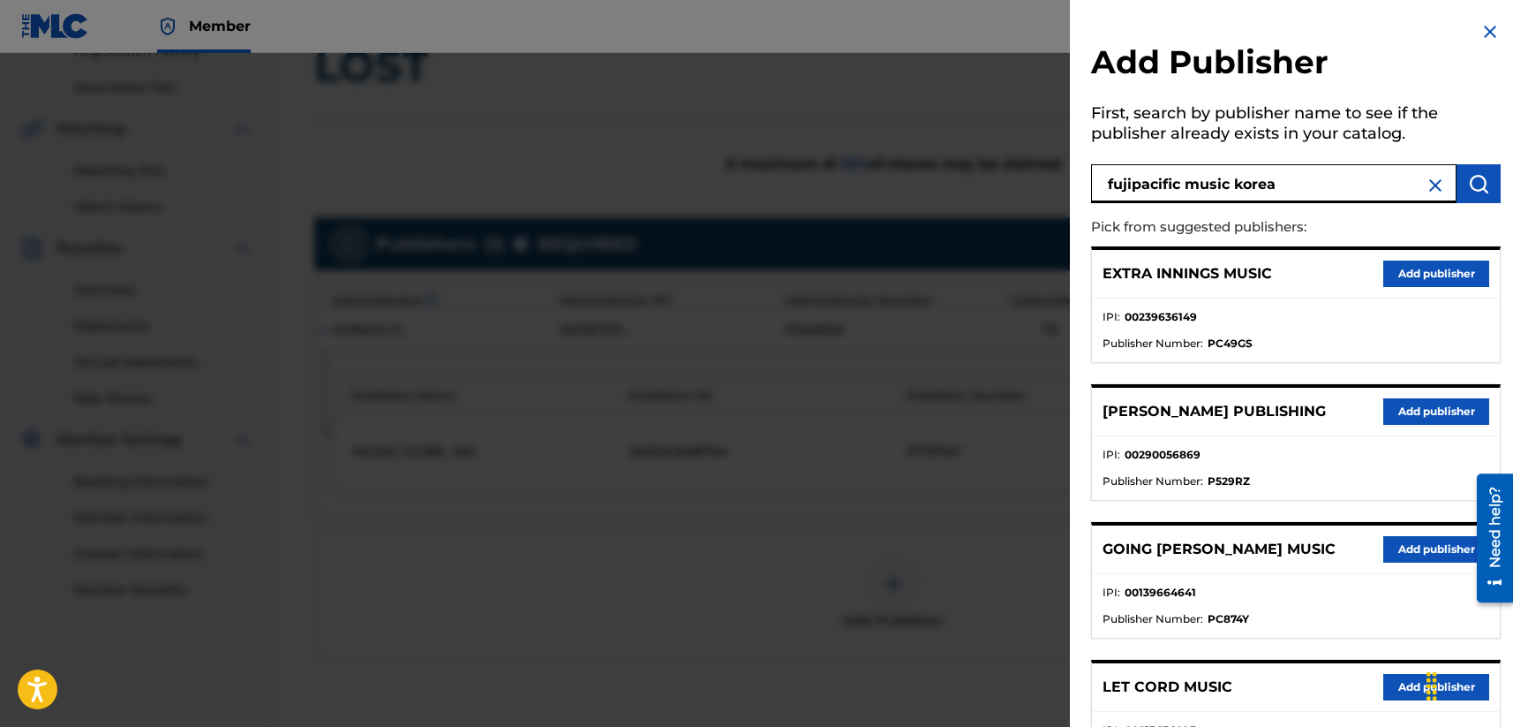
type input "fujipacific music korea"
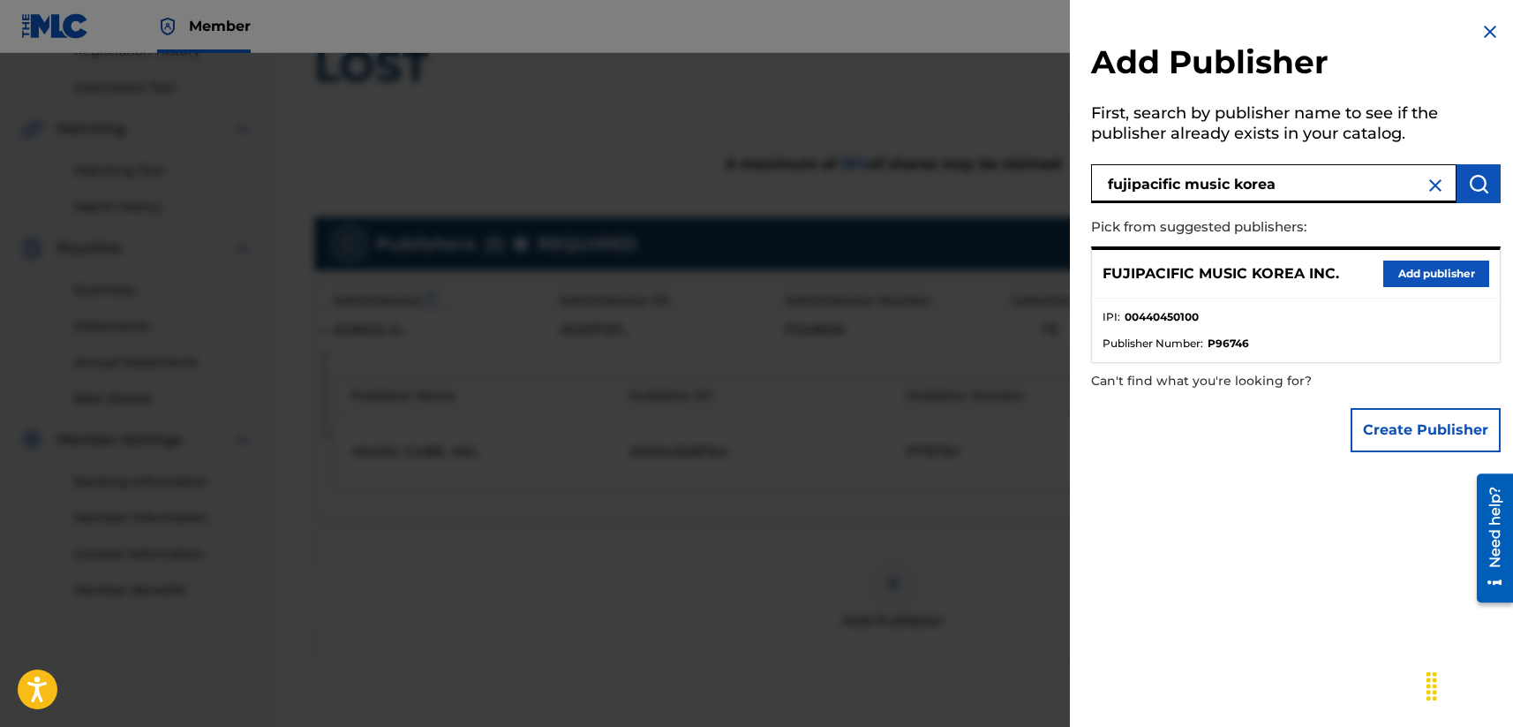
click at [1277, 269] on button "Add publisher" at bounding box center [1436, 273] width 106 height 26
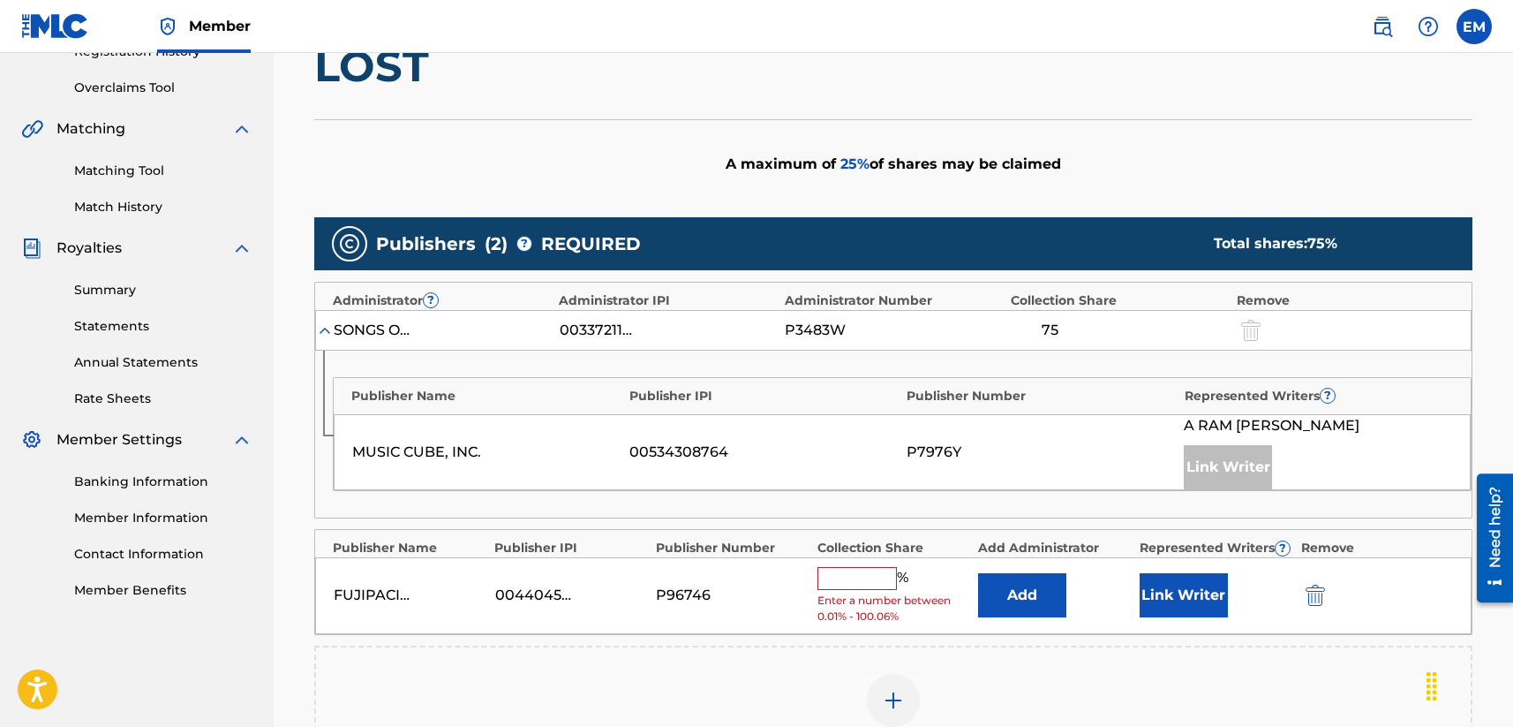
click at [1019, 596] on button "Add" at bounding box center [1022, 595] width 88 height 44
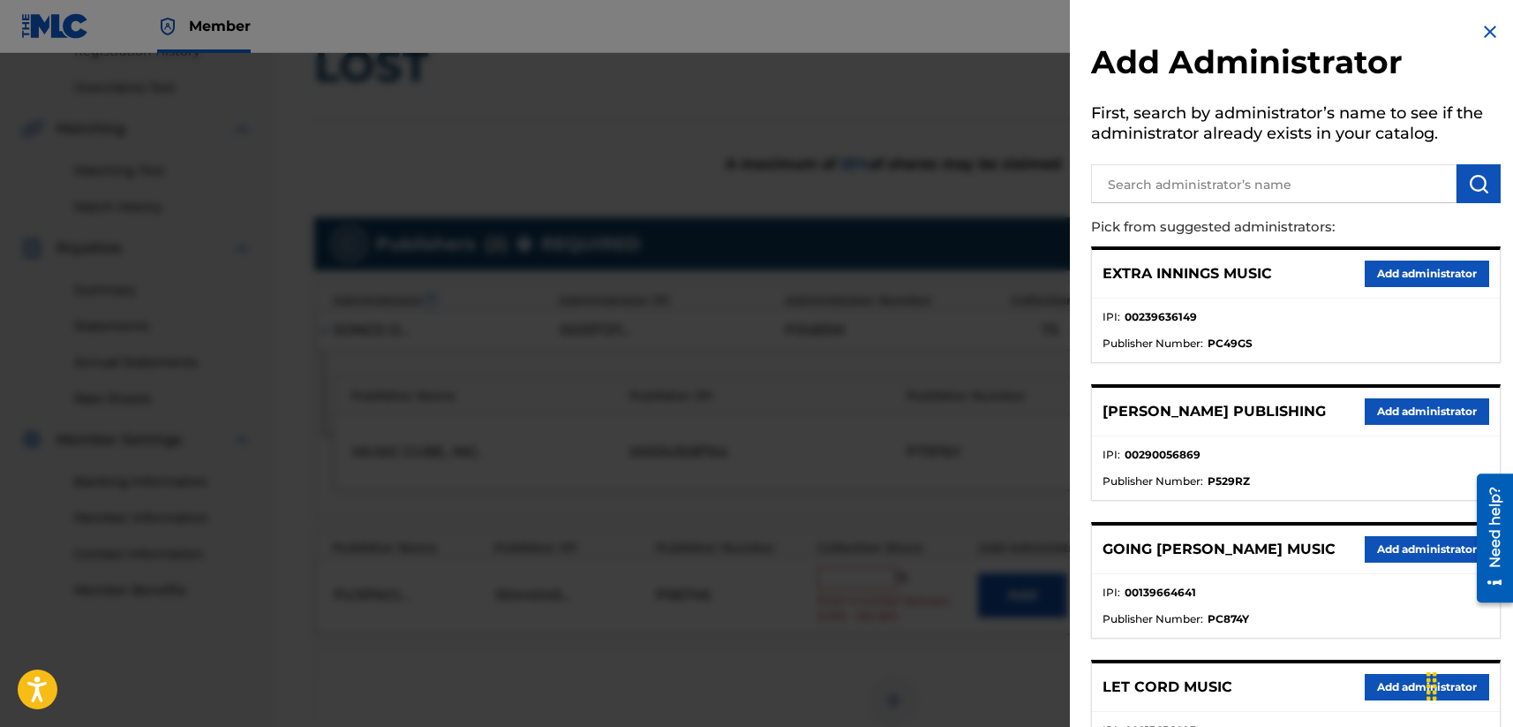
click at [1175, 185] on input "text" at bounding box center [1273, 183] width 365 height 39
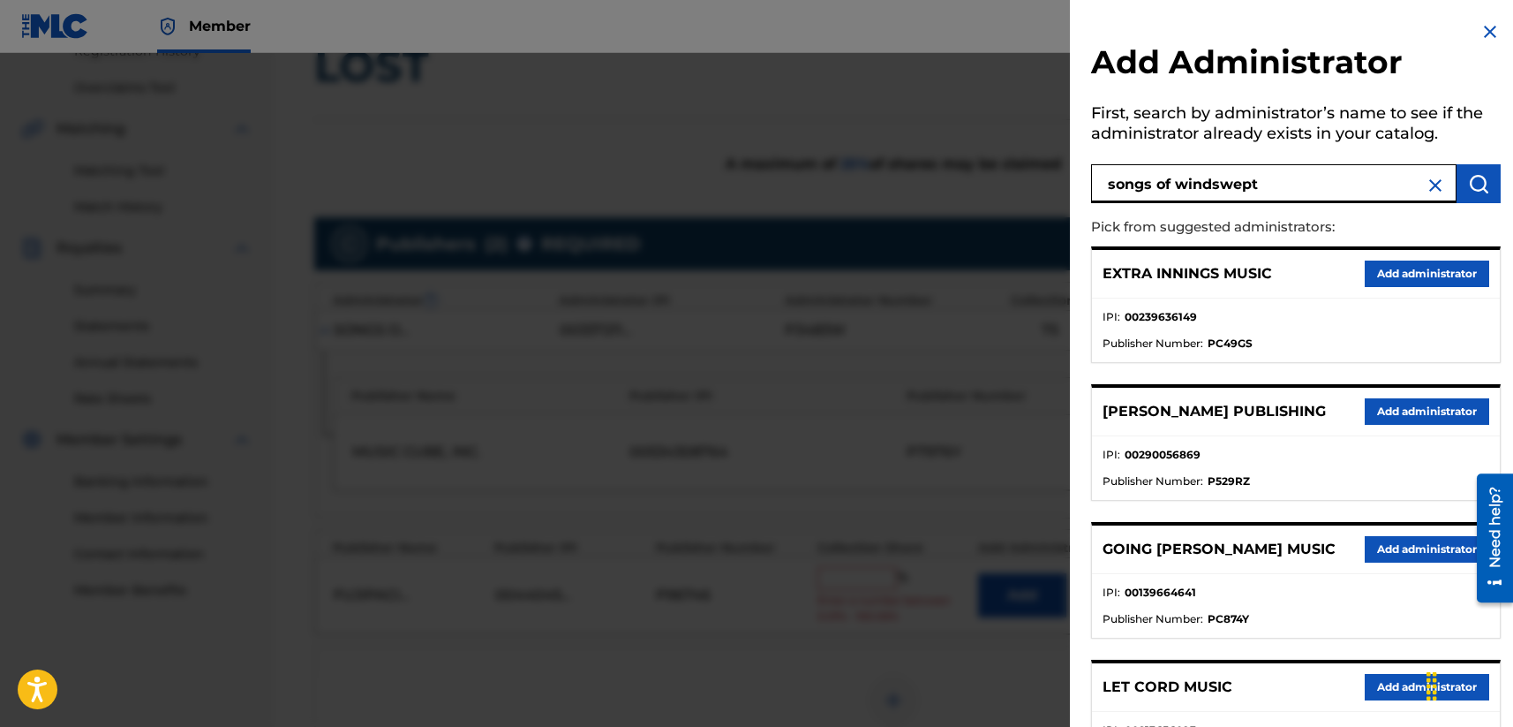
type input "songs of windswept"
click at [1277, 182] on img "submit" at bounding box center [1478, 183] width 21 height 21
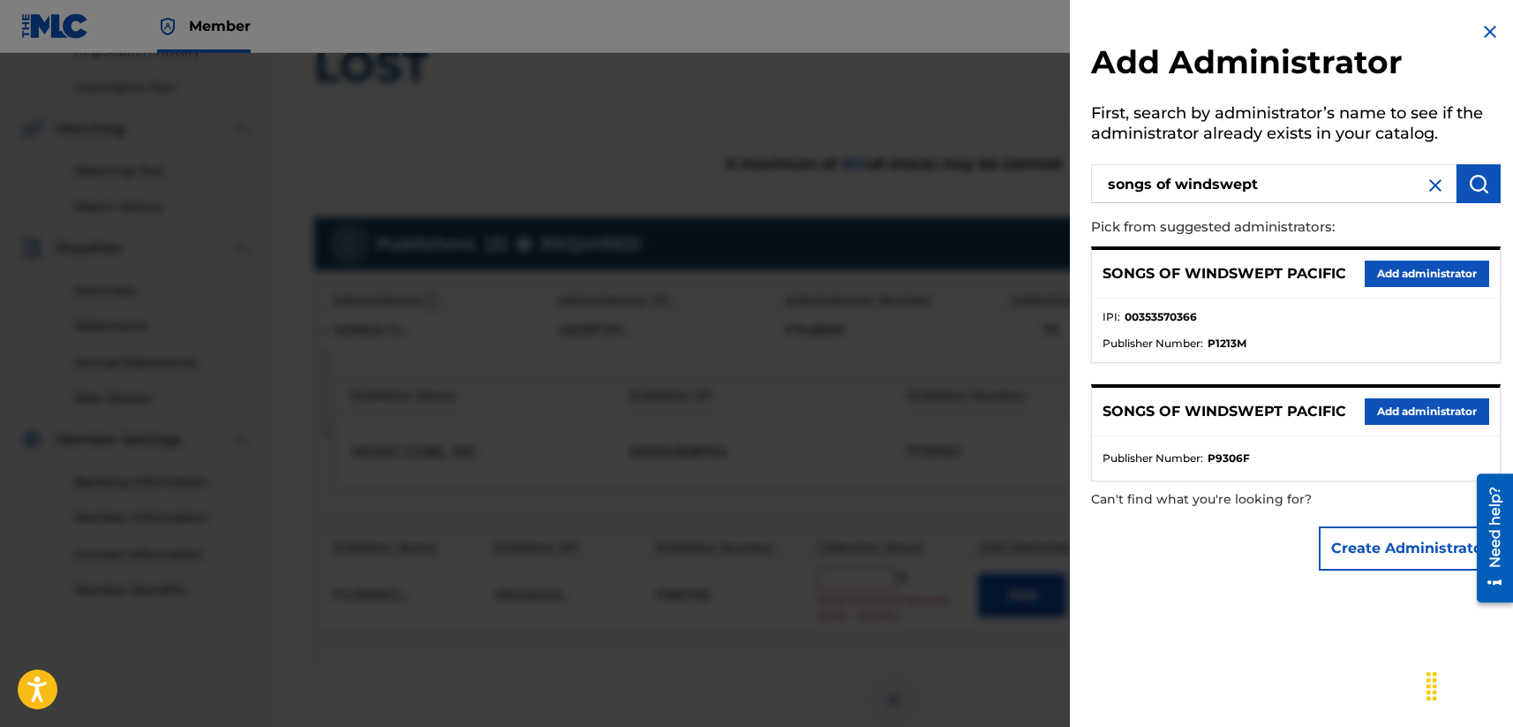
click at [1277, 269] on button "Add administrator" at bounding box center [1427, 273] width 124 height 26
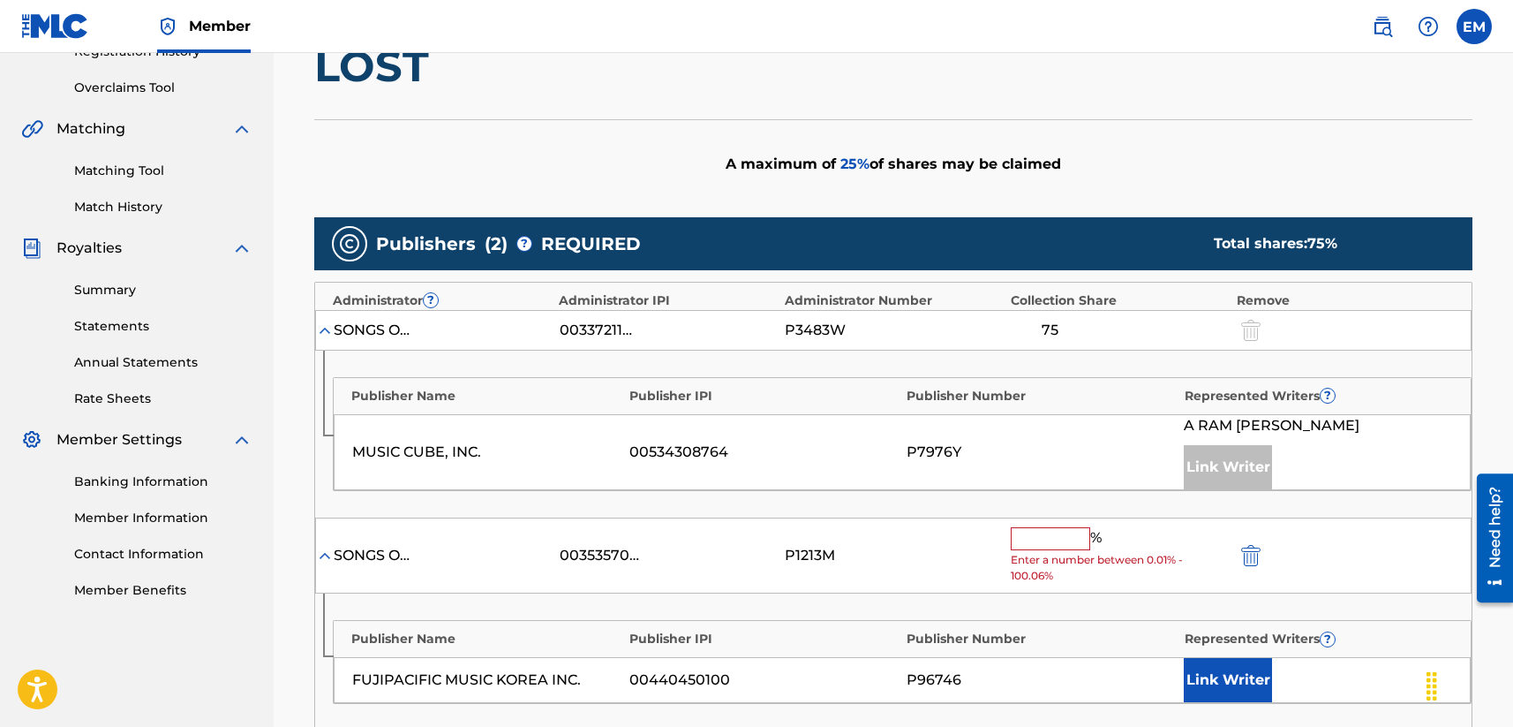
click at [1040, 537] on input "text" at bounding box center [1050, 538] width 79 height 23
click at [1065, 527] on input "text" at bounding box center [1050, 538] width 79 height 23
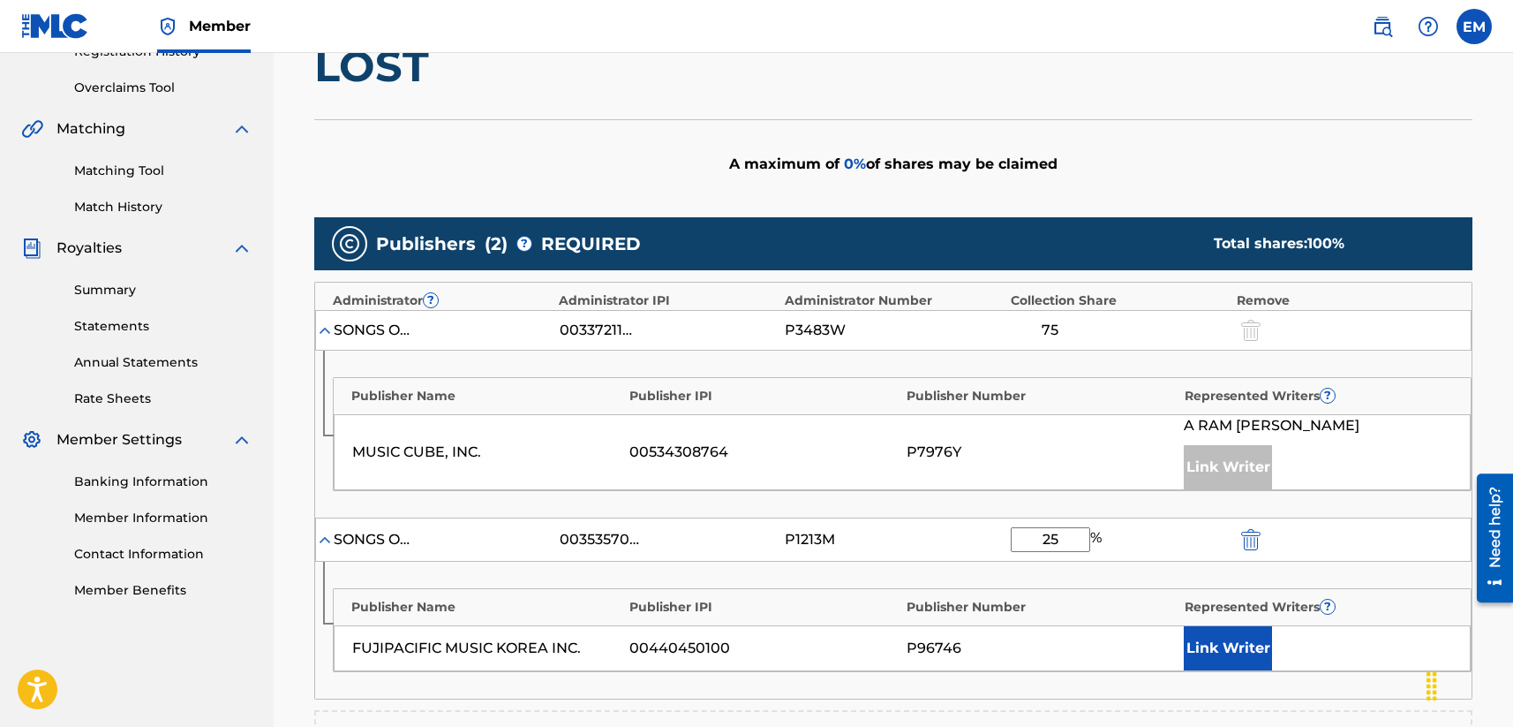
type input "25"
click at [946, 531] on div "P1213M" at bounding box center [893, 539] width 217 height 21
click at [1240, 647] on button "Link Writer" at bounding box center [1228, 648] width 88 height 44
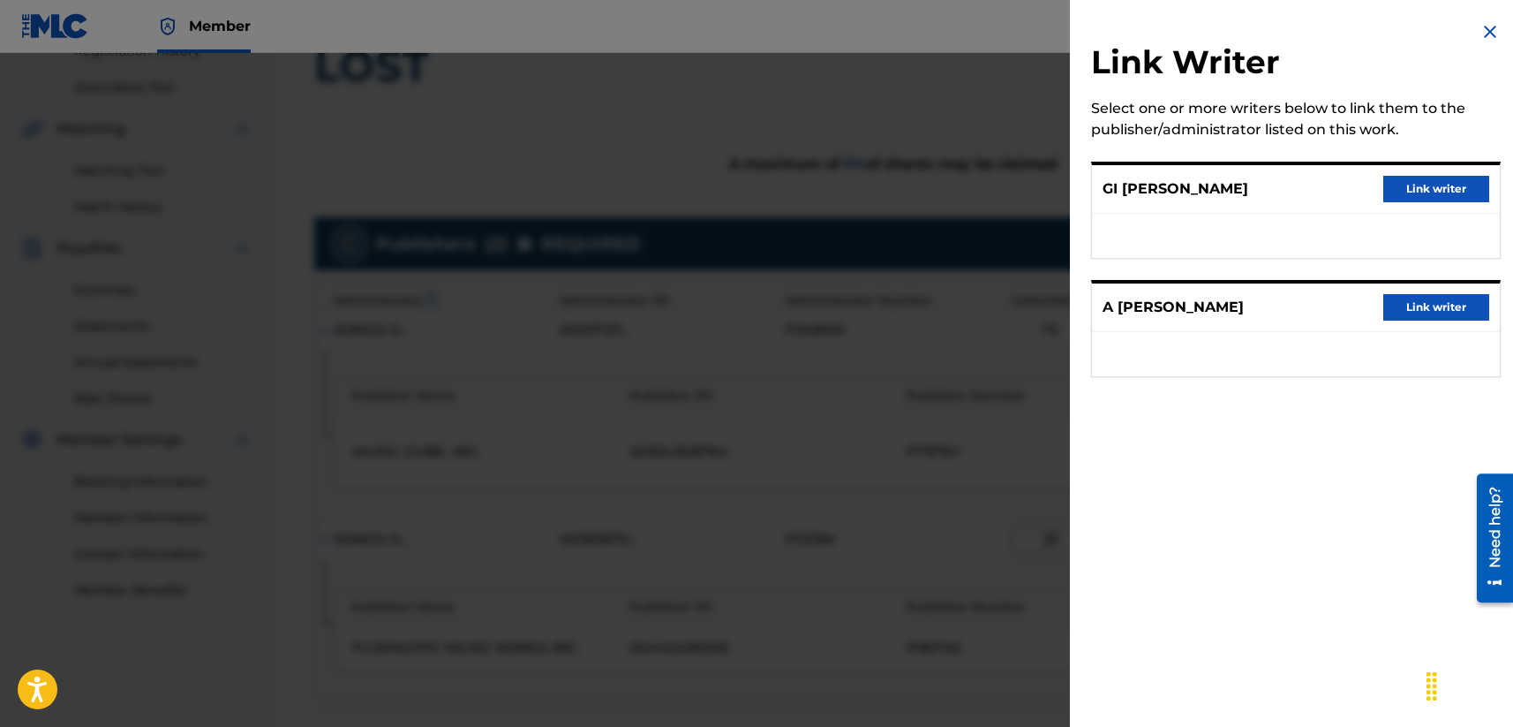
click at [1277, 189] on button "Link writer" at bounding box center [1436, 189] width 106 height 26
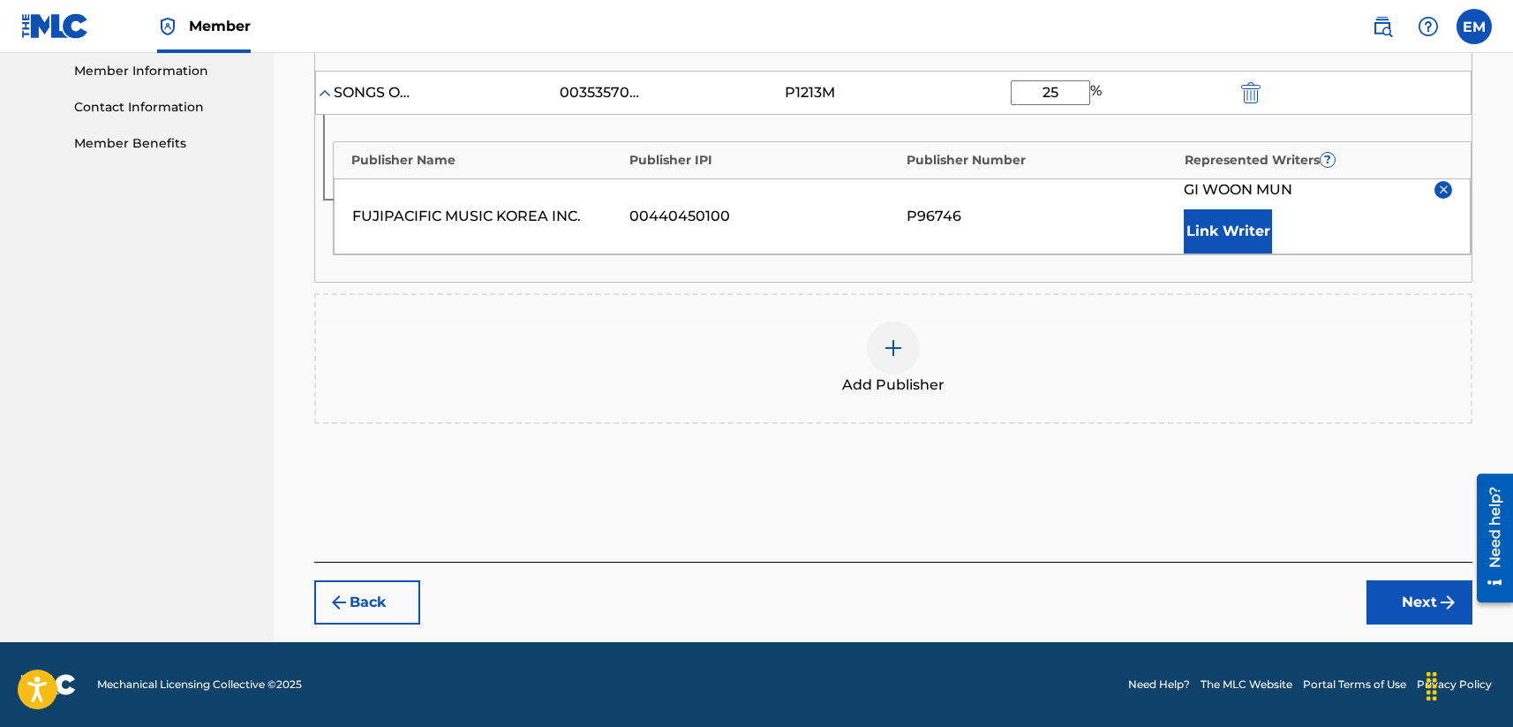
click at [1277, 596] on button "Next" at bounding box center [1420, 602] width 106 height 44
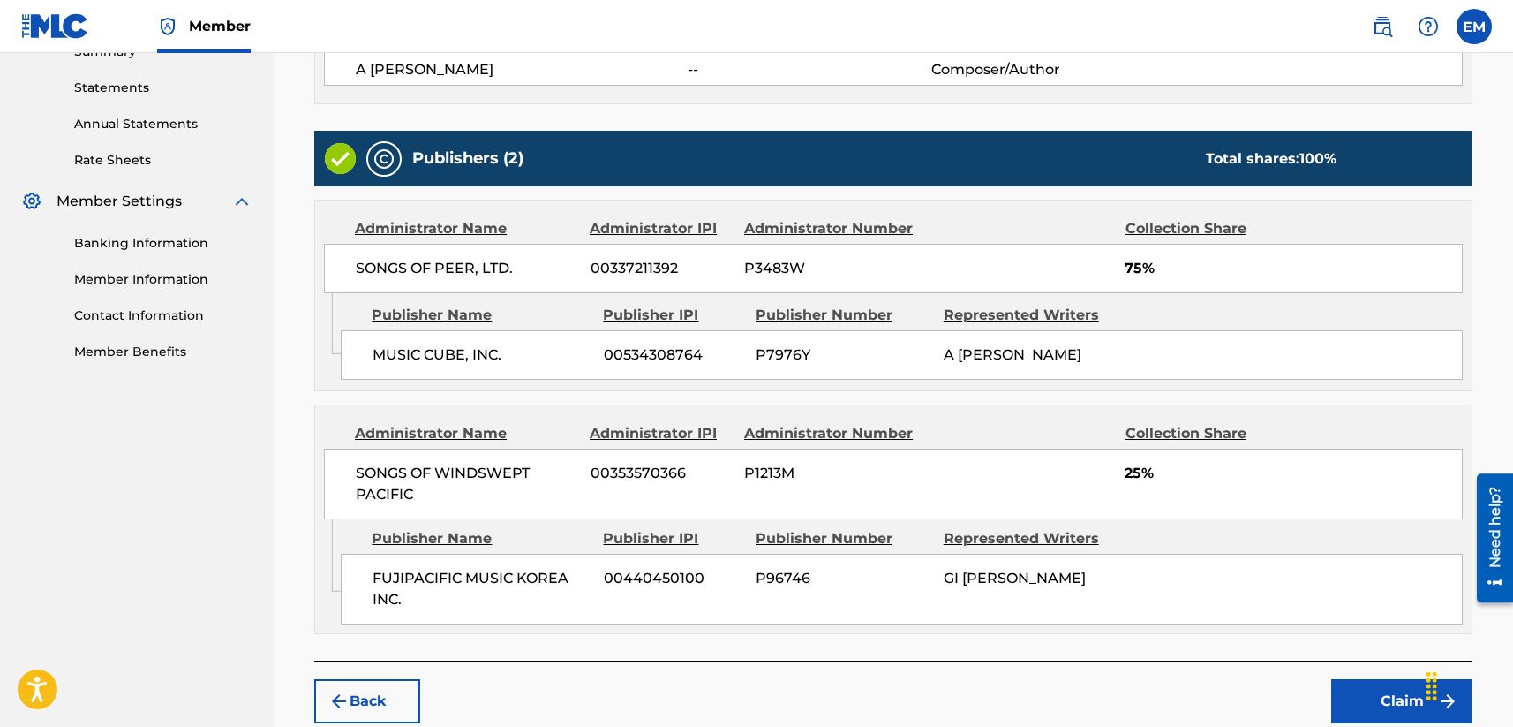
scroll to position [690, 0]
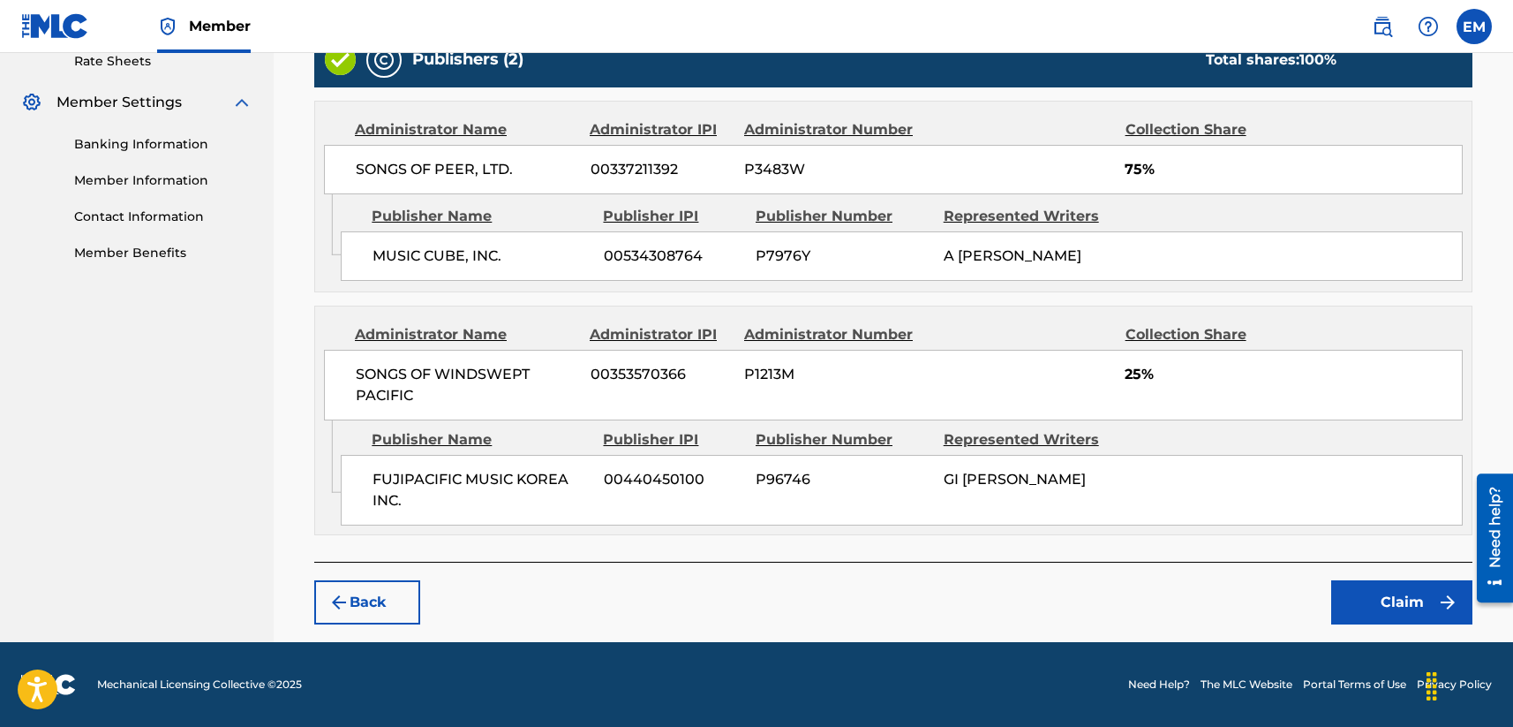
click at [1277, 592] on button "Claim" at bounding box center [1401, 602] width 141 height 44
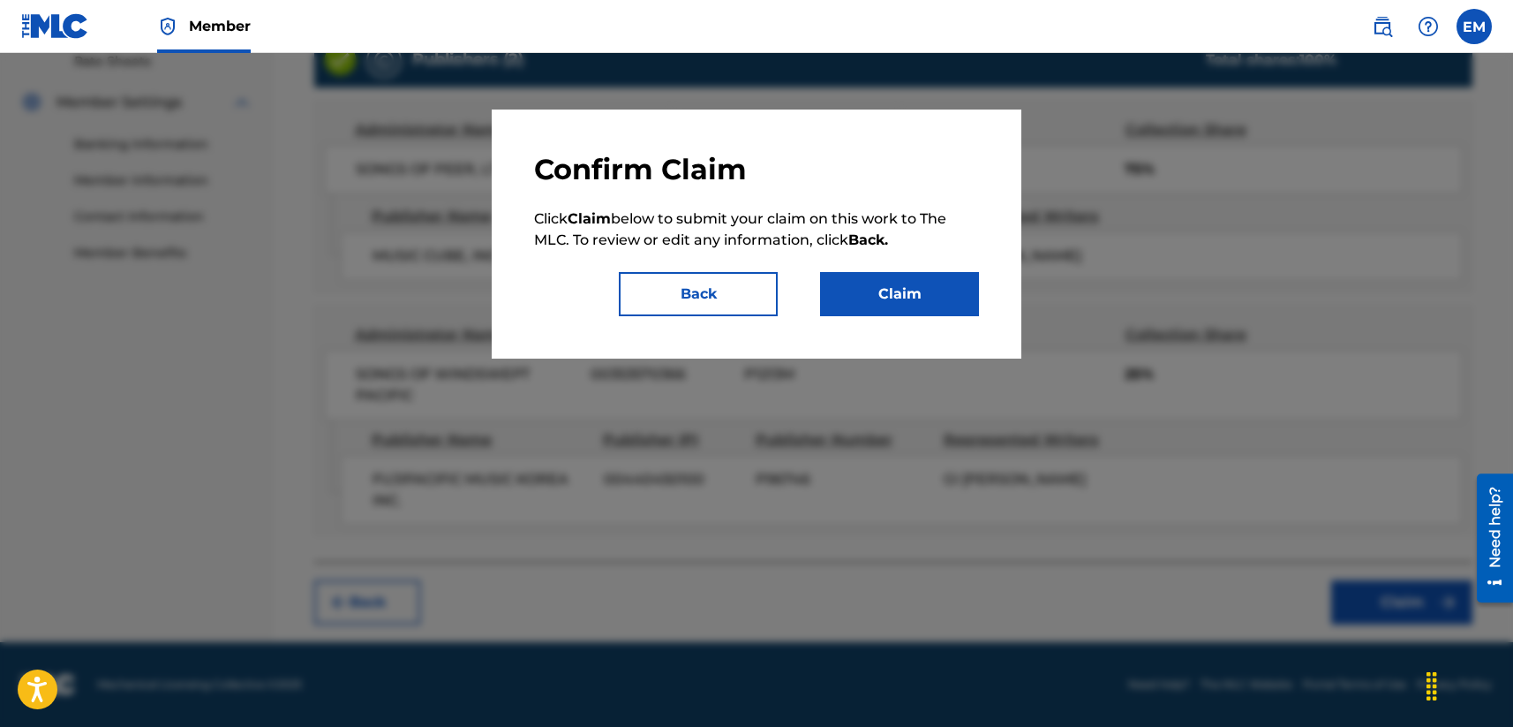
click at [896, 290] on button "Claim" at bounding box center [899, 294] width 159 height 44
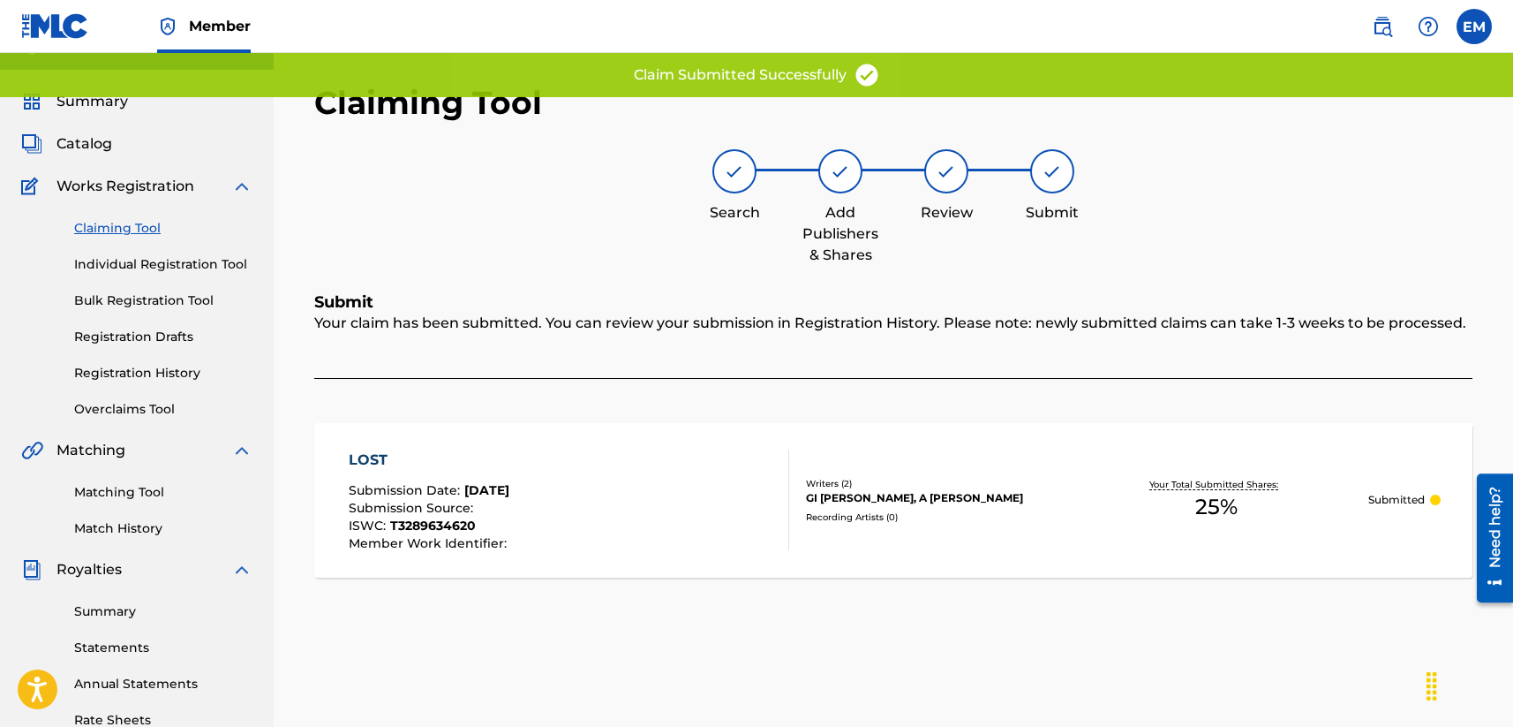
scroll to position [0, 0]
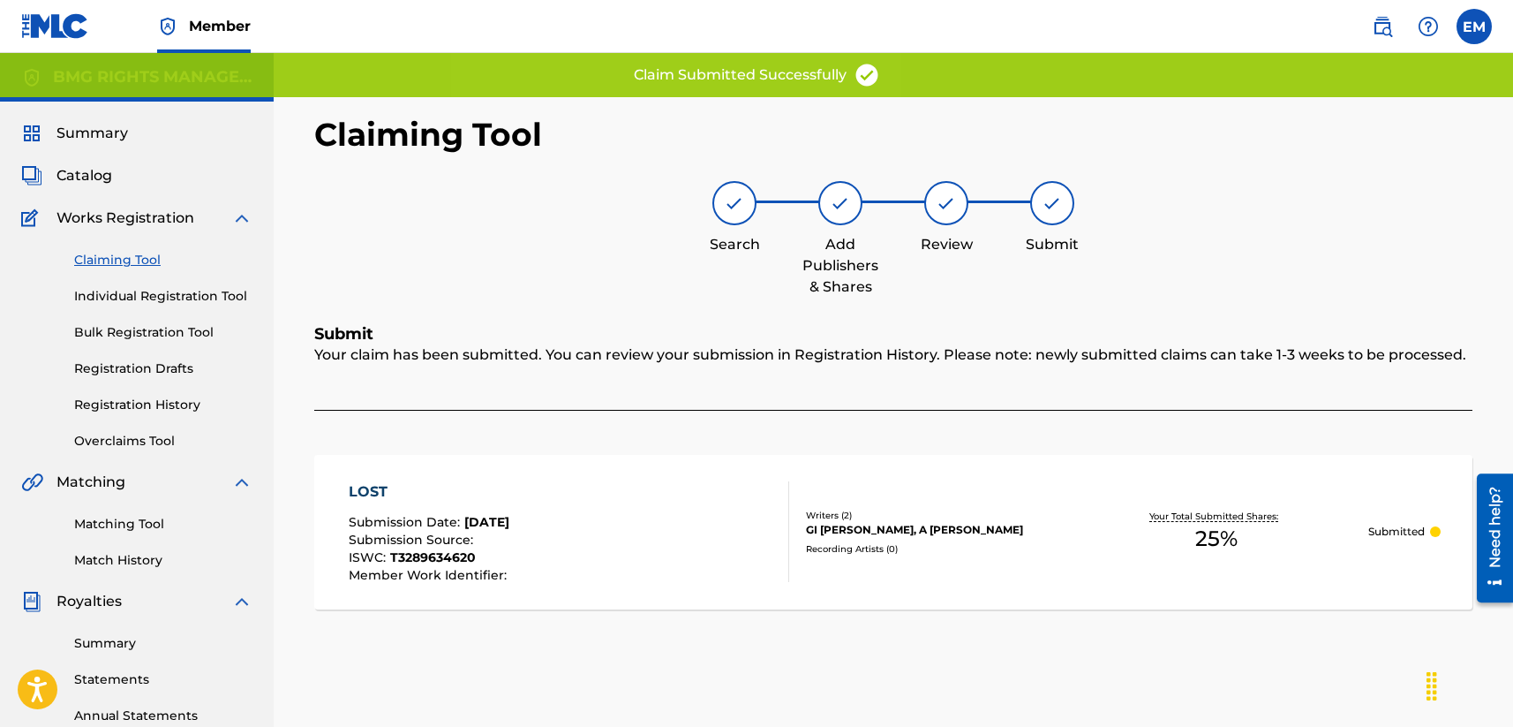
click at [102, 255] on link "Claiming Tool" at bounding box center [163, 260] width 178 height 19
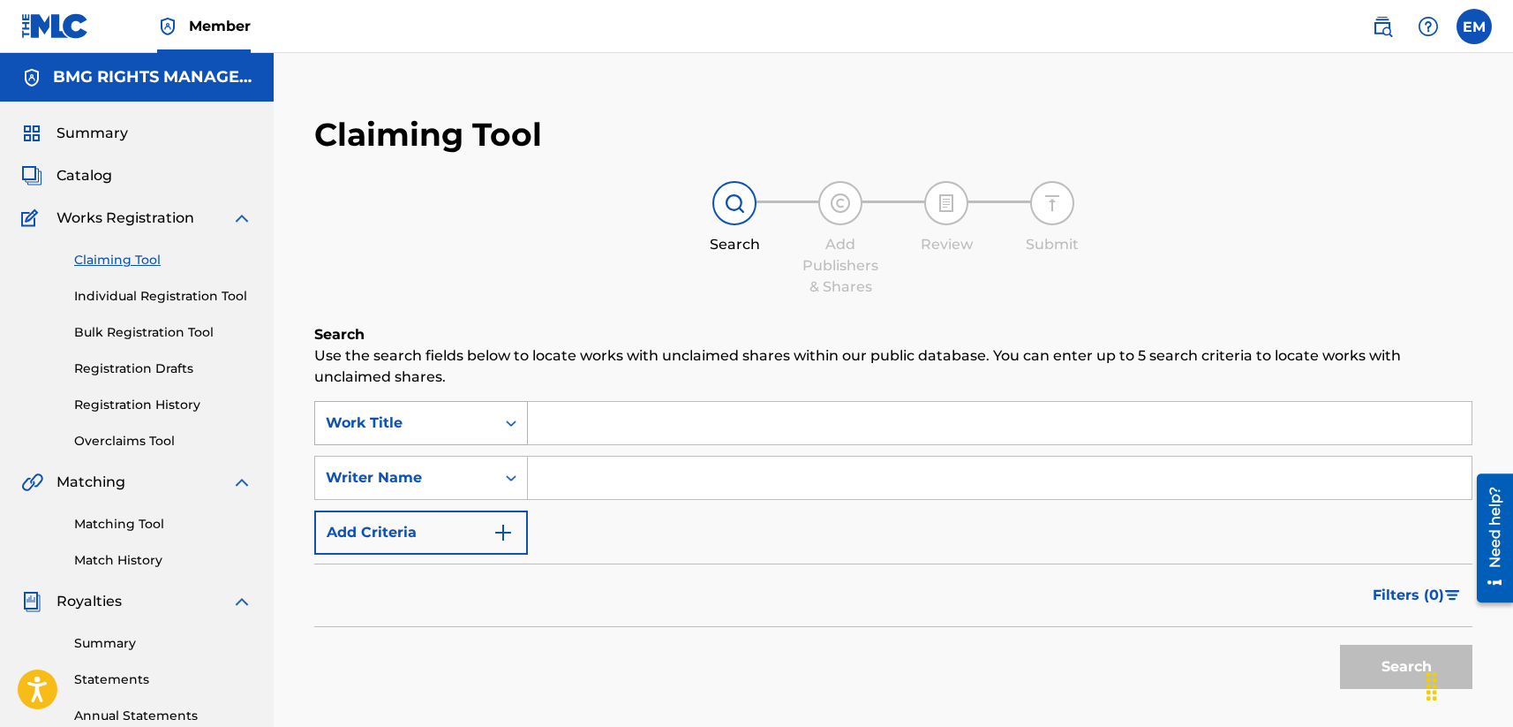
drag, startPoint x: 473, startPoint y: 435, endPoint x: 466, endPoint y: 443, distance: 10.6
click at [473, 435] on div "Work Title" at bounding box center [405, 423] width 180 height 34
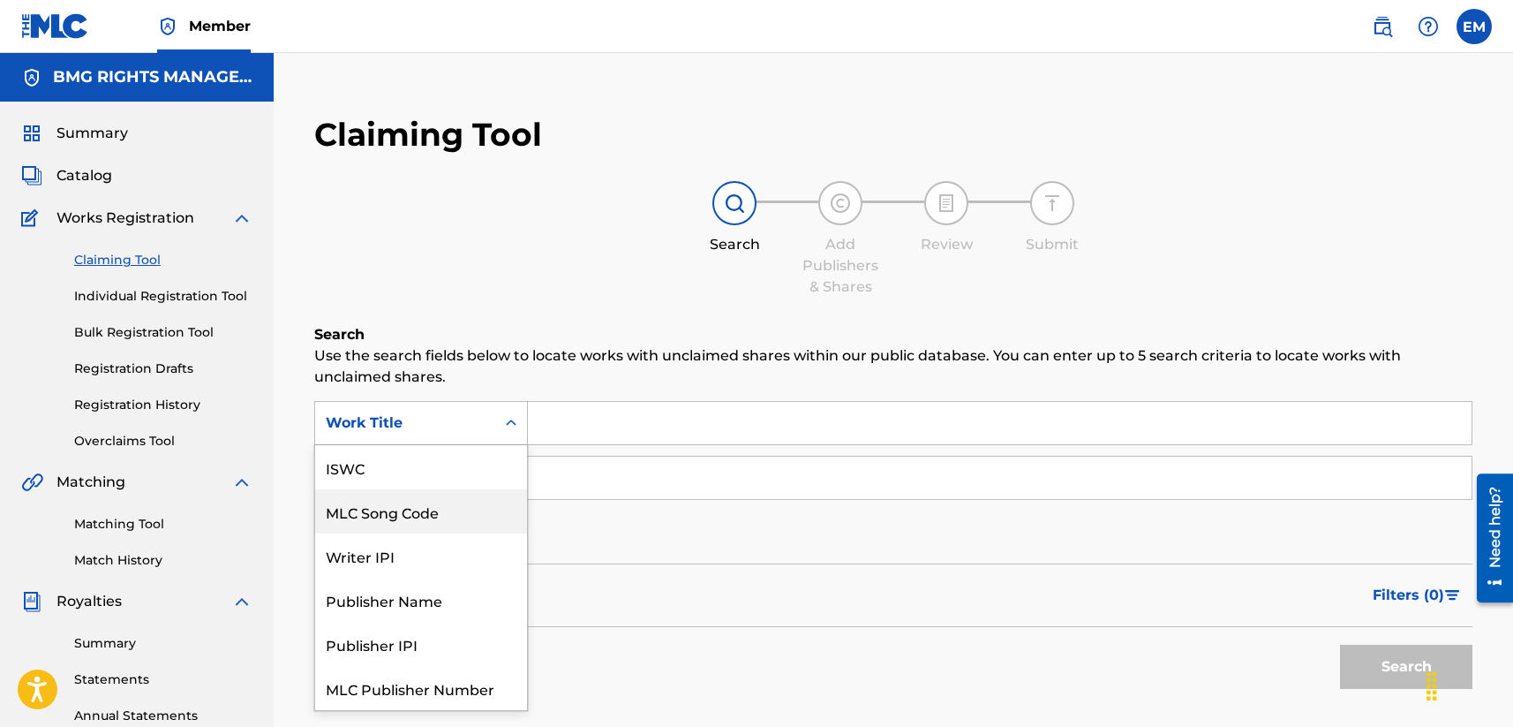
scroll to position [44, 0]
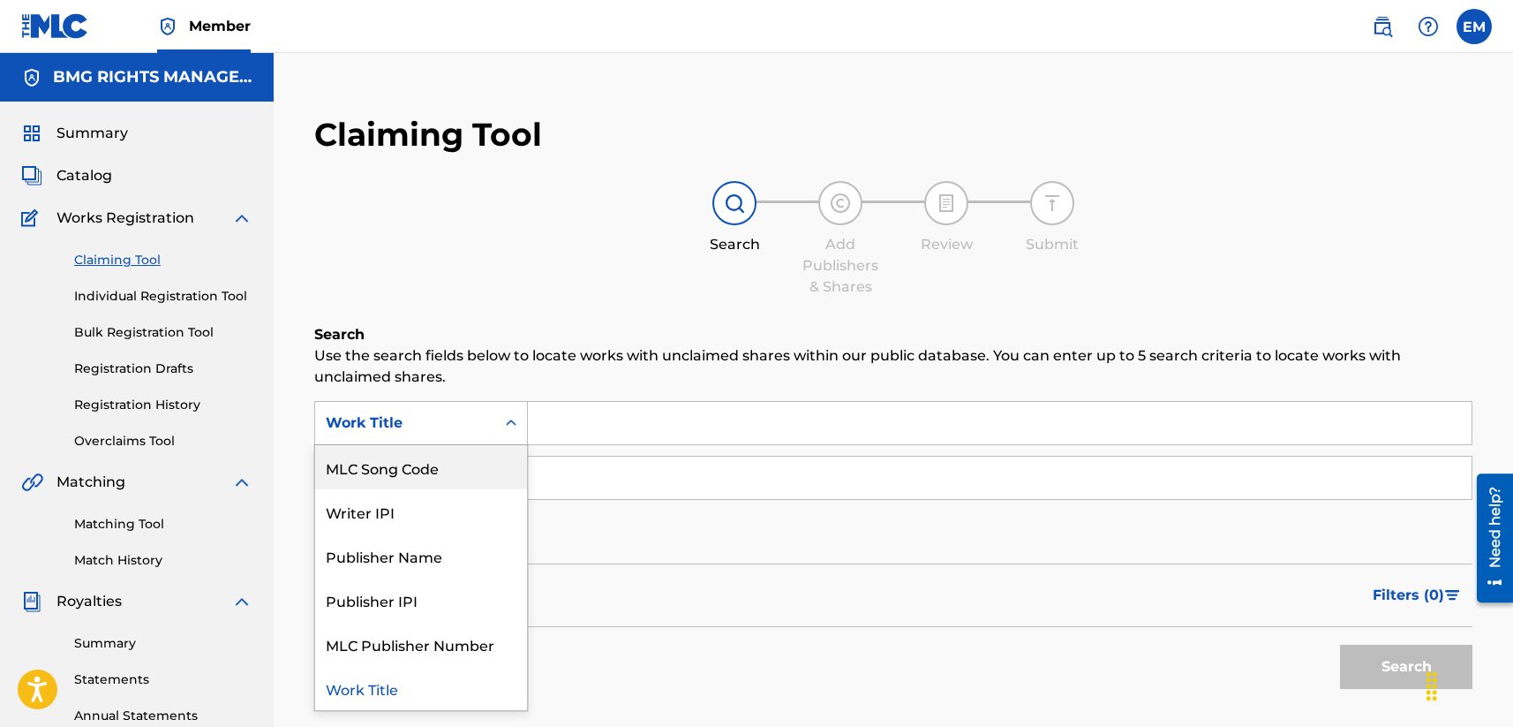
click at [459, 458] on div "MLC Song Code" at bounding box center [421, 467] width 212 height 44
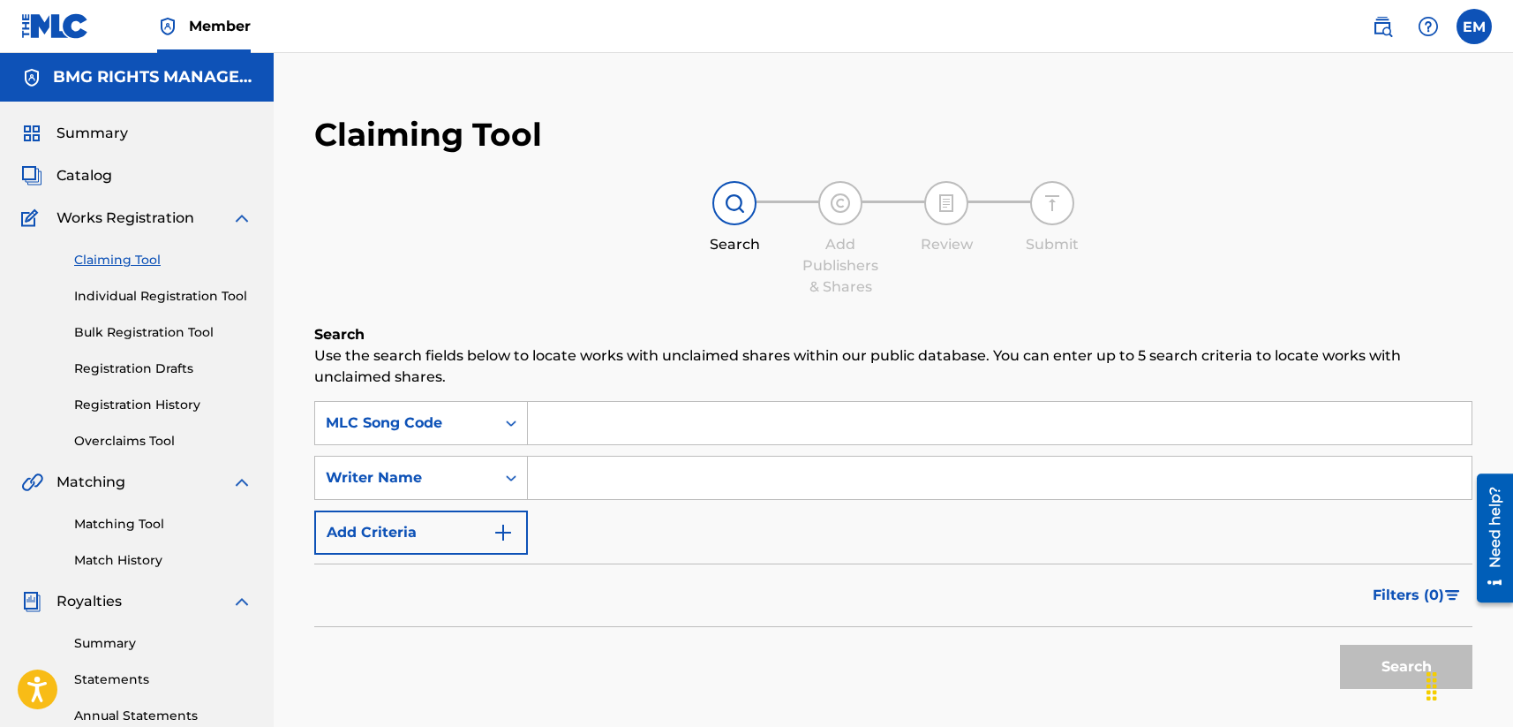
click at [634, 432] on input "Search Form" at bounding box center [1000, 423] width 944 height 42
paste input "S69VG6"
type input "S69VG6"
click at [693, 379] on p "Use the search fields below to locate works with unclaimed shares within our pu…" at bounding box center [893, 366] width 1158 height 42
click at [1277, 666] on button "Search" at bounding box center [1406, 666] width 132 height 44
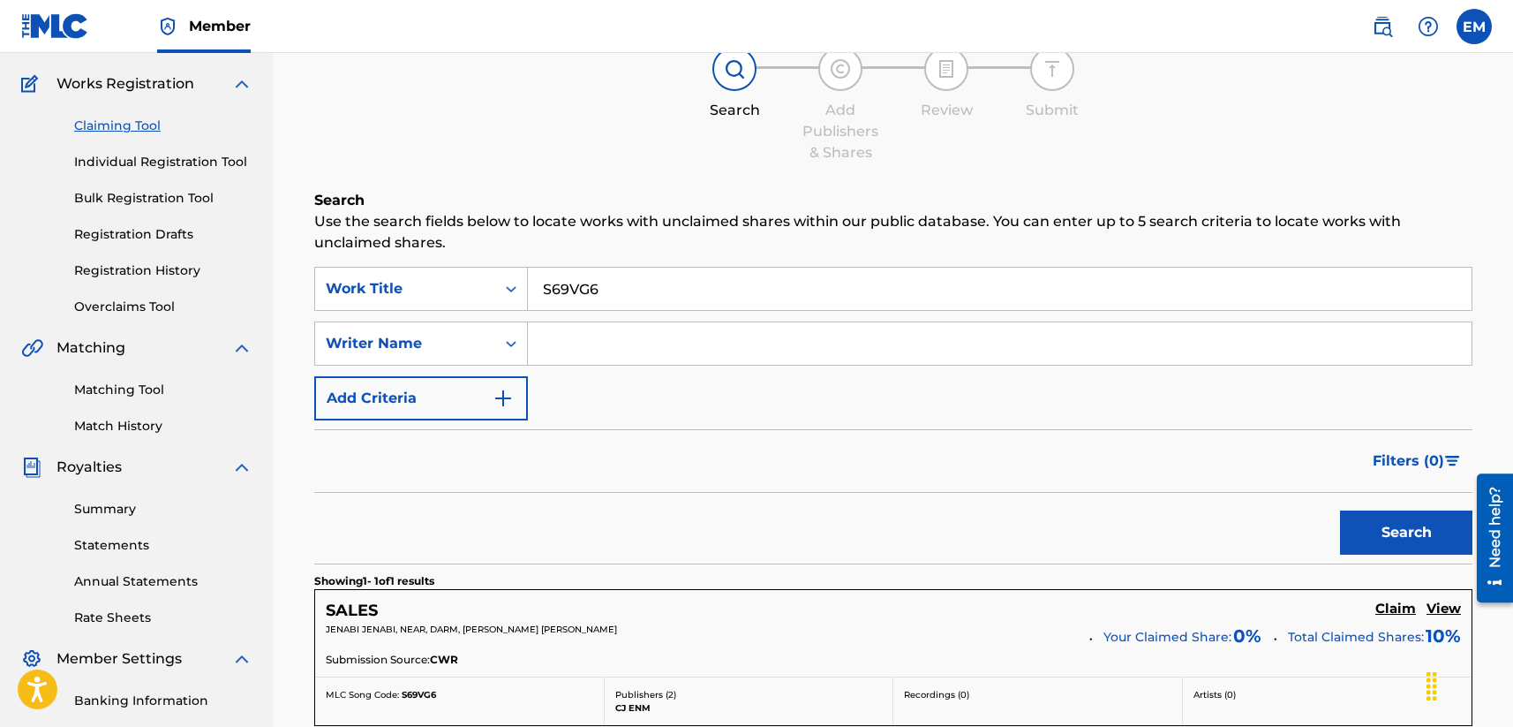
scroll to position [265, 0]
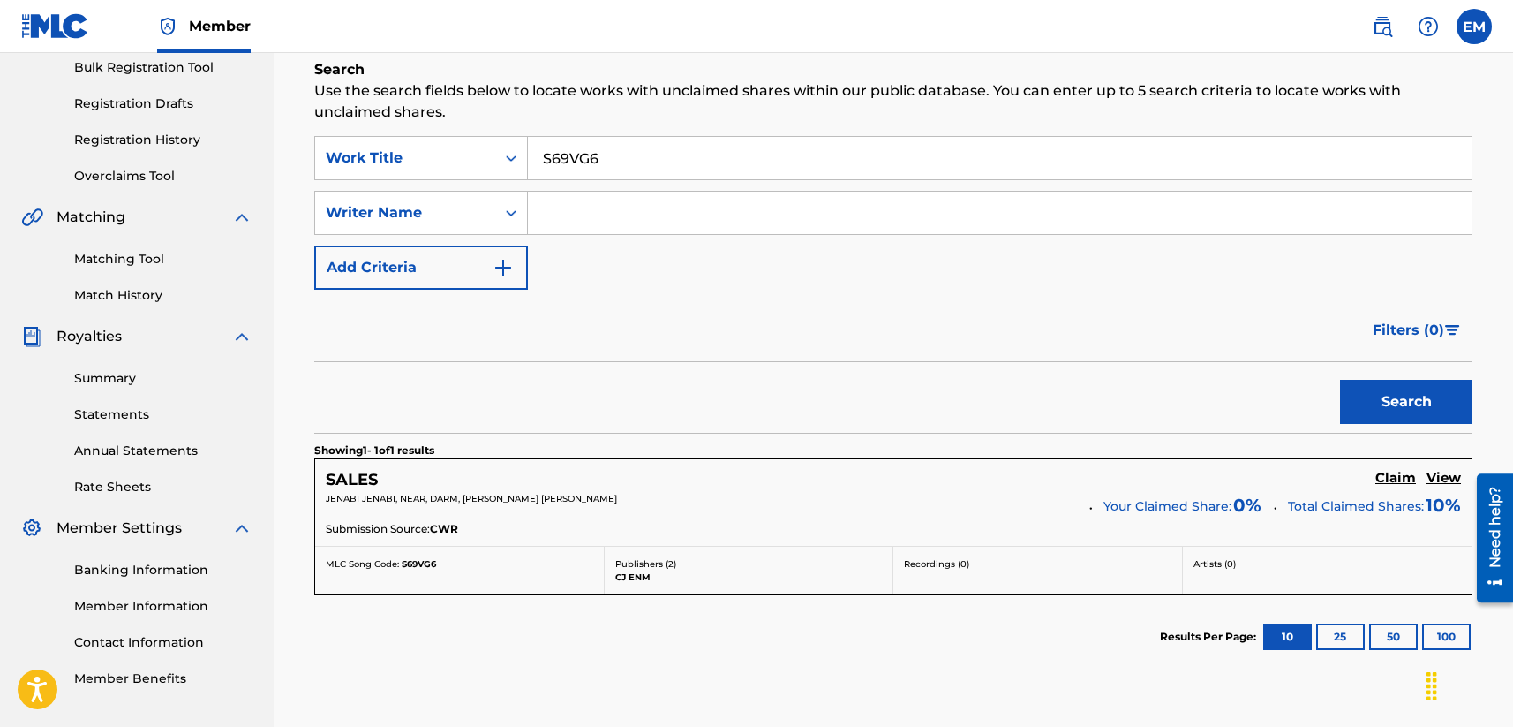
click at [1277, 482] on h5 "Claim" at bounding box center [1395, 478] width 41 height 17
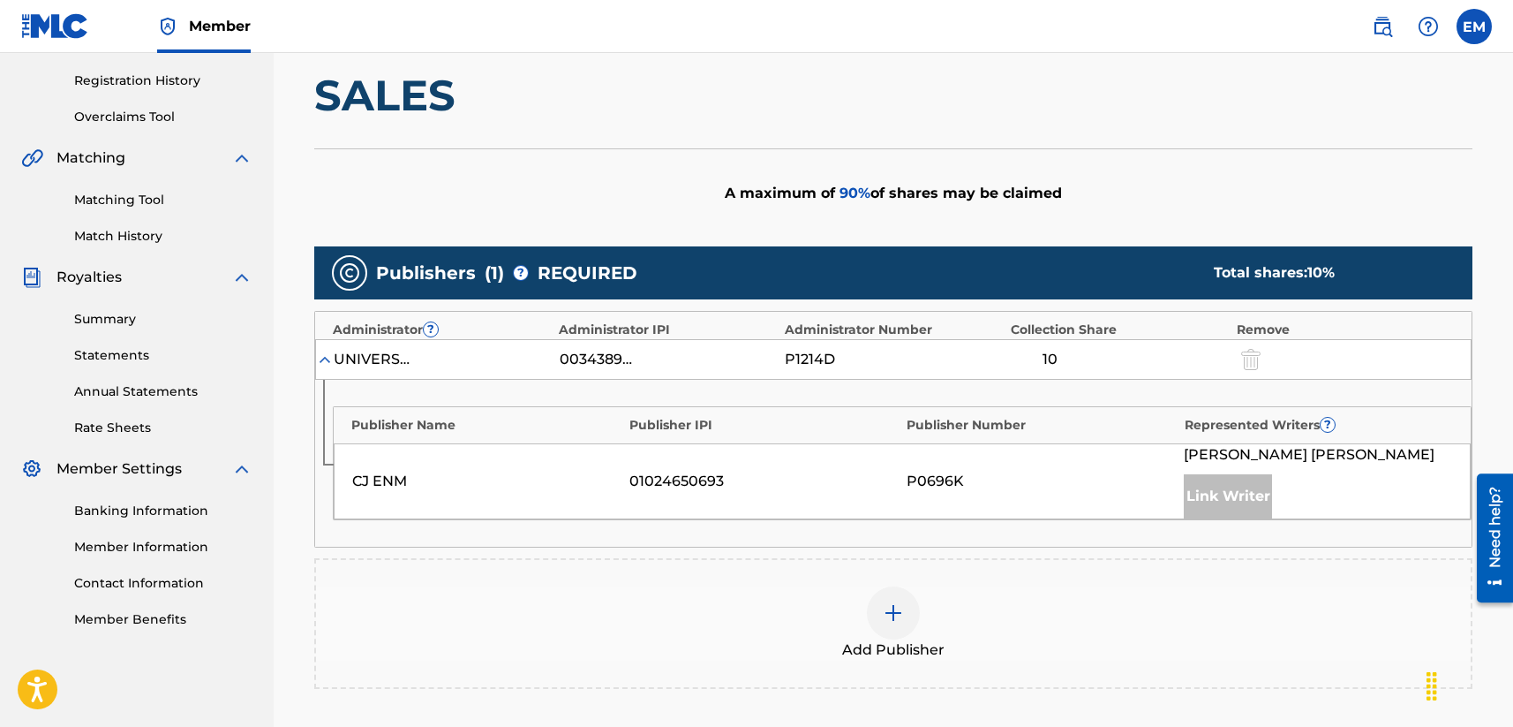
scroll to position [353, 0]
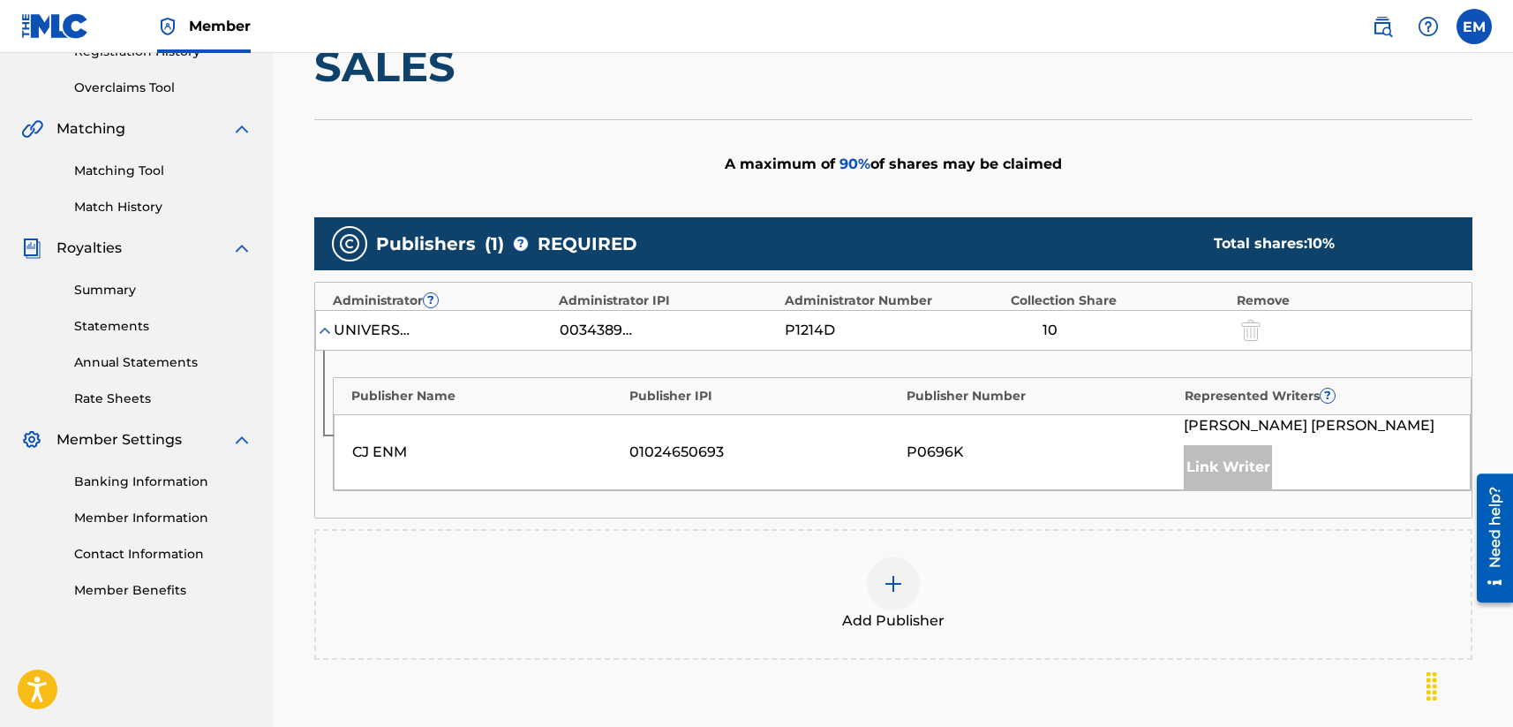
click at [902, 570] on div at bounding box center [893, 583] width 53 height 53
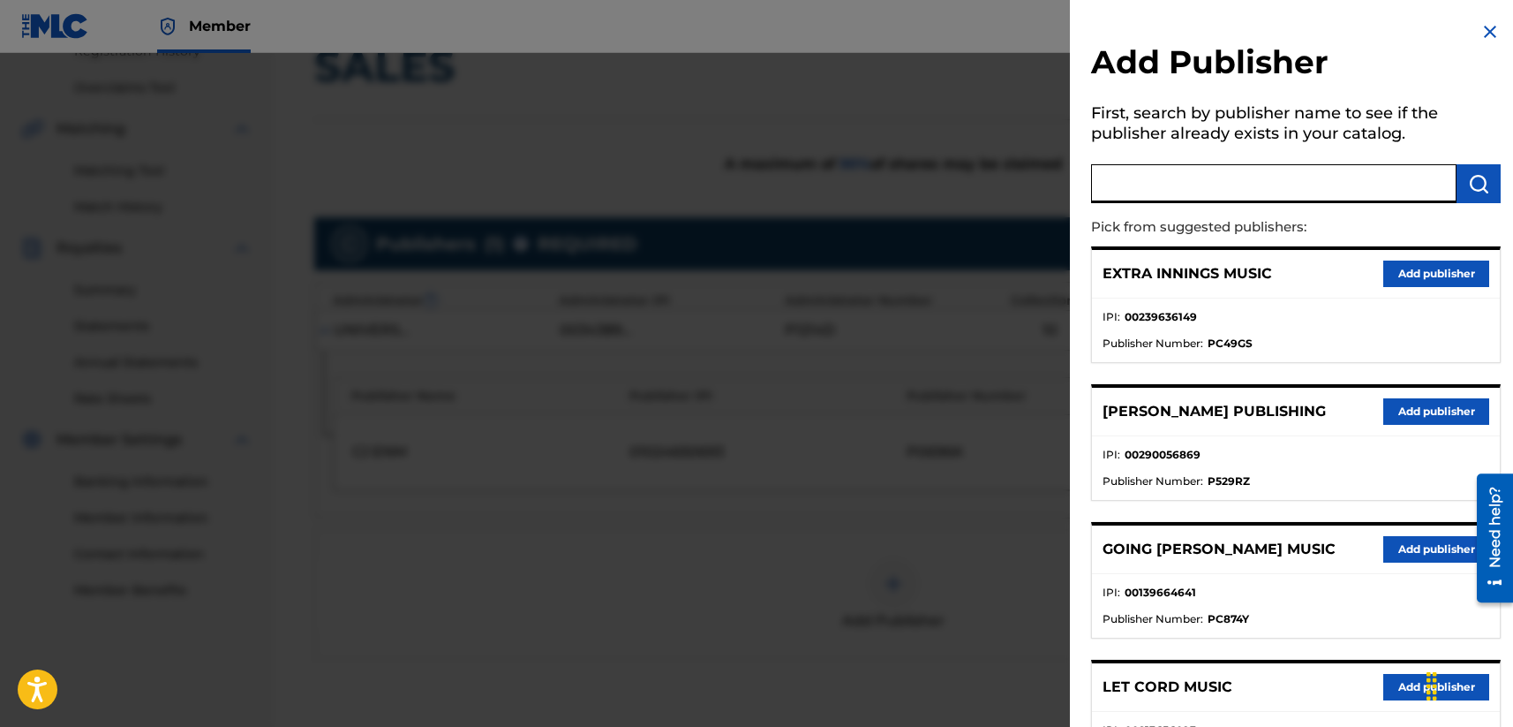
click at [1127, 184] on input "text" at bounding box center [1273, 183] width 365 height 39
type input "fujipacific music korea"
click at [1277, 185] on button "submit" at bounding box center [1479, 183] width 44 height 39
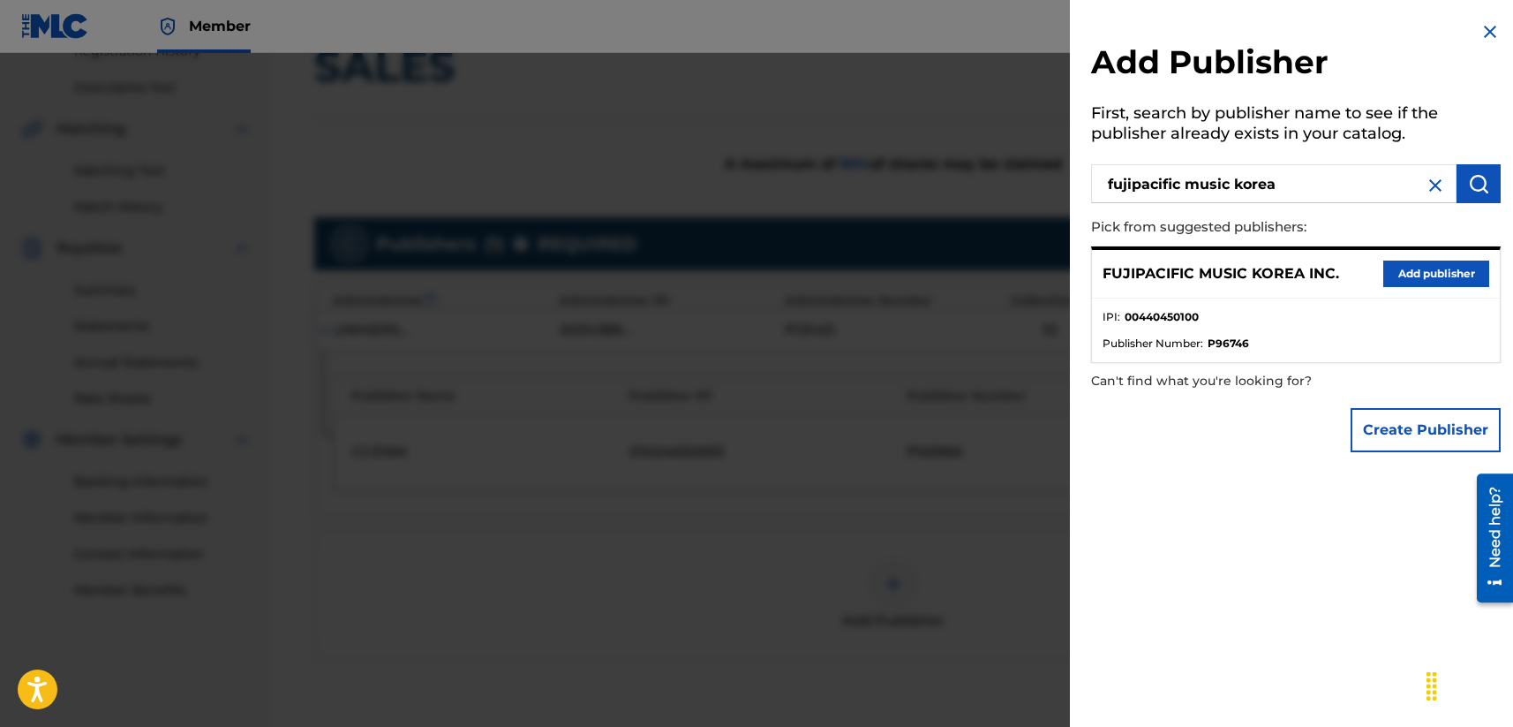
click at [1277, 273] on button "Add publisher" at bounding box center [1436, 273] width 106 height 26
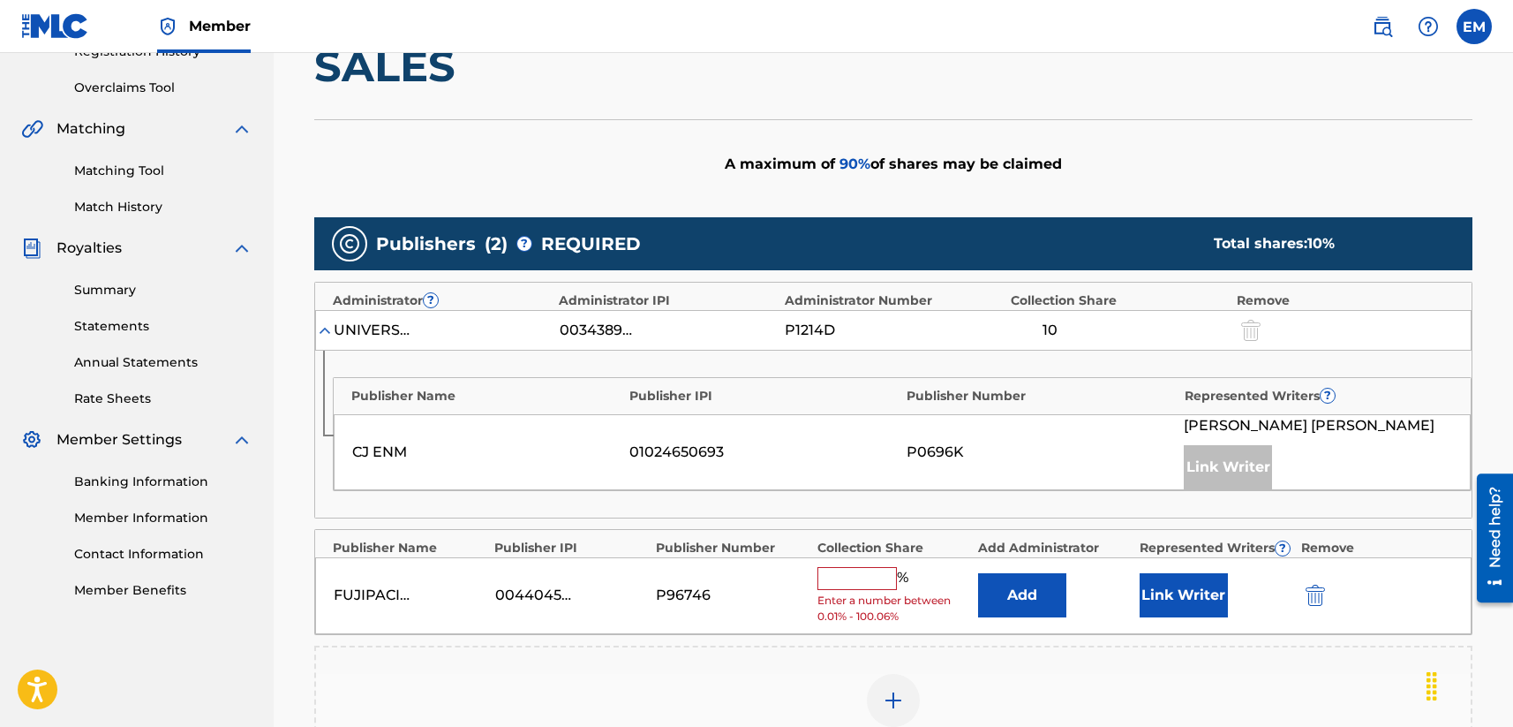
click at [1039, 596] on button "Add" at bounding box center [1022, 595] width 88 height 44
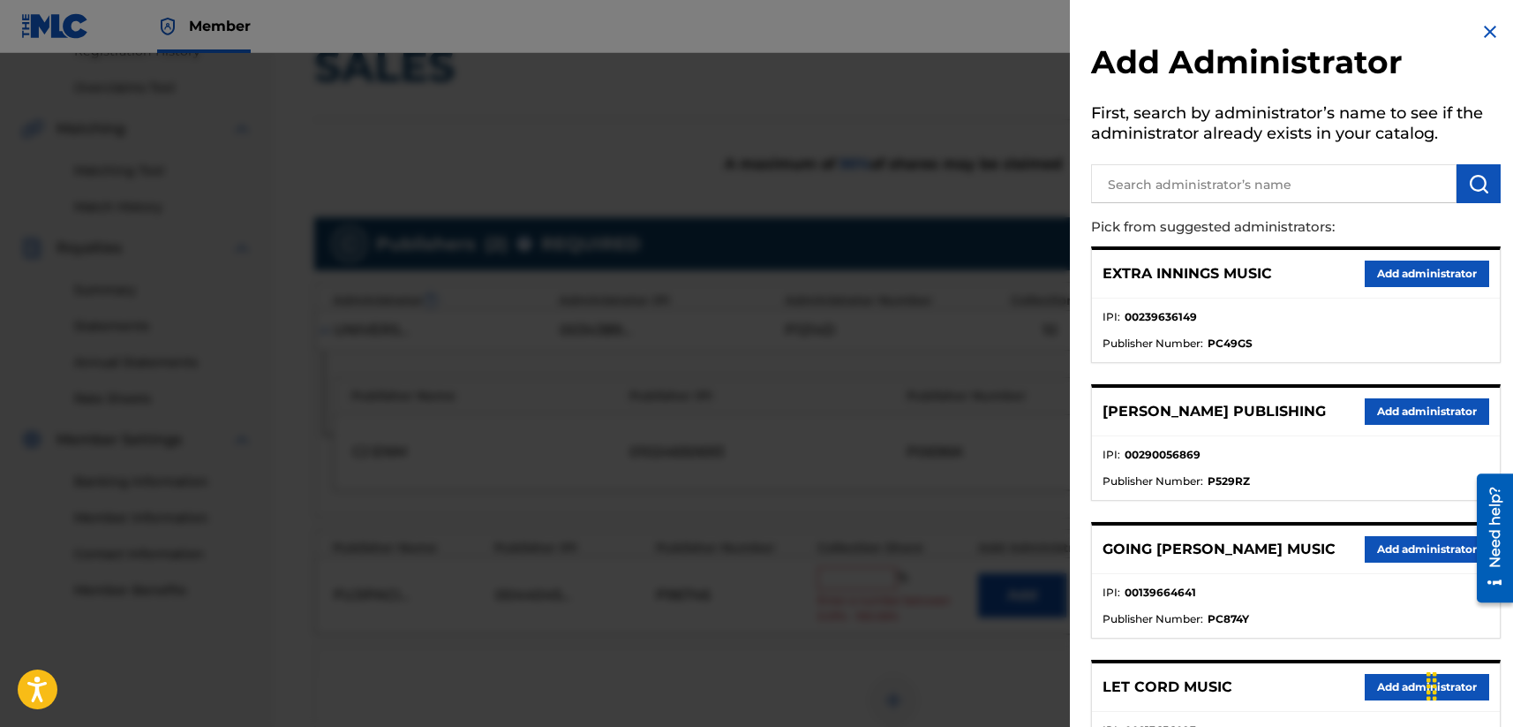
click at [1151, 194] on input "text" at bounding box center [1273, 183] width 365 height 39
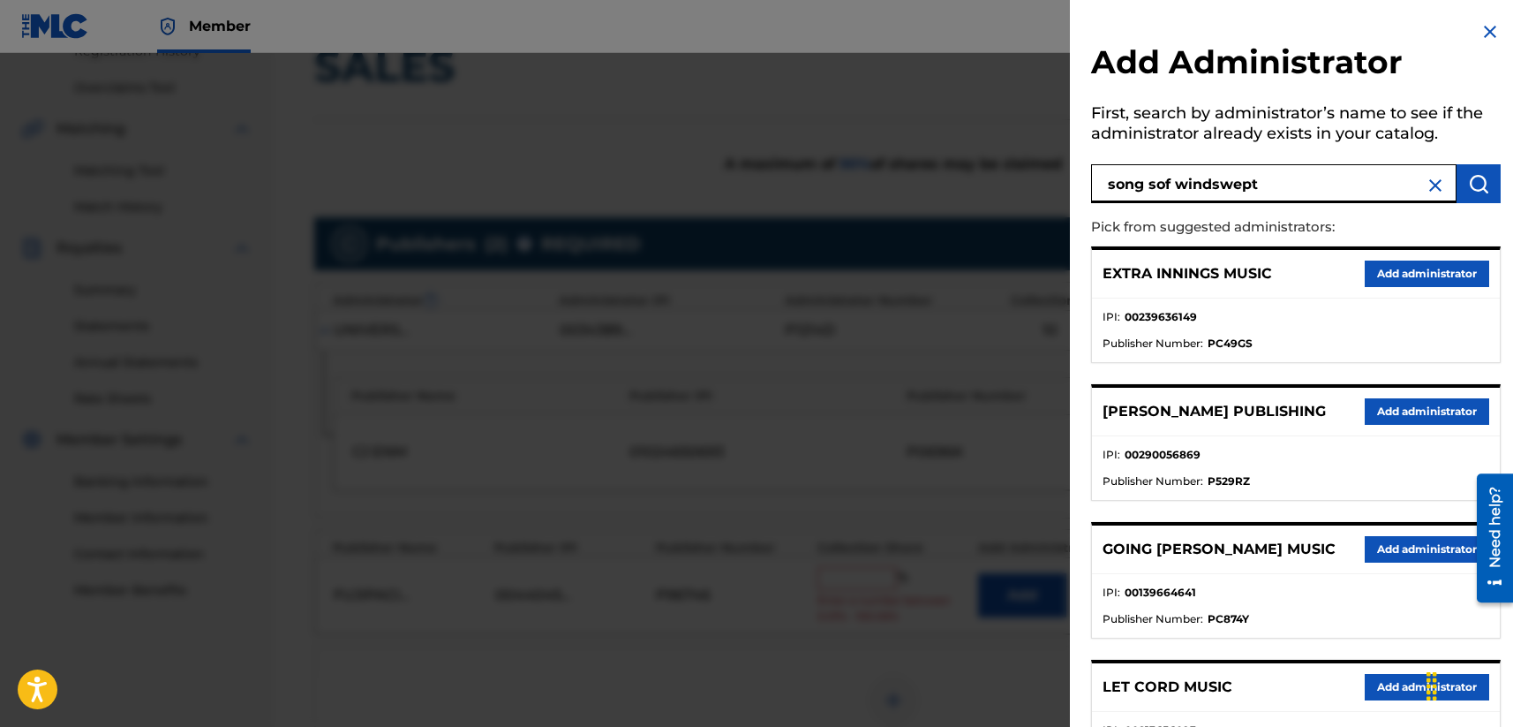
click at [1159, 187] on input "song sof windswept" at bounding box center [1273, 183] width 365 height 39
click at [1277, 185] on input "songs of windswept" at bounding box center [1273, 183] width 365 height 39
type input "songs of windswept"
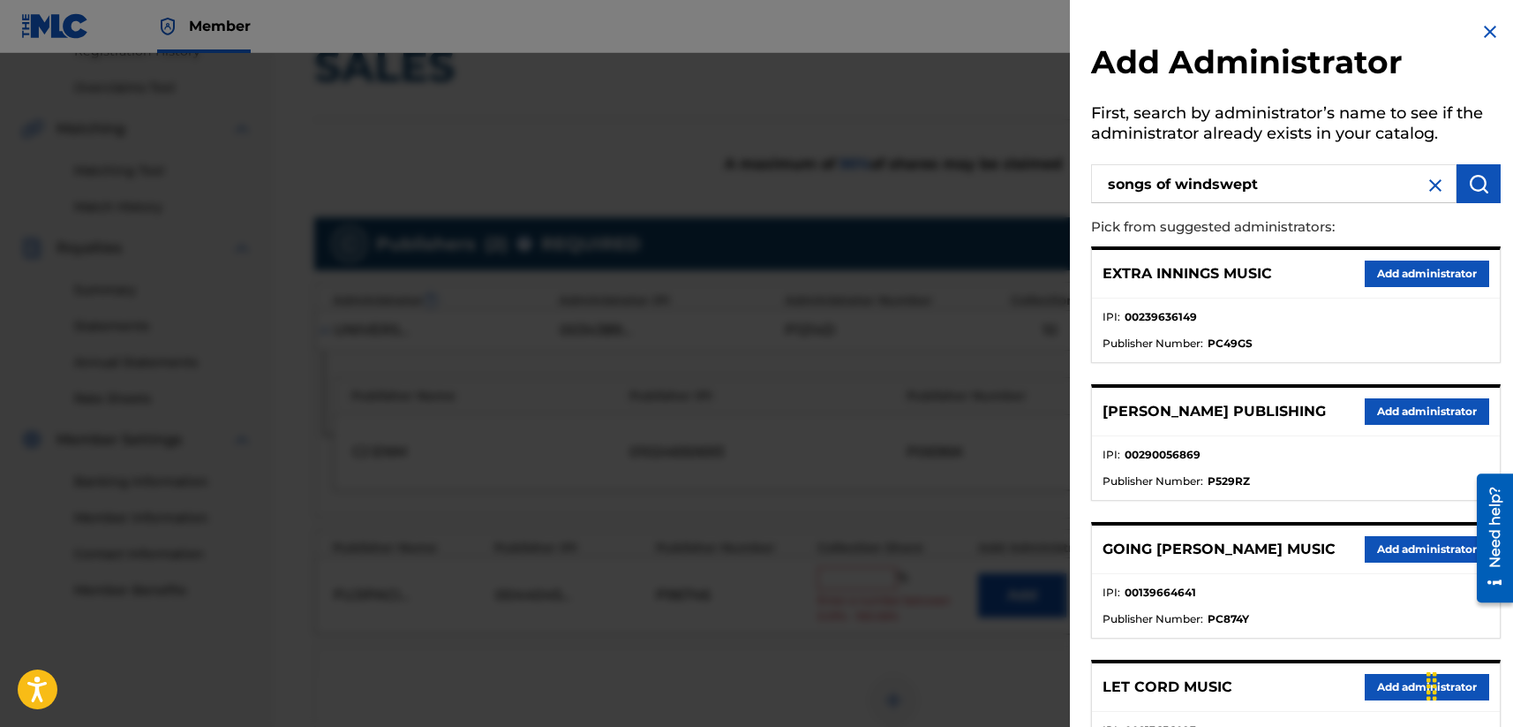
click at [1277, 185] on img "submit" at bounding box center [1478, 183] width 21 height 21
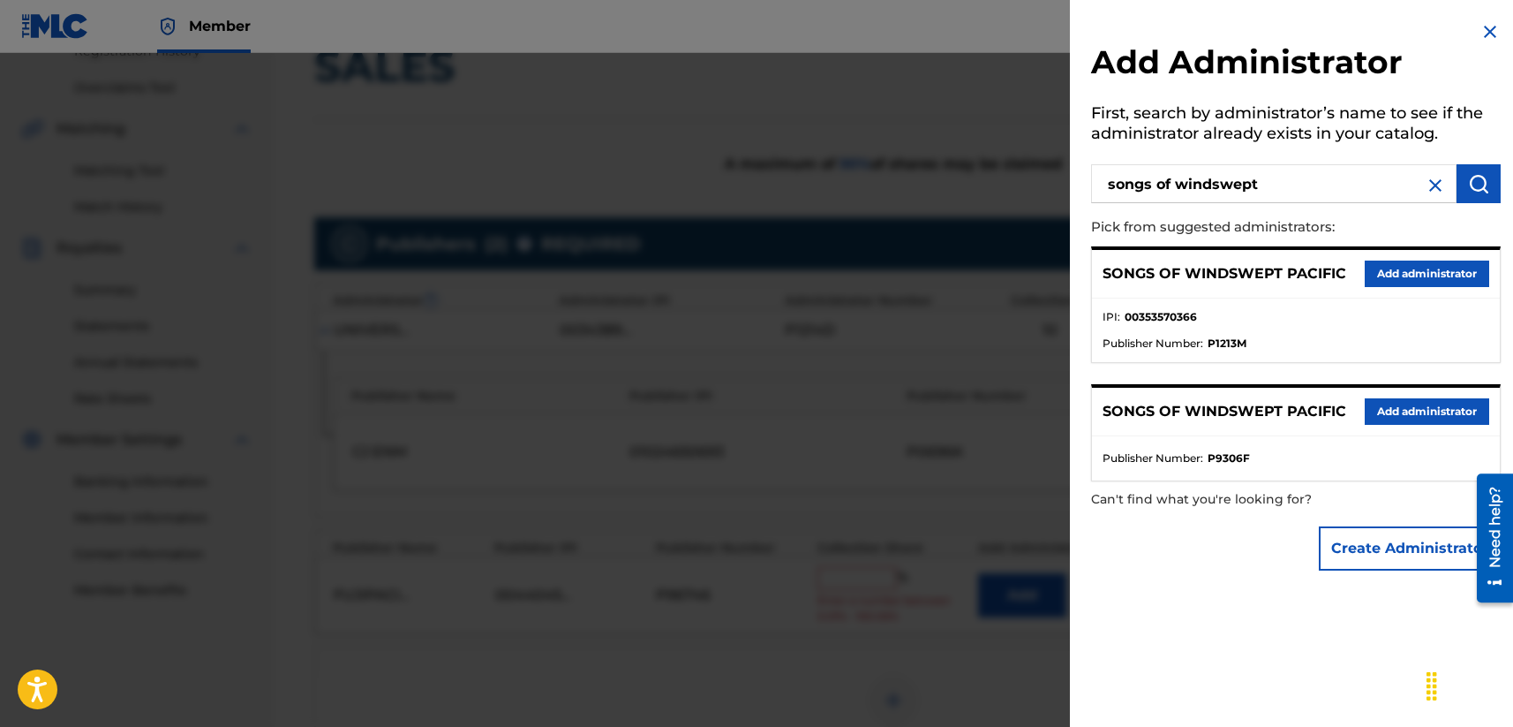
click at [1277, 275] on button "Add administrator" at bounding box center [1427, 273] width 124 height 26
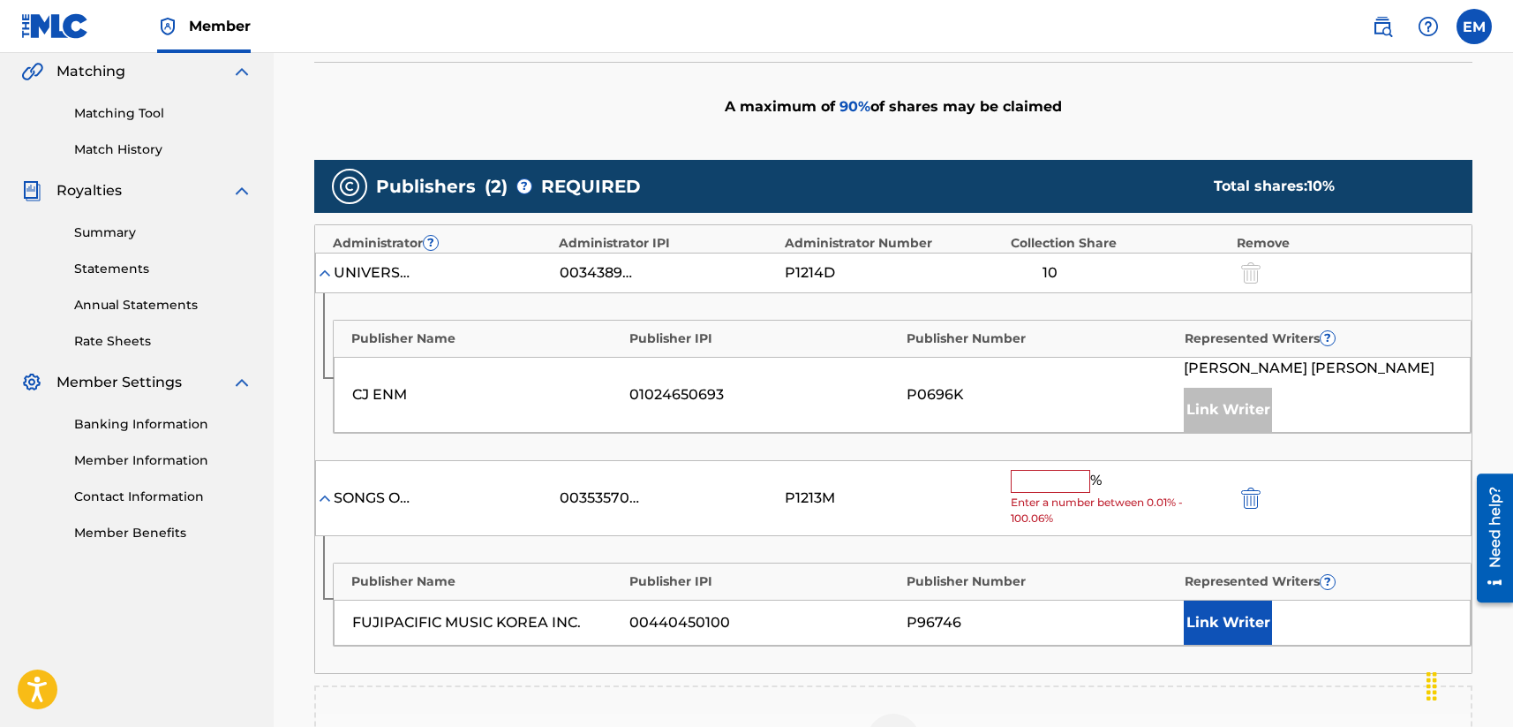
scroll to position [441, 0]
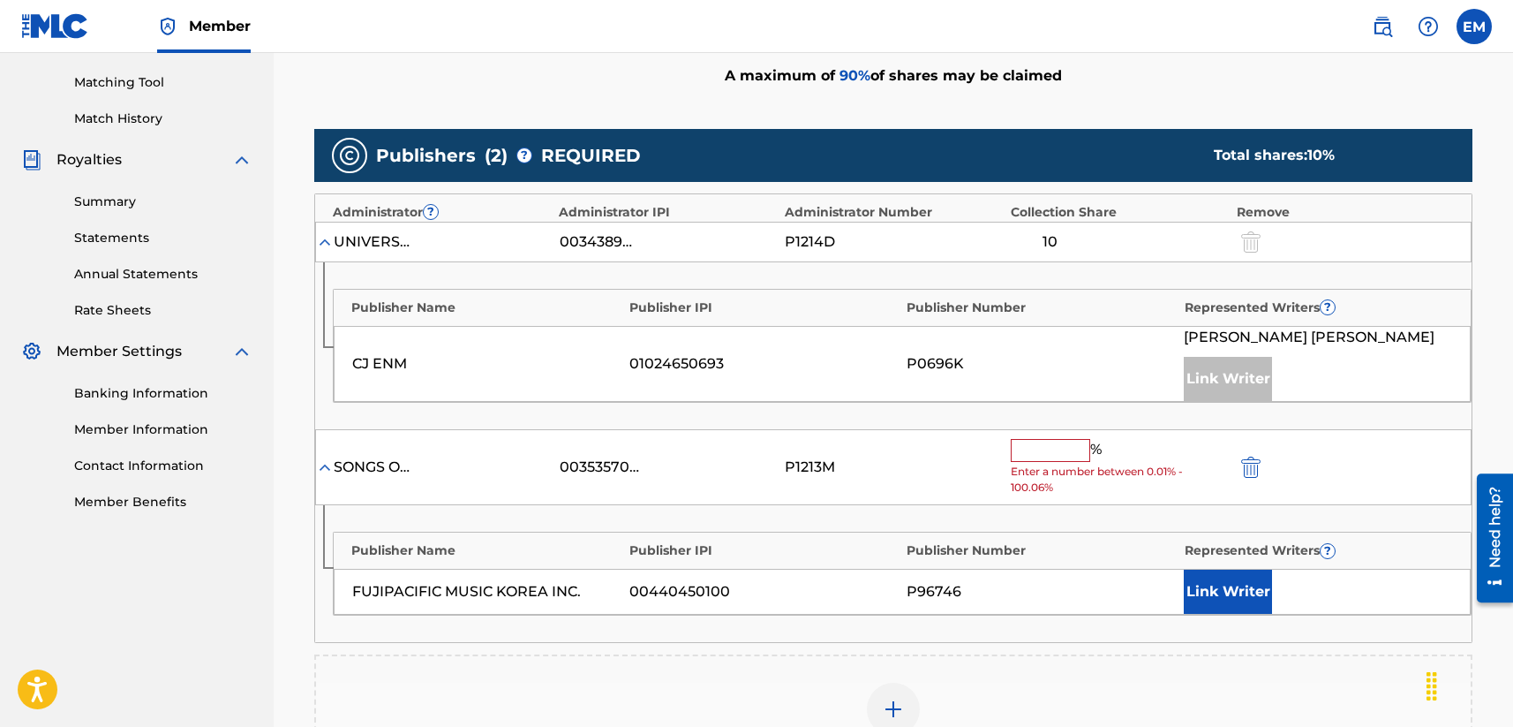
click at [1048, 455] on input "text" at bounding box center [1050, 450] width 79 height 23
click at [1028, 451] on input "text" at bounding box center [1050, 450] width 79 height 23
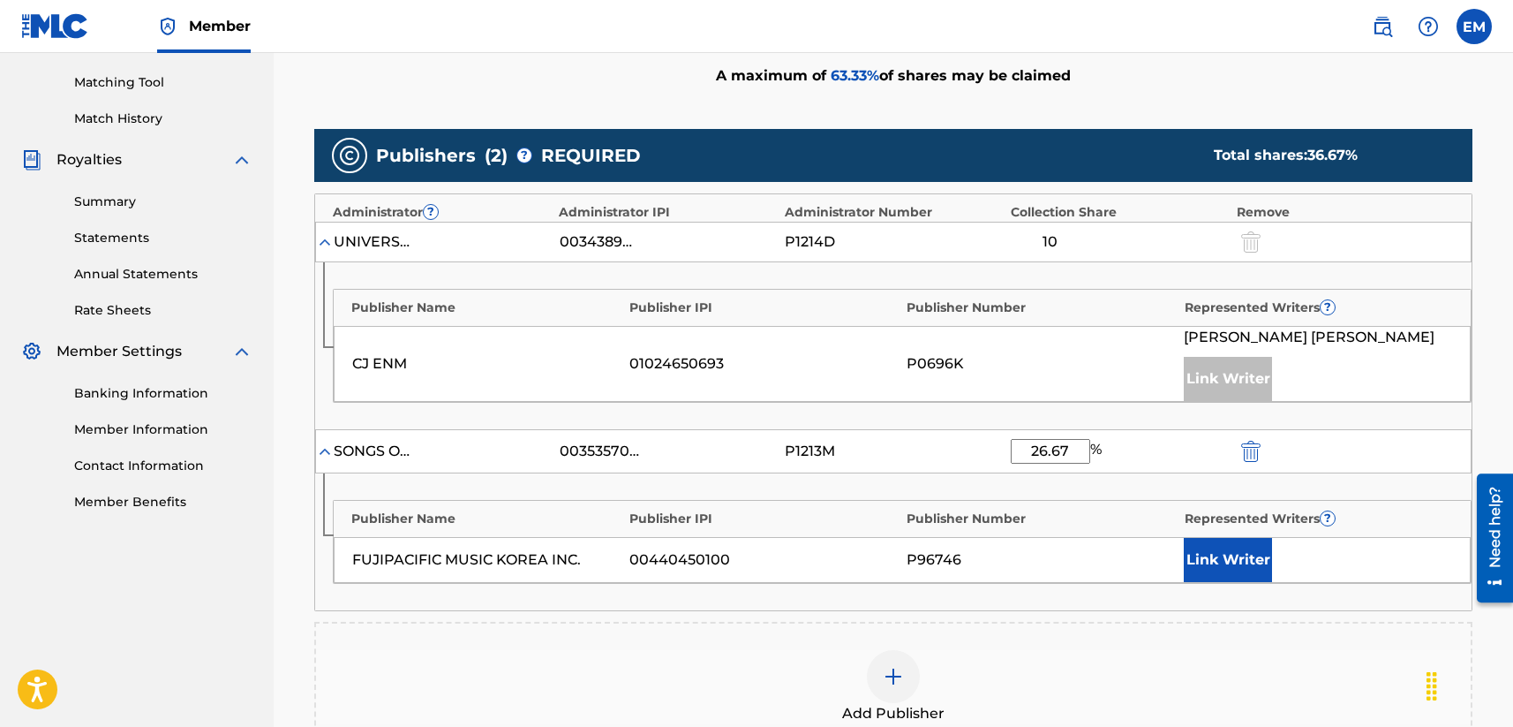
type input "26.67"
click at [1205, 560] on button "Link Writer" at bounding box center [1228, 560] width 88 height 44
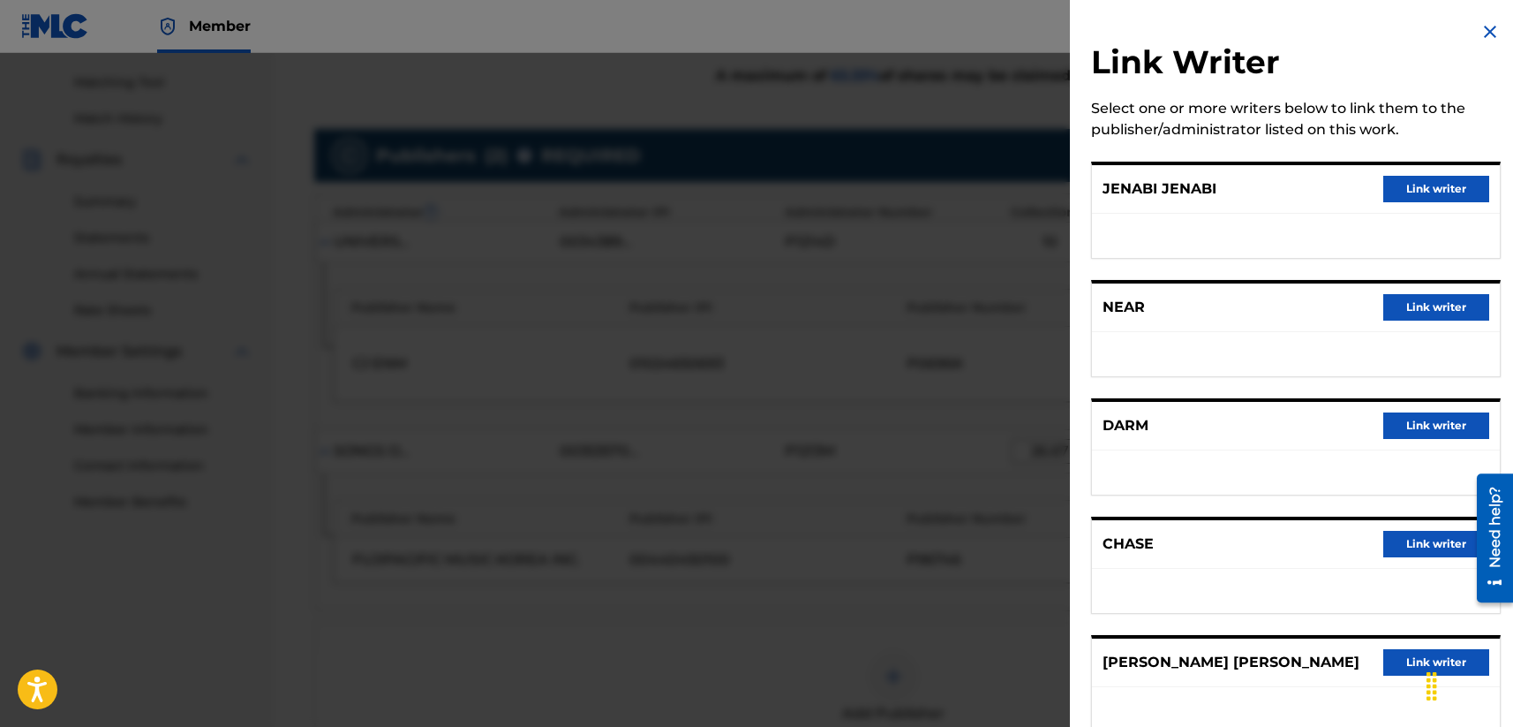
click at [1277, 429] on button "Link writer" at bounding box center [1436, 425] width 106 height 26
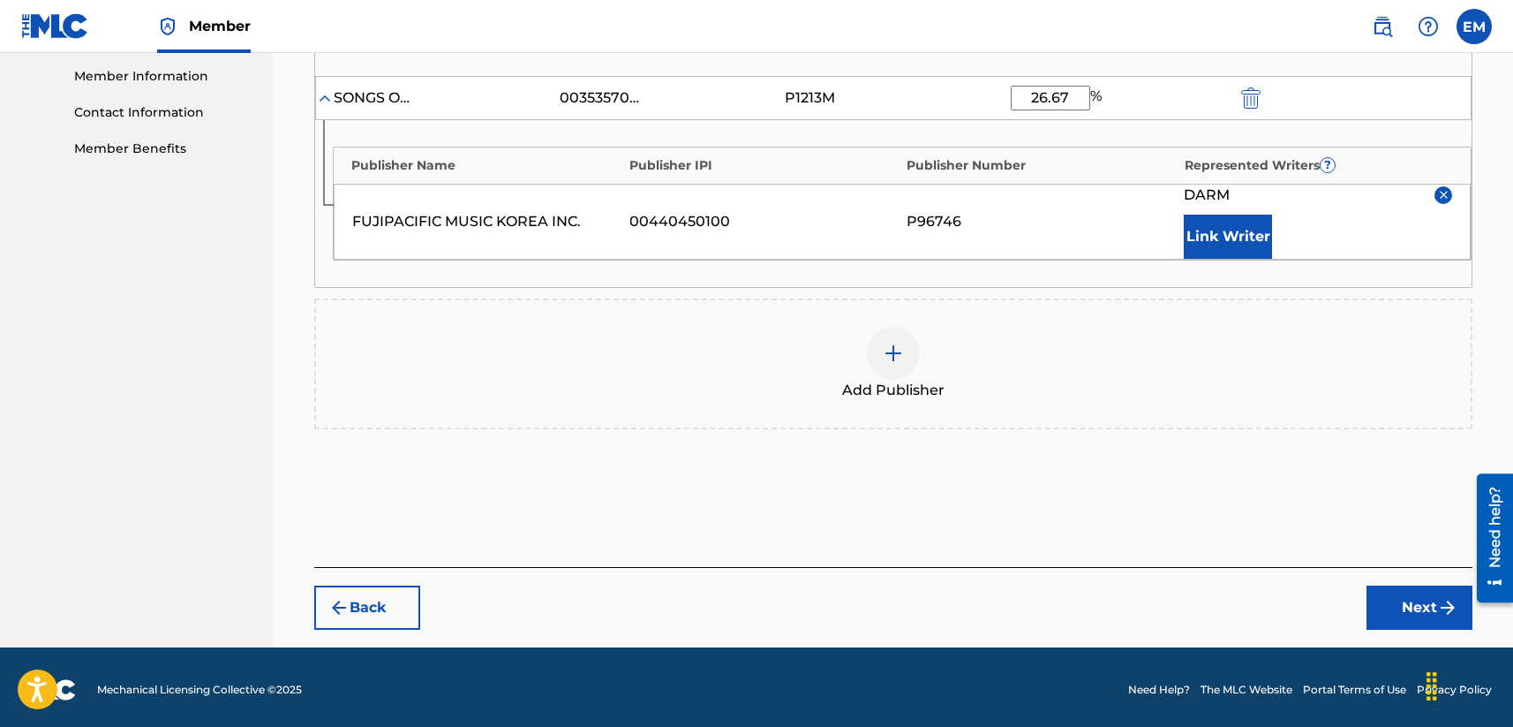
click at [1277, 611] on button "Next" at bounding box center [1420, 607] width 106 height 44
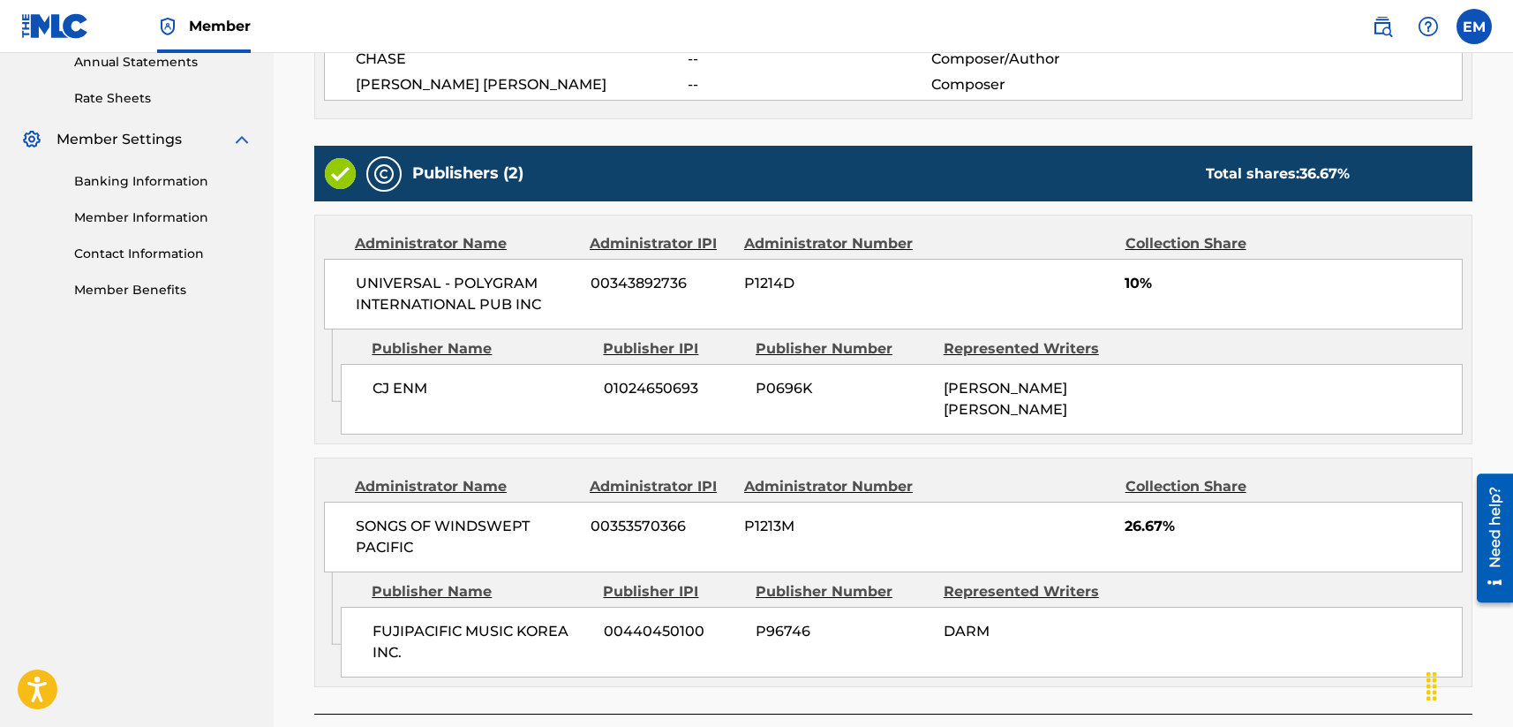
scroll to position [788, 0]
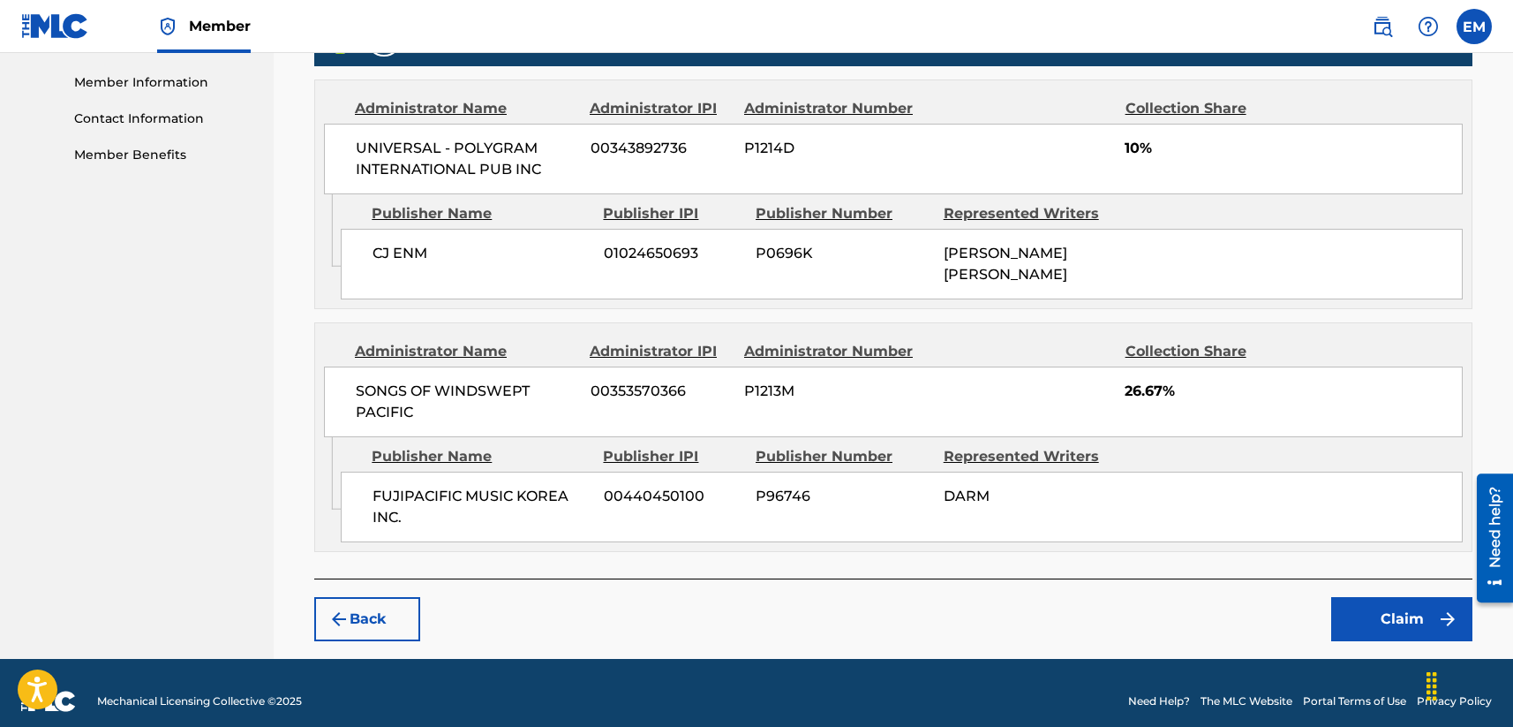
click at [1277, 599] on button "Claim" at bounding box center [1401, 619] width 141 height 44
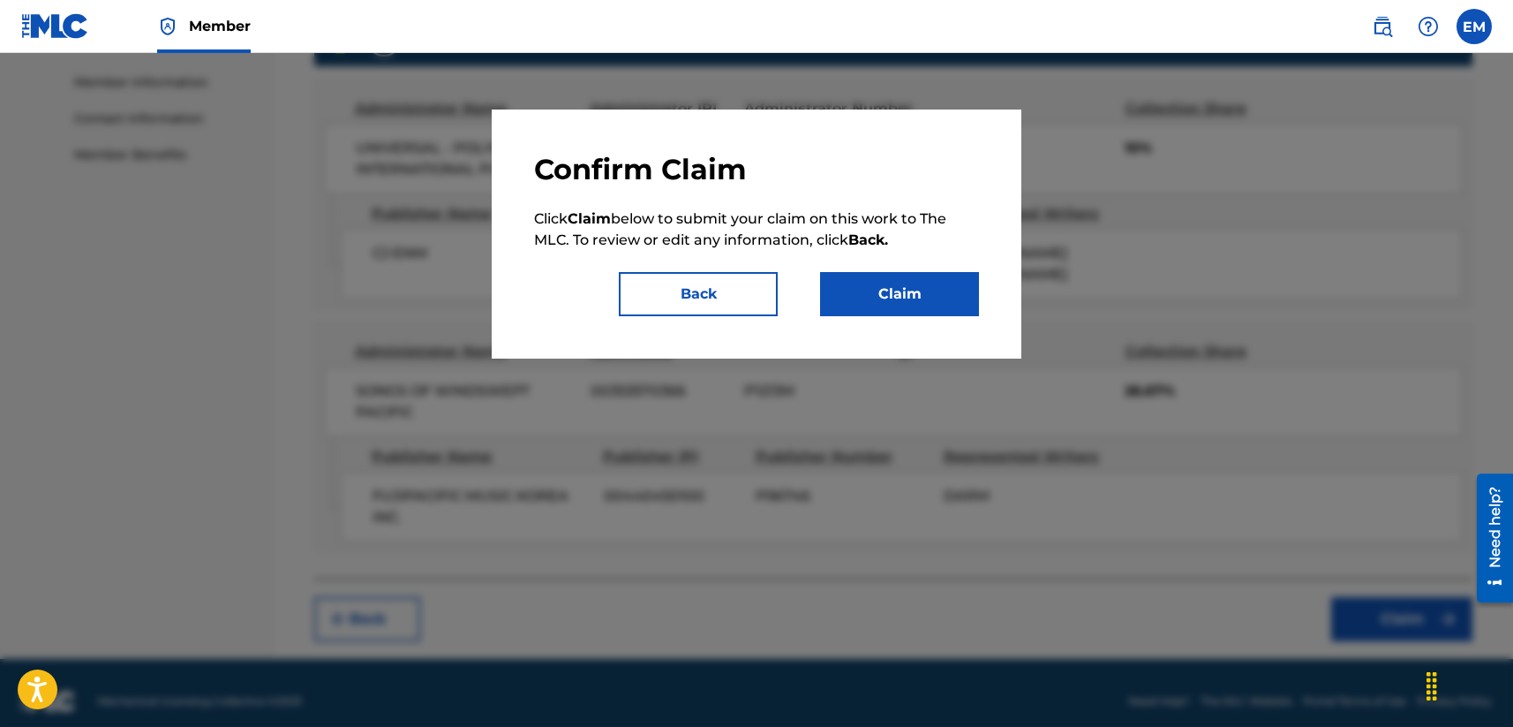
click at [663, 287] on button "Back" at bounding box center [698, 294] width 159 height 44
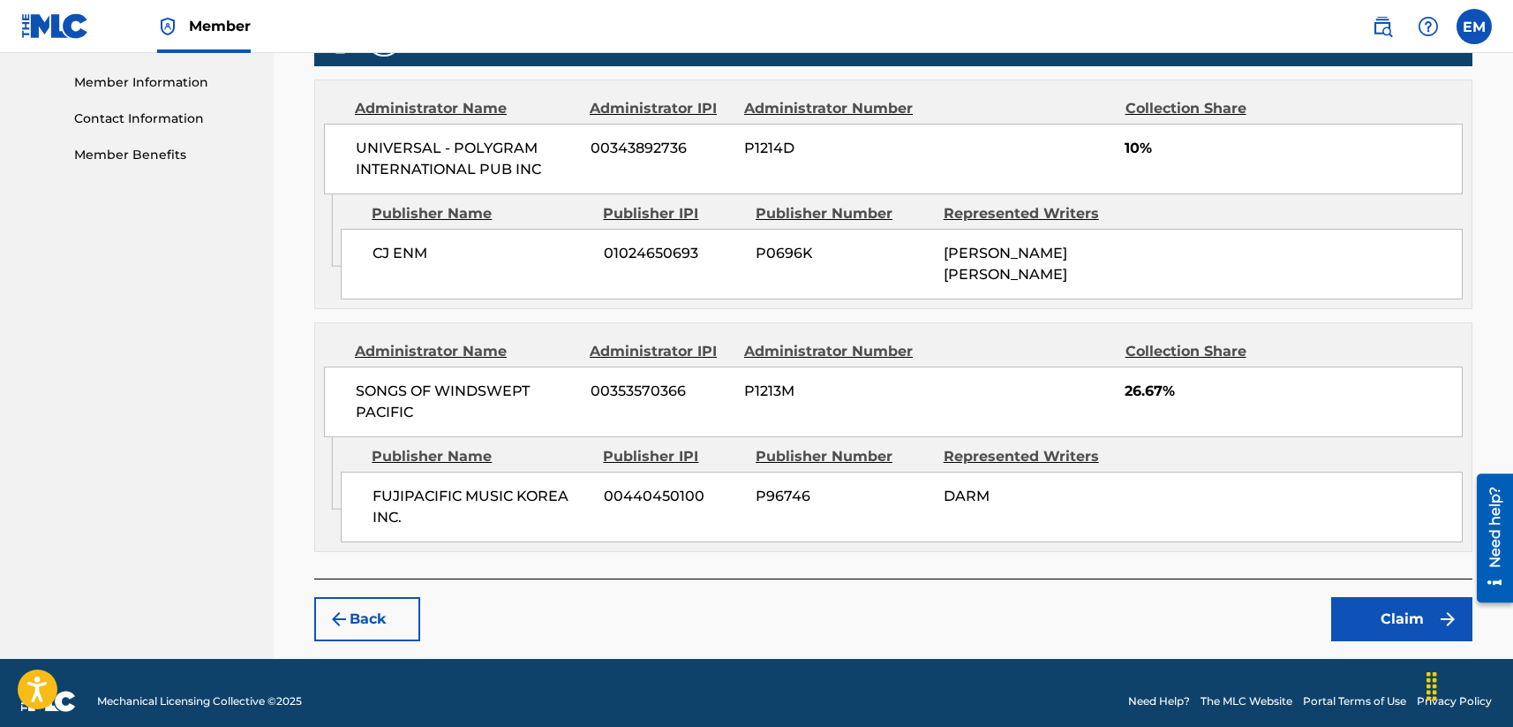
click at [1277, 607] on button "Claim" at bounding box center [1401, 619] width 141 height 44
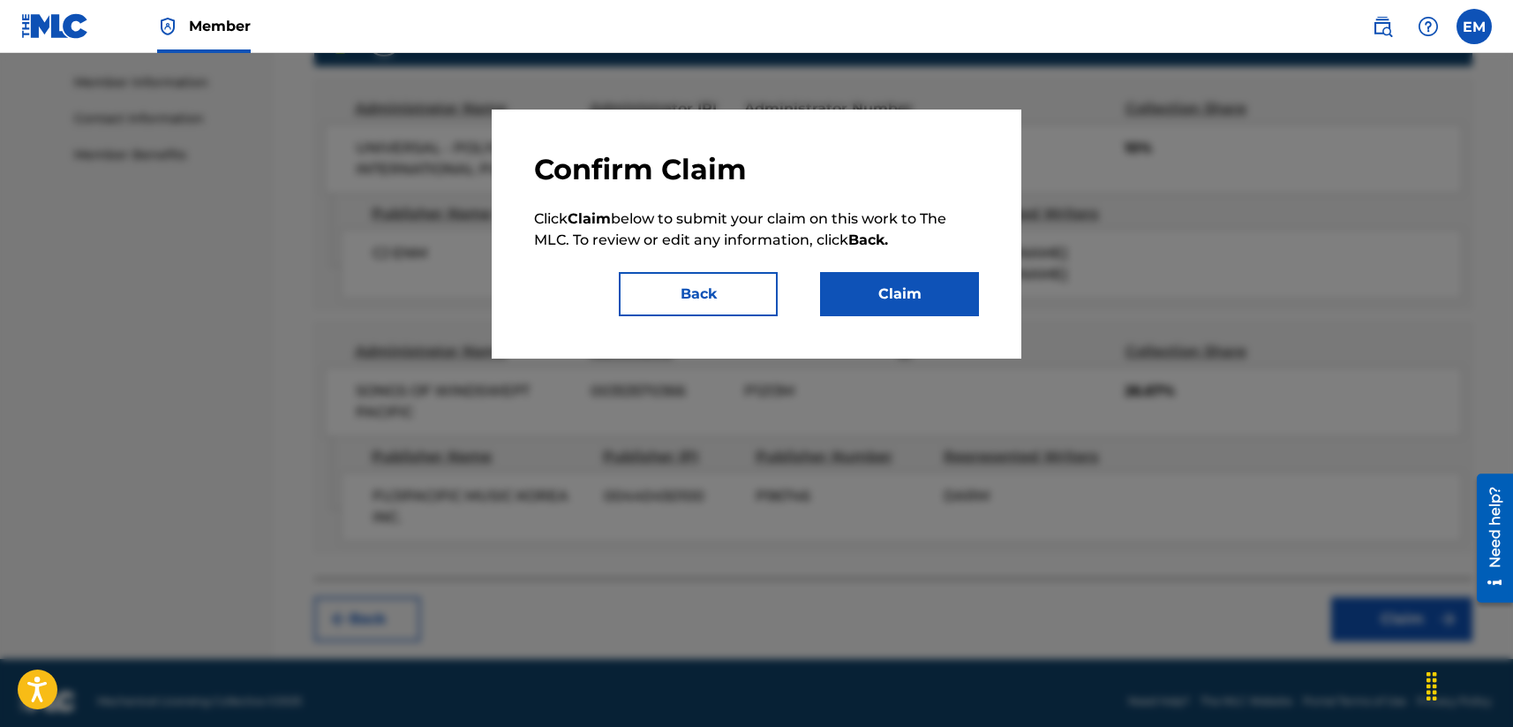
click at [924, 304] on button "Claim" at bounding box center [899, 294] width 159 height 44
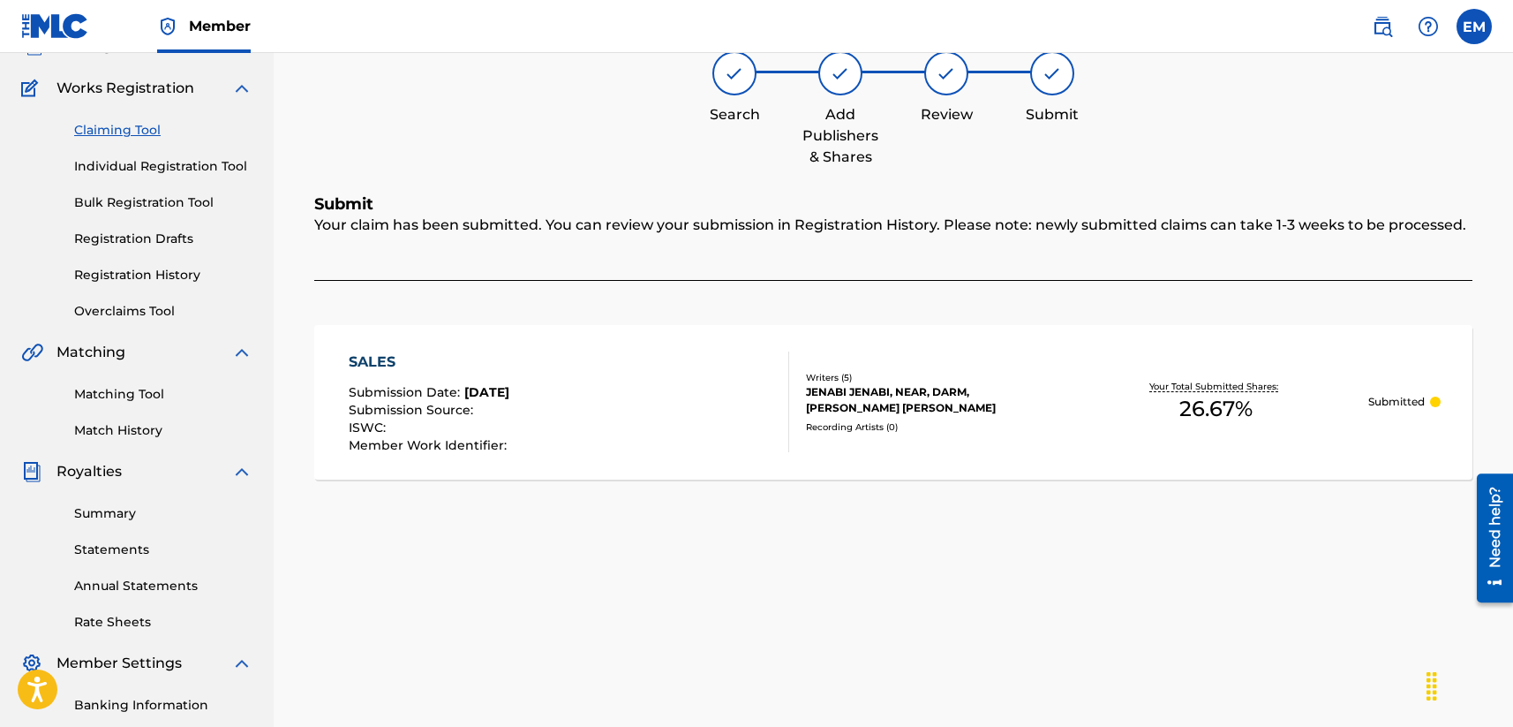
scroll to position [0, 0]
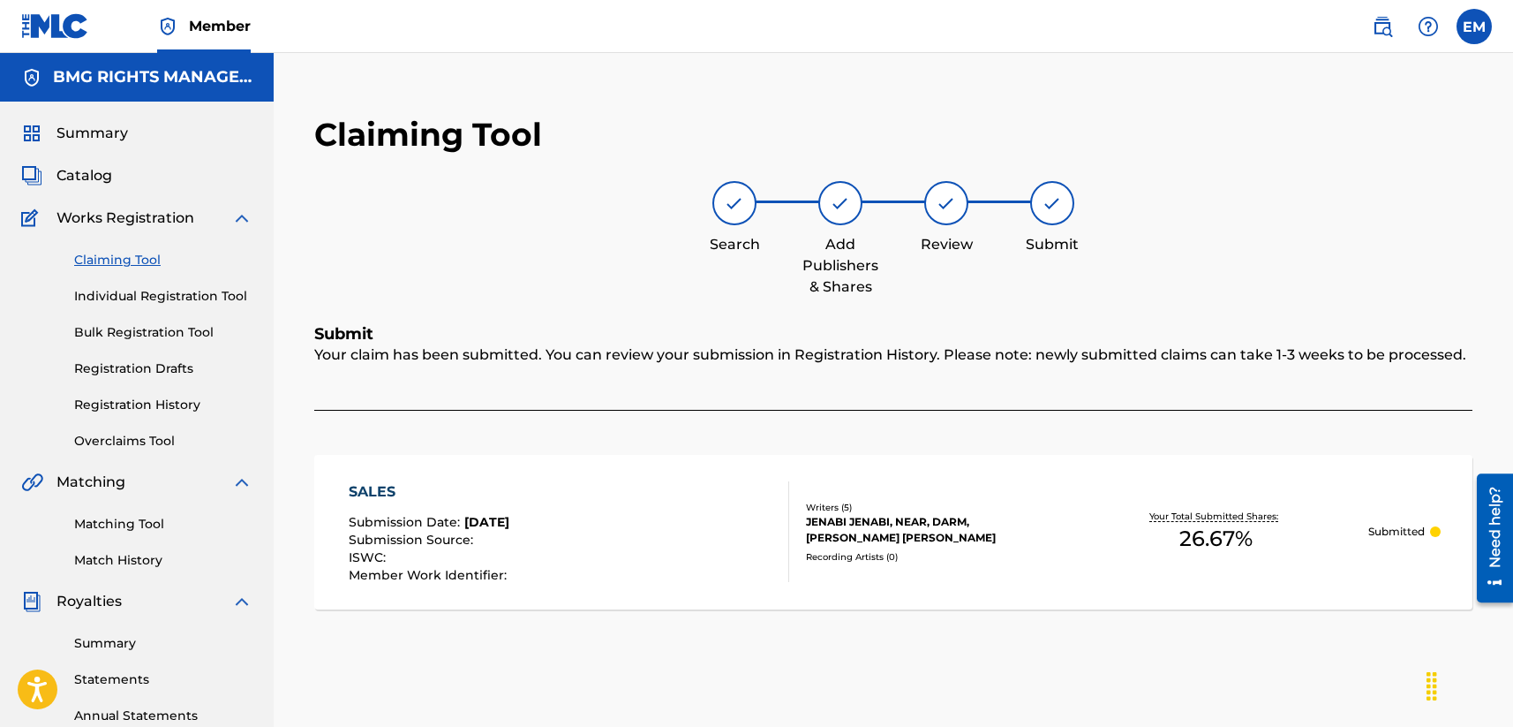
click at [107, 257] on link "Claiming Tool" at bounding box center [163, 260] width 178 height 19
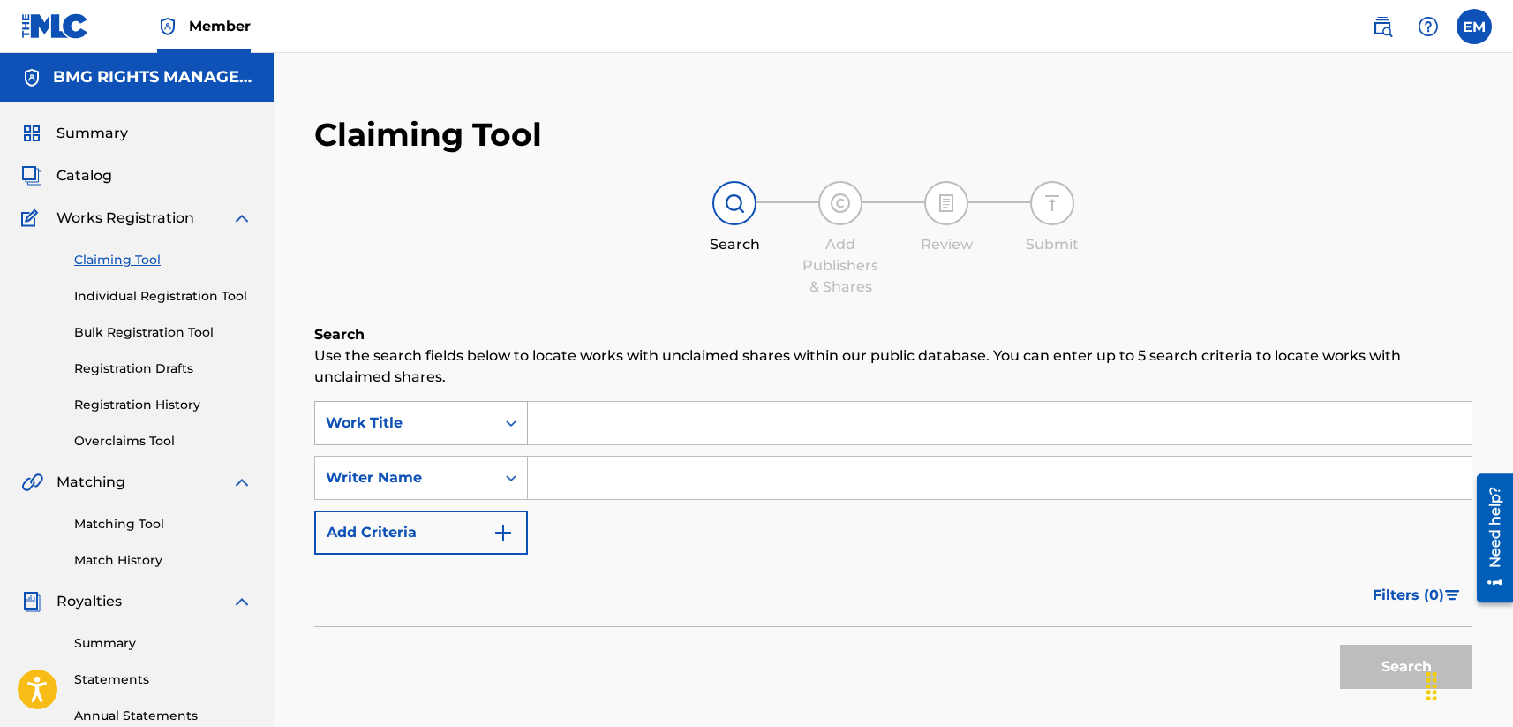
click at [460, 415] on div "Work Title" at bounding box center [405, 422] width 159 height 21
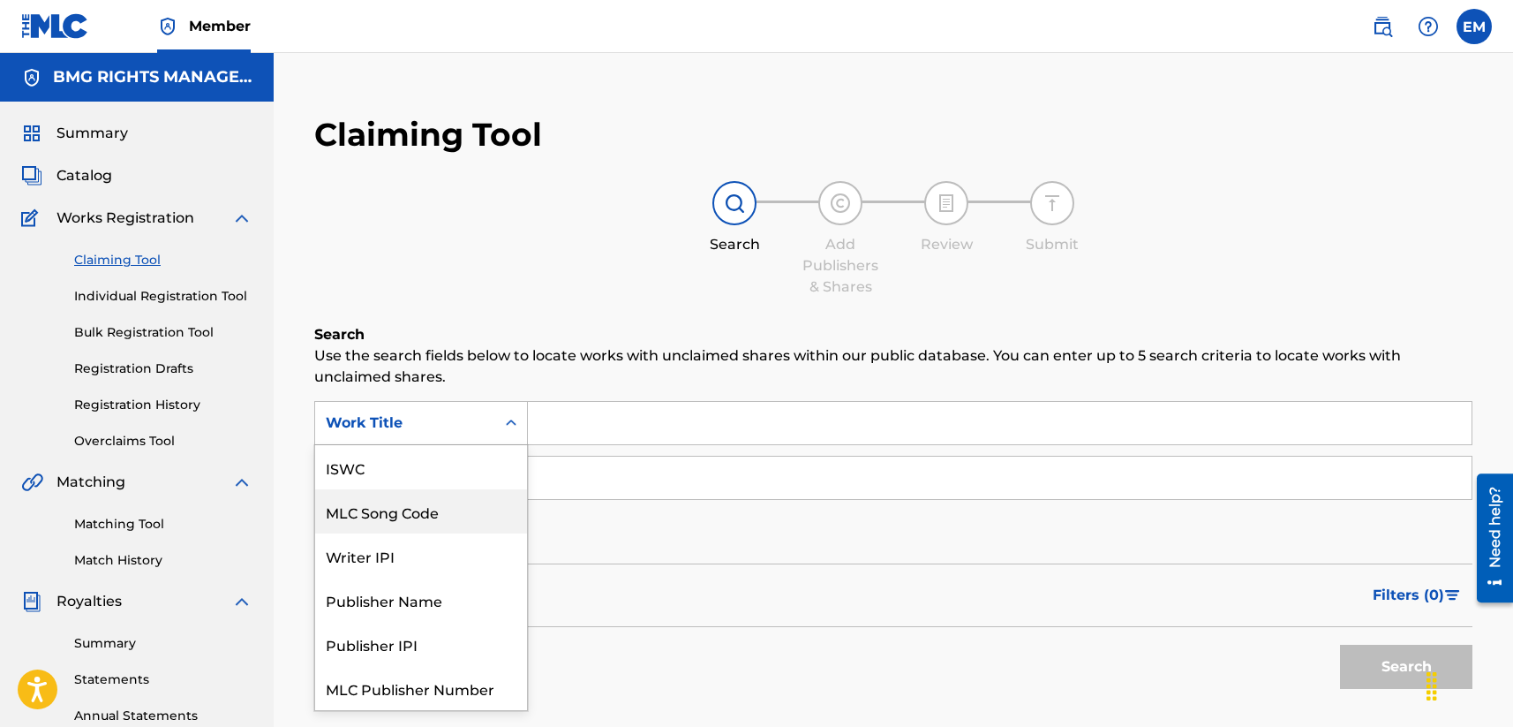
scroll to position [44, 0]
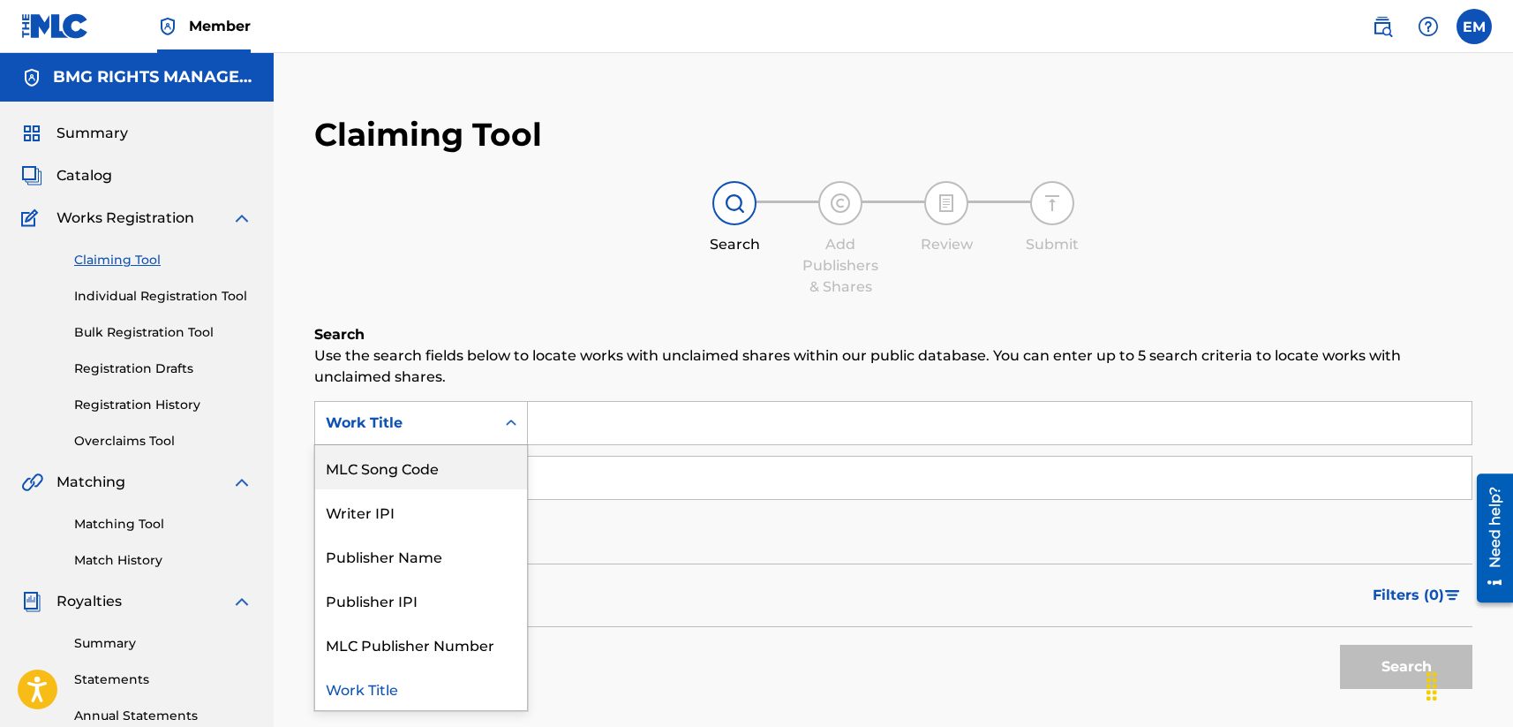
click at [452, 456] on div "MLC Song Code" at bounding box center [421, 467] width 212 height 44
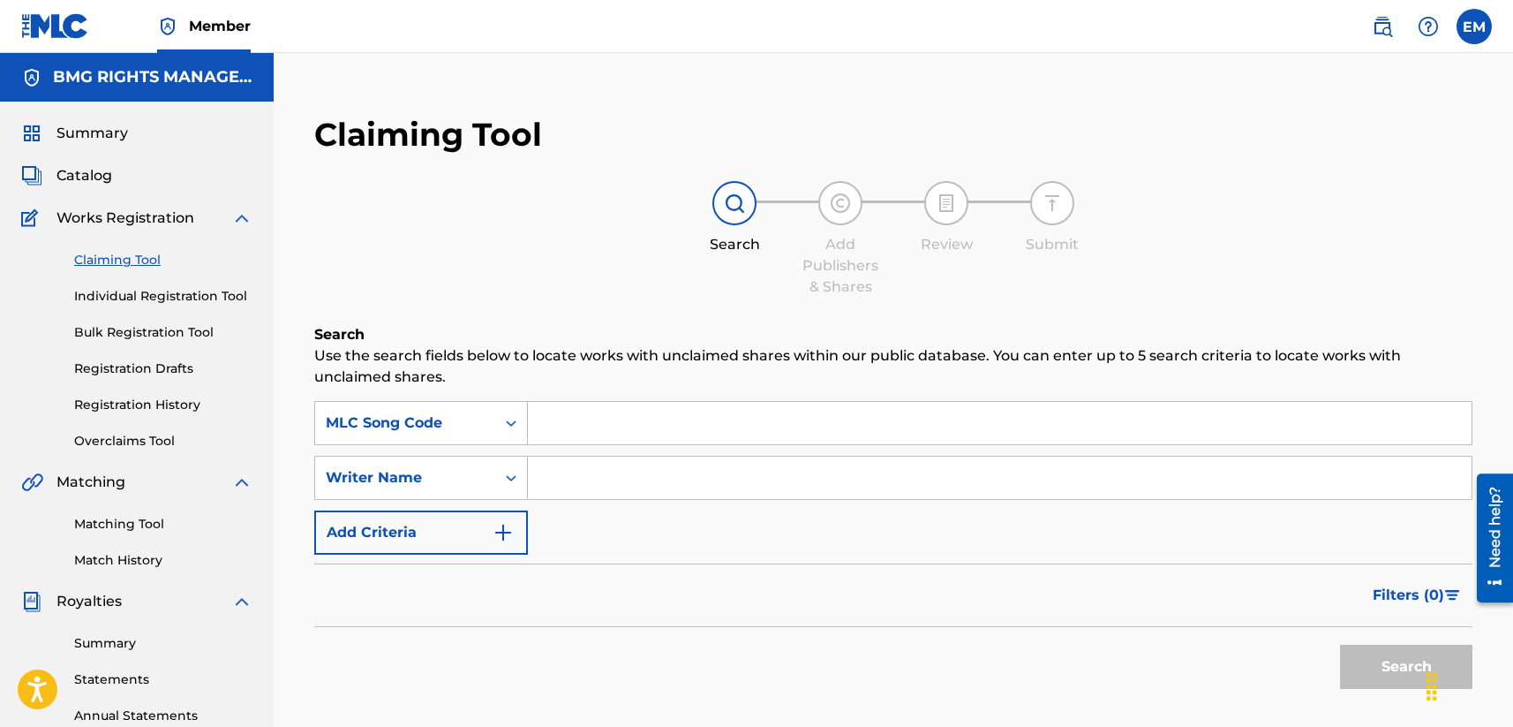
click at [650, 428] on input "Search Form" at bounding box center [1000, 423] width 944 height 42
paste input "MV4SLX"
type input "MV4SLX"
click at [815, 359] on p "Use the search fields below to locate works with unclaimed shares within our pu…" at bounding box center [893, 366] width 1158 height 42
click at [1277, 677] on button "Search" at bounding box center [1406, 666] width 132 height 44
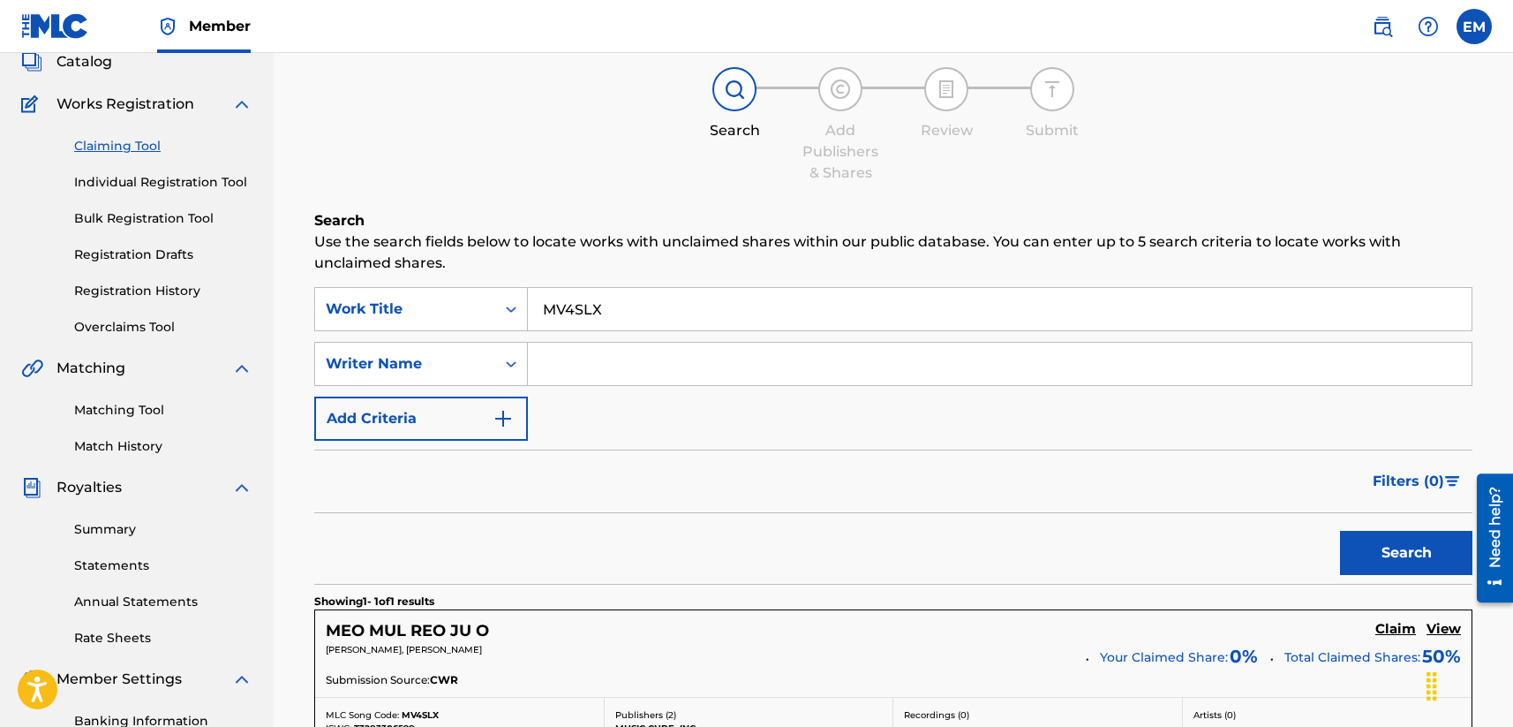
scroll to position [265, 0]
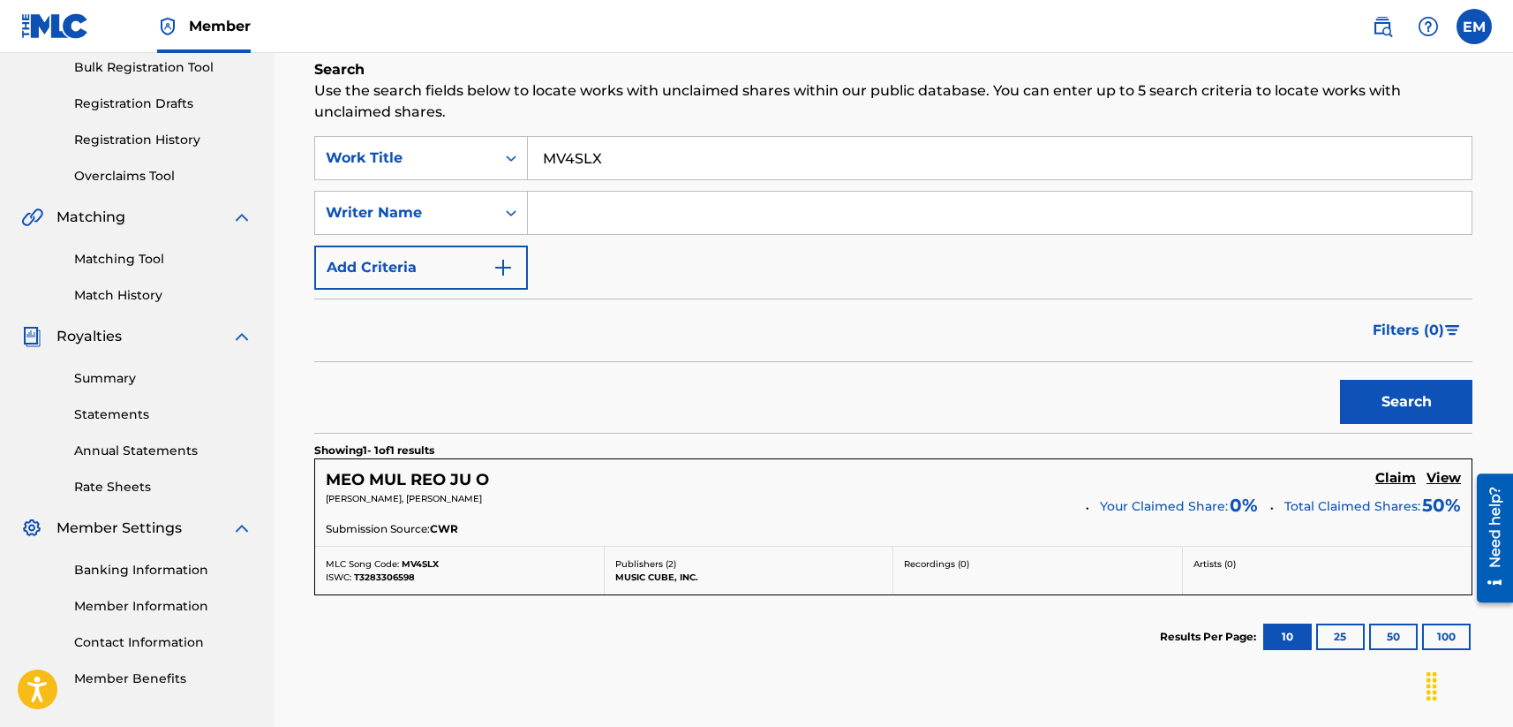
drag, startPoint x: 1390, startPoint y: 472, endPoint x: 1353, endPoint y: 474, distance: 36.2
click at [1277, 472] on h5 "Claim" at bounding box center [1395, 478] width 41 height 17
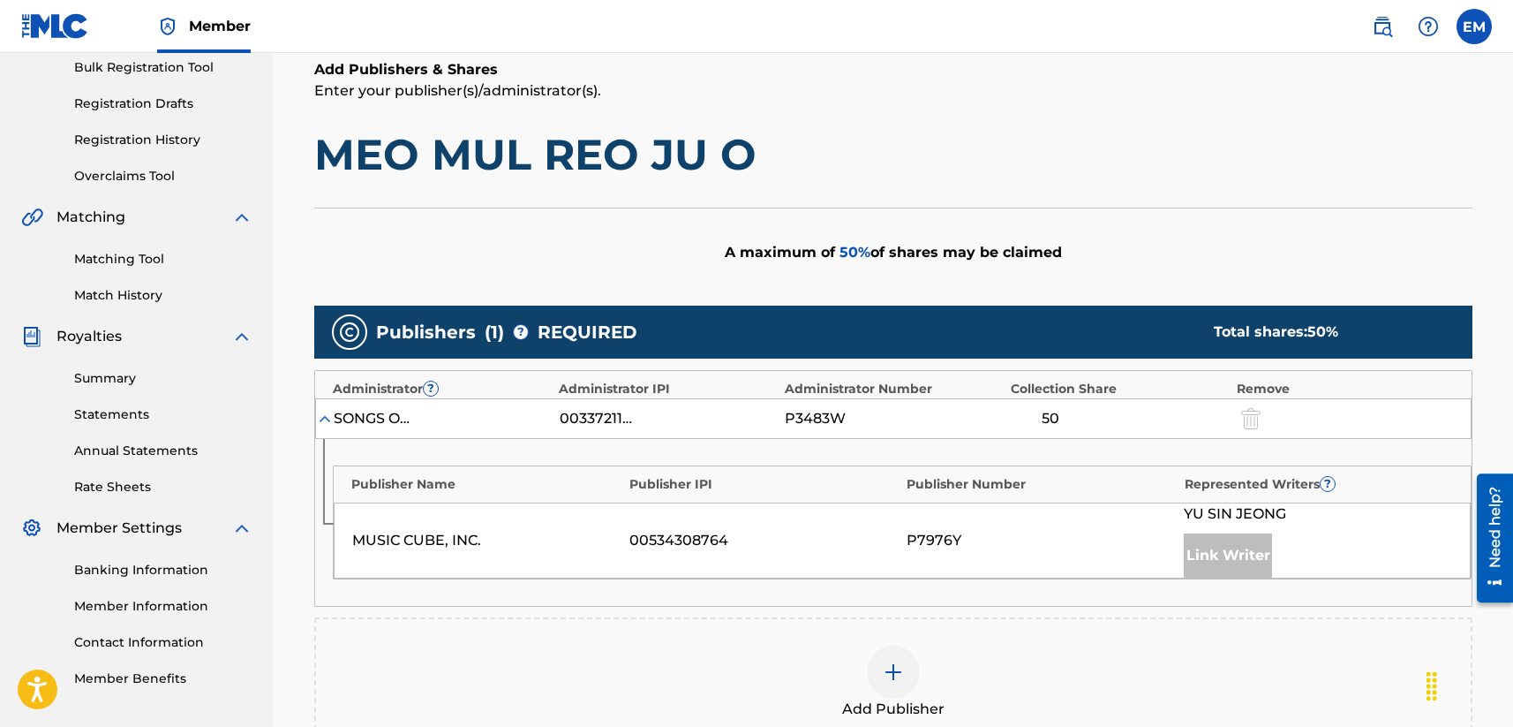
scroll to position [441, 0]
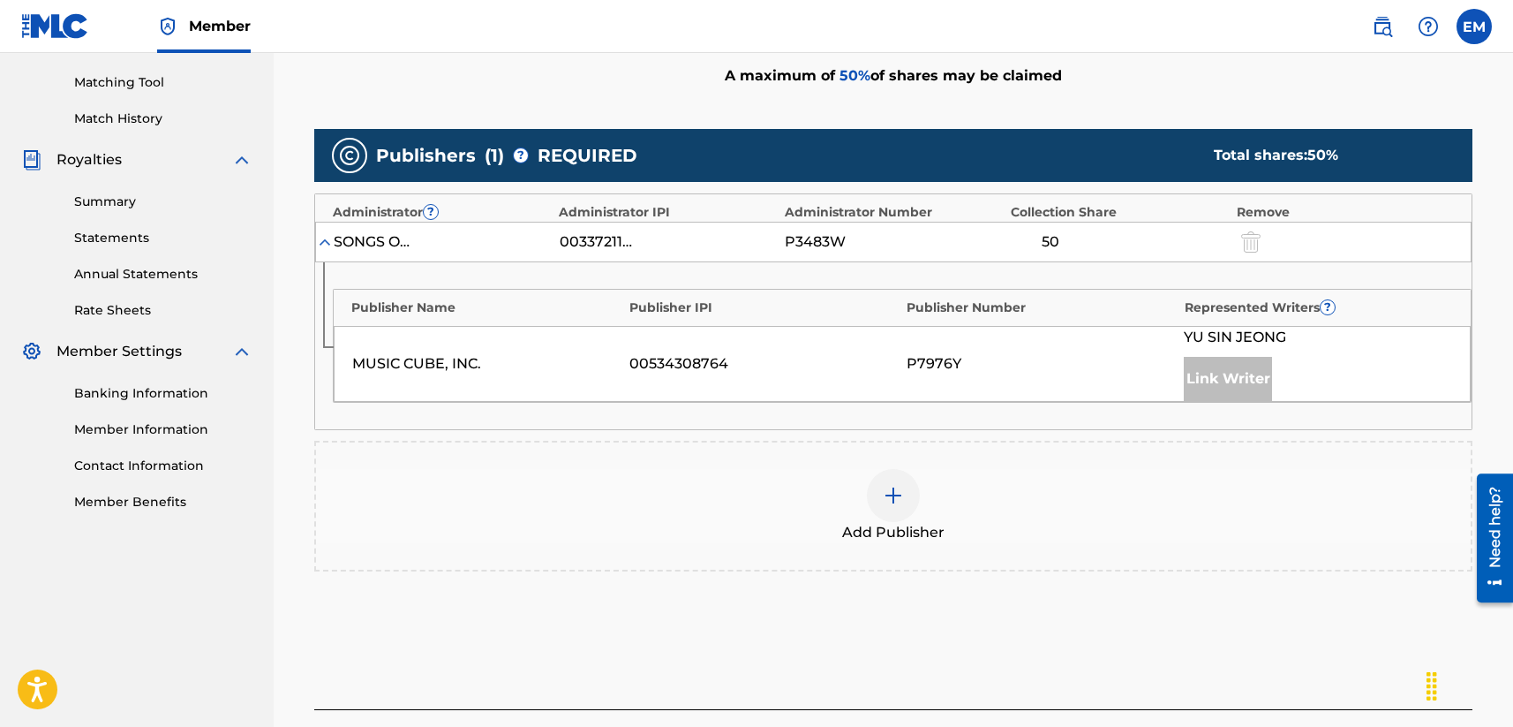
click at [897, 503] on img at bounding box center [893, 495] width 21 height 21
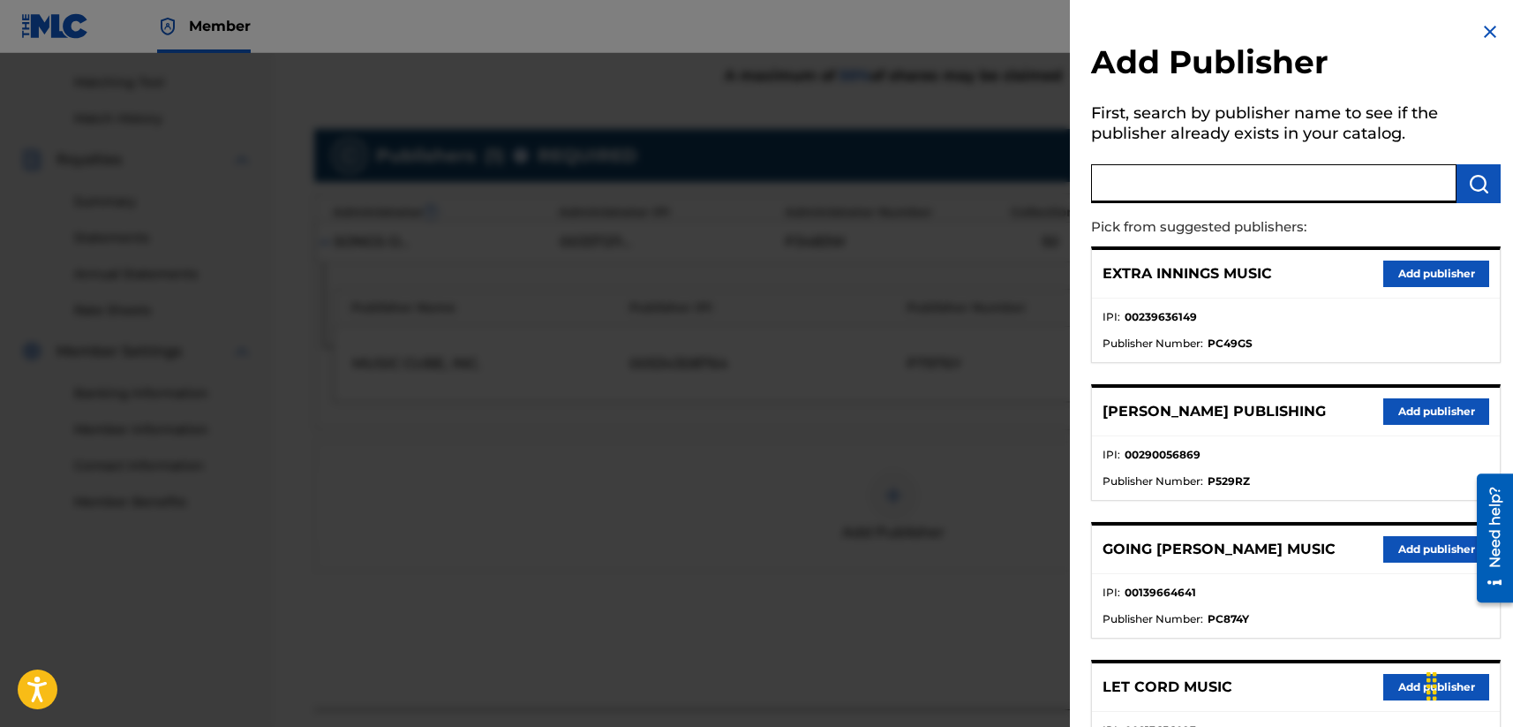
click at [1183, 192] on input "text" at bounding box center [1273, 183] width 365 height 39
type input "fujipacific music korea"
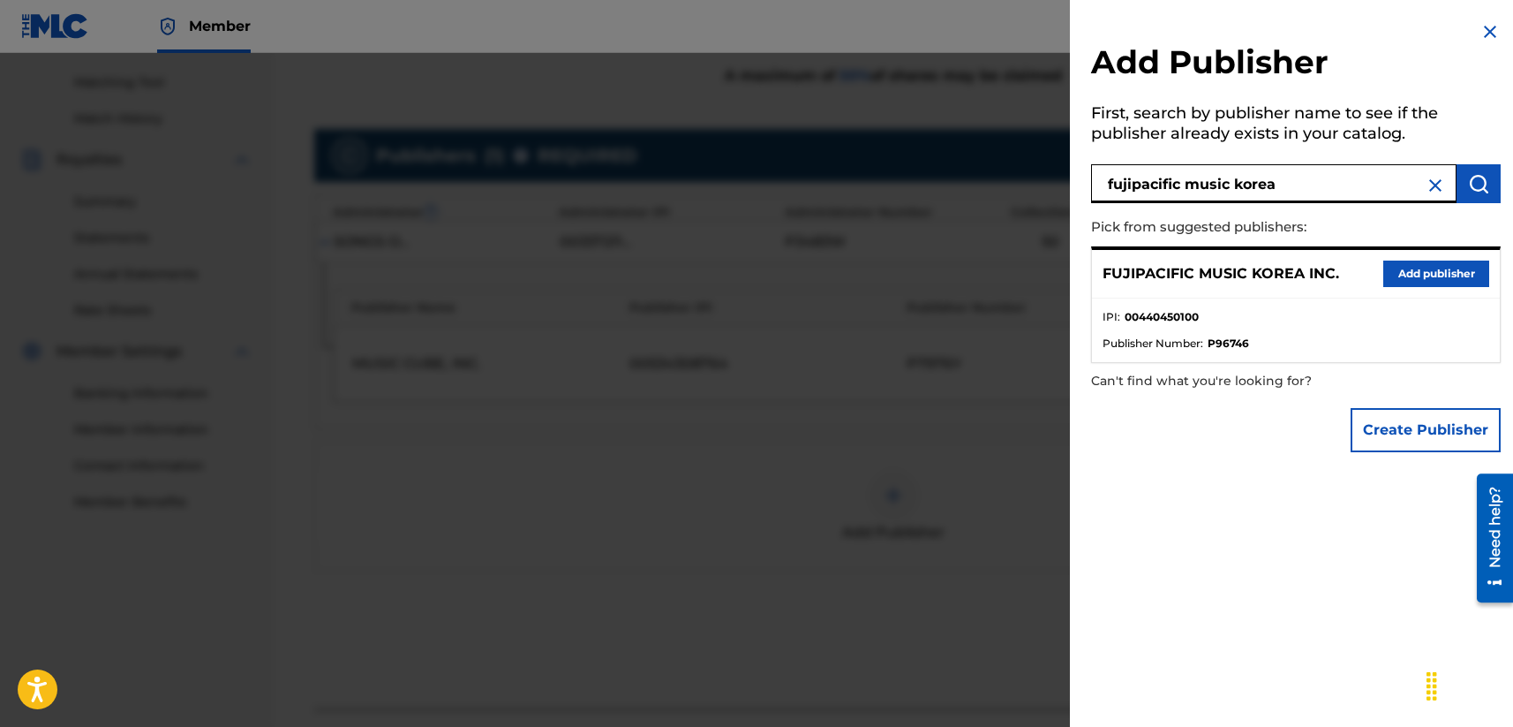
click at [1277, 275] on button "Add publisher" at bounding box center [1436, 273] width 106 height 26
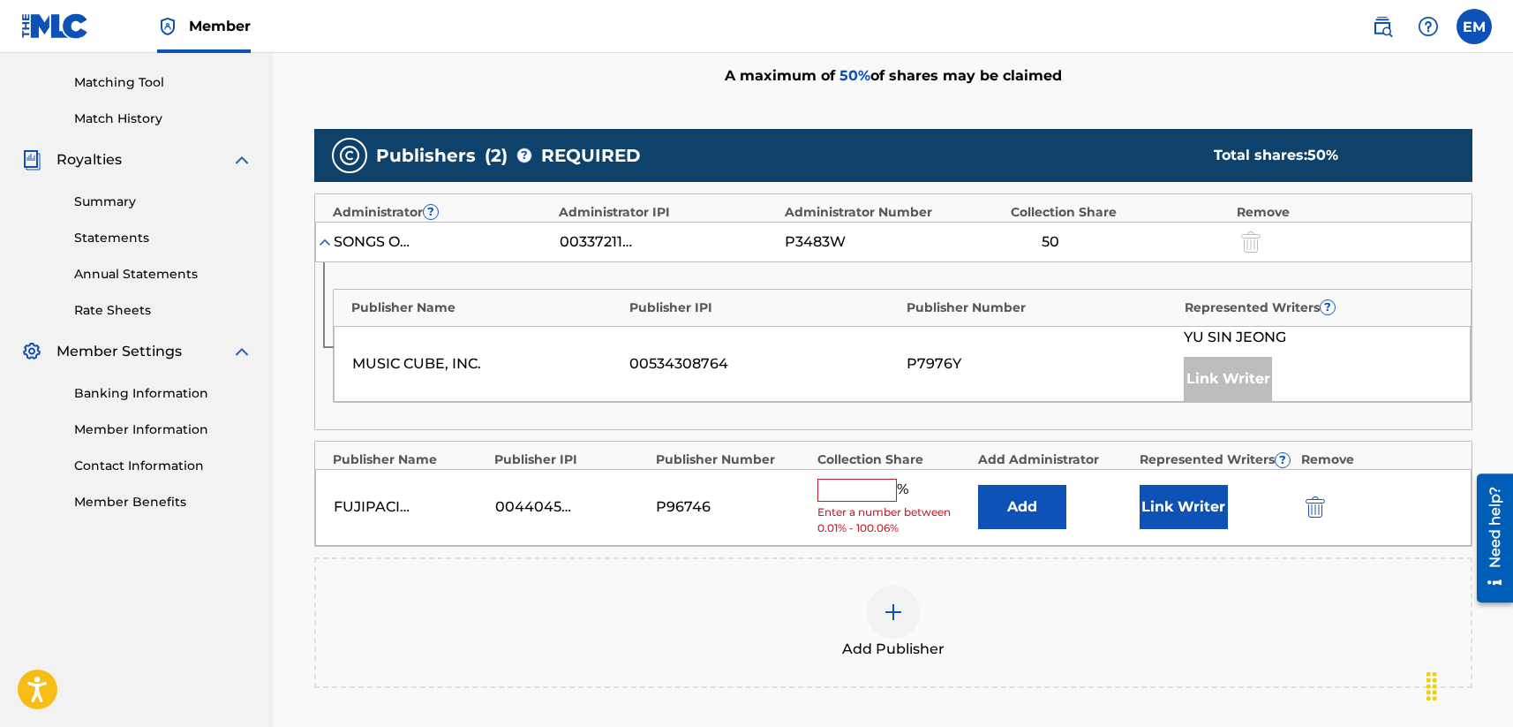
click at [1012, 510] on button "Add" at bounding box center [1022, 507] width 88 height 44
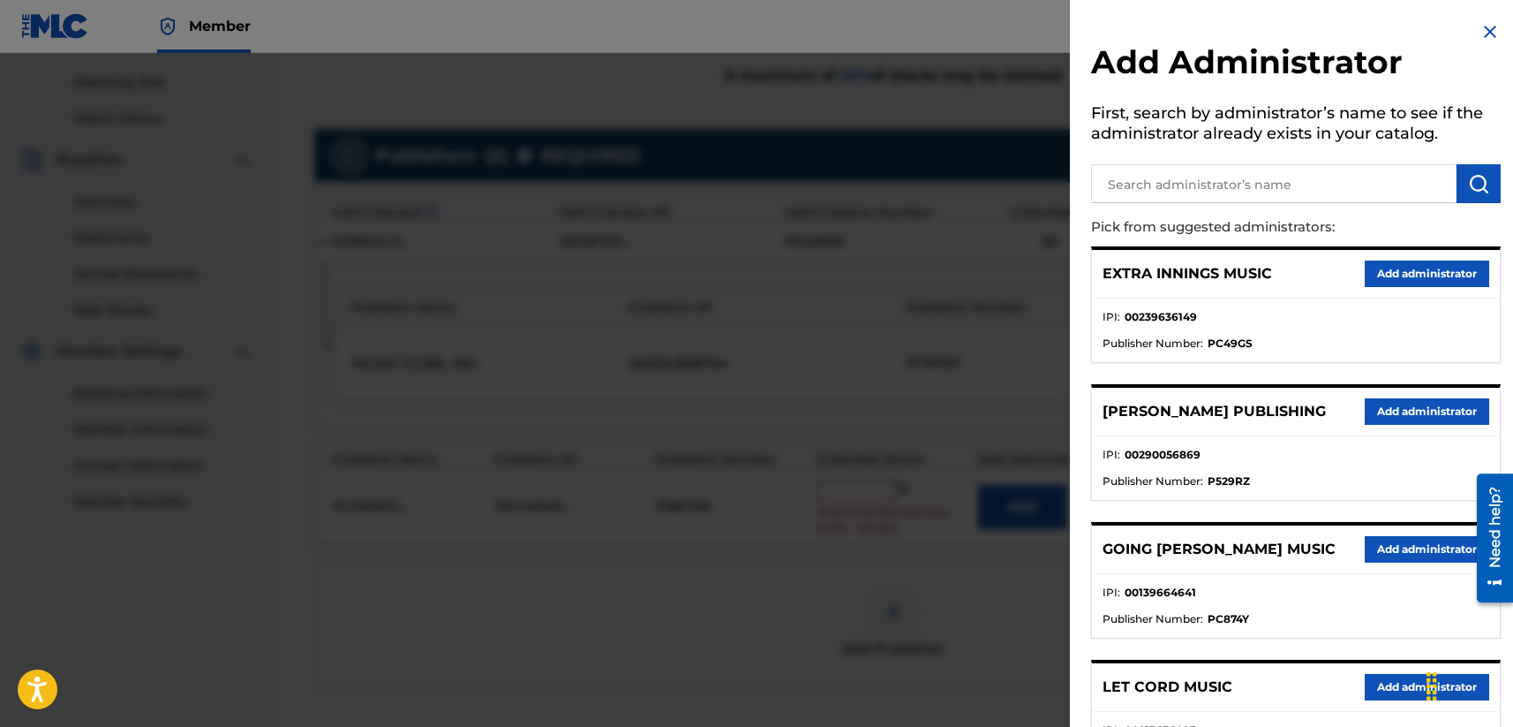
click at [1134, 196] on input "text" at bounding box center [1273, 183] width 365 height 39
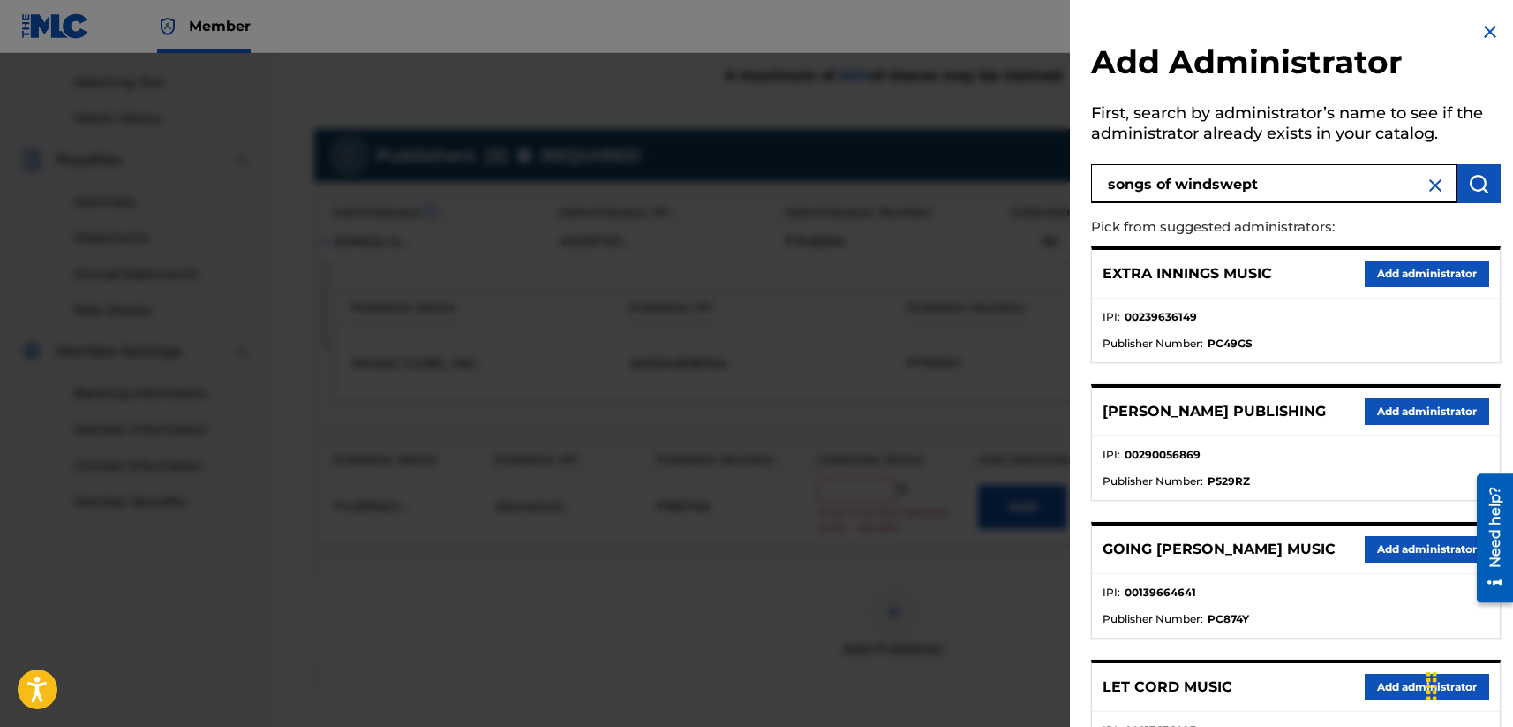
type input "songs of windswept"
click at [1277, 177] on img "submit" at bounding box center [1478, 183] width 21 height 21
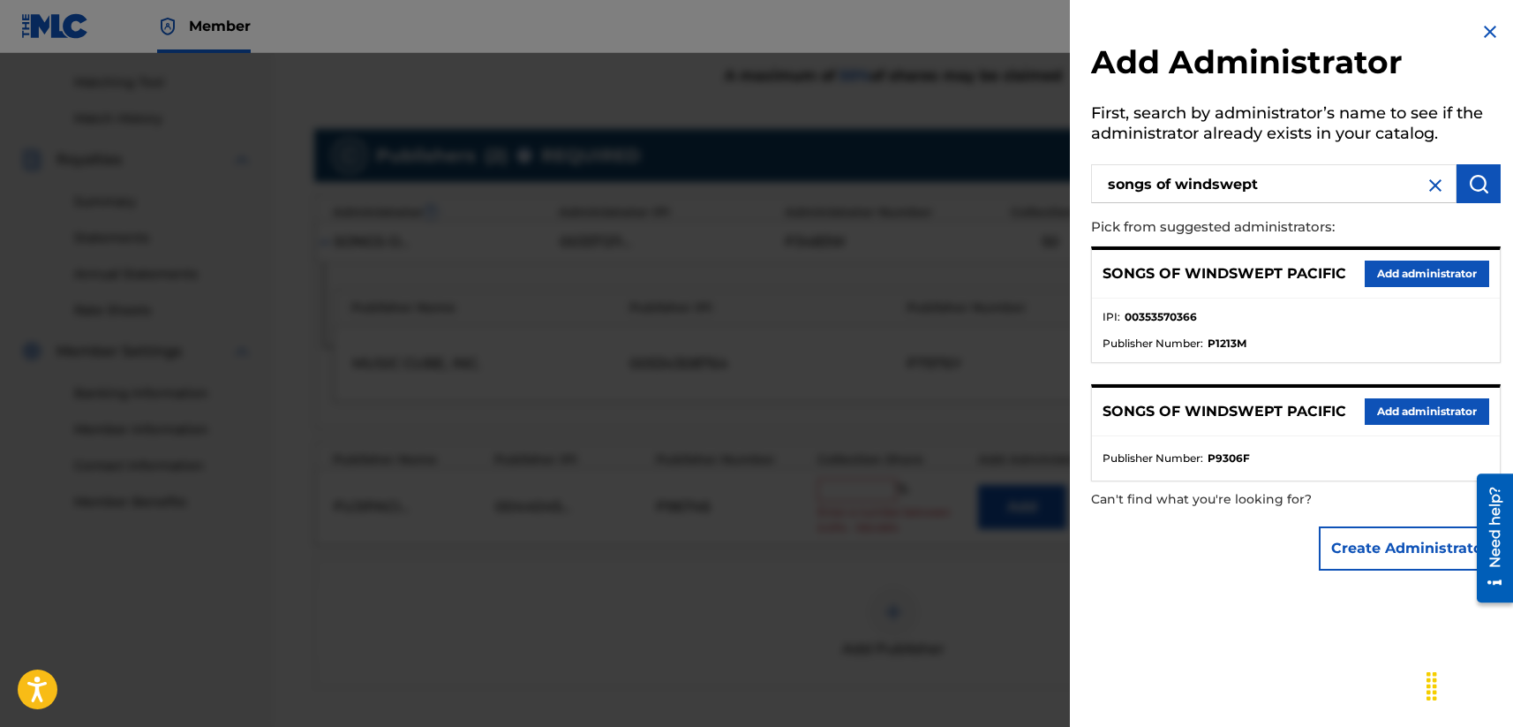
click at [1277, 280] on button "Add administrator" at bounding box center [1427, 273] width 124 height 26
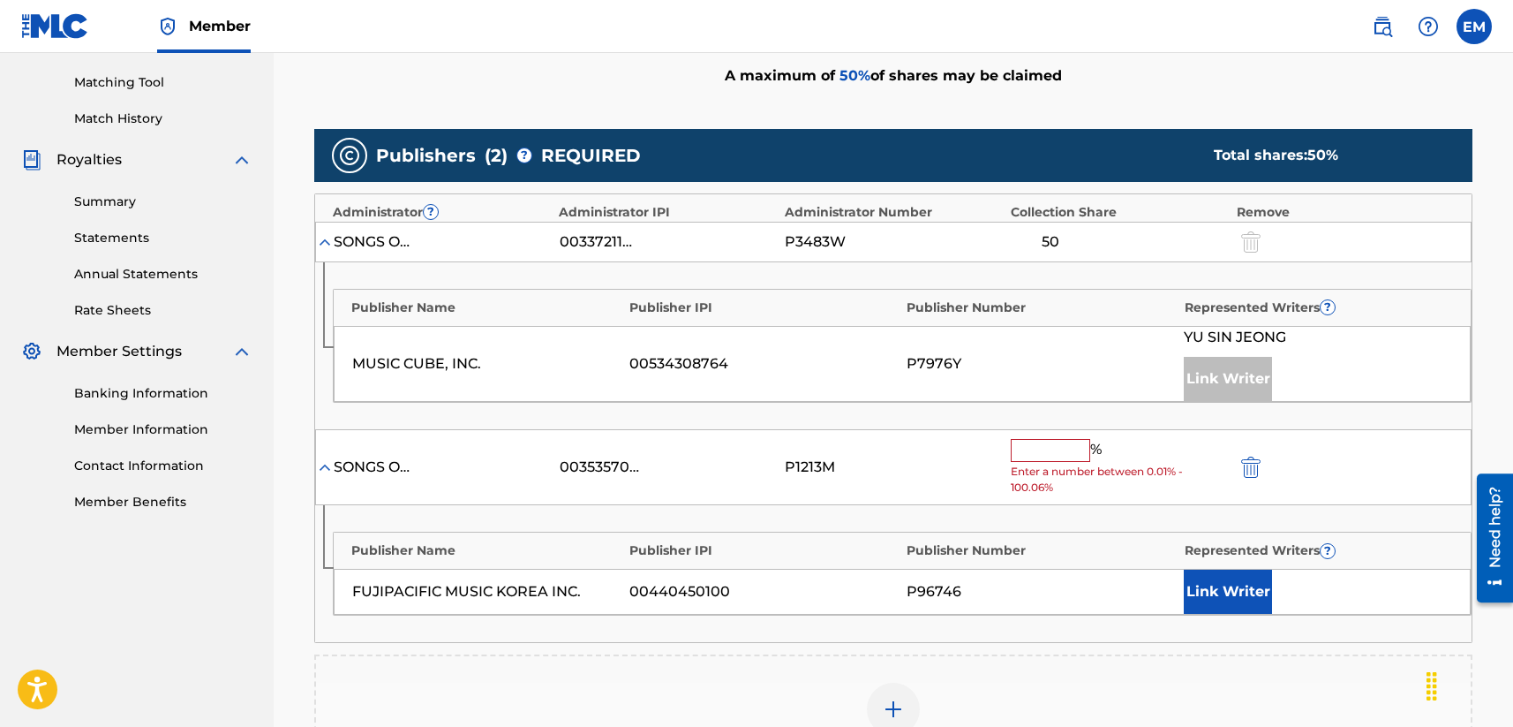
click at [1061, 441] on input "text" at bounding box center [1050, 450] width 79 height 23
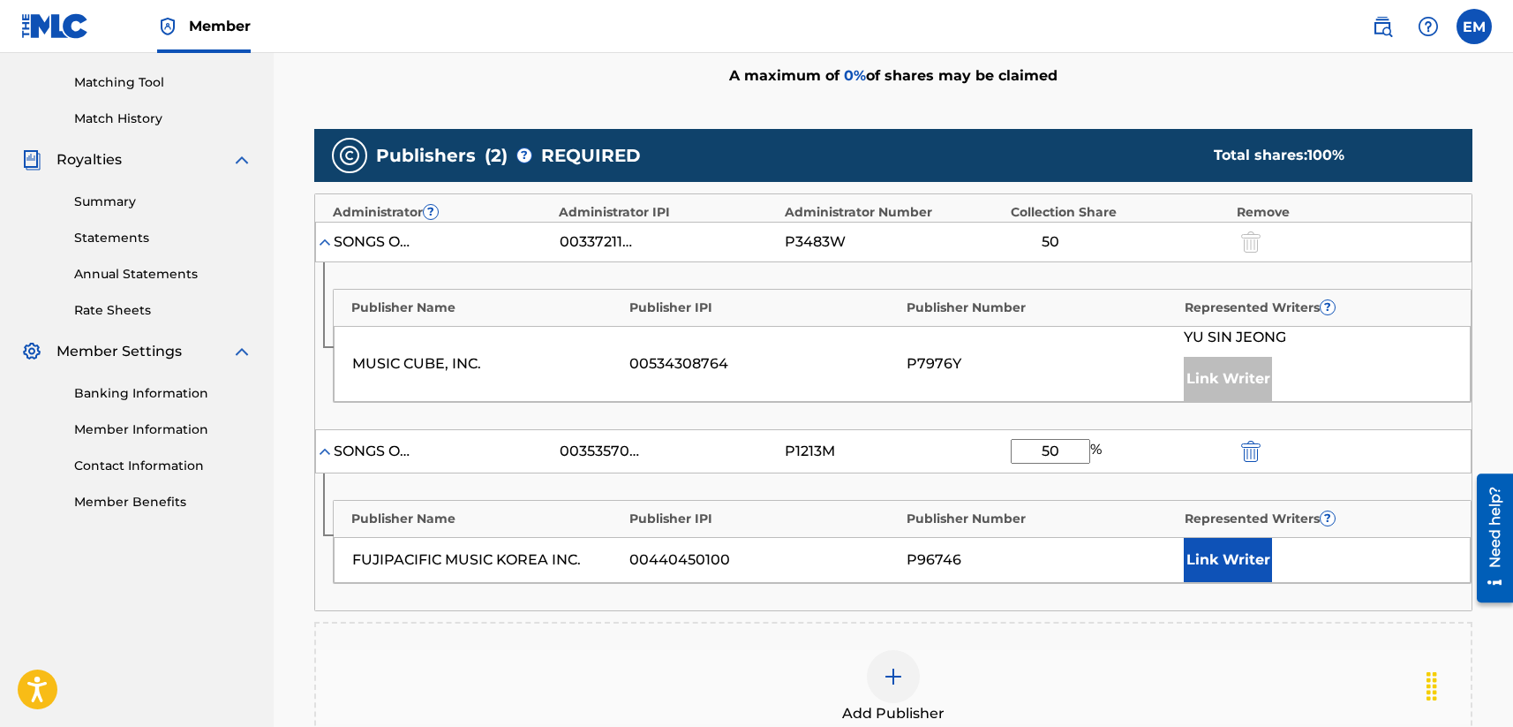
type input "50"
click at [1132, 451] on div "50 %" at bounding box center [1119, 451] width 217 height 25
click at [1202, 551] on button "Link Writer" at bounding box center [1228, 560] width 88 height 44
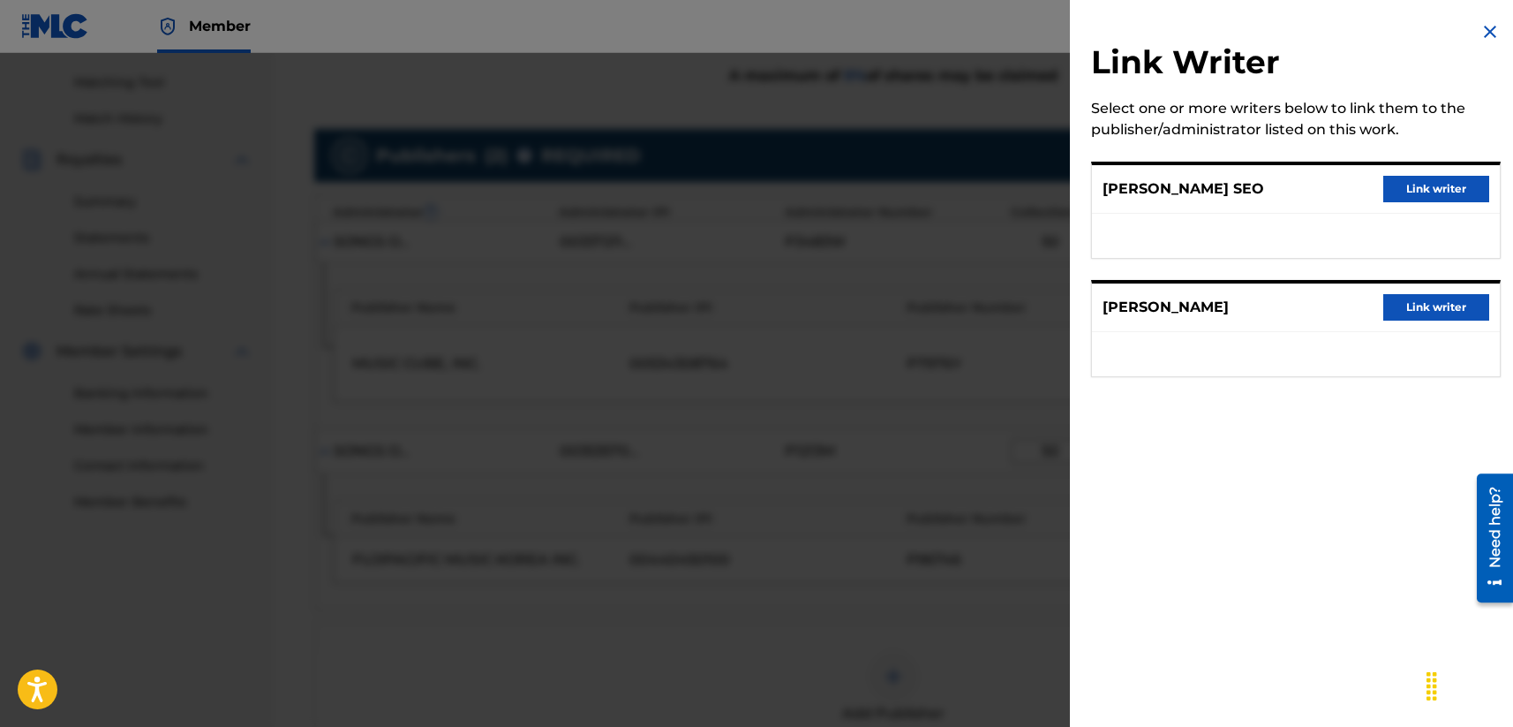
click at [1277, 193] on button "Link writer" at bounding box center [1436, 189] width 106 height 26
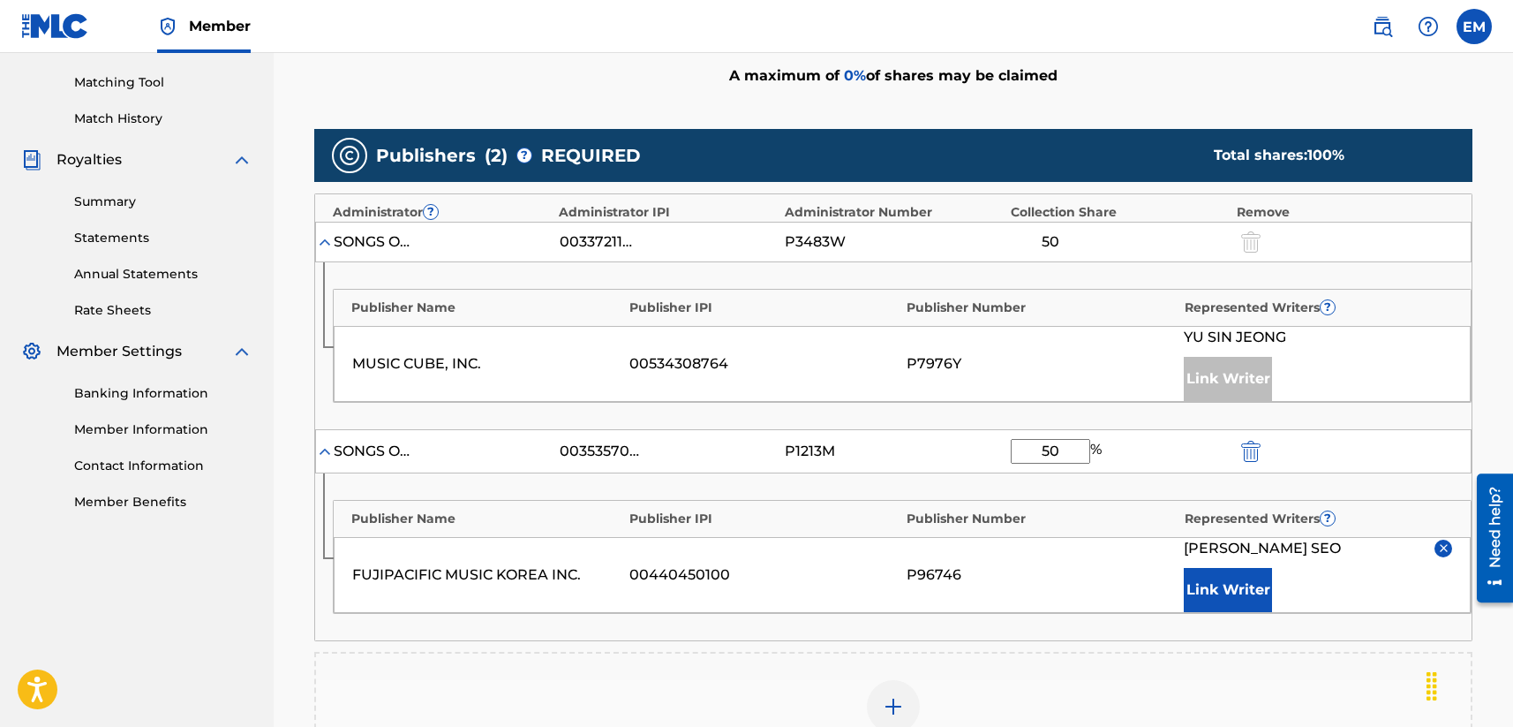
scroll to position [710, 0]
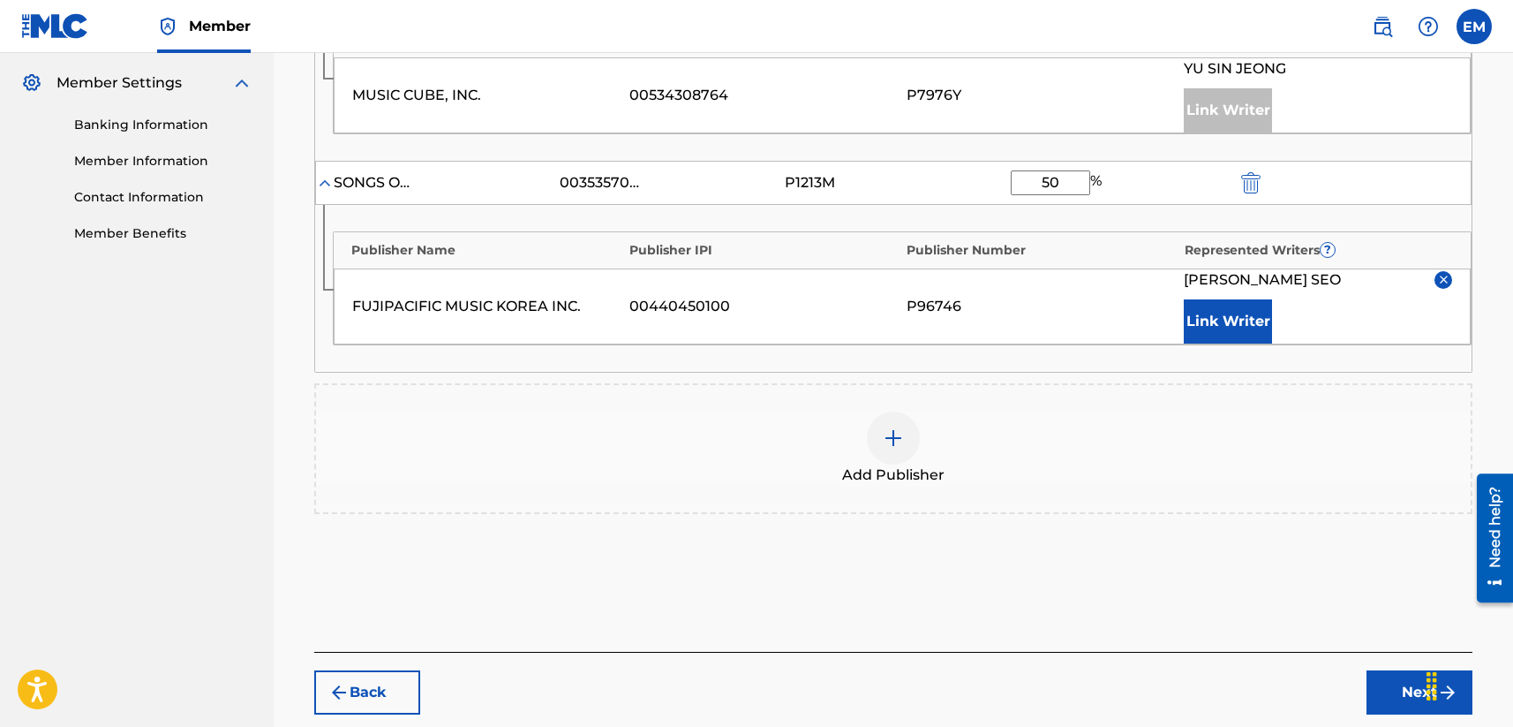
click at [1277, 682] on button "Next" at bounding box center [1420, 692] width 106 height 44
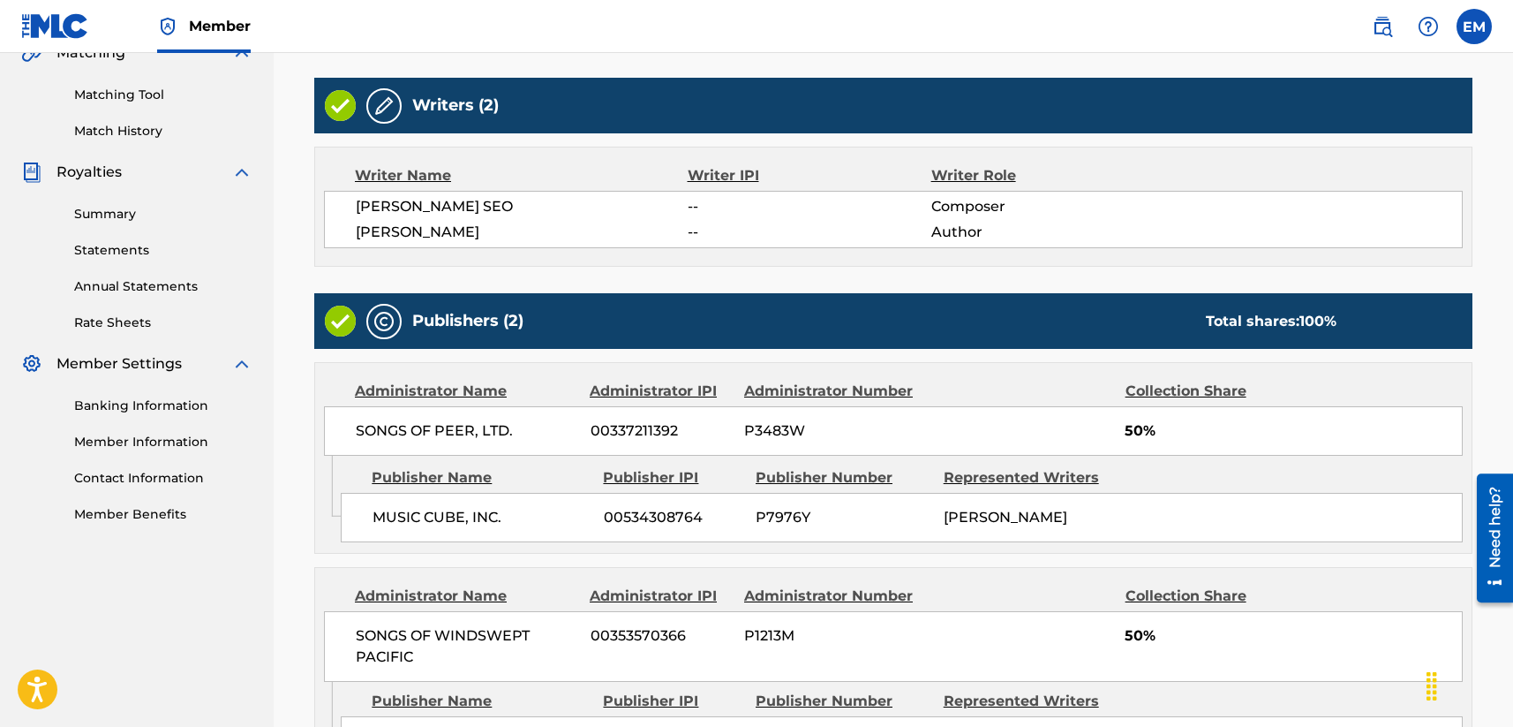
scroll to position [690, 0]
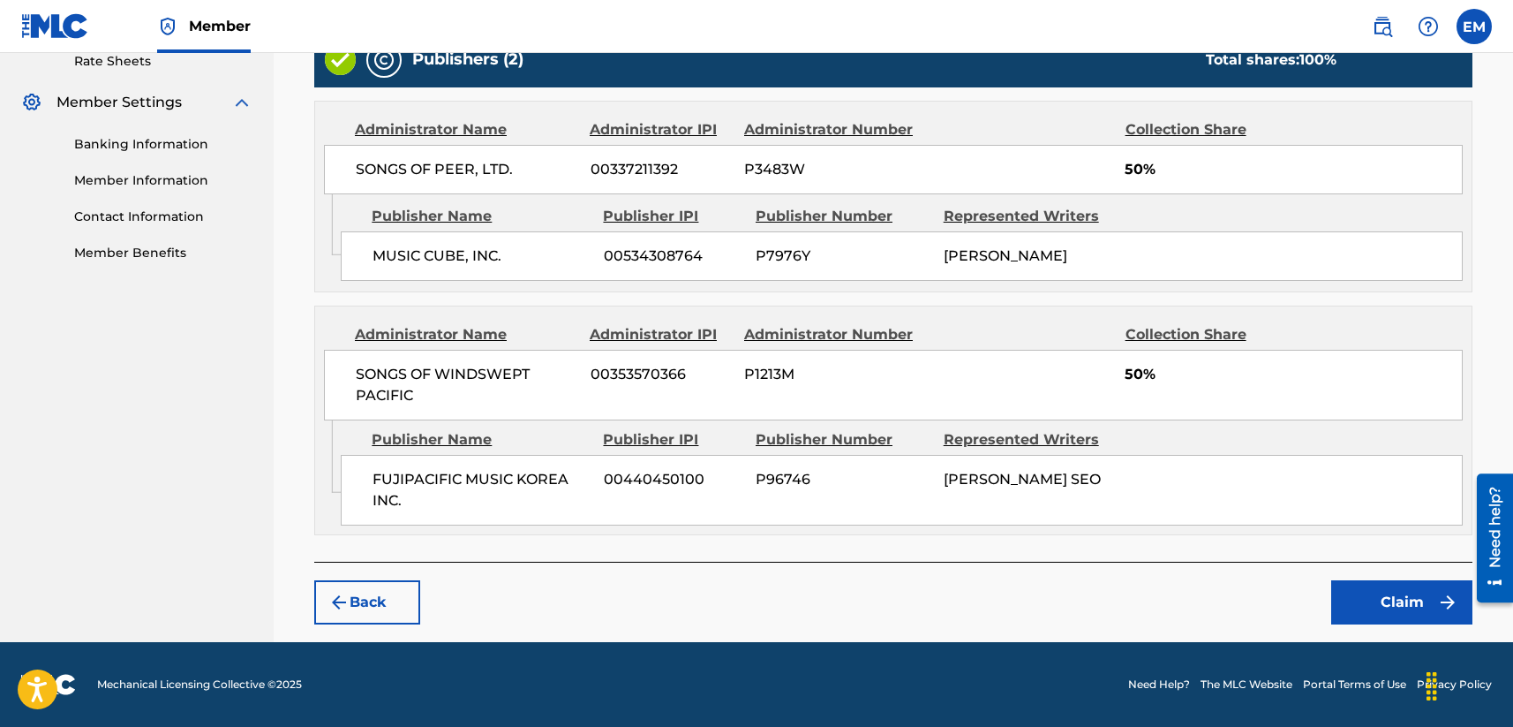
click at [1277, 590] on button "Claim" at bounding box center [1401, 602] width 141 height 44
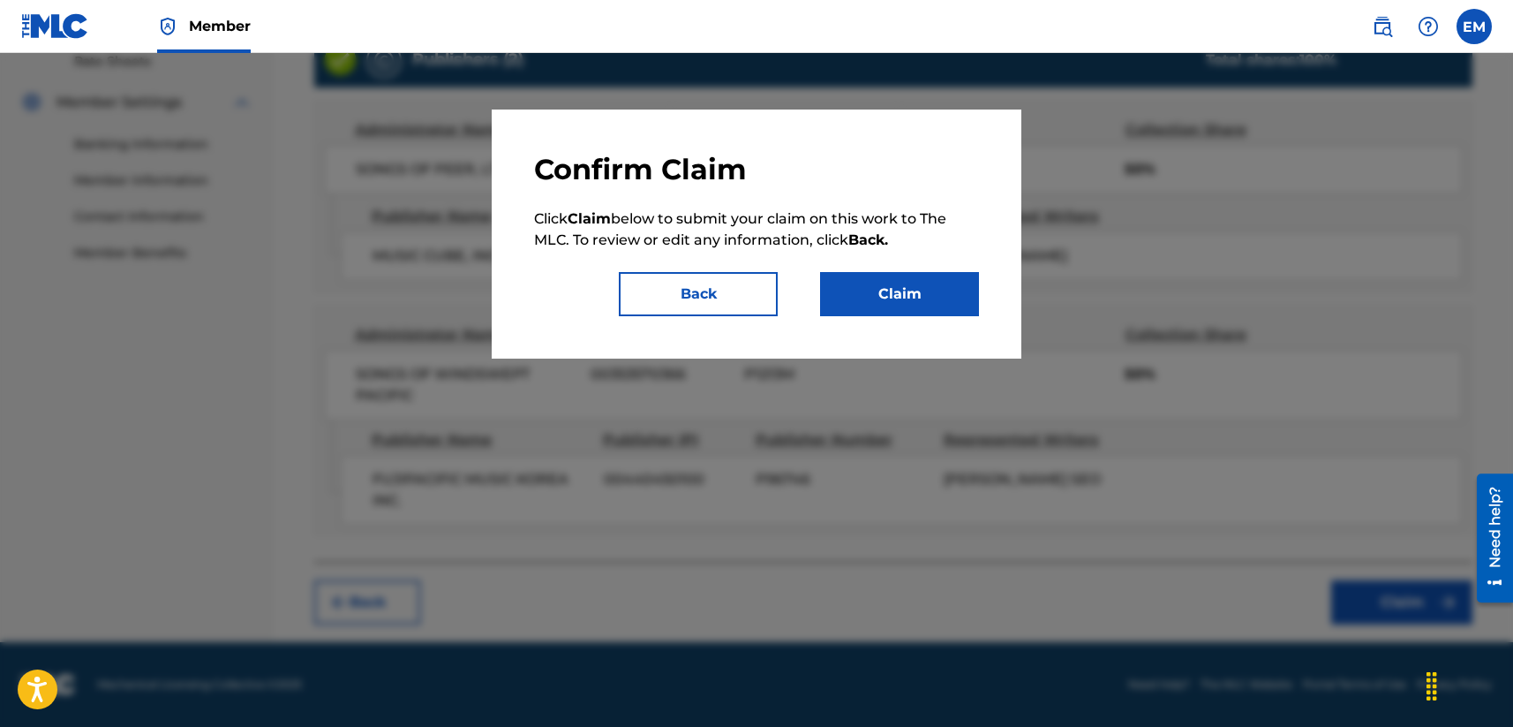
click at [906, 281] on button "Claim" at bounding box center [899, 294] width 159 height 44
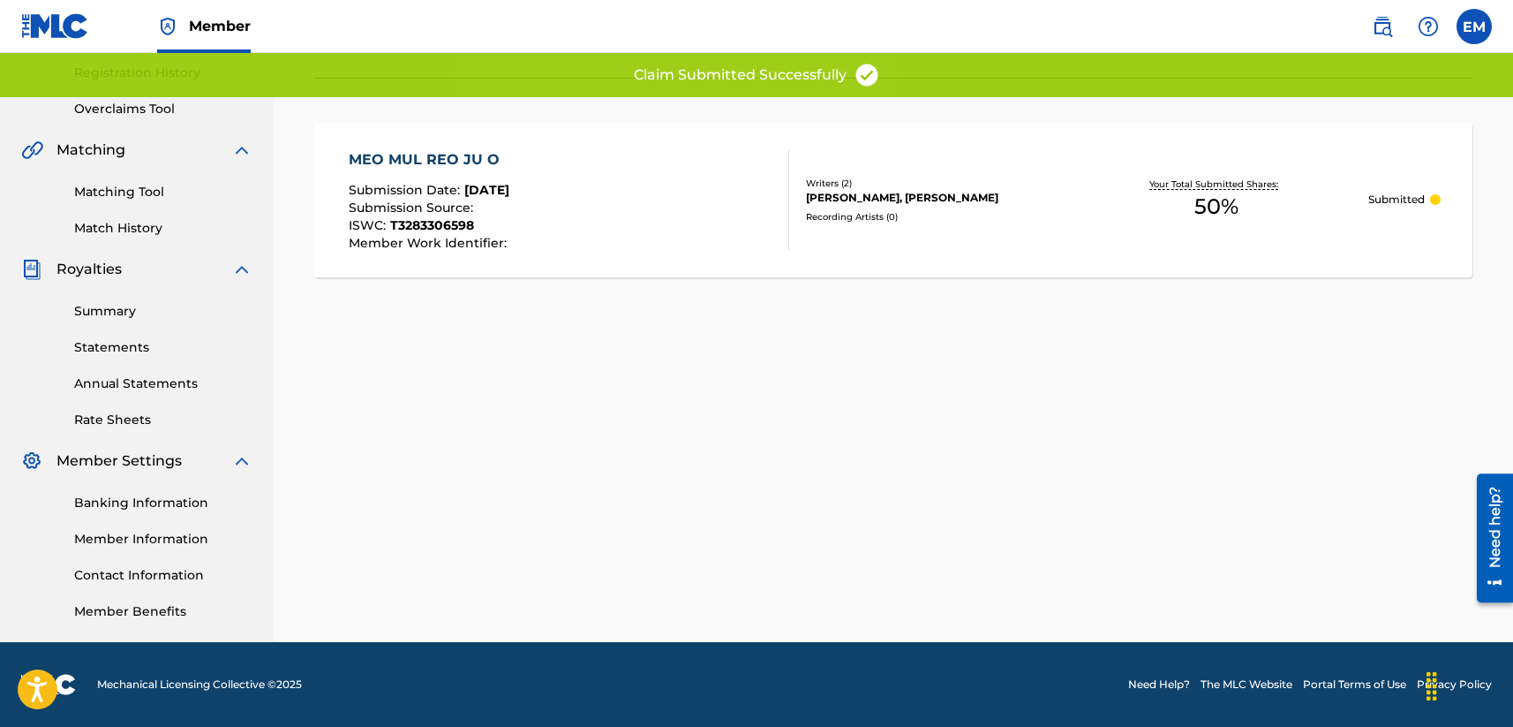
scroll to position [0, 0]
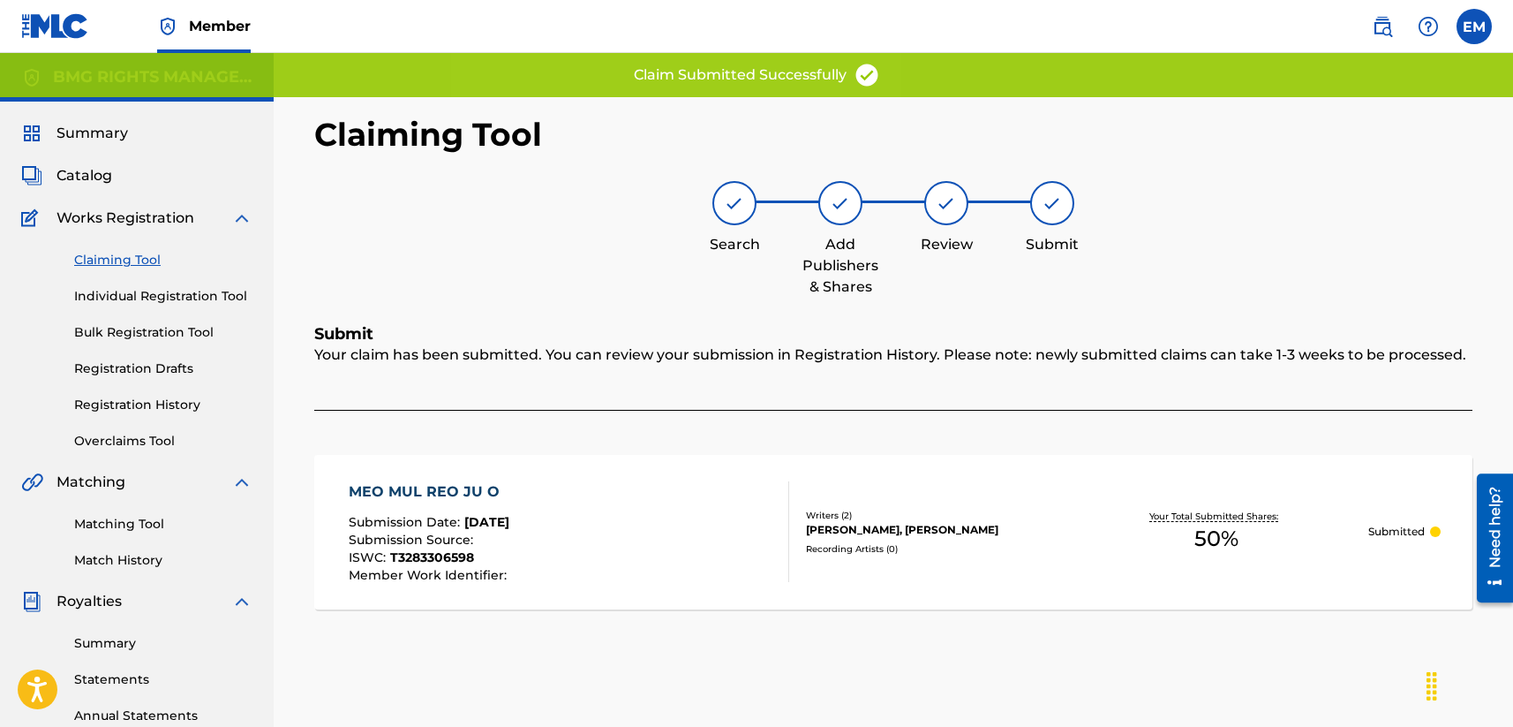
click at [116, 260] on link "Claiming Tool" at bounding box center [163, 260] width 178 height 19
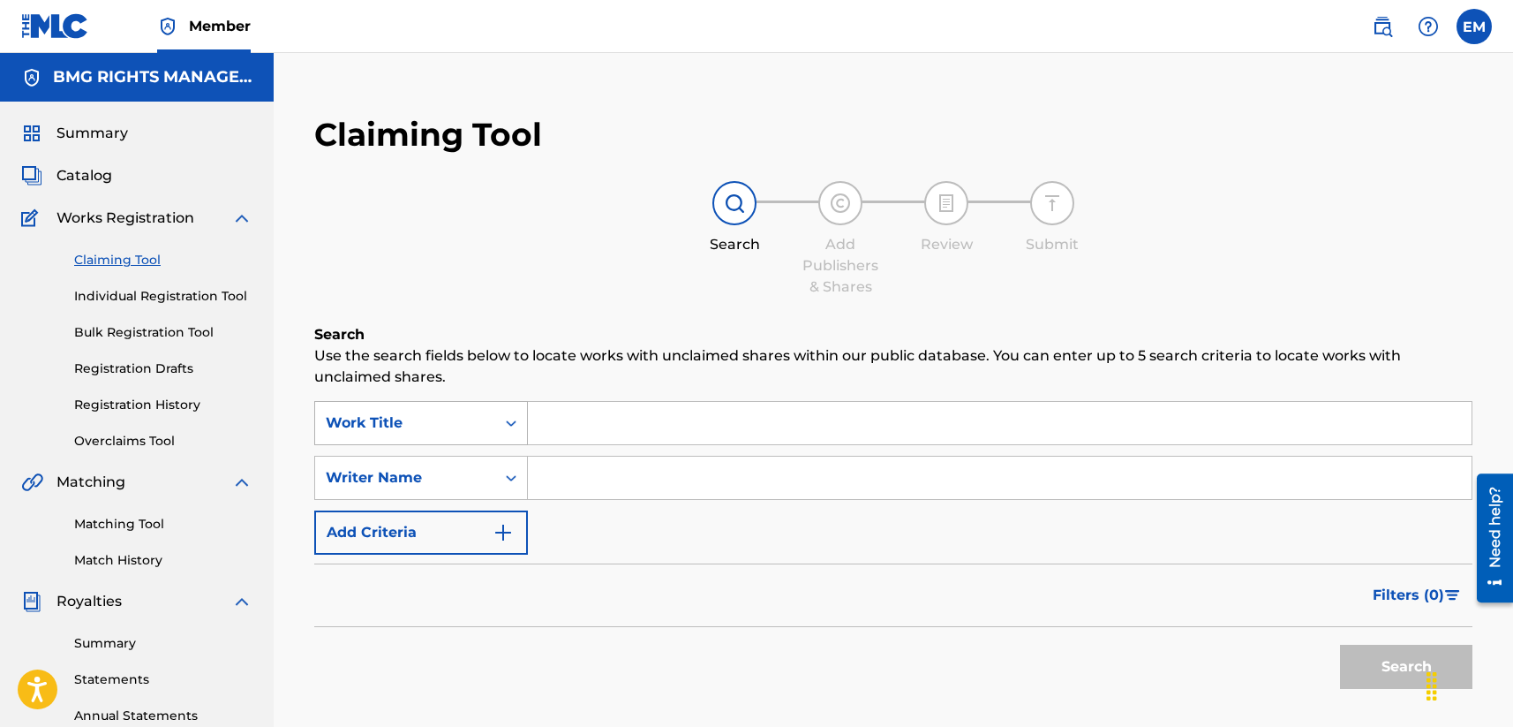
click at [438, 420] on div "Work Title" at bounding box center [405, 422] width 159 height 21
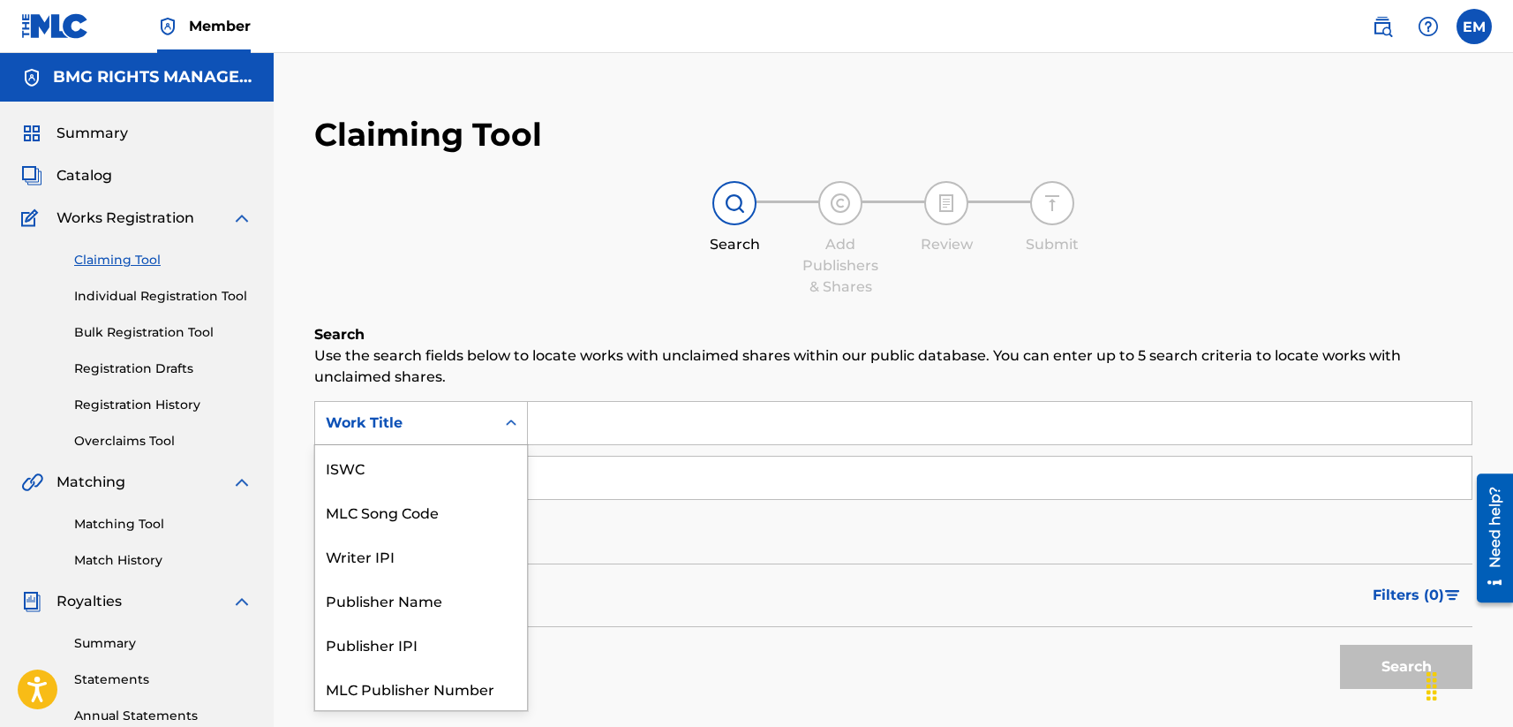
scroll to position [44, 0]
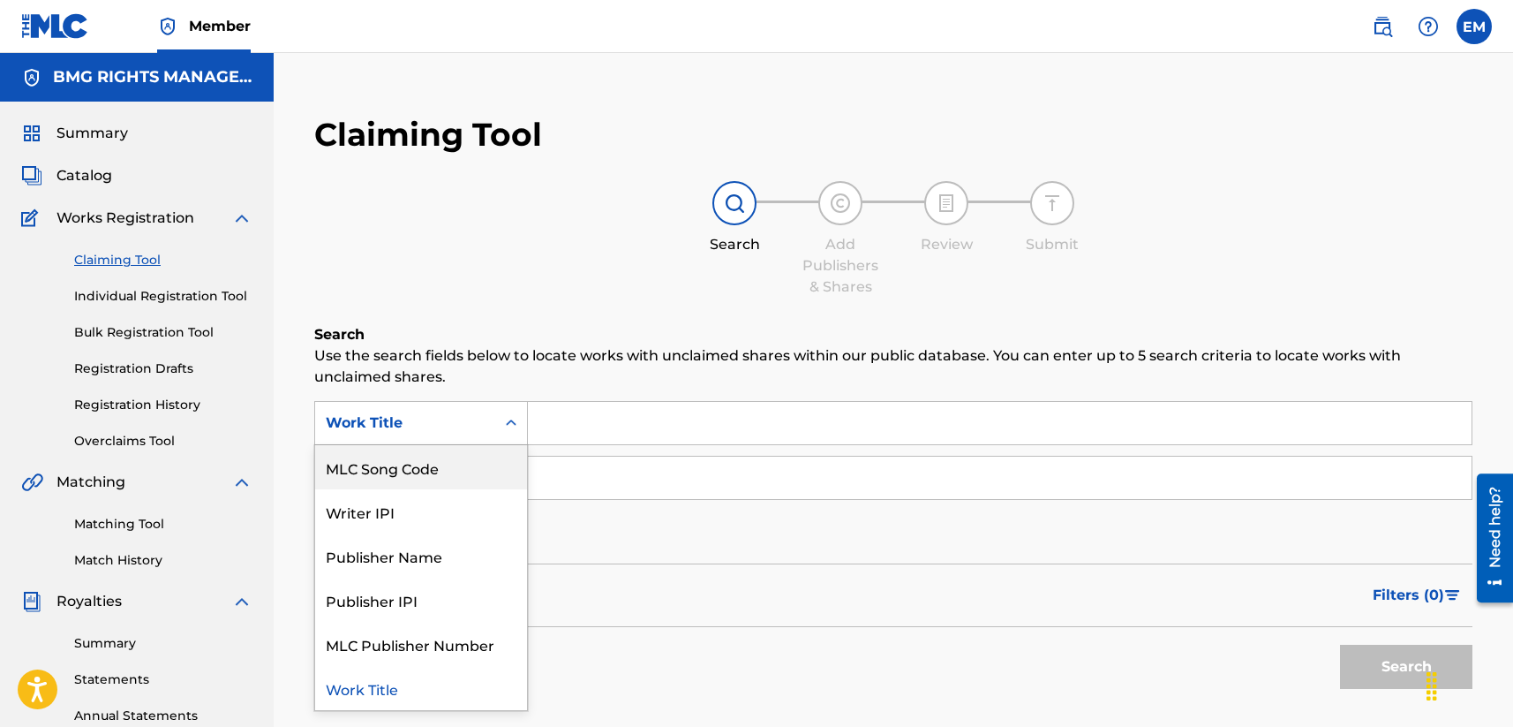
click at [397, 459] on div "MLC Song Code" at bounding box center [421, 467] width 212 height 44
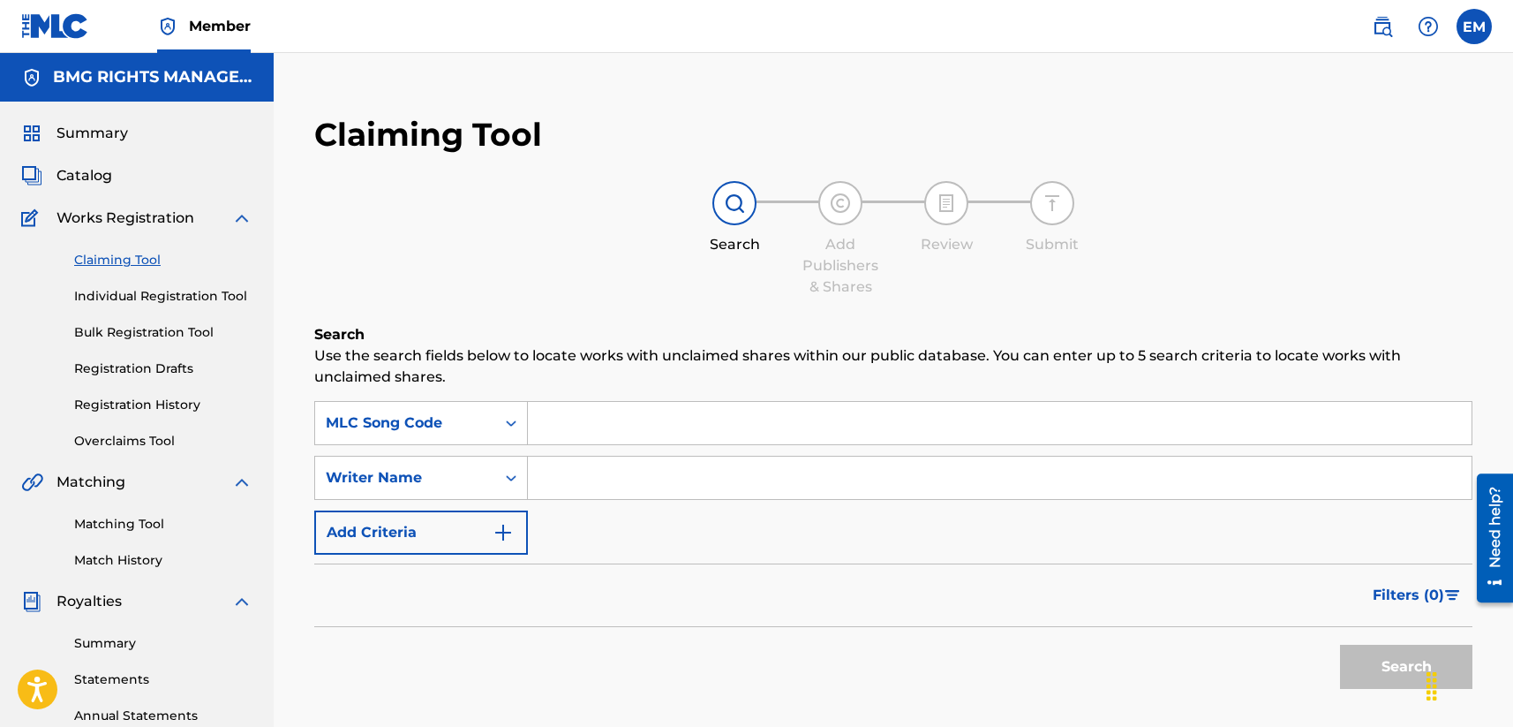
drag, startPoint x: 456, startPoint y: 445, endPoint x: 706, endPoint y: 414, distance: 251.7
click at [720, 411] on input "Search Form" at bounding box center [1000, 423] width 944 height 42
paste input "GB07KM"
type input "GB07KM"
click at [686, 383] on p "Use the search fields below to locate works with unclaimed shares within our pu…" at bounding box center [893, 366] width 1158 height 42
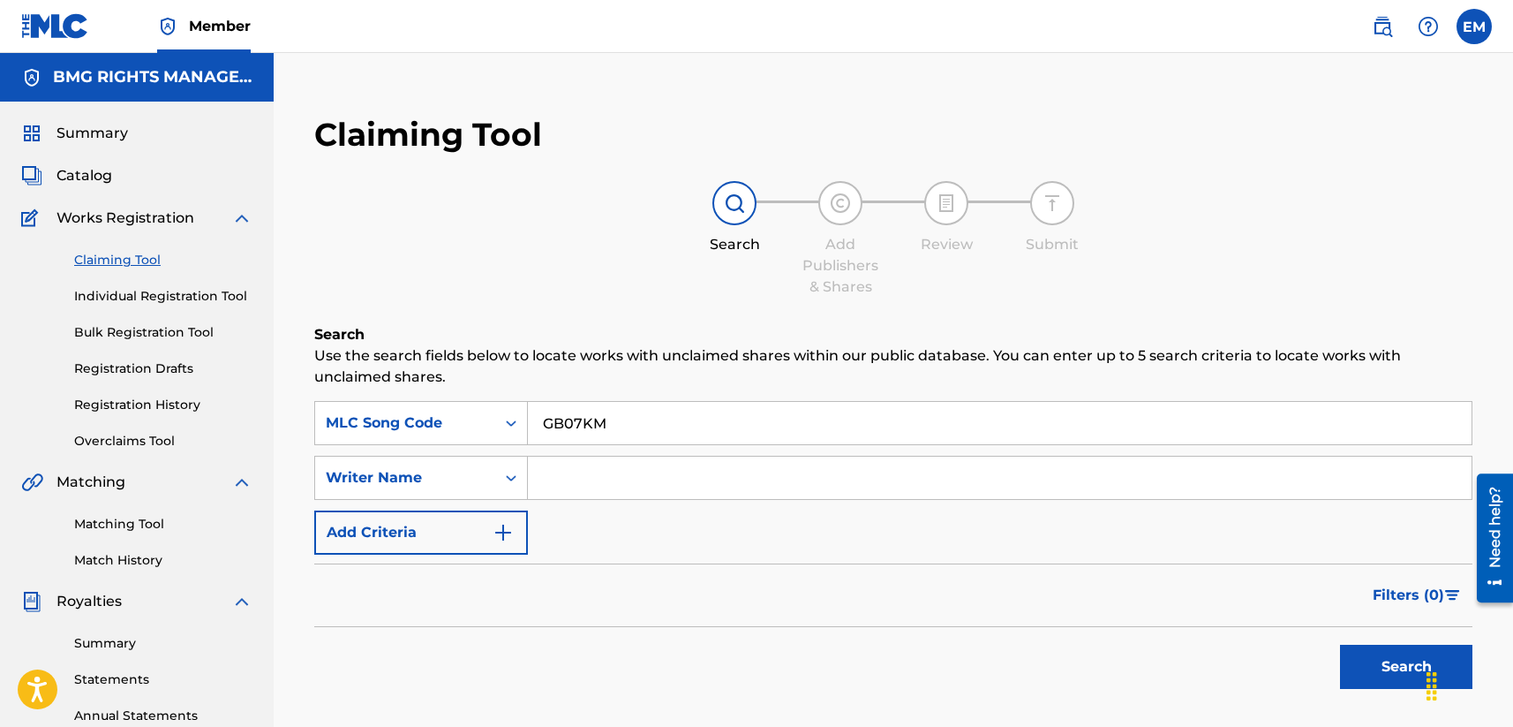
click at [1277, 646] on button "Search" at bounding box center [1406, 666] width 132 height 44
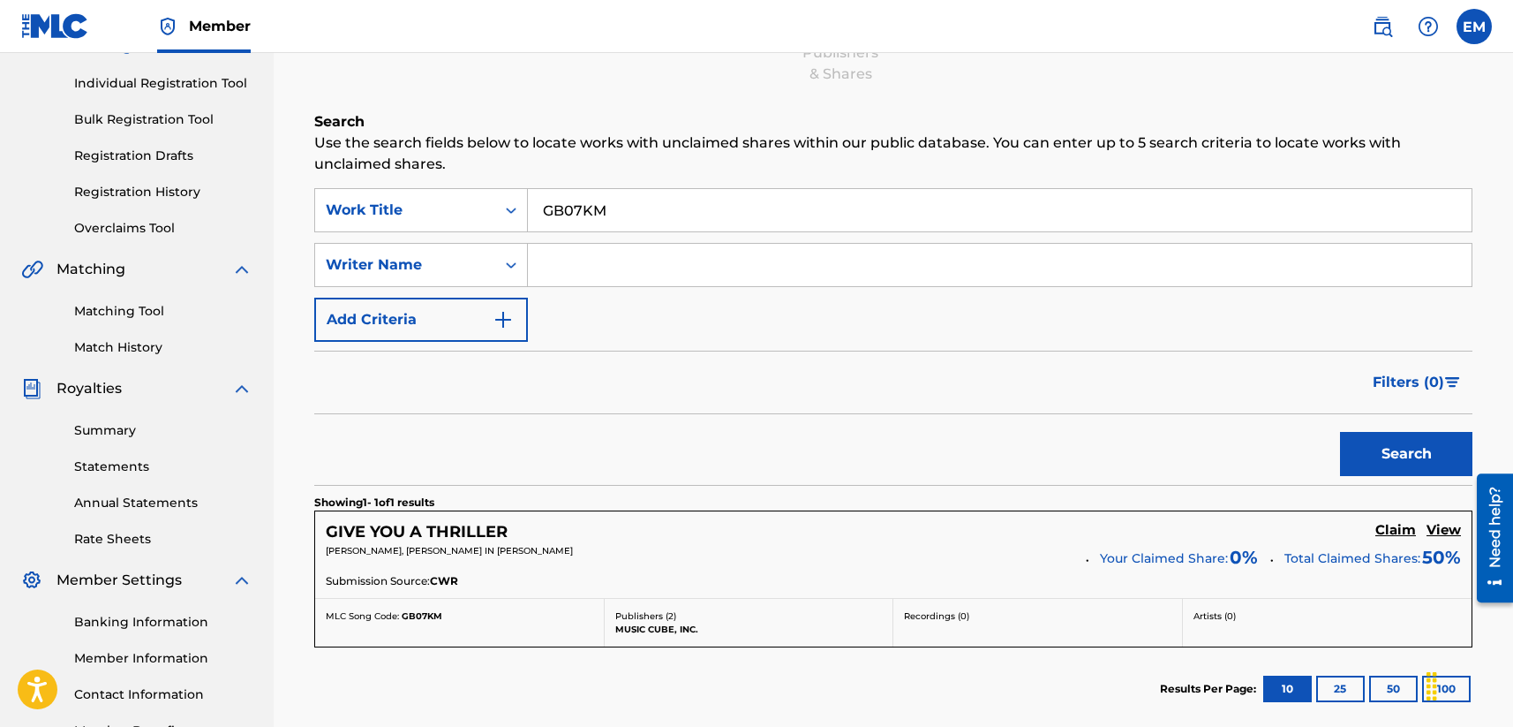
scroll to position [353, 0]
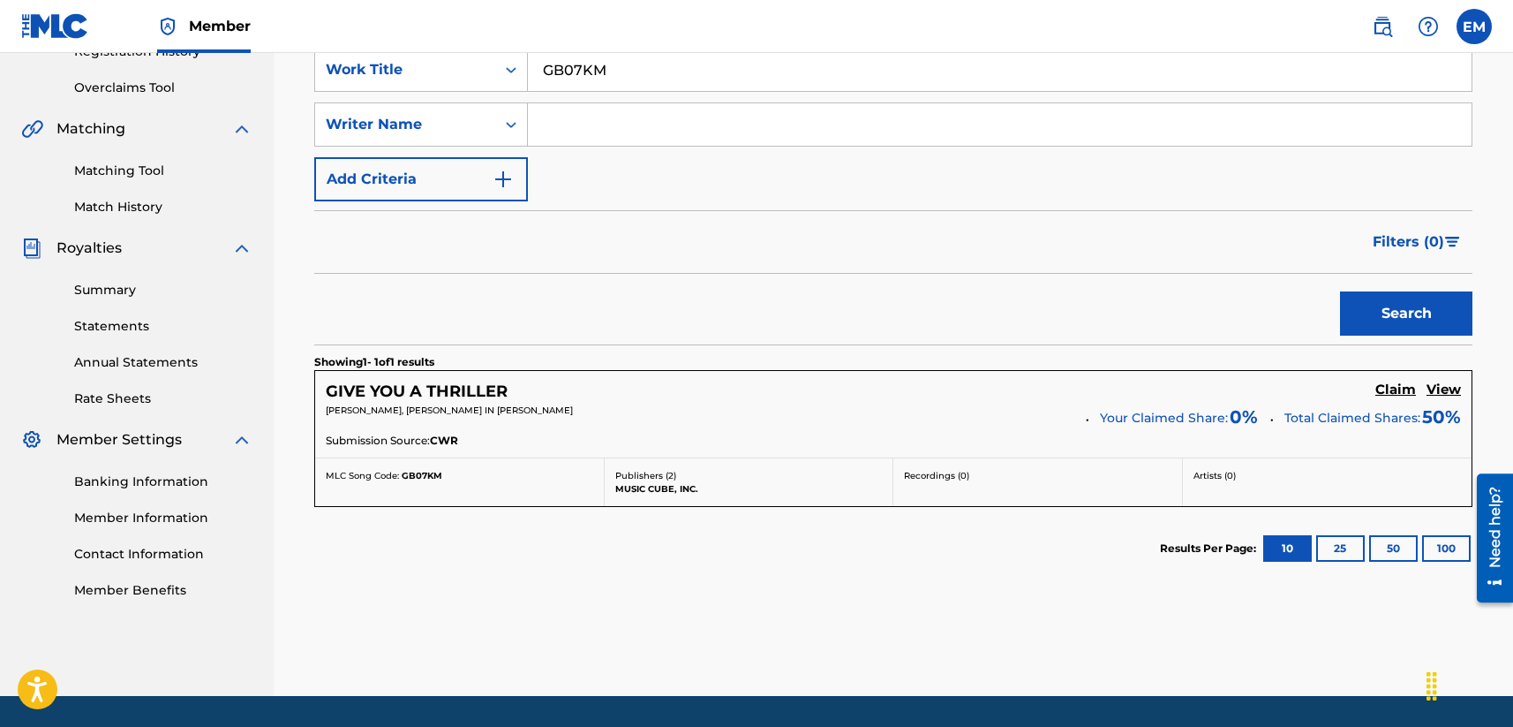
click at [1277, 383] on h5 "Claim" at bounding box center [1395, 389] width 41 height 17
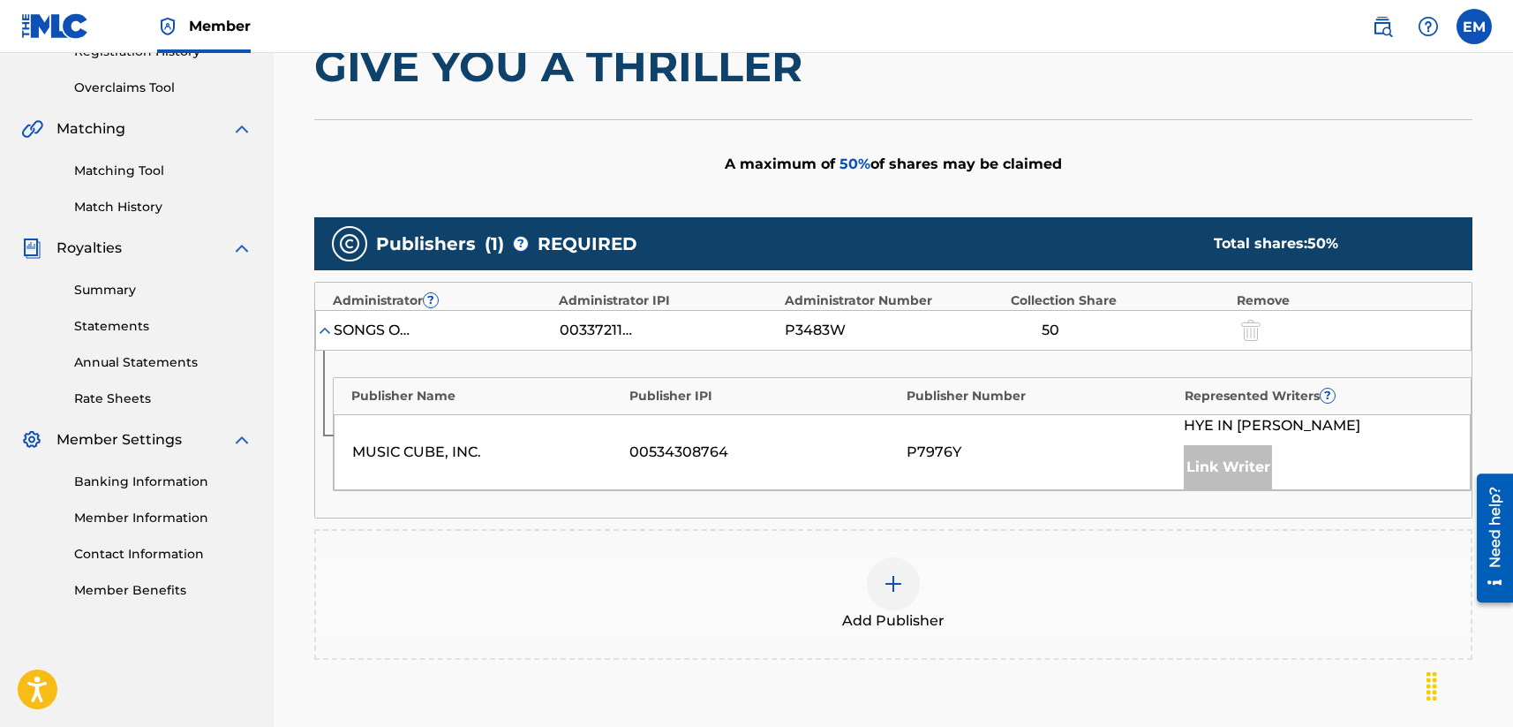
click at [896, 576] on img at bounding box center [893, 583] width 21 height 21
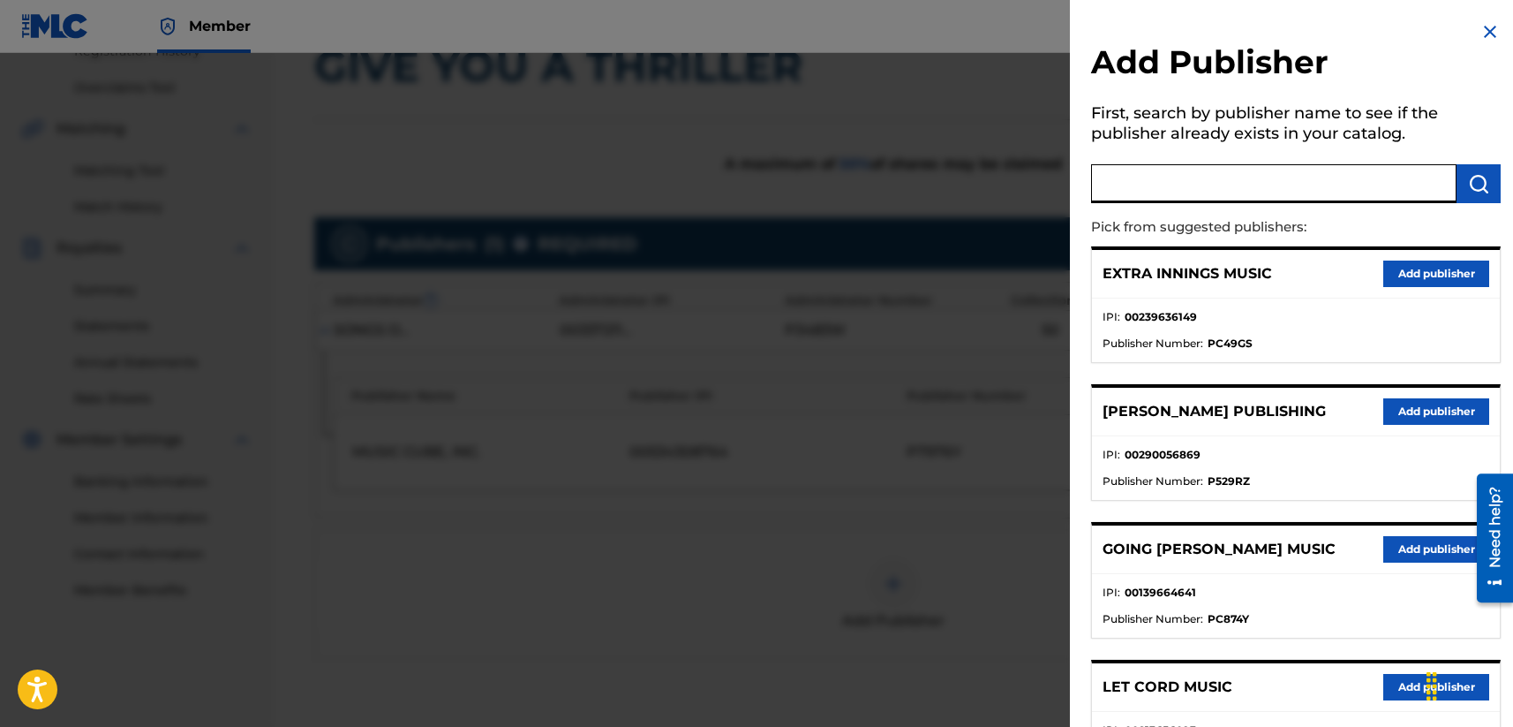
click at [1160, 200] on input "text" at bounding box center [1273, 183] width 365 height 39
type input "fujipacific music korea"
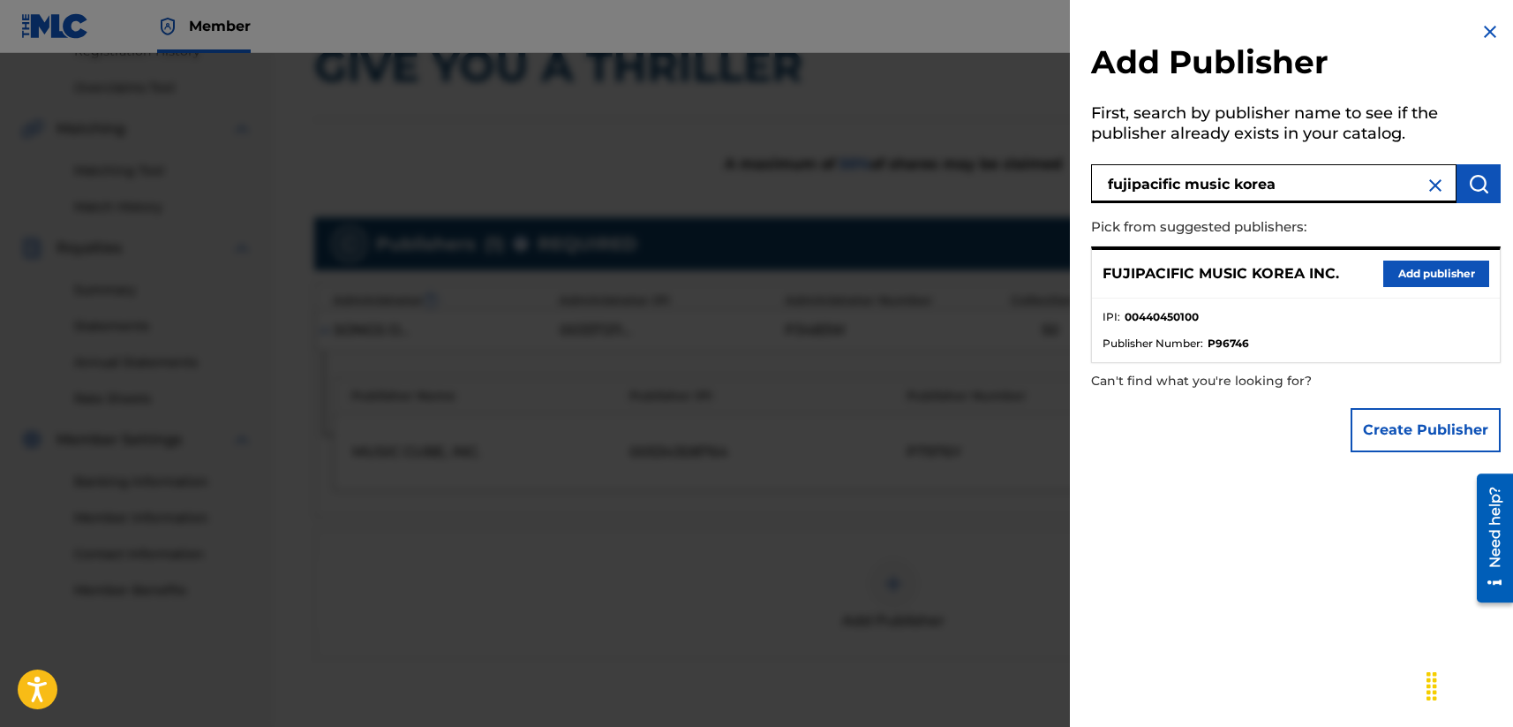
click at [1277, 270] on button "Add publisher" at bounding box center [1436, 273] width 106 height 26
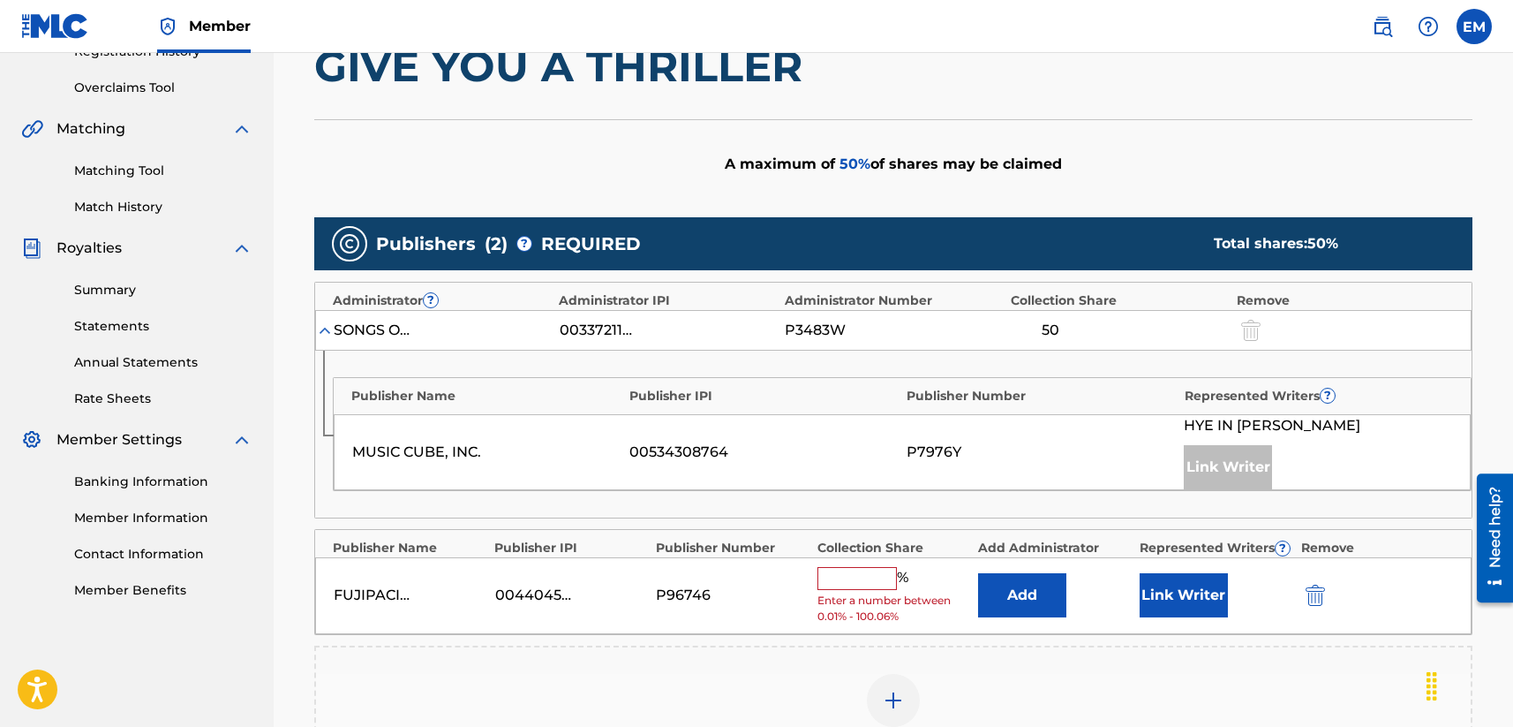
click at [1029, 609] on button "Add" at bounding box center [1022, 595] width 88 height 44
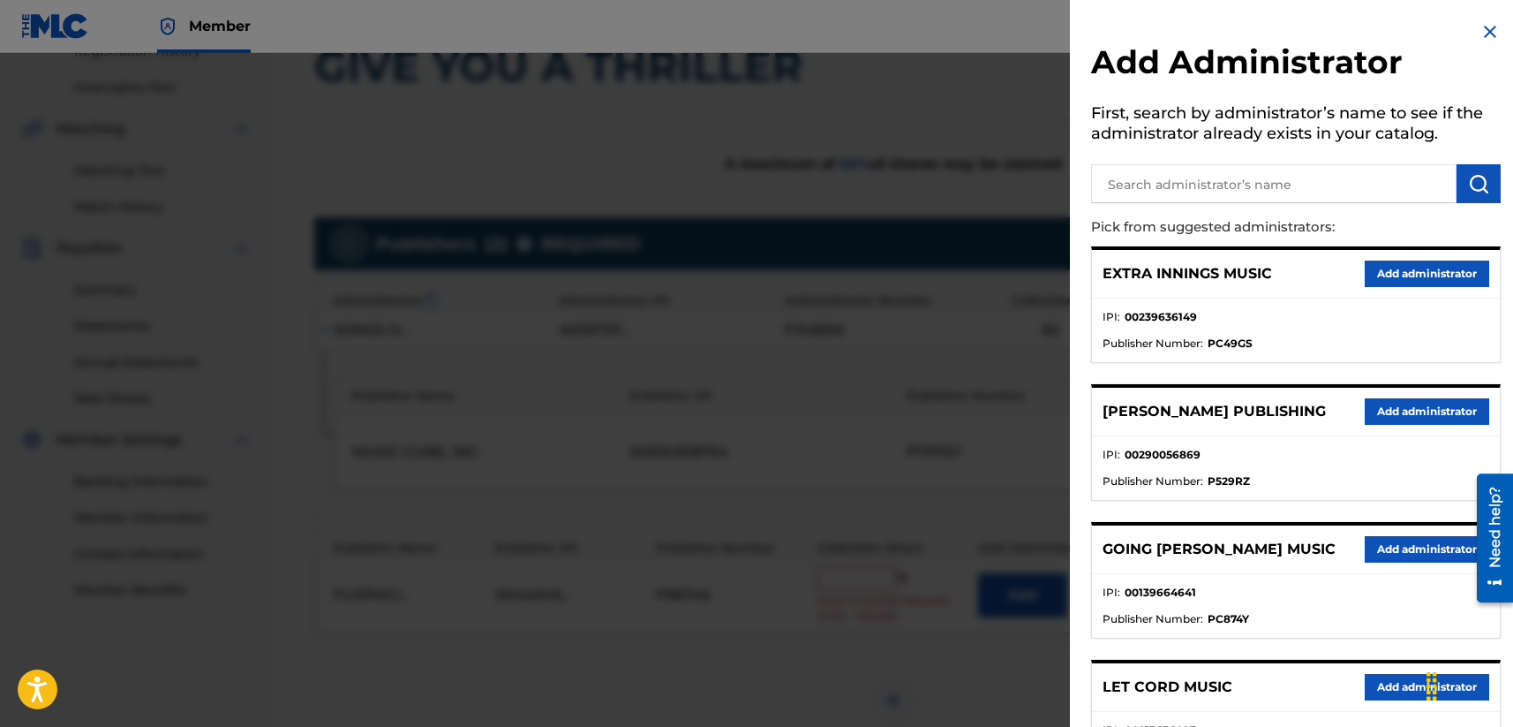
click at [1182, 187] on input "text" at bounding box center [1273, 183] width 365 height 39
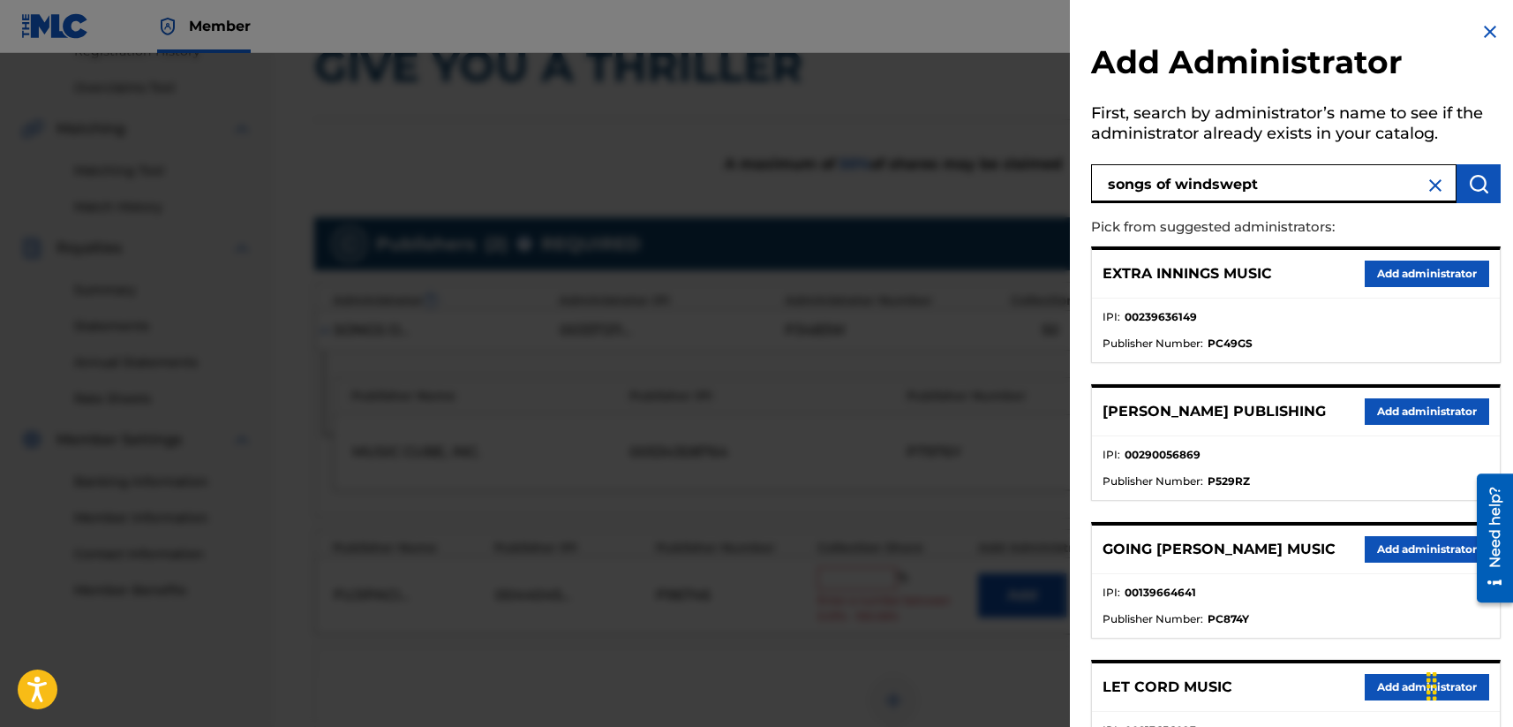
type input "songs of windswept"
click at [1277, 186] on img "submit" at bounding box center [1478, 183] width 21 height 21
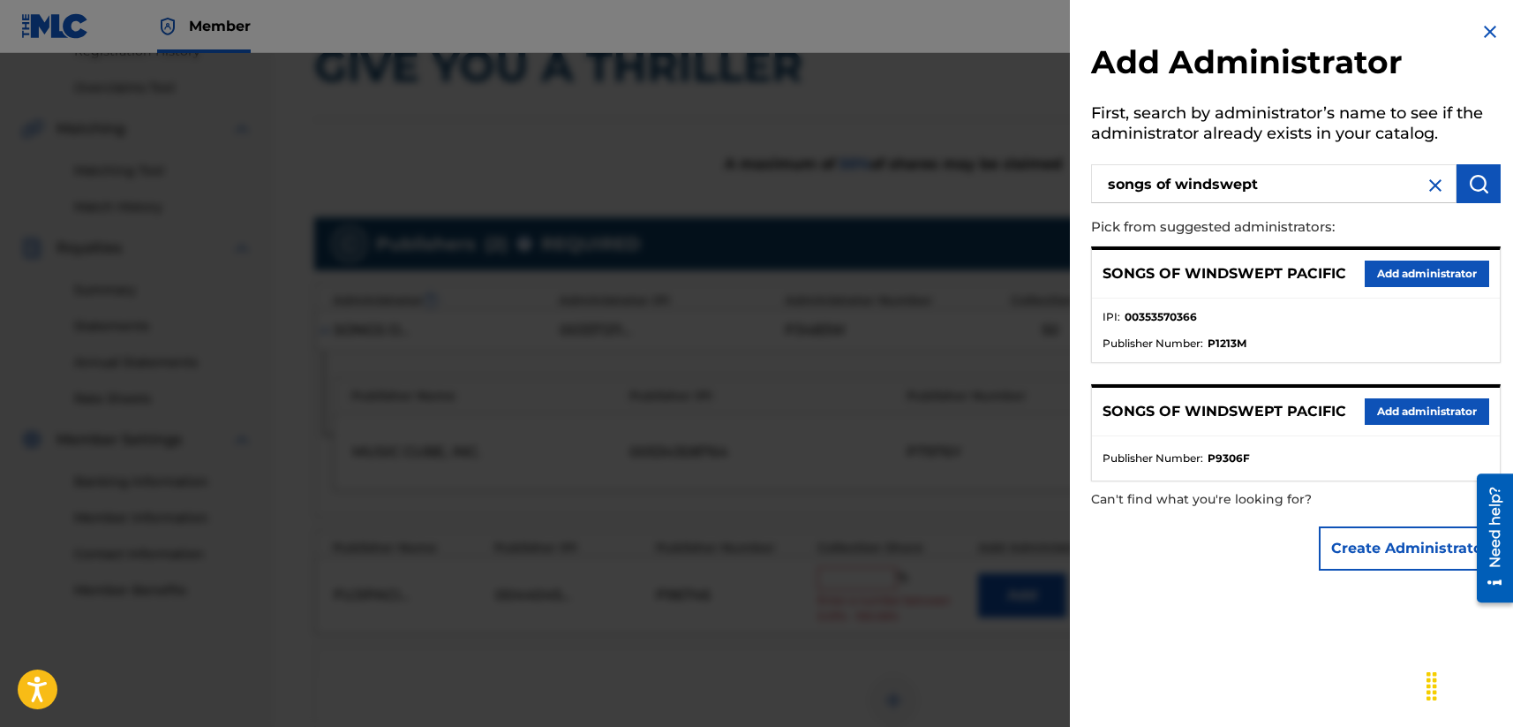
click at [1277, 267] on button "Add administrator" at bounding box center [1427, 273] width 124 height 26
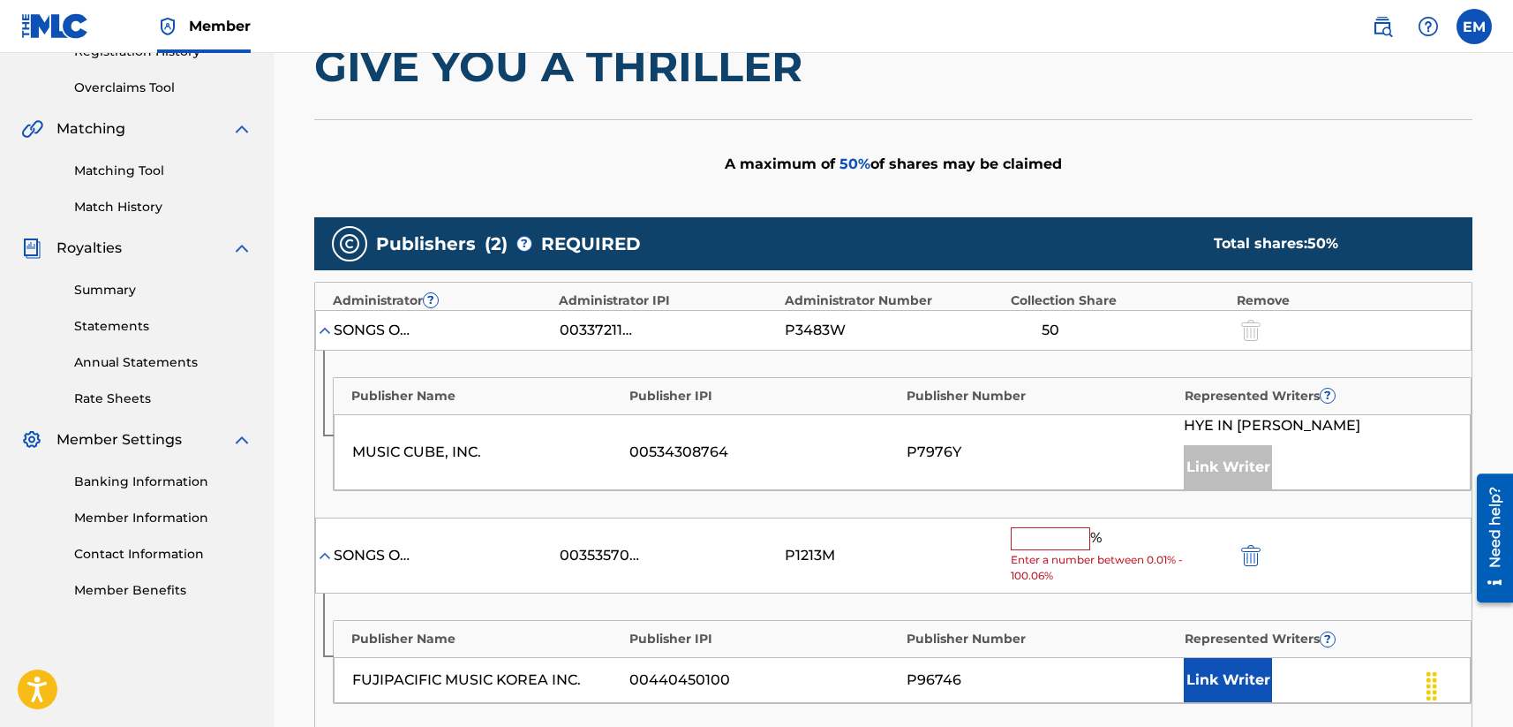
drag, startPoint x: 1052, startPoint y: 534, endPoint x: 1040, endPoint y: 543, distance: 15.2
click at [1052, 534] on input "text" at bounding box center [1050, 538] width 79 height 23
click at [1042, 532] on input "text" at bounding box center [1050, 538] width 79 height 23
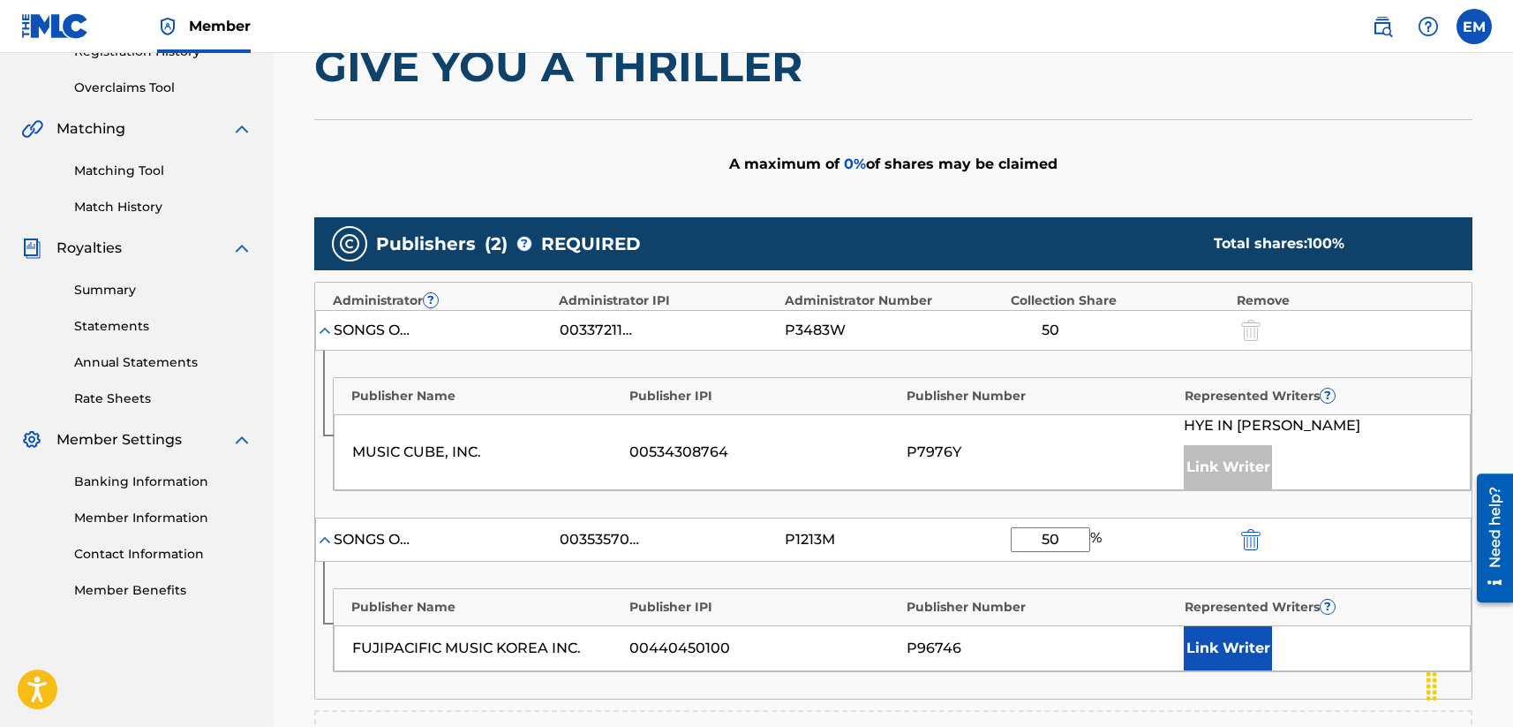
type input "50"
click at [1205, 628] on button "Link Writer" at bounding box center [1228, 648] width 88 height 44
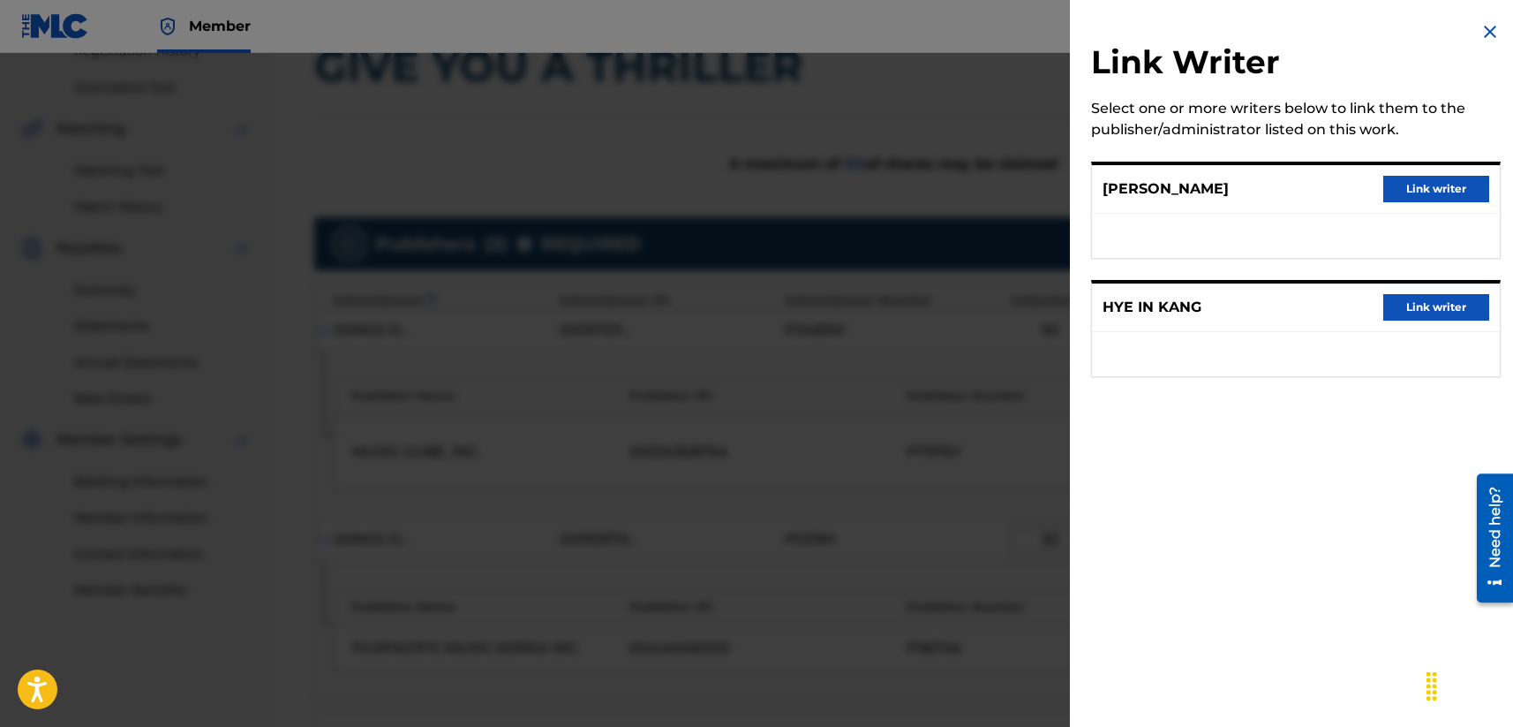
click at [1277, 305] on button "Link writer" at bounding box center [1436, 307] width 106 height 26
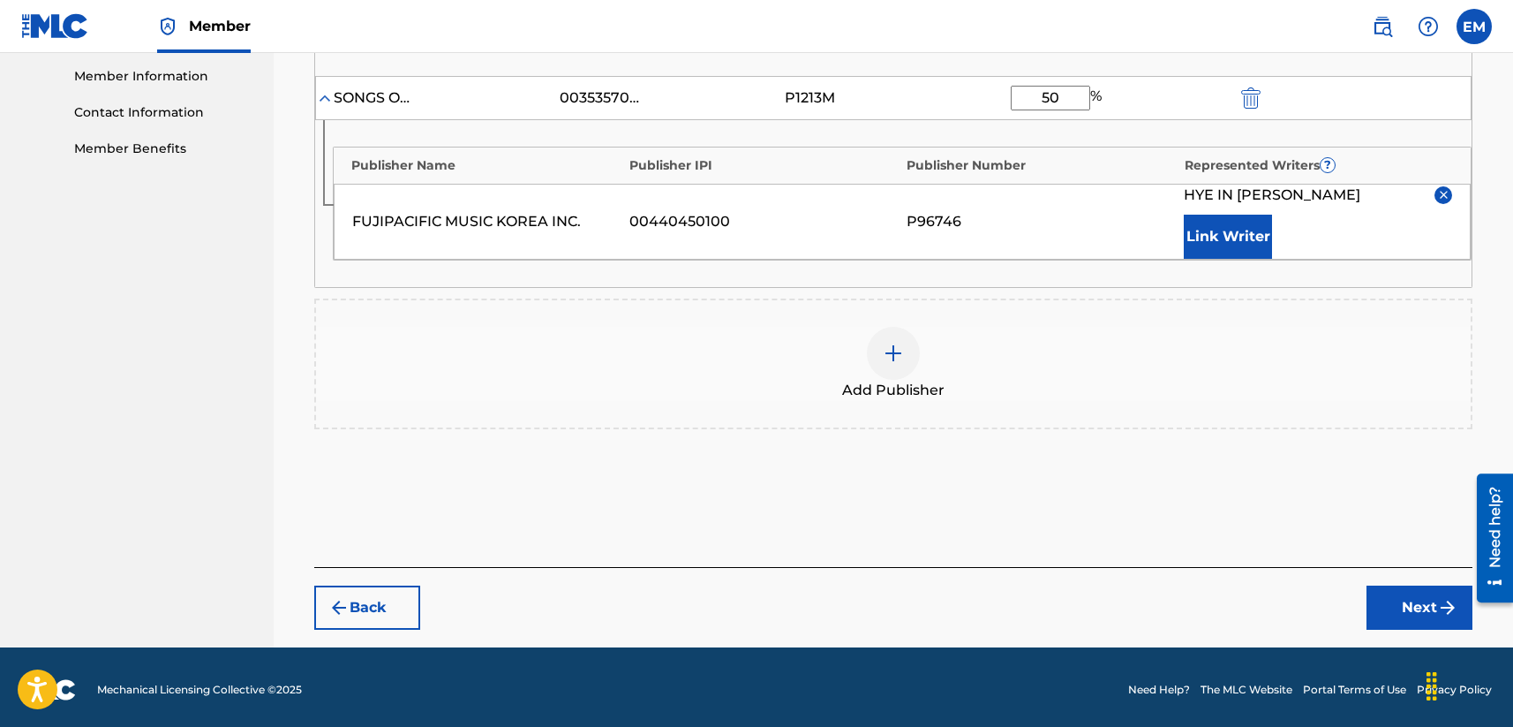
click at [1277, 606] on button "Next" at bounding box center [1420, 607] width 106 height 44
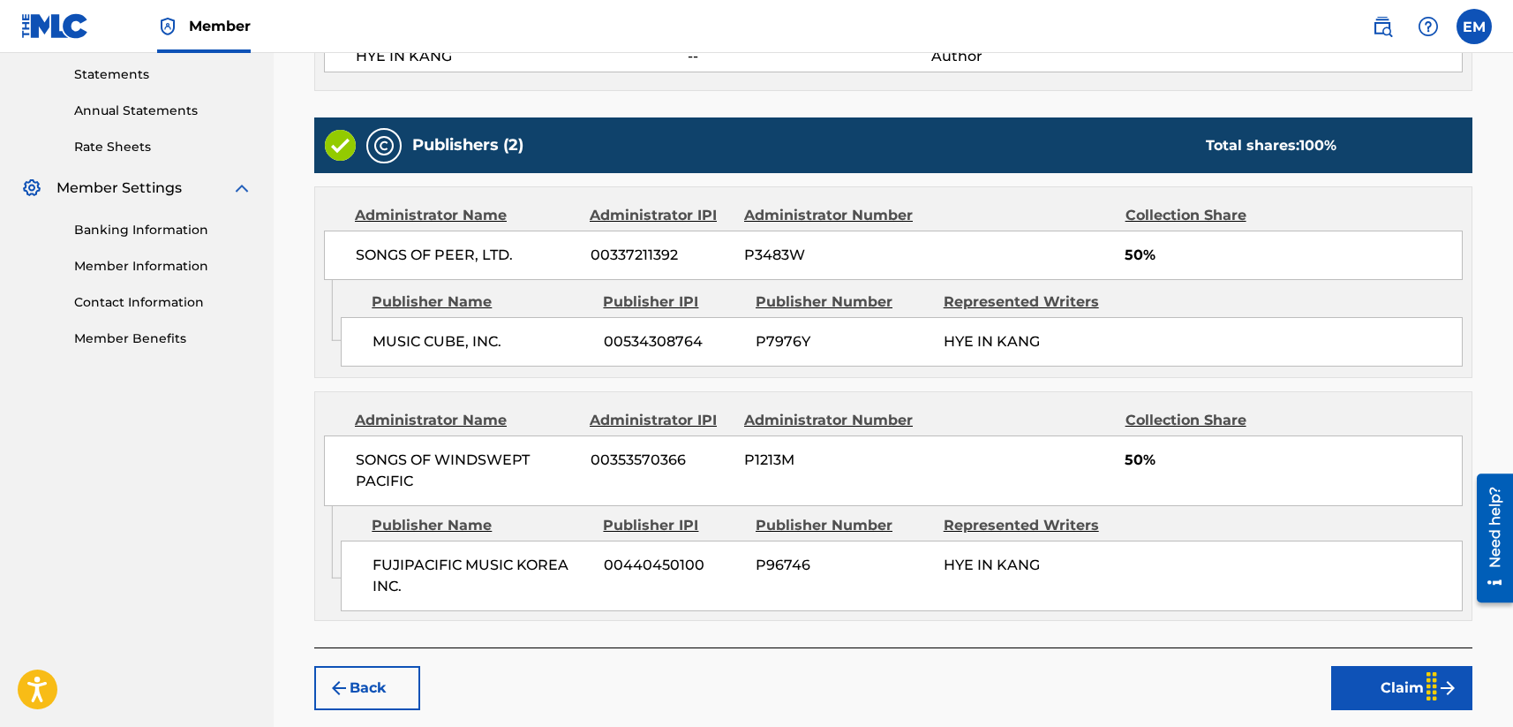
scroll to position [609, 0]
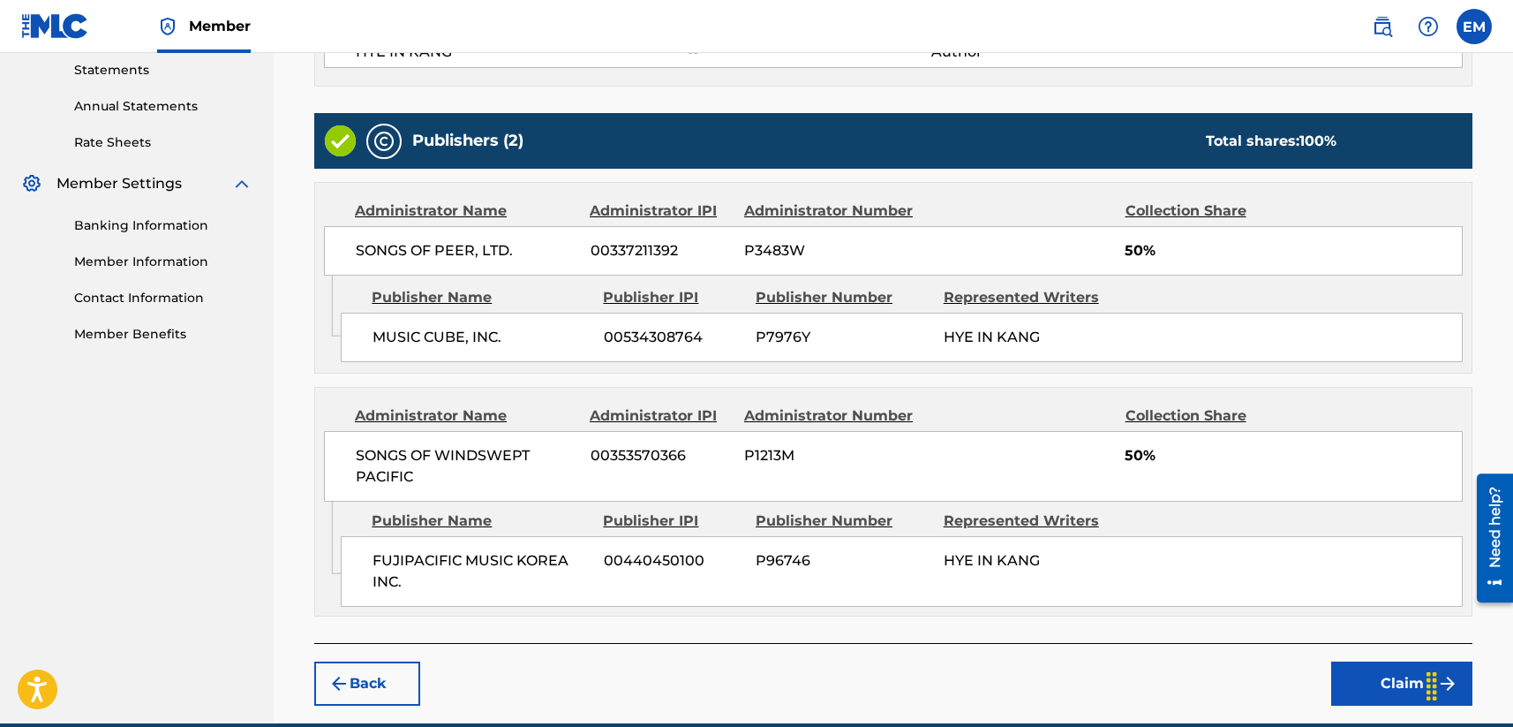
click at [363, 668] on button "Back" at bounding box center [367, 683] width 106 height 44
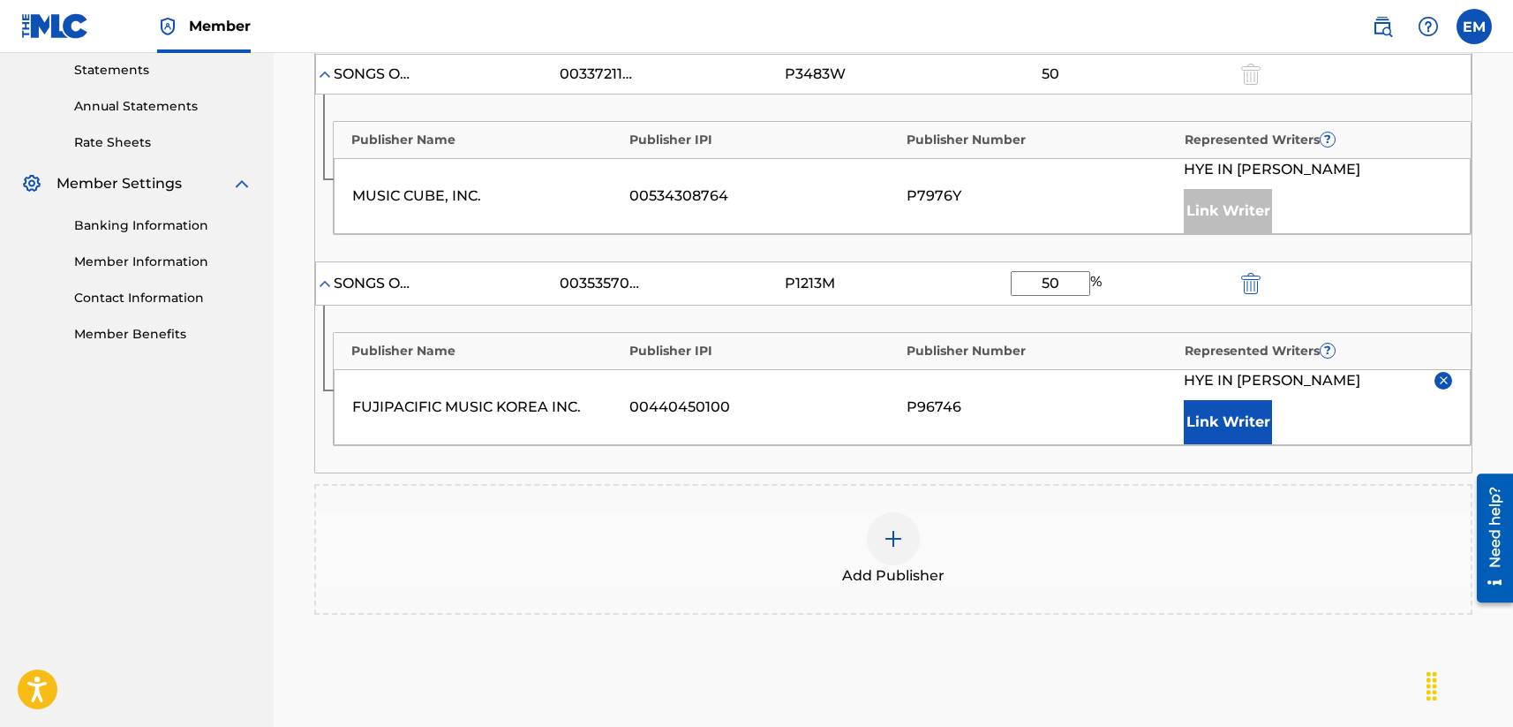
click at [1210, 424] on button "Link Writer" at bounding box center [1228, 422] width 88 height 44
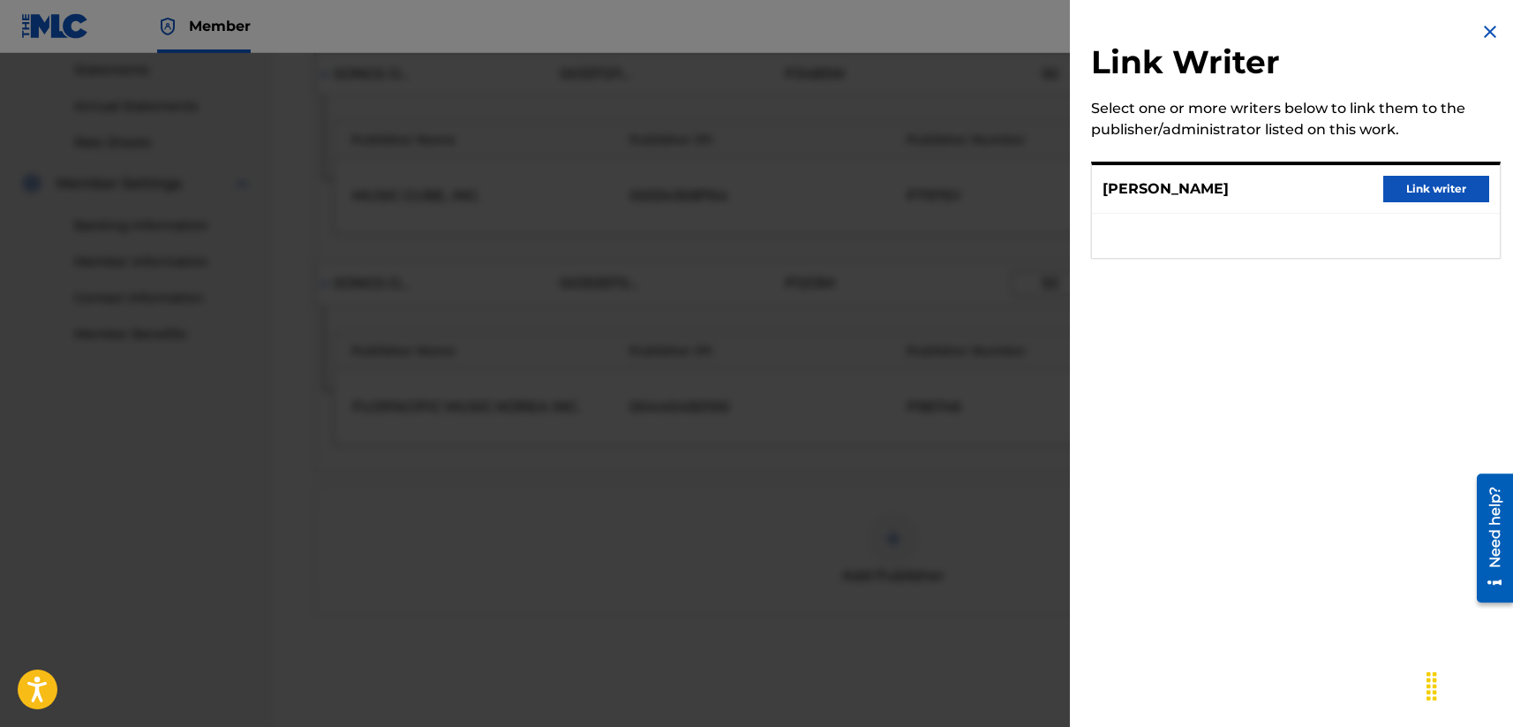
click at [1277, 184] on button "Link writer" at bounding box center [1436, 189] width 106 height 26
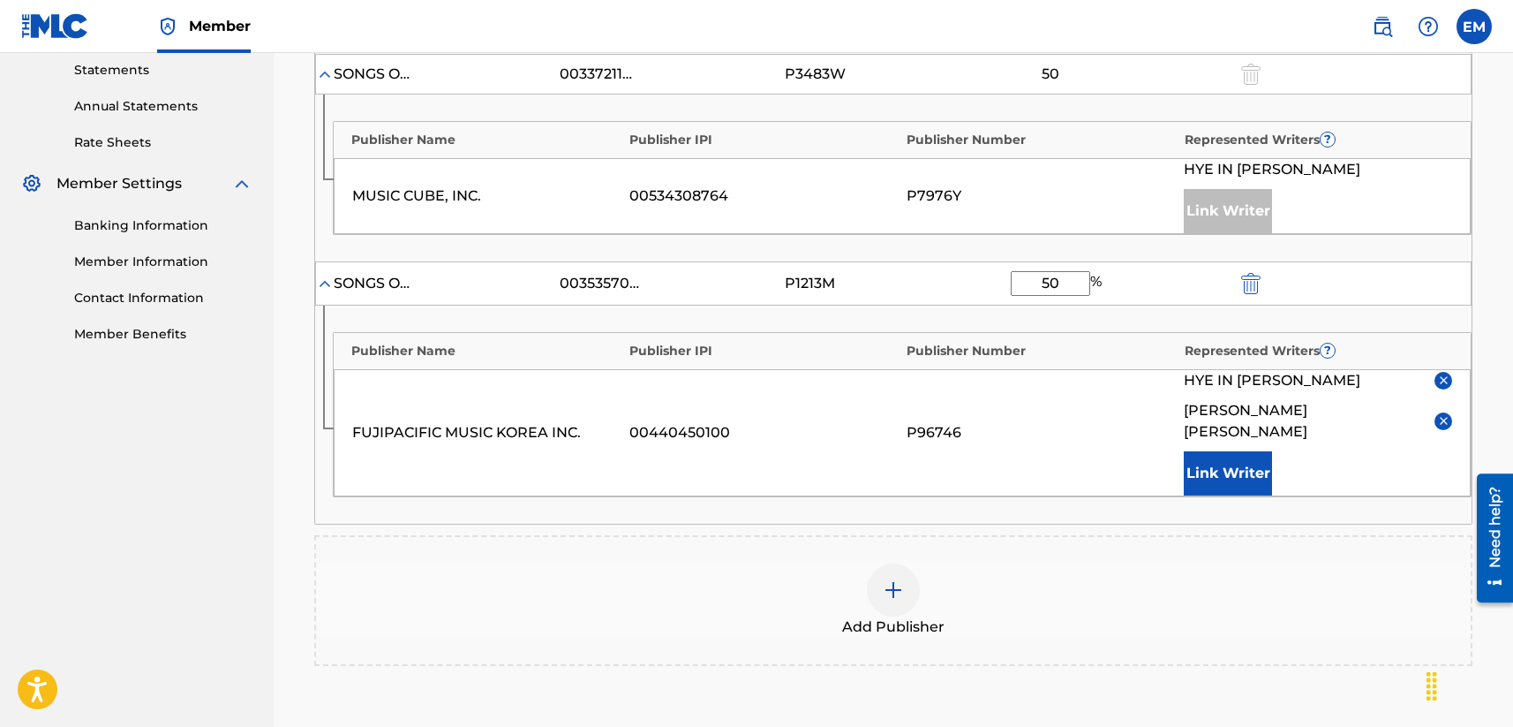
click at [1277, 377] on img at bounding box center [1443, 379] width 13 height 13
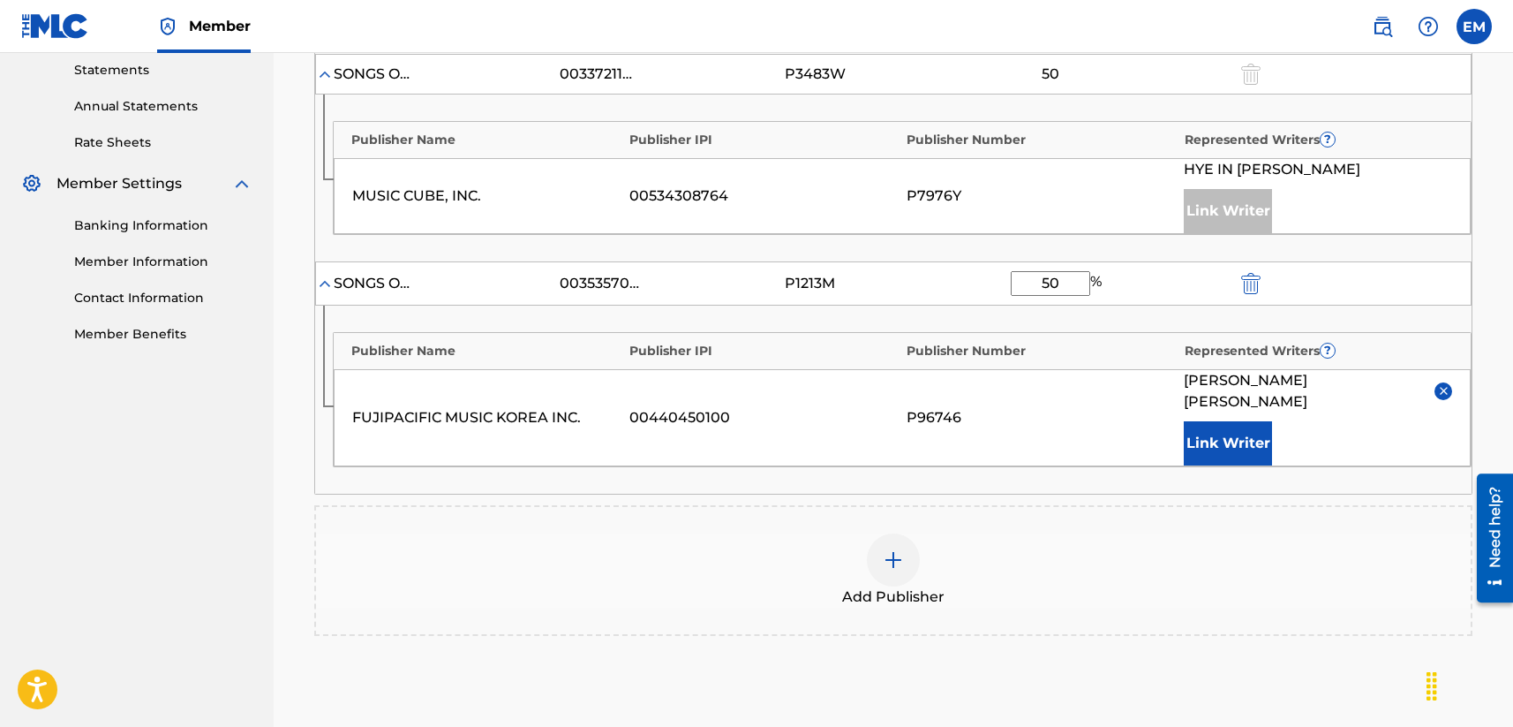
click at [1035, 462] on div "Publisher Name Publisher IPI Publisher Number Represented Writers ? FUJIPACIFIC…" at bounding box center [893, 399] width 1157 height 188
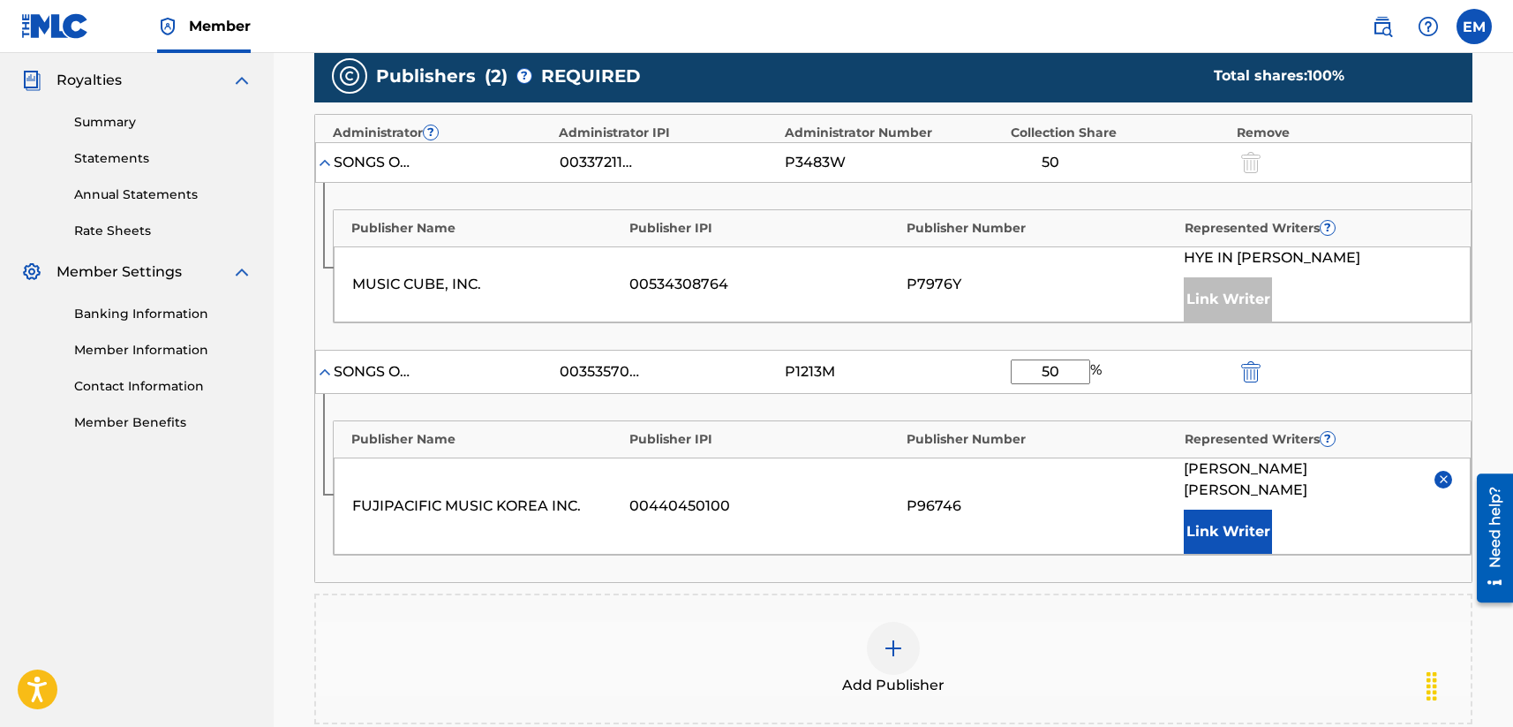
scroll to position [433, 0]
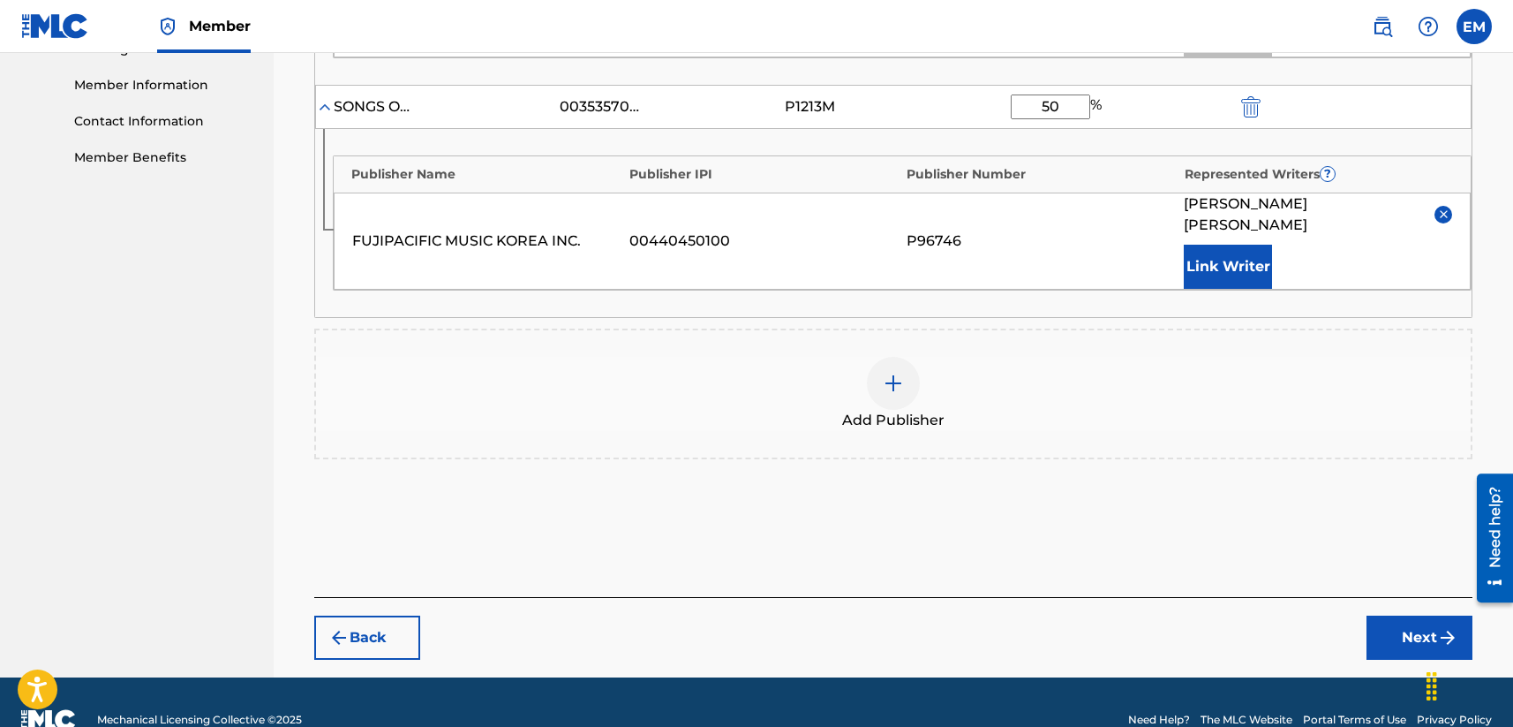
click at [1277, 615] on button "Next" at bounding box center [1420, 637] width 106 height 44
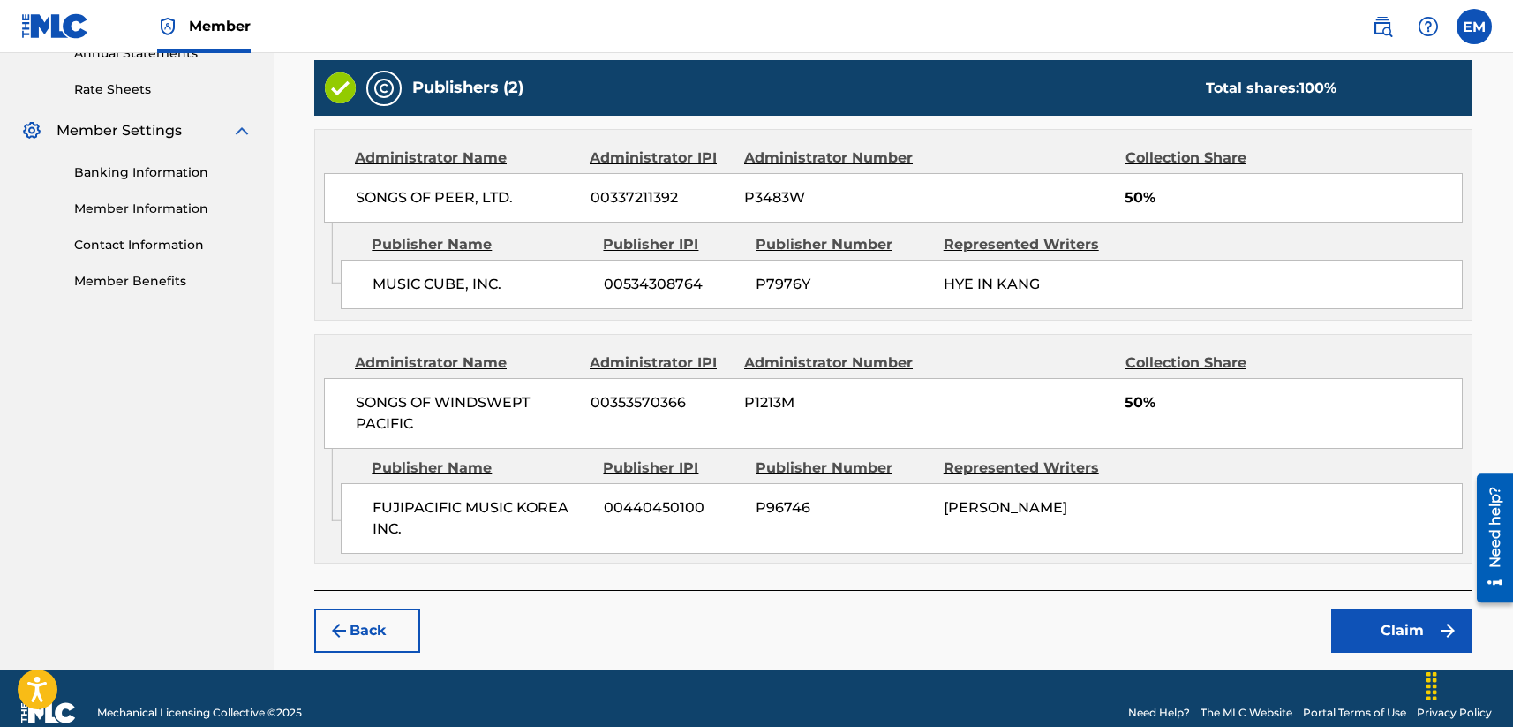
scroll to position [690, 0]
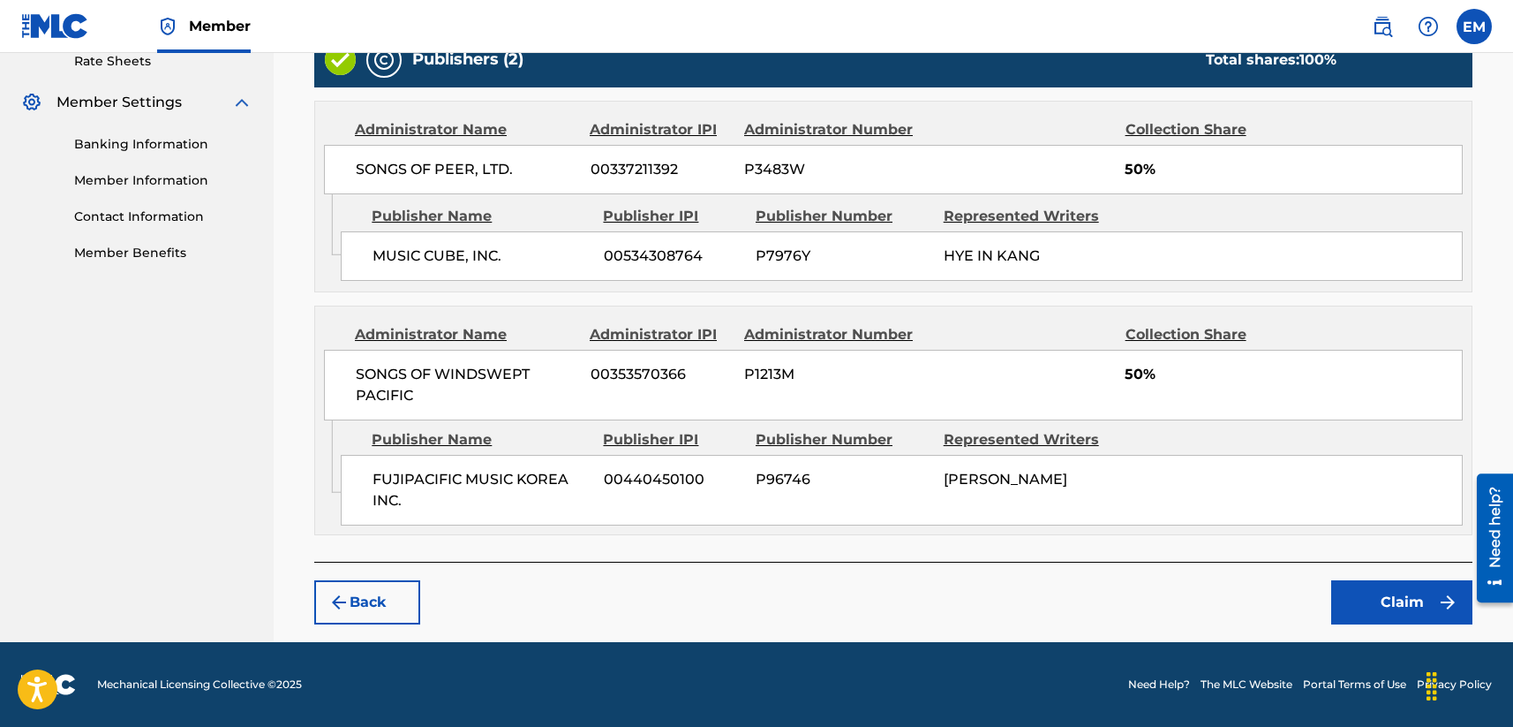
click at [1277, 596] on button "Claim" at bounding box center [1401, 602] width 141 height 44
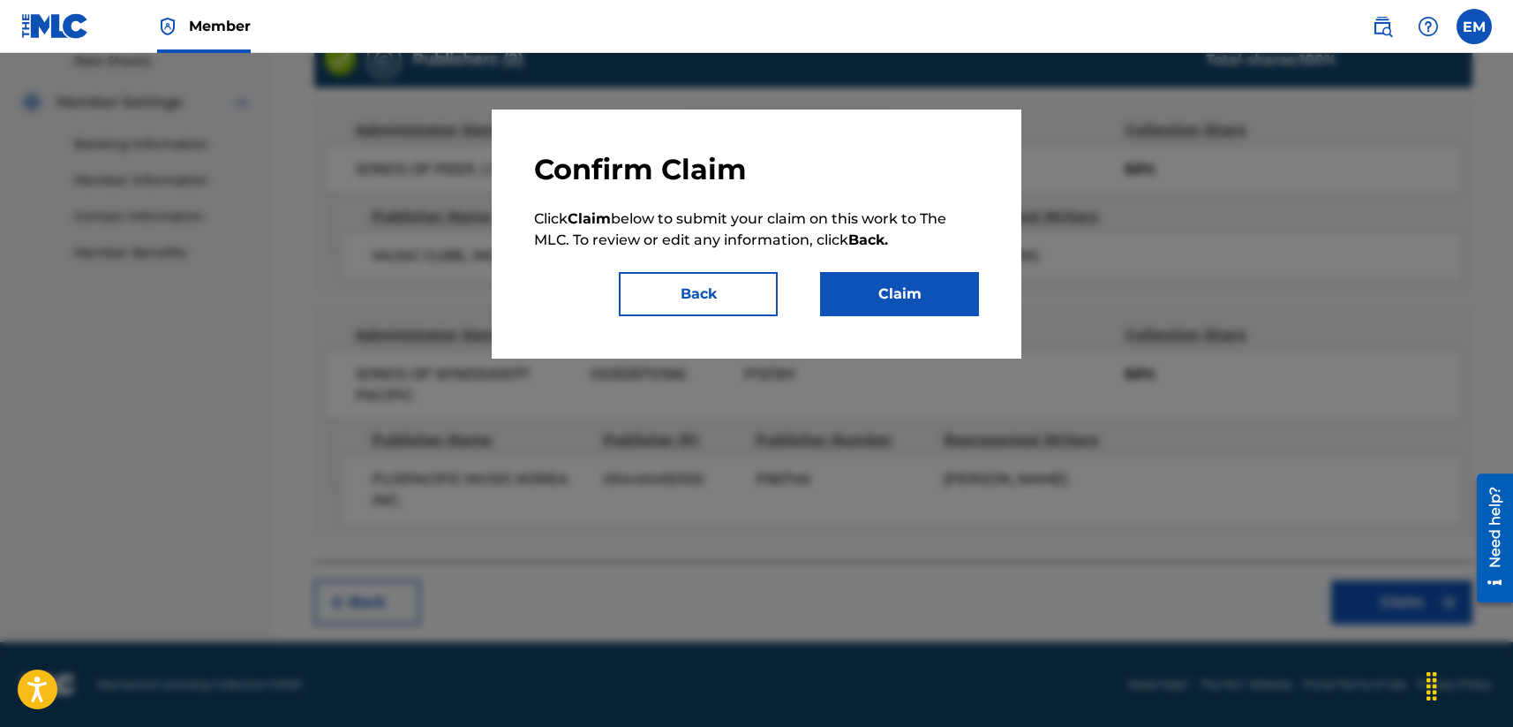
click at [900, 299] on button "Claim" at bounding box center [899, 294] width 159 height 44
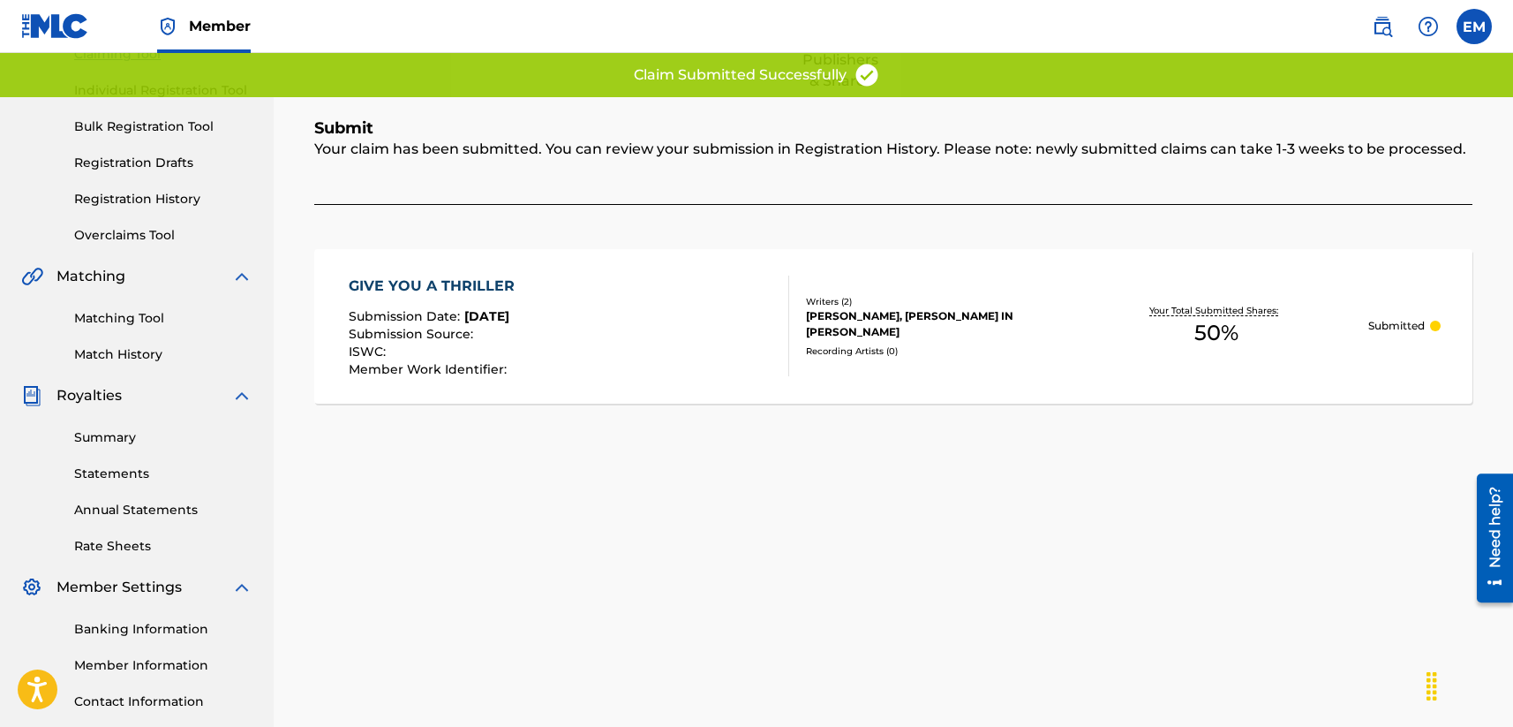
scroll to position [0, 0]
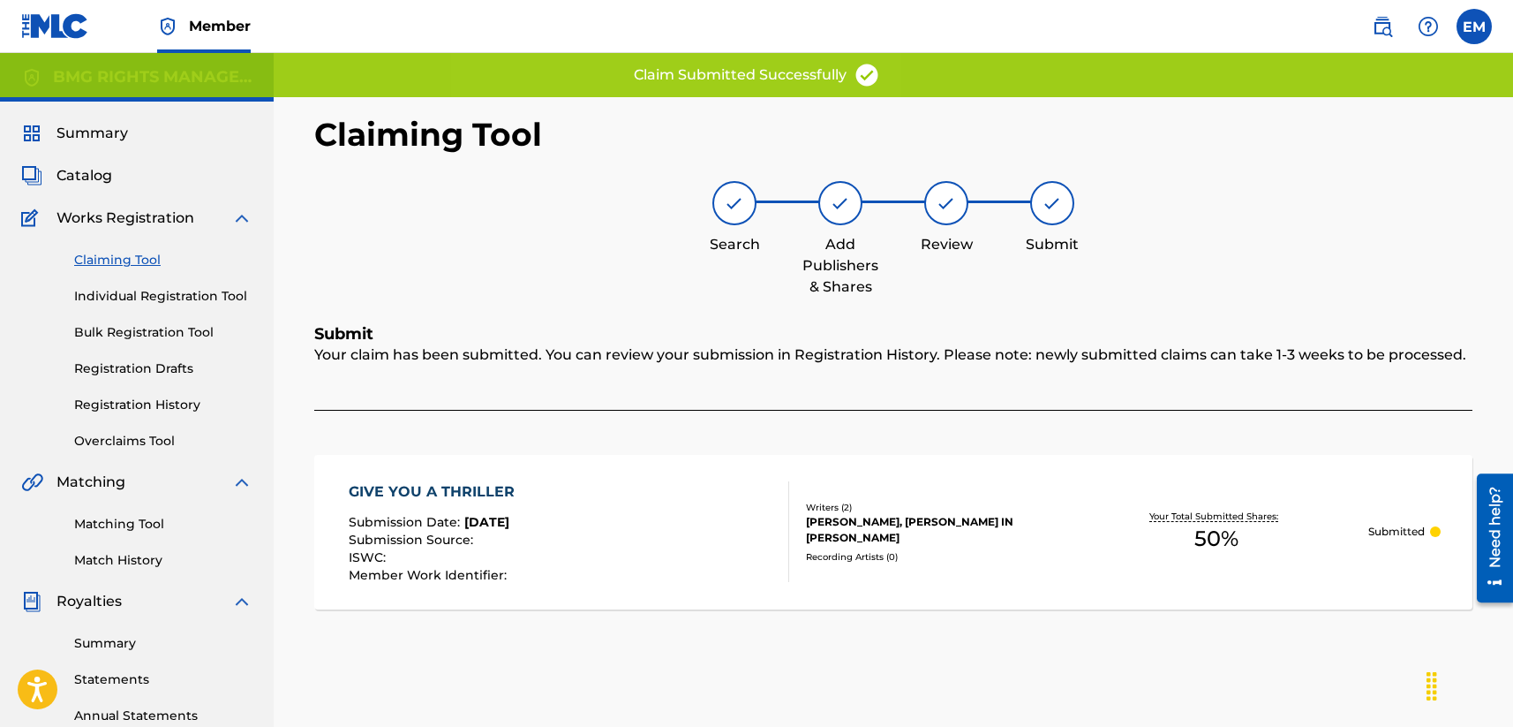
click at [124, 251] on link "Claiming Tool" at bounding box center [163, 260] width 178 height 19
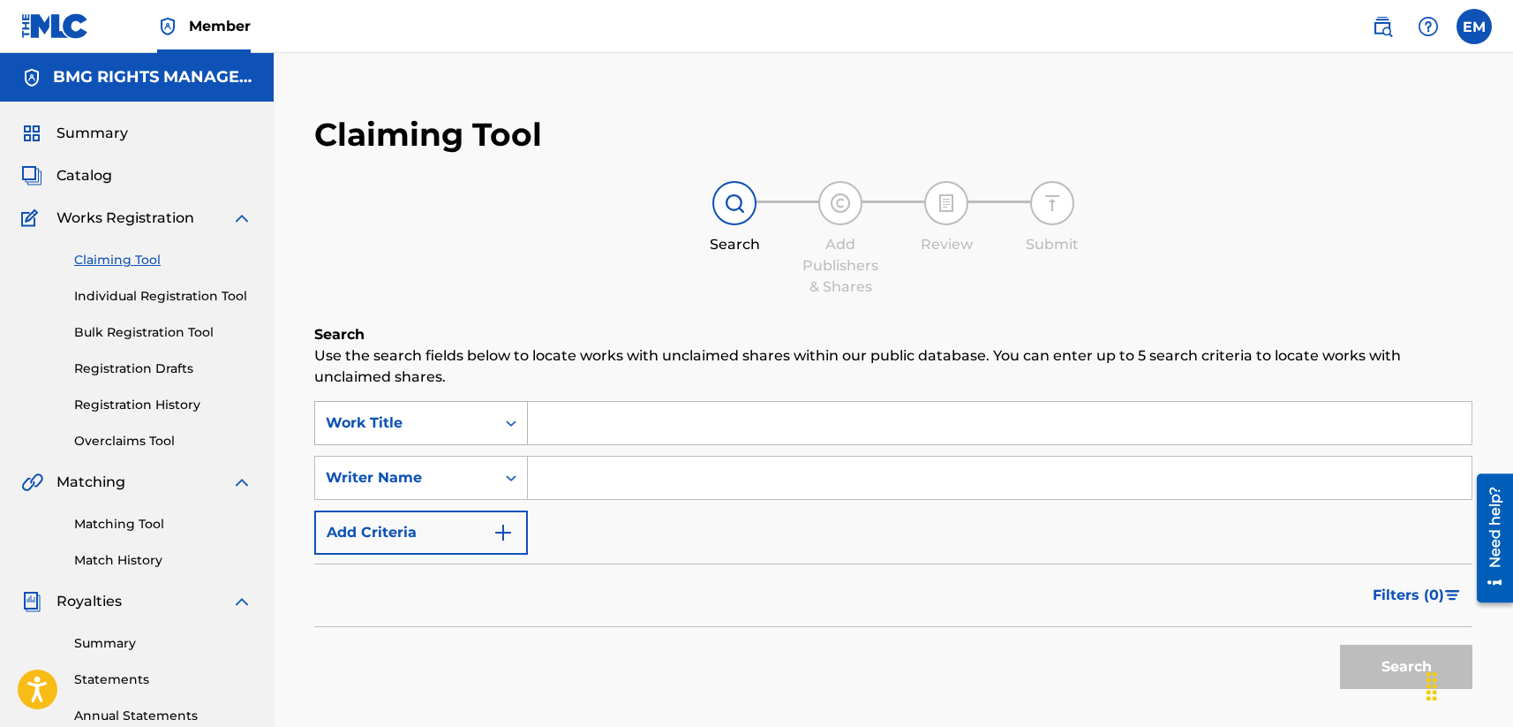
click at [475, 411] on div "Work Title" at bounding box center [405, 423] width 180 height 34
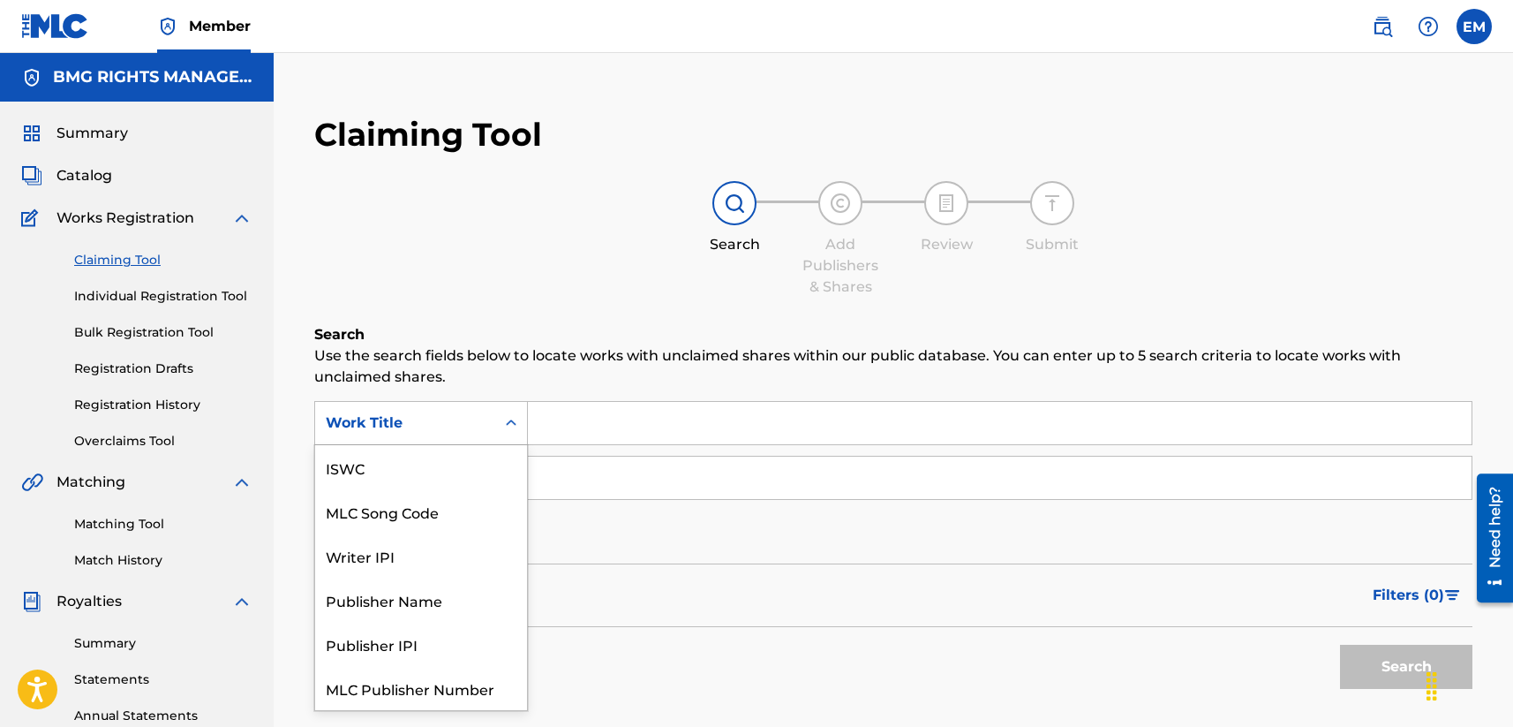
scroll to position [44, 0]
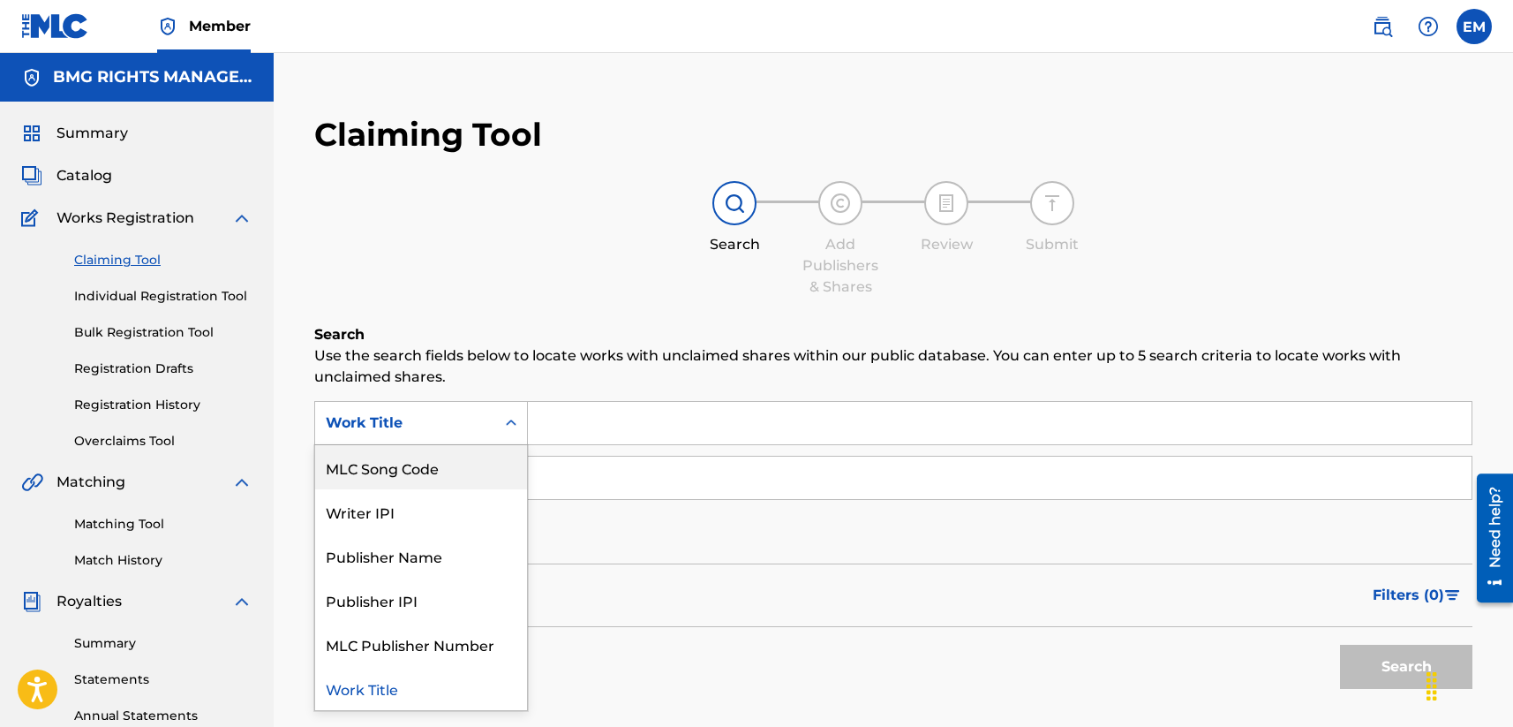
click at [432, 478] on div "MLC Song Code" at bounding box center [421, 467] width 212 height 44
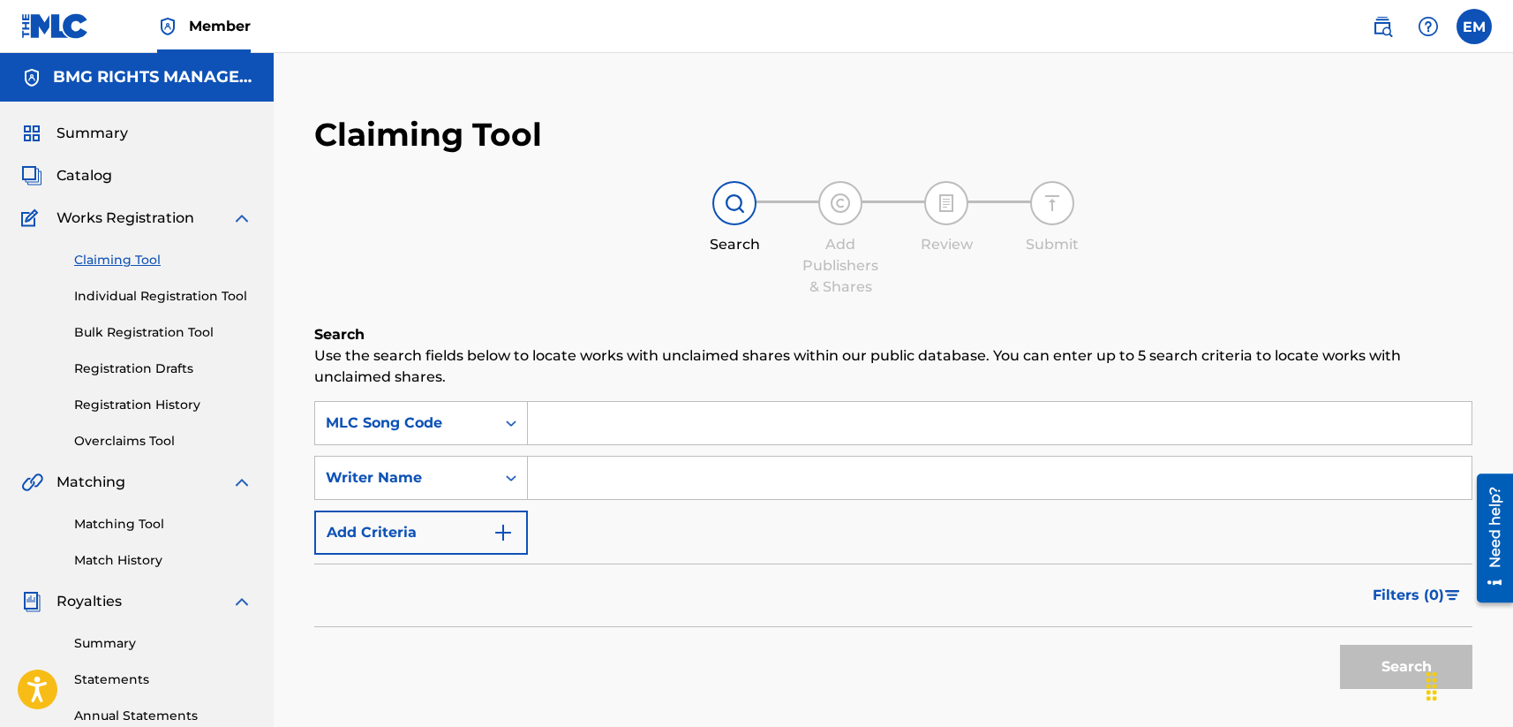
drag, startPoint x: 492, startPoint y: 449, endPoint x: 584, endPoint y: 433, distance: 93.3
click at [584, 433] on input "Search Form" at bounding box center [1000, 423] width 944 height 42
paste input "3U3JW0"
type input "3U3JW0"
drag, startPoint x: 766, startPoint y: 366, endPoint x: 1052, endPoint y: 504, distance: 317.5
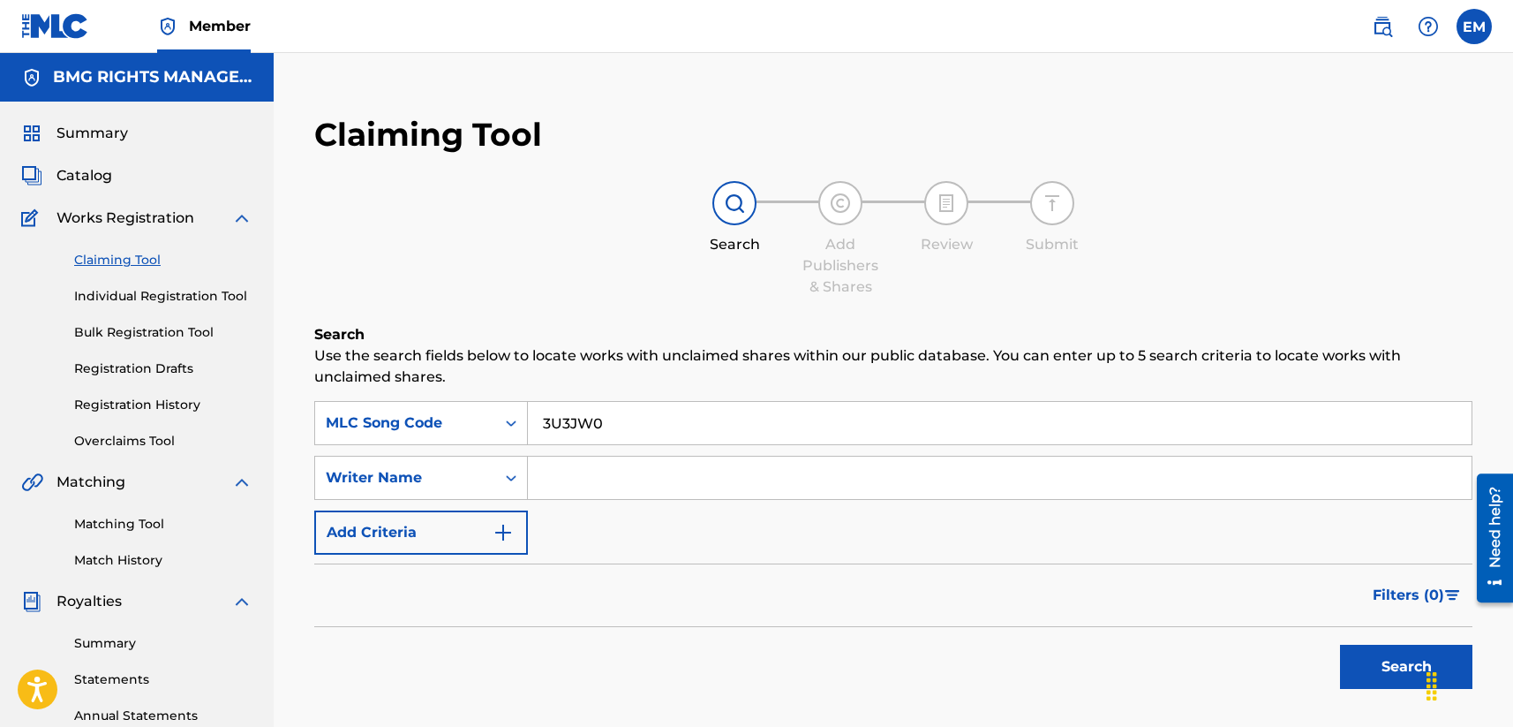
click at [767, 366] on p "Use the search fields below to locate works with unclaimed shares within our pu…" at bounding box center [893, 366] width 1158 height 42
click at [1277, 662] on button "Search" at bounding box center [1406, 666] width 132 height 44
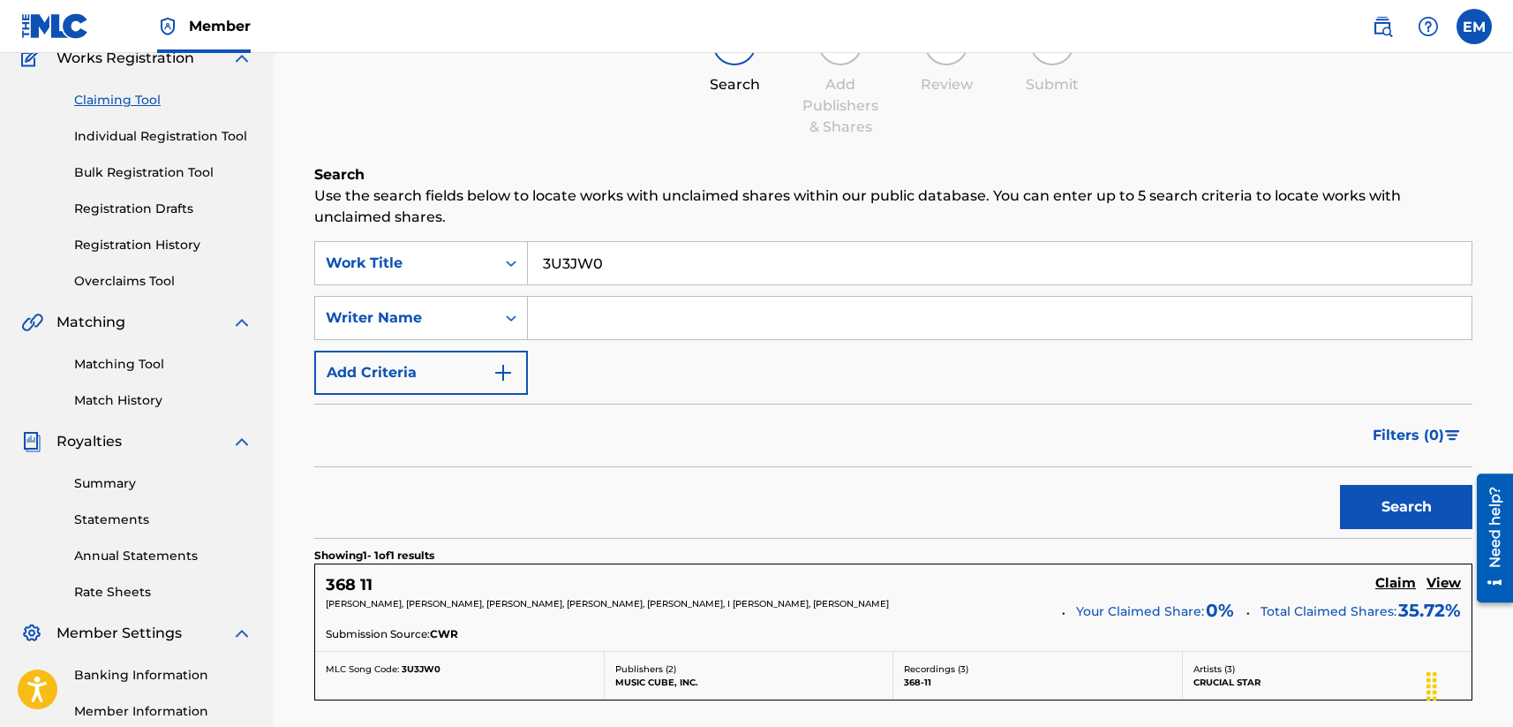
scroll to position [353, 0]
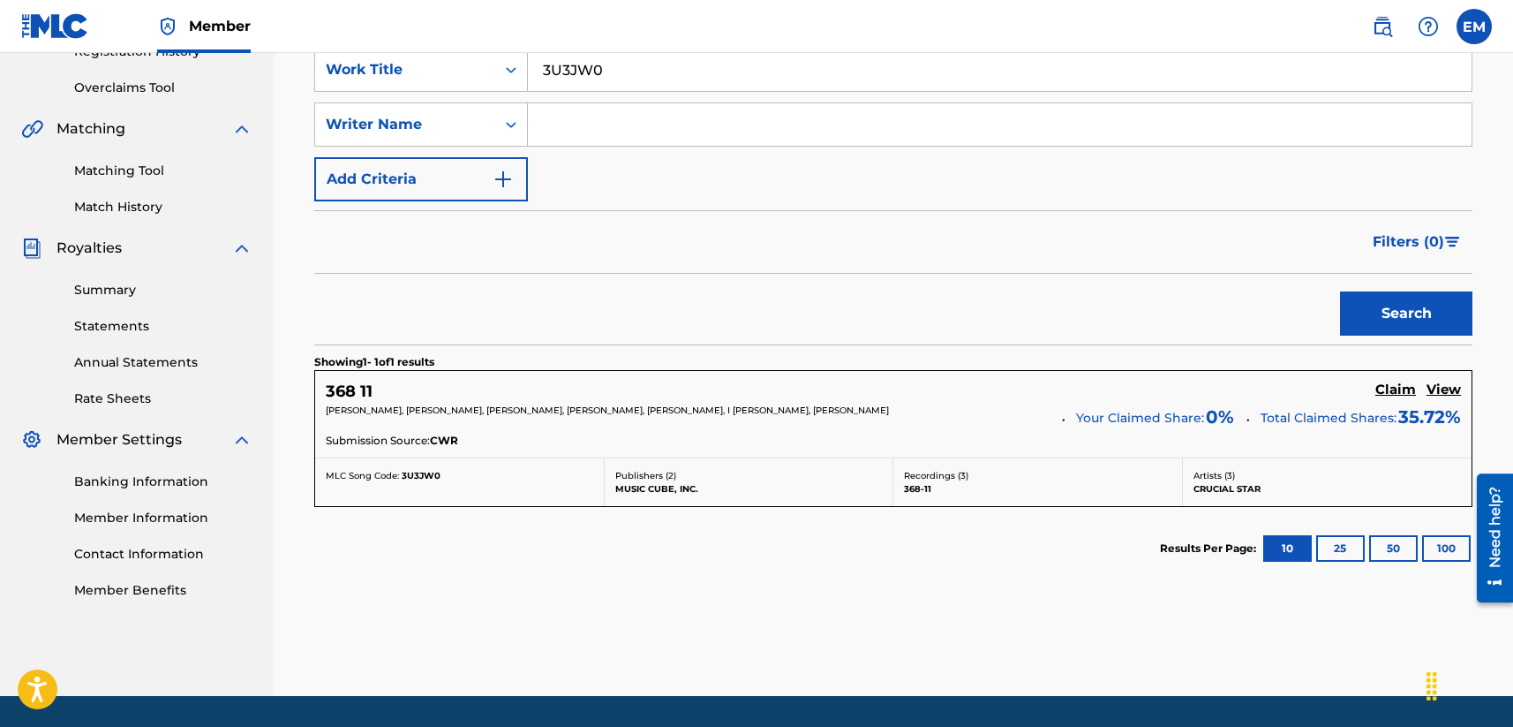
click at [1277, 387] on h5 "Claim" at bounding box center [1395, 389] width 41 height 17
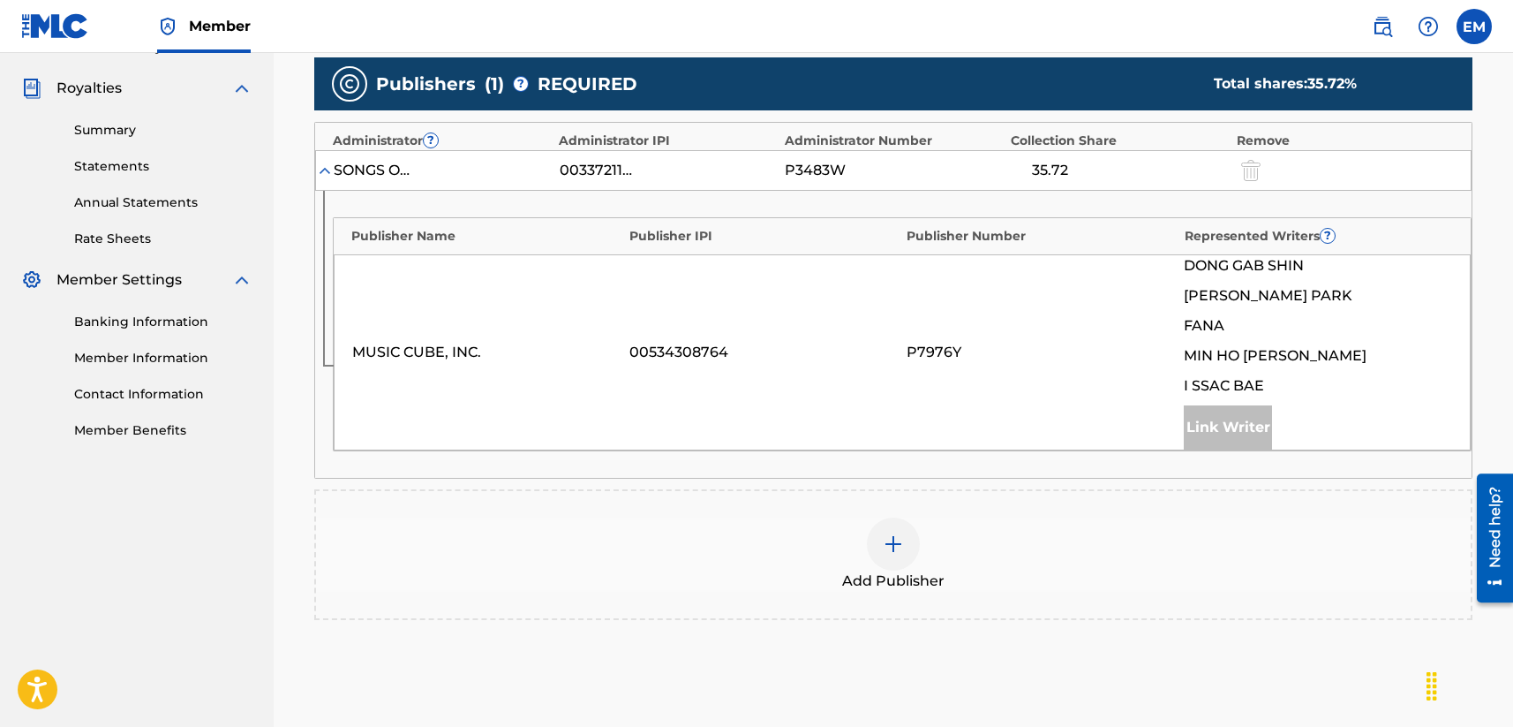
scroll to position [706, 0]
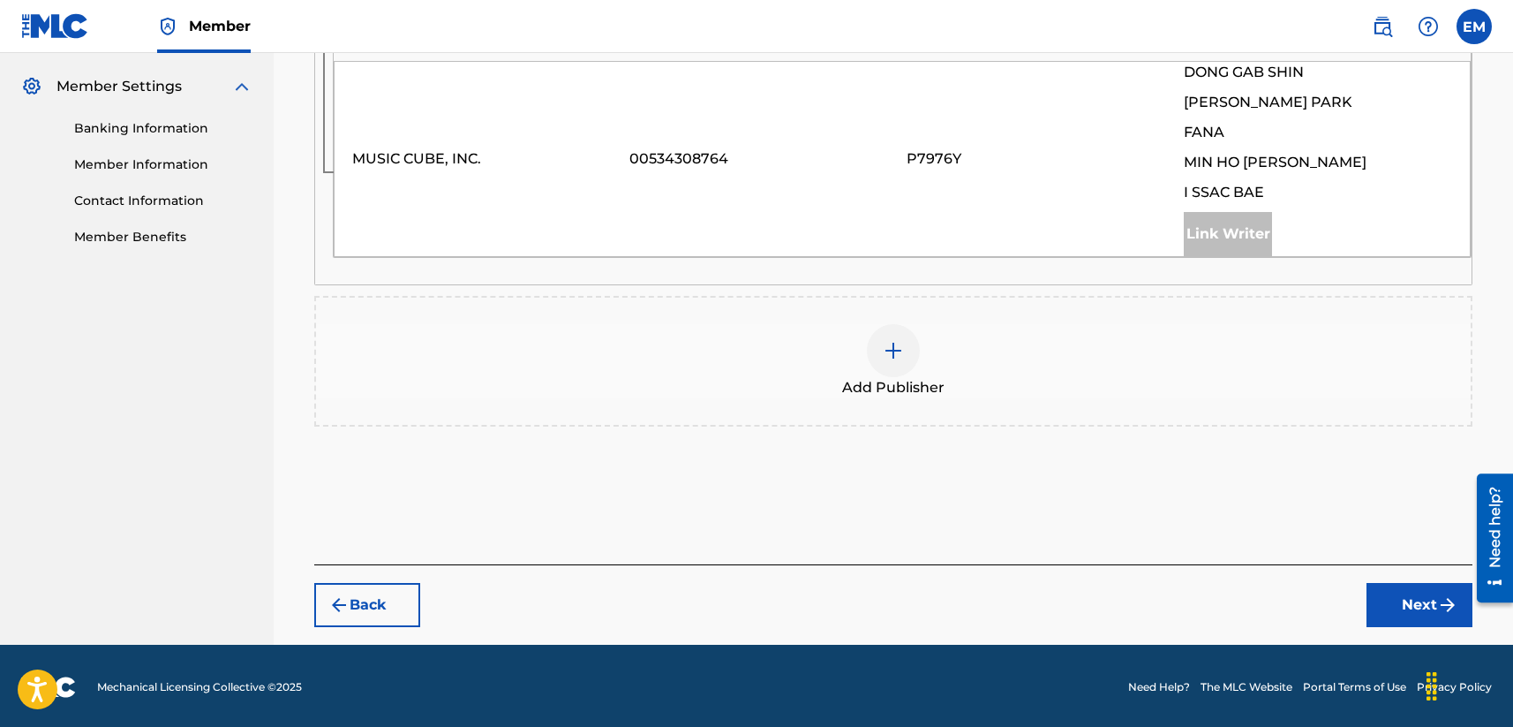
click at [901, 351] on img at bounding box center [893, 350] width 21 height 21
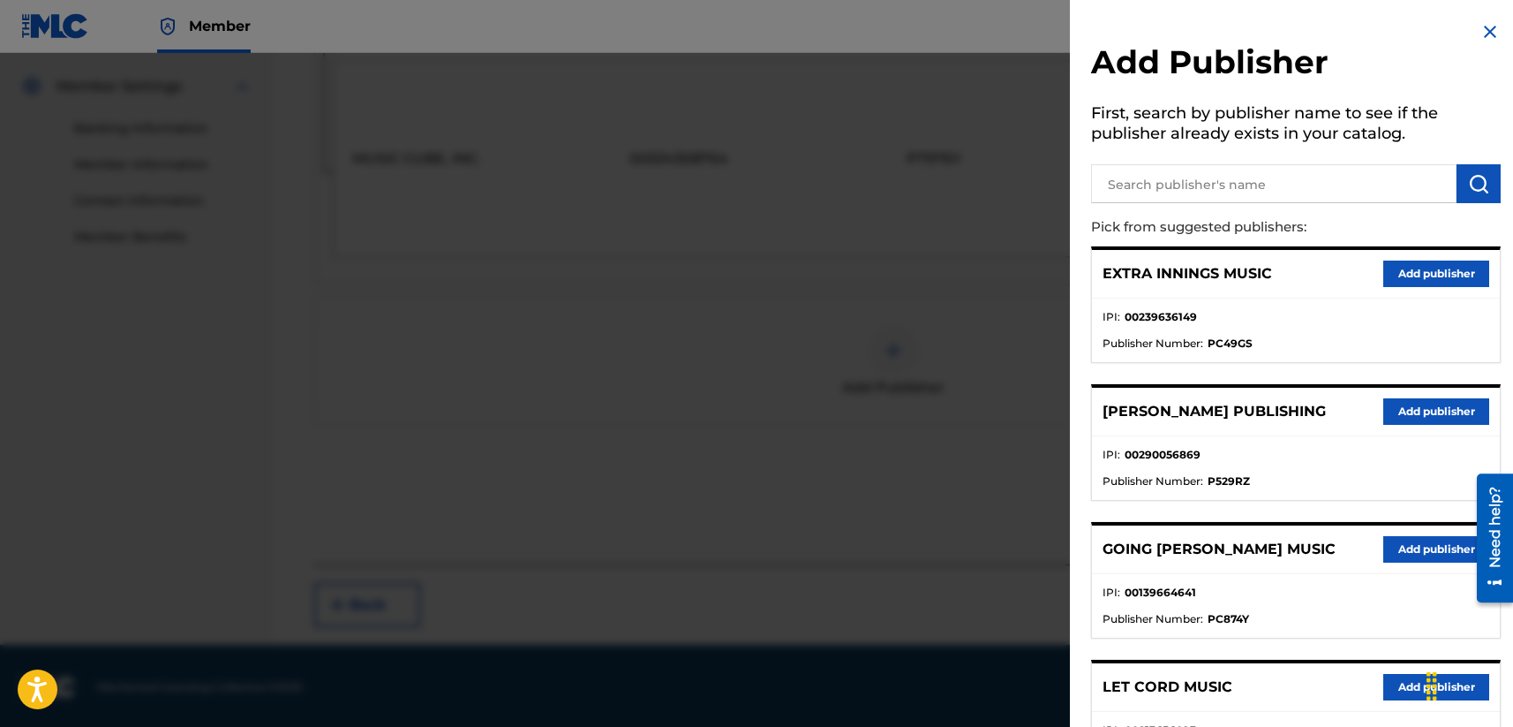
click at [1277, 175] on input "text" at bounding box center [1273, 183] width 365 height 39
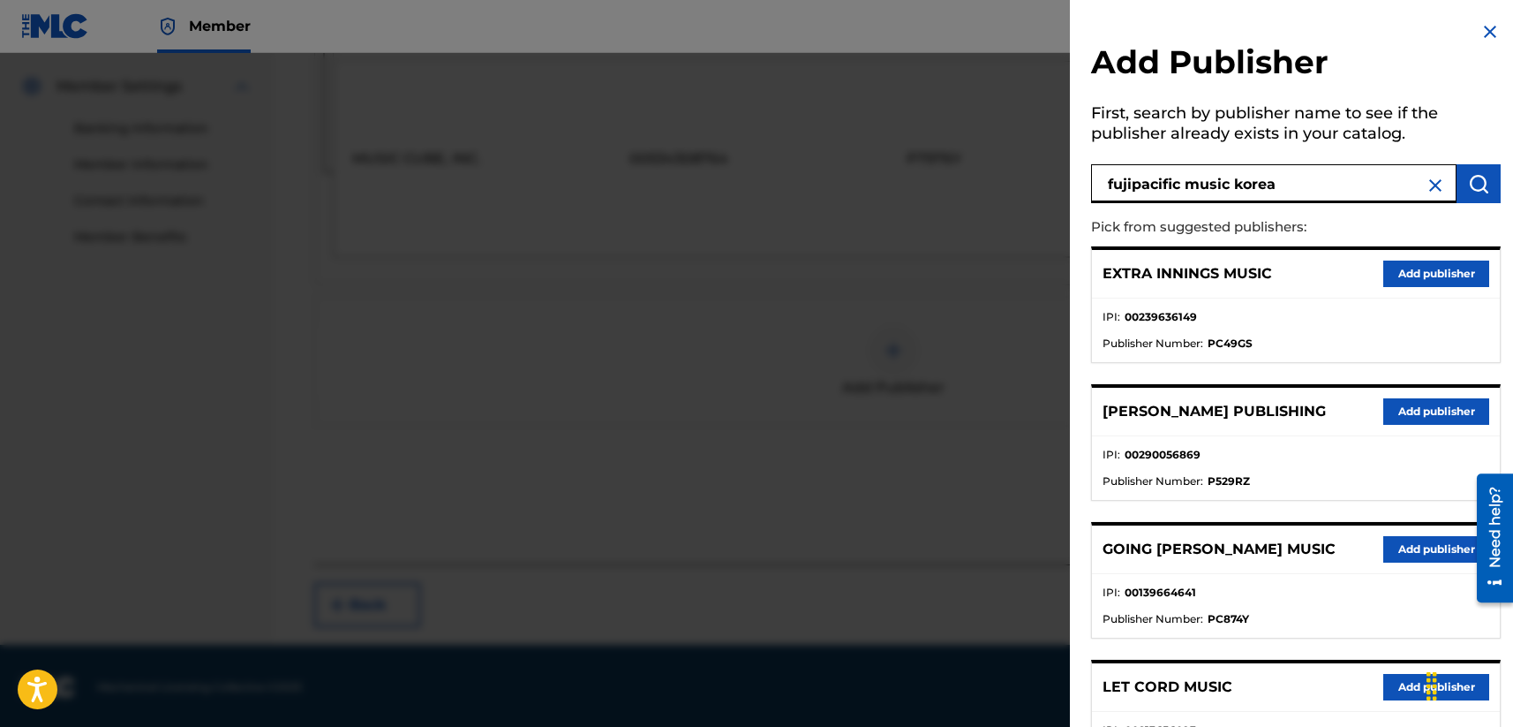
type input "fujipacific music korea"
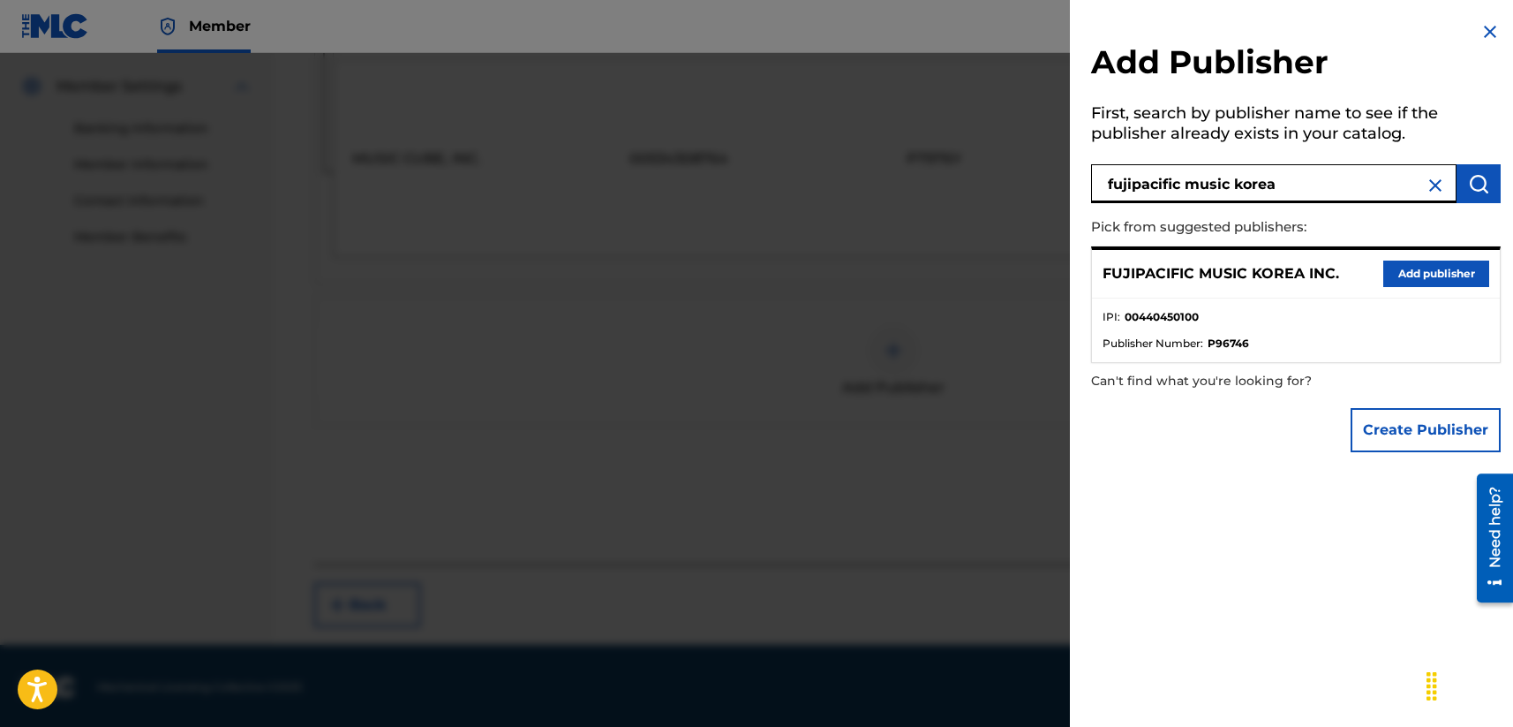
click at [1277, 271] on button "Add publisher" at bounding box center [1436, 273] width 106 height 26
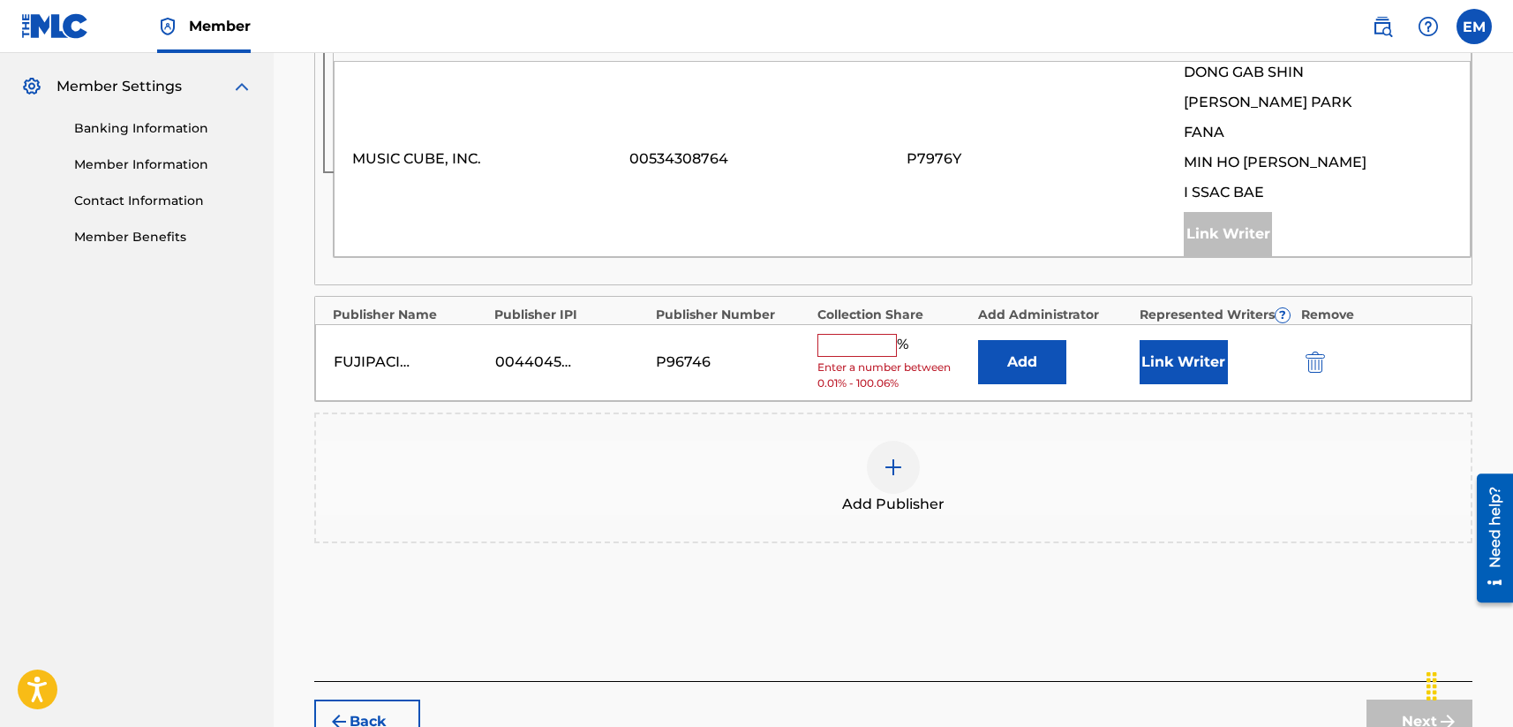
click at [1022, 352] on button "Add" at bounding box center [1022, 362] width 88 height 44
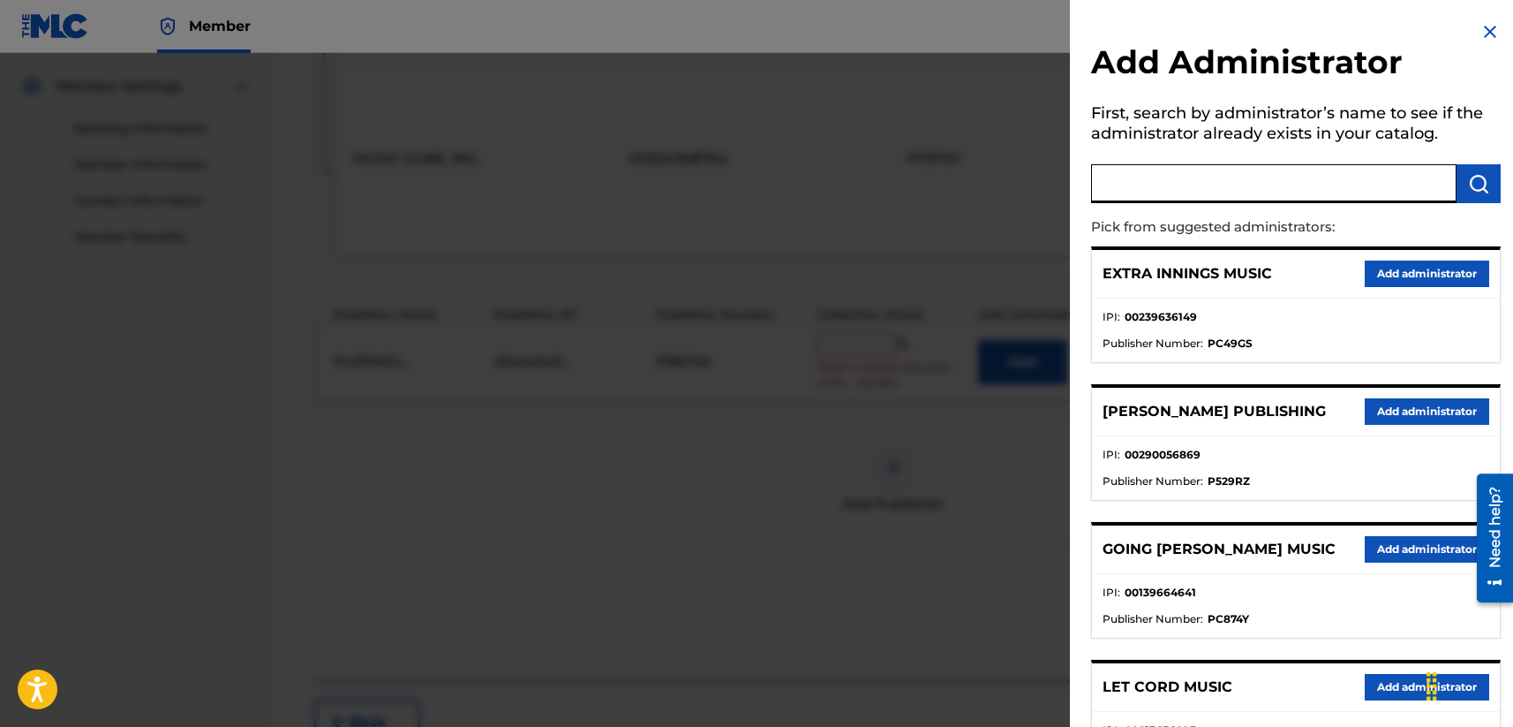
click at [1137, 191] on input "text" at bounding box center [1273, 183] width 365 height 39
type input "songs of windswept"
click at [1277, 185] on img "submit" at bounding box center [1478, 183] width 21 height 21
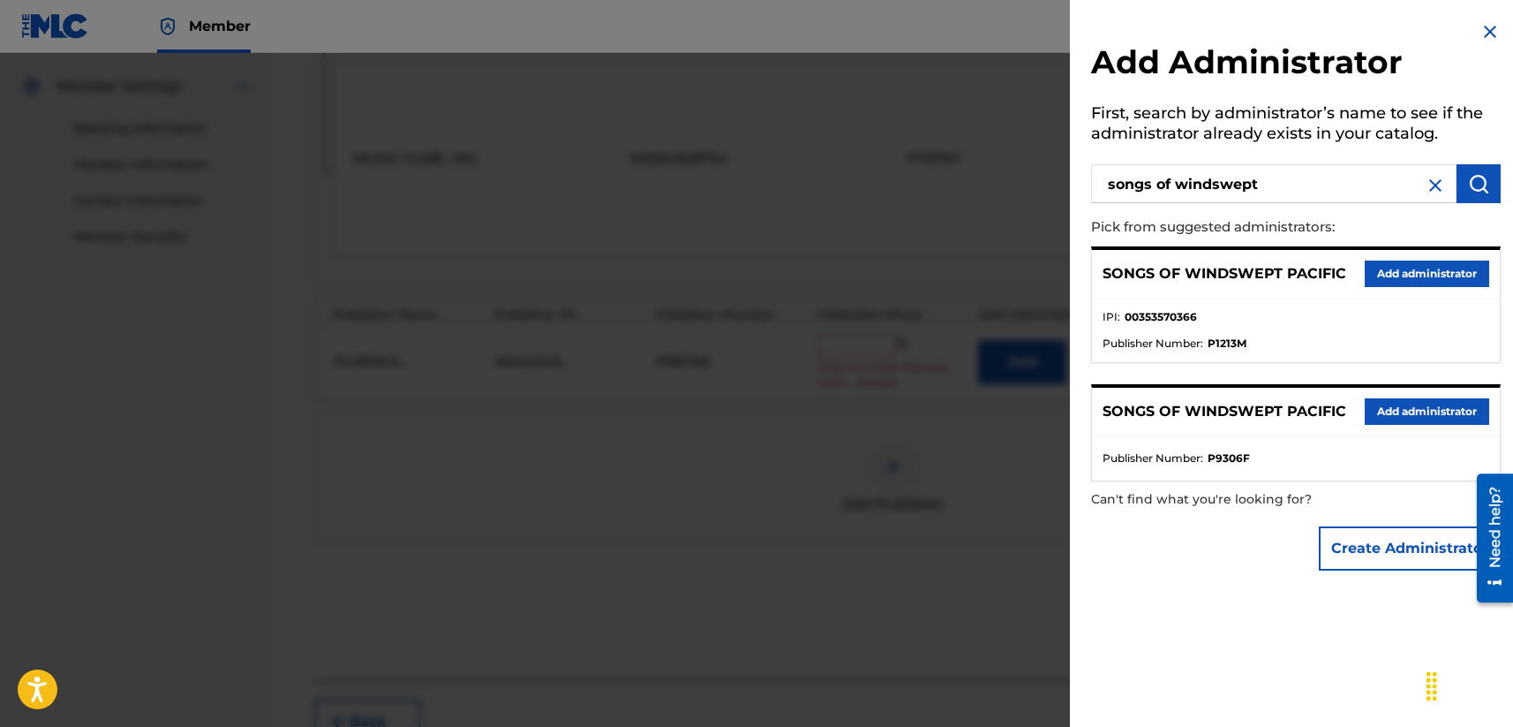
click at [1277, 271] on button "Add administrator" at bounding box center [1427, 273] width 124 height 26
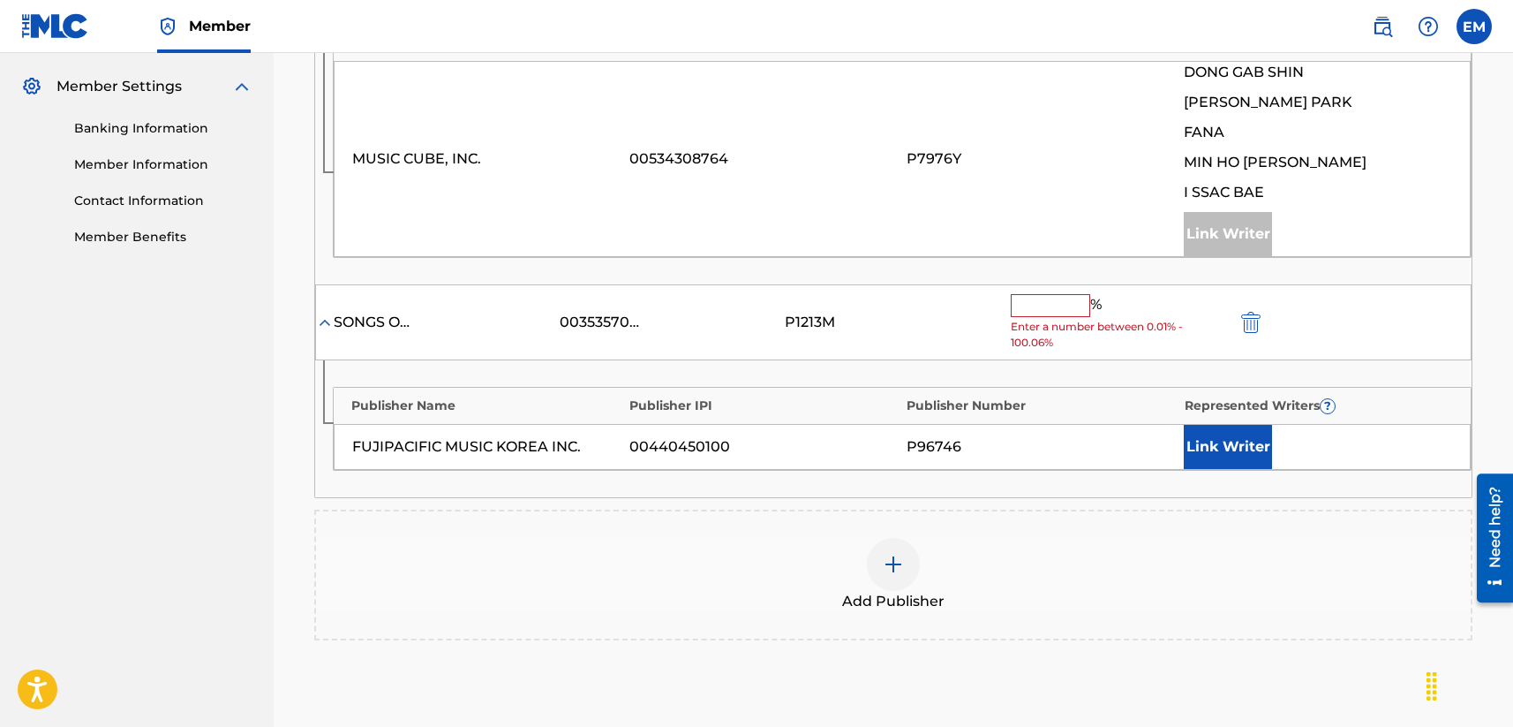
click at [1051, 307] on input "text" at bounding box center [1050, 305] width 79 height 23
click at [1054, 315] on input "text" at bounding box center [1050, 305] width 79 height 23
click at [1054, 307] on input "text" at bounding box center [1050, 305] width 79 height 23
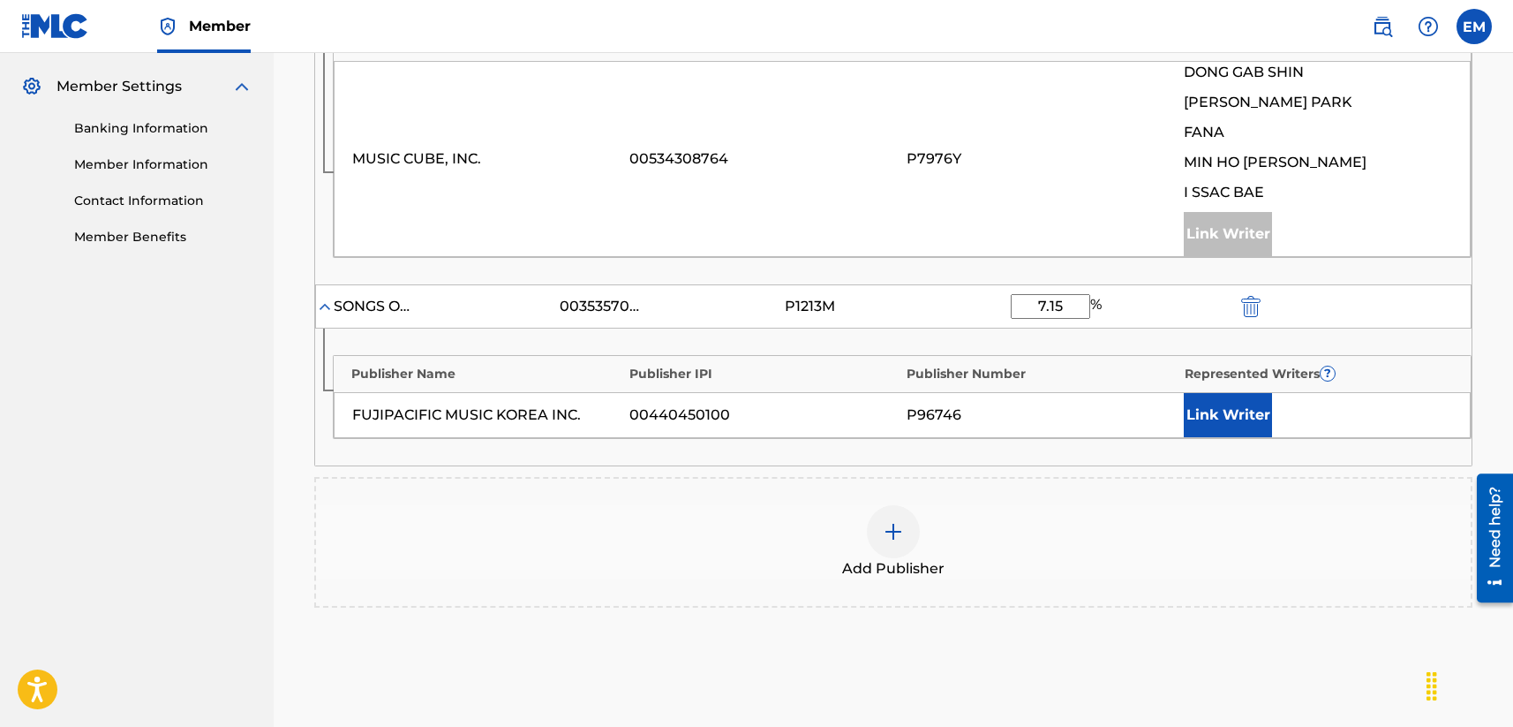
type input "7.15"
click at [1209, 416] on button "Link Writer" at bounding box center [1228, 415] width 88 height 44
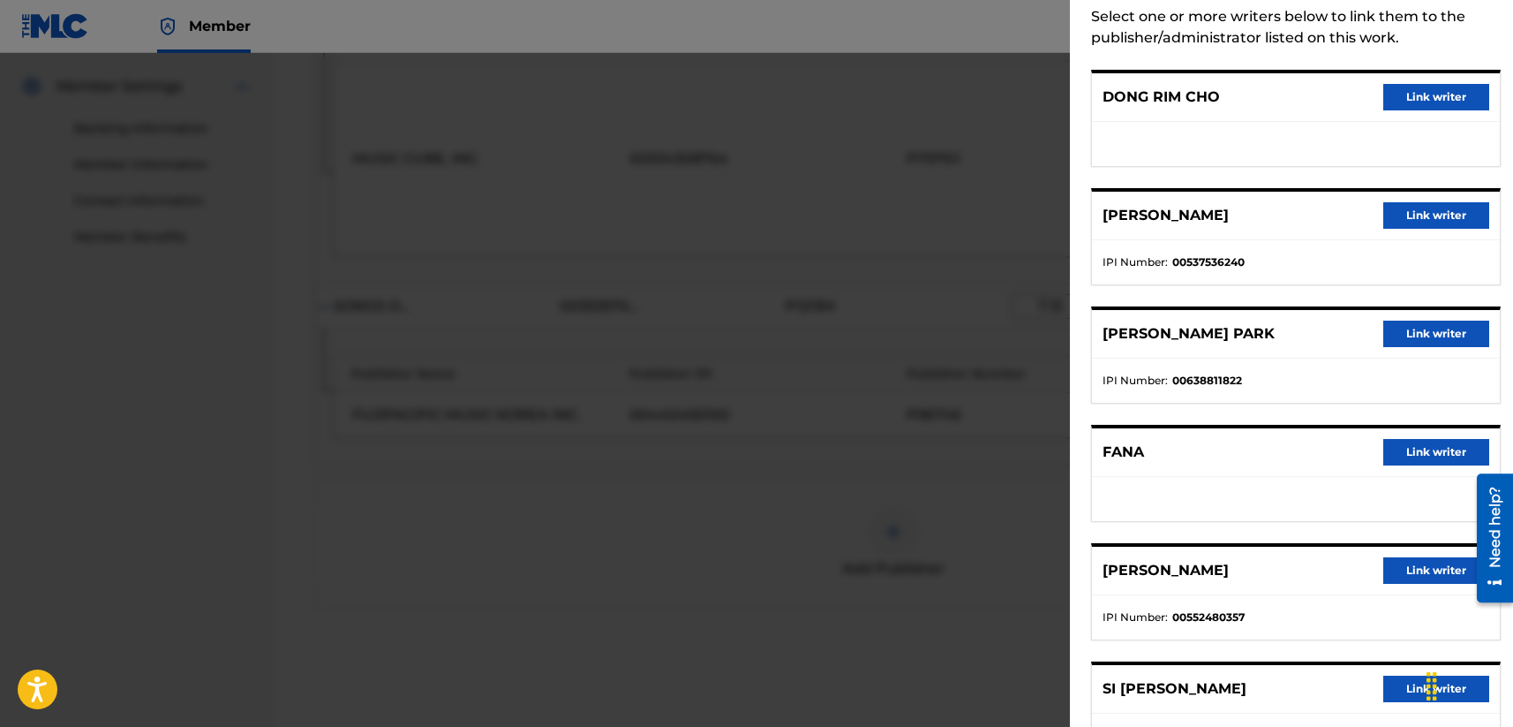
scroll to position [0, 0]
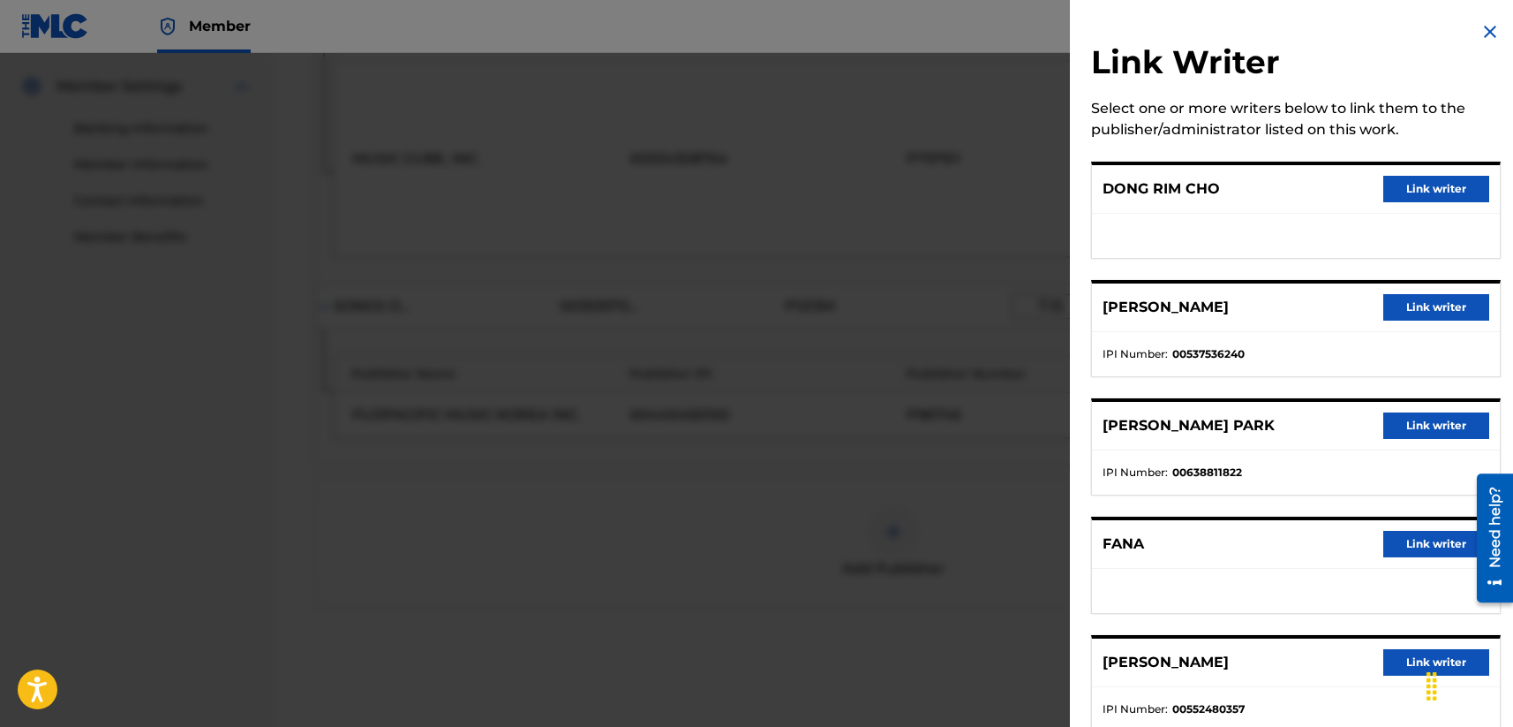
click at [1277, 192] on button "Link writer" at bounding box center [1436, 189] width 106 height 26
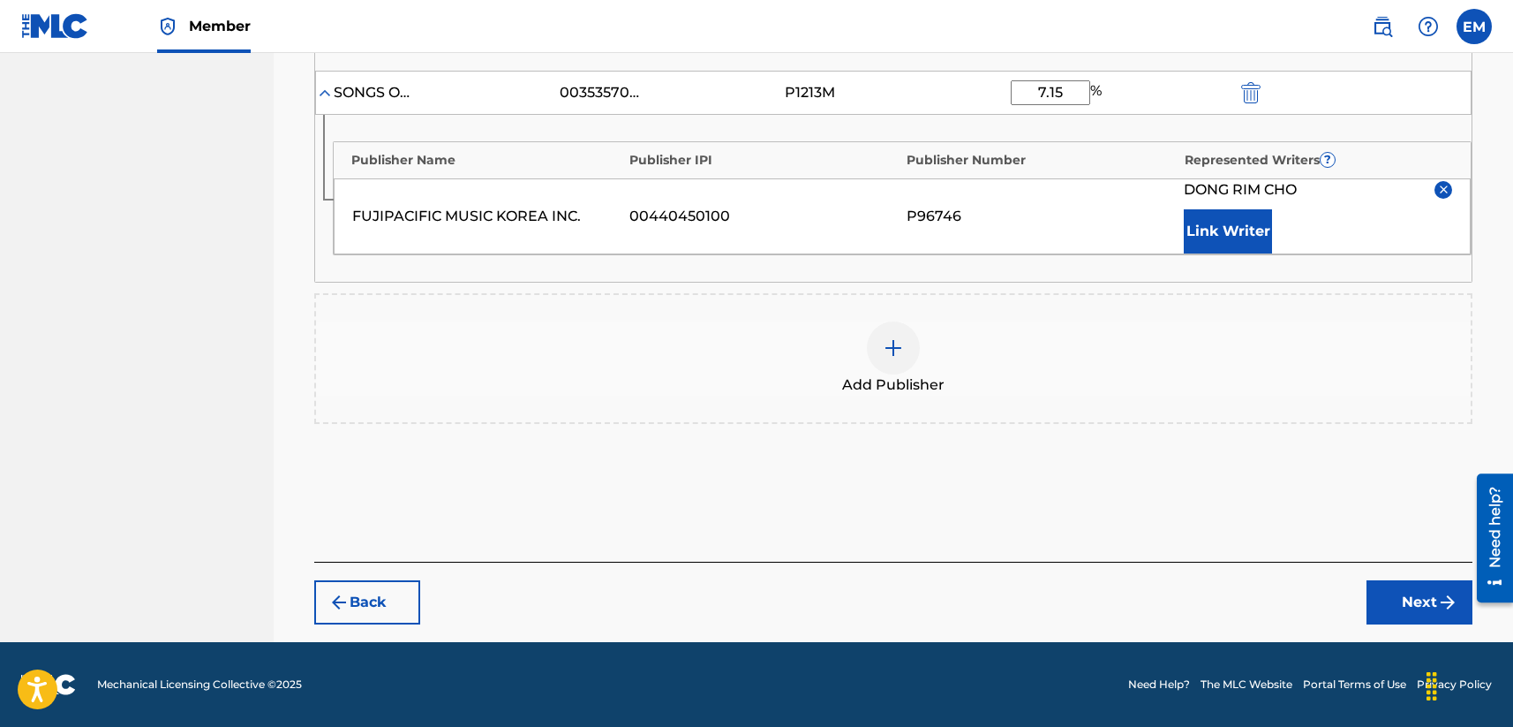
click at [1277, 595] on button "Next" at bounding box center [1420, 602] width 106 height 44
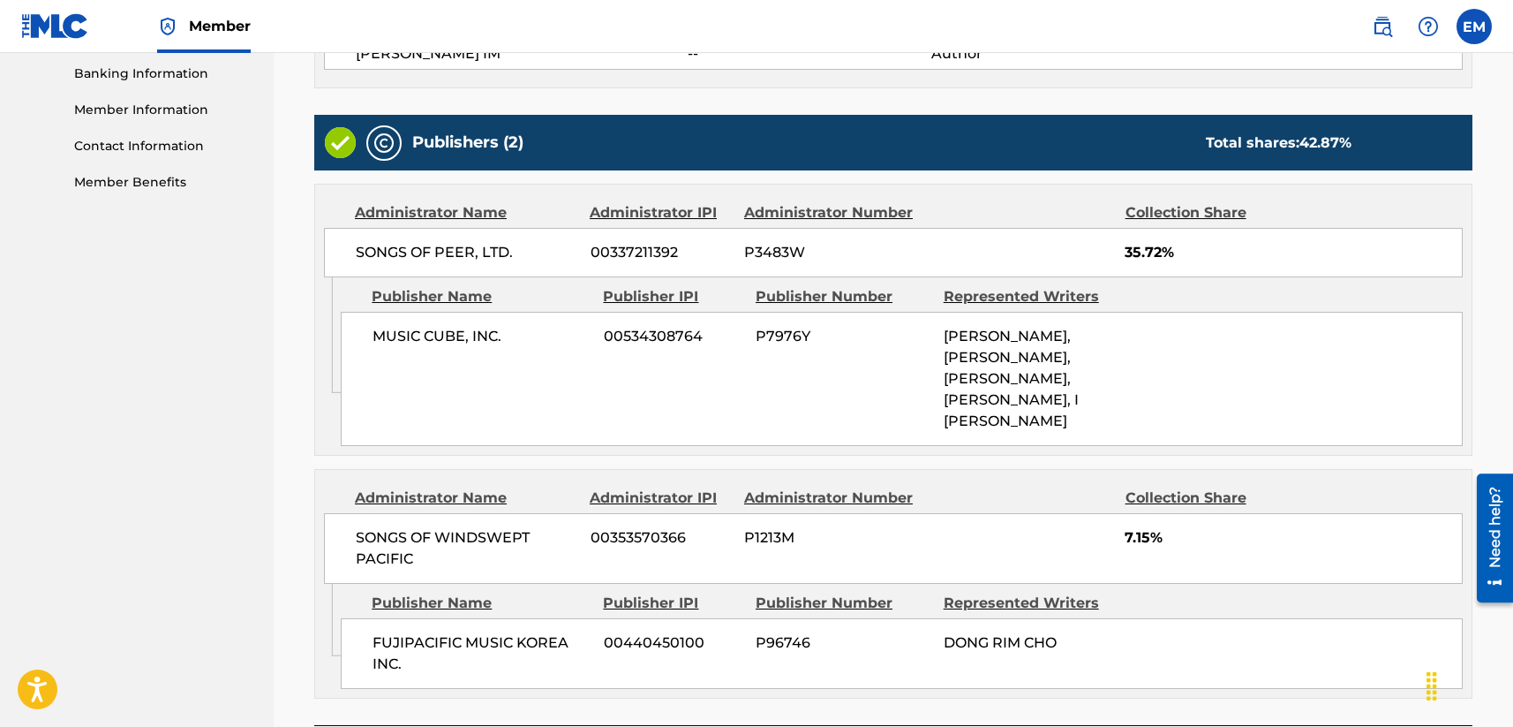
scroll to position [882, 0]
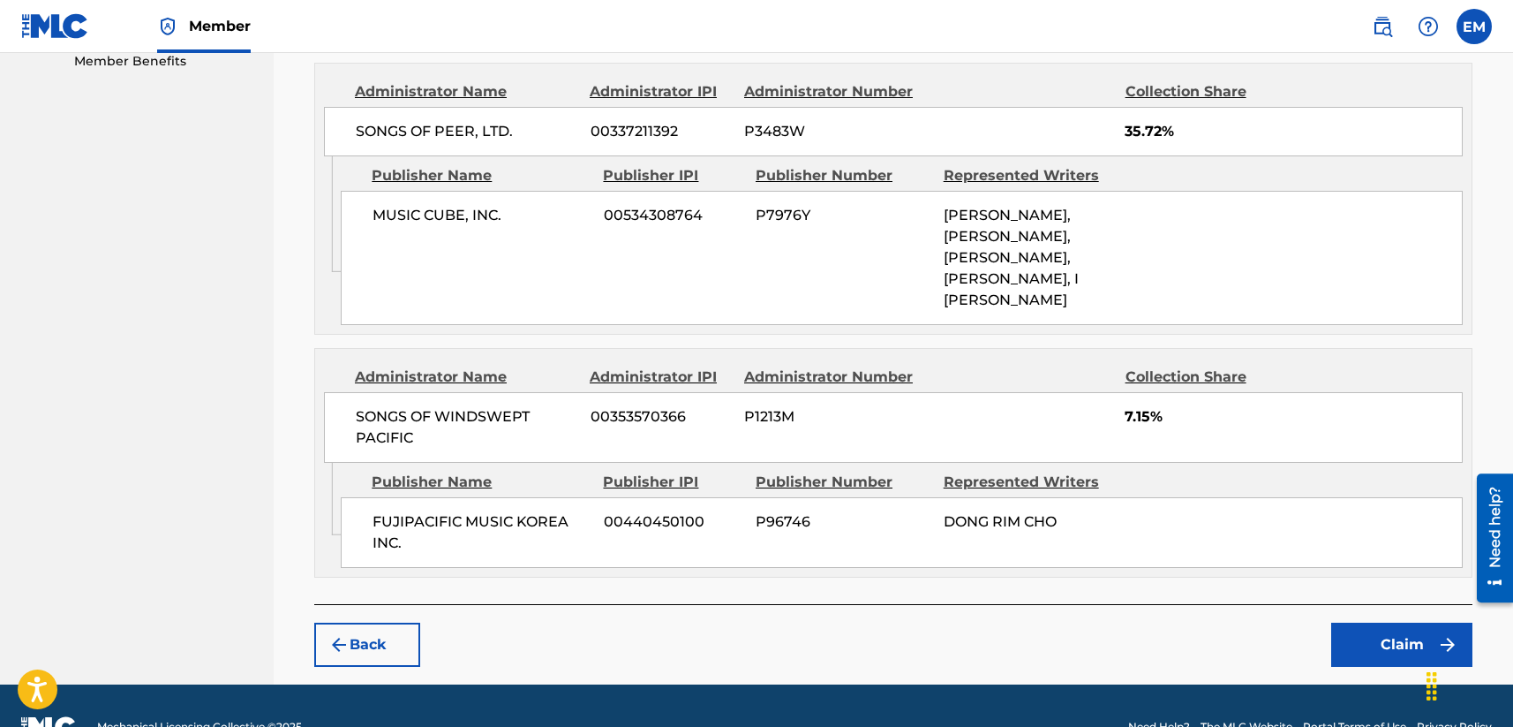
click at [1277, 622] on button "Claim" at bounding box center [1401, 644] width 141 height 44
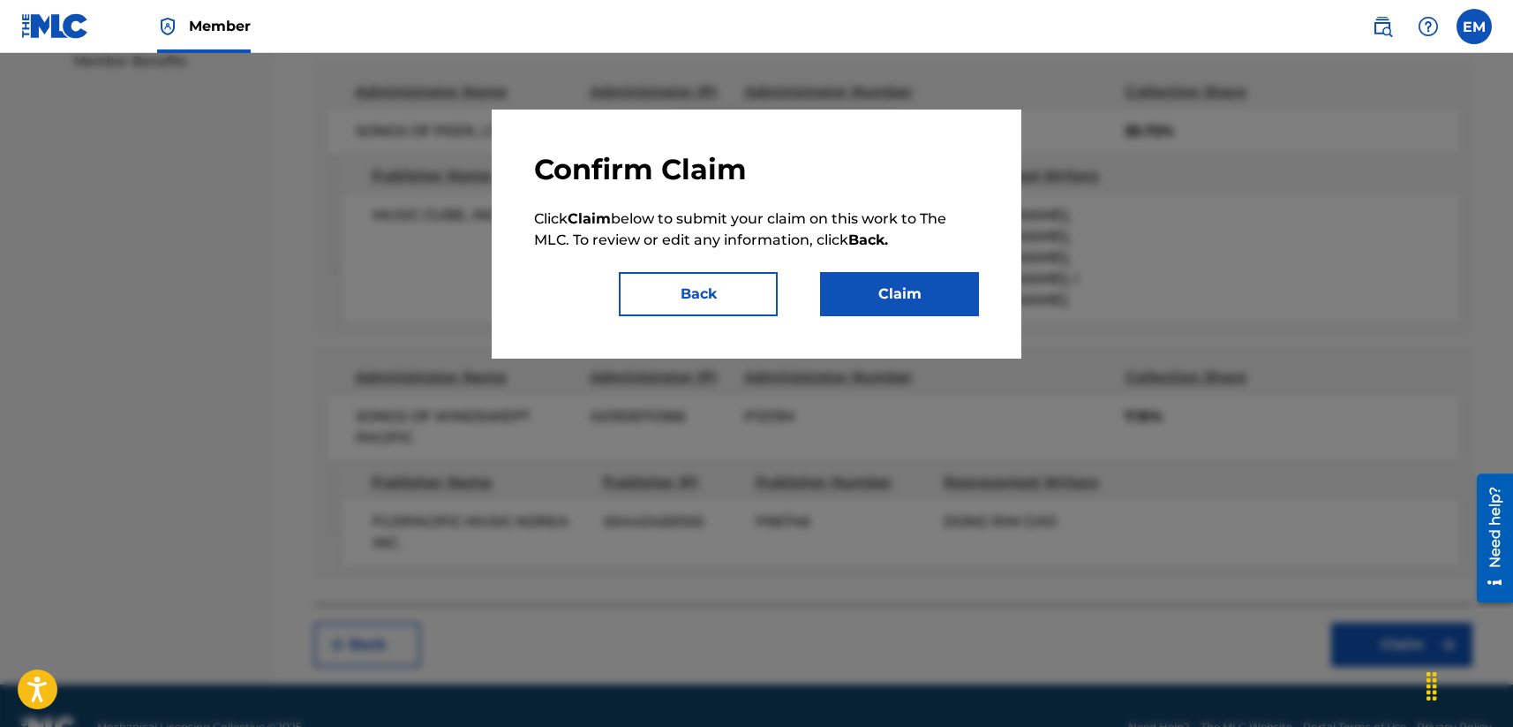
click at [939, 291] on button "Claim" at bounding box center [899, 294] width 159 height 44
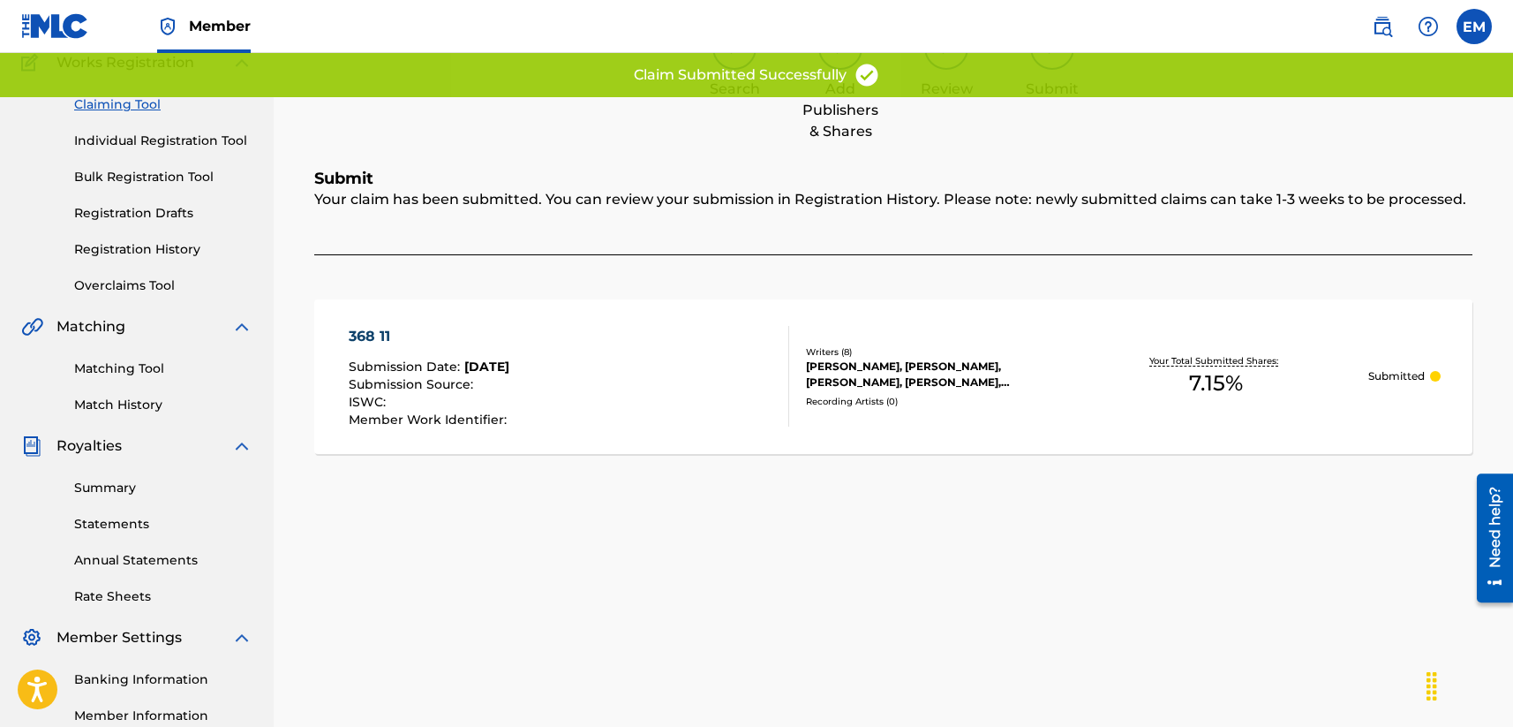
scroll to position [0, 0]
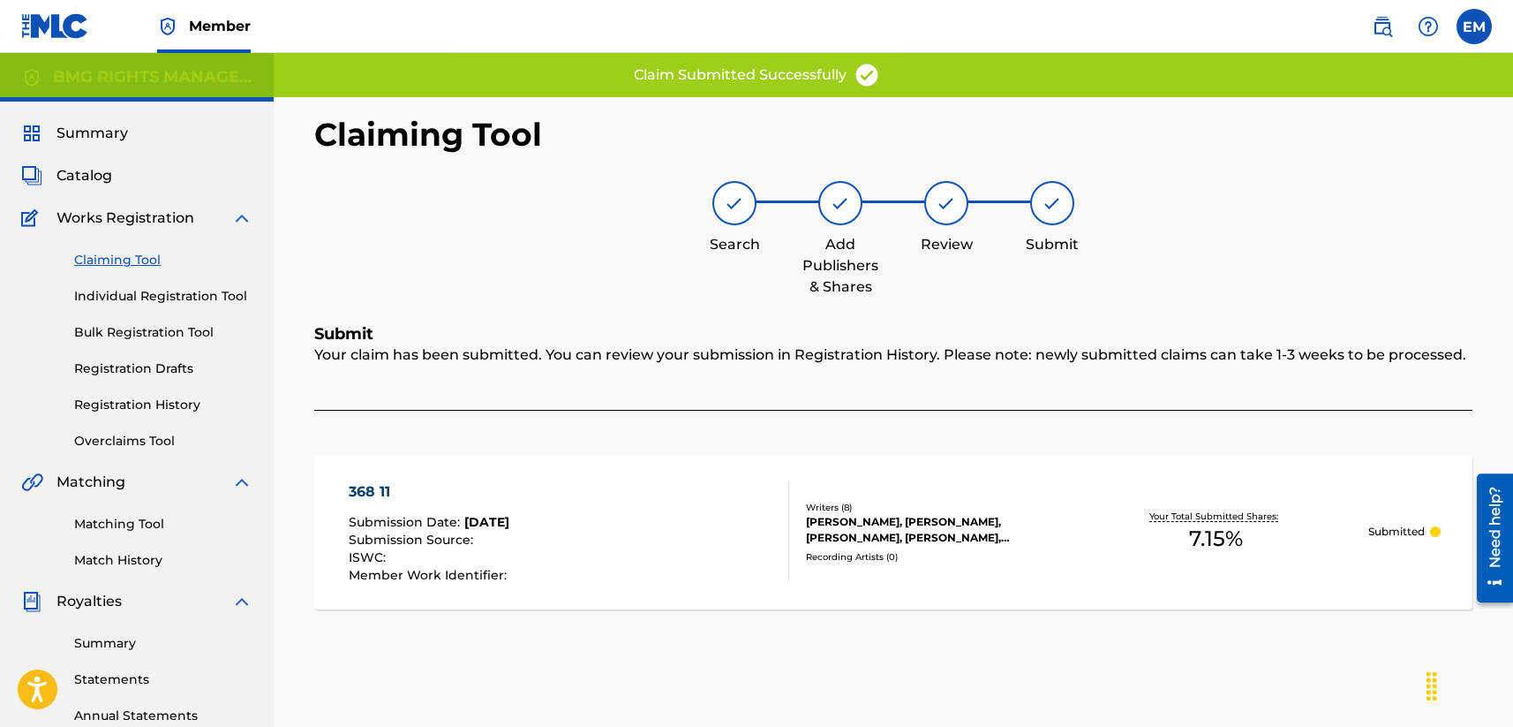
click at [117, 257] on link "Claiming Tool" at bounding box center [163, 260] width 178 height 19
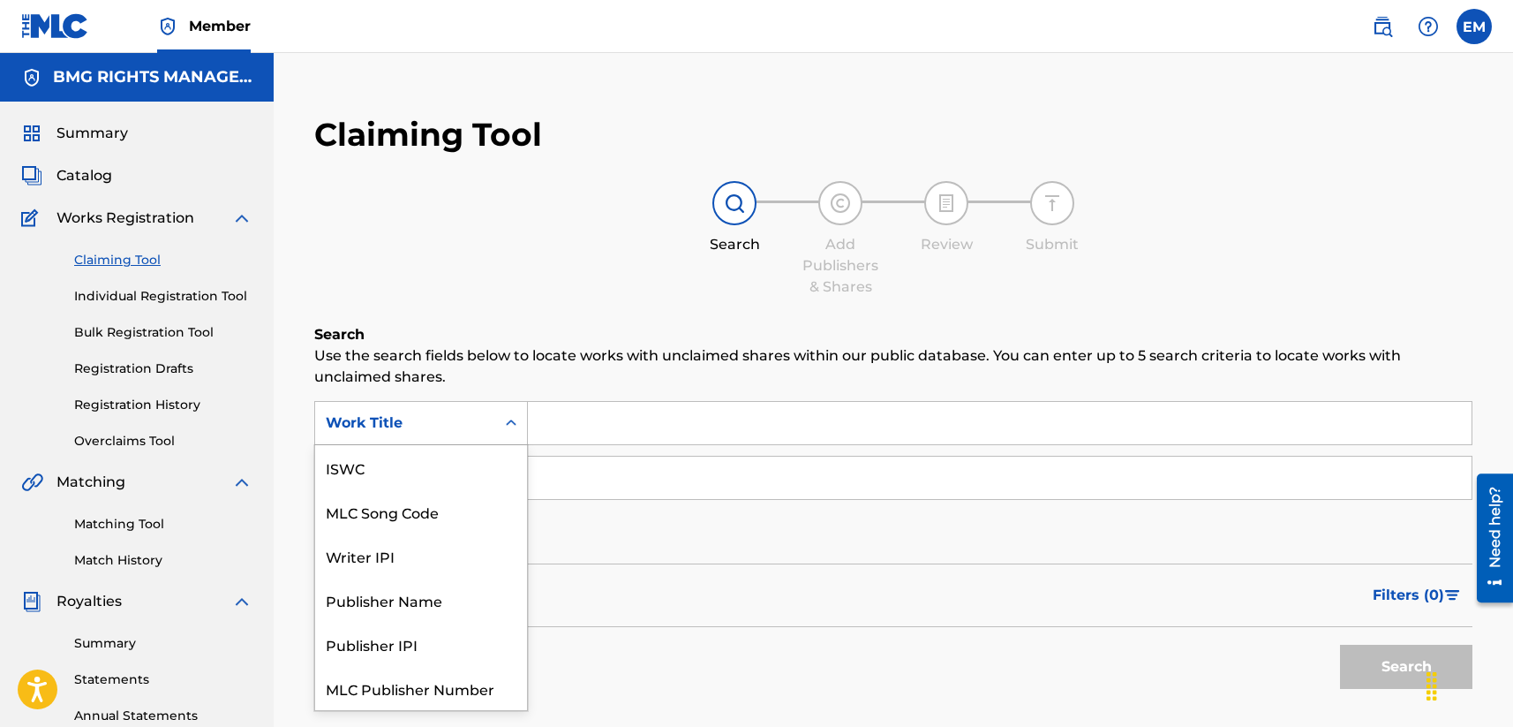
drag, startPoint x: 344, startPoint y: 409, endPoint x: 379, endPoint y: 467, distance: 67.7
click at [346, 410] on div "Work Title" at bounding box center [405, 423] width 180 height 34
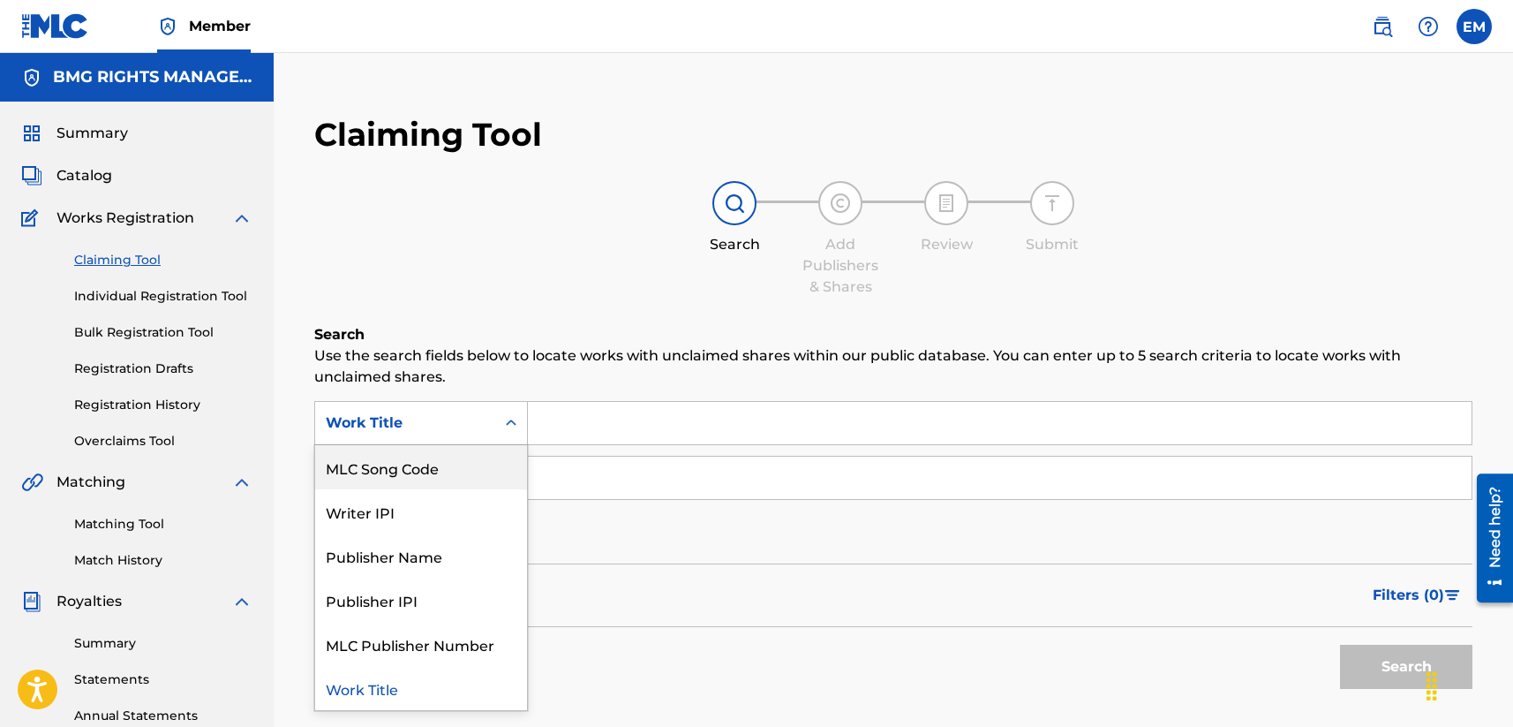
click at [383, 472] on div "MLC Song Code" at bounding box center [421, 467] width 212 height 44
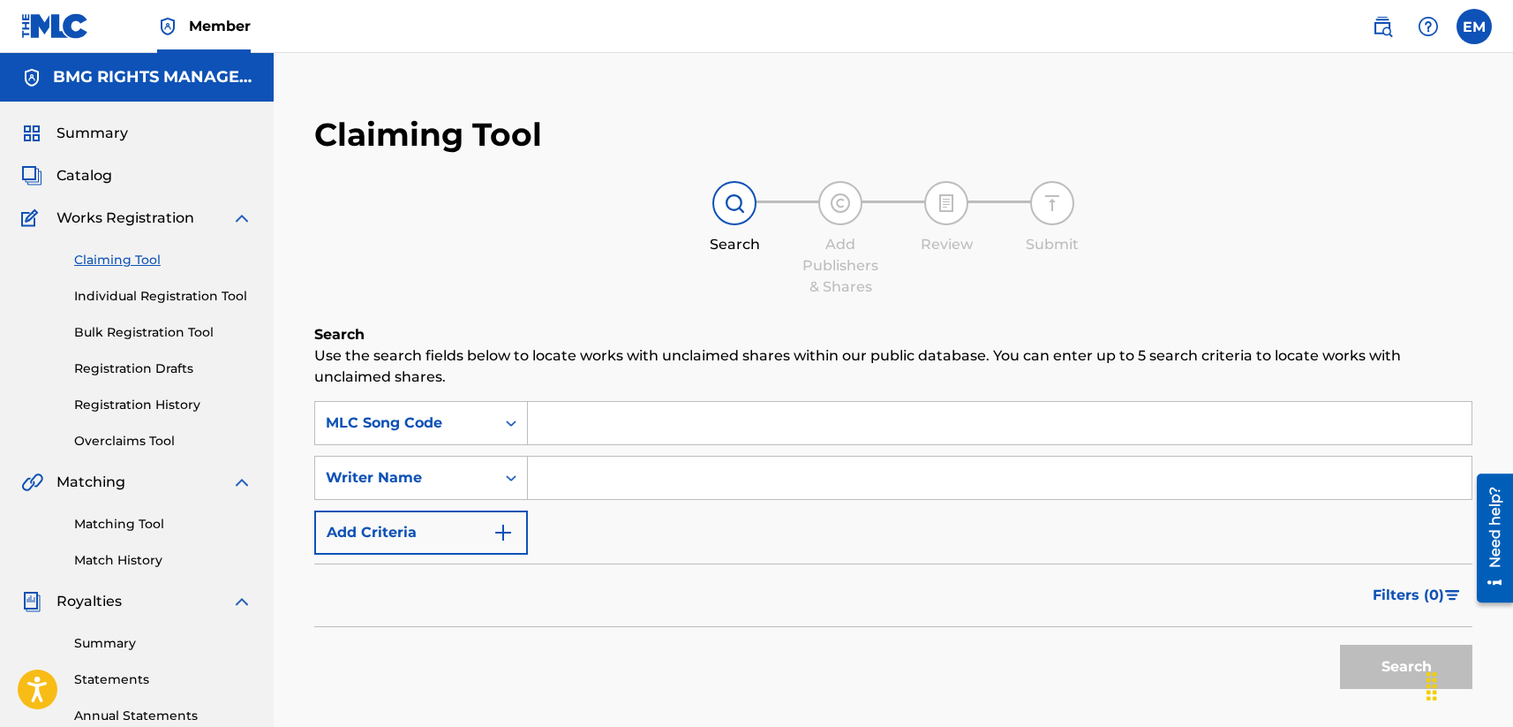
click at [577, 443] on input "Search Form" at bounding box center [1000, 423] width 944 height 42
paste input "TX2FJ9"
type input "TX2FJ9"
drag, startPoint x: 637, startPoint y: 388, endPoint x: 984, endPoint y: 474, distance: 357.4
click at [639, 388] on div "Search Use the search fields below to locate works with unclaimed shares within…" at bounding box center [893, 555] width 1158 height 462
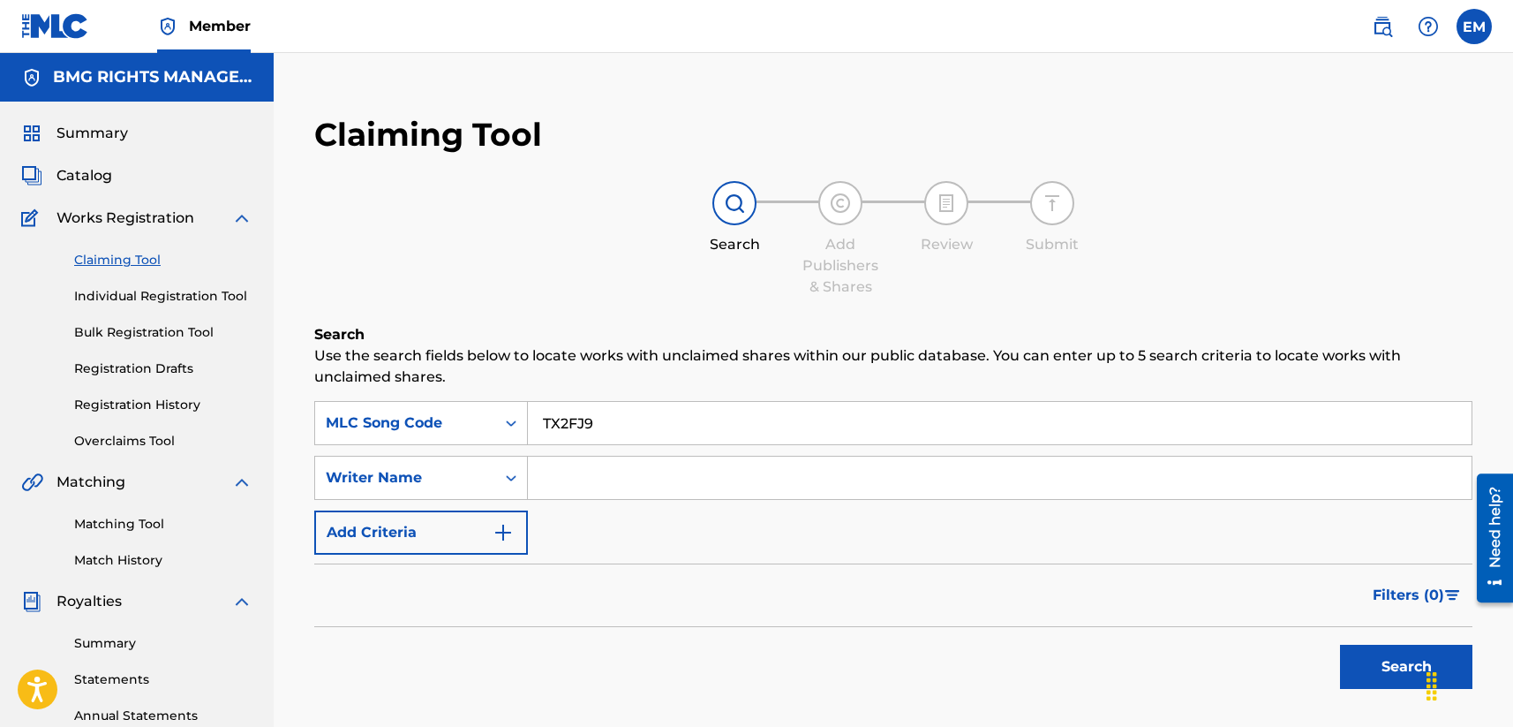
click at [1277, 653] on button "Search" at bounding box center [1406, 666] width 132 height 44
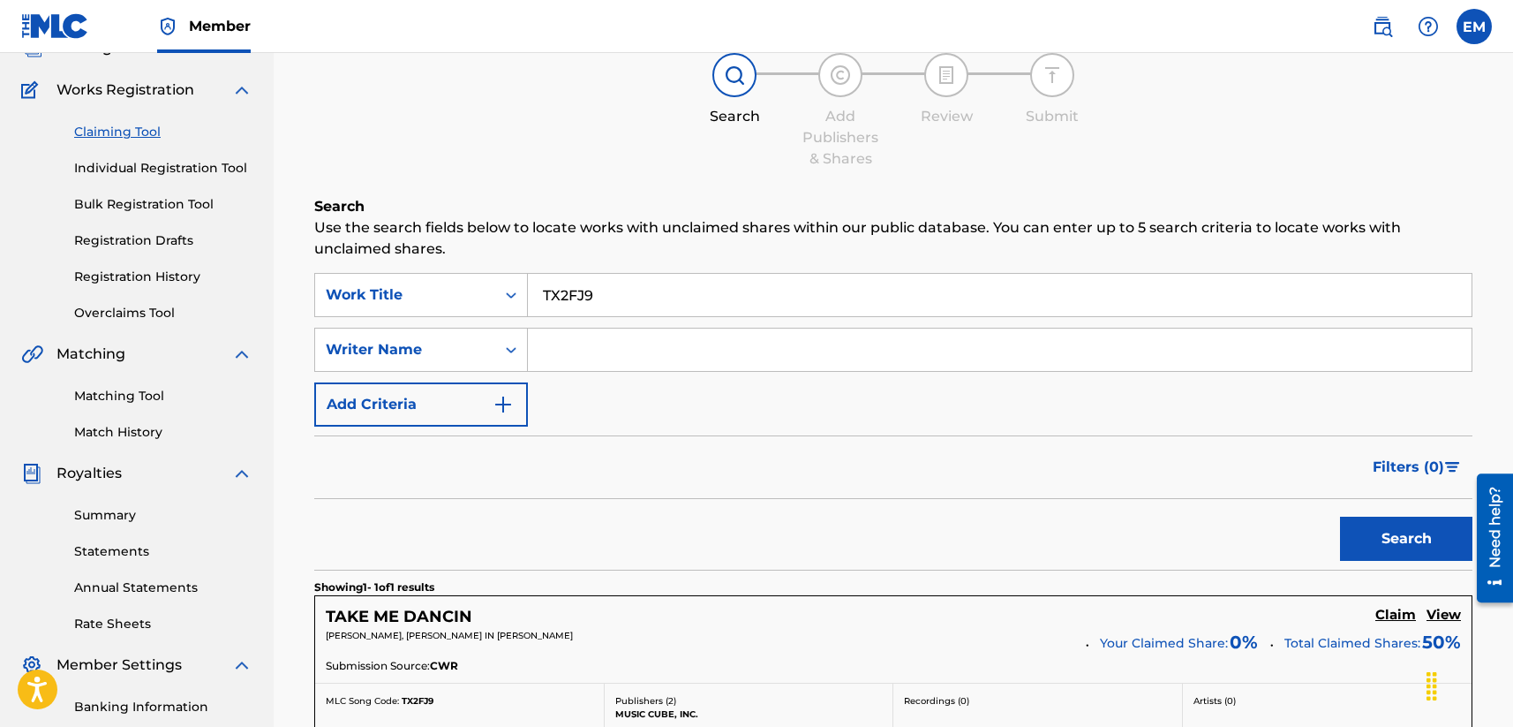
scroll to position [265, 0]
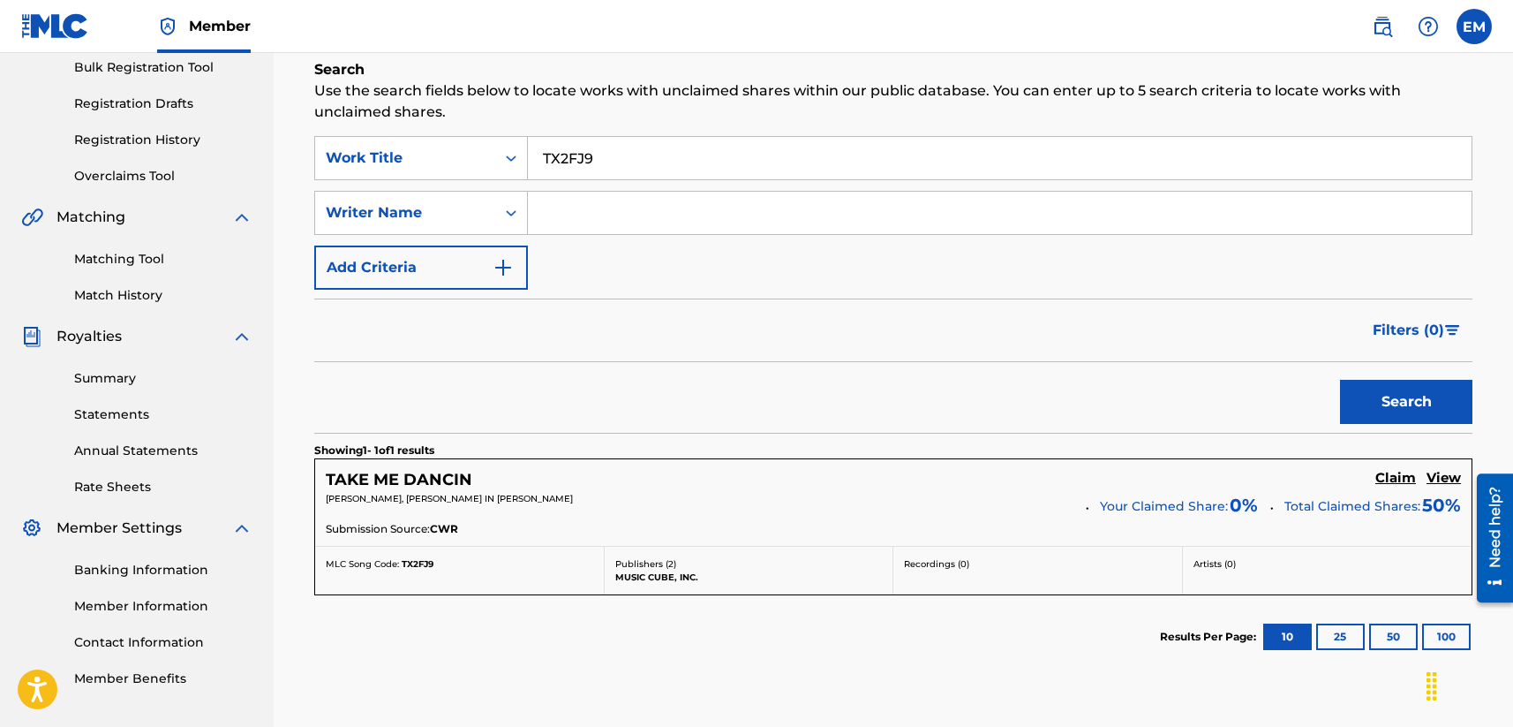
click at [1277, 472] on h5 "Claim" at bounding box center [1395, 478] width 41 height 17
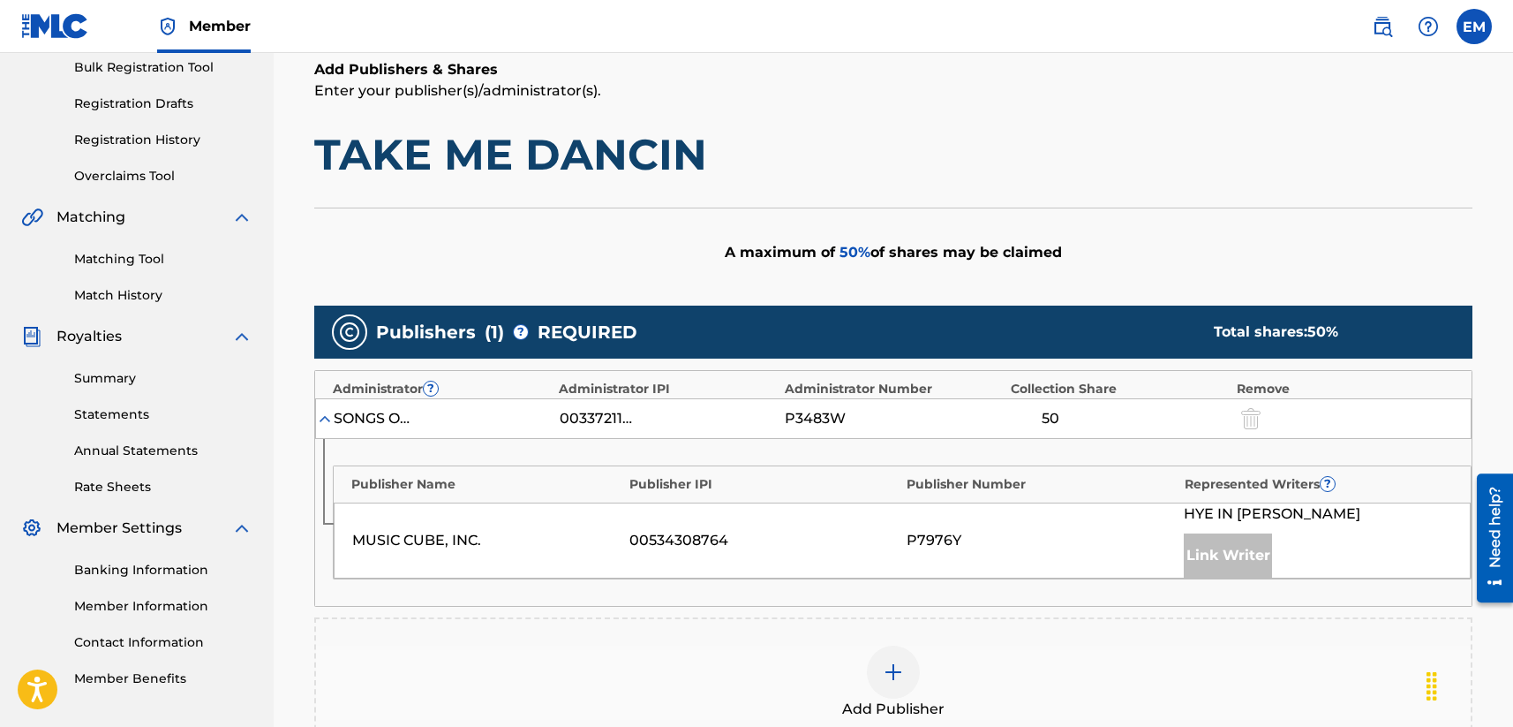
click at [888, 672] on img at bounding box center [893, 671] width 21 height 21
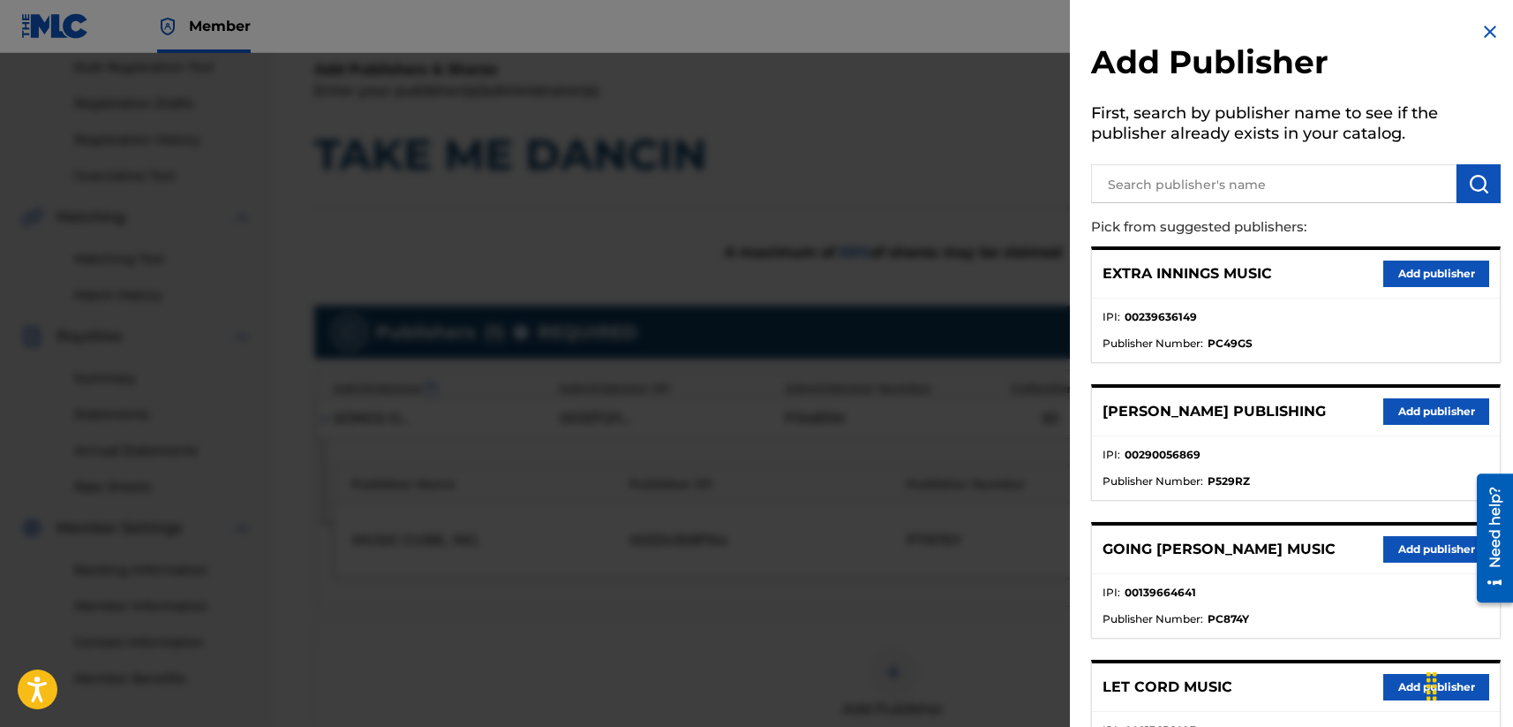
click at [1142, 185] on input "text" at bounding box center [1273, 183] width 365 height 39
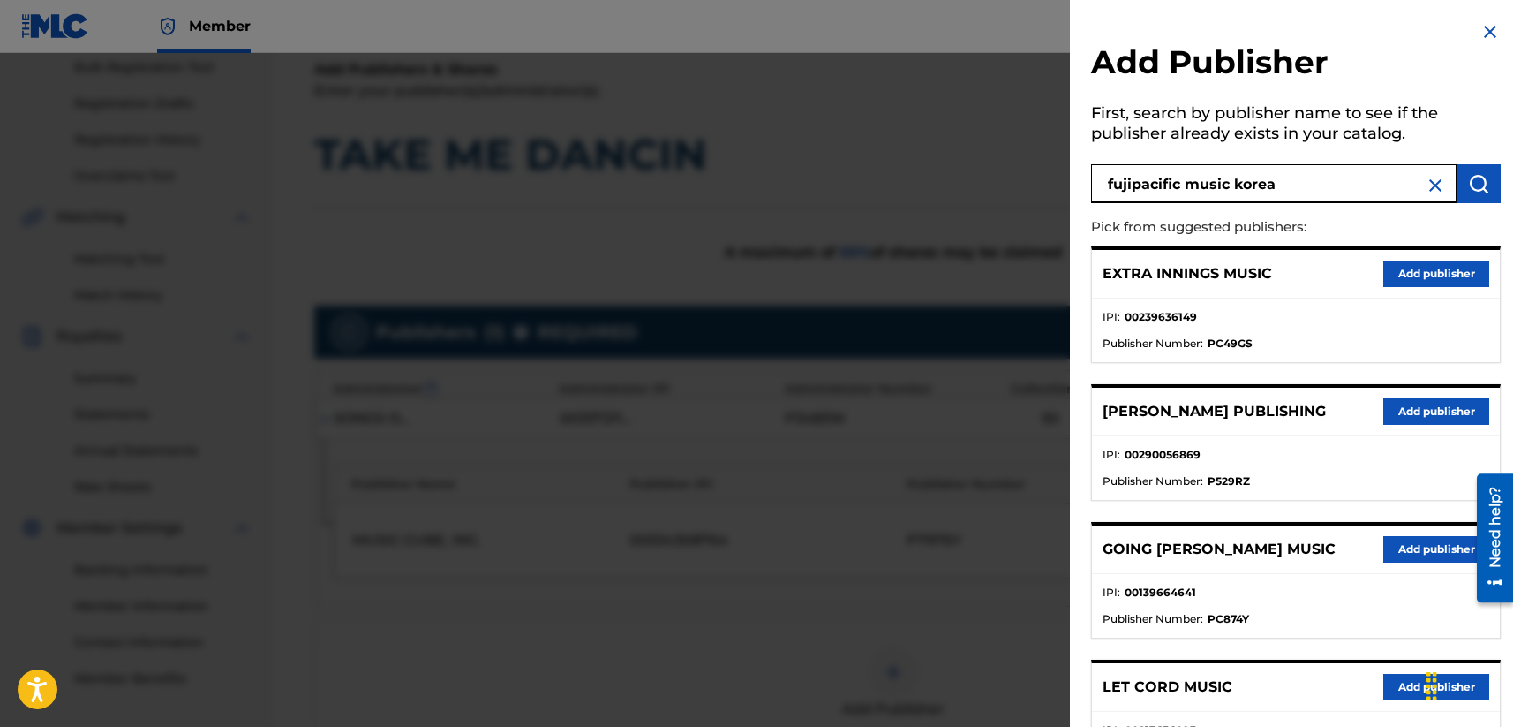
type input "fujipacific music korea"
click at [1277, 187] on img "submit" at bounding box center [1478, 183] width 21 height 21
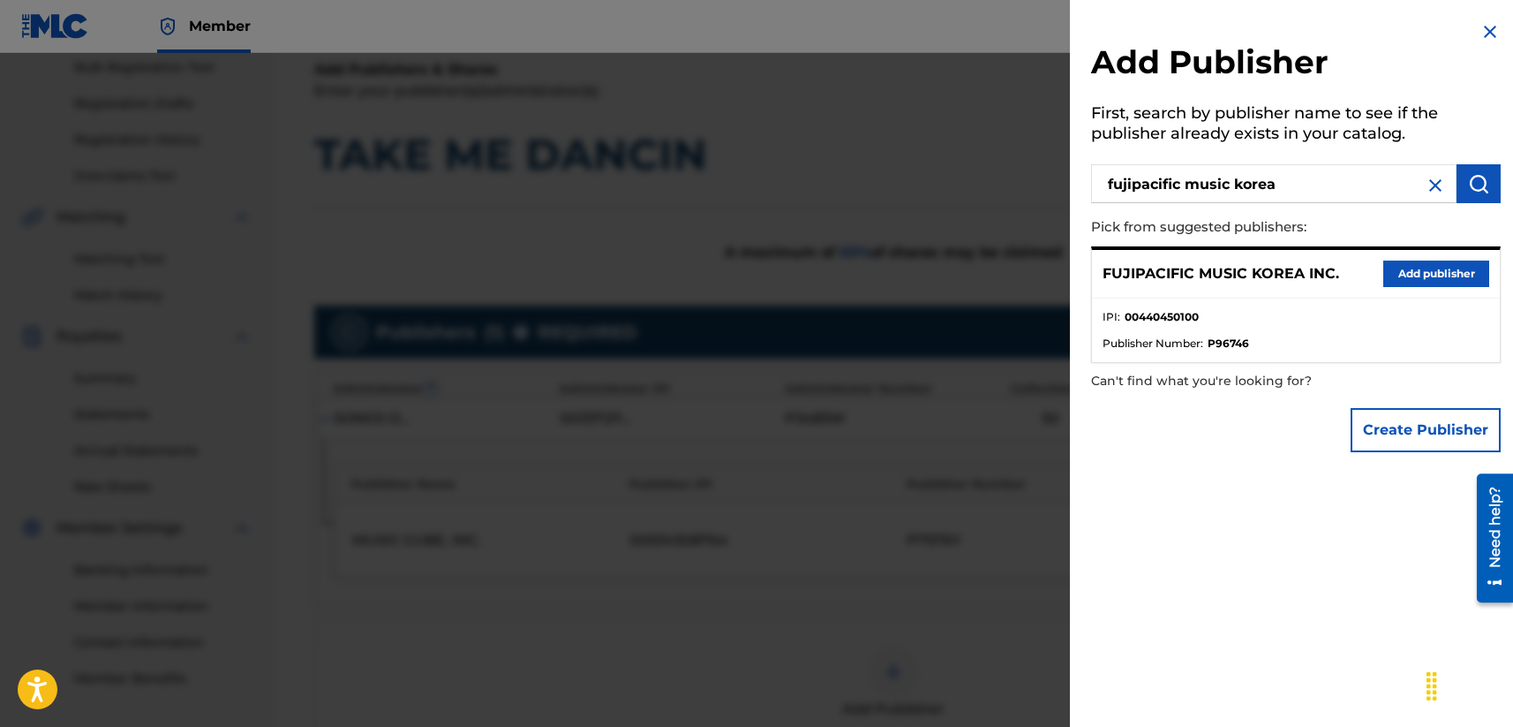
click at [1277, 261] on button "Add publisher" at bounding box center [1436, 273] width 106 height 26
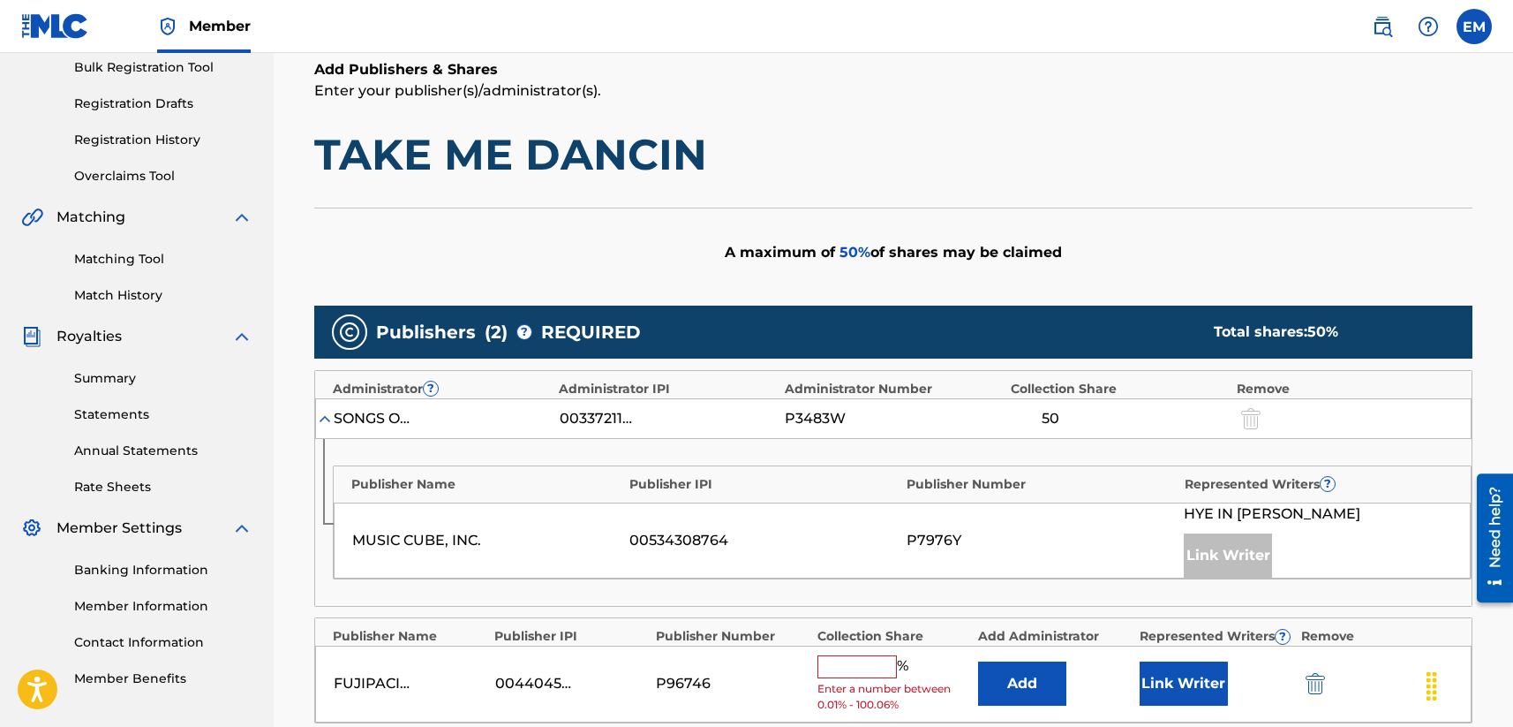
click at [1029, 680] on button "Add" at bounding box center [1022, 683] width 88 height 44
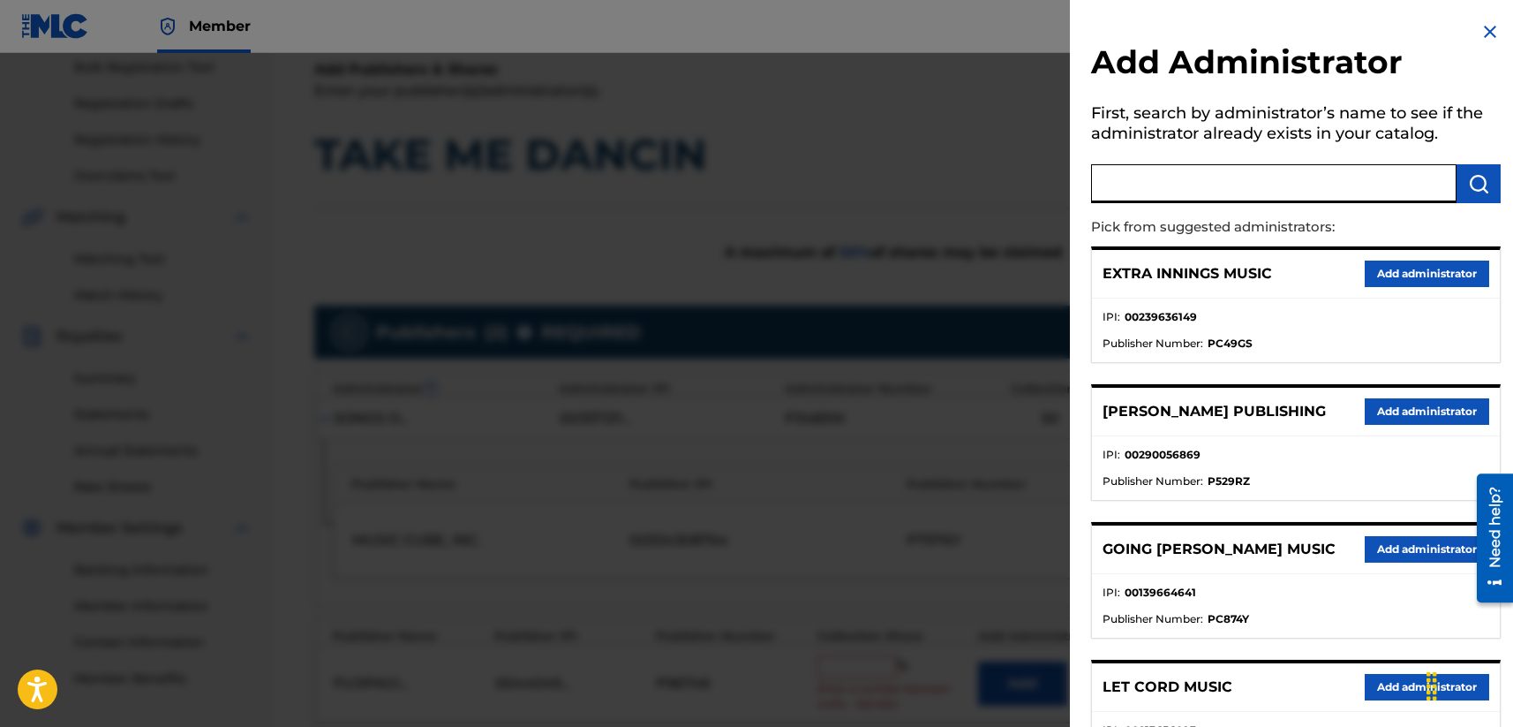
click at [1186, 187] on input "text" at bounding box center [1273, 183] width 365 height 39
type input "songs of windswept"
click at [1277, 186] on button "submit" at bounding box center [1479, 183] width 44 height 39
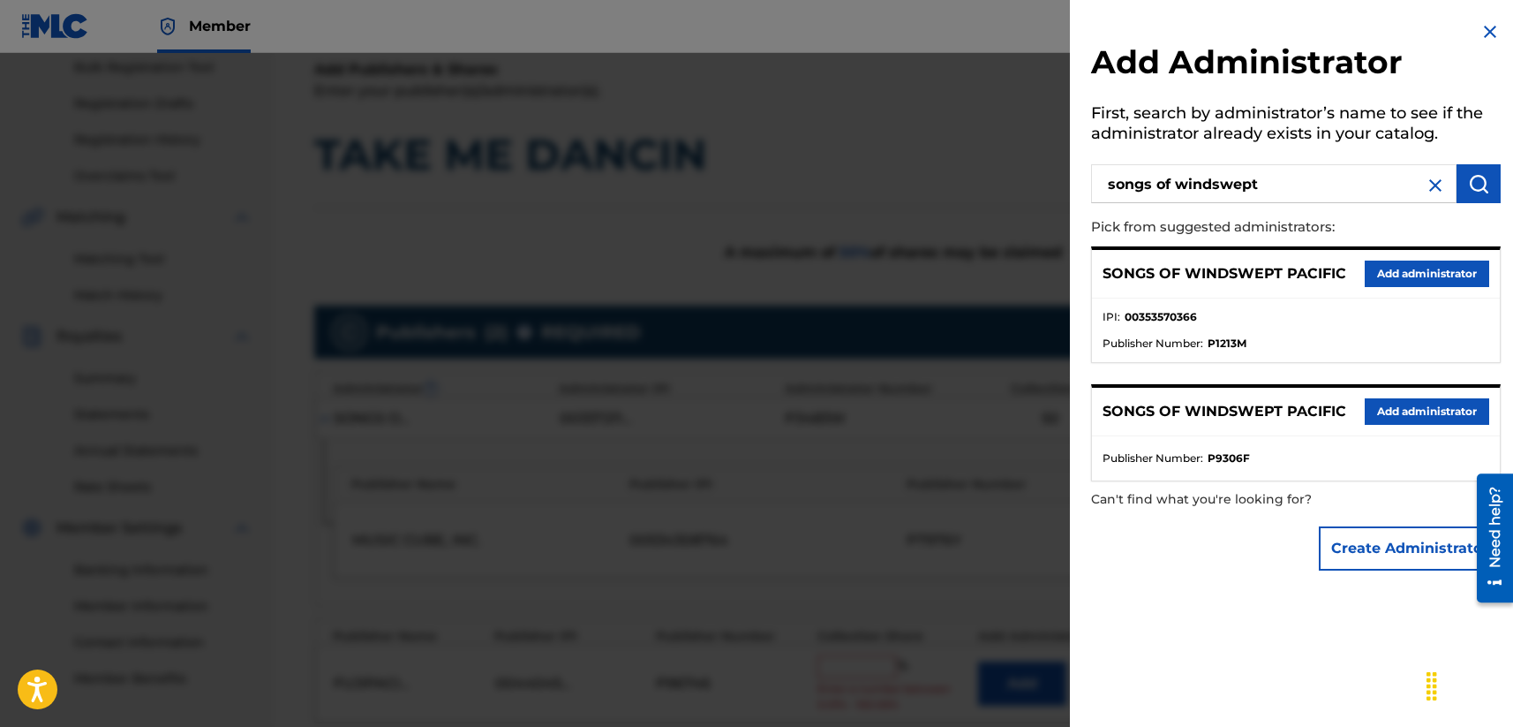
click at [1277, 261] on button "Add administrator" at bounding box center [1427, 273] width 124 height 26
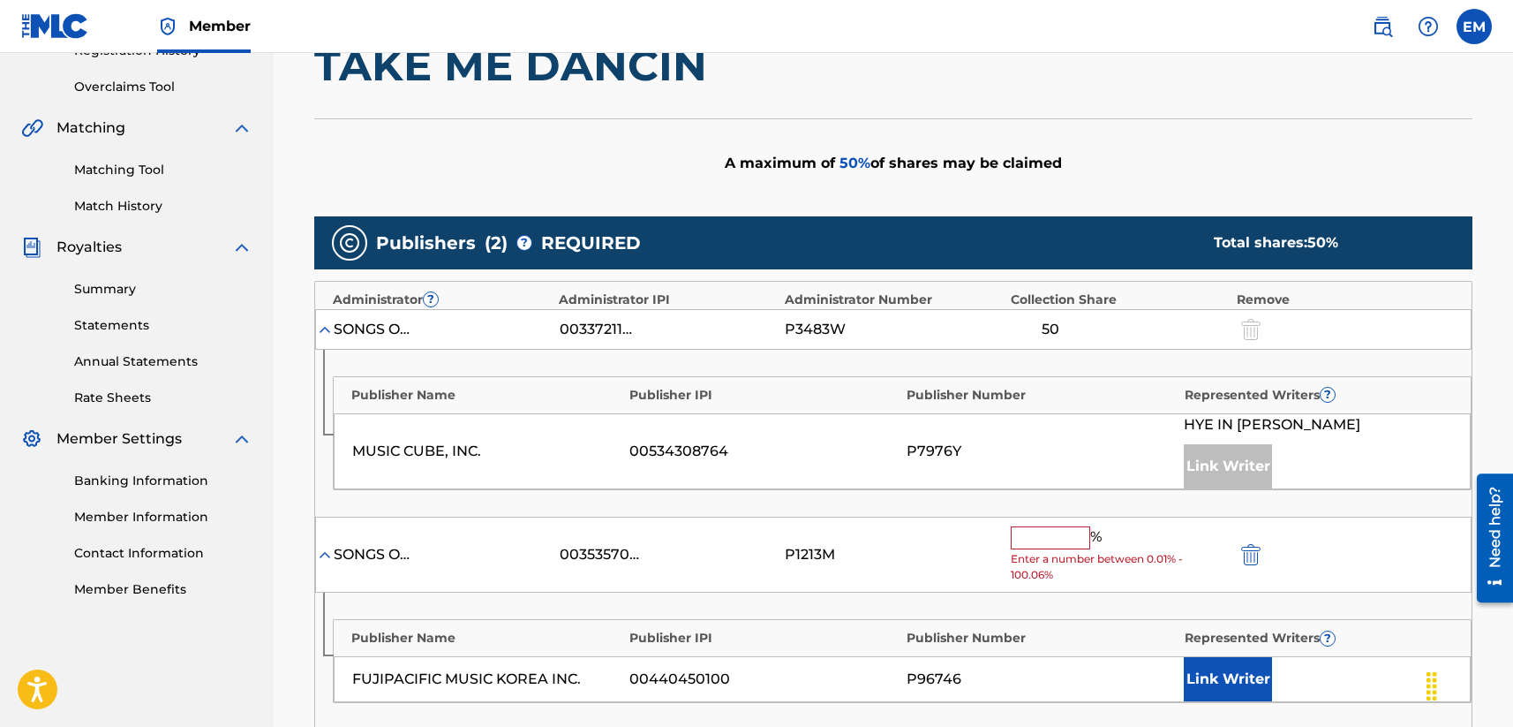
scroll to position [441, 0]
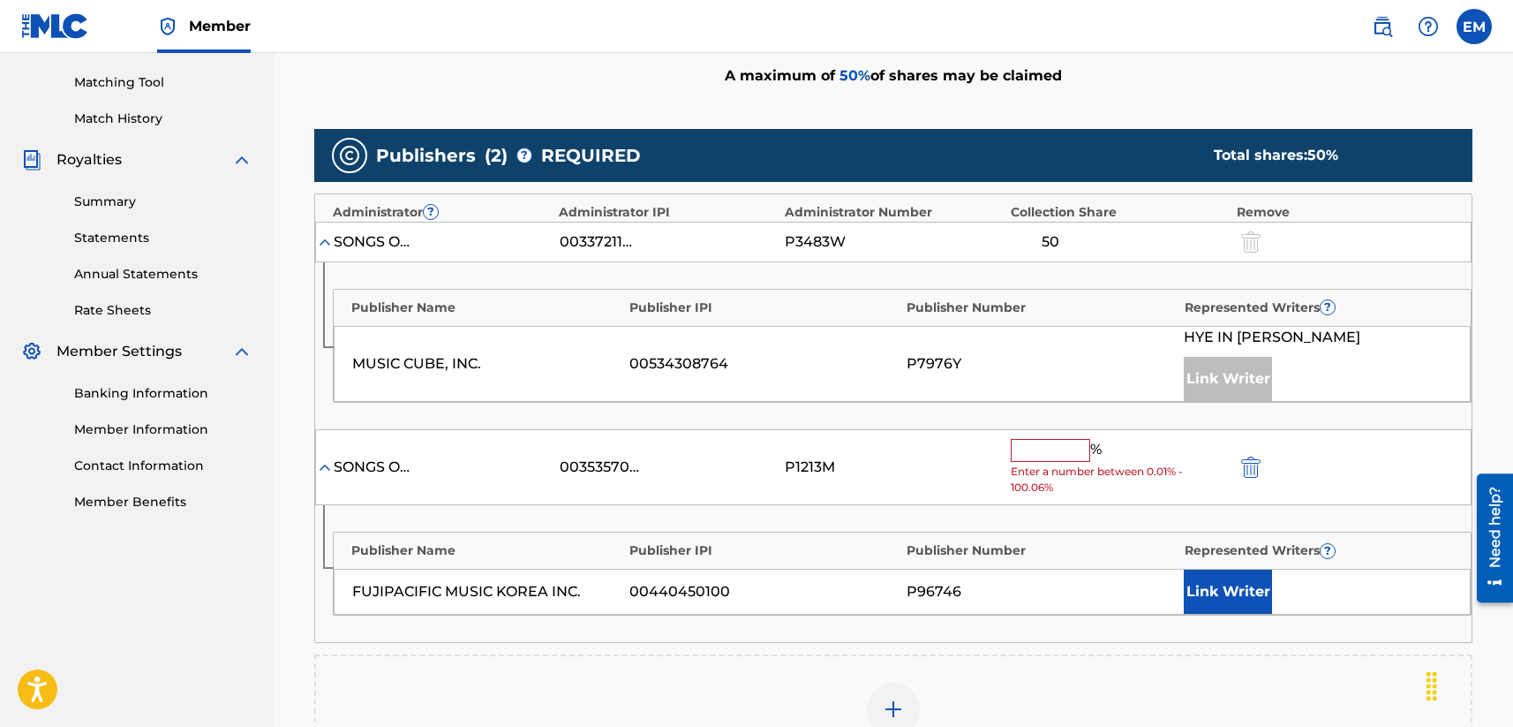
click at [1028, 435] on div "SONGS OF WINDSWEPT PACIFIC 00353570366 P1213M % Enter a number between 0.01% - …" at bounding box center [893, 467] width 1157 height 77
click at [1031, 441] on input "text" at bounding box center [1050, 450] width 79 height 23
click at [1057, 451] on input "text" at bounding box center [1050, 450] width 79 height 23
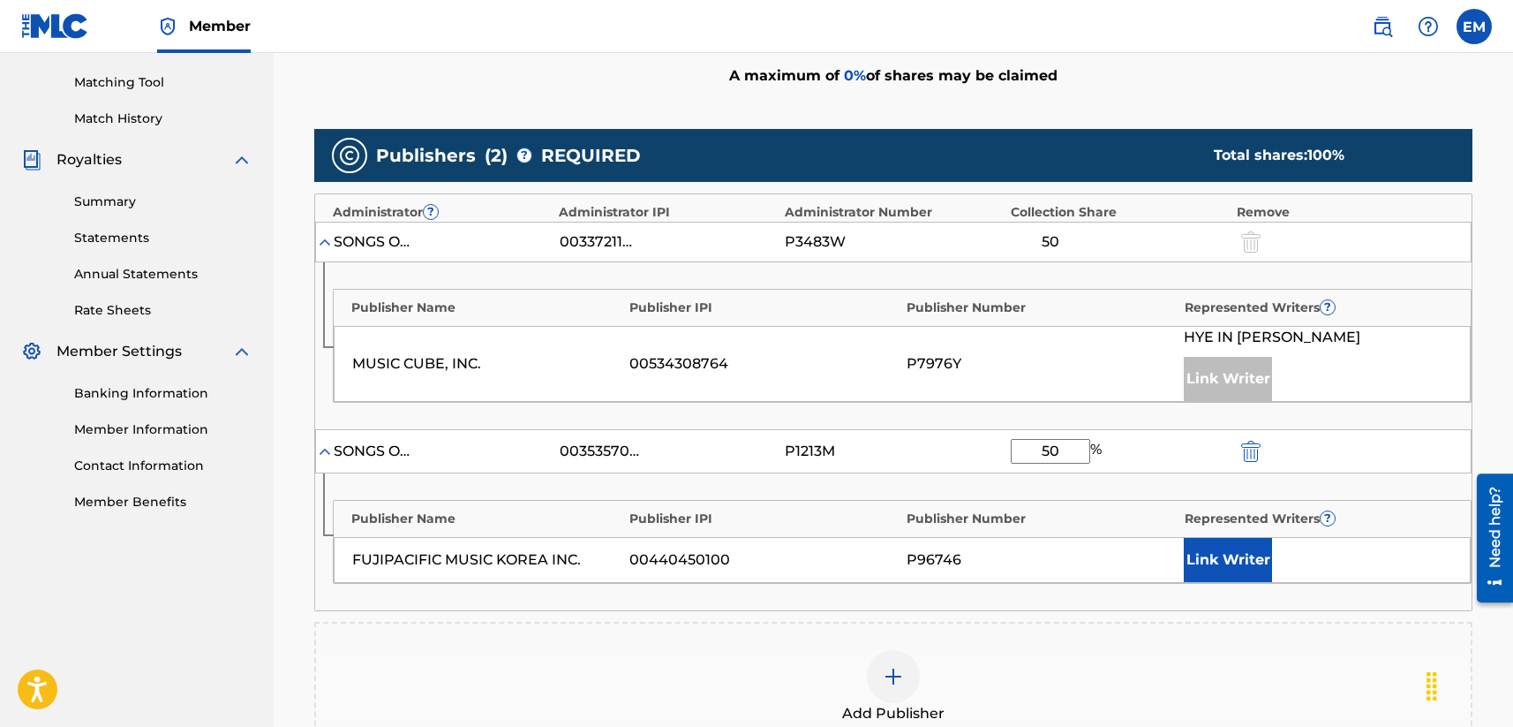
type input "50"
click at [1127, 453] on div "50 %" at bounding box center [1119, 451] width 217 height 25
click at [1209, 571] on button "Link Writer" at bounding box center [1228, 560] width 88 height 44
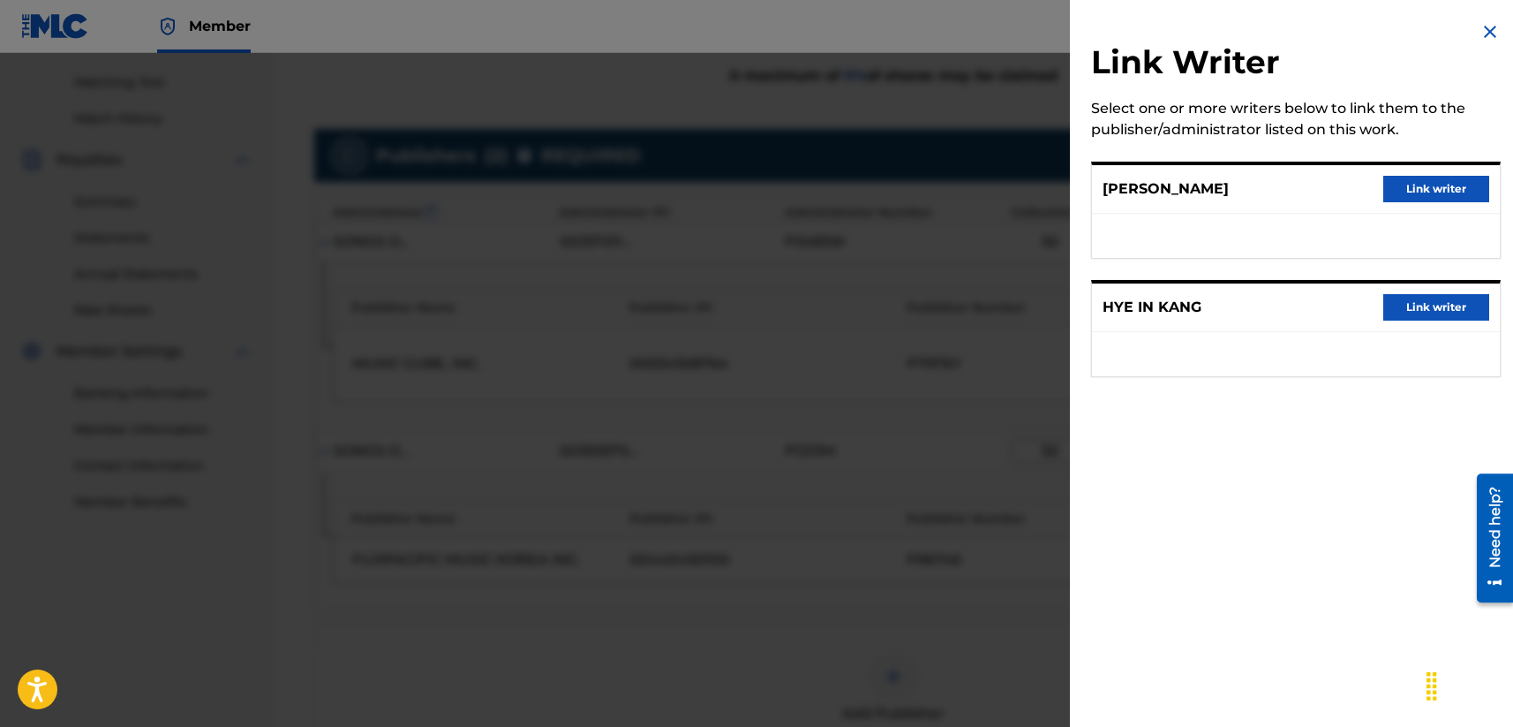
click at [1277, 199] on button "Link writer" at bounding box center [1436, 189] width 106 height 26
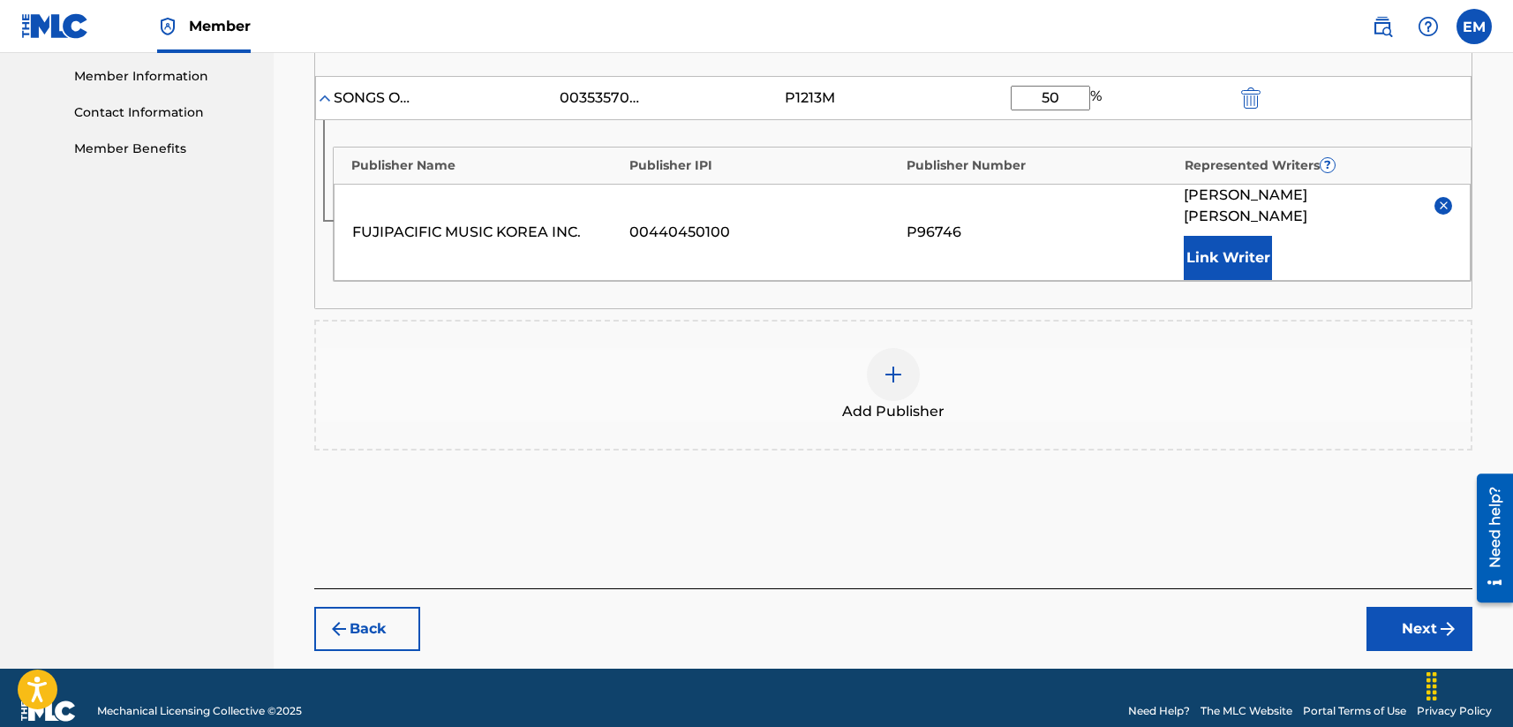
click at [1277, 607] on button "Next" at bounding box center [1420, 629] width 106 height 44
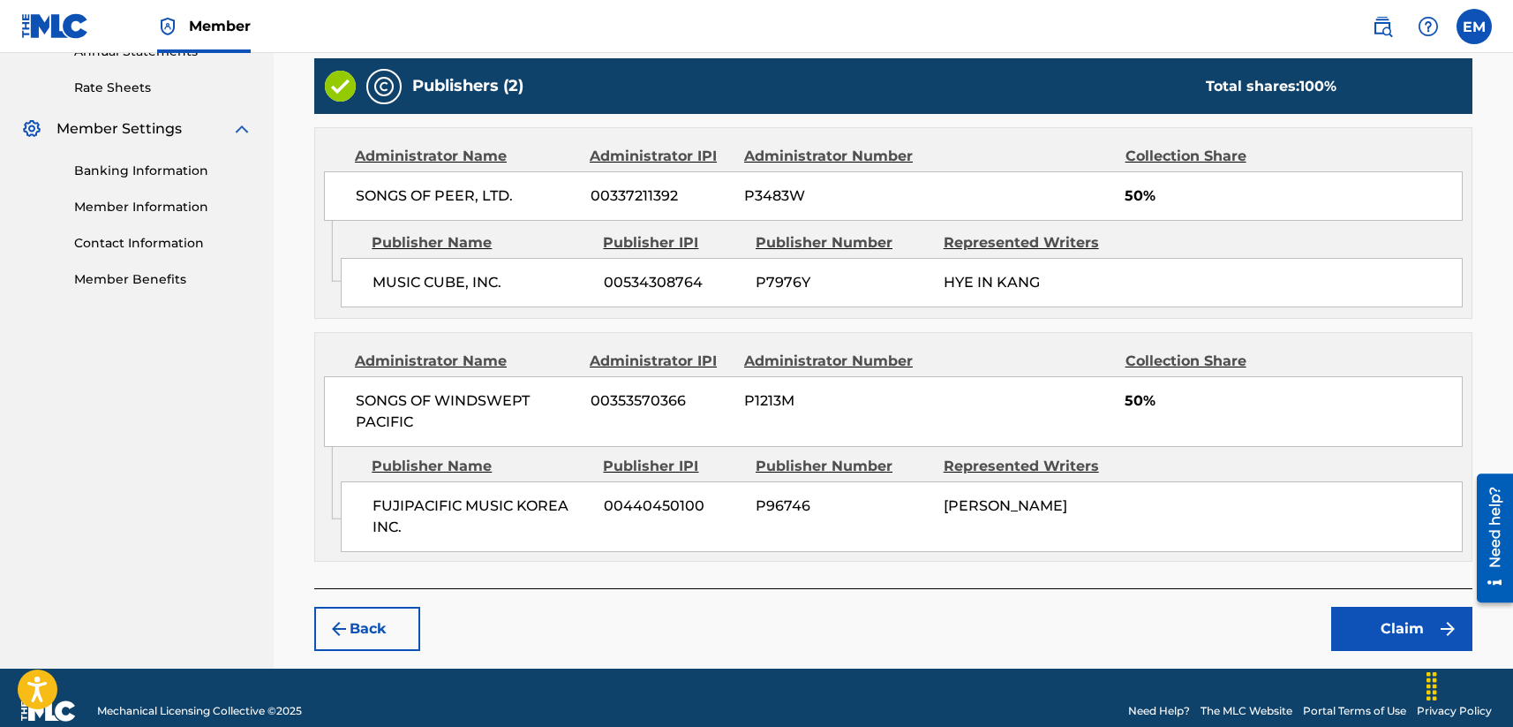
scroll to position [690, 0]
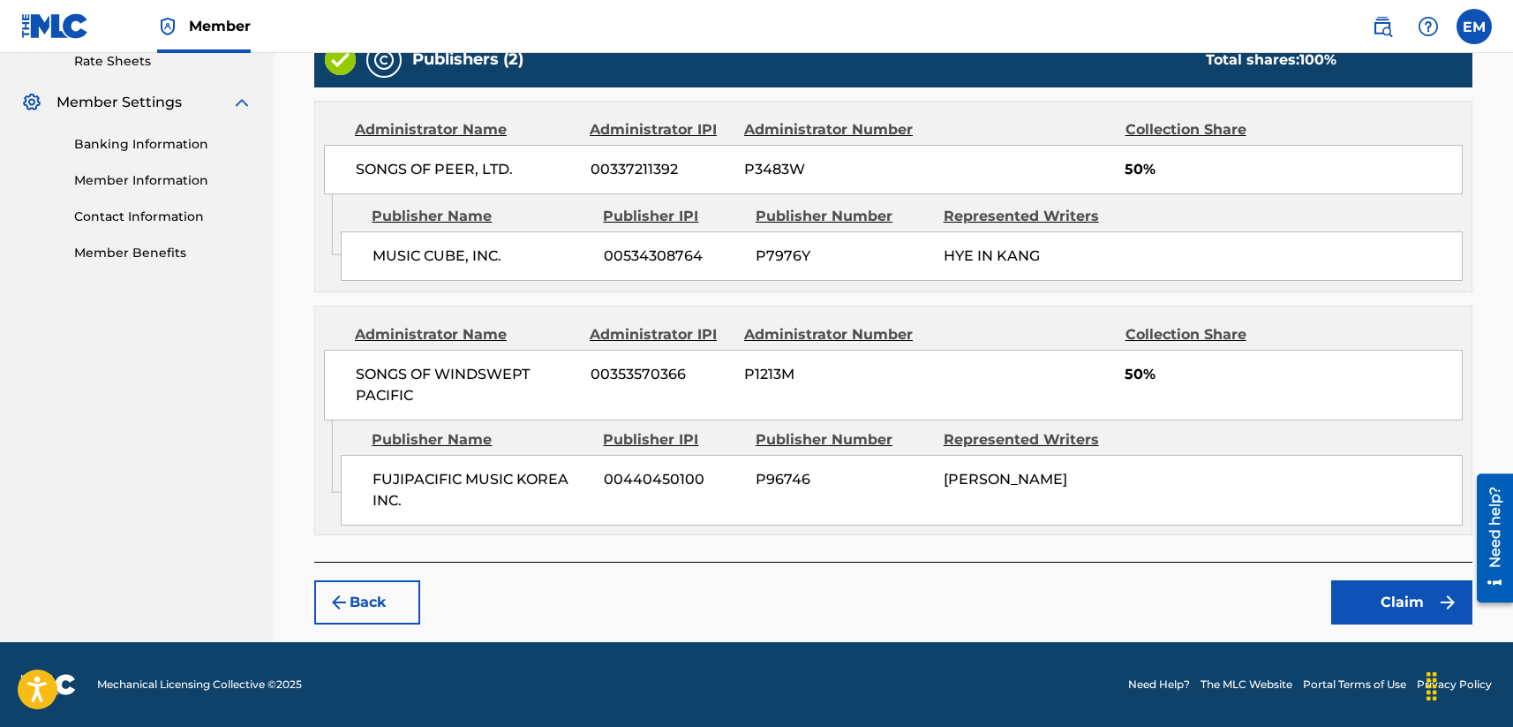
click at [1277, 581] on button "Claim" at bounding box center [1401, 602] width 141 height 44
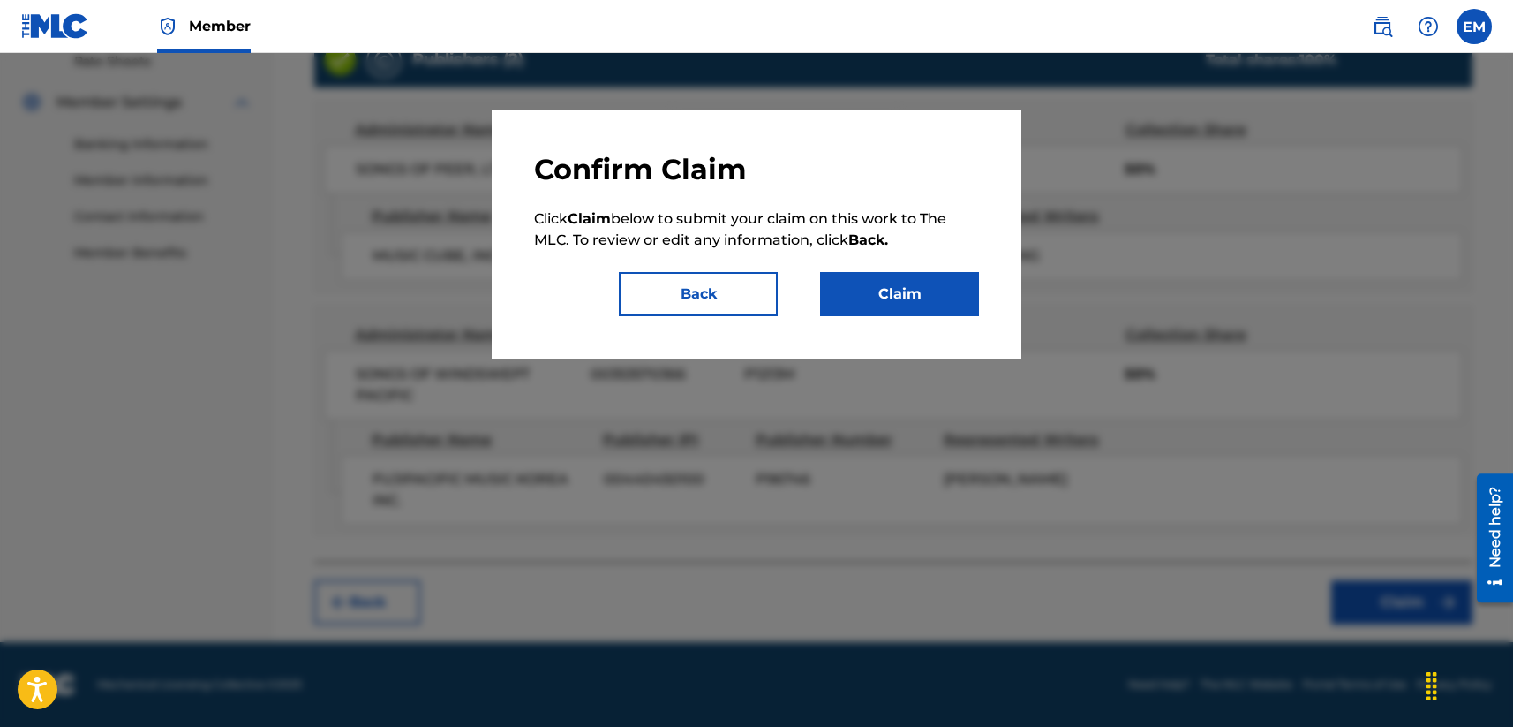
click at [943, 308] on button "Claim" at bounding box center [899, 294] width 159 height 44
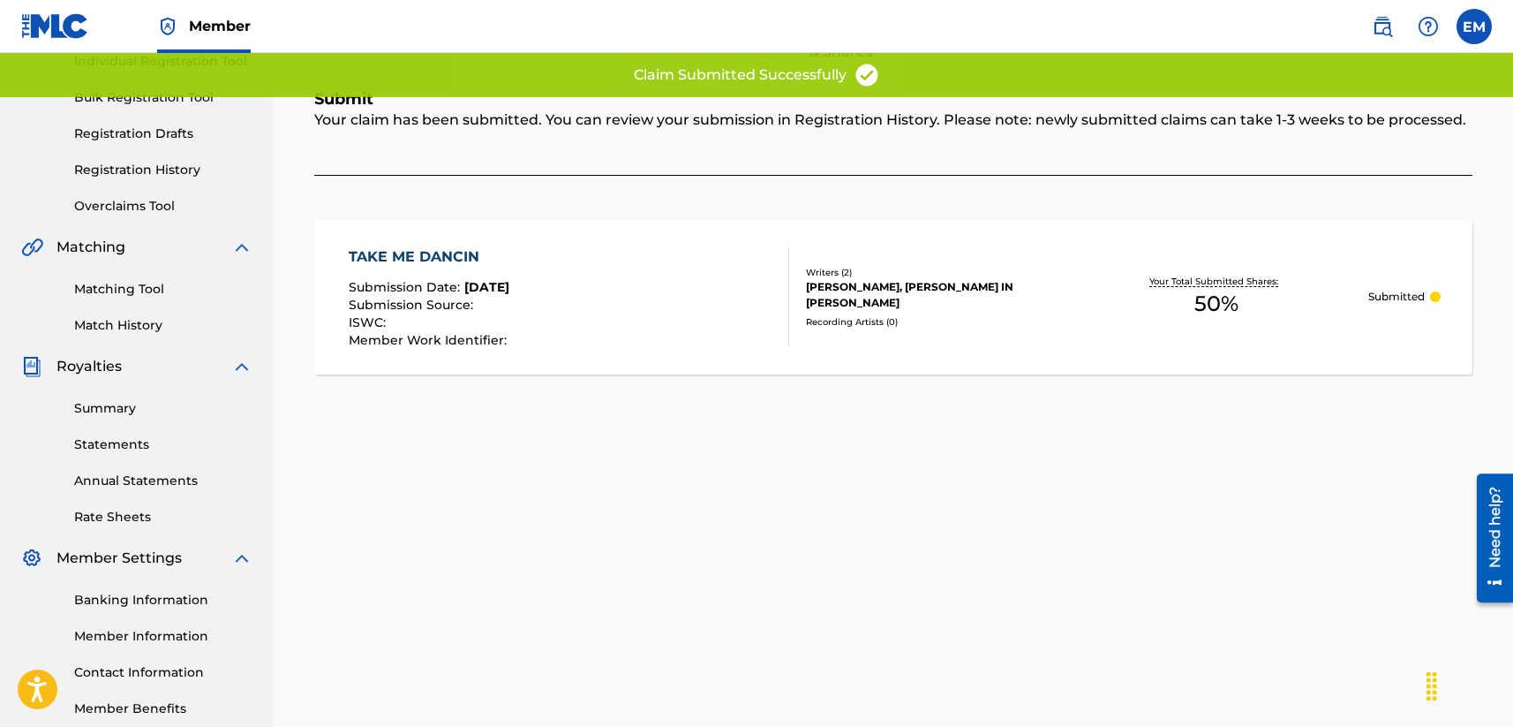
scroll to position [0, 0]
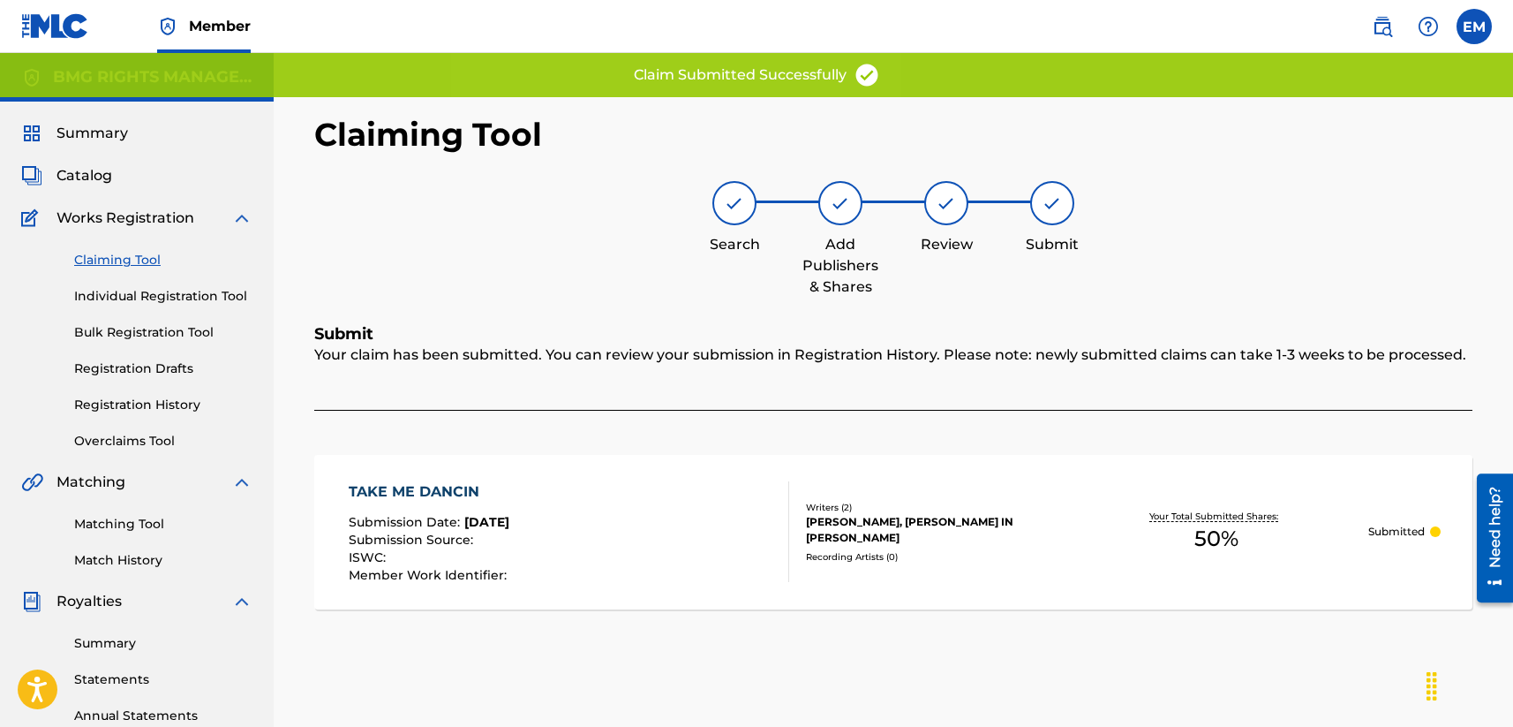
click at [146, 261] on link "Claiming Tool" at bounding box center [163, 260] width 178 height 19
